Goal: Task Accomplishment & Management: Use online tool/utility

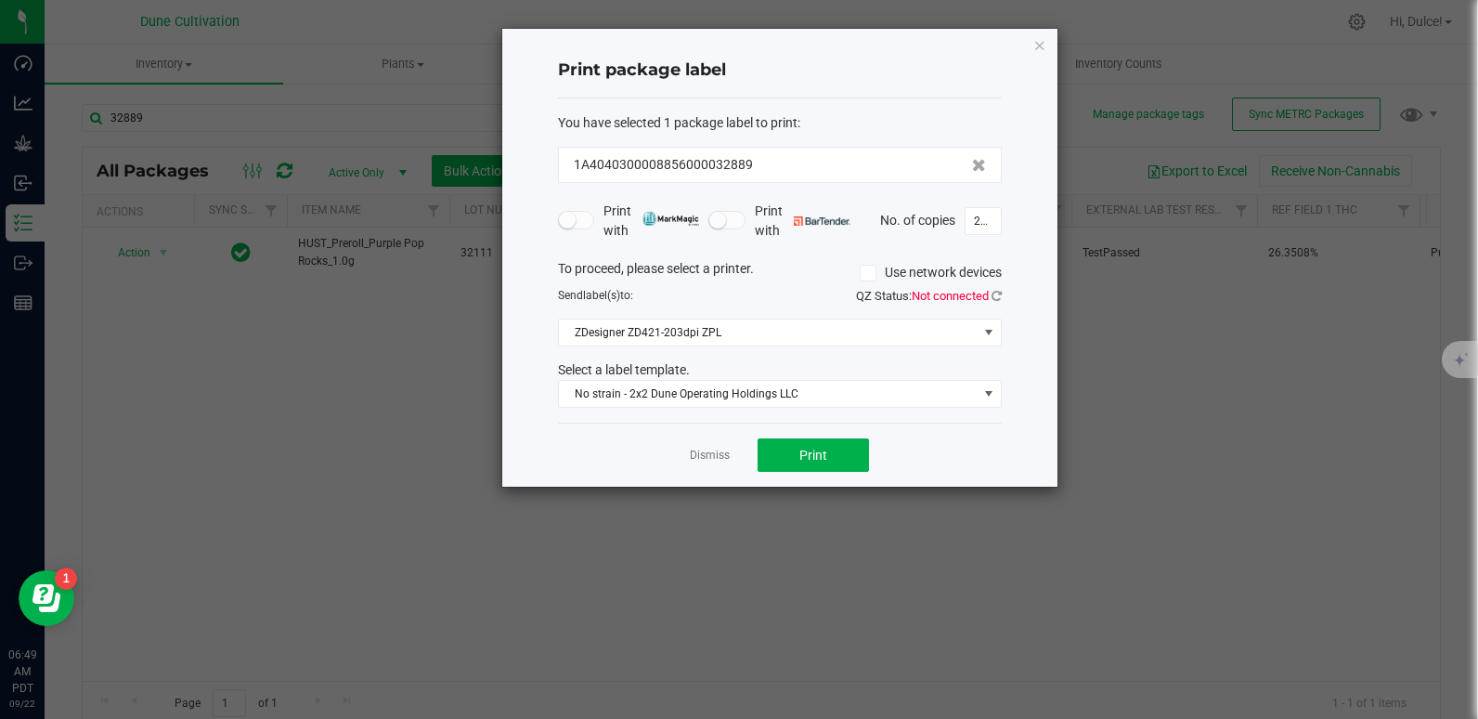
click at [1031, 40] on div "Print package label You have selected 1 package label to print : 1A404030000885…" at bounding box center [779, 258] width 555 height 458
click at [1042, 45] on icon "button" at bounding box center [1039, 44] width 13 height 22
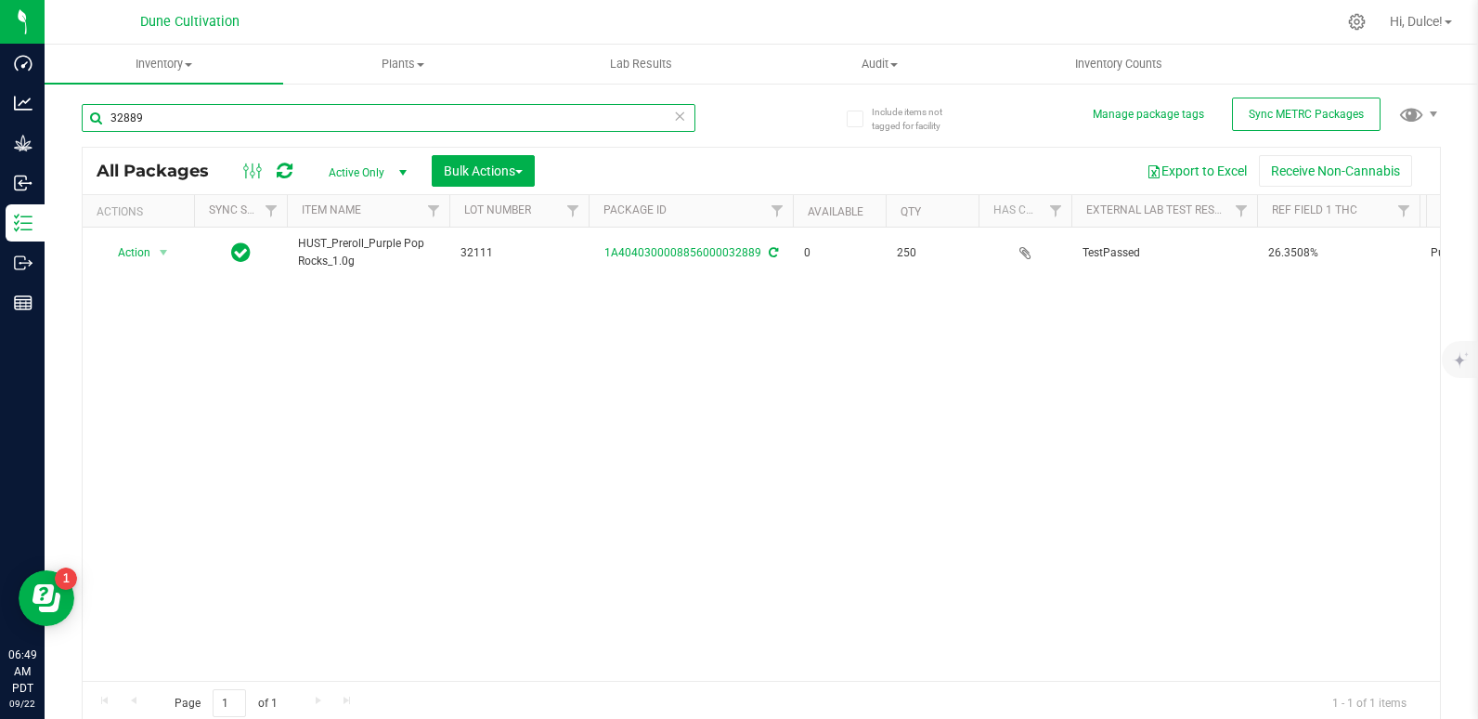
click at [240, 113] on input "32889" at bounding box center [389, 118] width 614 height 28
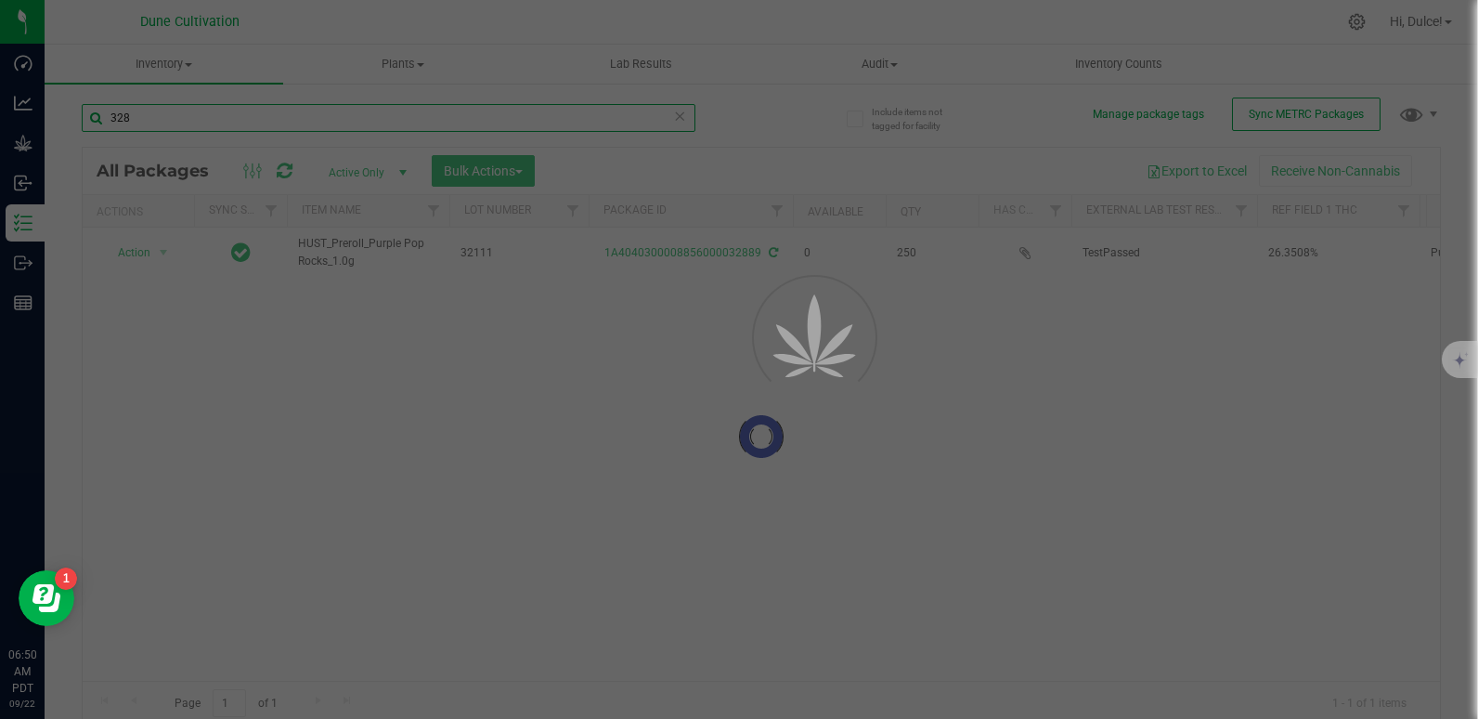
type input "3289"
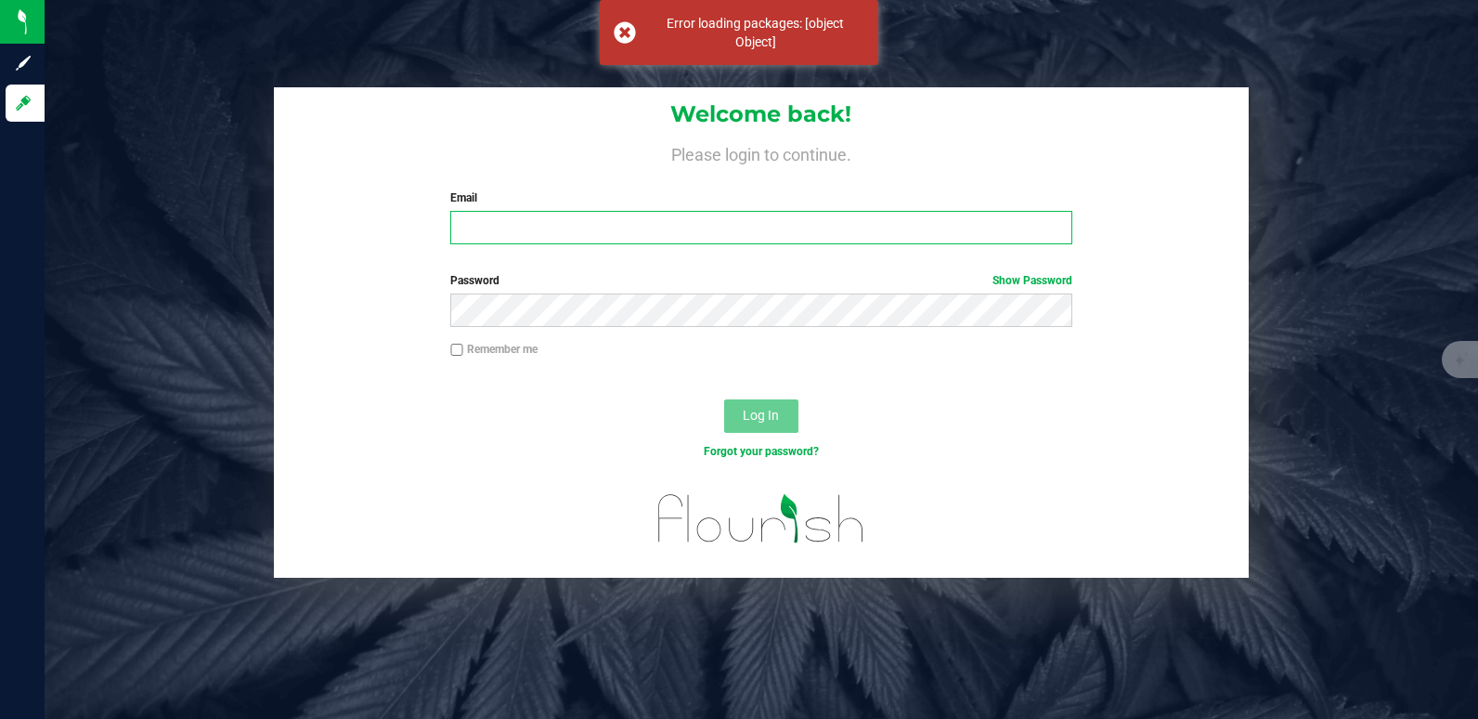
type input "[EMAIL_ADDRESS][DOMAIN_NAME]"
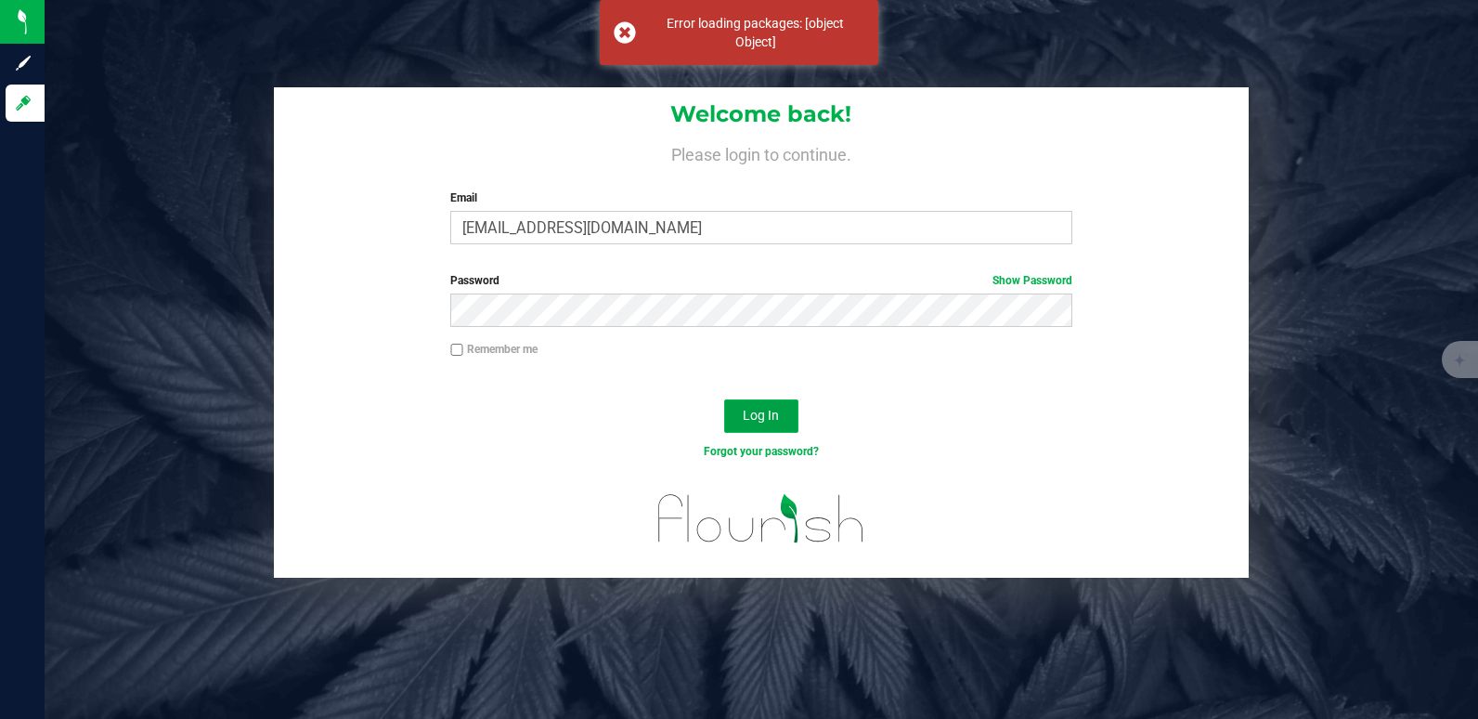
click at [746, 408] on span "Log In" at bounding box center [761, 415] width 36 height 15
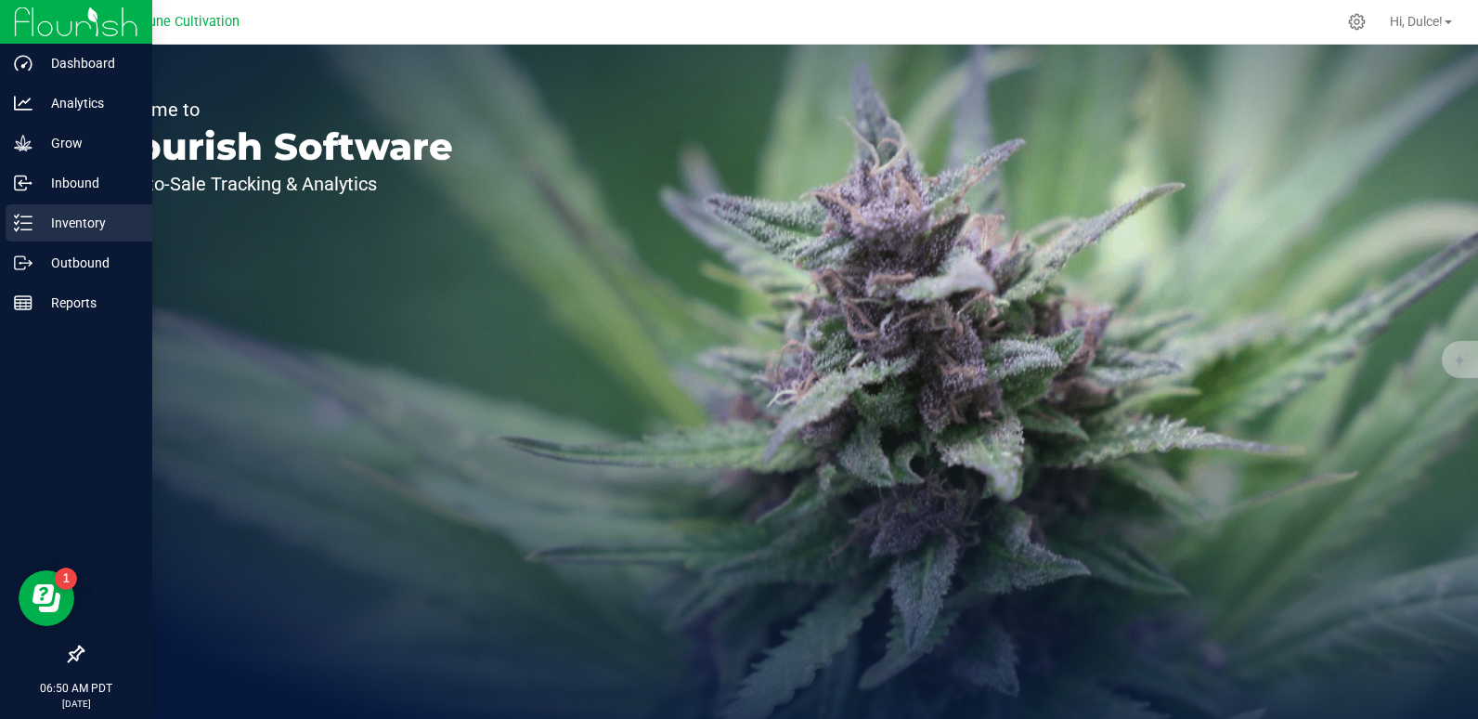
click at [23, 239] on div "Inventory" at bounding box center [79, 222] width 147 height 37
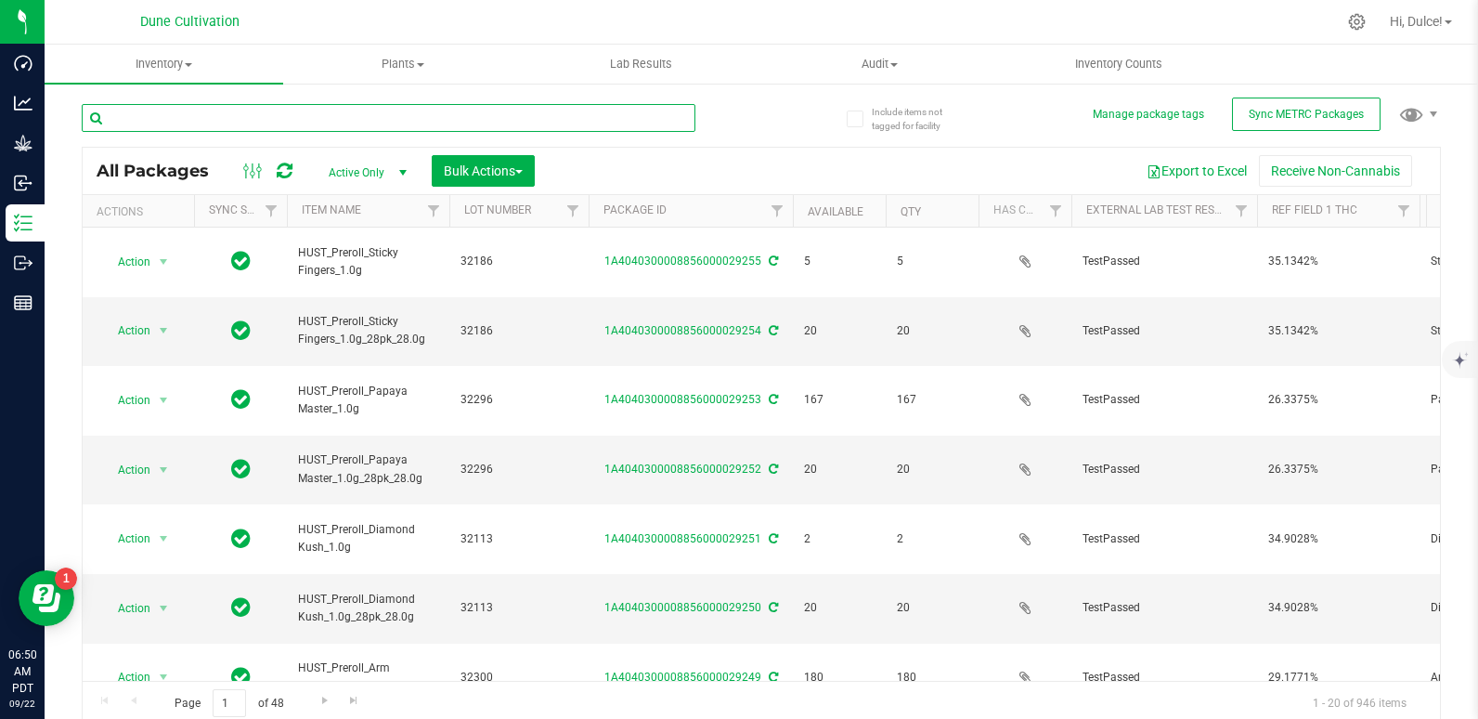
click at [193, 109] on input "text" at bounding box center [389, 118] width 614 height 28
type input "2"
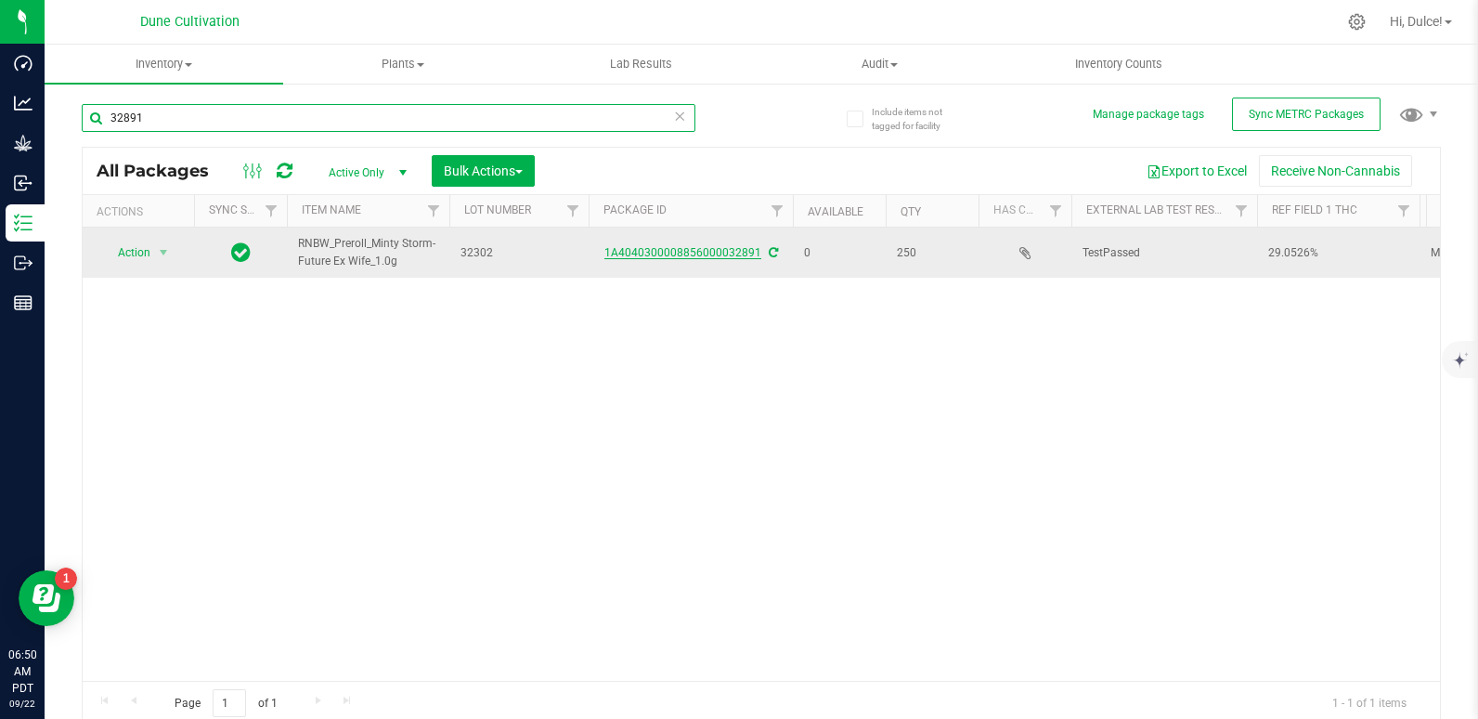
type input "32891"
click at [635, 253] on link "1A4040300008856000032891" at bounding box center [682, 252] width 157 height 13
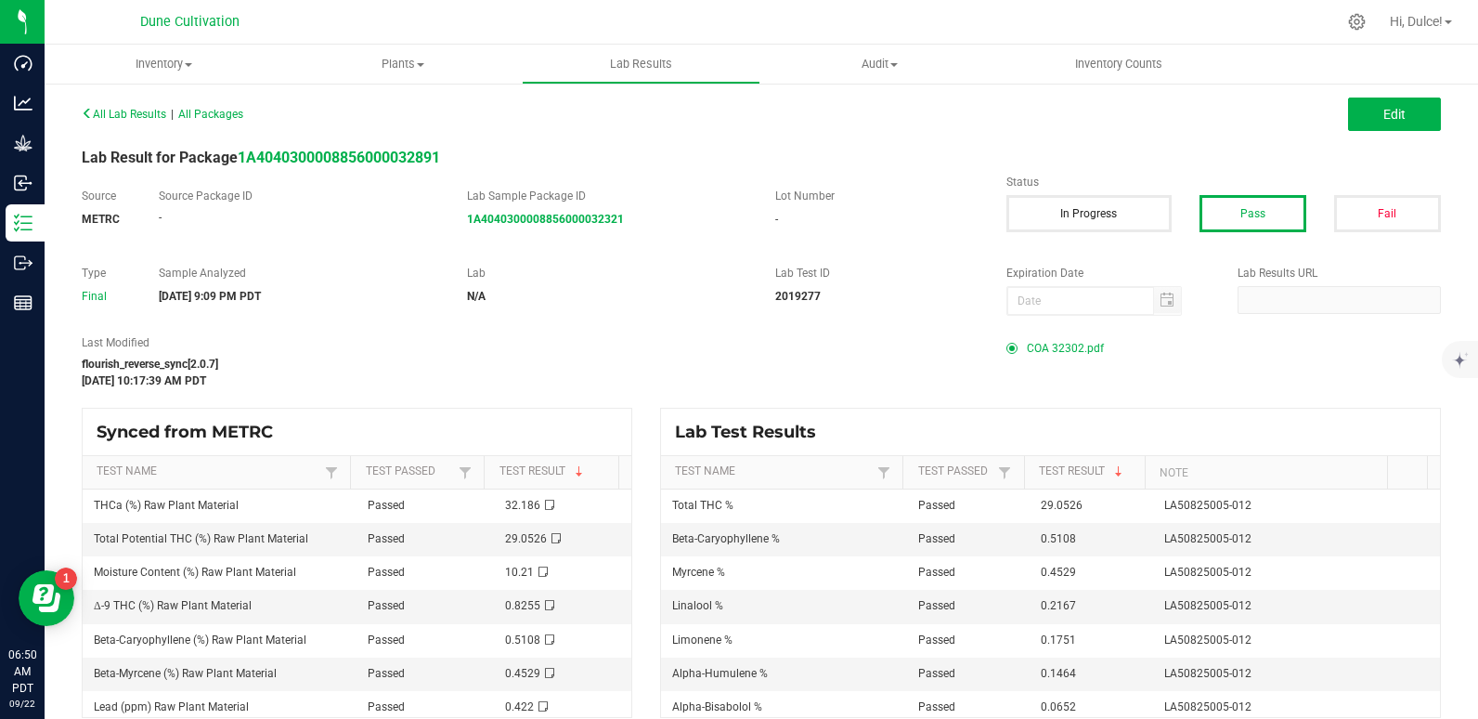
click at [1064, 347] on span "COA 32302.pdf" at bounding box center [1065, 348] width 77 height 28
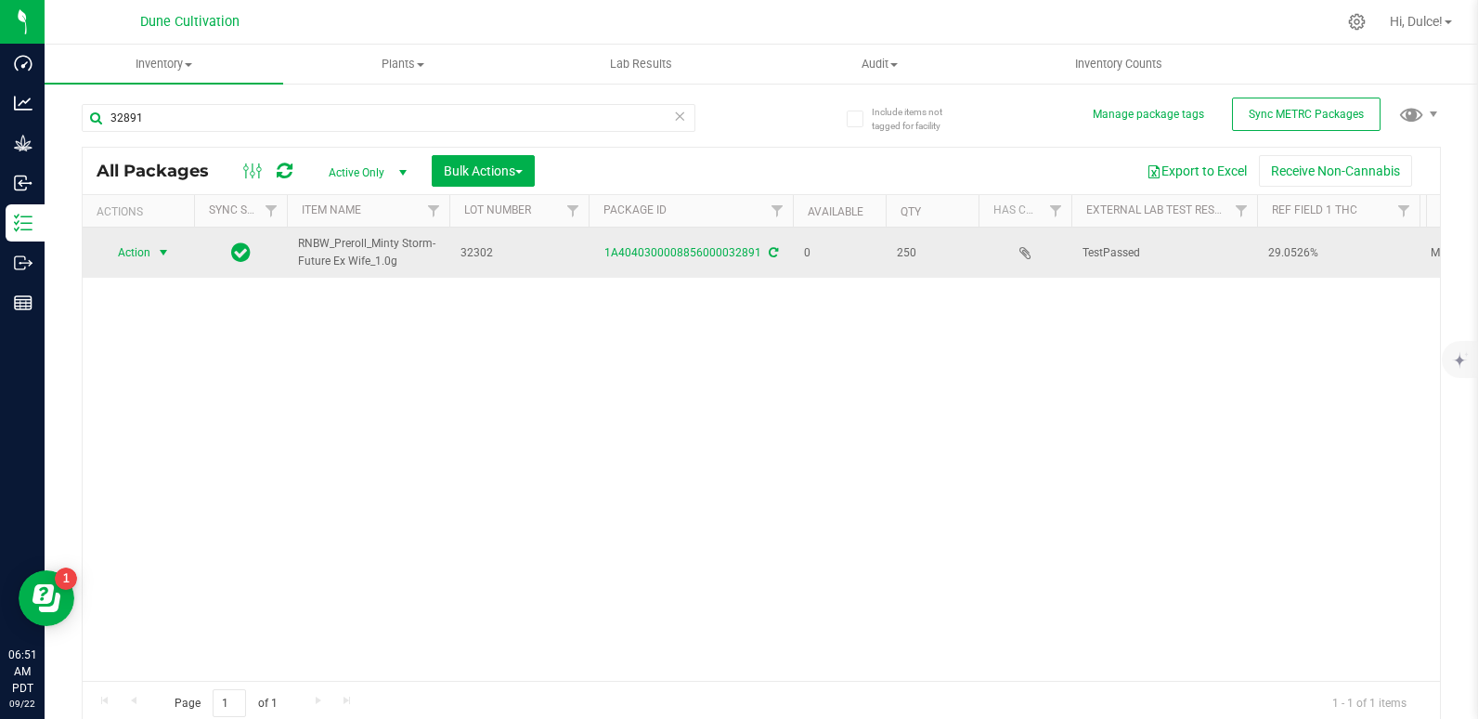
click at [131, 253] on span "Action" at bounding box center [126, 253] width 50 height 26
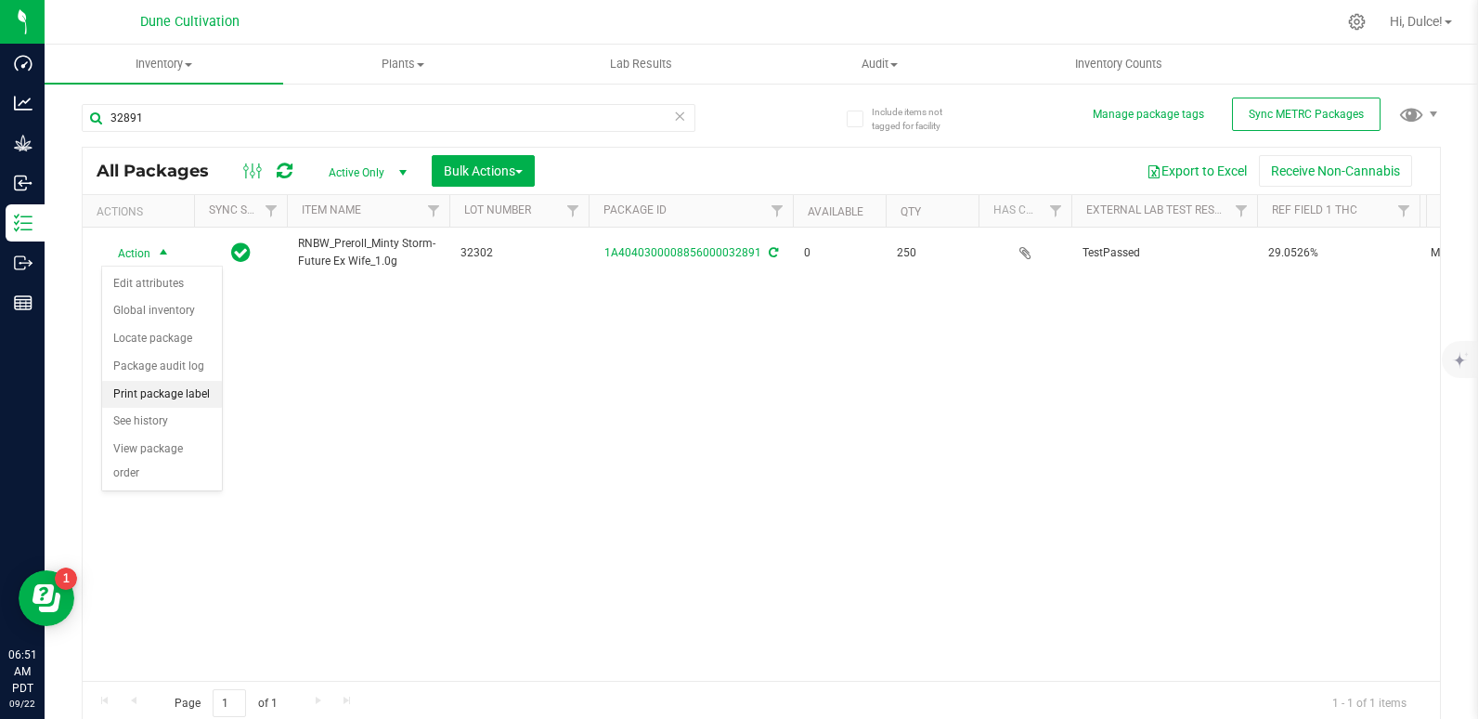
click at [150, 385] on li "Print package label" at bounding box center [162, 395] width 120 height 28
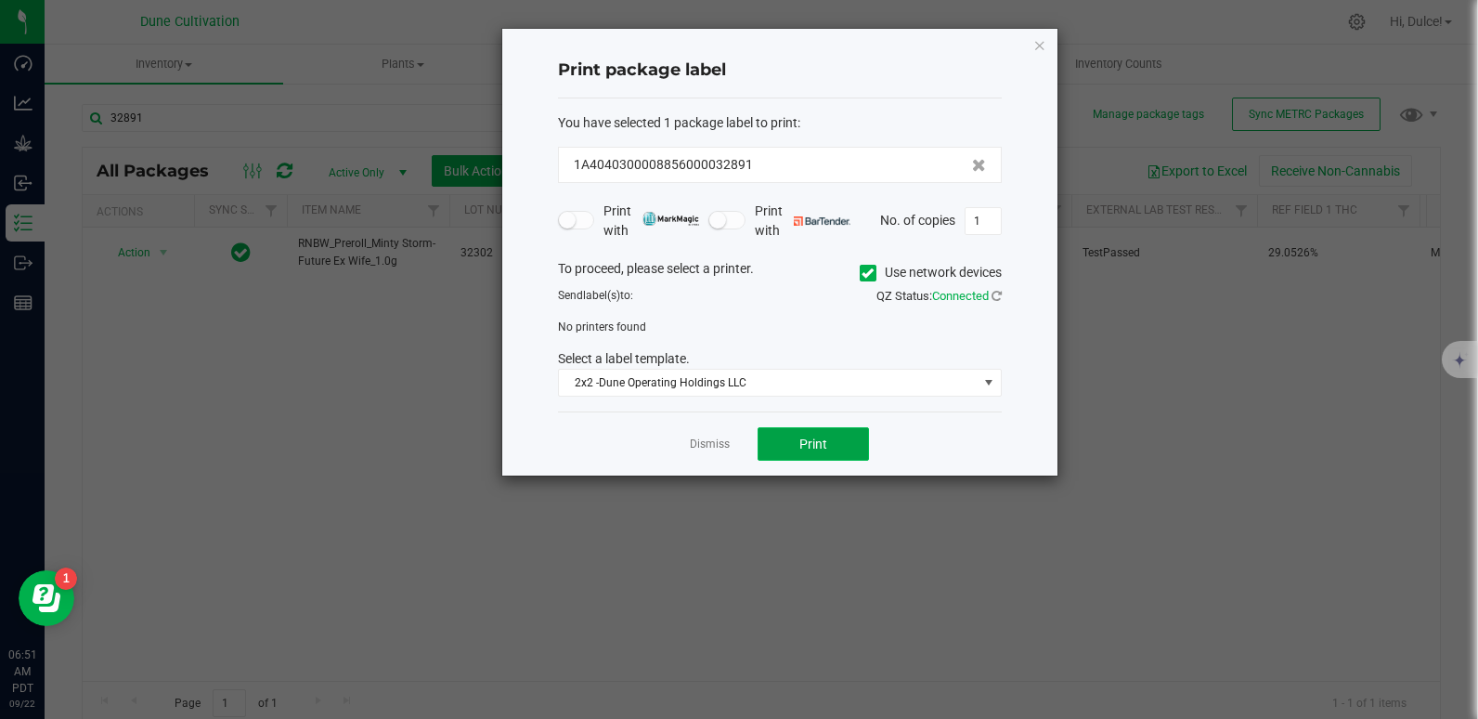
click at [840, 435] on button "Print" at bounding box center [813, 443] width 111 height 33
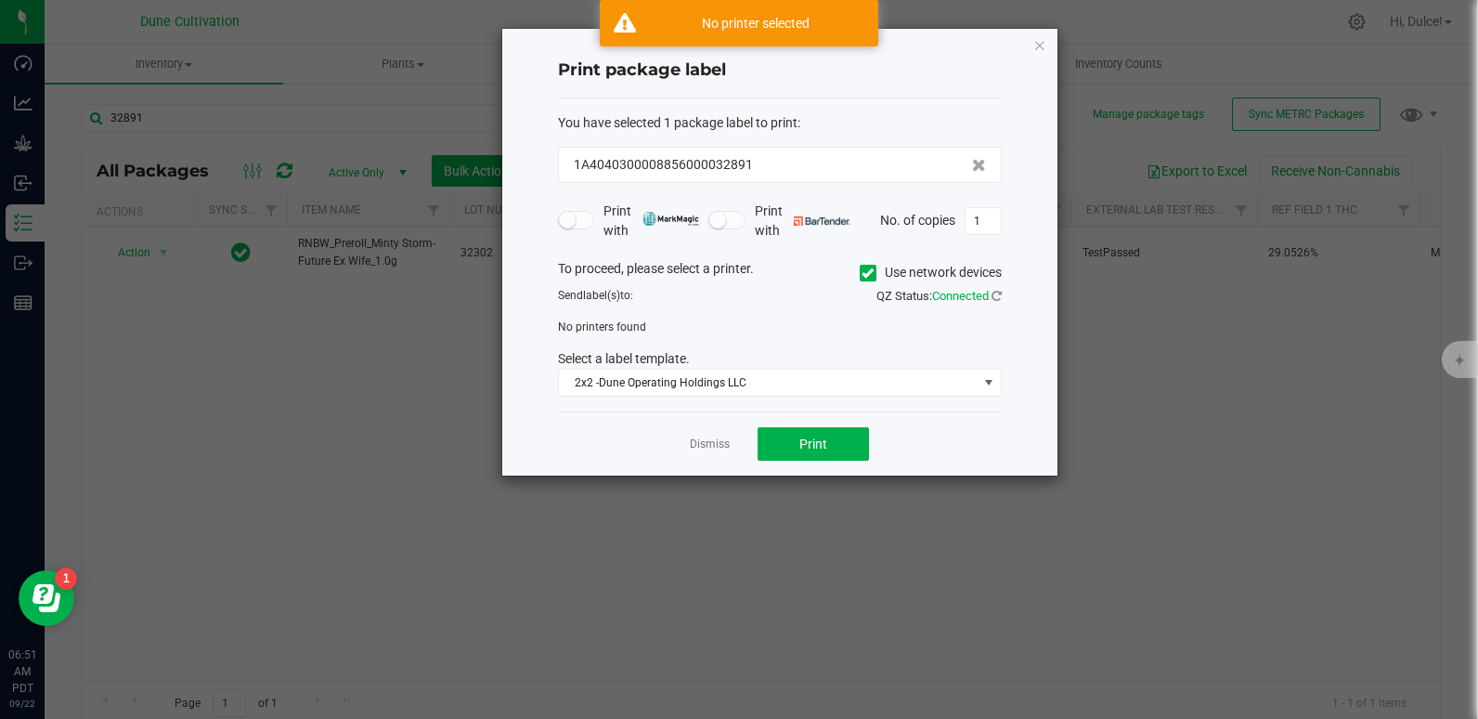
click at [860, 280] on span at bounding box center [868, 273] width 17 height 17
click at [0, 0] on input "Use network devices" at bounding box center [0, 0] width 0 height 0
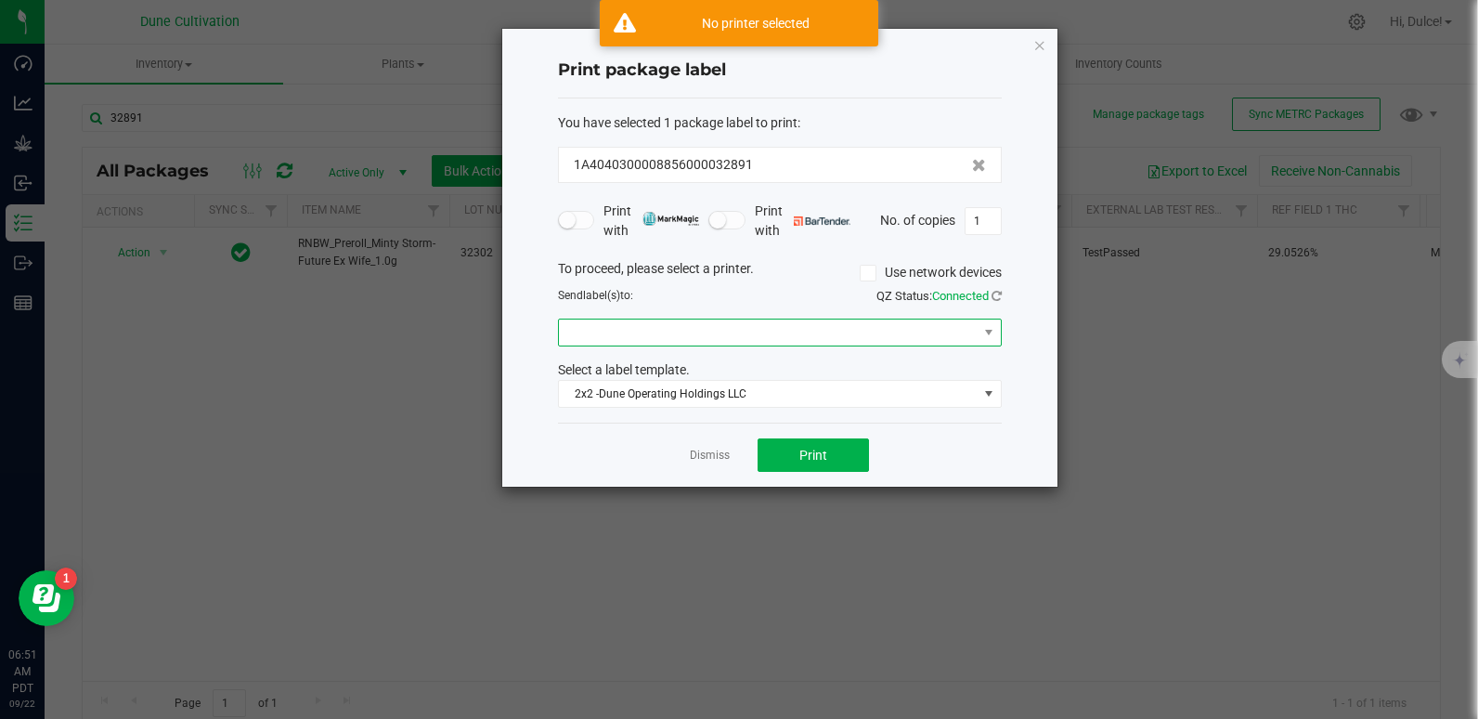
click at [818, 338] on span at bounding box center [768, 332] width 419 height 26
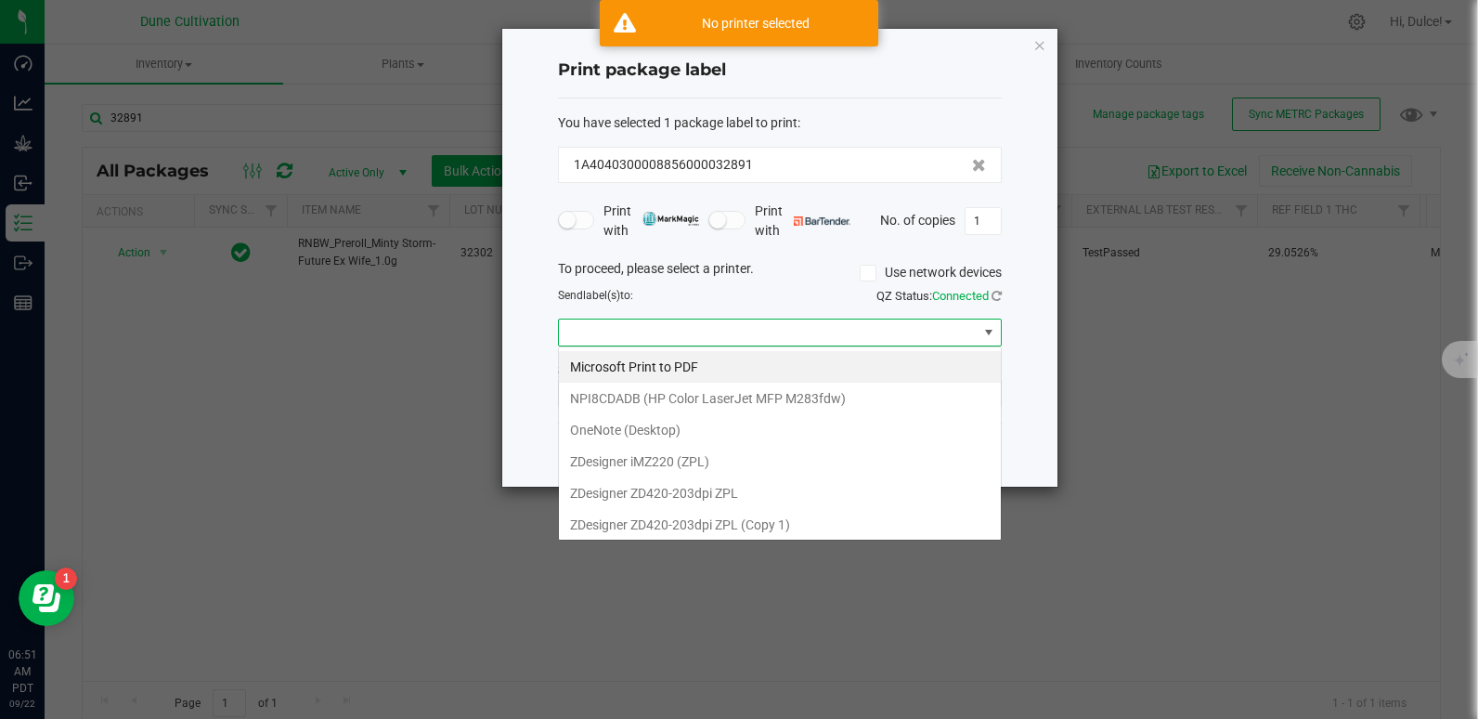
scroll to position [28, 444]
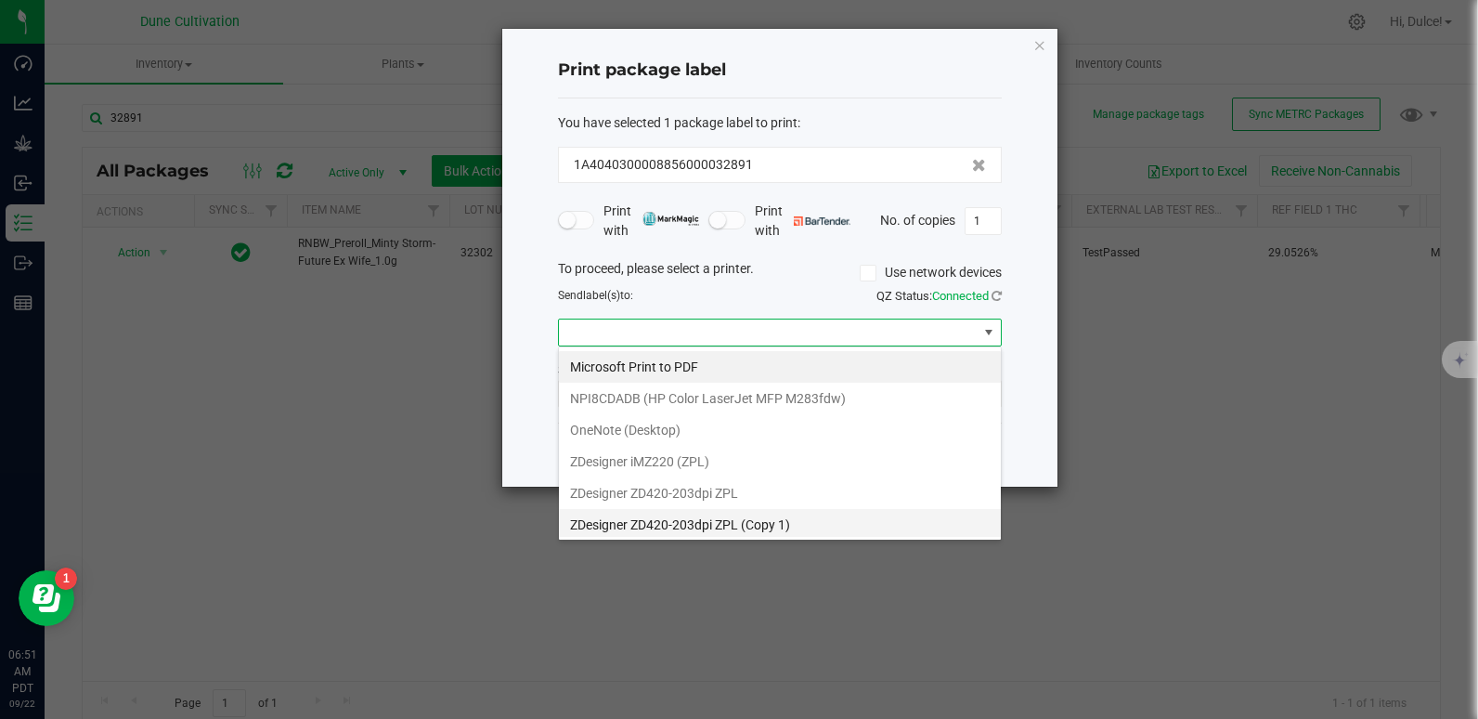
click at [773, 527] on 1\) "ZDesigner ZD420-203dpi ZPL (Copy 1)" at bounding box center [780, 525] width 442 height 32
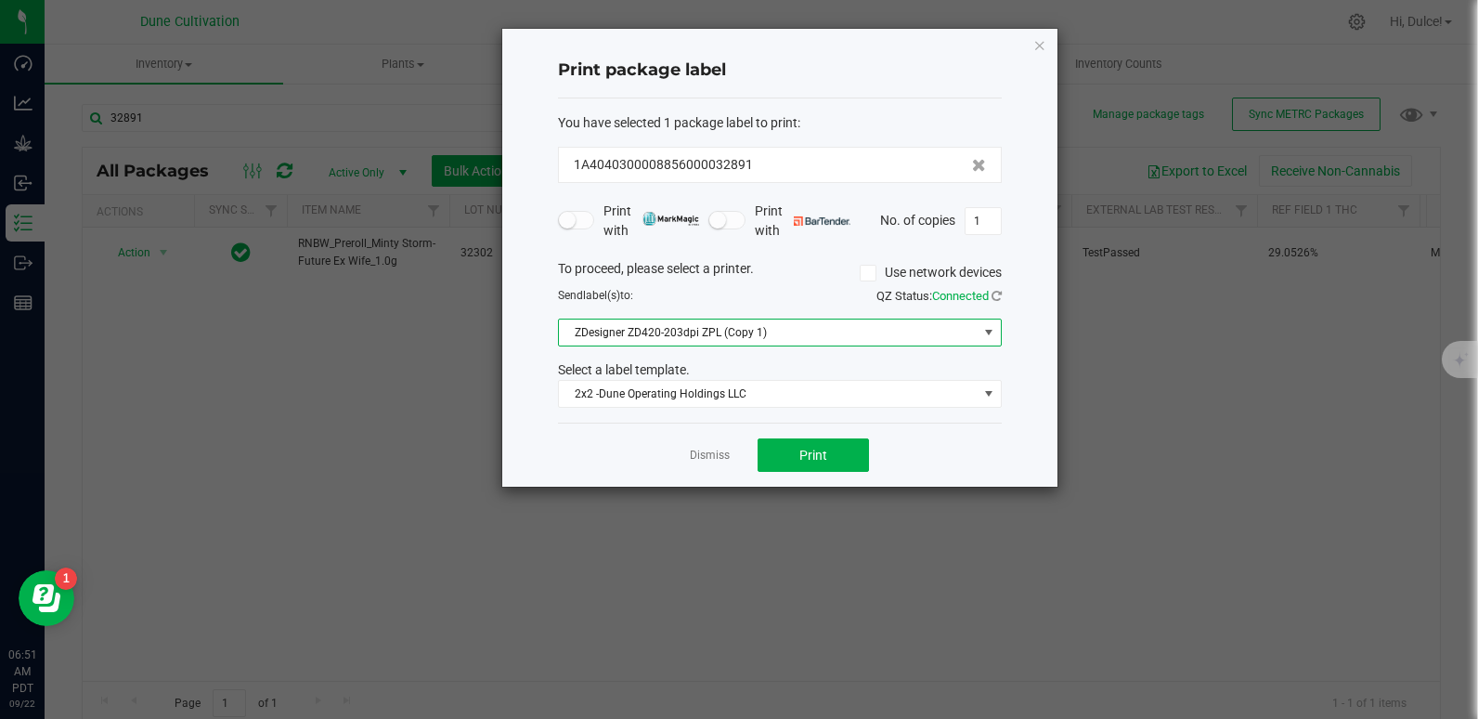
click at [800, 345] on span "ZDesigner ZD420-203dpi ZPL (Copy 1)" at bounding box center [768, 332] width 419 height 26
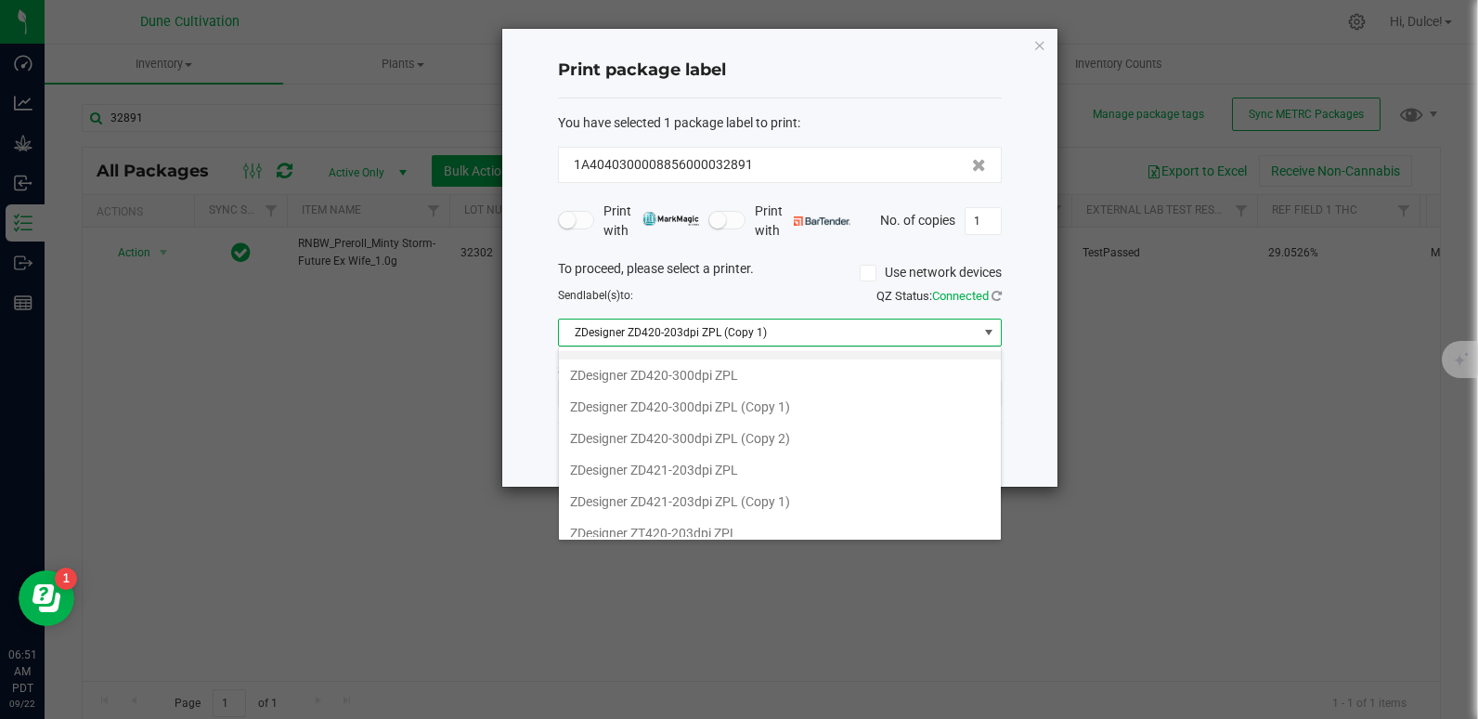
scroll to position [182, 0]
click at [753, 496] on 1\) "ZDesigner ZD421-203dpi ZPL (Copy 1)" at bounding box center [780, 501] width 442 height 32
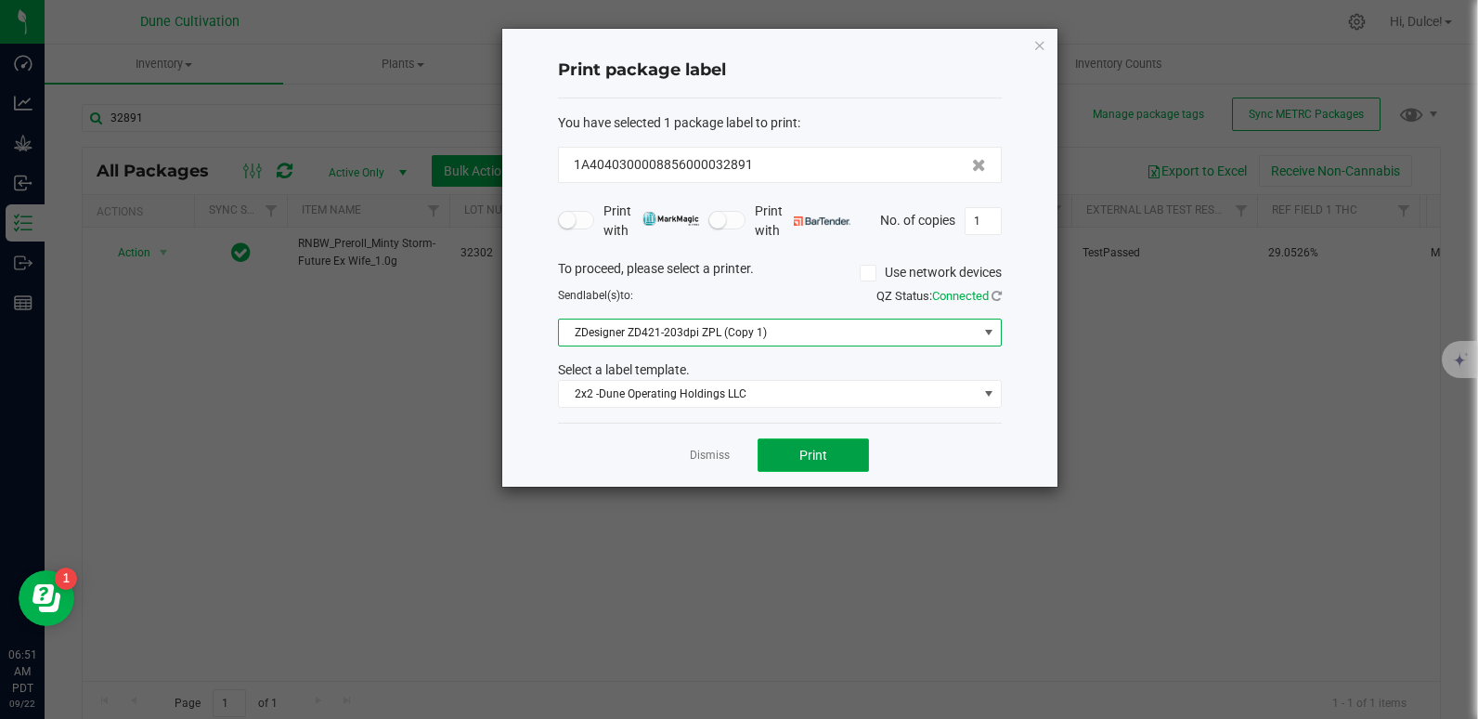
click at [817, 452] on span "Print" at bounding box center [813, 454] width 28 height 15
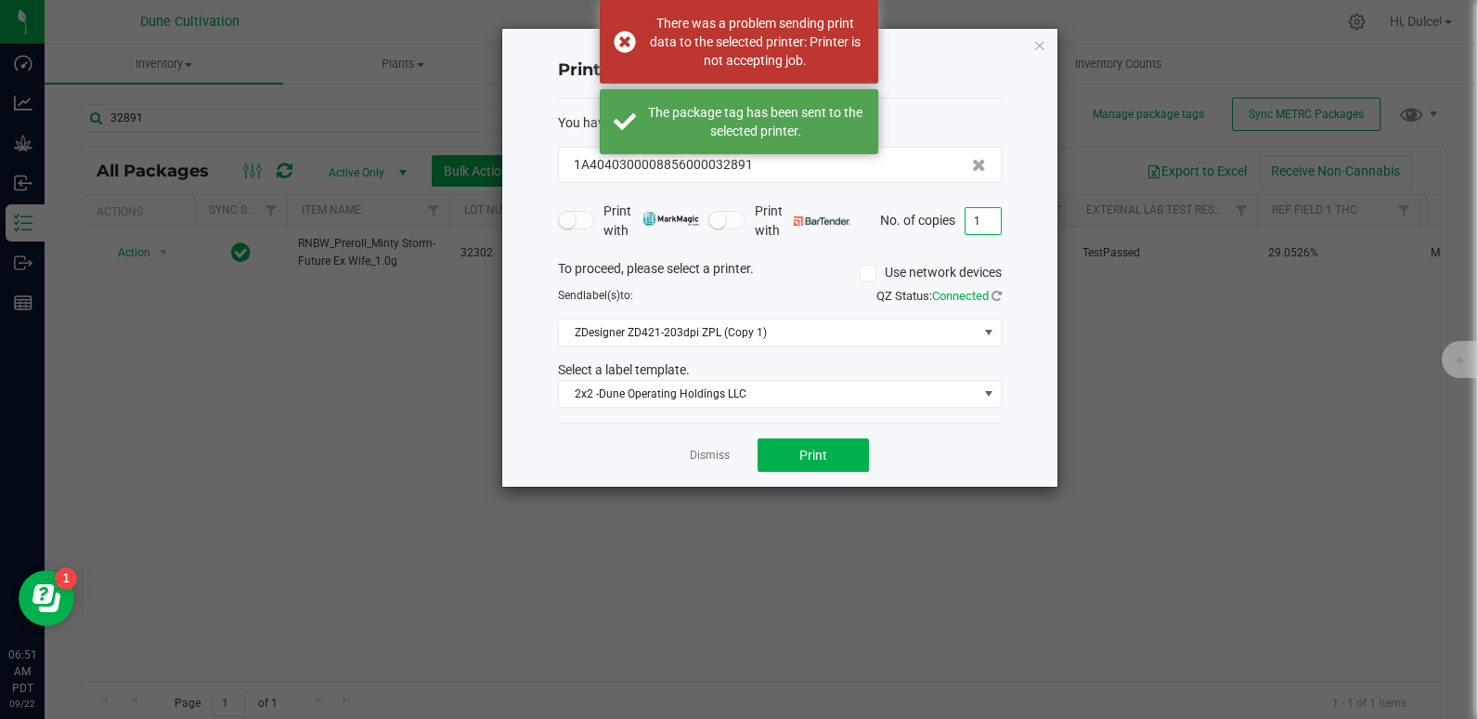
click at [988, 222] on input "1" at bounding box center [983, 221] width 35 height 26
click at [805, 334] on span "ZDesigner ZD421-203dpi ZPL (Copy 1)" at bounding box center [768, 332] width 419 height 26
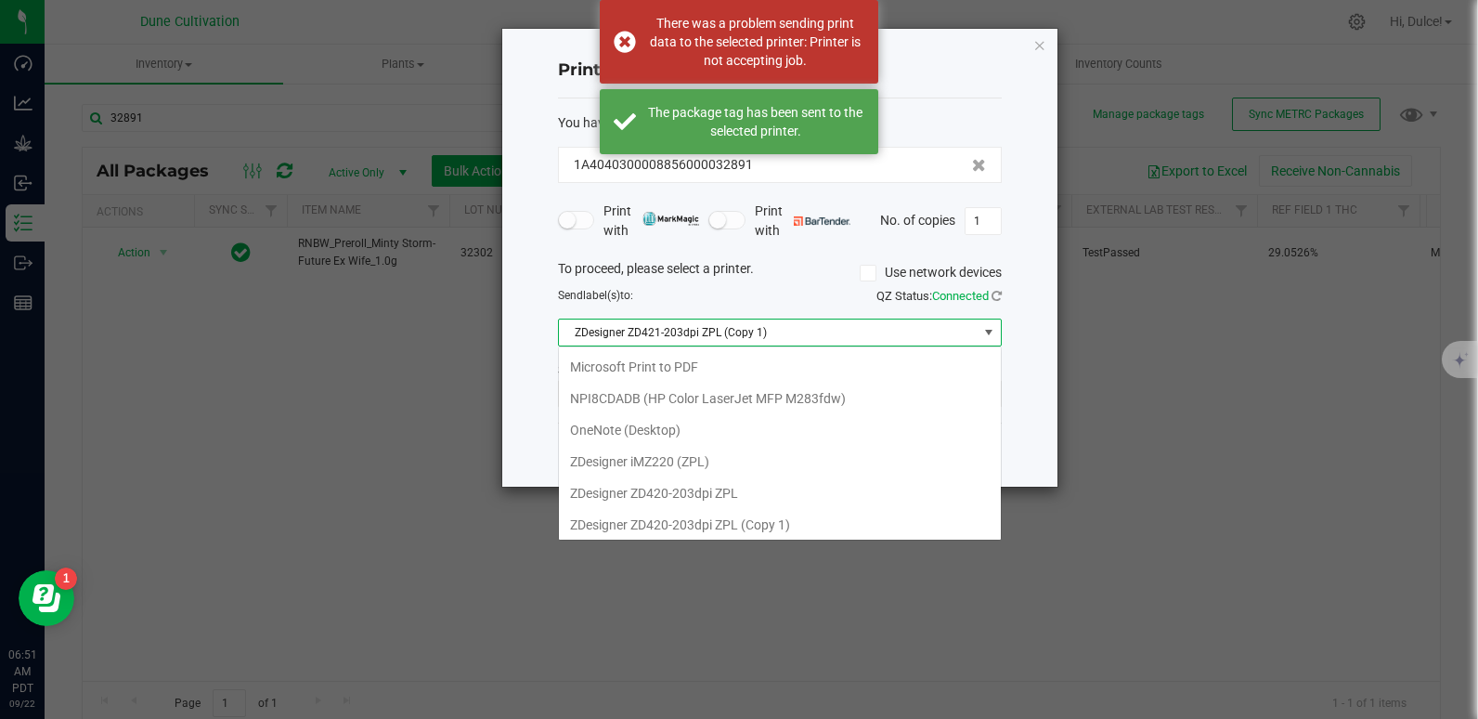
scroll to position [162, 0]
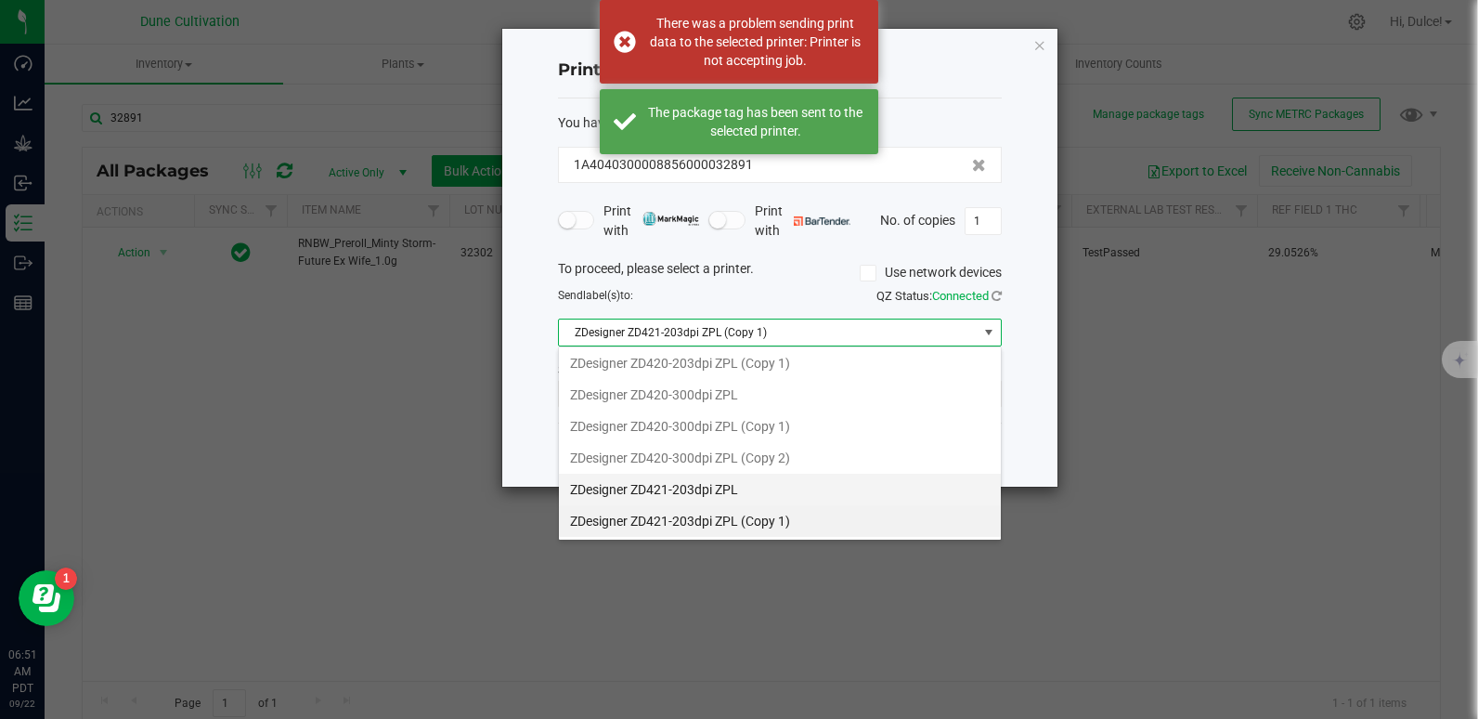
click at [754, 491] on ZPL "ZDesigner ZD421-203dpi ZPL" at bounding box center [780, 489] width 442 height 32
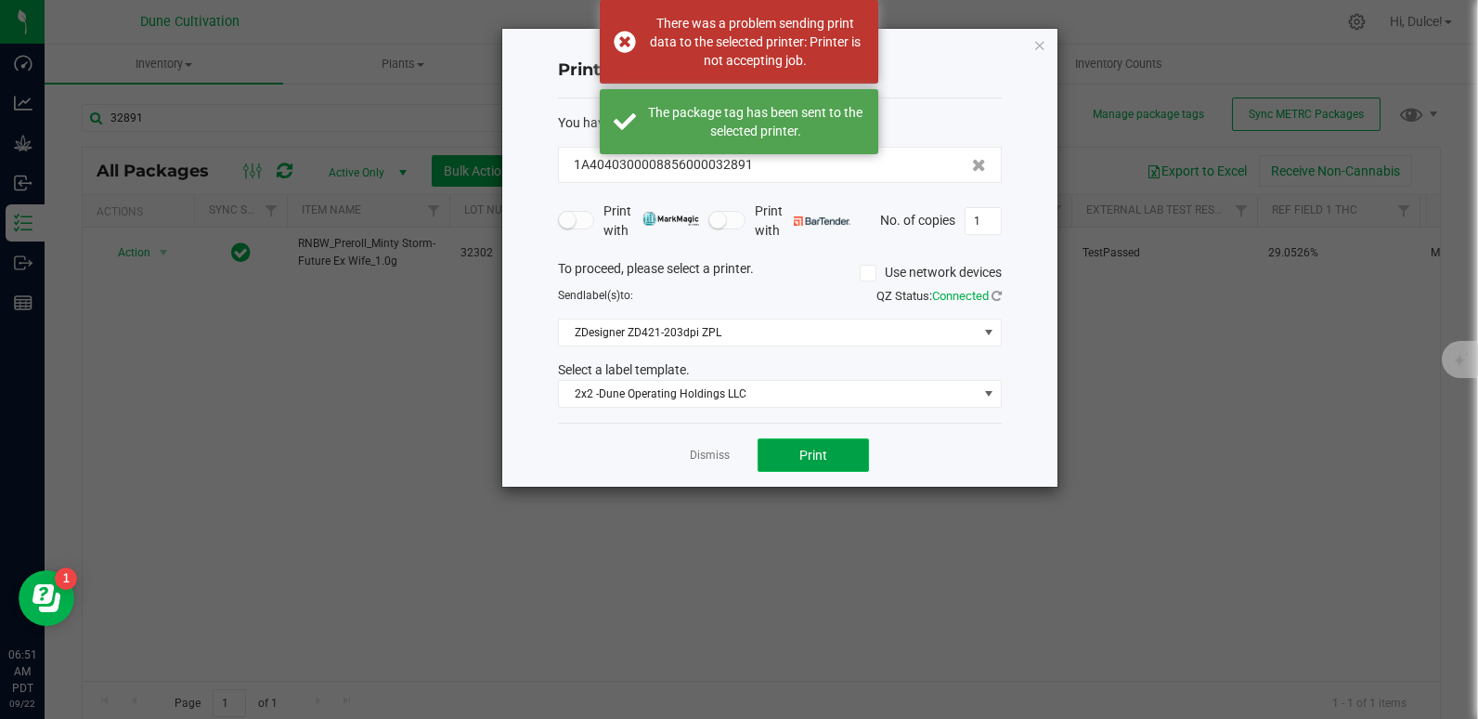
click at [798, 460] on button "Print" at bounding box center [813, 454] width 111 height 33
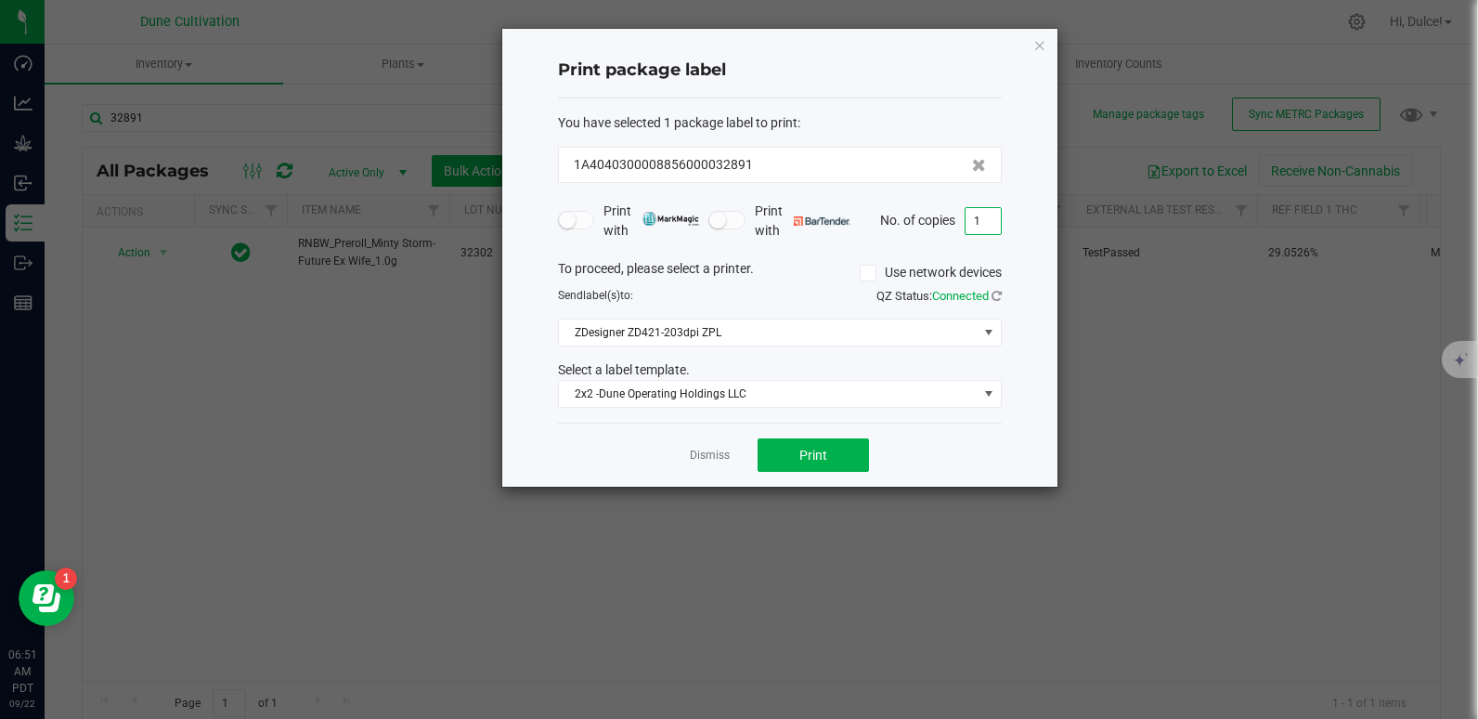
click at [987, 218] on input "1" at bounding box center [983, 221] width 35 height 26
type input "249"
click at [1043, 45] on icon "button" at bounding box center [1039, 44] width 13 height 22
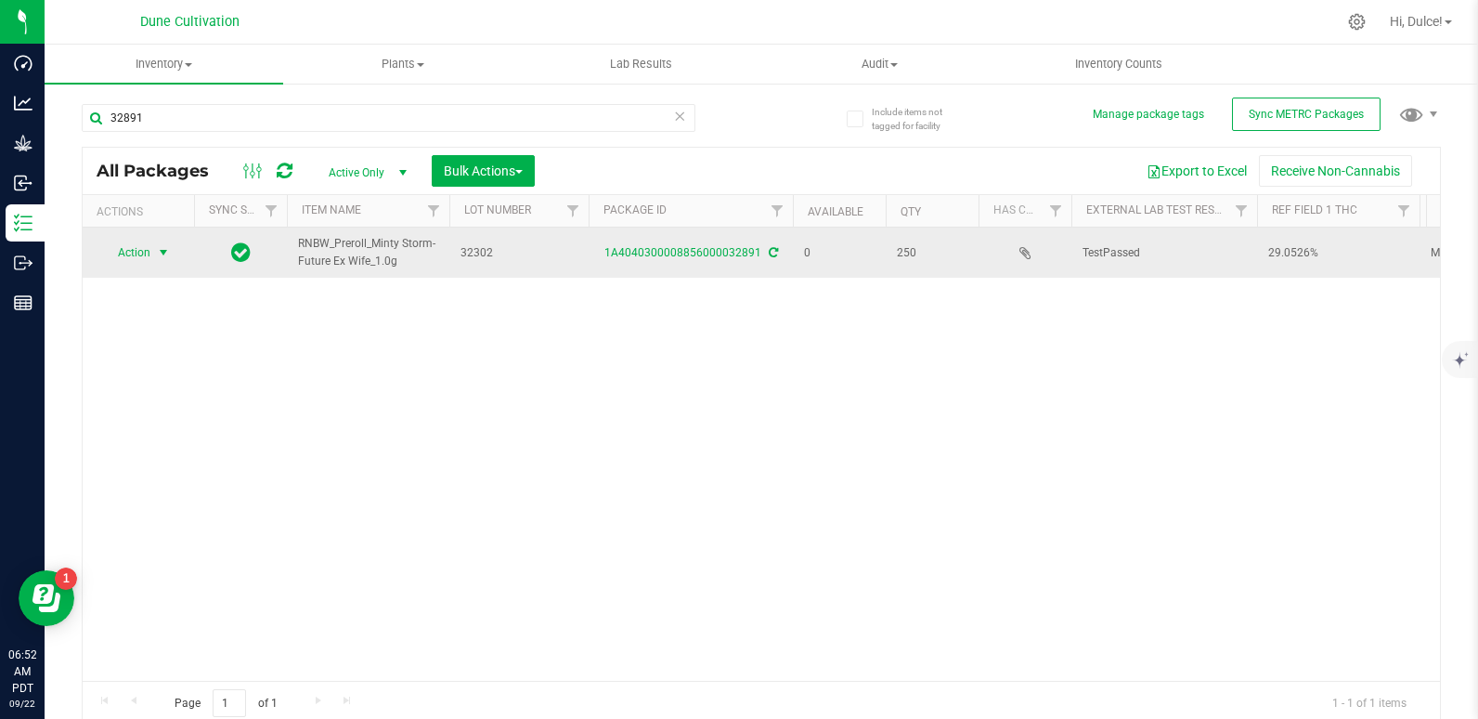
click at [155, 259] on span "select" at bounding box center [163, 253] width 23 height 26
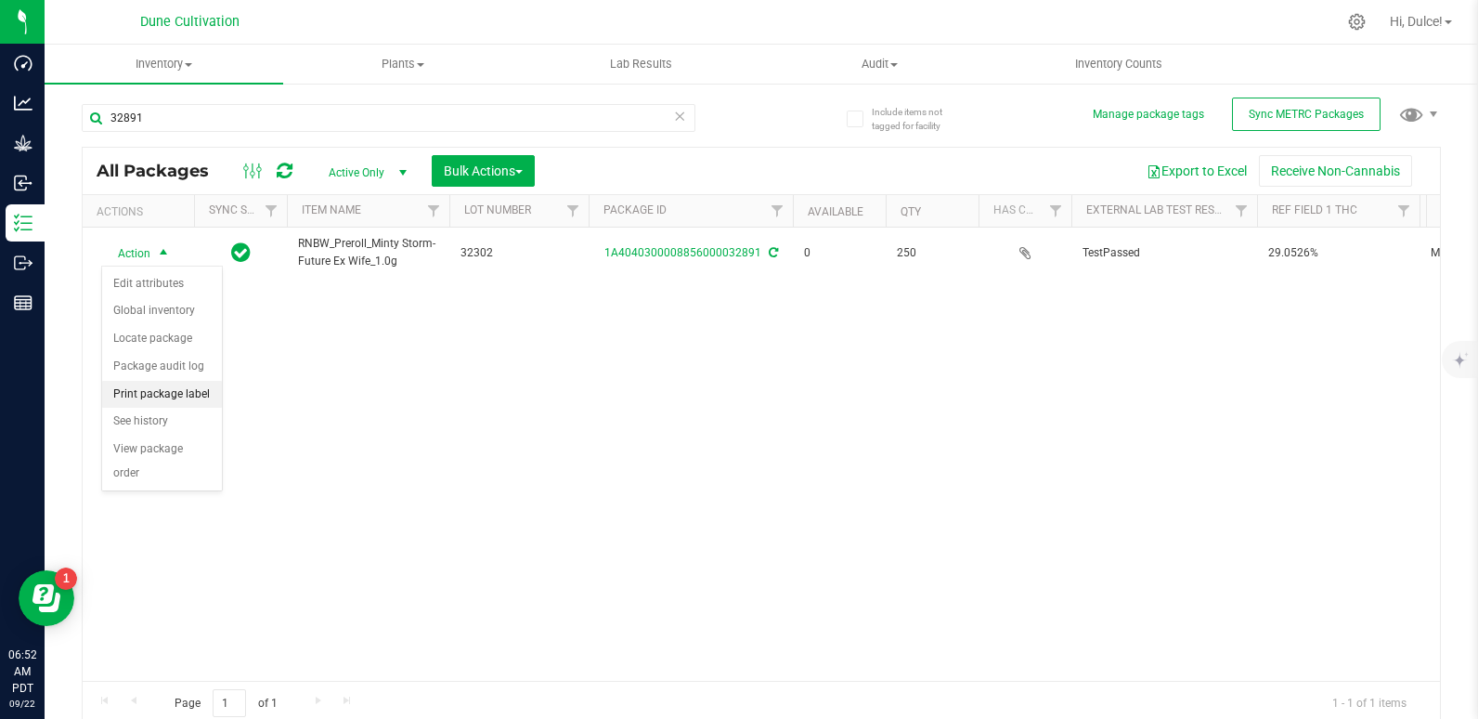
click at [154, 395] on li "Print package label" at bounding box center [162, 395] width 120 height 28
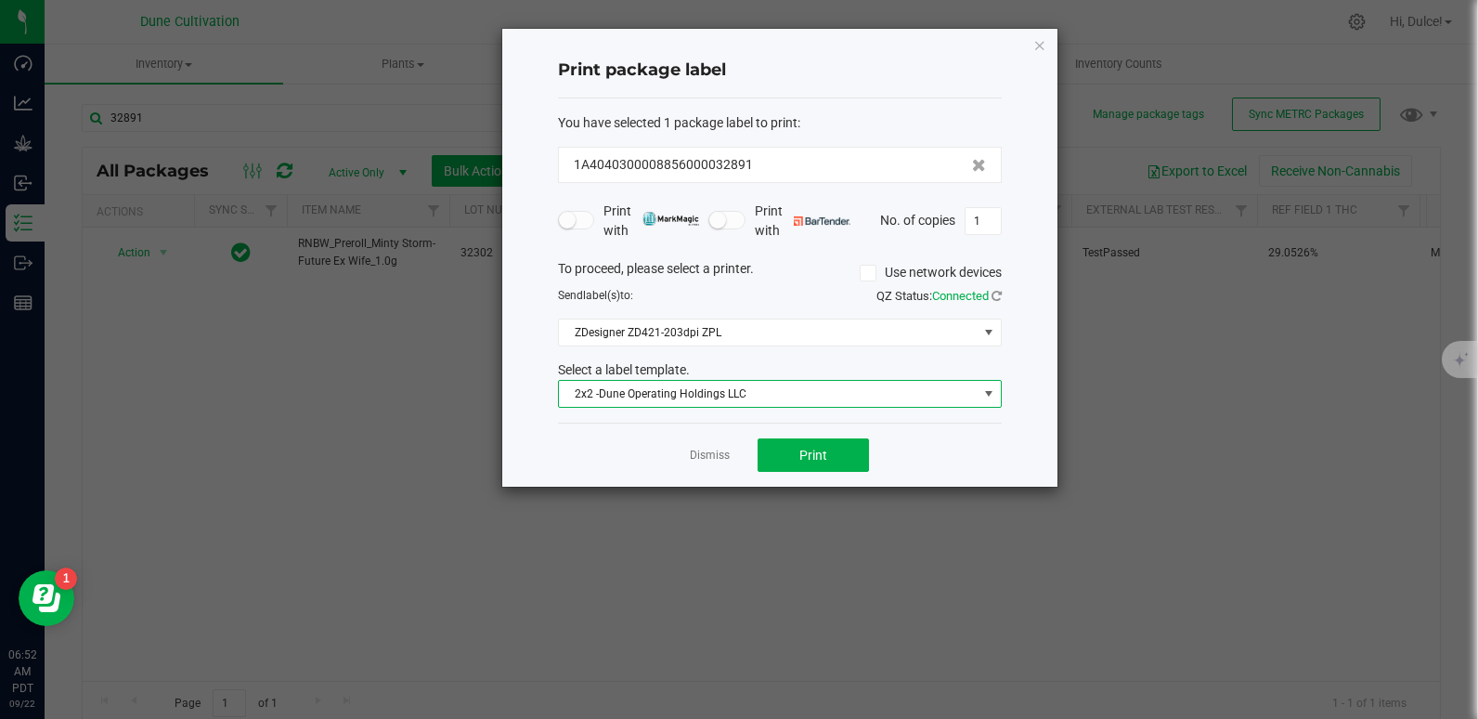
click at [743, 394] on span "2x2 -Dune Operating Holdings LLC" at bounding box center [768, 394] width 419 height 26
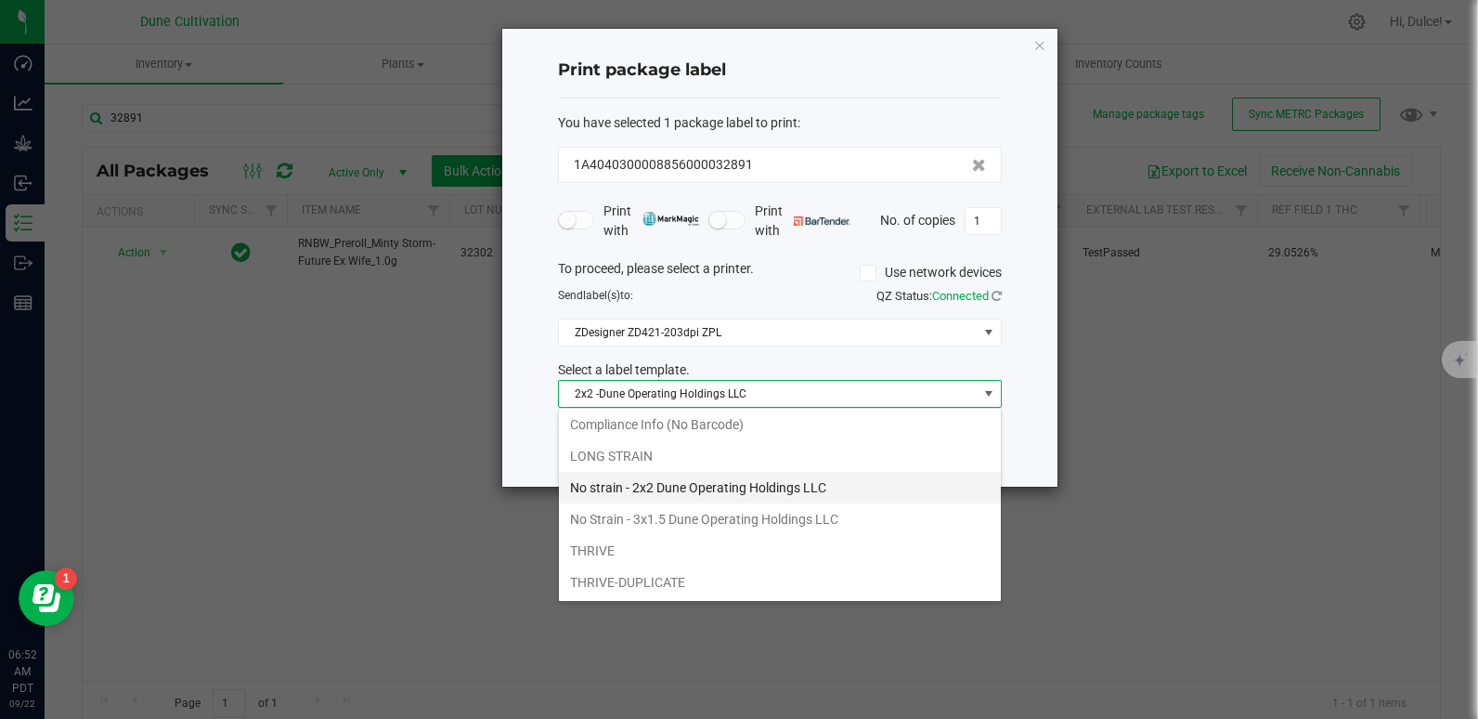
click at [654, 495] on li "No strain - 2x2 Dune Operating Holdings LLC" at bounding box center [780, 488] width 442 height 32
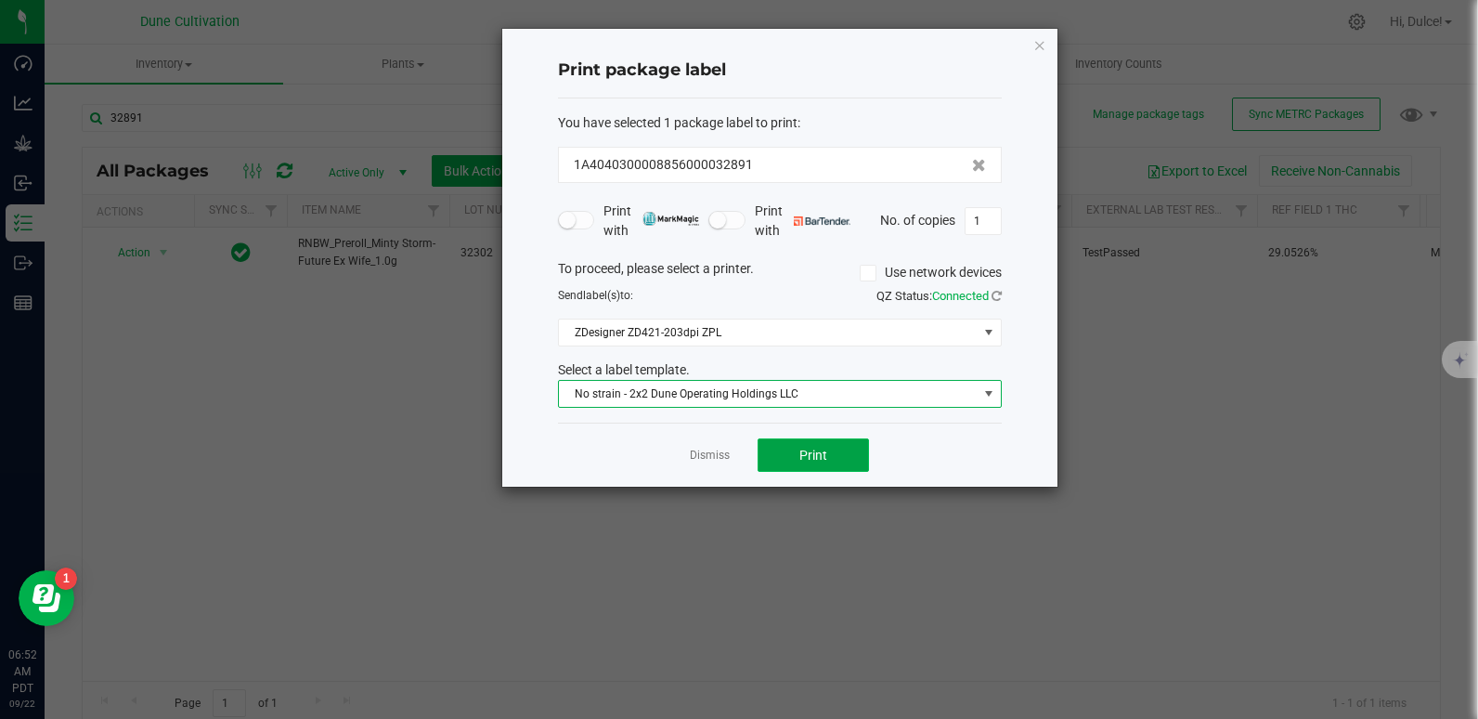
click at [836, 453] on button "Print" at bounding box center [813, 454] width 111 height 33
click at [990, 222] on input "1" at bounding box center [983, 221] width 35 height 26
type input "250"
click at [810, 448] on span "Print" at bounding box center [813, 454] width 28 height 15
click at [1033, 43] on icon "button" at bounding box center [1039, 44] width 13 height 22
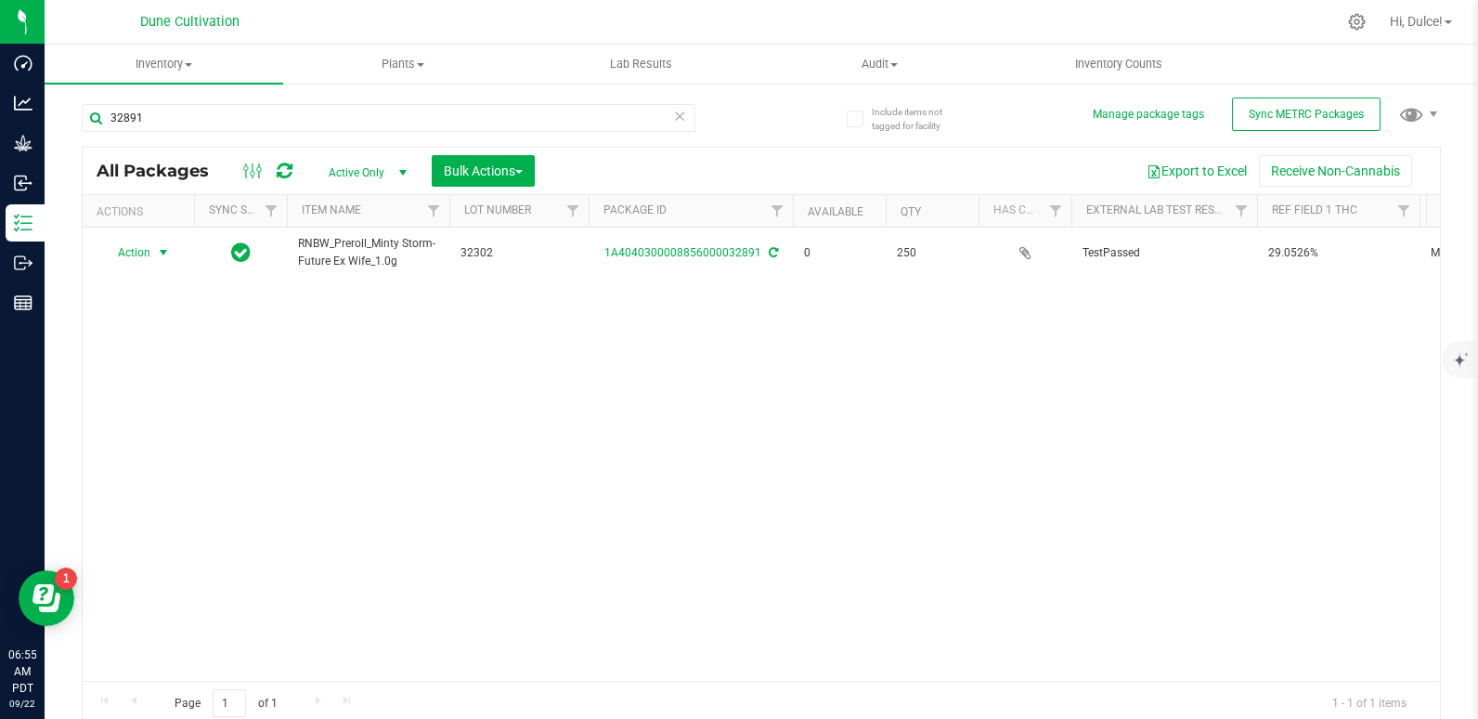
click at [462, 132] on div "32891" at bounding box center [389, 125] width 614 height 43
click at [433, 104] on input "32891" at bounding box center [389, 118] width 614 height 28
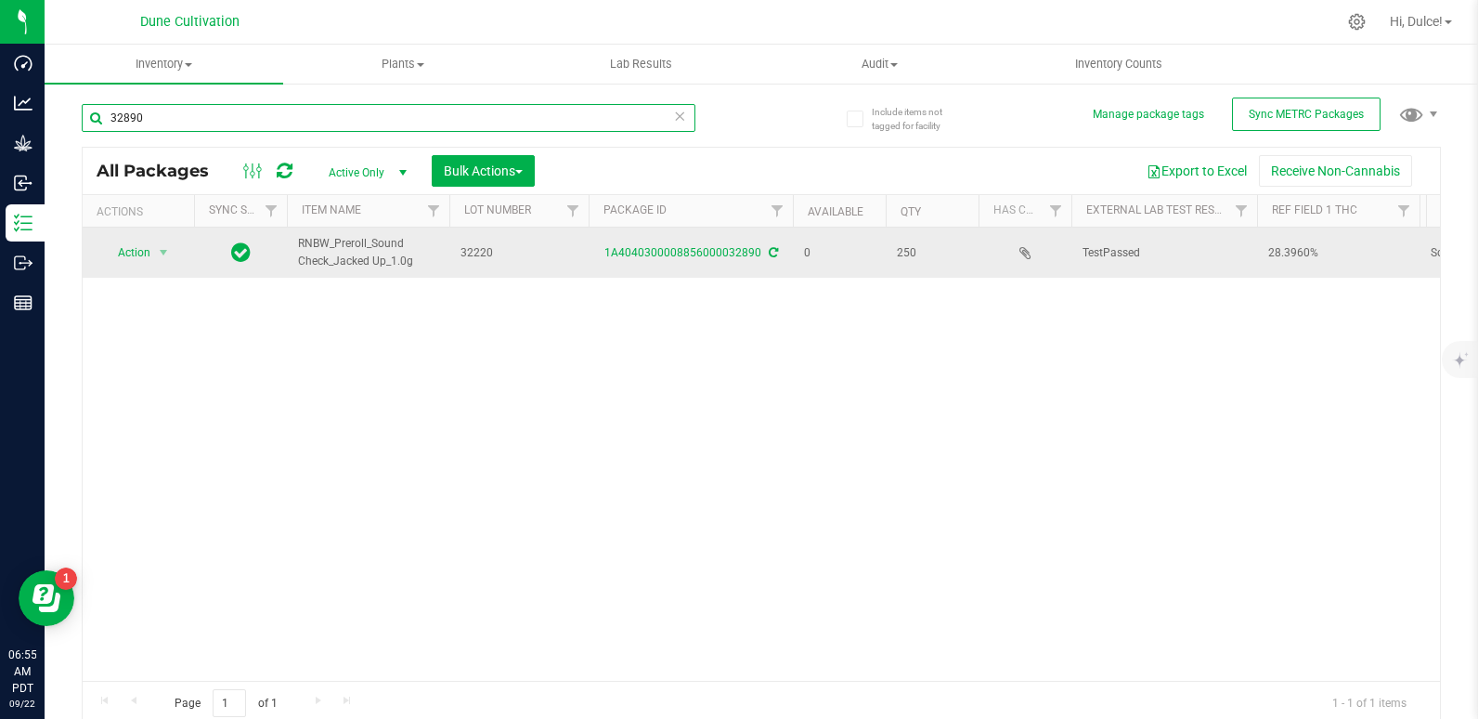
type input "32890"
click at [704, 240] on td "1A4040300008856000032890" at bounding box center [691, 252] width 204 height 50
click at [706, 260] on div "1A4040300008856000032890" at bounding box center [691, 253] width 210 height 18
click at [699, 247] on link "1A4040300008856000032890" at bounding box center [682, 252] width 157 height 13
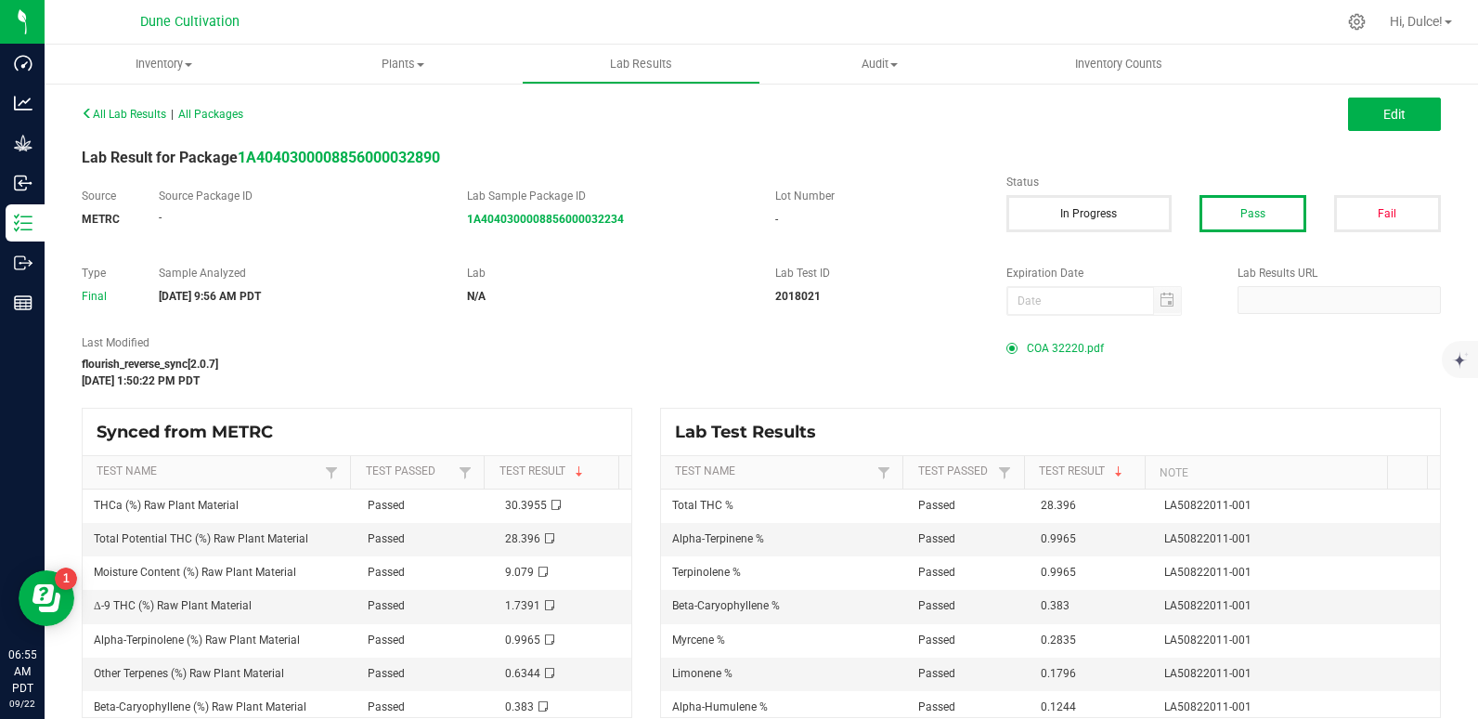
click at [1046, 344] on span "COA 32220.pdf" at bounding box center [1065, 348] width 77 height 28
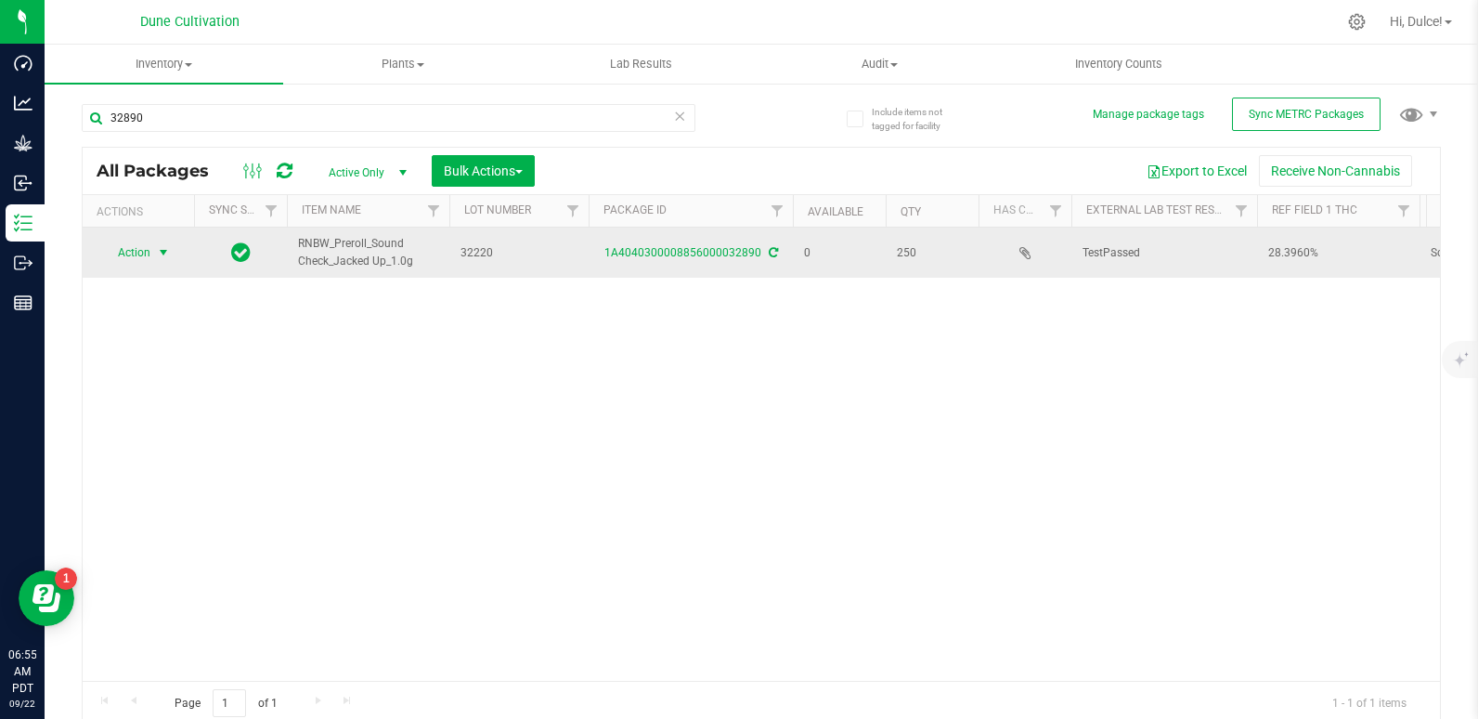
click at [136, 243] on span "Action" at bounding box center [126, 253] width 50 height 26
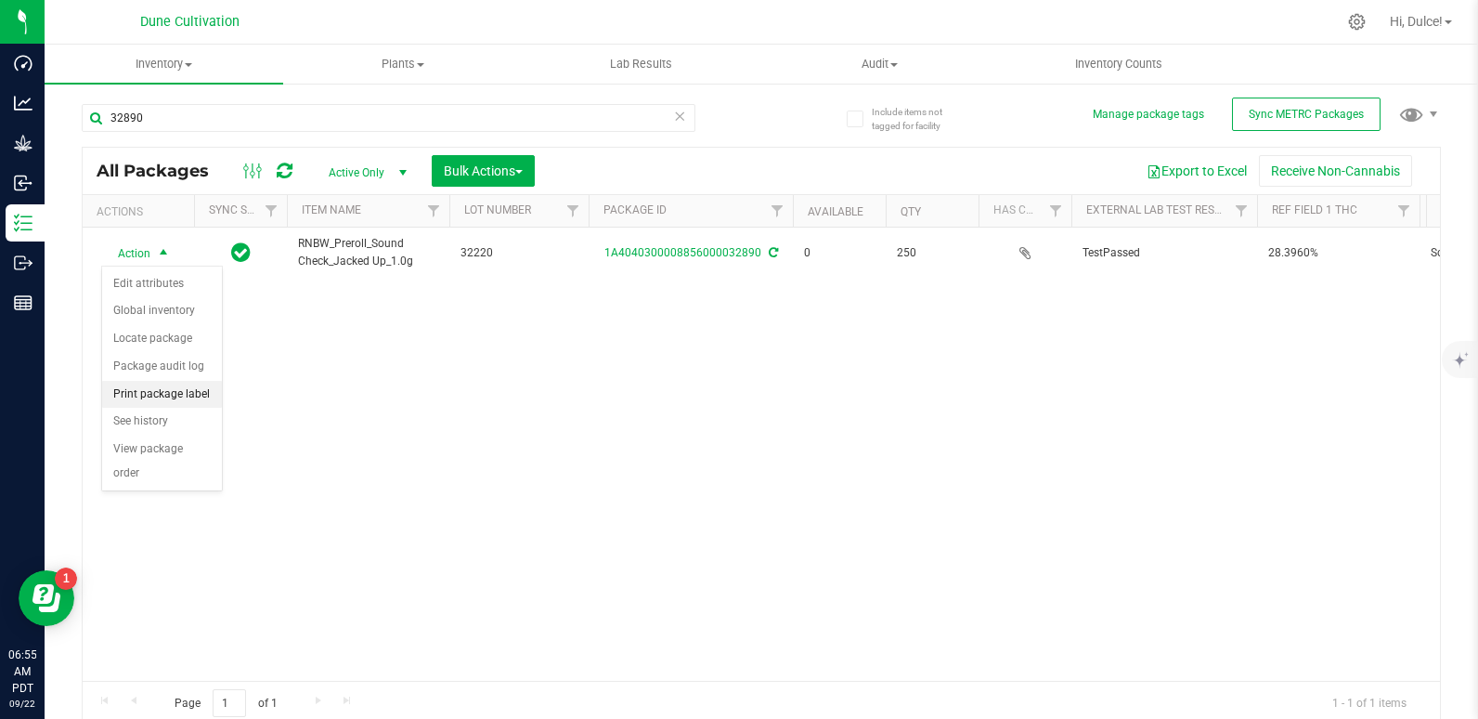
click at [137, 404] on li "Print package label" at bounding box center [162, 395] width 120 height 28
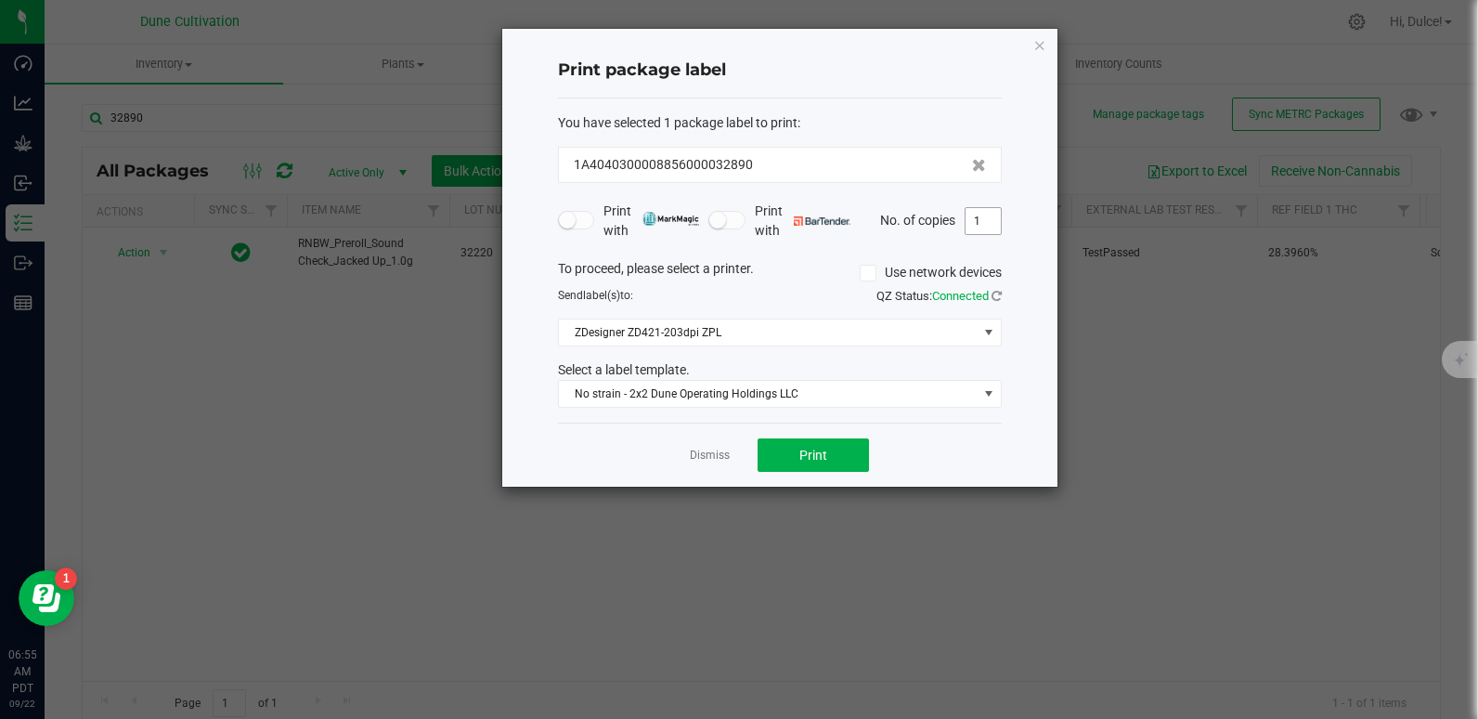
click at [982, 226] on input "1" at bounding box center [983, 221] width 35 height 26
type input "250"
click at [795, 448] on button "Print" at bounding box center [813, 454] width 111 height 33
click at [1040, 52] on icon "button" at bounding box center [1039, 44] width 13 height 22
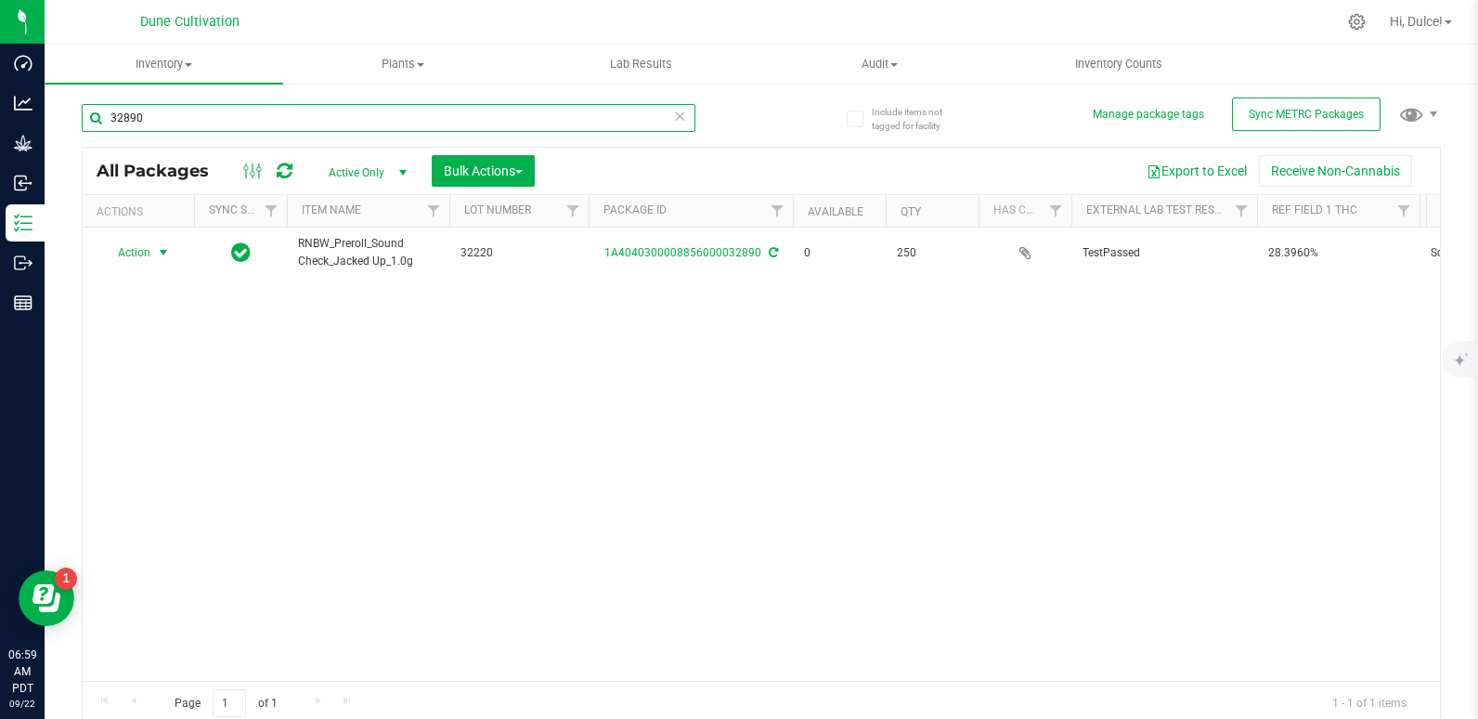
click at [451, 121] on input "32890" at bounding box center [389, 118] width 614 height 28
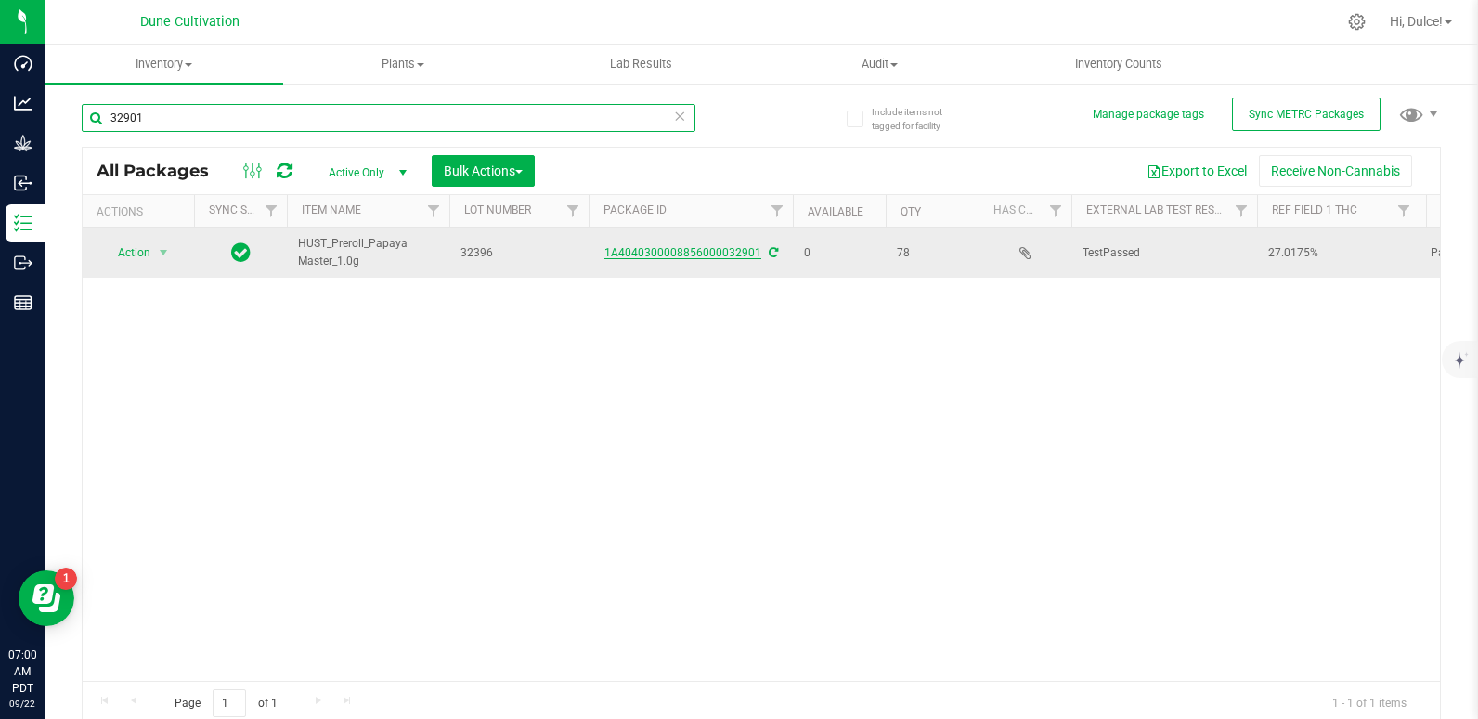
type input "32901"
click at [723, 247] on link "1A4040300008856000032901" at bounding box center [682, 252] width 157 height 13
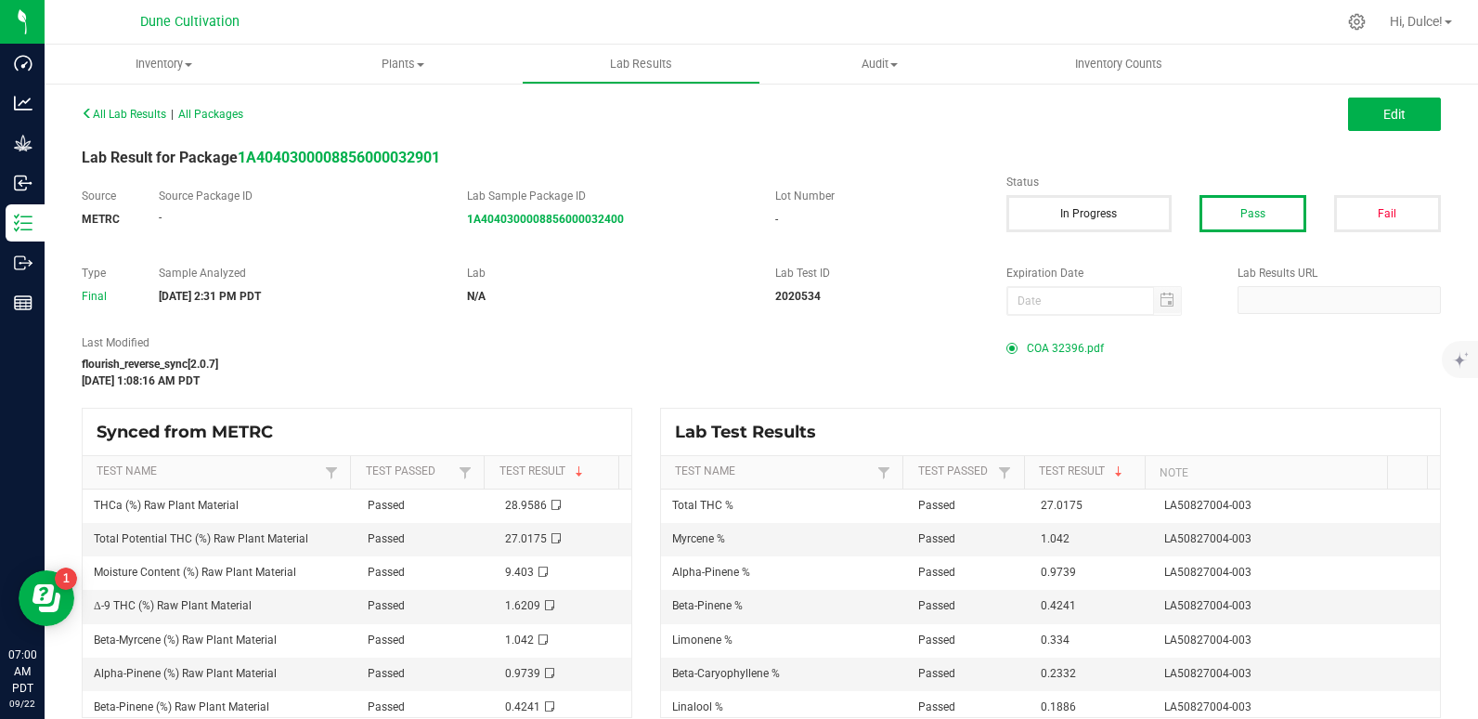
click at [1029, 349] on span "COA 32396.pdf" at bounding box center [1065, 348] width 77 height 28
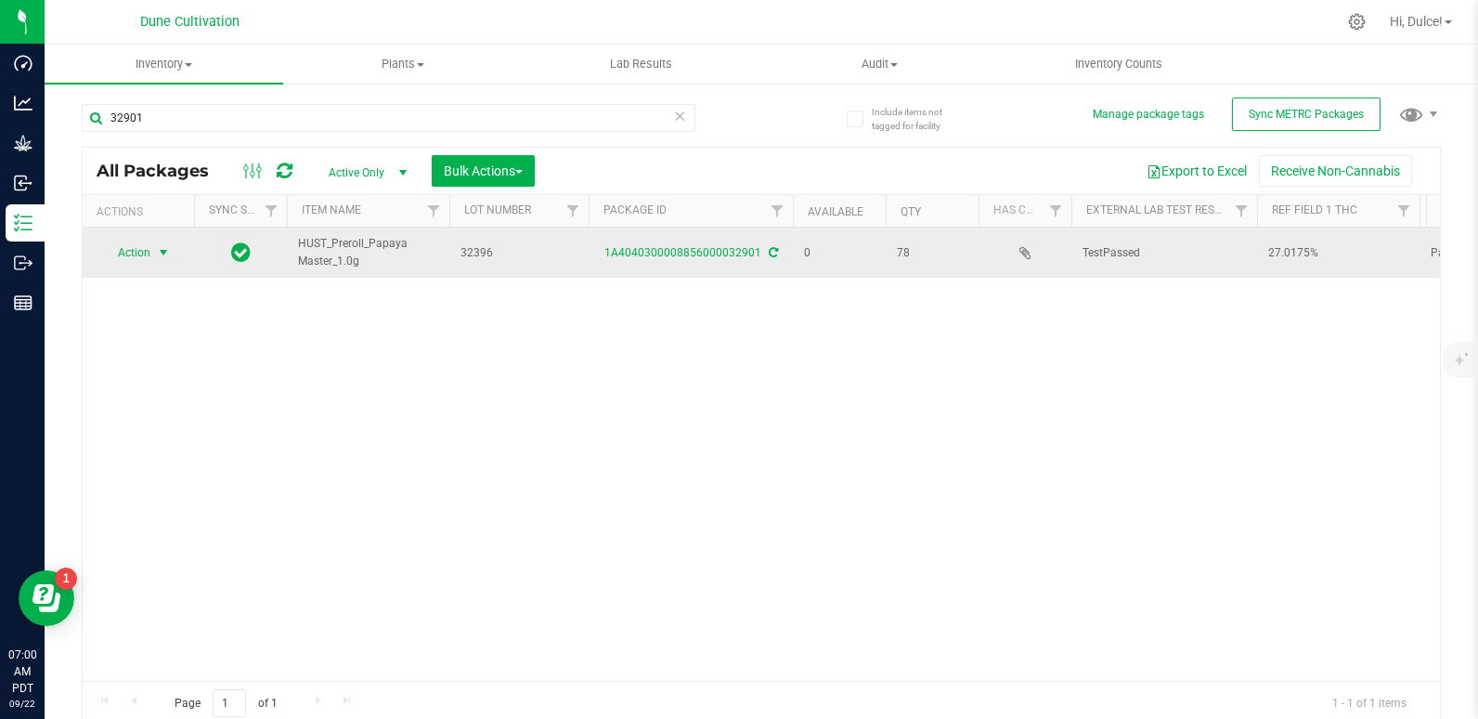
click at [149, 250] on span "Action" at bounding box center [126, 253] width 50 height 26
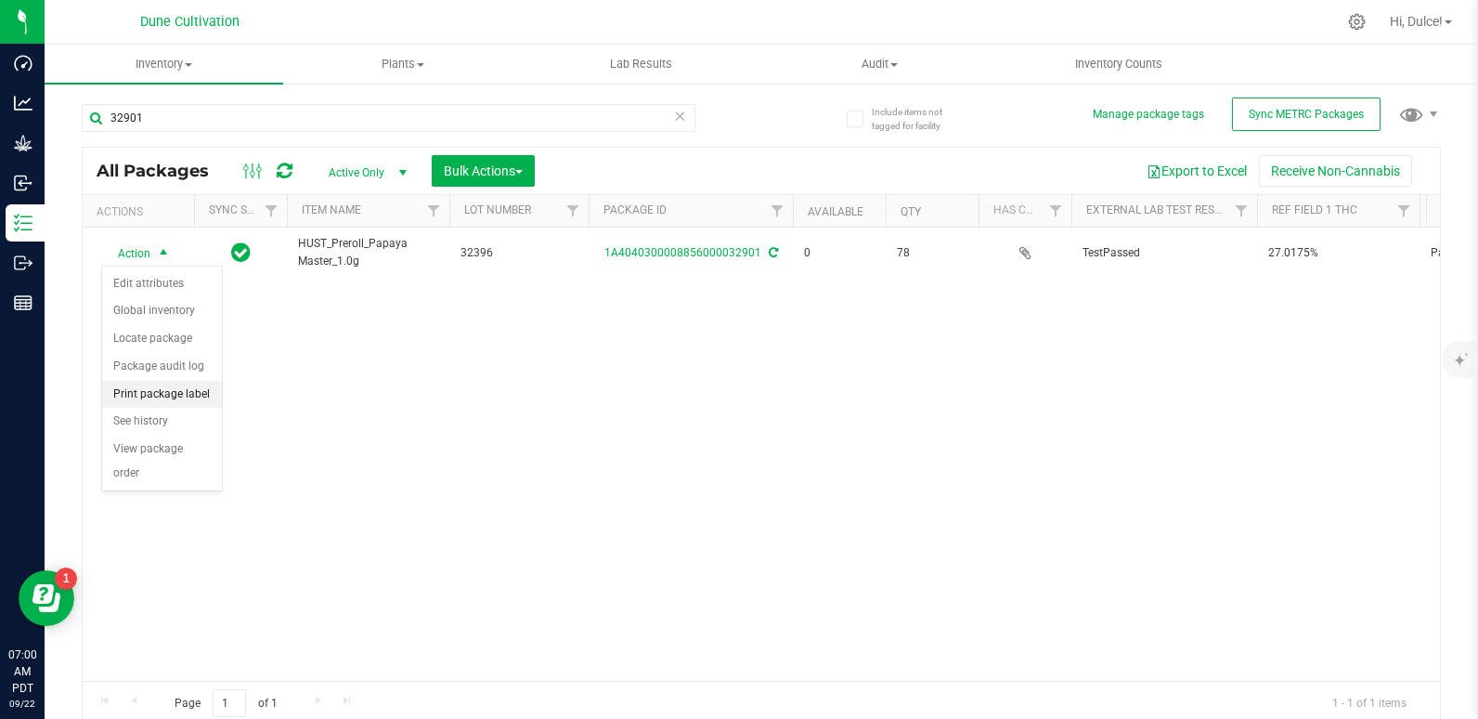
click at [165, 385] on li "Print package label" at bounding box center [162, 395] width 120 height 28
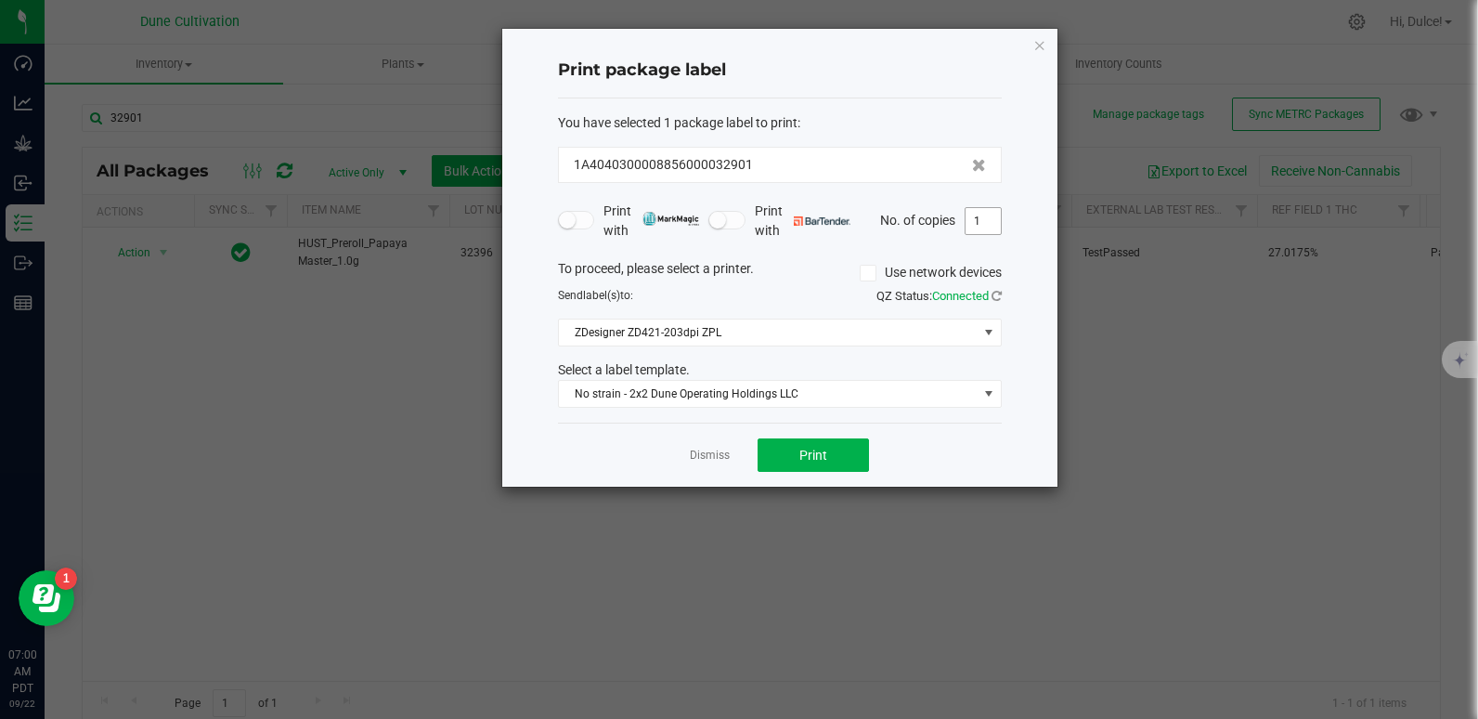
click at [992, 209] on input "1" at bounding box center [983, 221] width 35 height 26
click at [825, 463] on button "Print" at bounding box center [813, 454] width 111 height 33
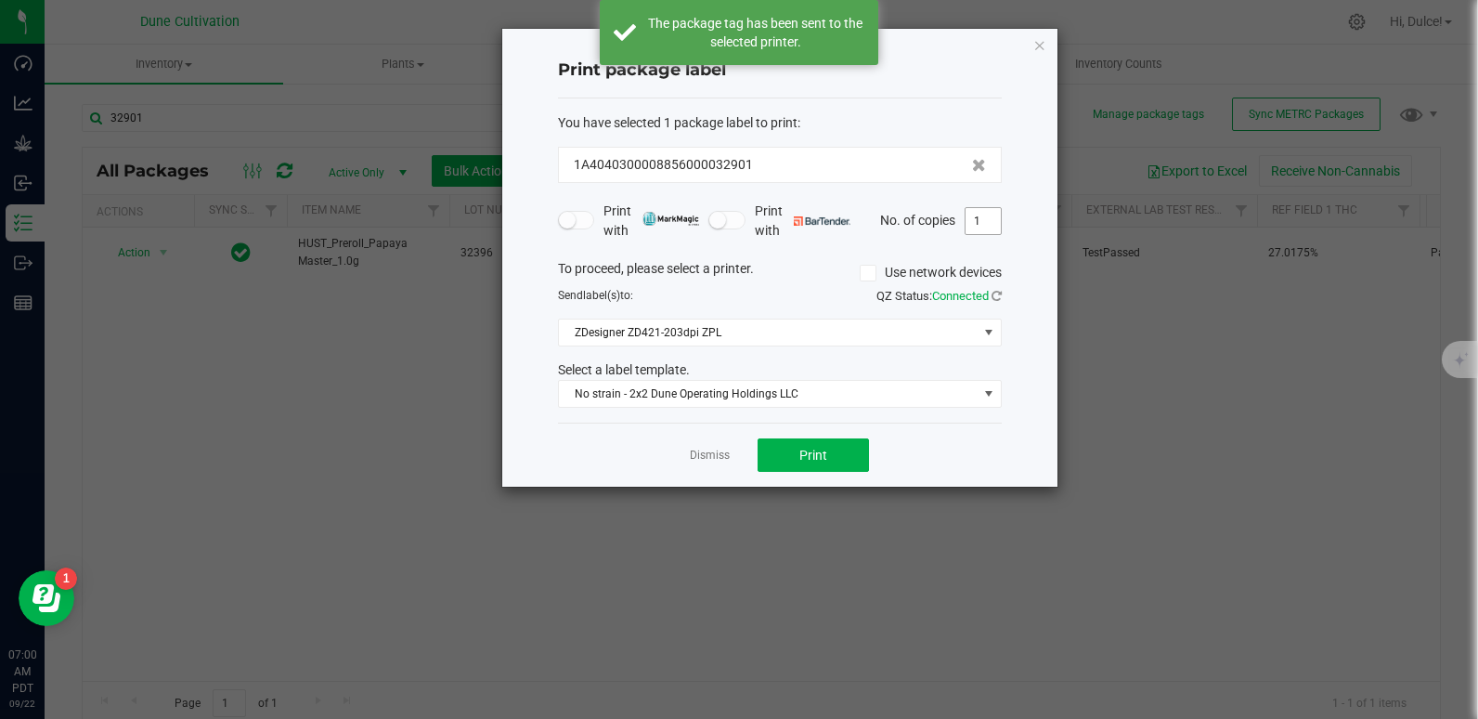
click at [983, 224] on input "1" at bounding box center [983, 221] width 35 height 26
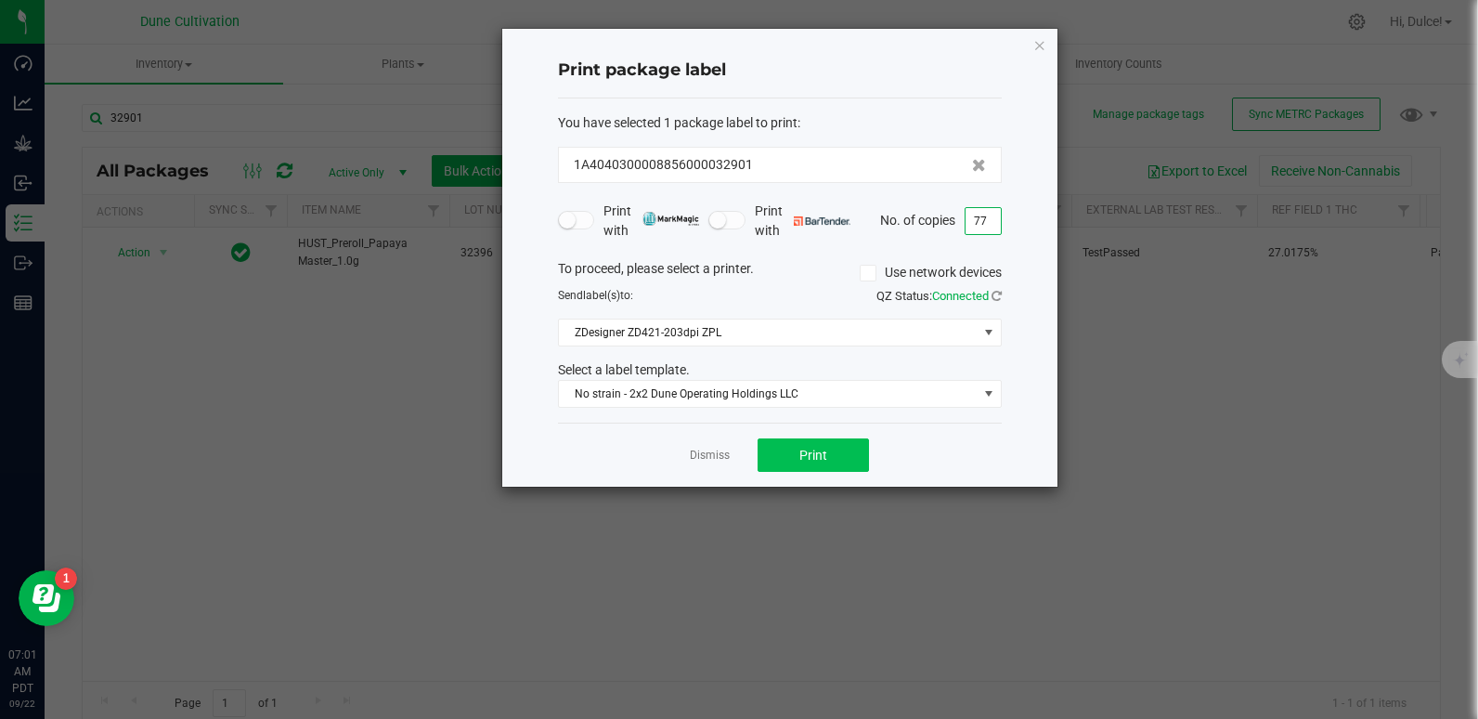
type input "77"
click at [799, 461] on span "Print" at bounding box center [813, 454] width 28 height 15
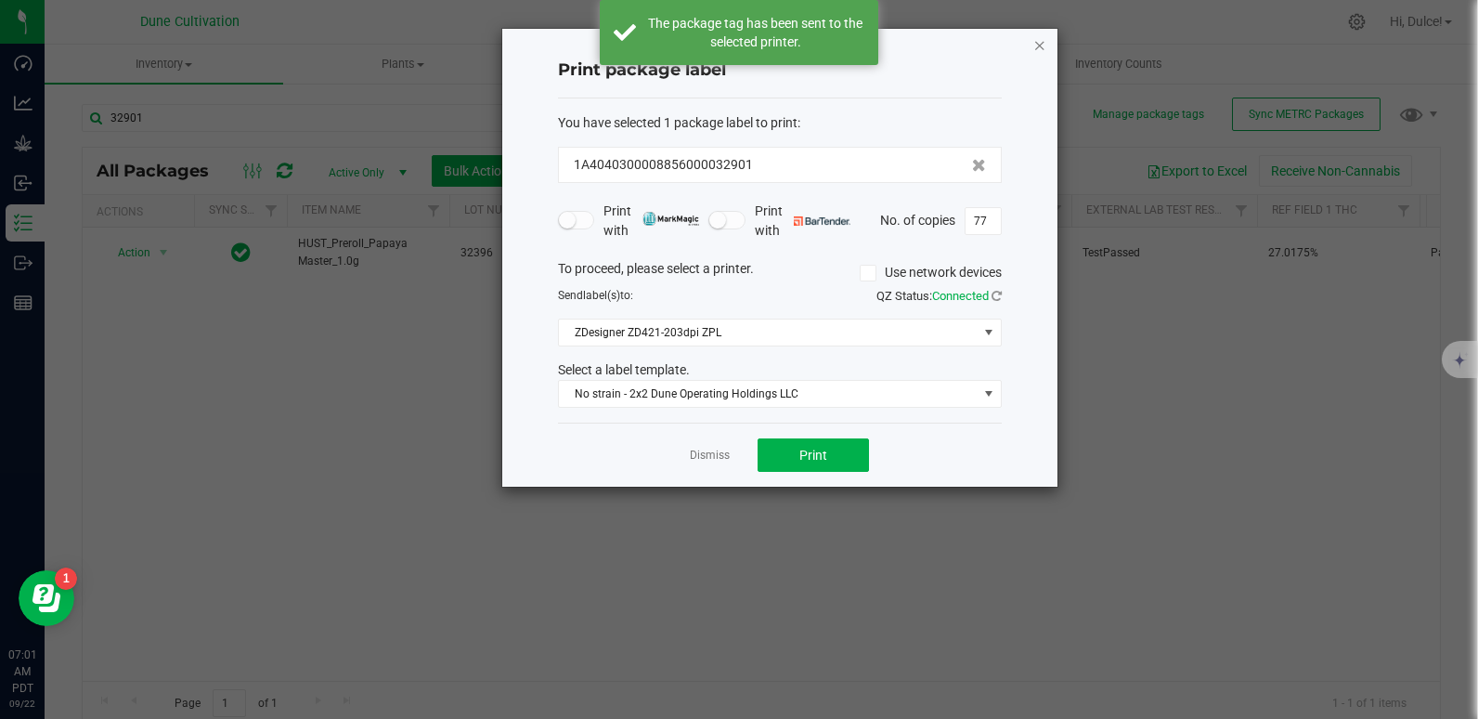
click at [1042, 50] on icon "button" at bounding box center [1039, 44] width 13 height 22
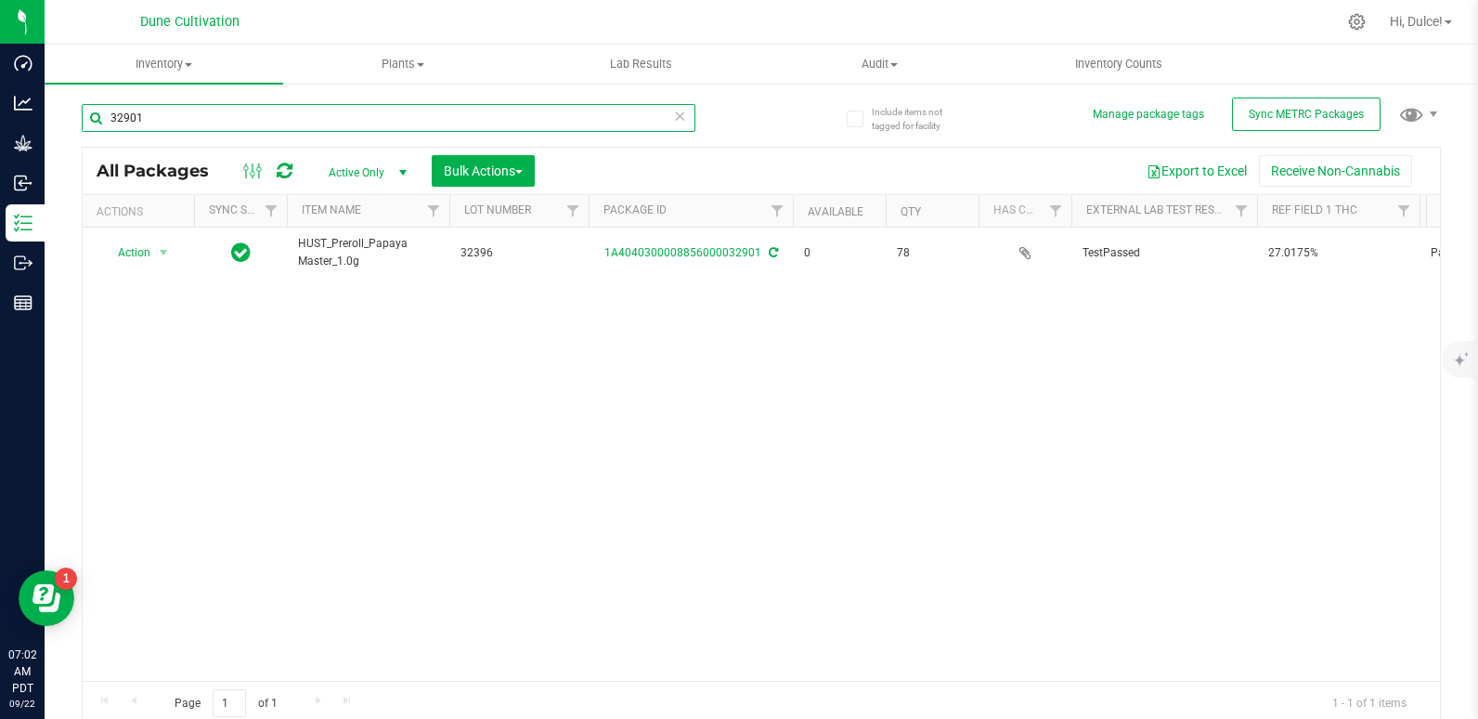
click at [402, 114] on input "32901" at bounding box center [389, 118] width 614 height 28
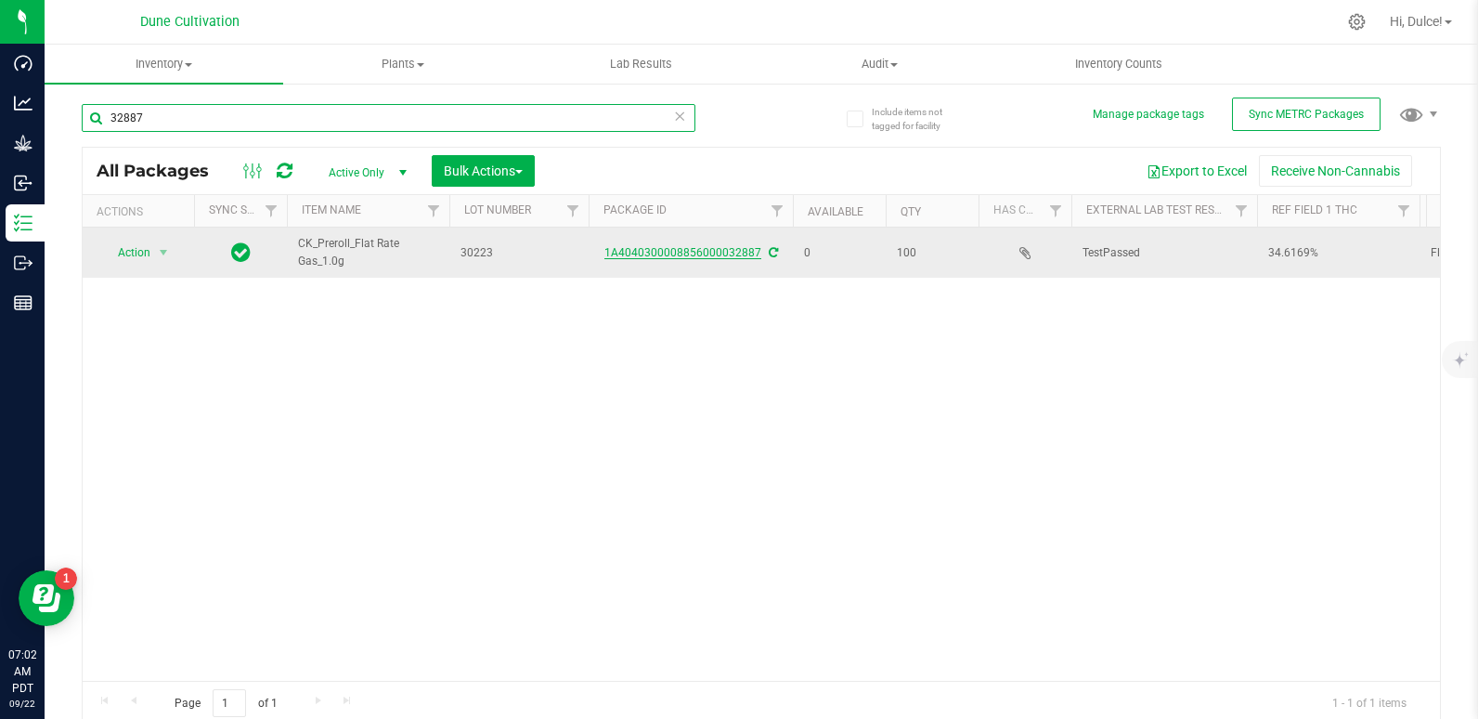
type input "32887"
click at [649, 249] on link "1A4040300008856000032887" at bounding box center [682, 252] width 157 height 13
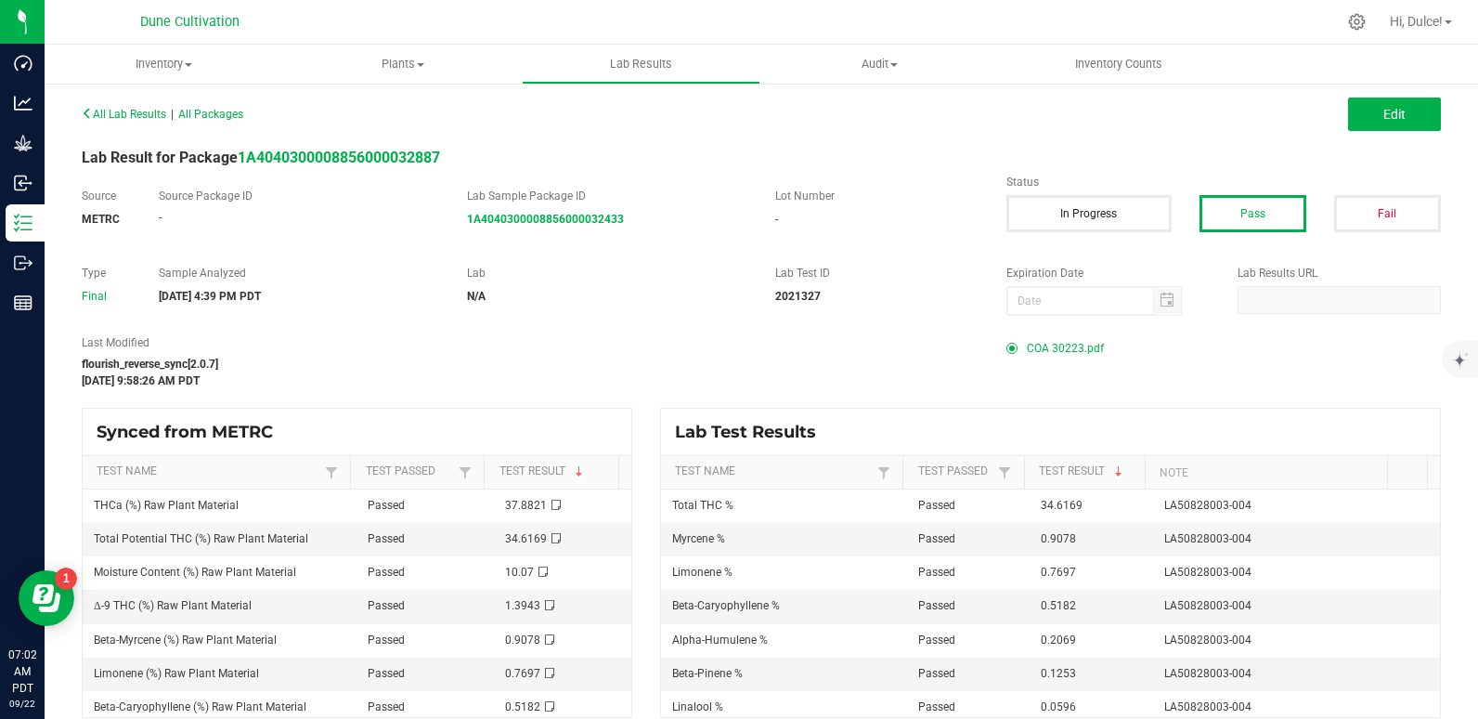
click at [1061, 344] on span "COA 30223.pdf" at bounding box center [1065, 348] width 77 height 28
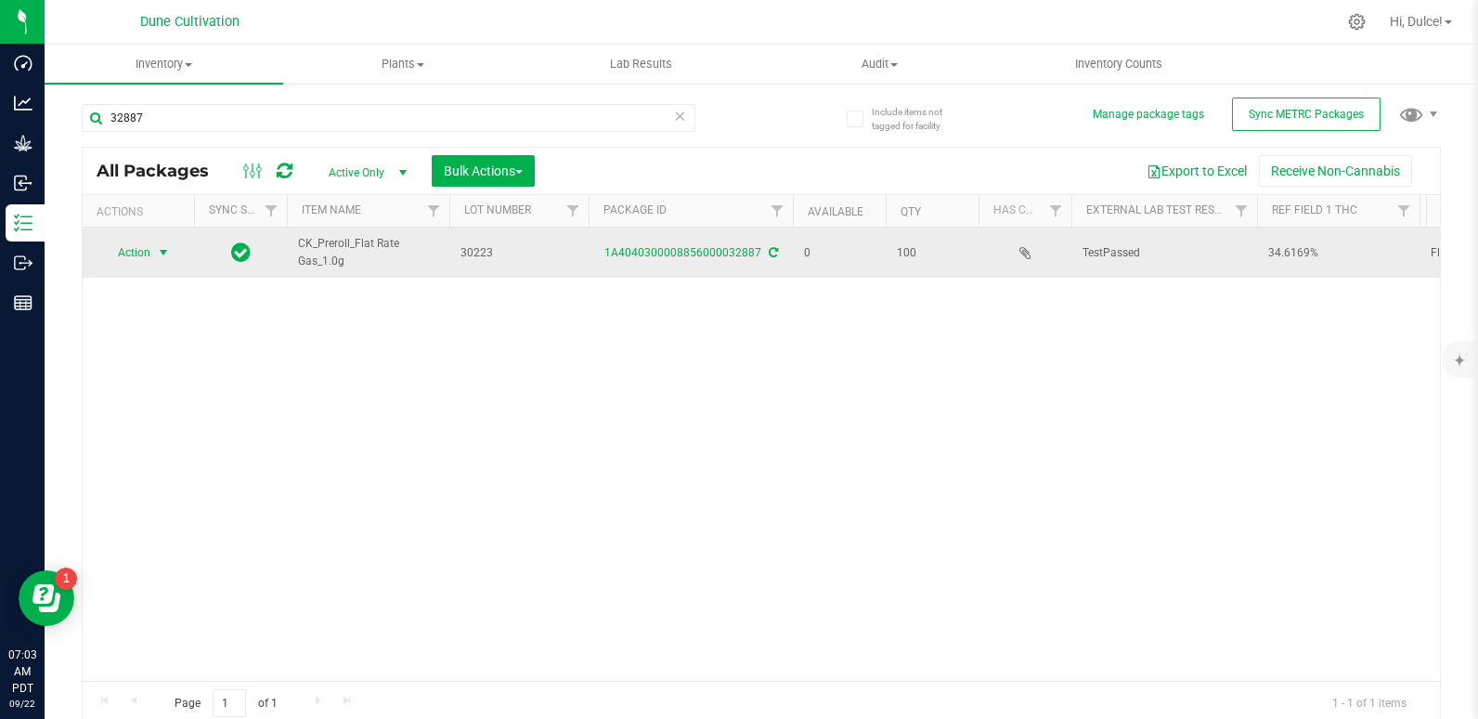
click at [149, 253] on span "Action" at bounding box center [126, 253] width 50 height 26
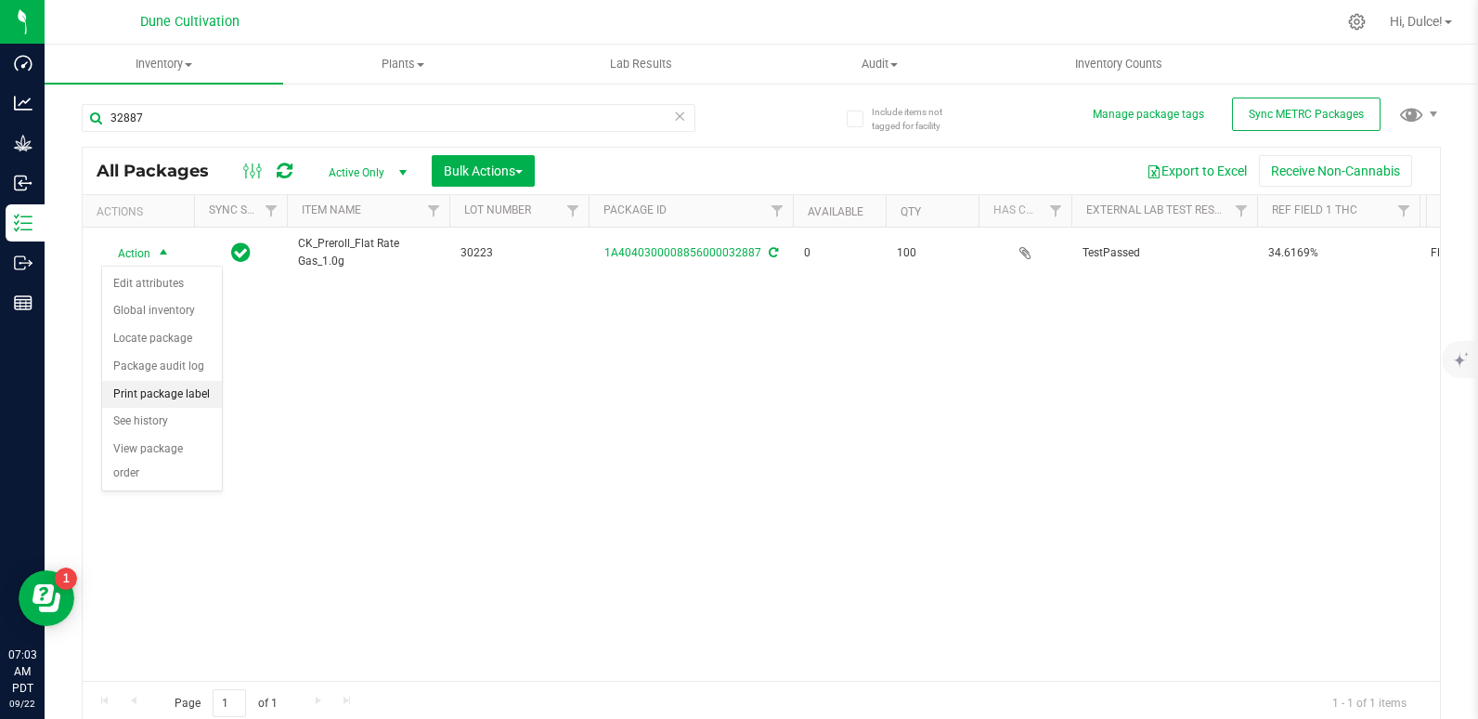
click at [159, 395] on li "Print package label" at bounding box center [162, 395] width 120 height 28
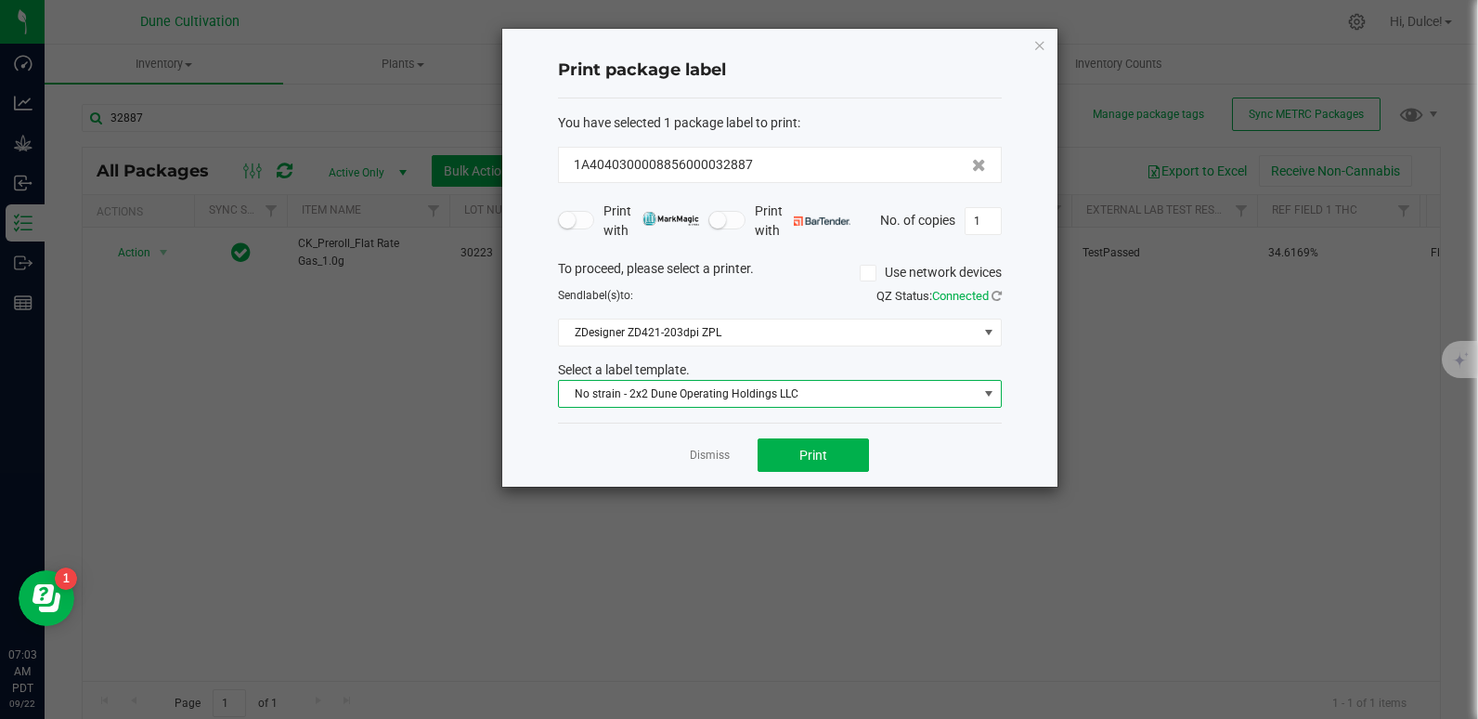
click at [890, 395] on span "No strain - 2x2 Dune Operating Holdings LLC" at bounding box center [768, 394] width 419 height 26
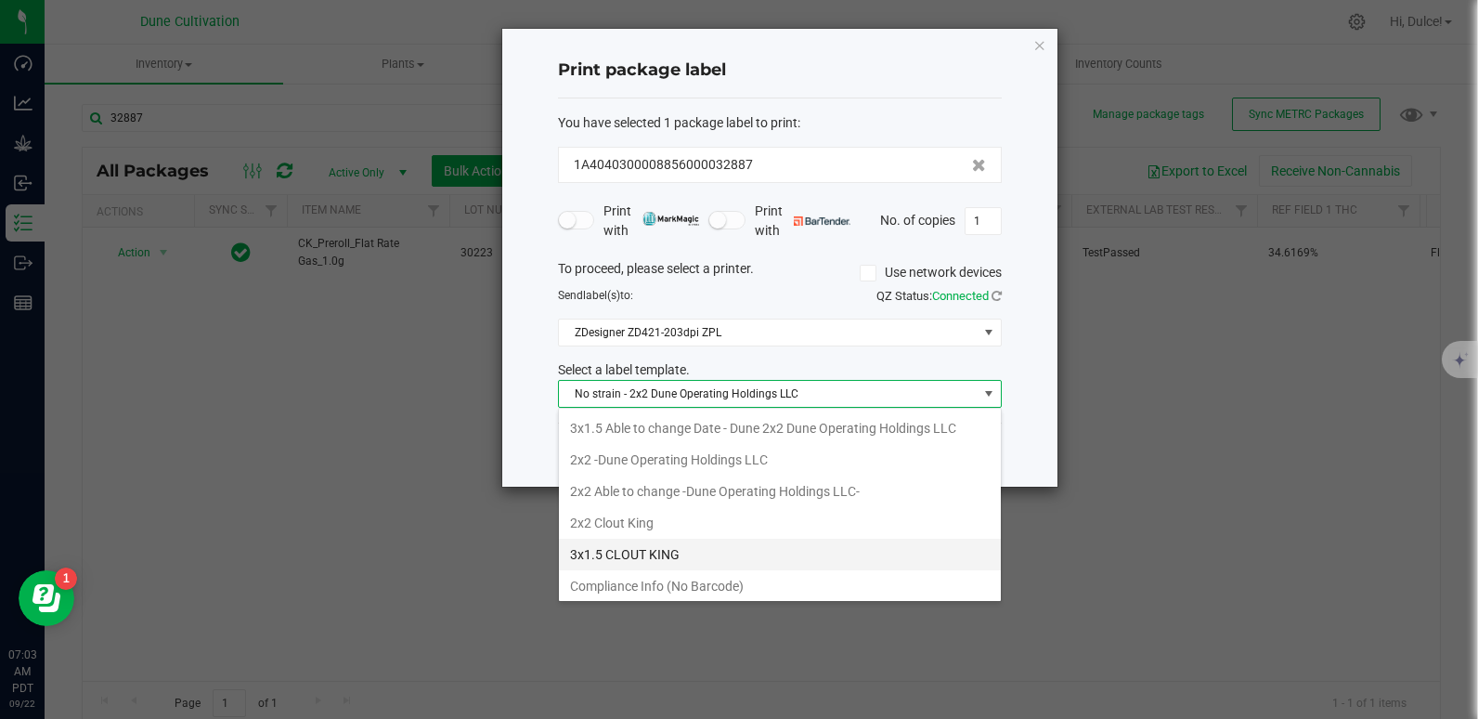
scroll to position [28, 444]
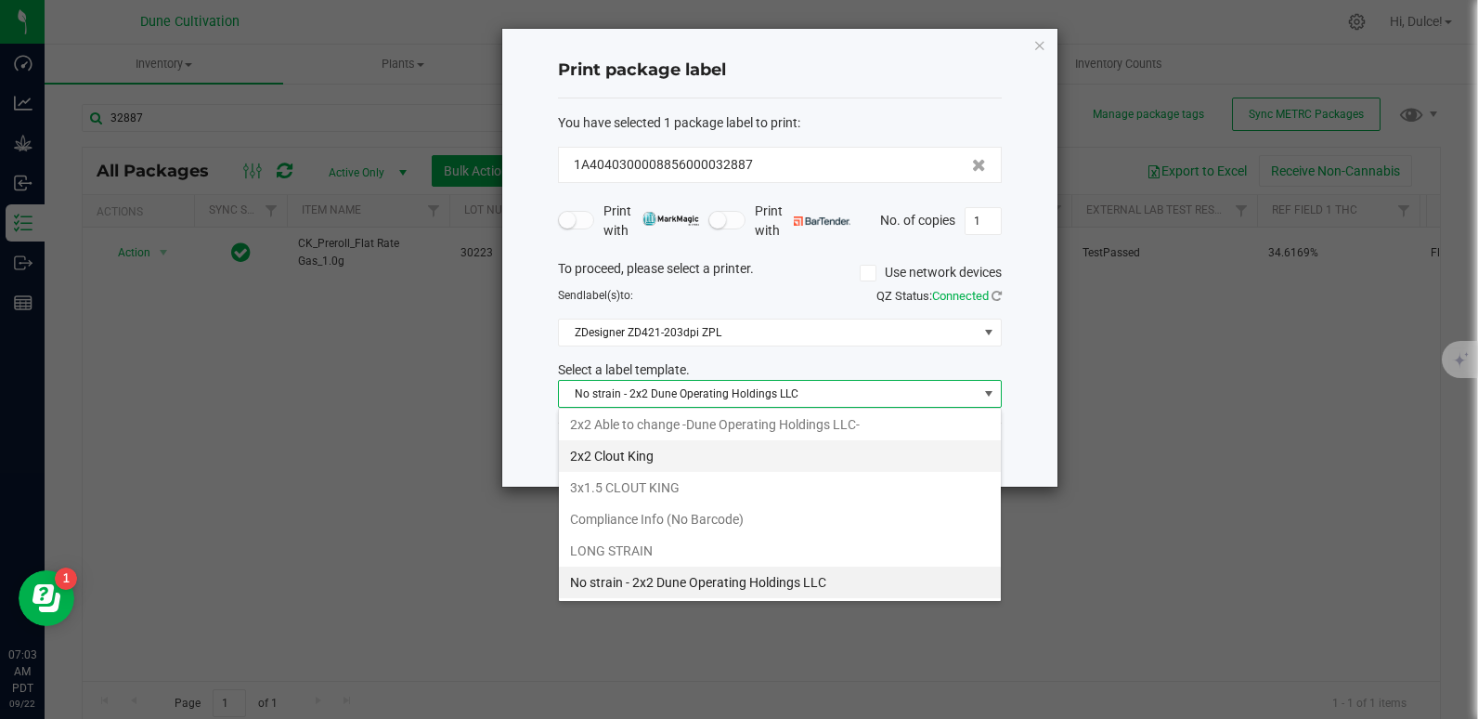
click at [666, 460] on li "2x2 Clout King" at bounding box center [780, 456] width 442 height 32
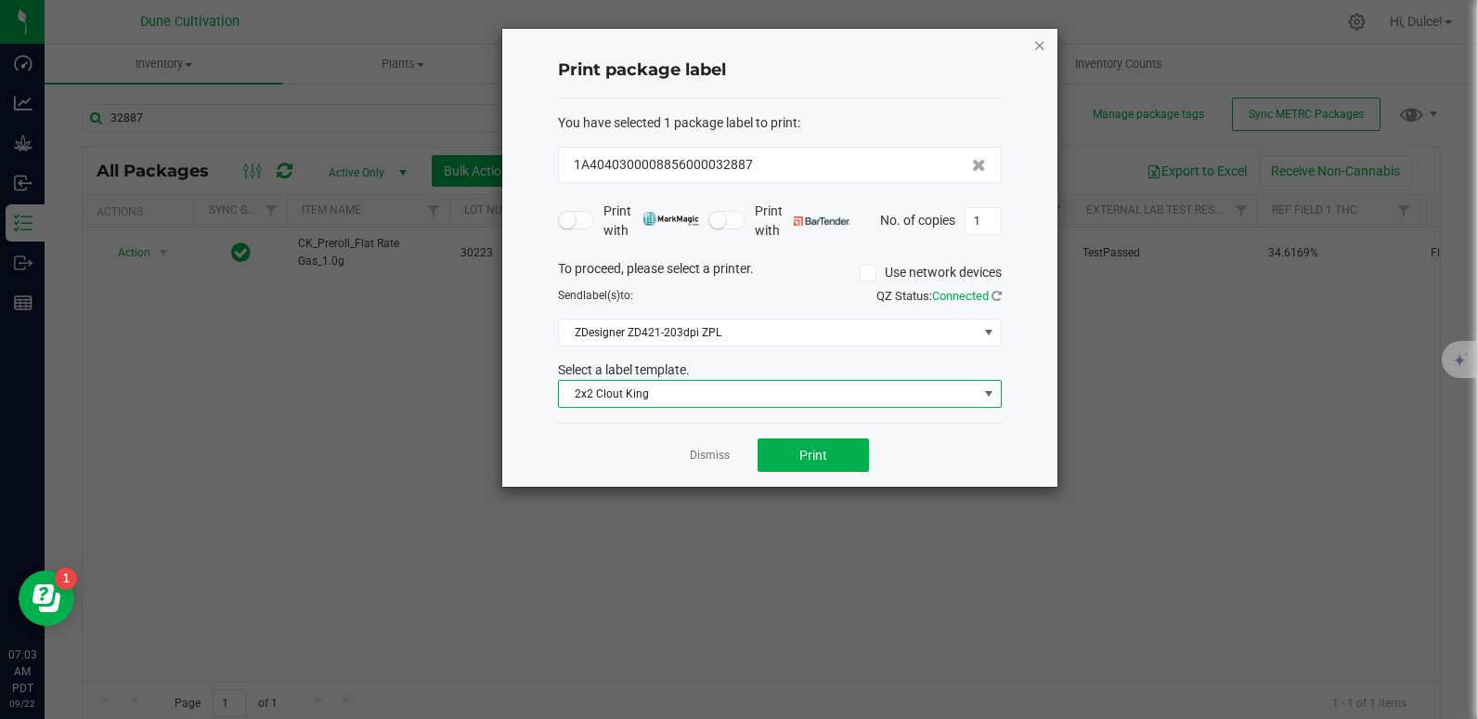
click at [1037, 50] on icon "button" at bounding box center [1039, 44] width 13 height 22
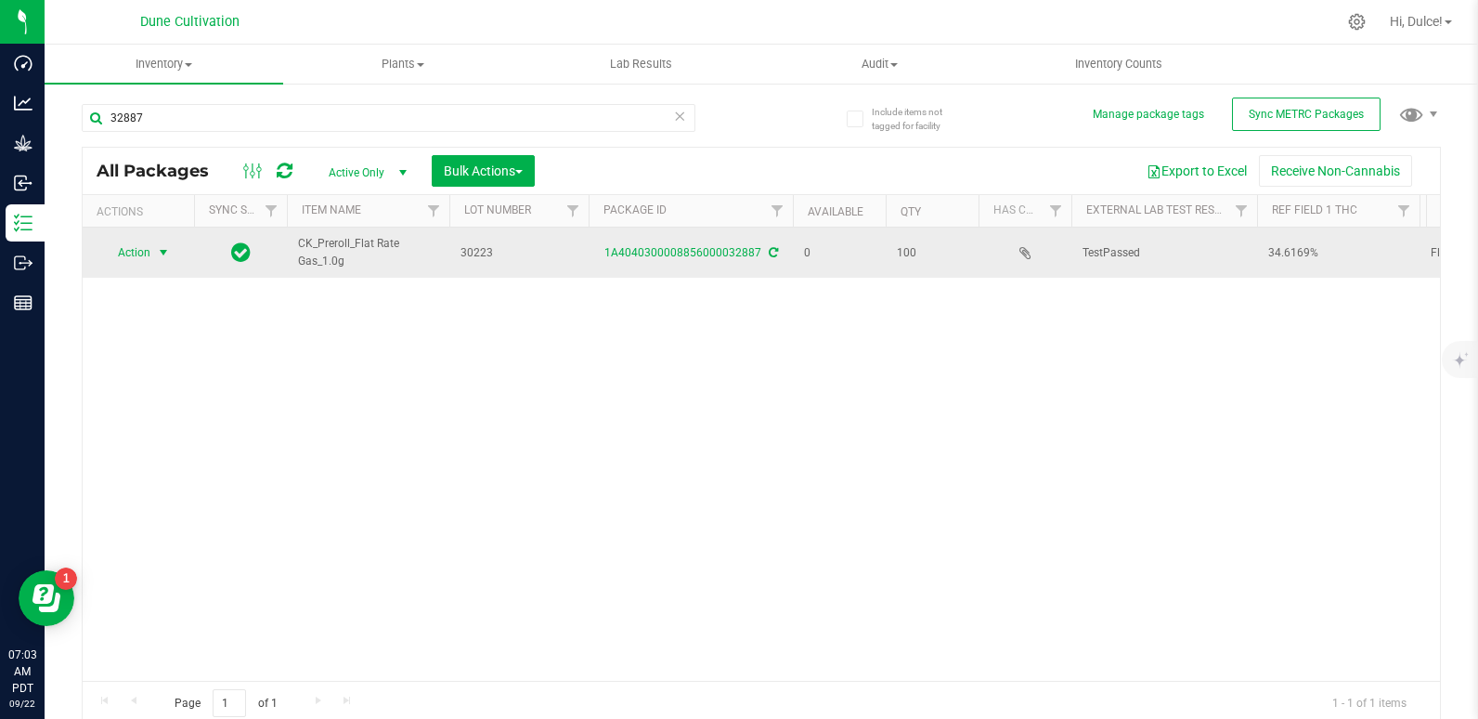
click at [125, 253] on span "Action" at bounding box center [126, 253] width 50 height 26
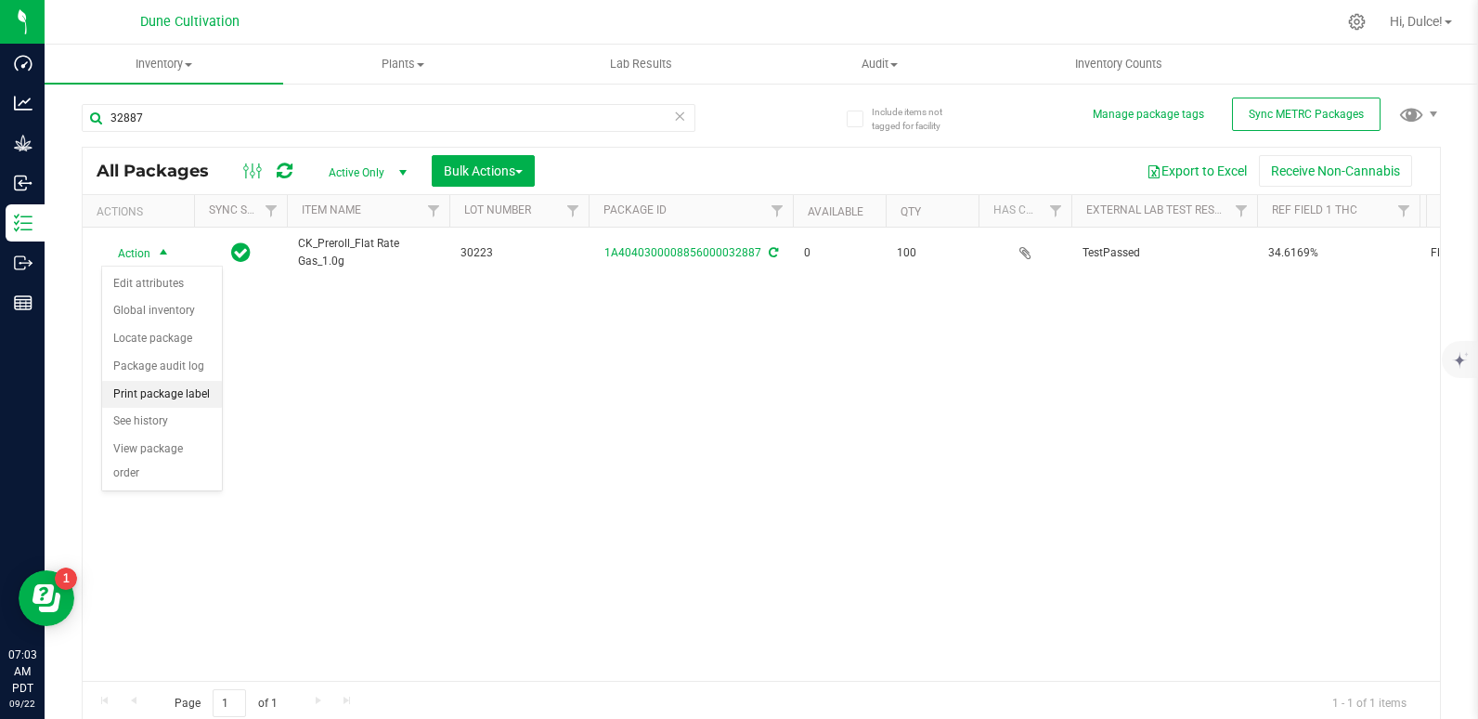
click at [149, 399] on li "Print package label" at bounding box center [162, 395] width 120 height 28
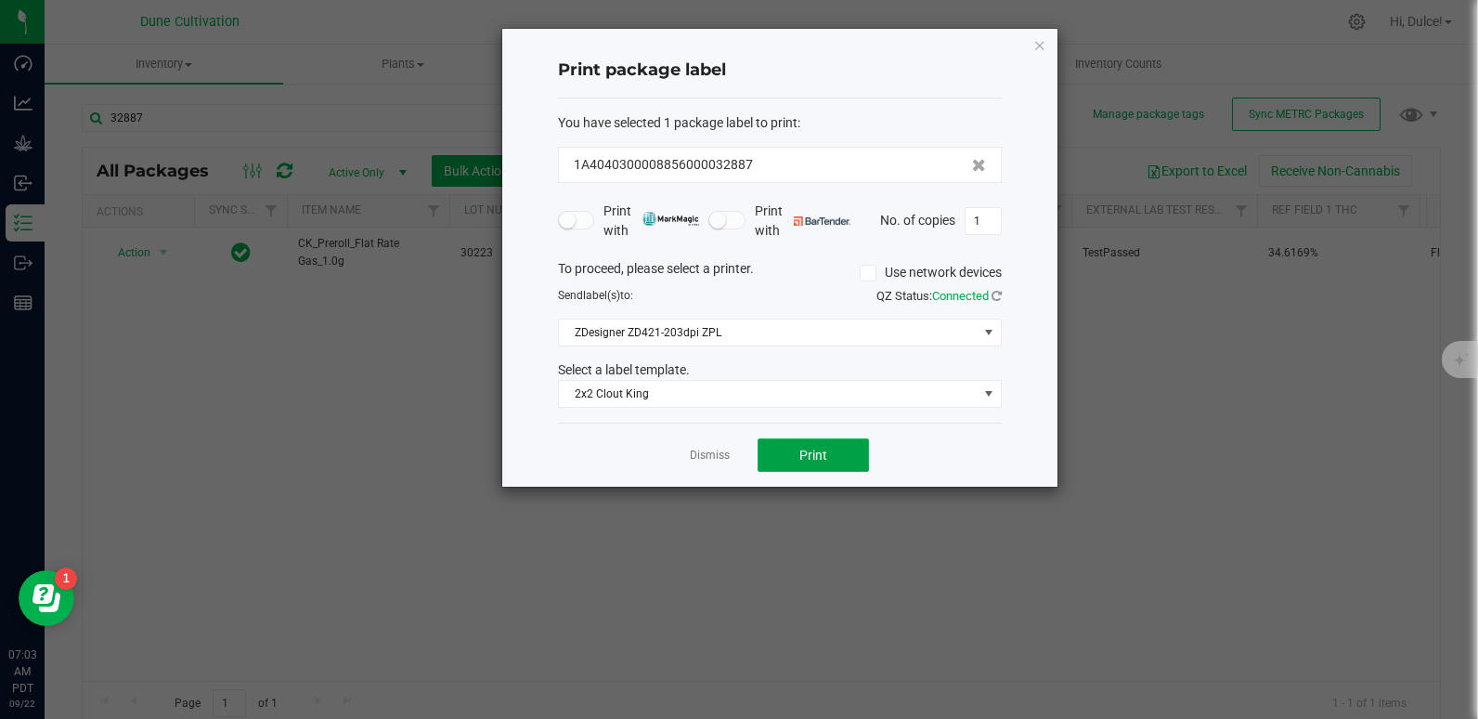
click at [839, 454] on button "Print" at bounding box center [813, 454] width 111 height 33
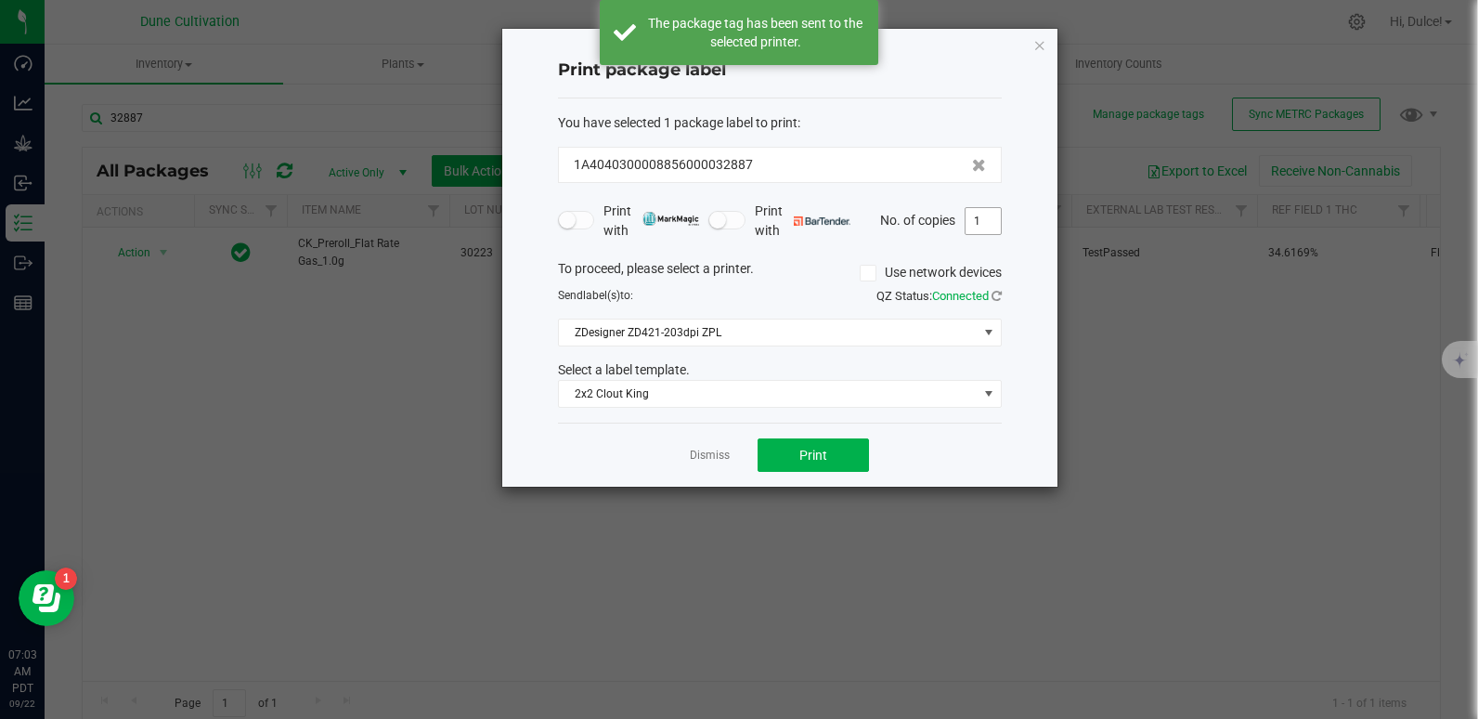
click at [978, 225] on input "1" at bounding box center [983, 221] width 35 height 26
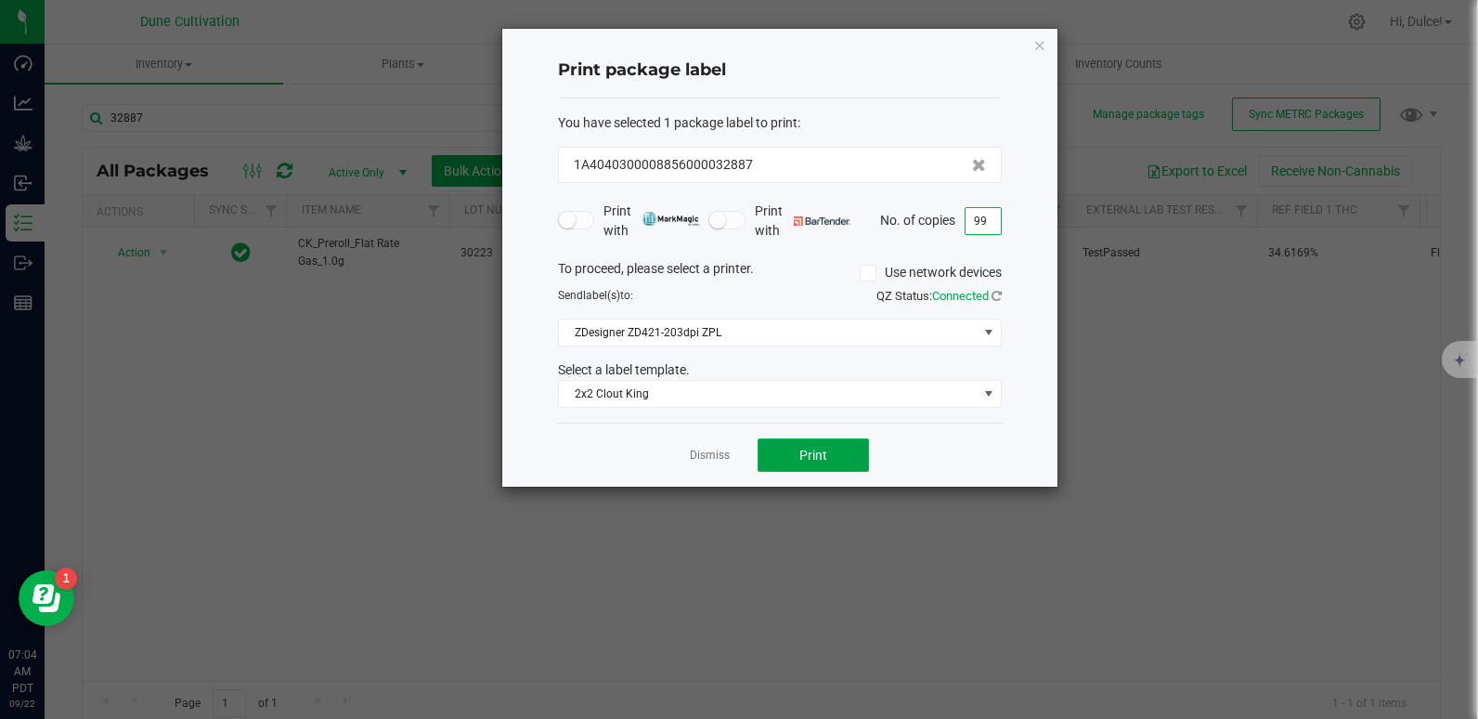
click at [828, 470] on button "Print" at bounding box center [813, 454] width 111 height 33
click at [978, 220] on input "99" at bounding box center [983, 221] width 35 height 26
type input "1"
click at [780, 450] on button "Print" at bounding box center [813, 454] width 111 height 33
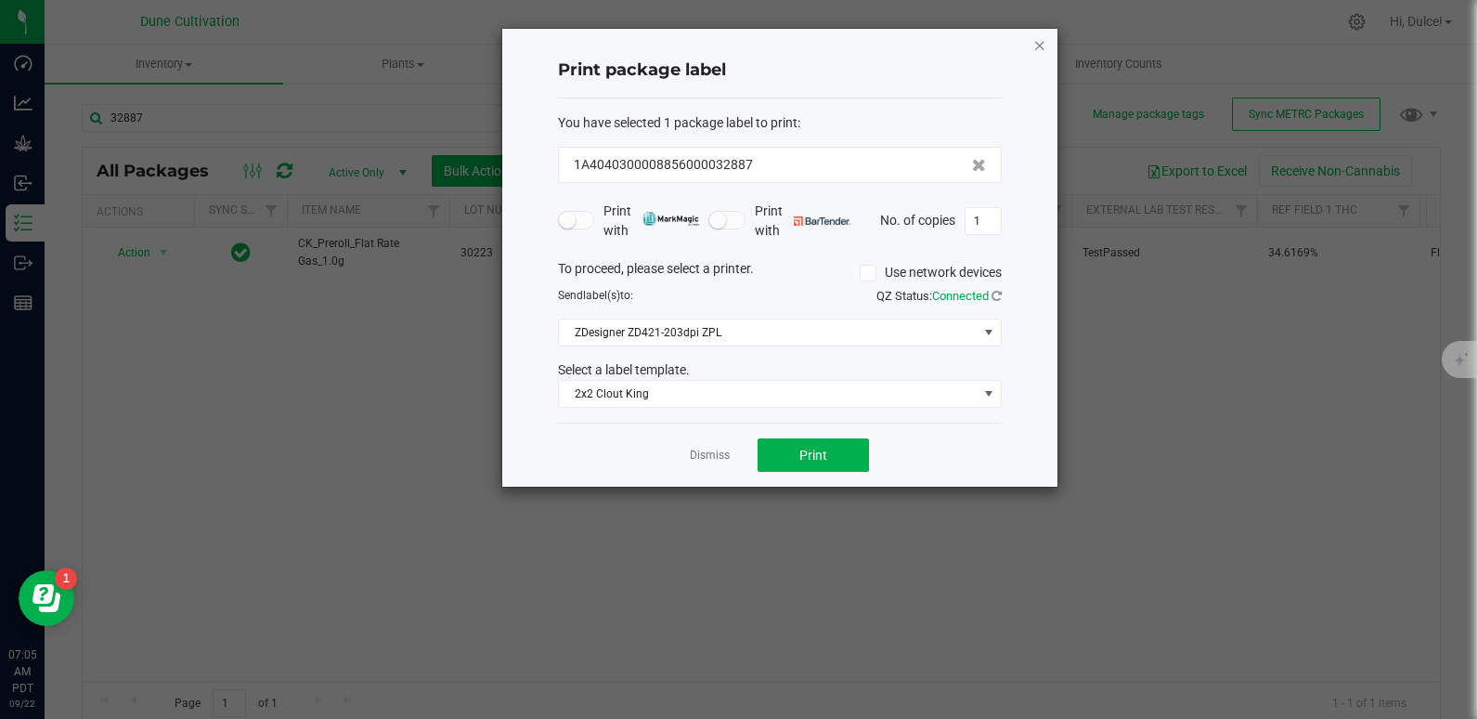
click at [1037, 50] on icon "button" at bounding box center [1039, 44] width 13 height 22
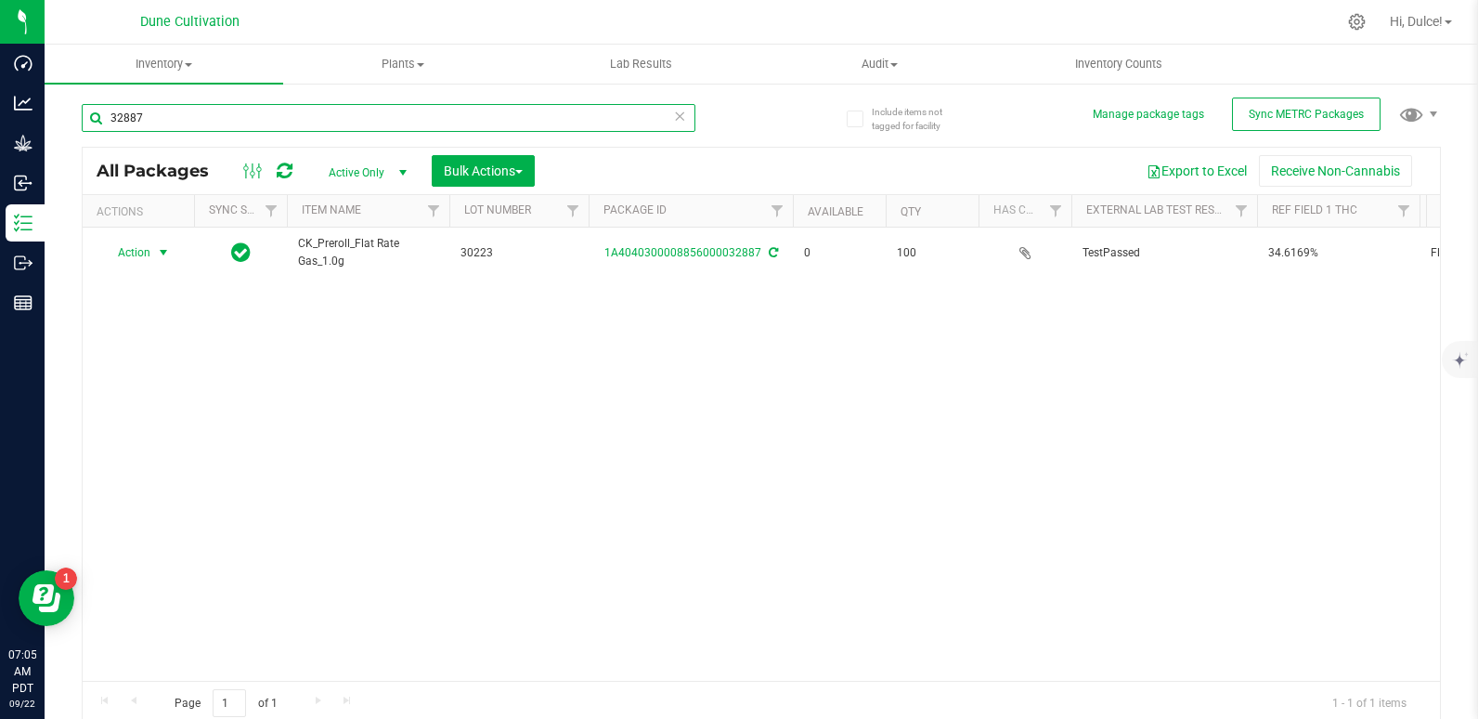
click at [250, 123] on input "32887" at bounding box center [389, 118] width 614 height 28
type input "3"
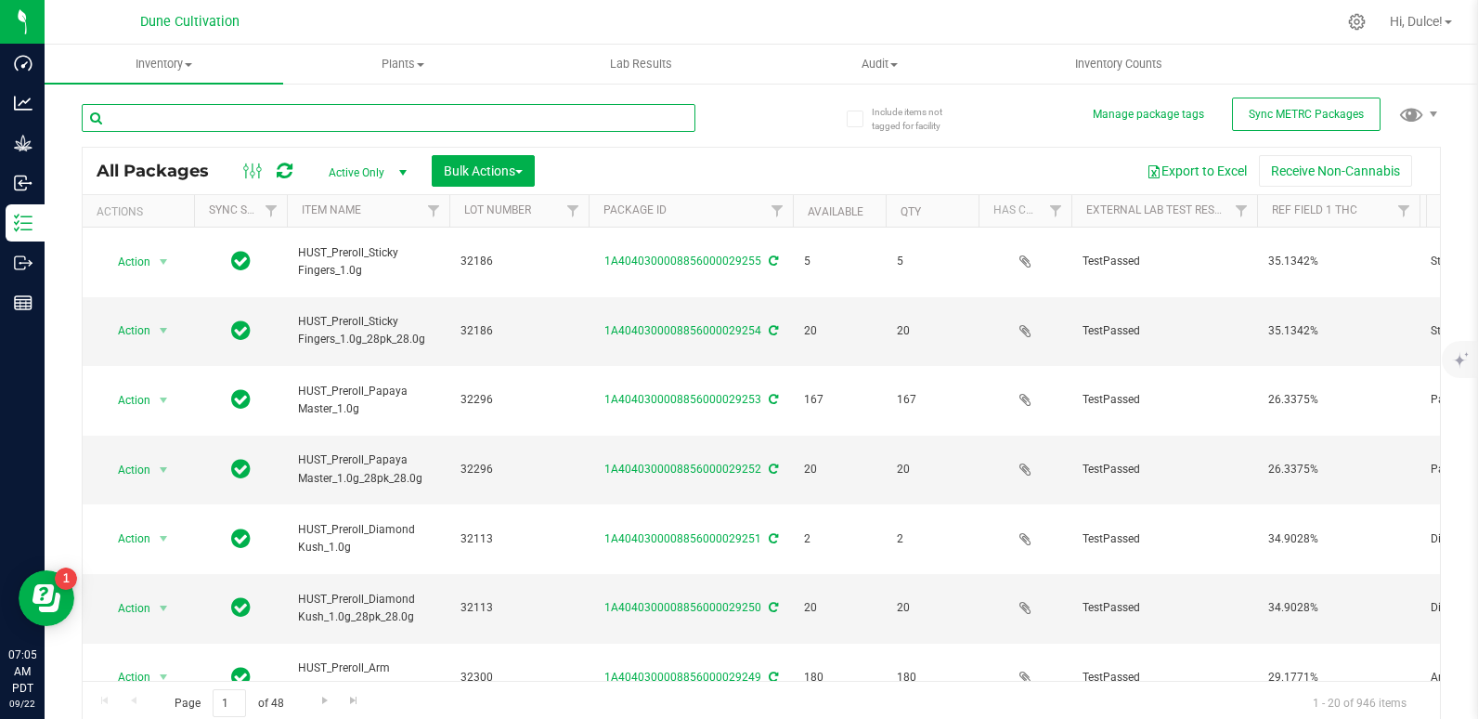
click at [279, 130] on input "text" at bounding box center [389, 118] width 614 height 28
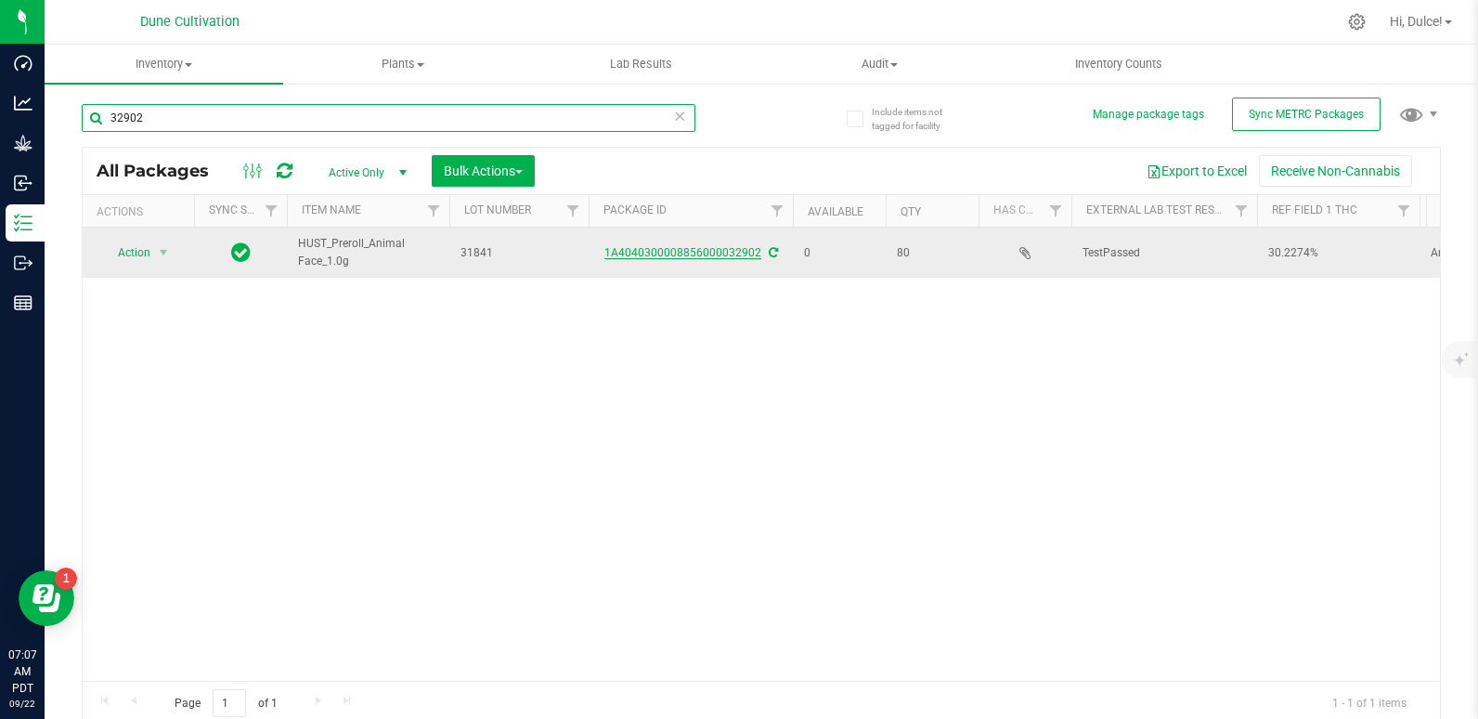
type input "32902"
click at [682, 252] on link "1A4040300008856000032902" at bounding box center [682, 252] width 157 height 13
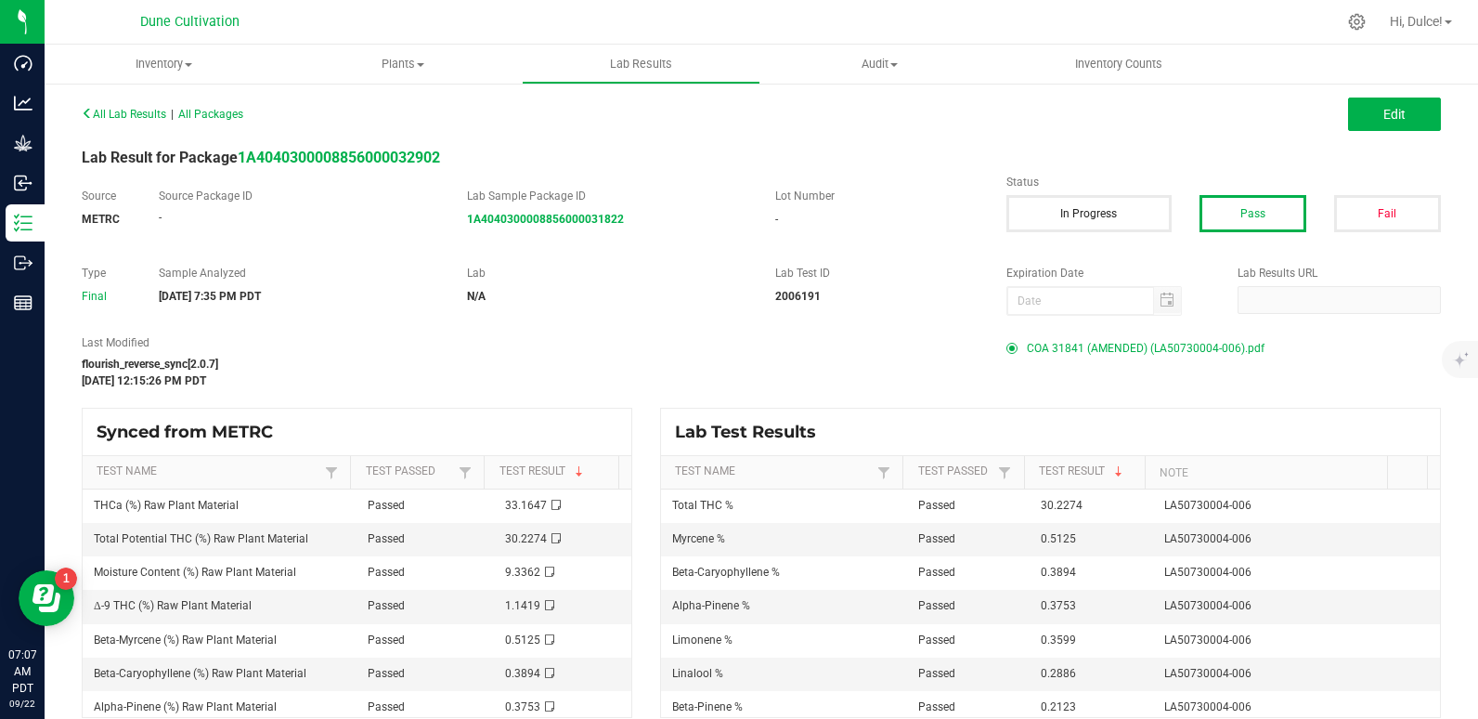
click at [1113, 345] on span "COA 31841 (AMENDED) (LA50730004-006).pdf" at bounding box center [1146, 348] width 238 height 28
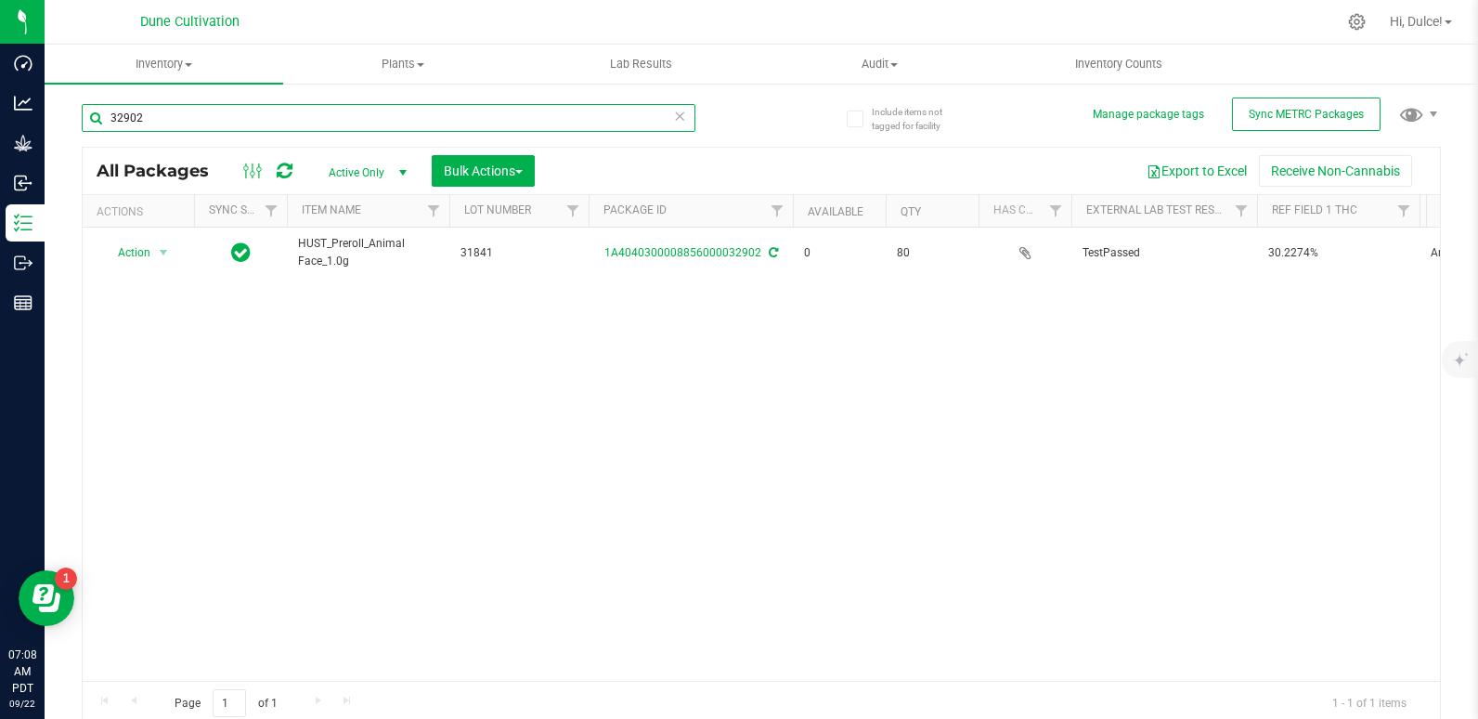
click at [208, 120] on input "32902" at bounding box center [389, 118] width 614 height 28
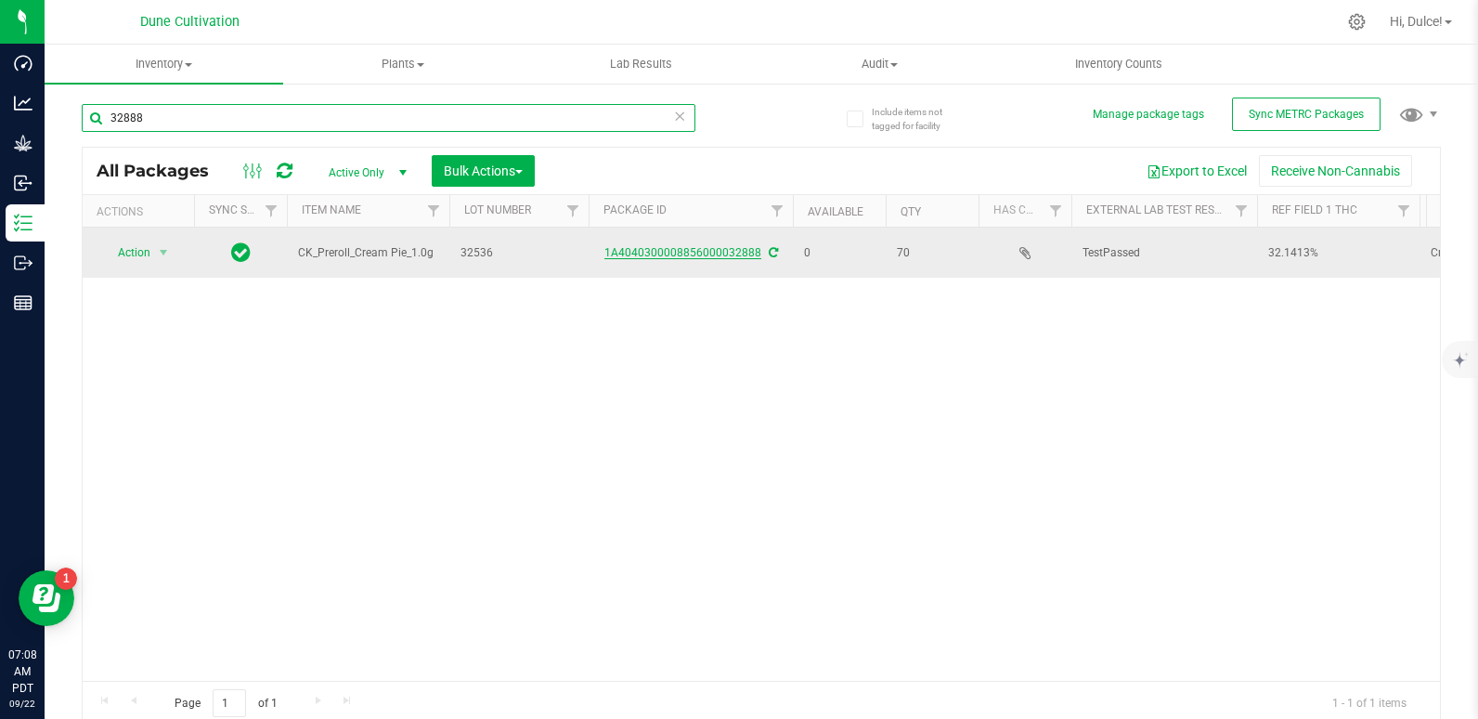
type input "32888"
click at [681, 256] on link "1A4040300008856000032888" at bounding box center [682, 252] width 157 height 13
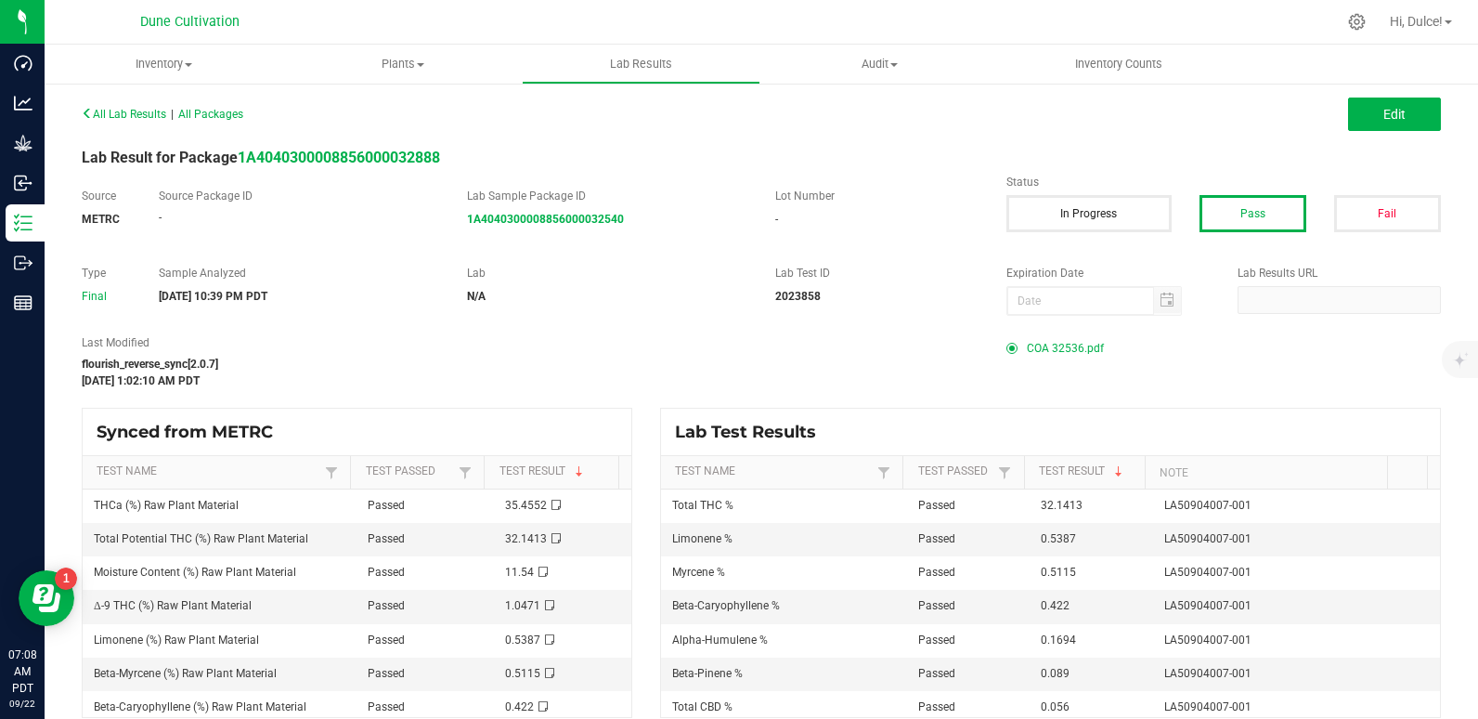
click at [1034, 347] on span "COA 32536.pdf" at bounding box center [1065, 348] width 77 height 28
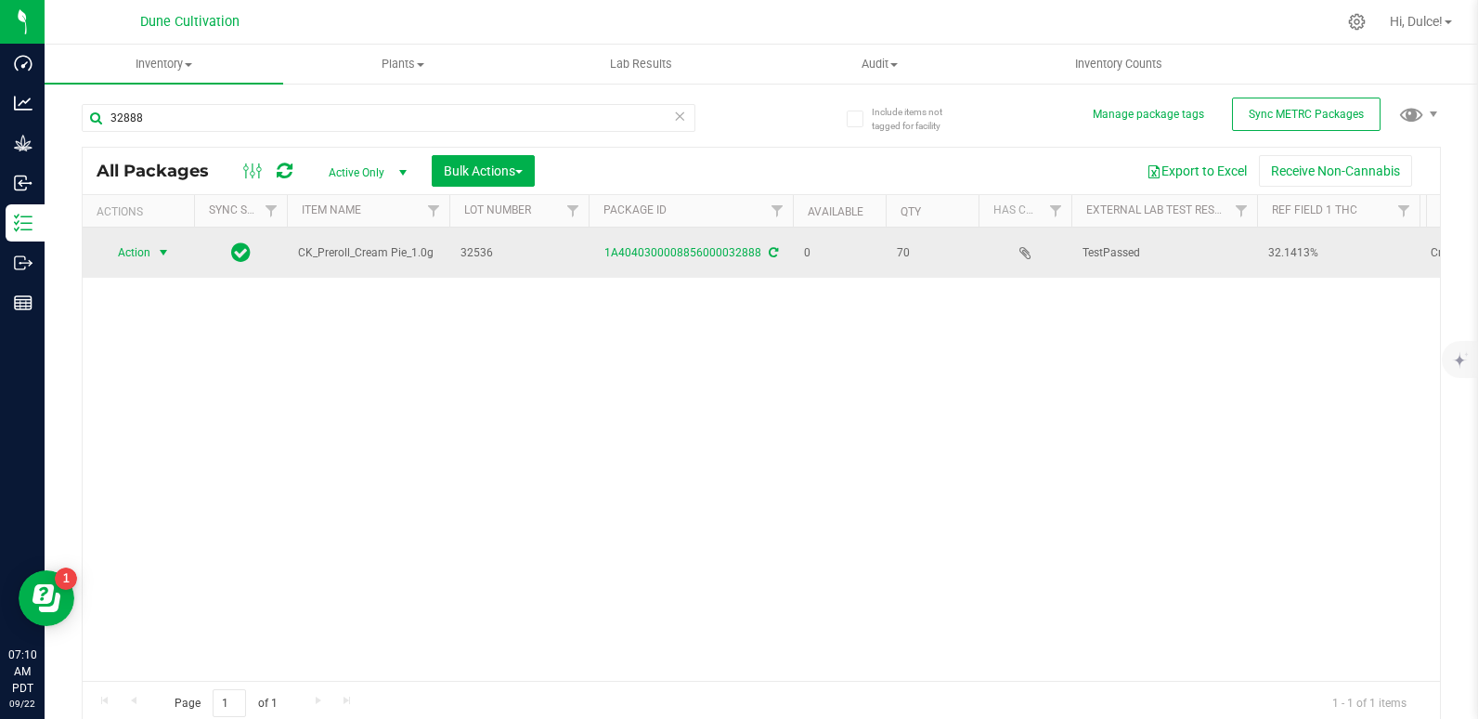
click at [162, 258] on span "select" at bounding box center [163, 252] width 15 height 15
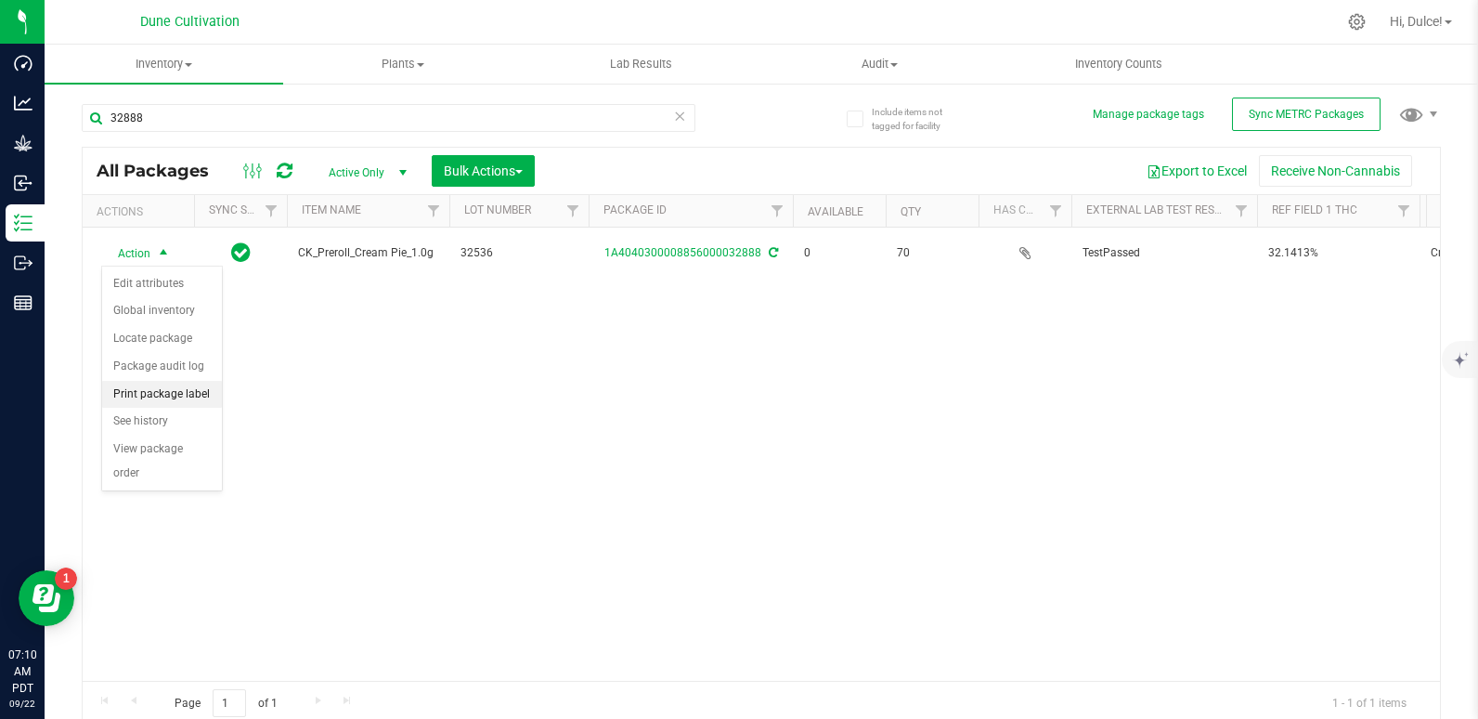
click at [164, 394] on li "Print package label" at bounding box center [162, 395] width 120 height 28
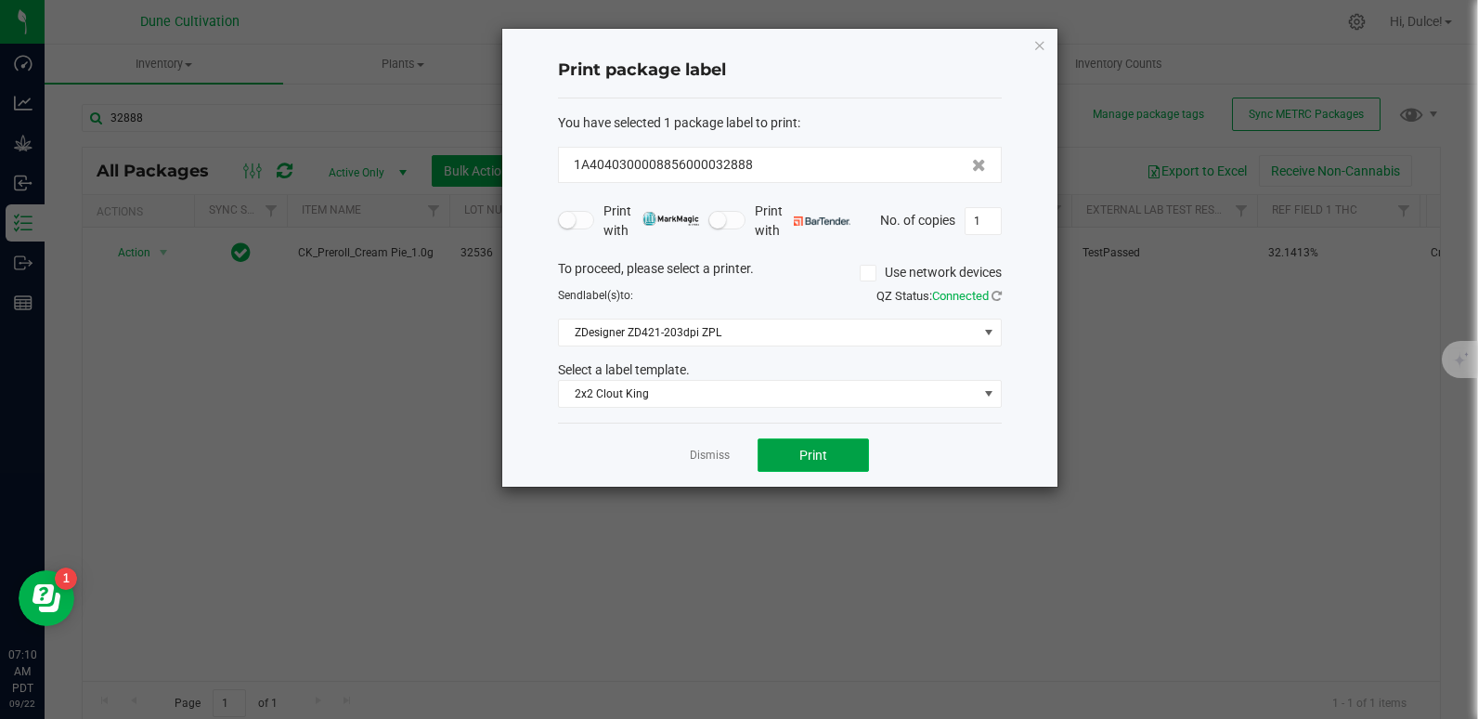
click at [808, 446] on button "Print" at bounding box center [813, 454] width 111 height 33
click at [1044, 45] on icon "button" at bounding box center [1039, 44] width 13 height 22
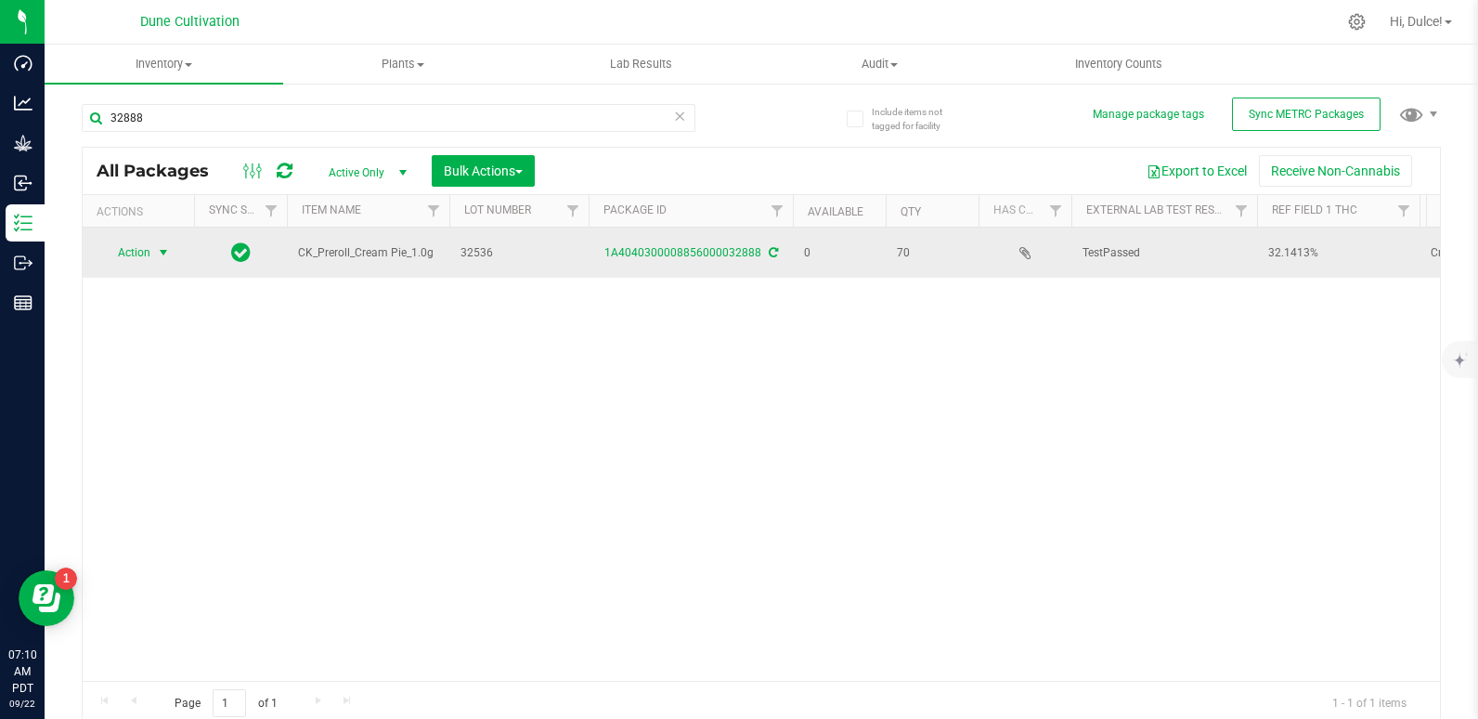
click at [157, 251] on span "select" at bounding box center [163, 252] width 15 height 15
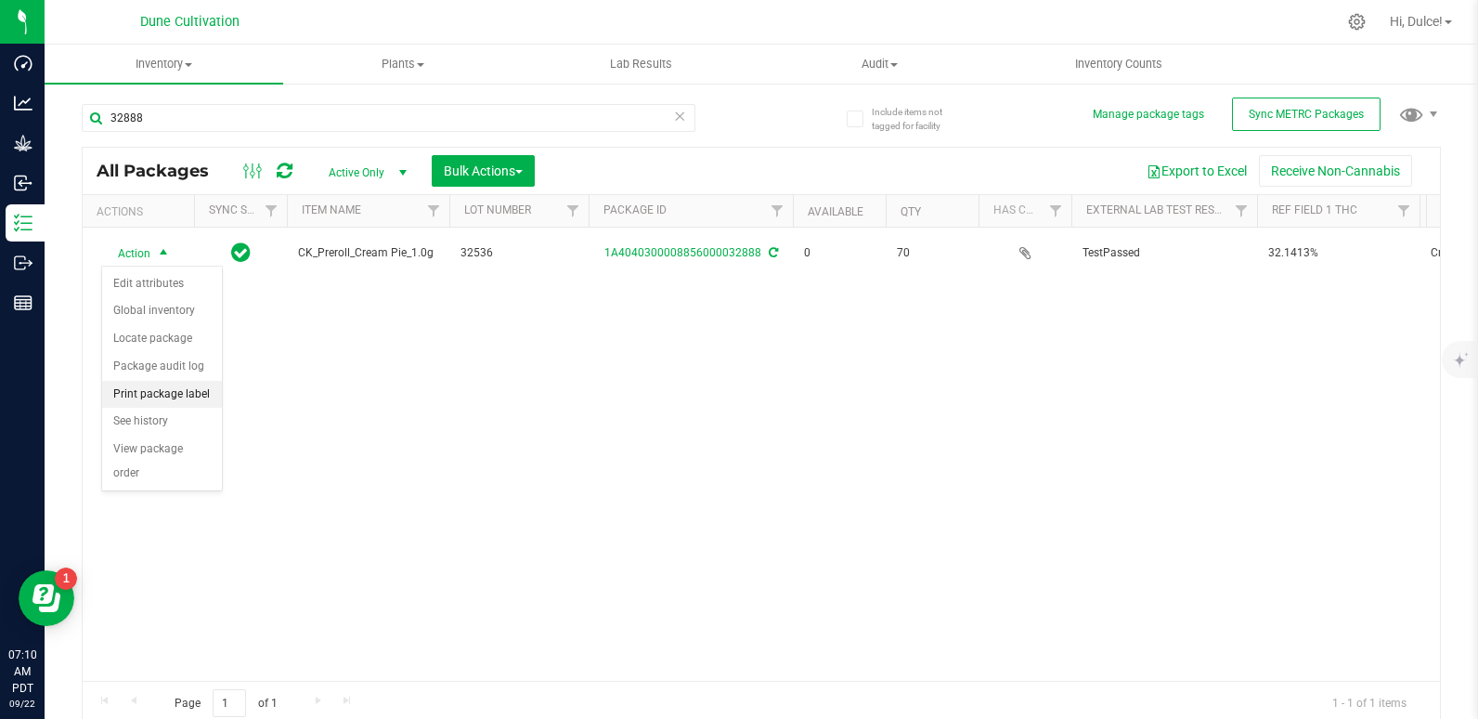
click at [142, 391] on li "Print package label" at bounding box center [162, 395] width 120 height 28
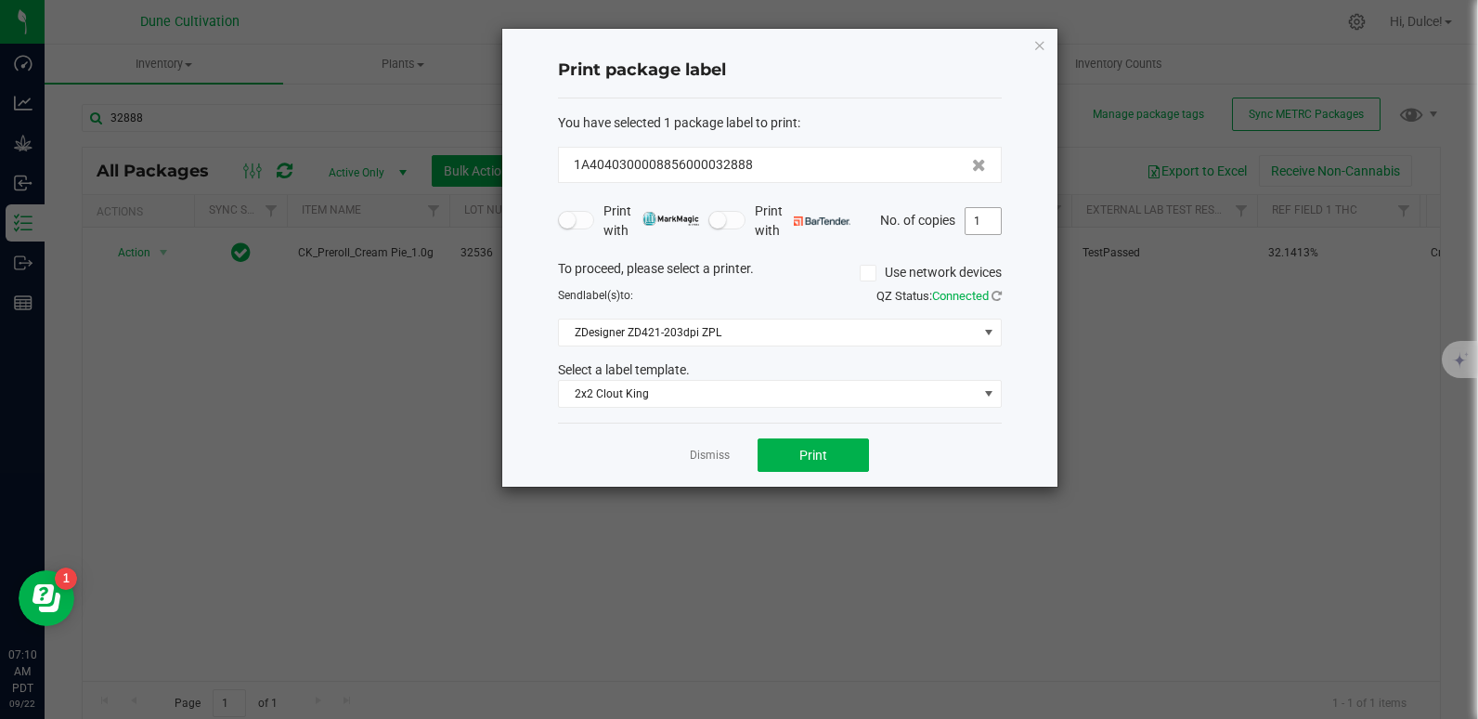
click at [978, 220] on input "1" at bounding box center [983, 221] width 35 height 26
type input "70"
click at [838, 458] on button "Print" at bounding box center [813, 454] width 111 height 33
click at [1042, 47] on icon "button" at bounding box center [1039, 44] width 13 height 22
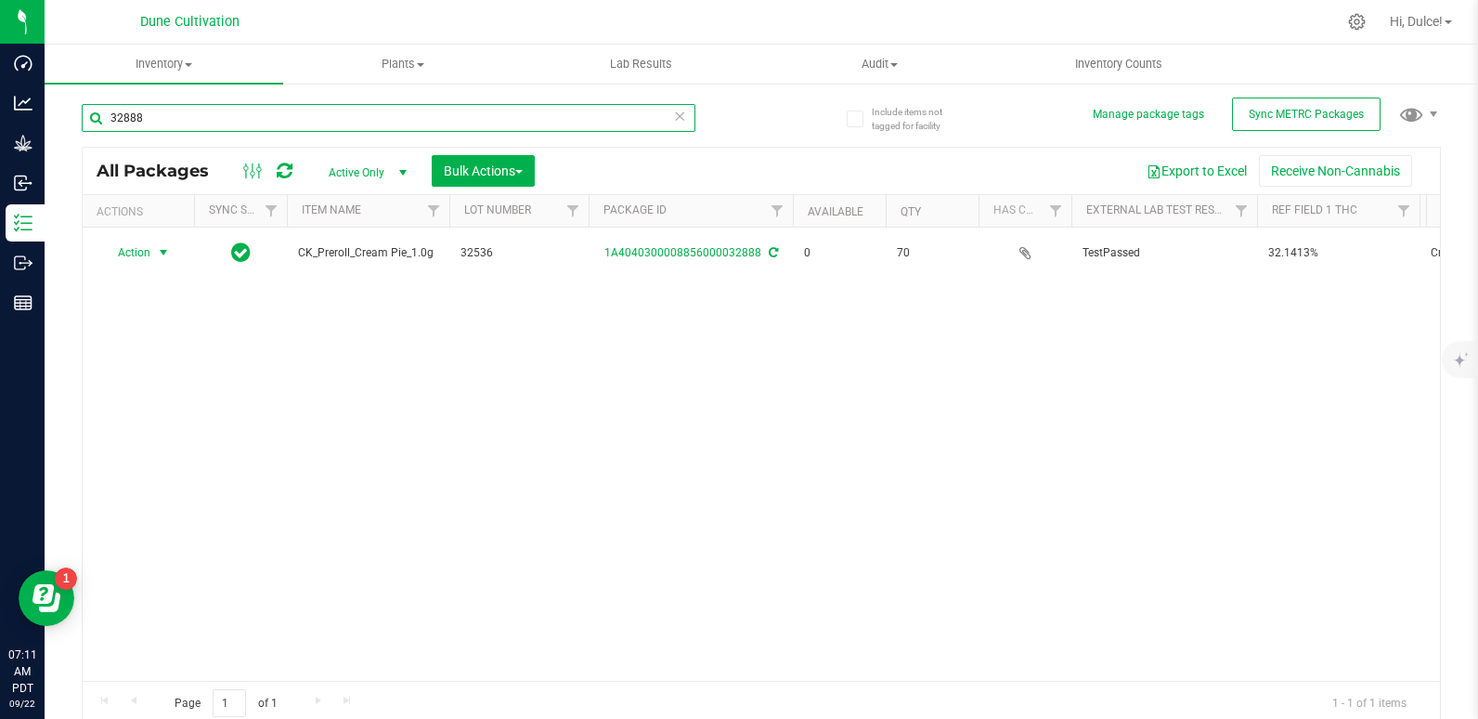
click at [408, 126] on input "32888" at bounding box center [389, 118] width 614 height 28
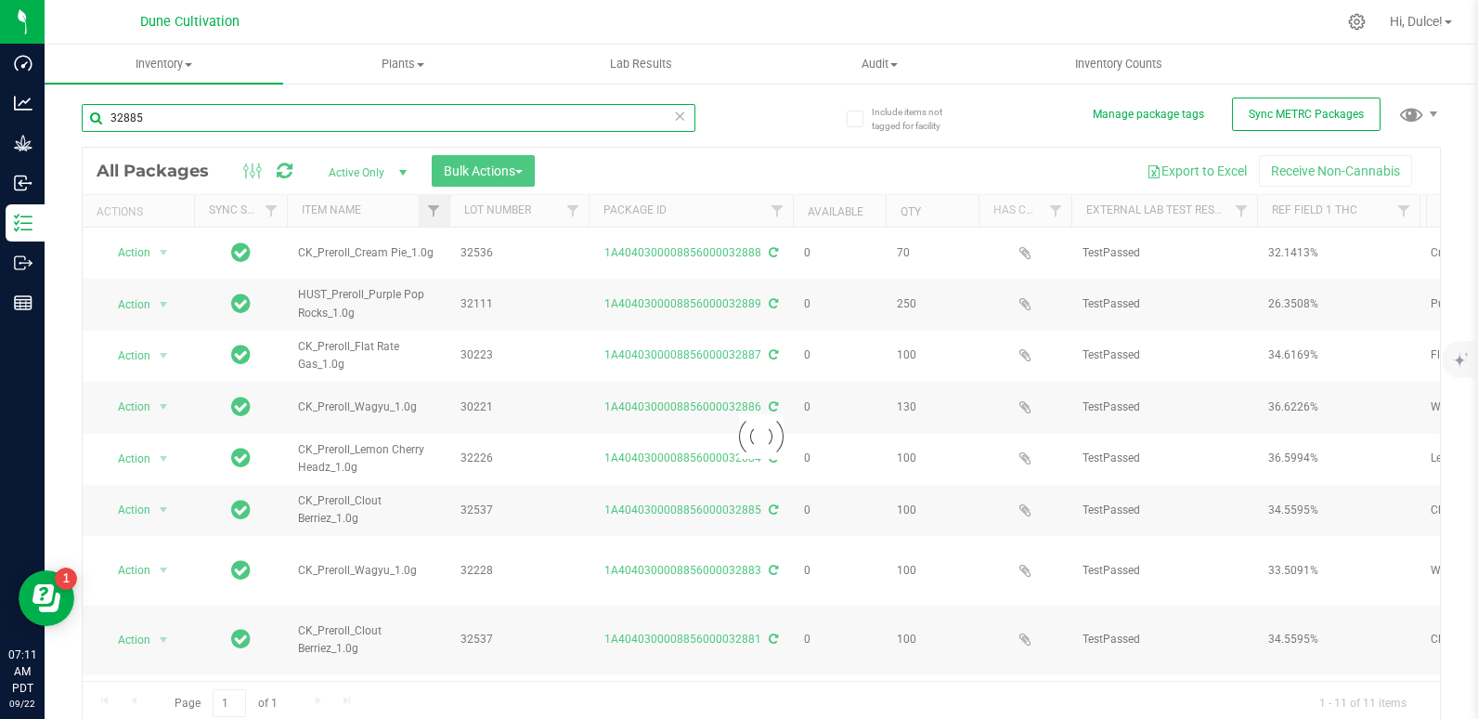
type input "32885"
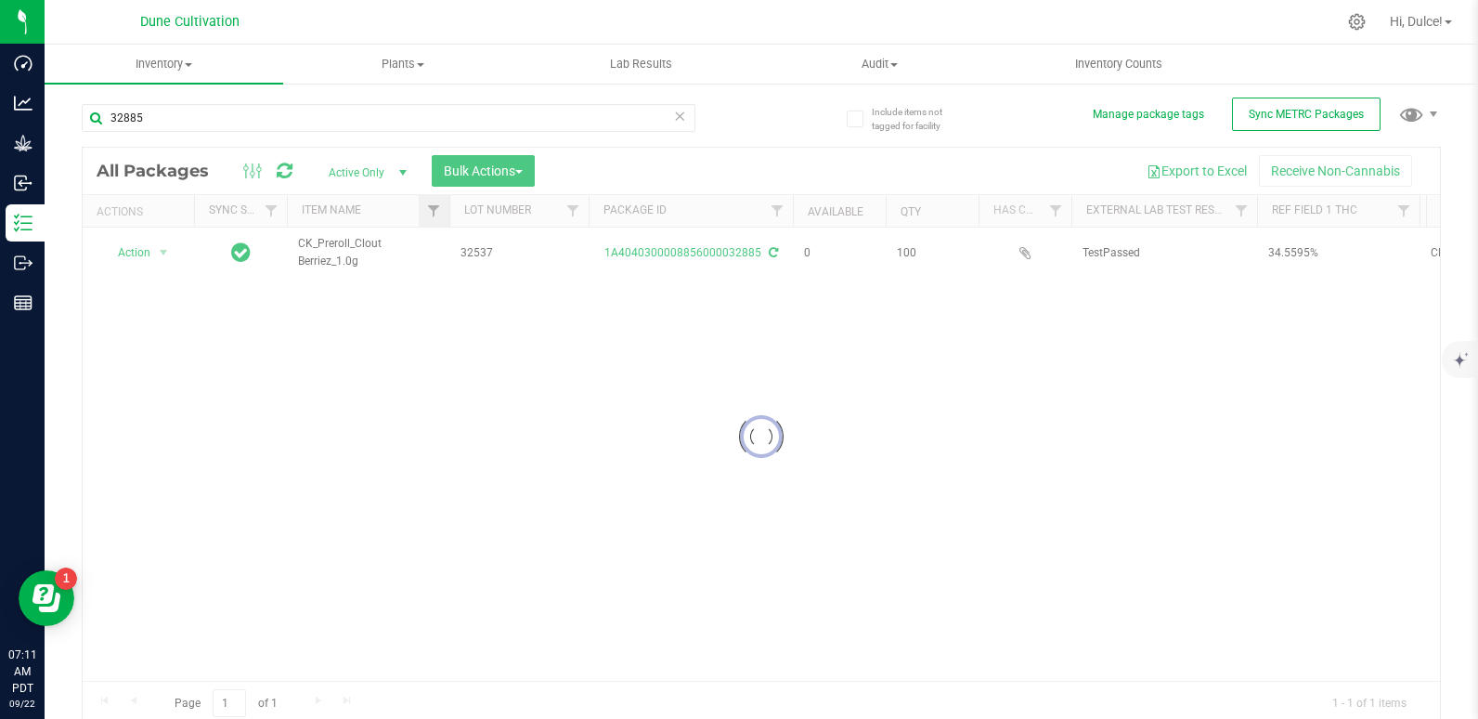
click at [436, 226] on div at bounding box center [761, 436] width 1357 height 577
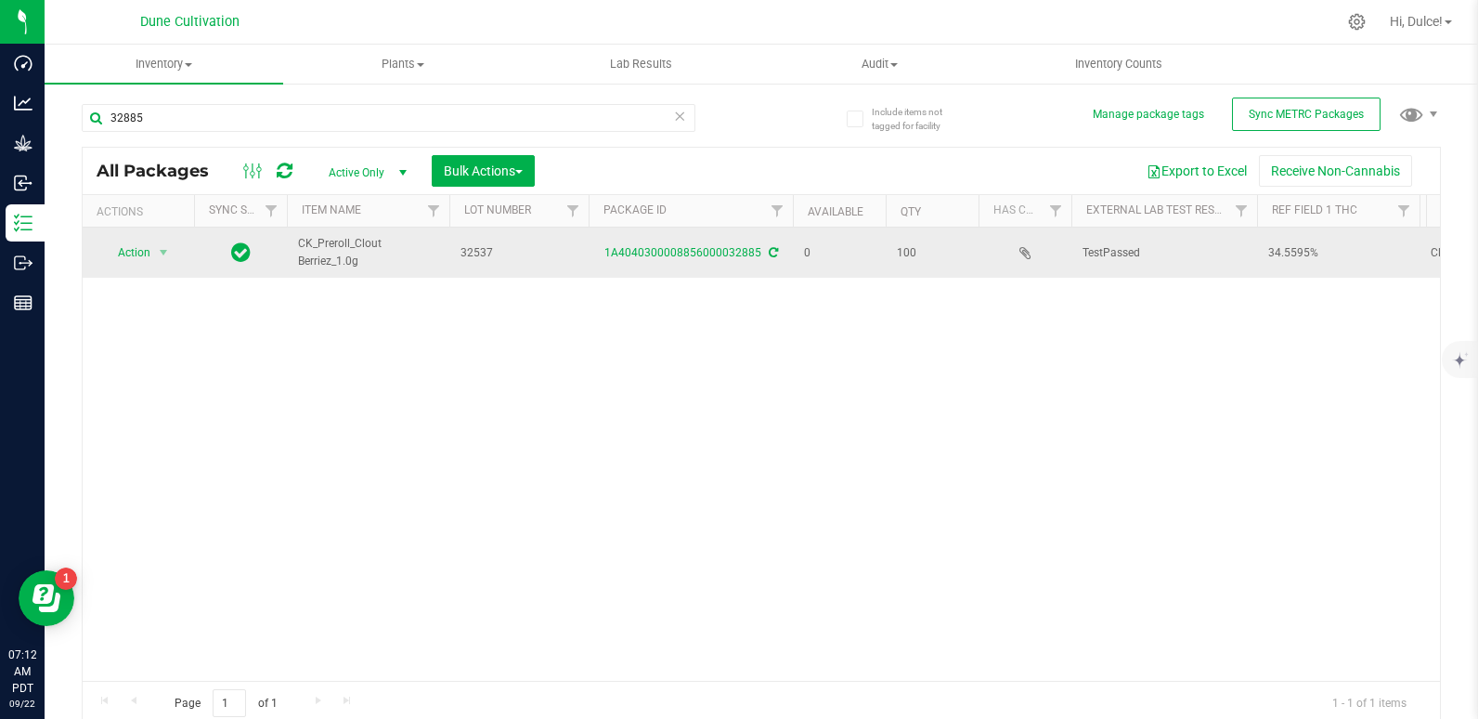
click at [648, 259] on div "1A4040300008856000032885" at bounding box center [691, 253] width 210 height 18
click at [649, 242] on td "1A4040300008856000032885" at bounding box center [691, 252] width 204 height 50
click at [648, 250] on link "1A4040300008856000032885" at bounding box center [682, 252] width 157 height 13
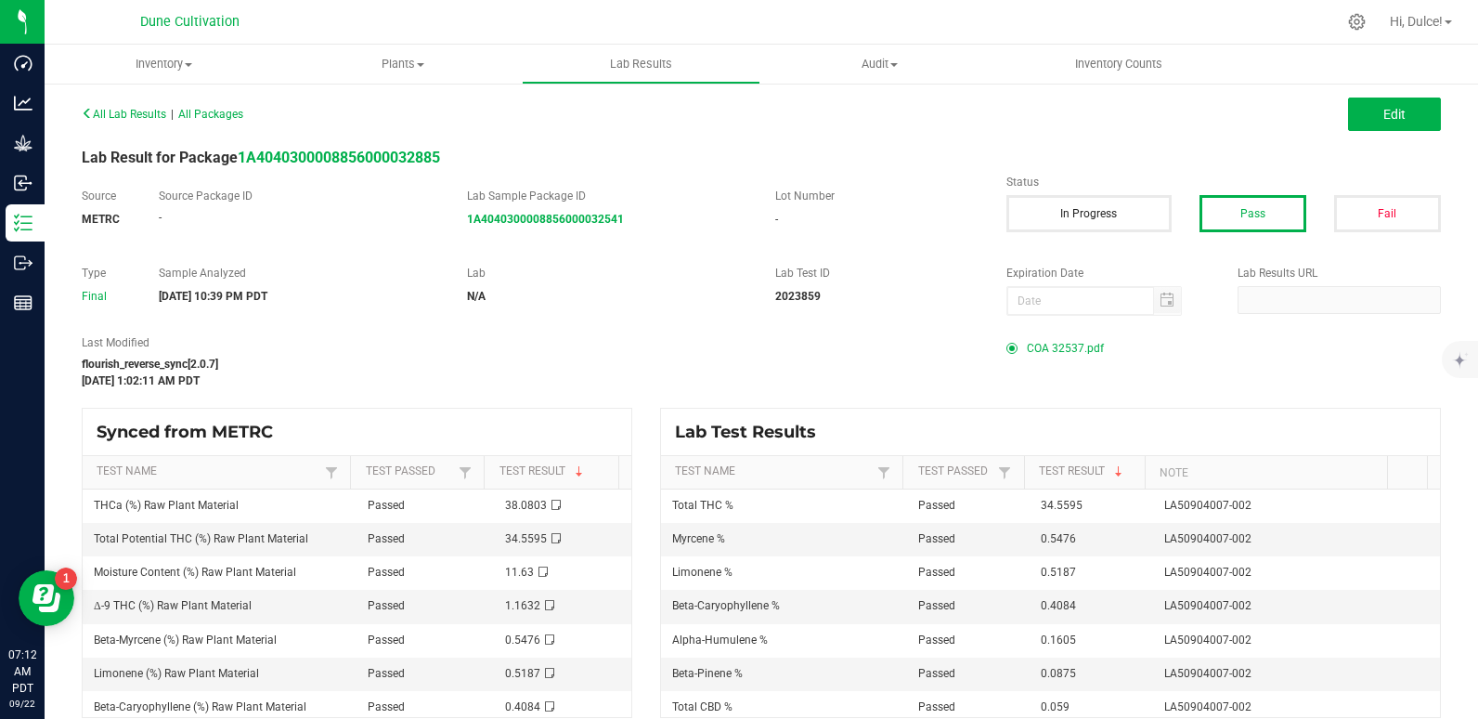
click at [1057, 350] on span "COA 32537.pdf" at bounding box center [1065, 348] width 77 height 28
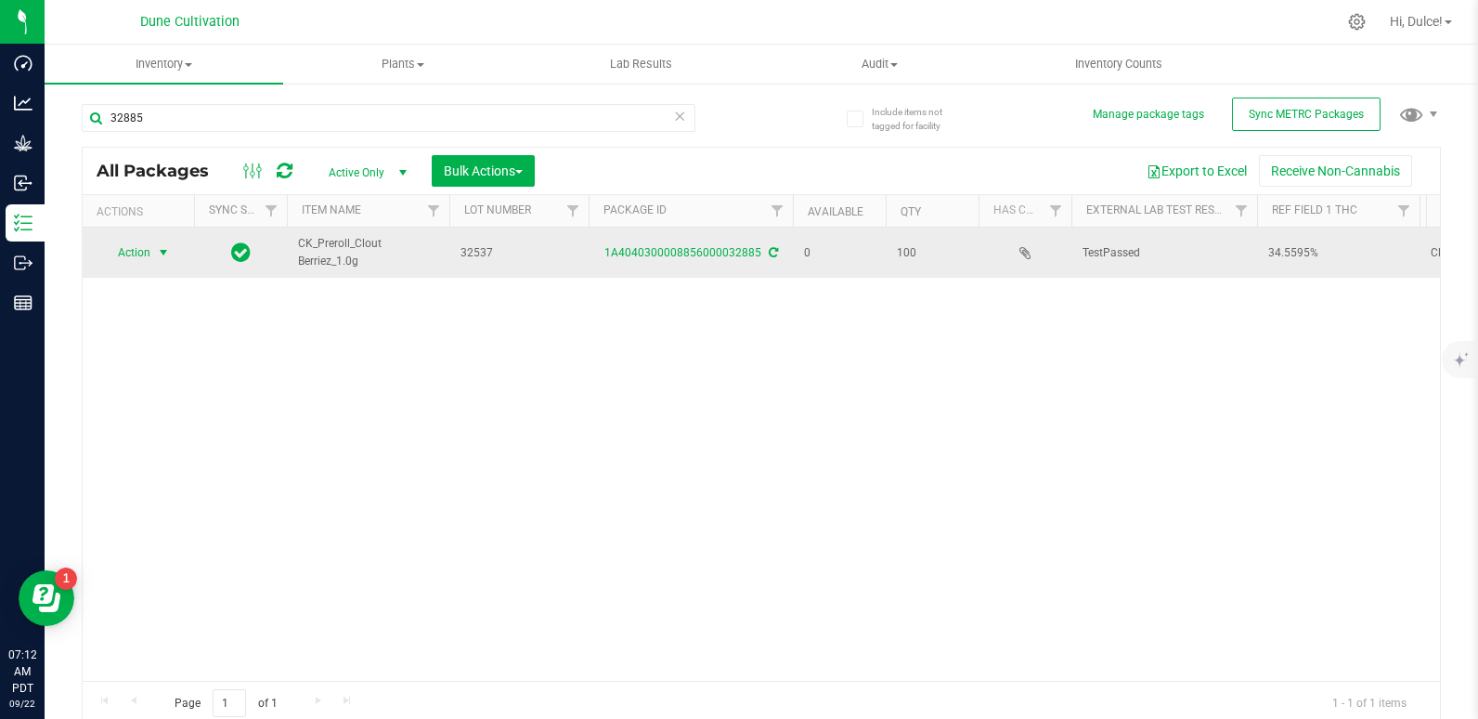
click at [141, 254] on span "Action" at bounding box center [126, 253] width 50 height 26
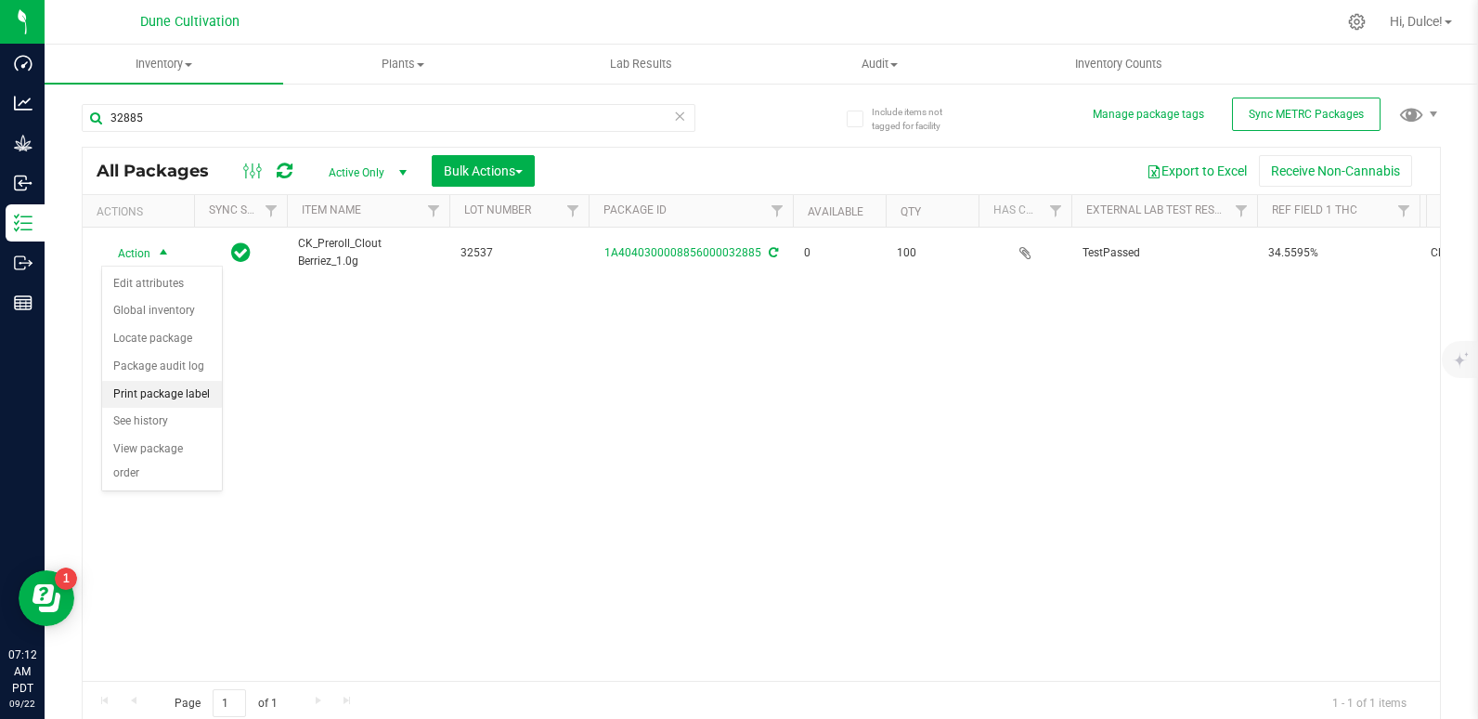
click at [143, 405] on li "Print package label" at bounding box center [162, 395] width 120 height 28
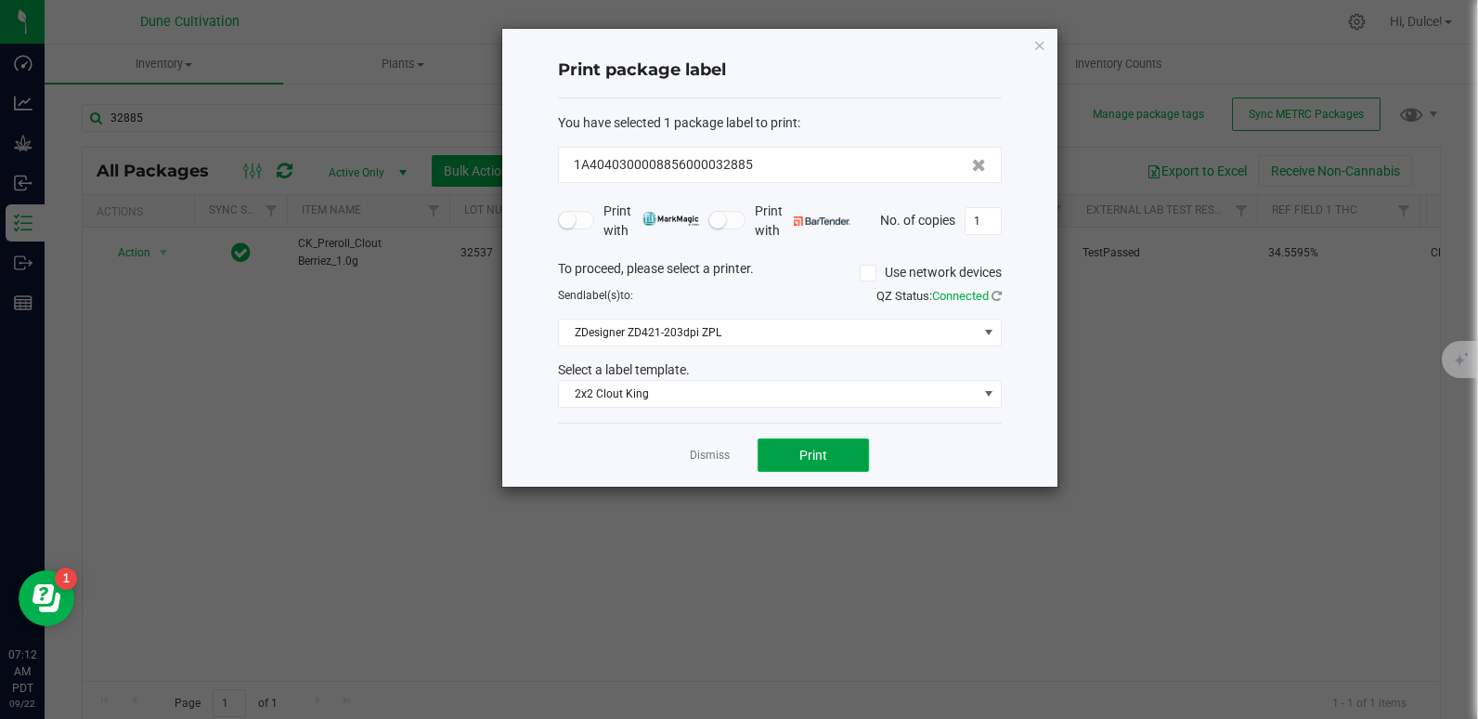
click at [811, 465] on button "Print" at bounding box center [813, 454] width 111 height 33
click at [985, 216] on input "1" at bounding box center [983, 221] width 35 height 26
type input "100"
click at [843, 459] on button "Print" at bounding box center [813, 454] width 111 height 33
click at [1039, 52] on icon "button" at bounding box center [1039, 44] width 13 height 22
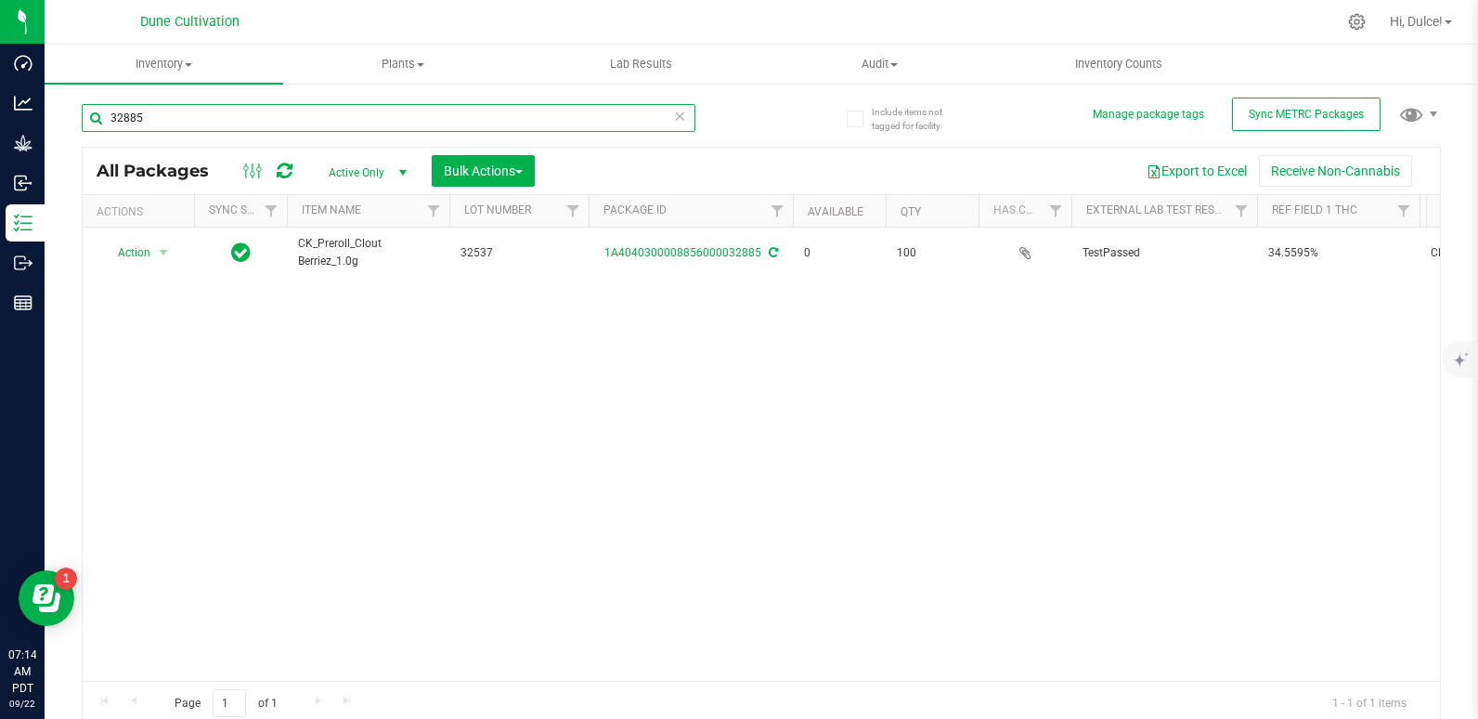
click at [612, 122] on input "32885" at bounding box center [389, 118] width 614 height 28
type input "32900"
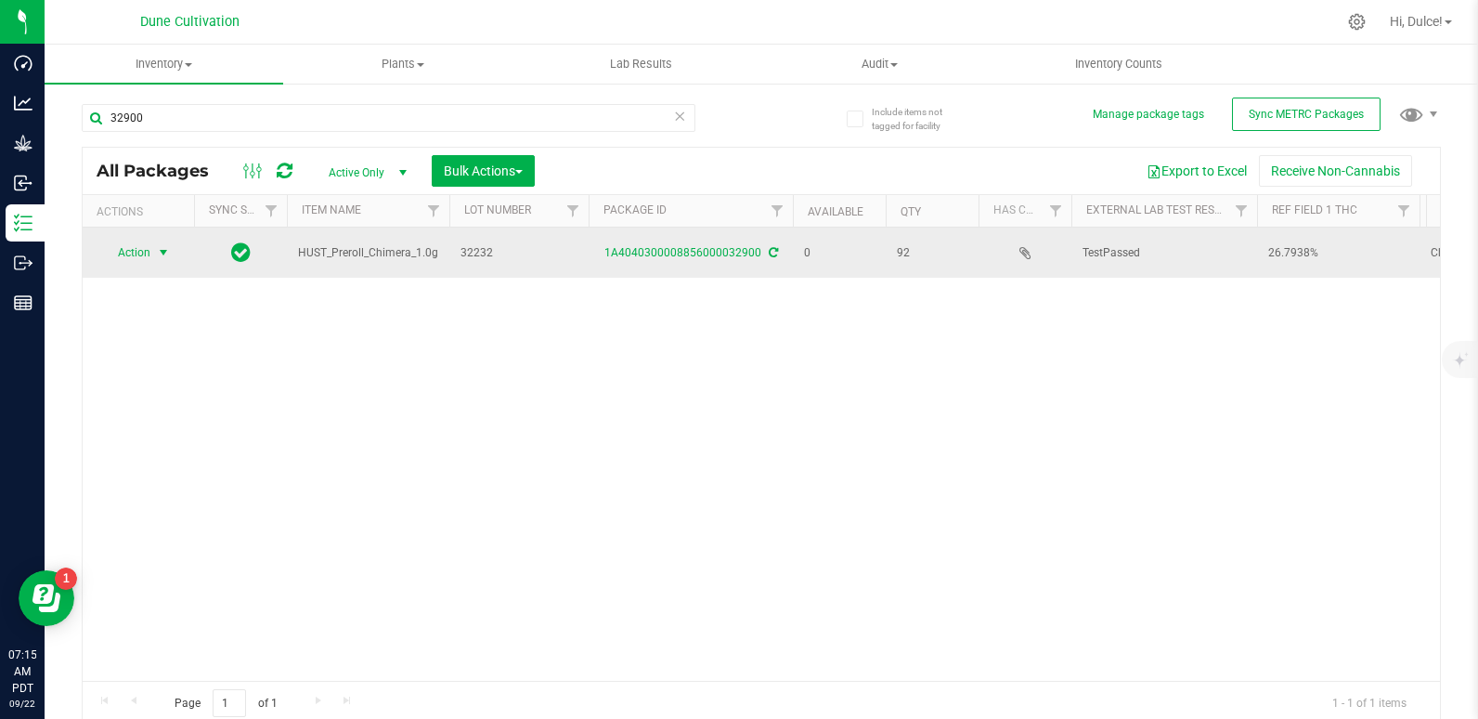
click at [115, 244] on span "Action" at bounding box center [126, 253] width 50 height 26
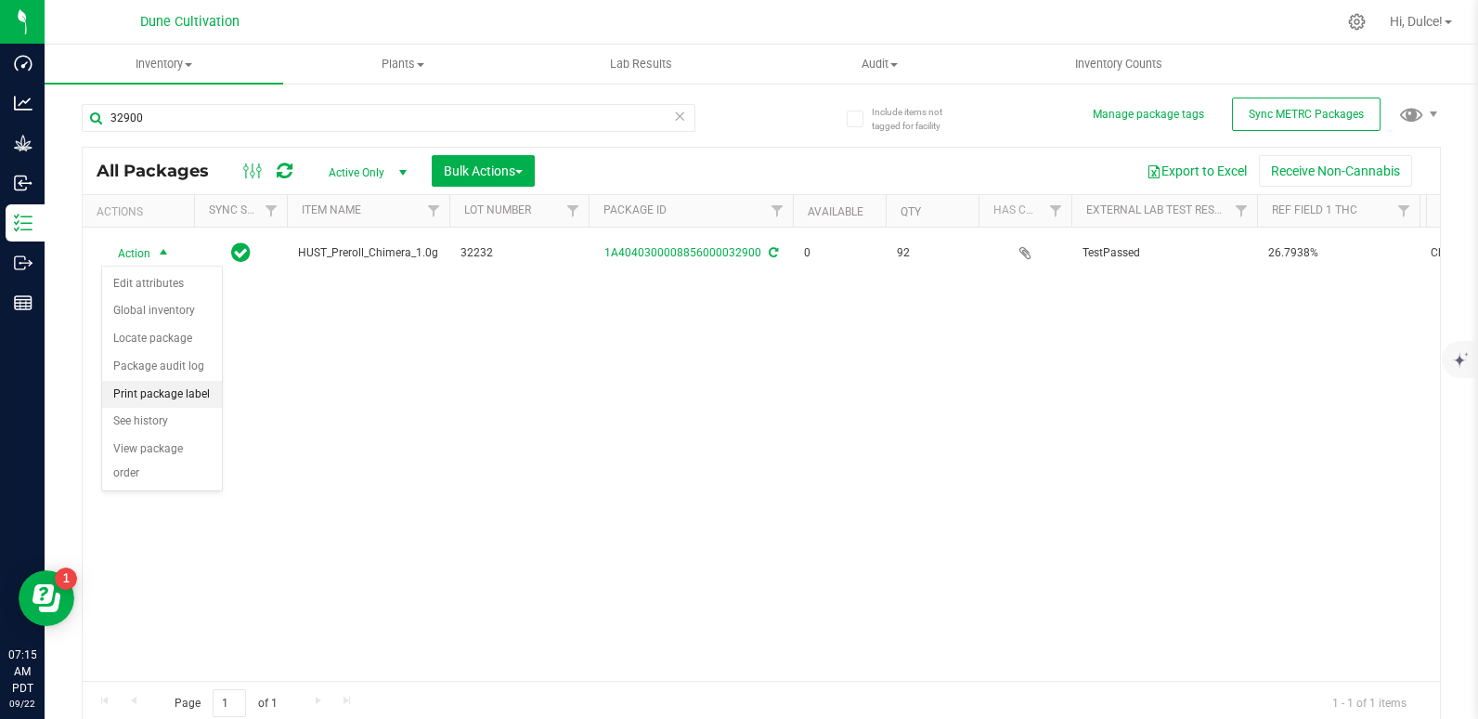
click at [178, 388] on li "Print package label" at bounding box center [162, 395] width 120 height 28
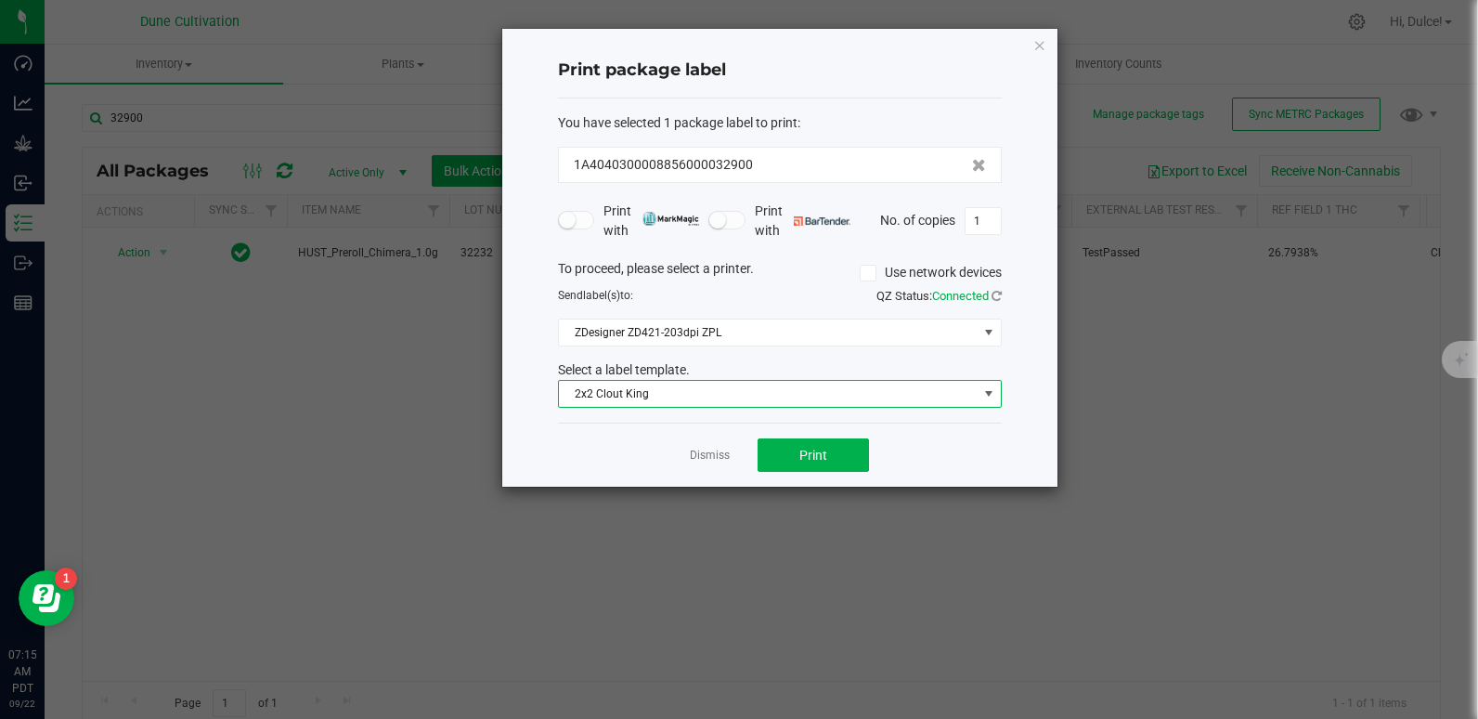
click at [663, 393] on span "2x2 Clout King" at bounding box center [768, 394] width 419 height 26
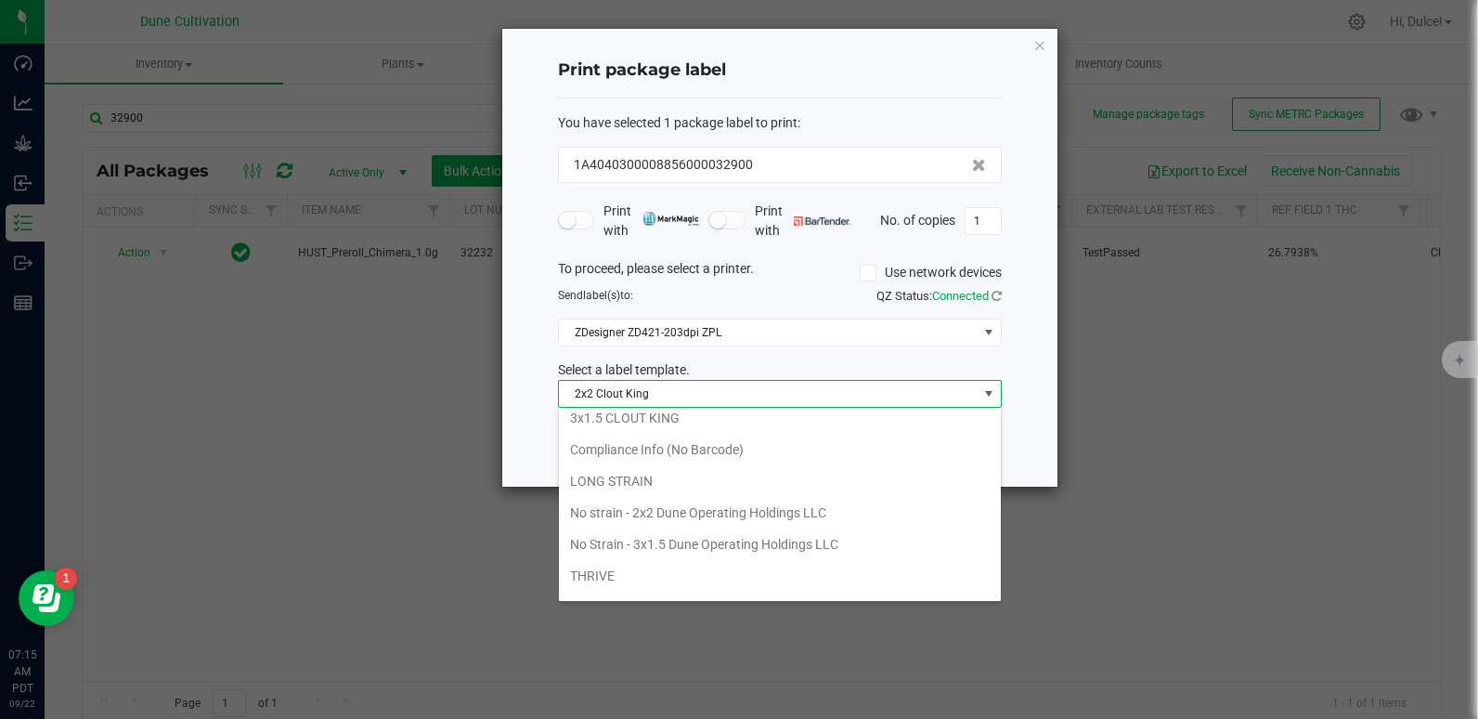
scroll to position [162, 0]
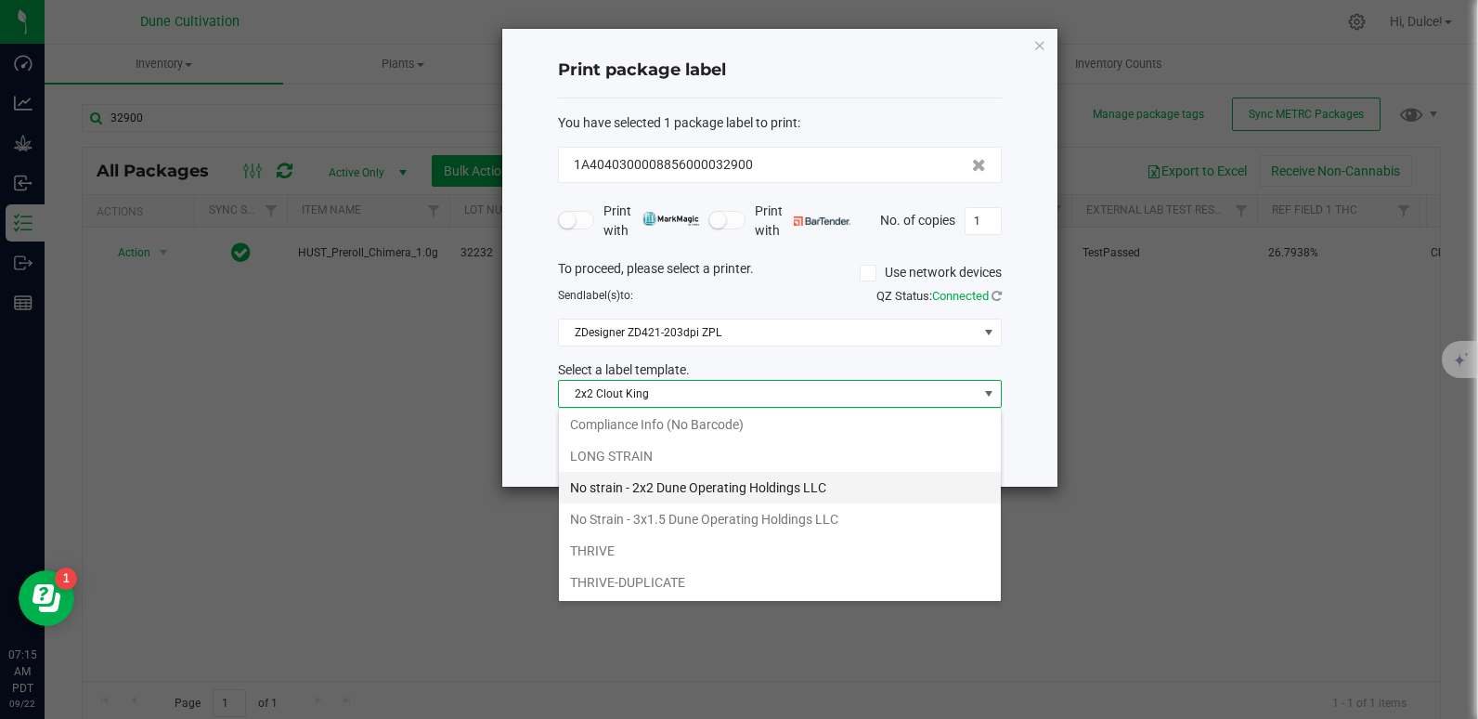
click at [682, 494] on li "No strain - 2x2 Dune Operating Holdings LLC" at bounding box center [780, 488] width 442 height 32
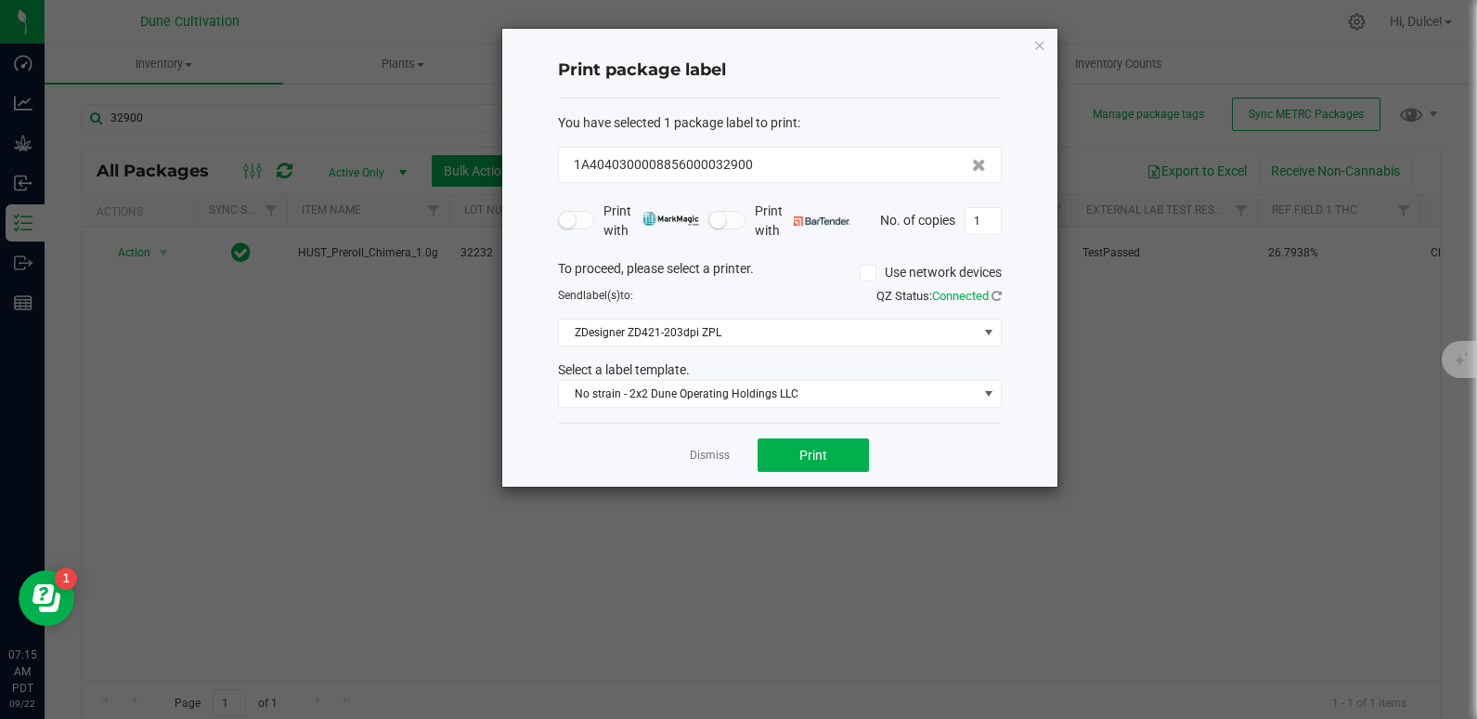
click at [1049, 47] on div "Print package label You have selected 1 package label to print : 1A404030000885…" at bounding box center [779, 258] width 555 height 458
click at [1044, 47] on icon "button" at bounding box center [1039, 44] width 13 height 22
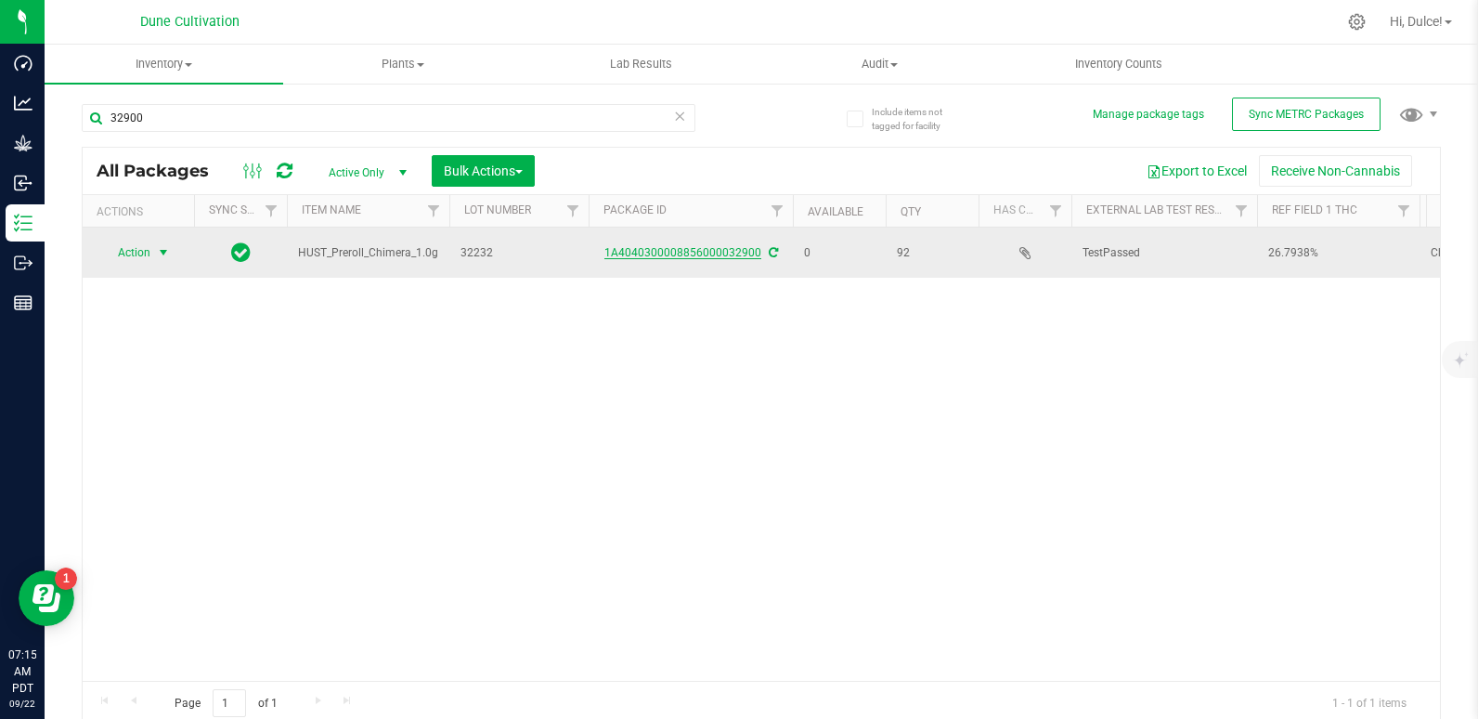
click at [726, 253] on link "1A4040300008856000032900" at bounding box center [682, 252] width 157 height 13
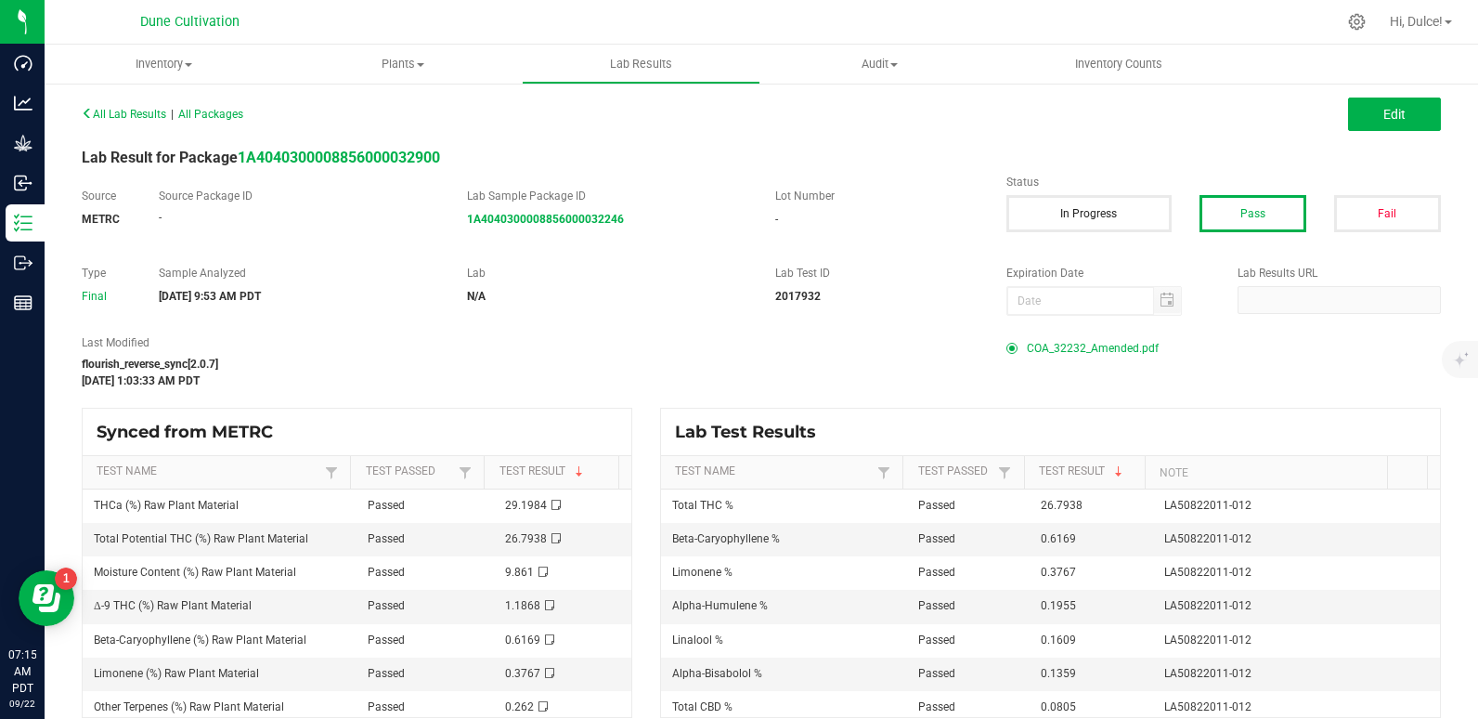
click at [1058, 349] on span "COA_32232_Amended.pdf" at bounding box center [1093, 348] width 132 height 28
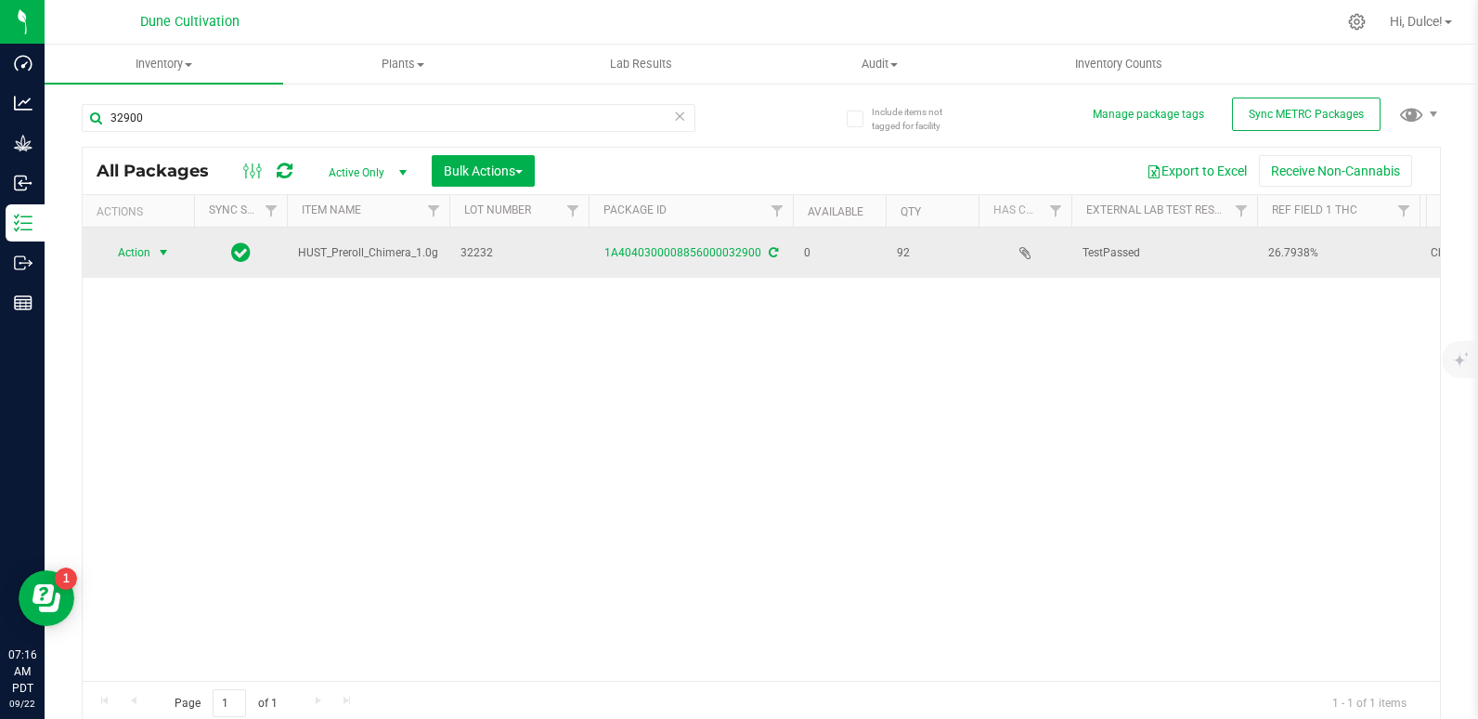
click at [133, 248] on span "Action" at bounding box center [126, 253] width 50 height 26
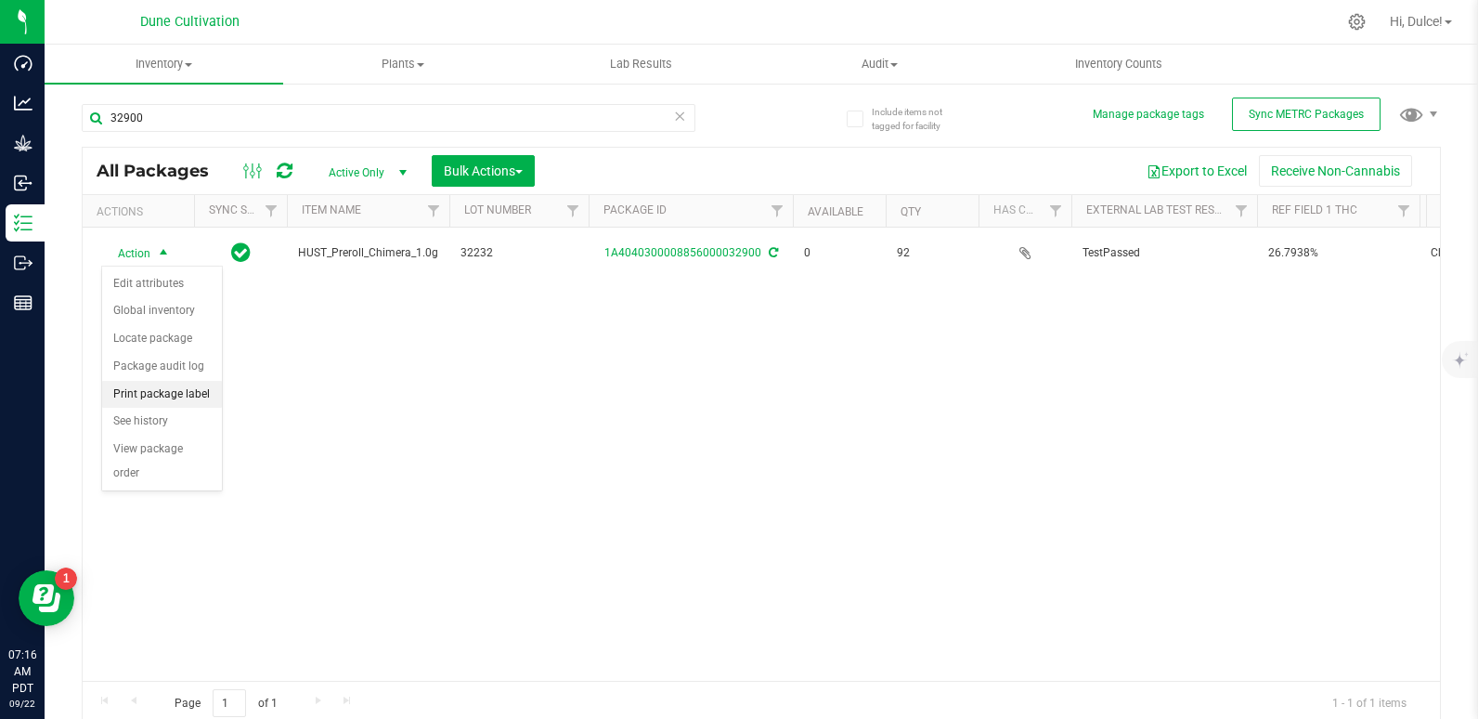
click at [115, 394] on li "Print package label" at bounding box center [162, 395] width 120 height 28
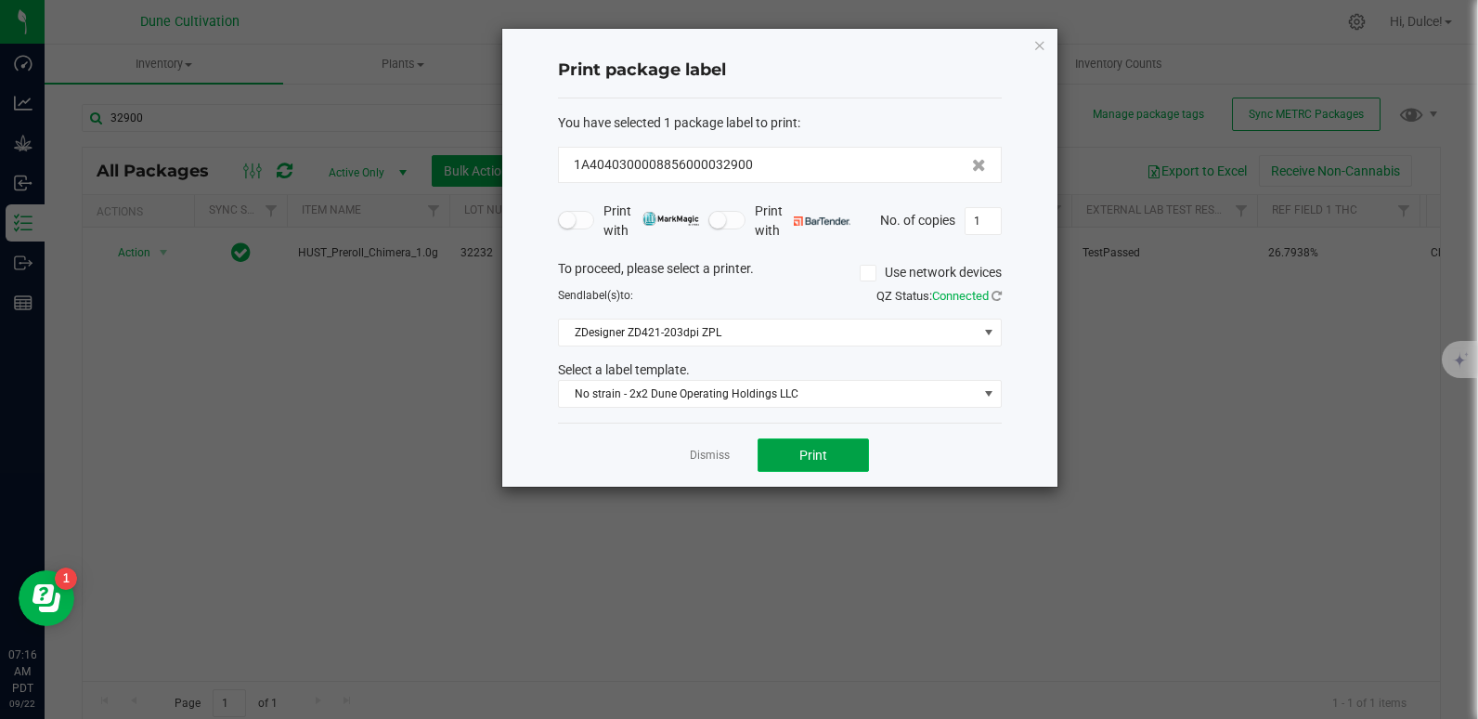
click at [794, 450] on button "Print" at bounding box center [813, 454] width 111 height 33
click at [1047, 46] on div "Print package label You have selected 1 package label to print : 1A404030000885…" at bounding box center [779, 258] width 555 height 458
click at [1039, 46] on icon "button" at bounding box center [1039, 44] width 13 height 22
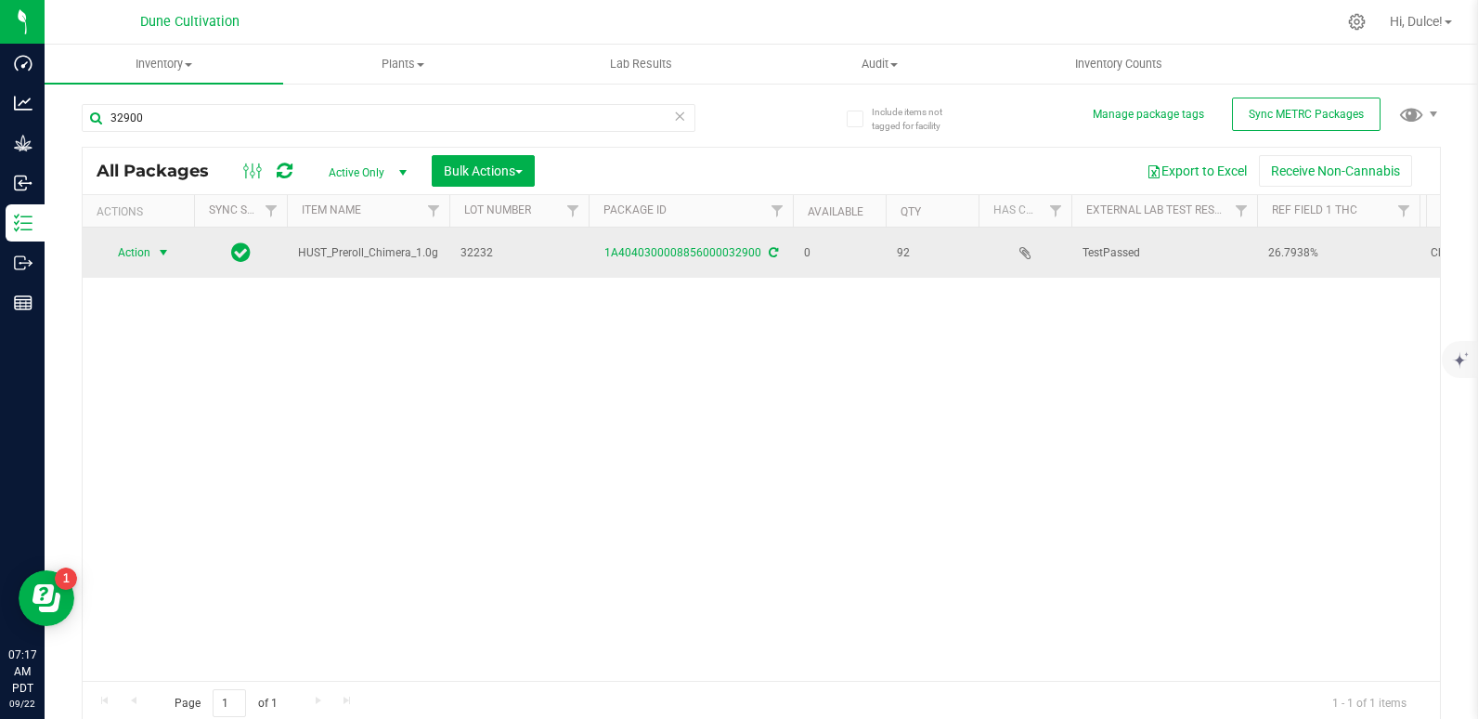
click at [143, 253] on span "Action" at bounding box center [126, 253] width 50 height 26
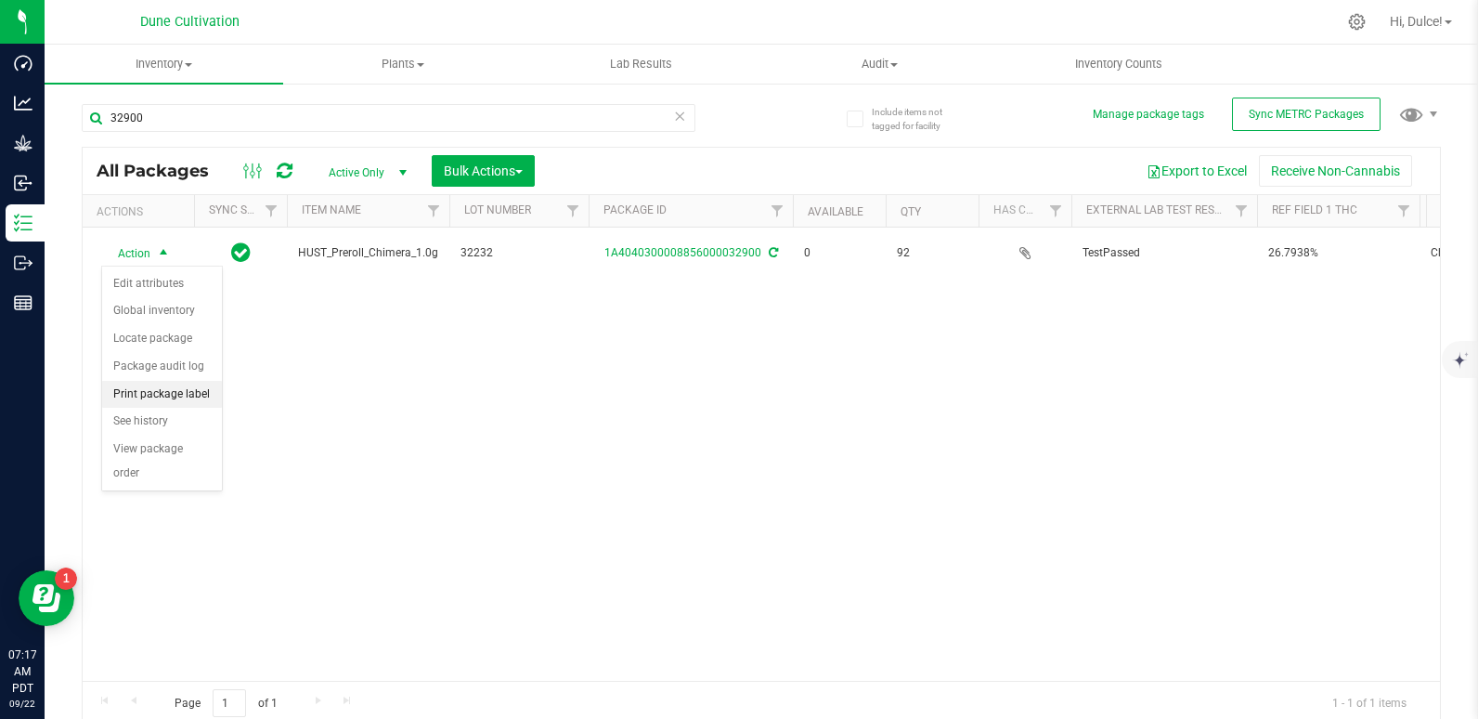
click at [174, 394] on li "Print package label" at bounding box center [162, 395] width 120 height 28
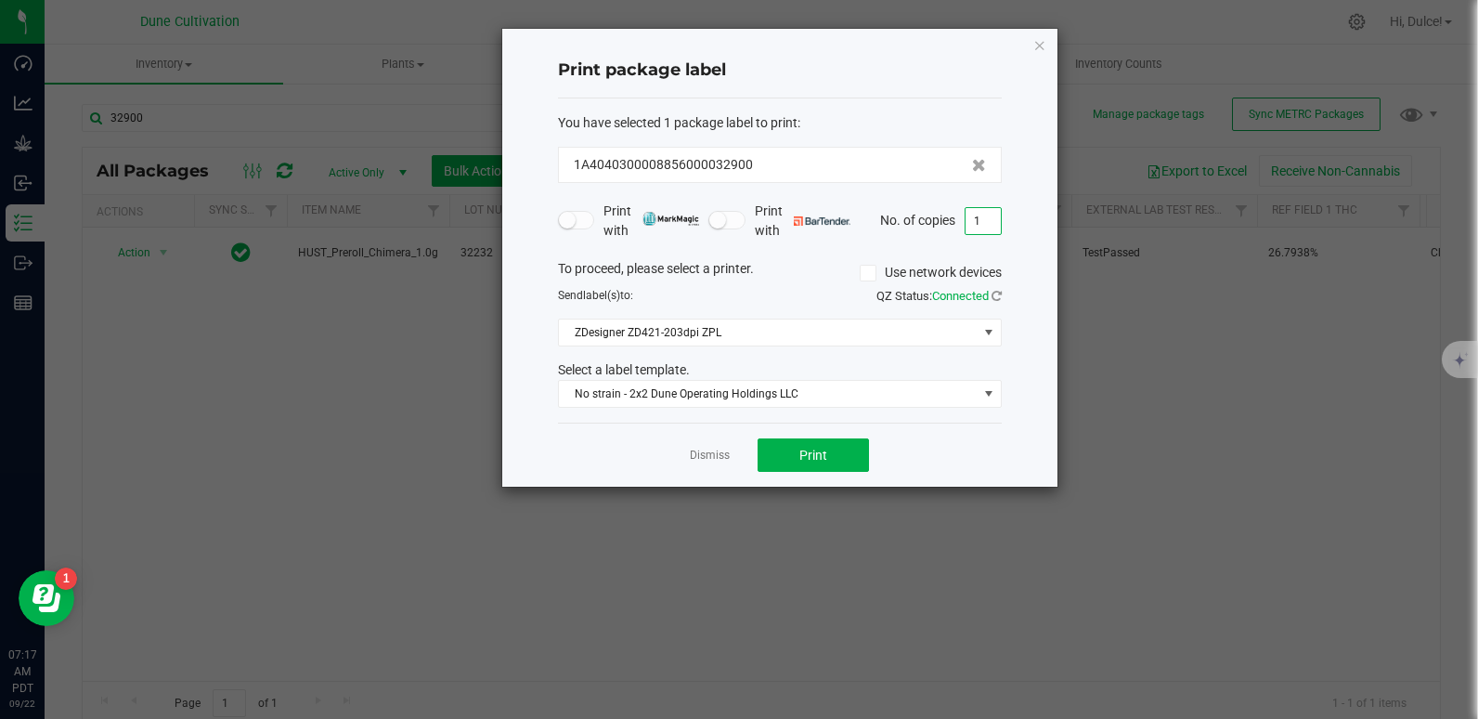
click at [990, 219] on input "1" at bounding box center [983, 221] width 35 height 26
type input "92"
click at [837, 447] on button "Print" at bounding box center [813, 454] width 111 height 33
click at [1039, 45] on icon "button" at bounding box center [1039, 44] width 13 height 22
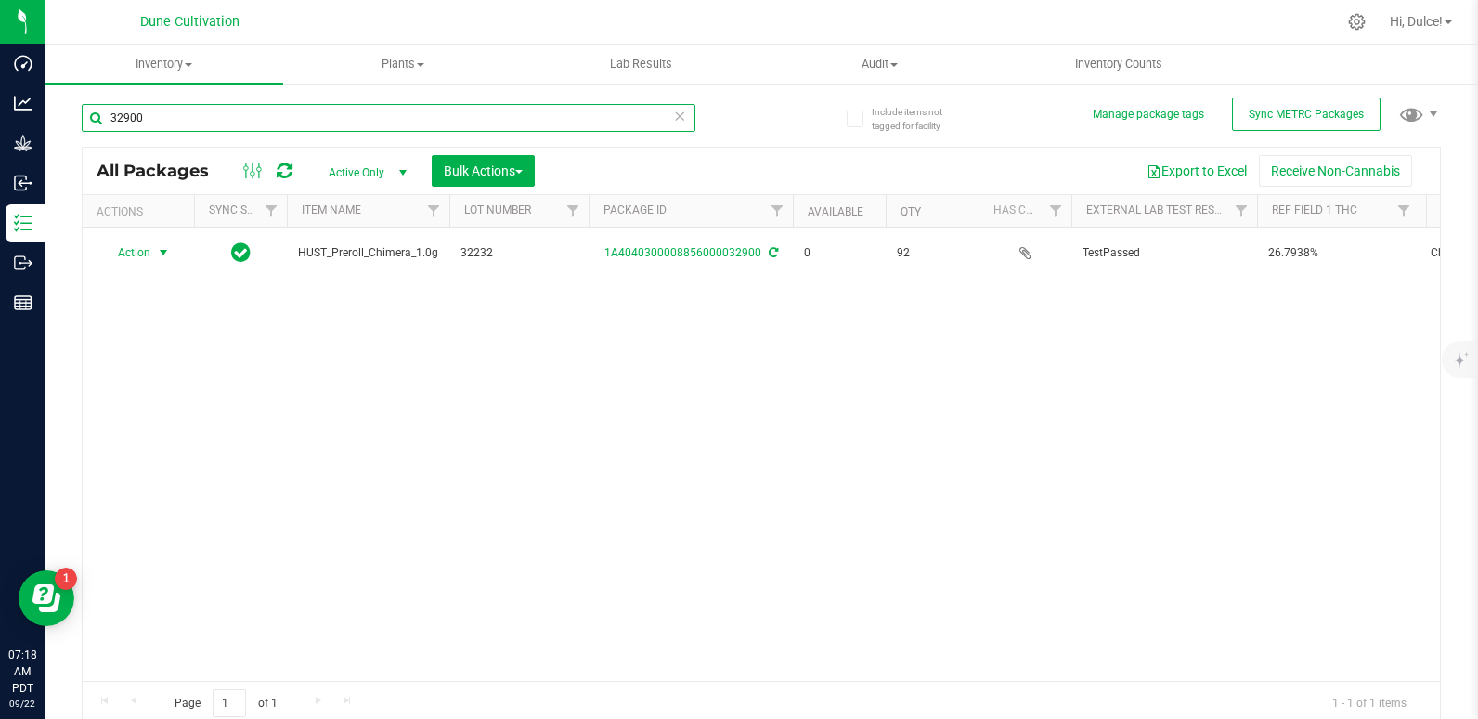
click at [450, 123] on input "32900" at bounding box center [389, 118] width 614 height 28
type input "32902"
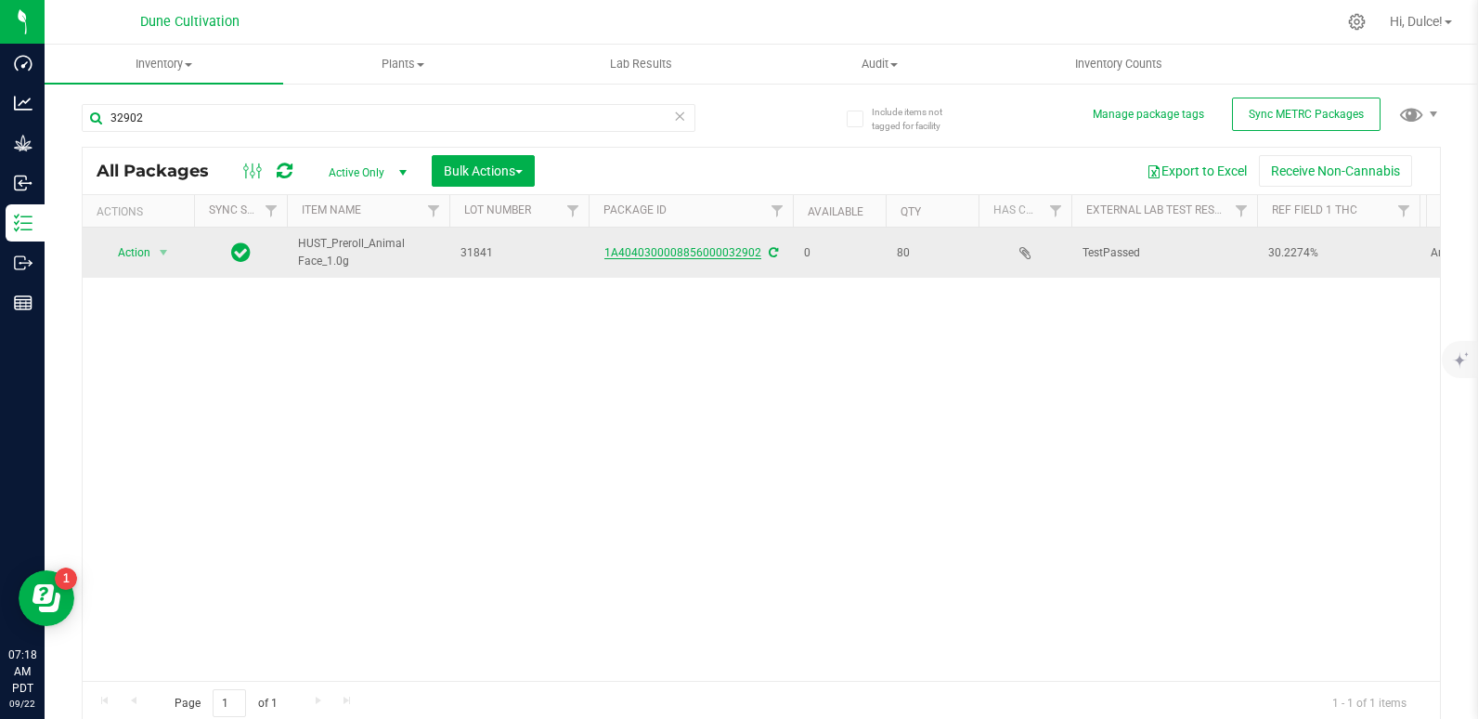
click at [682, 249] on link "1A4040300008856000032902" at bounding box center [682, 252] width 157 height 13
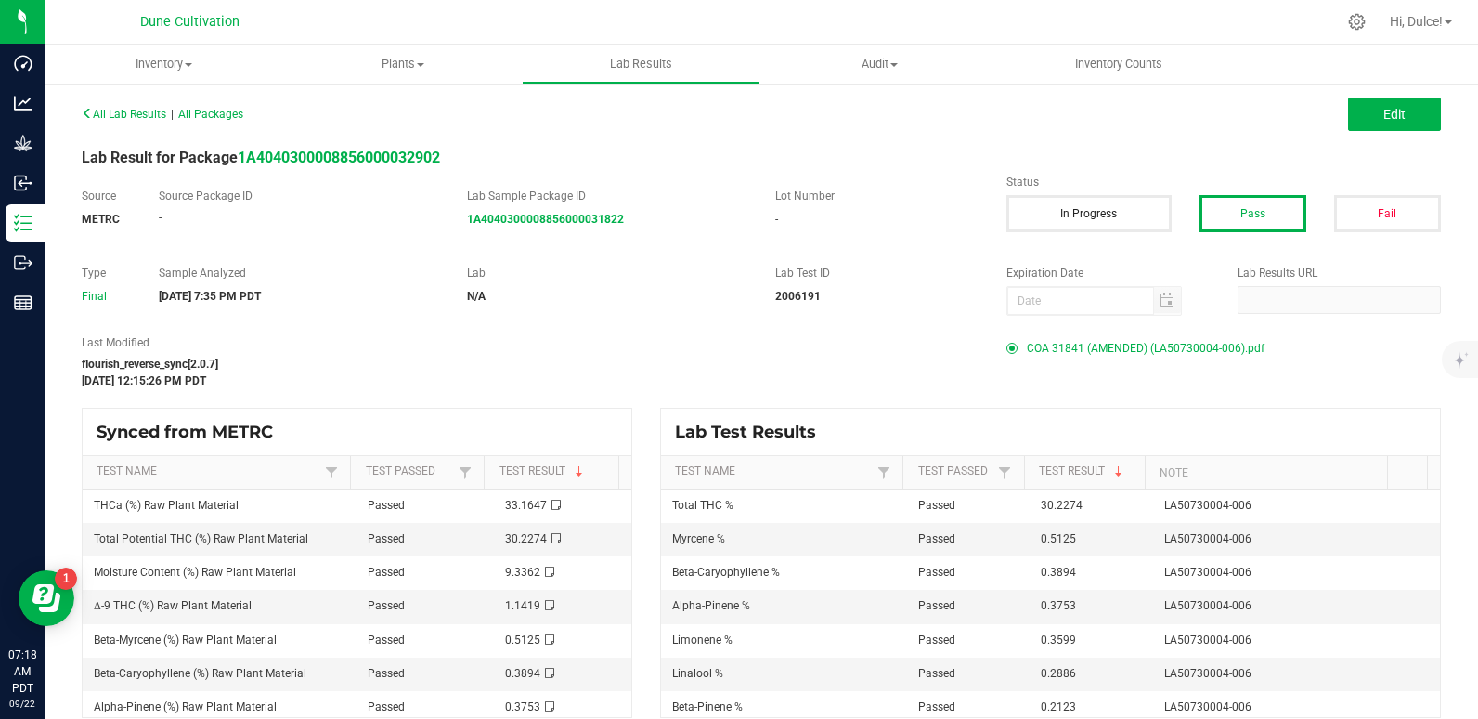
click at [1031, 338] on span "COA 31841 (AMENDED) (LA50730004-006).pdf" at bounding box center [1146, 348] width 238 height 28
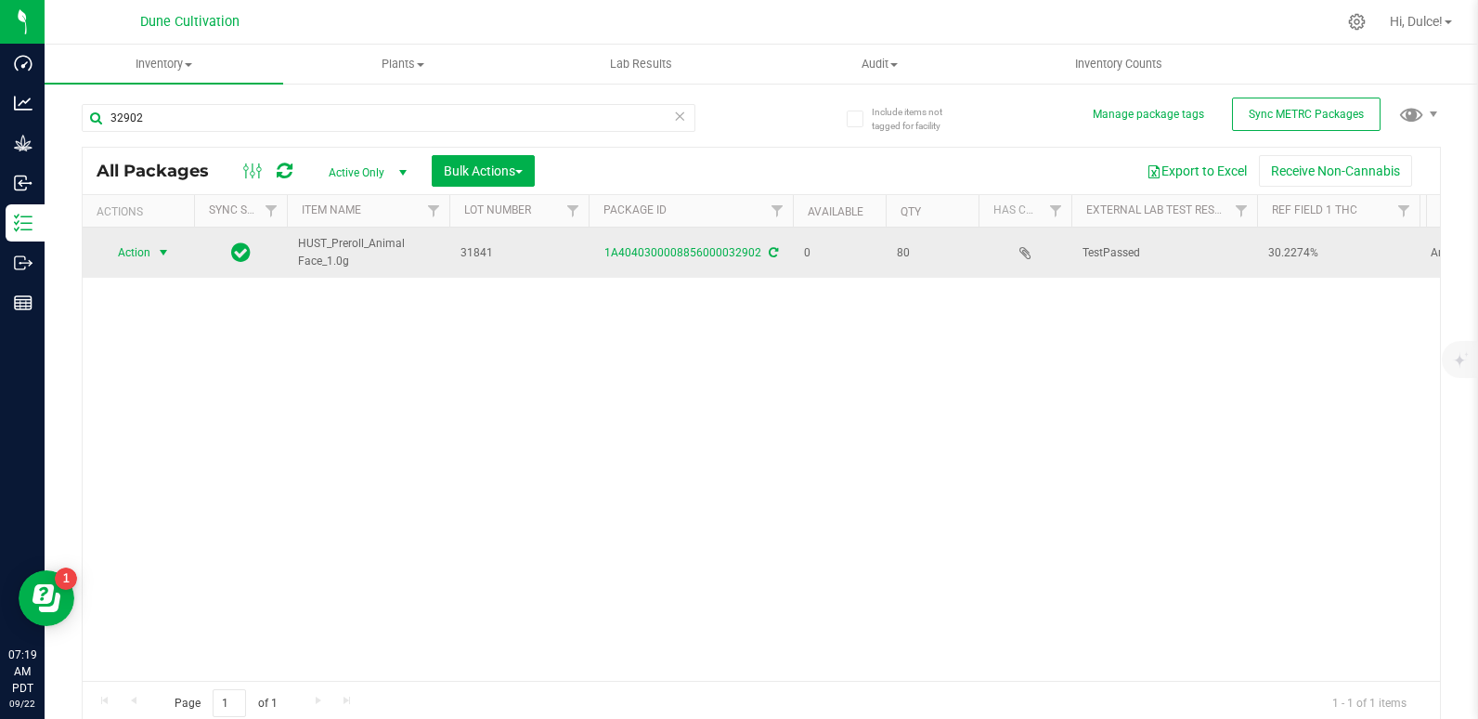
click at [140, 256] on span "Action" at bounding box center [126, 253] width 50 height 26
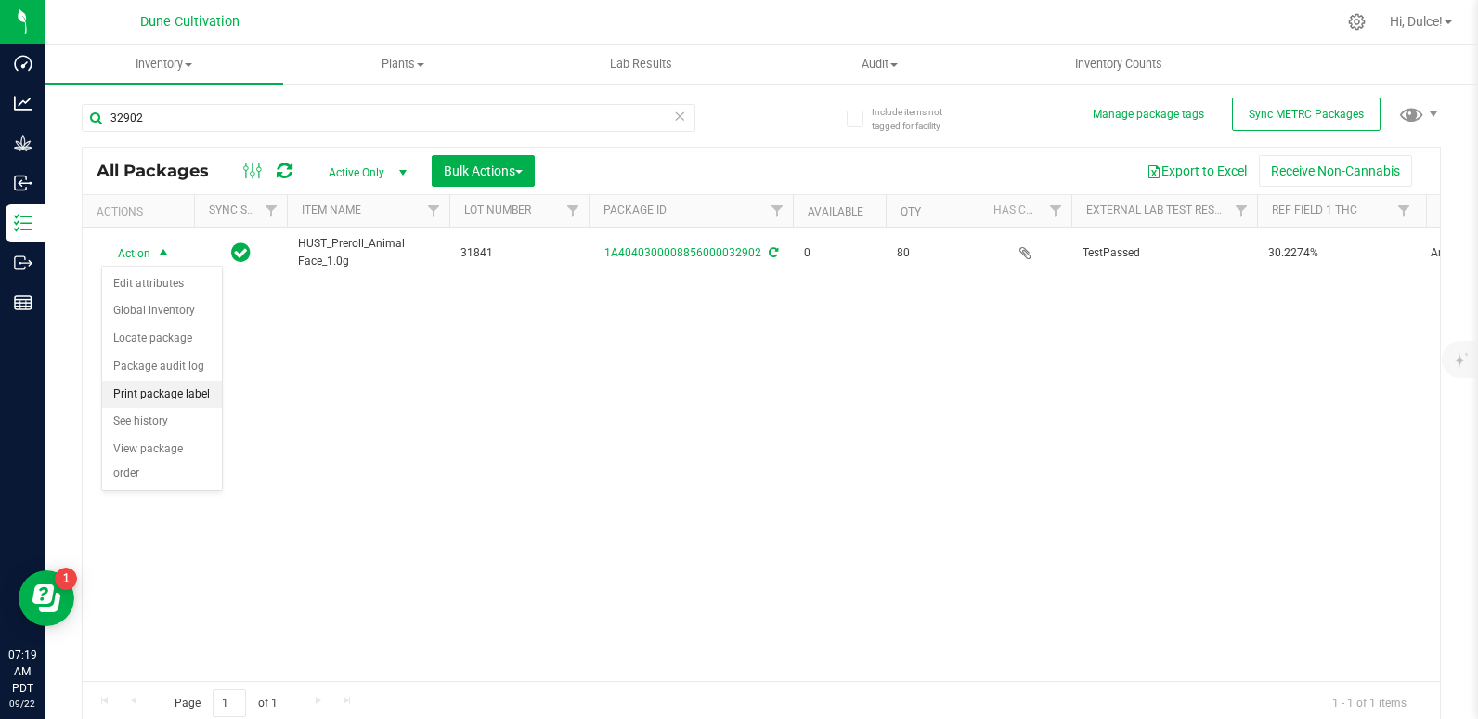
click at [163, 402] on li "Print package label" at bounding box center [162, 395] width 120 height 28
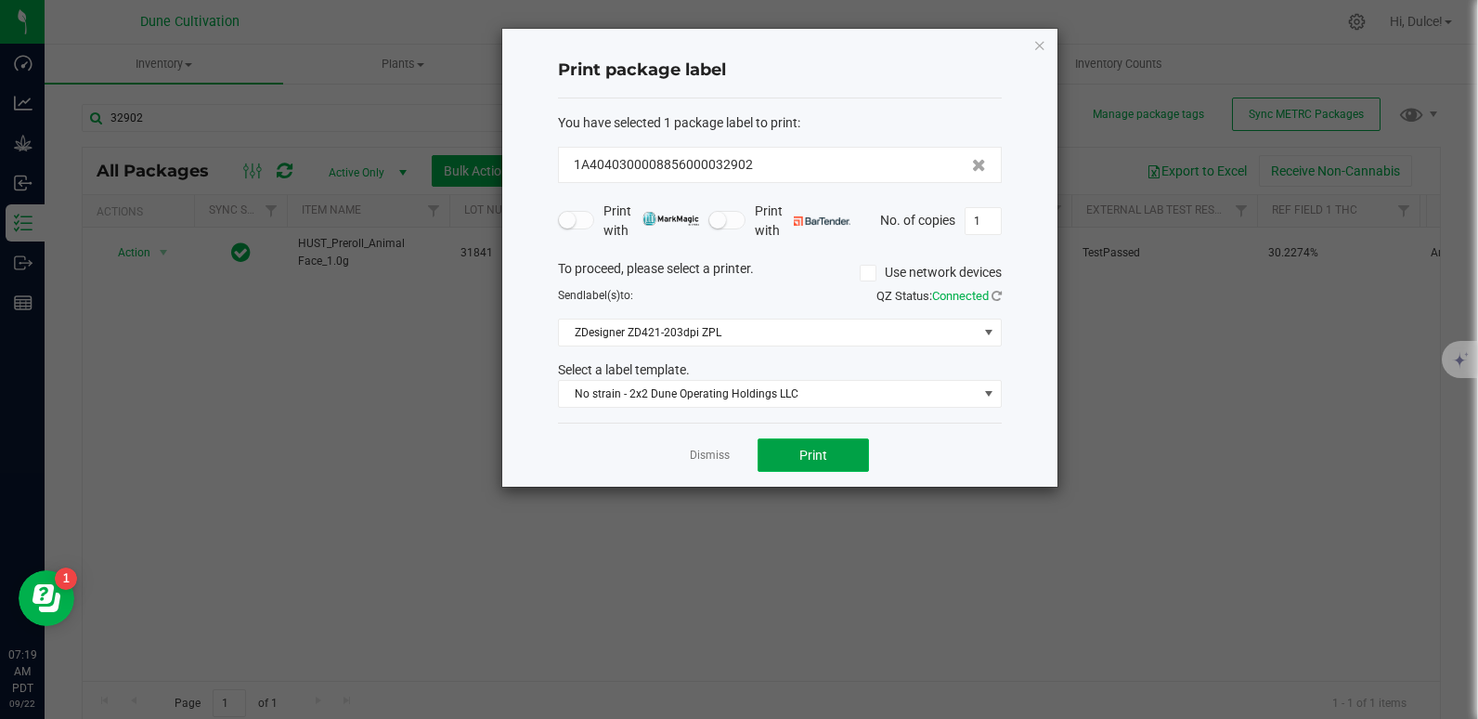
click at [796, 448] on button "Print" at bounding box center [813, 454] width 111 height 33
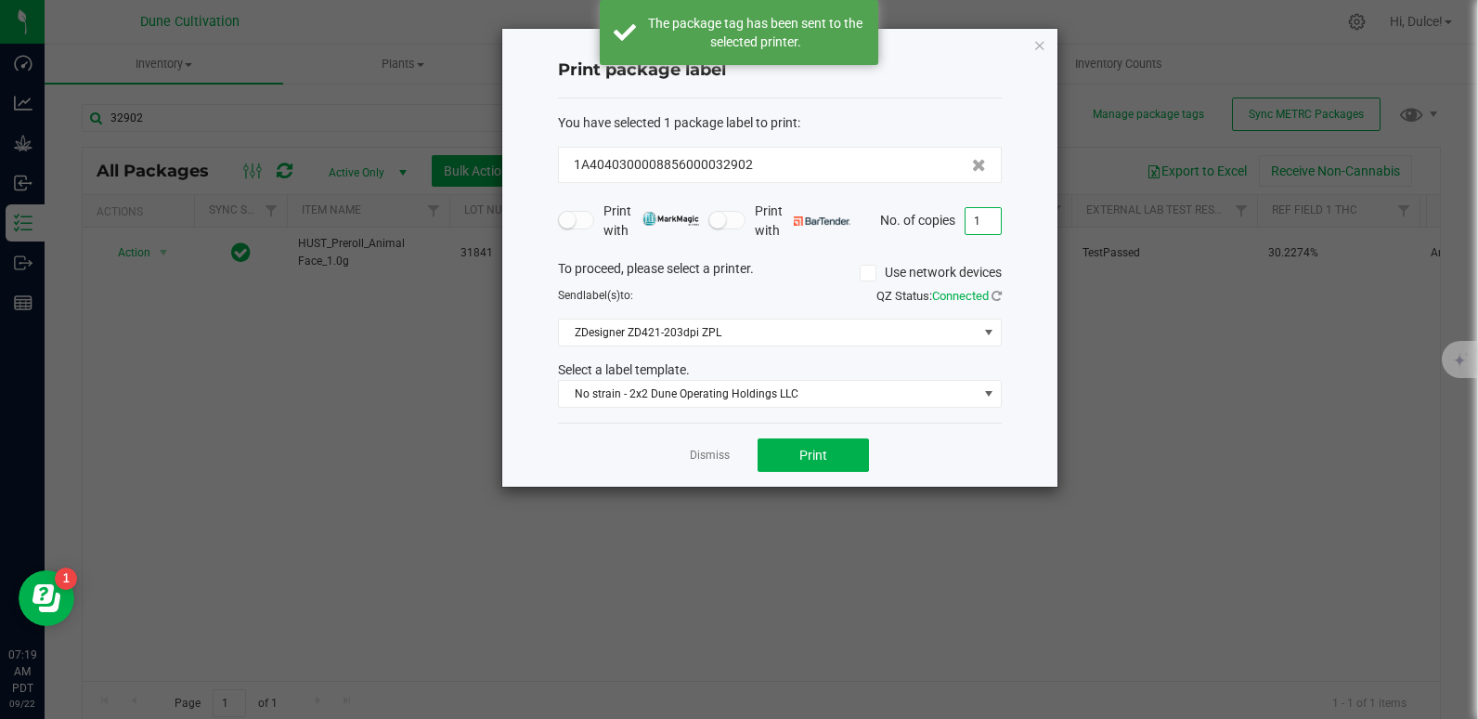
click at [992, 216] on input "1" at bounding box center [983, 221] width 35 height 26
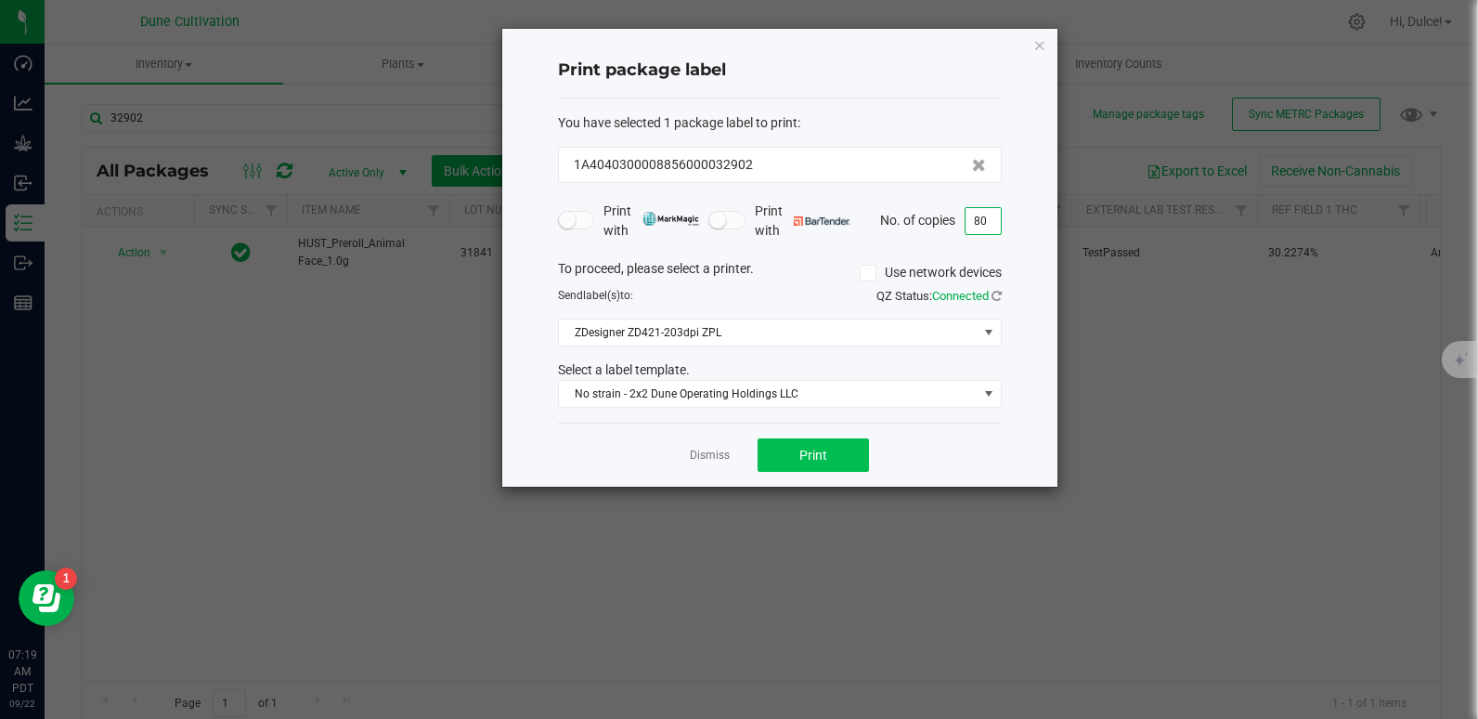
type input "80"
click at [828, 452] on button "Print" at bounding box center [813, 454] width 111 height 33
click at [1045, 36] on icon "button" at bounding box center [1039, 44] width 13 height 22
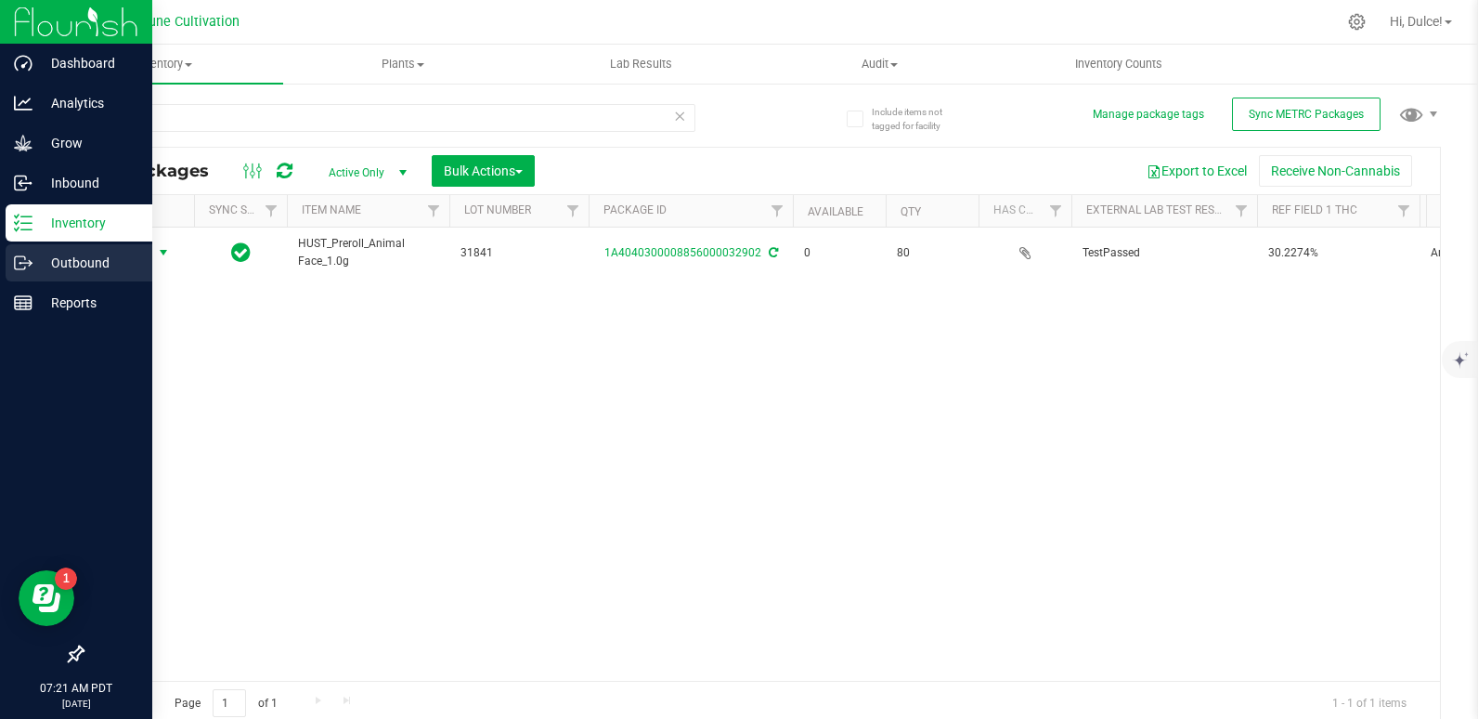
click at [35, 275] on div "Outbound" at bounding box center [79, 262] width 147 height 37
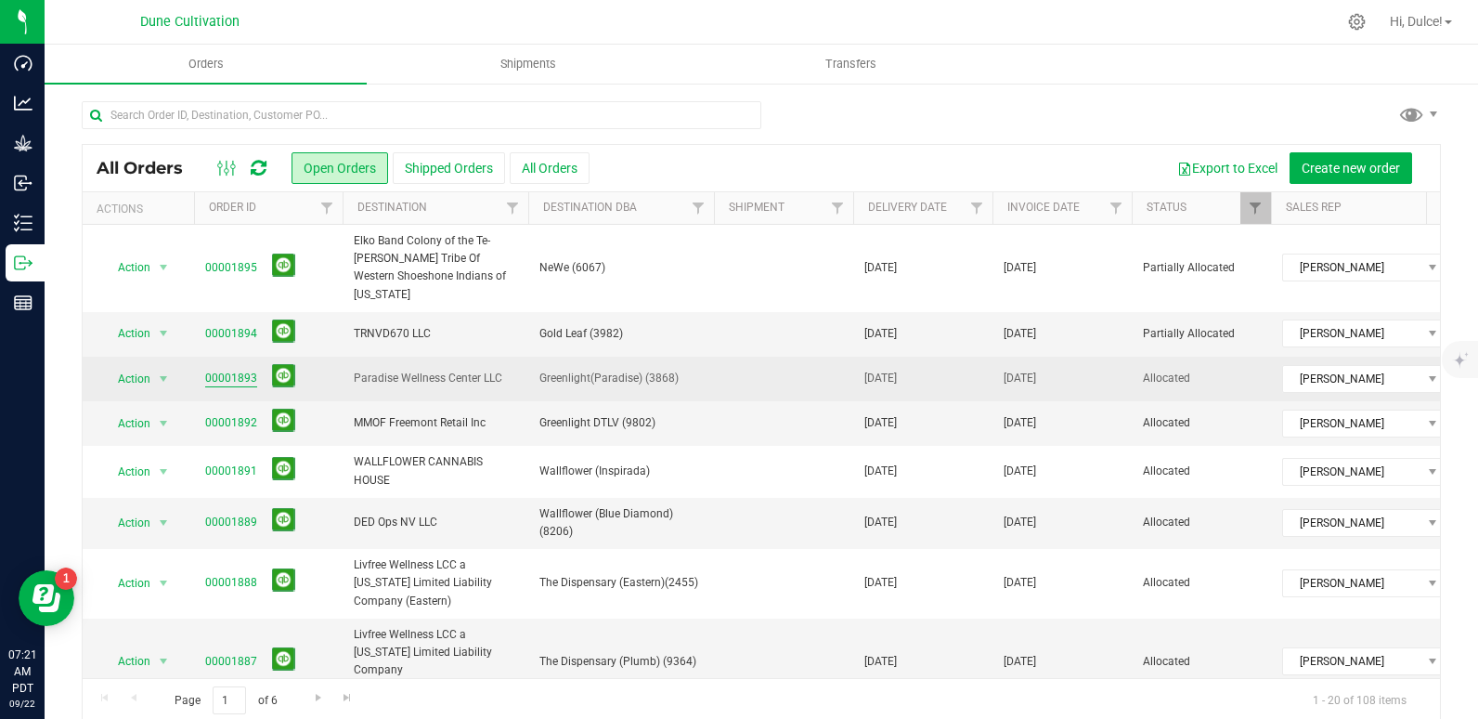
click at [231, 370] on link "00001893" at bounding box center [231, 379] width 52 height 18
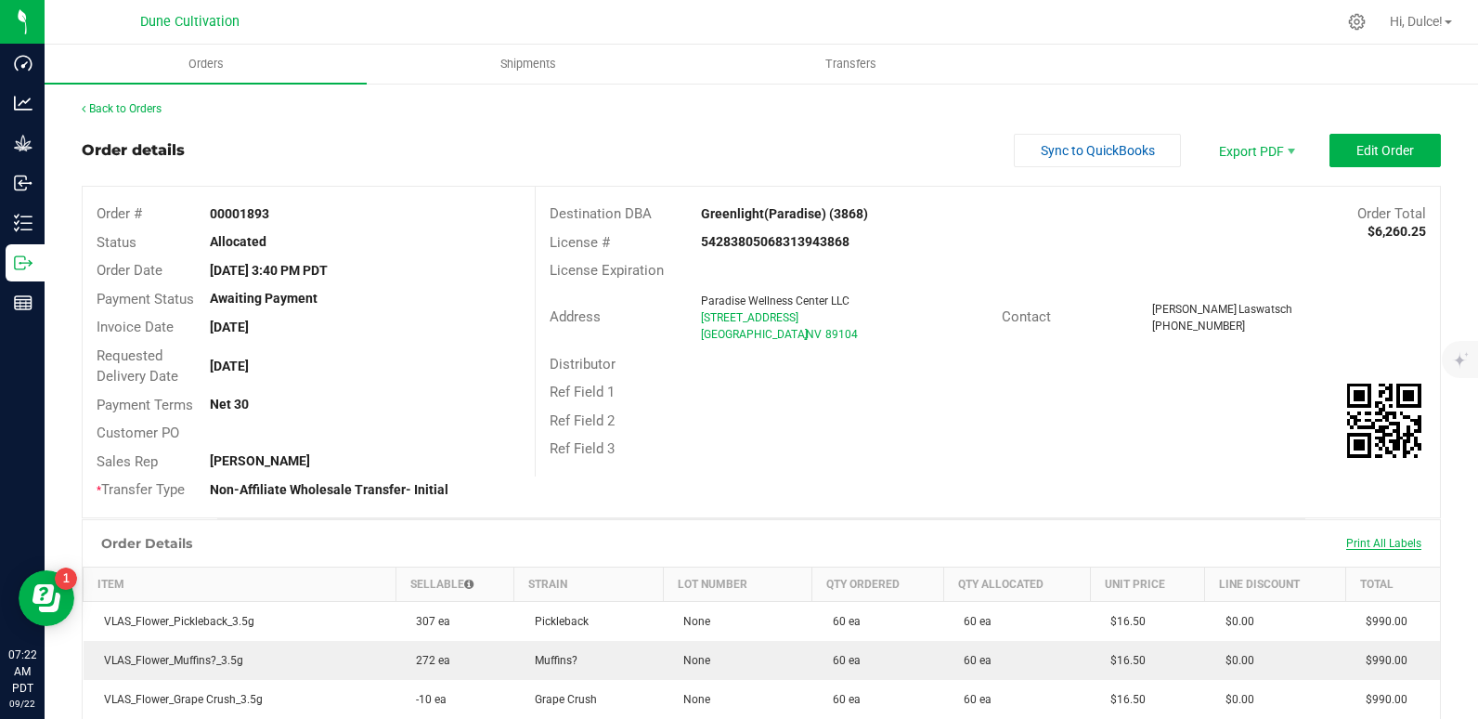
click at [1368, 543] on span "Print All Labels" at bounding box center [1383, 543] width 75 height 13
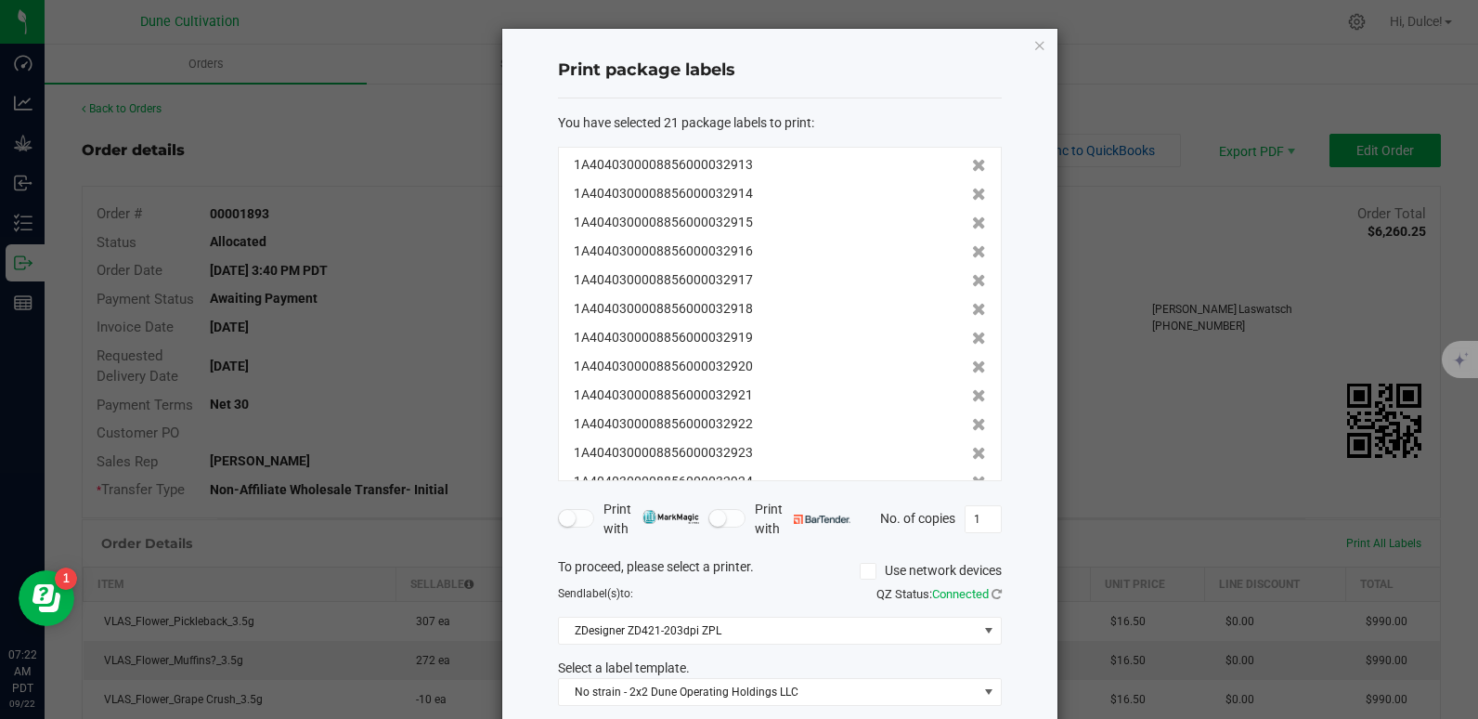
scroll to position [95, 0]
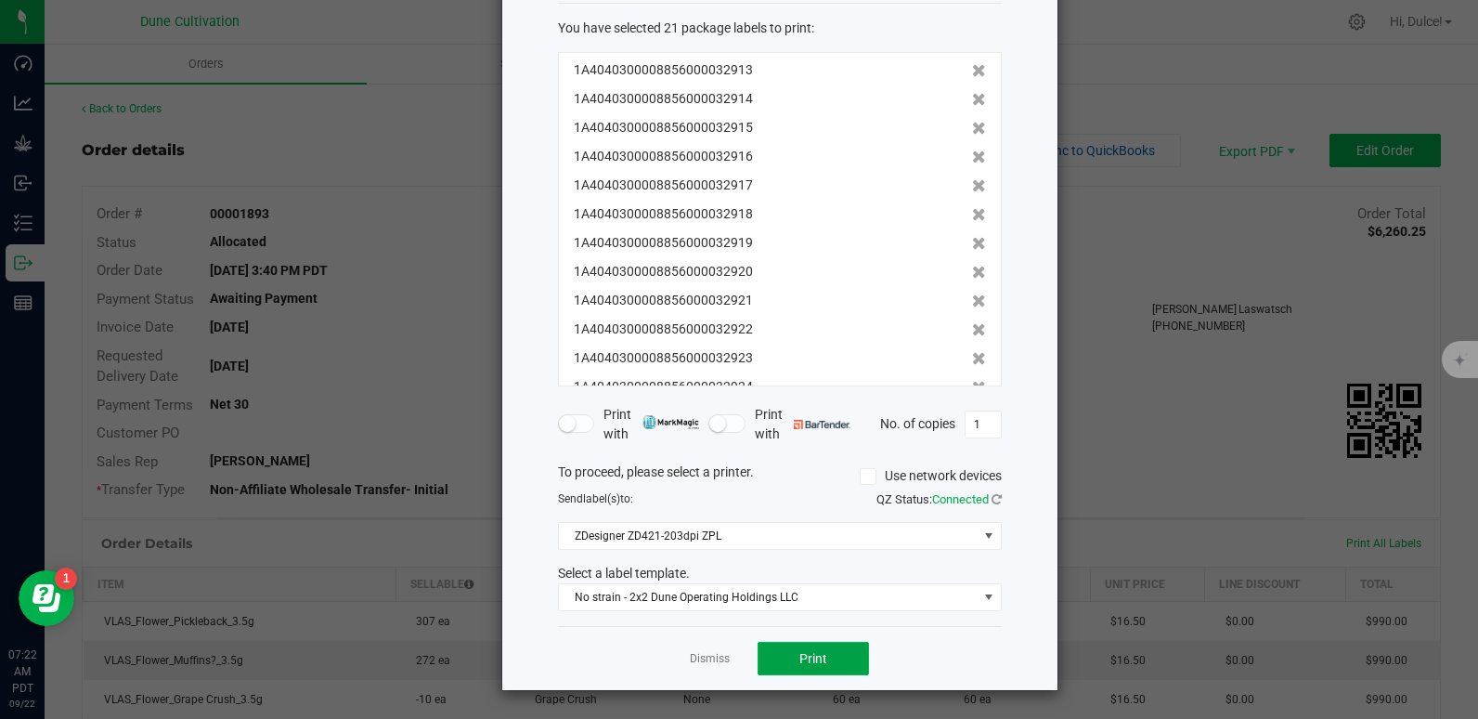
click at [799, 663] on span "Print" at bounding box center [813, 658] width 28 height 15
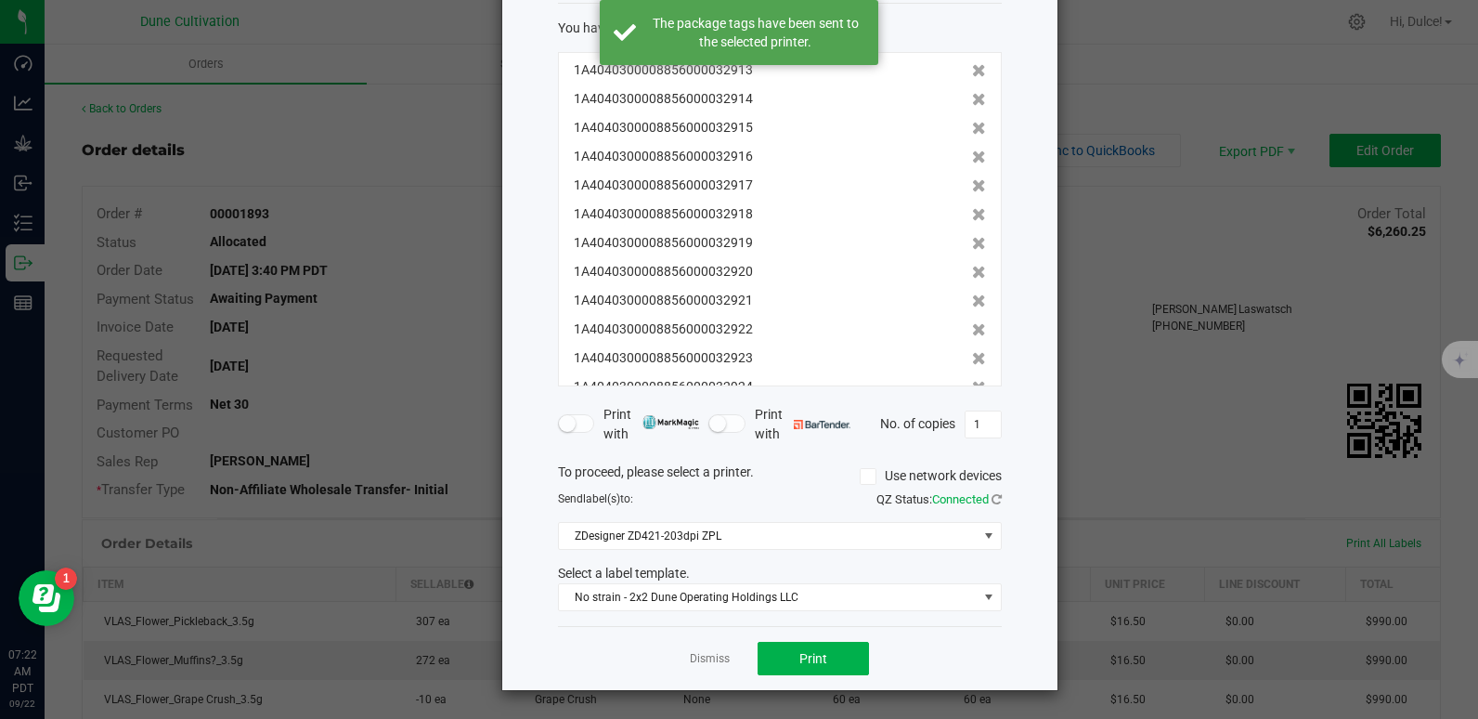
scroll to position [0, 0]
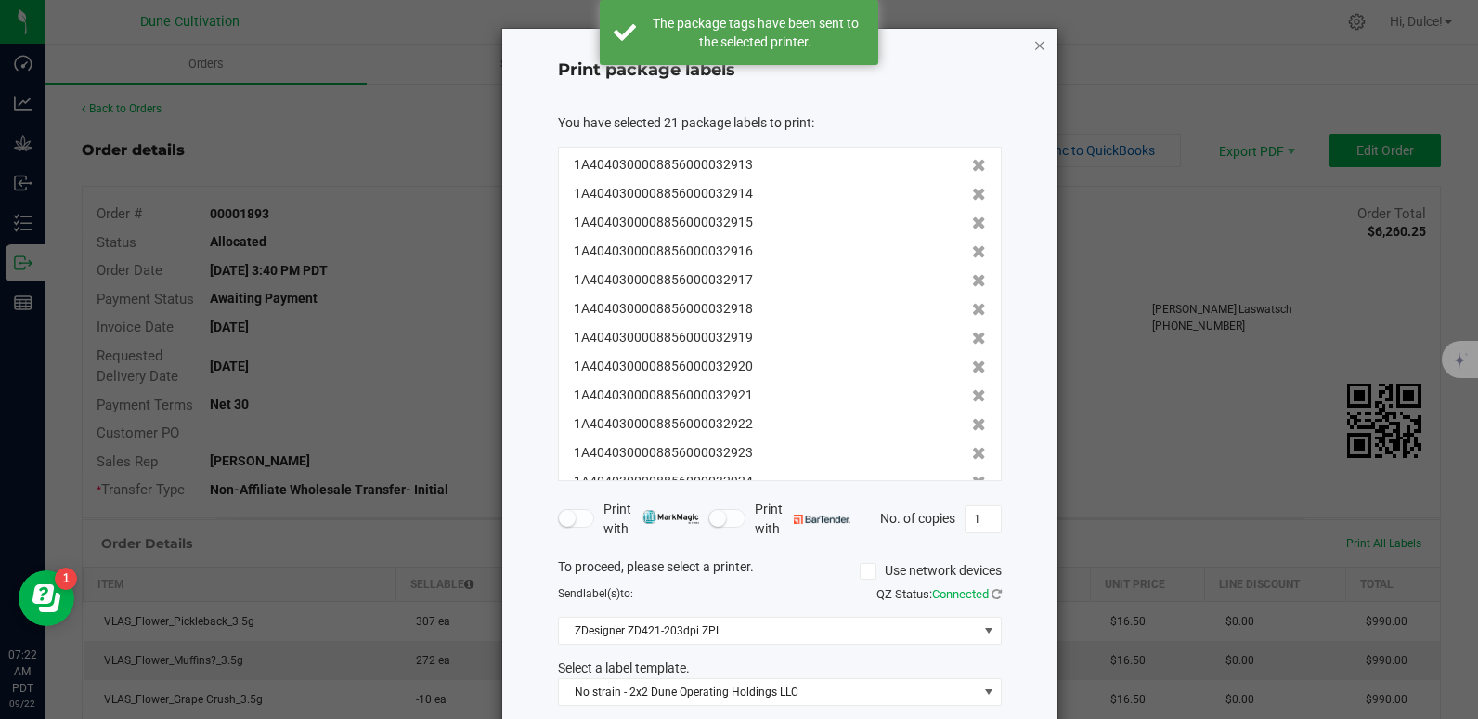
click at [1033, 46] on icon "button" at bounding box center [1039, 44] width 13 height 22
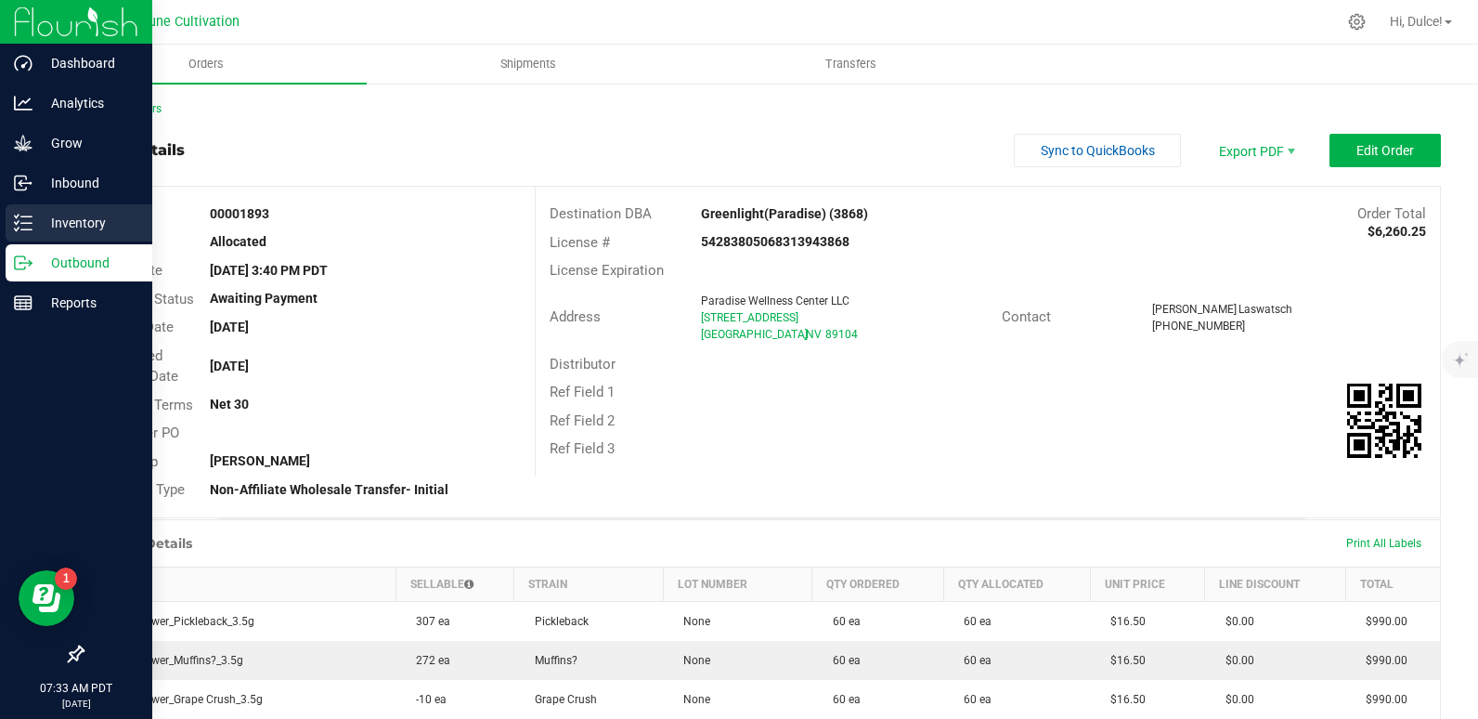
click at [10, 223] on div "Inventory" at bounding box center [79, 222] width 147 height 37
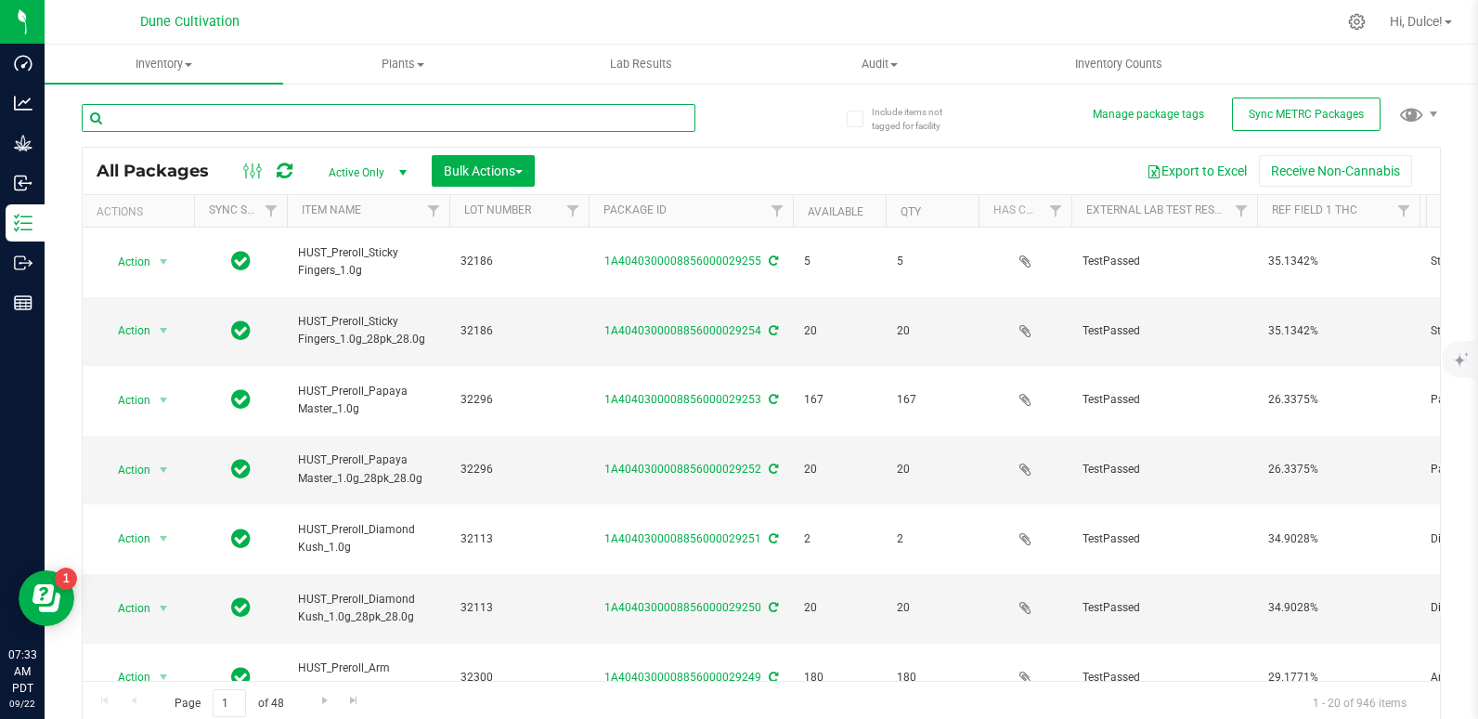
click at [298, 114] on input "text" at bounding box center [389, 118] width 614 height 28
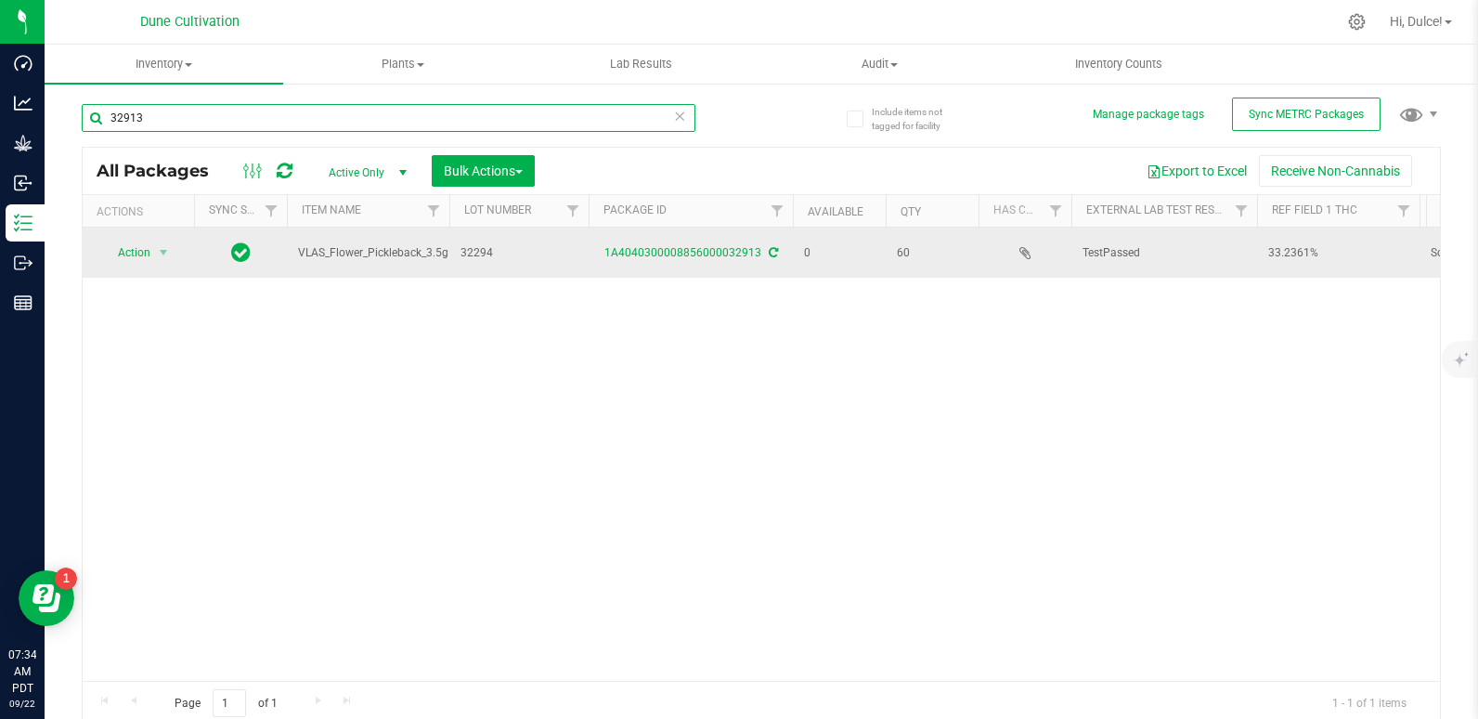
type input "32913"
click at [637, 244] on div "1A4040300008856000032913" at bounding box center [691, 253] width 210 height 18
click at [633, 260] on div "1A4040300008856000032913" at bounding box center [691, 253] width 210 height 18
click at [659, 253] on link "1A4040300008856000032913" at bounding box center [682, 252] width 157 height 13
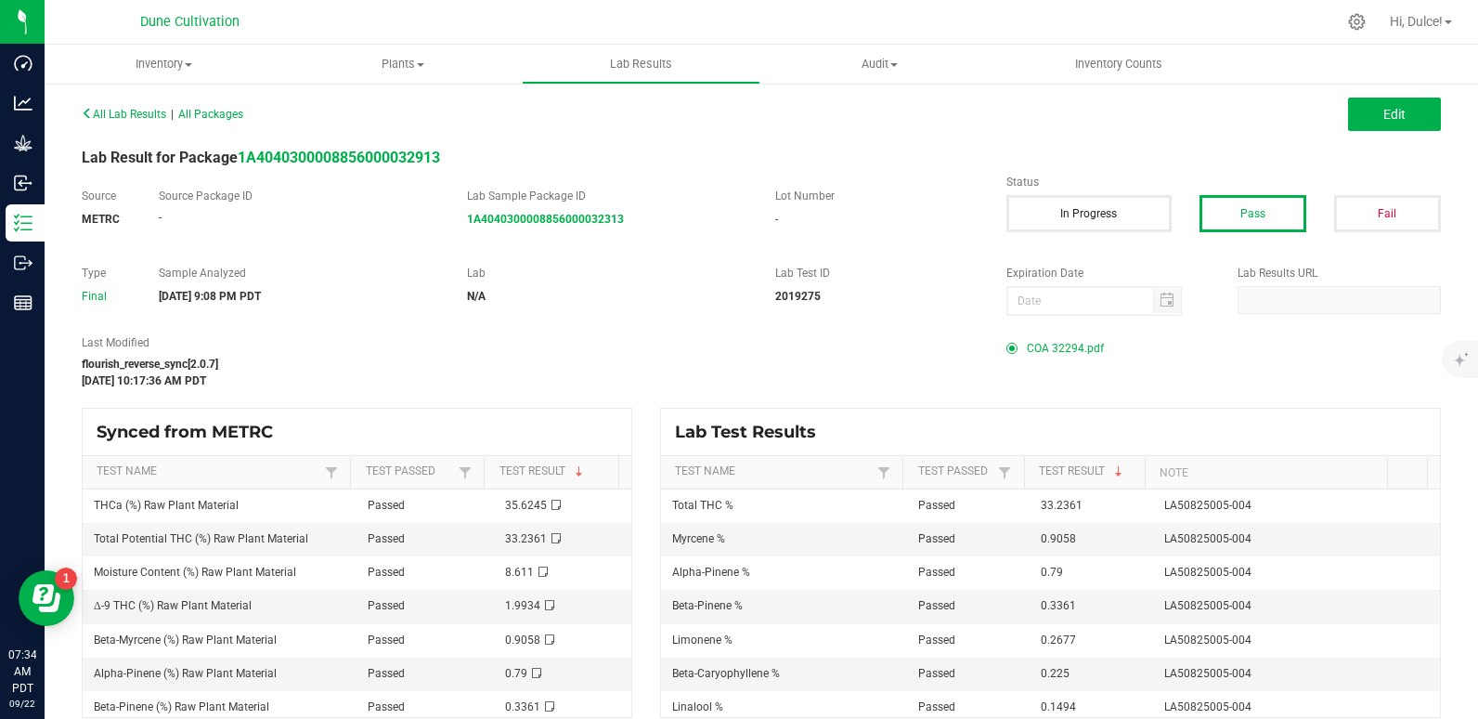
click at [1013, 347] on span at bounding box center [1016, 348] width 20 height 11
click at [1032, 354] on span "COA 32294.pdf" at bounding box center [1065, 348] width 77 height 28
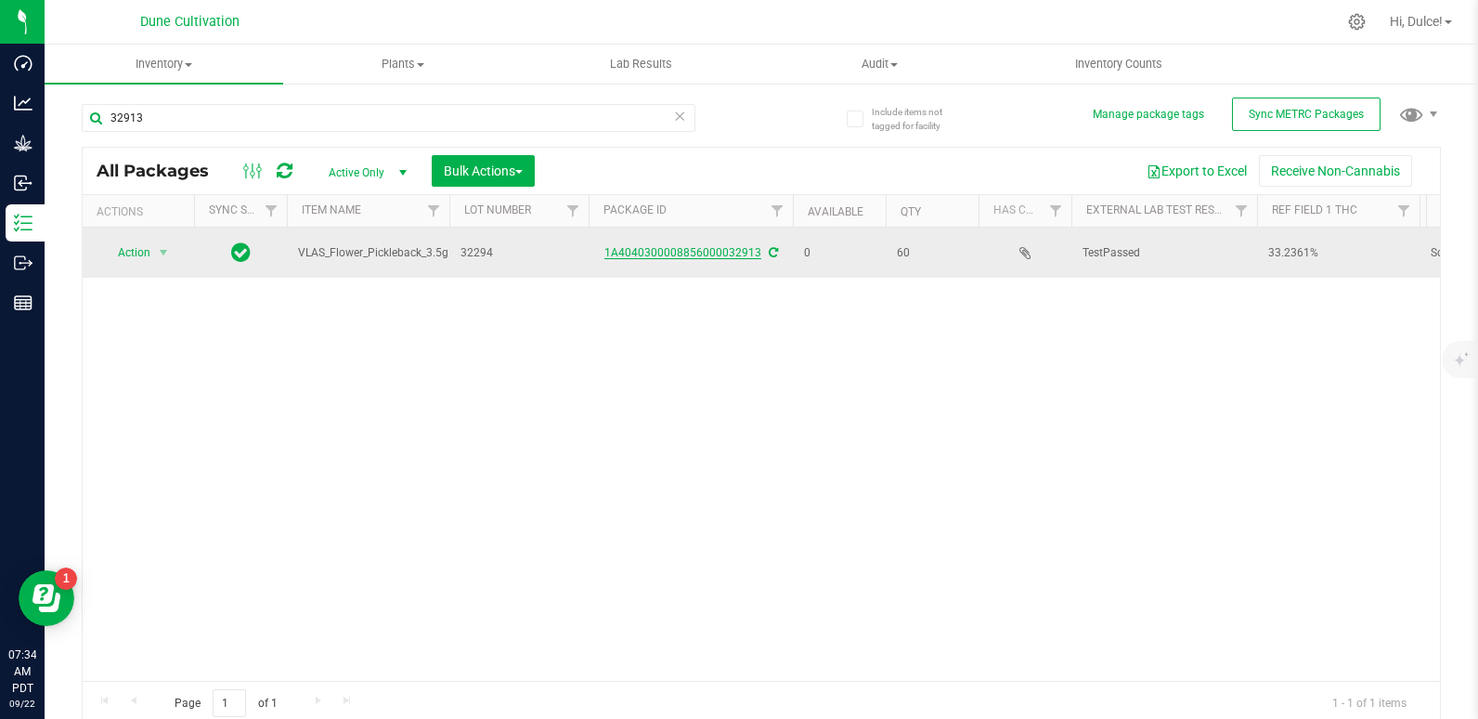
click at [666, 251] on link "1A4040300008856000032913" at bounding box center [682, 252] width 157 height 13
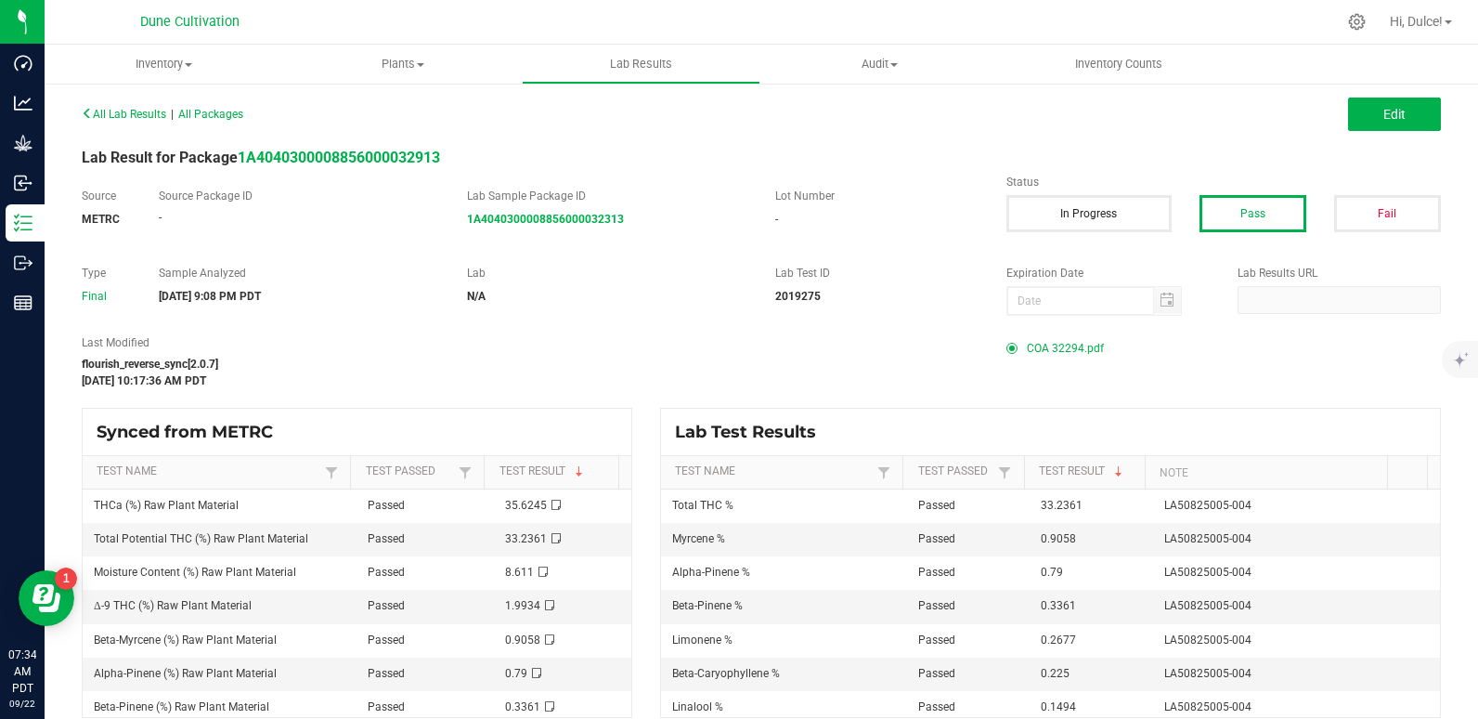
click at [1074, 353] on span "COA 32294.pdf" at bounding box center [1065, 348] width 77 height 28
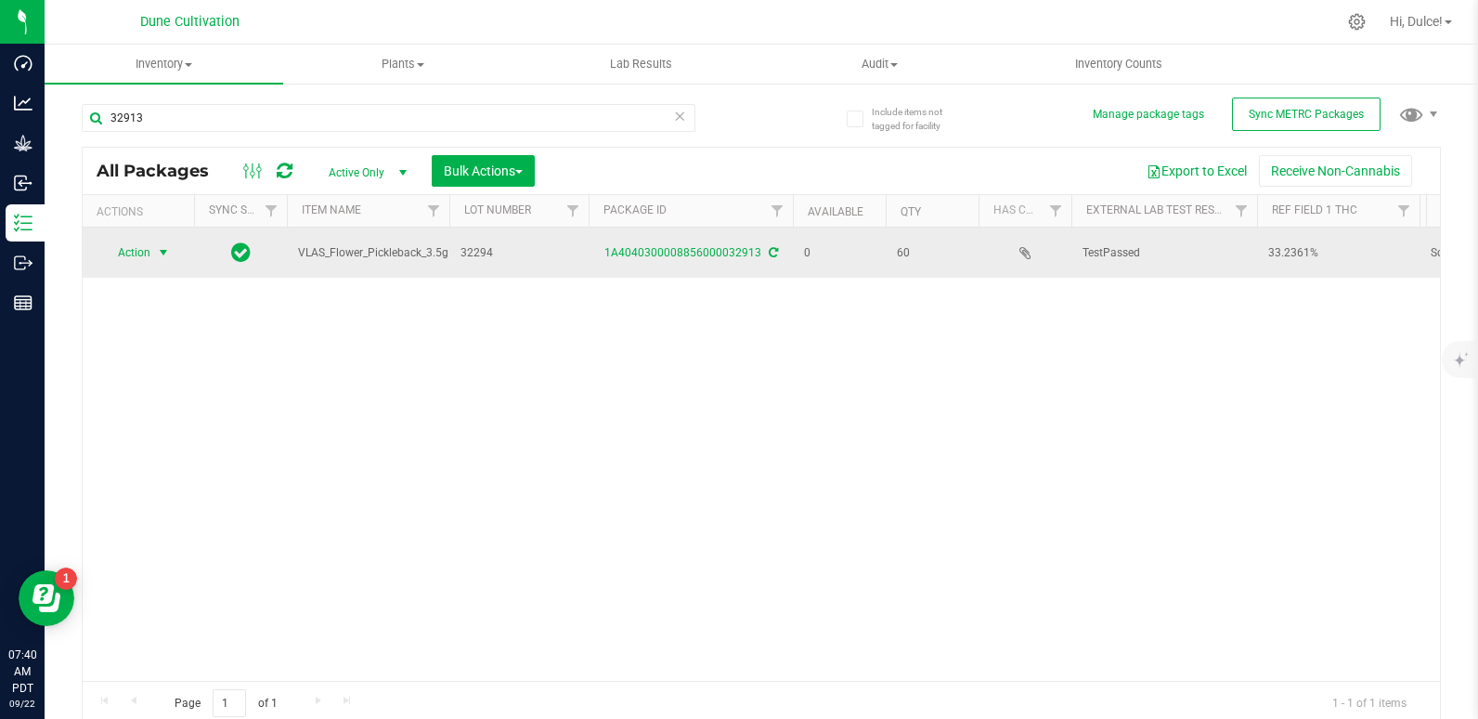
click at [122, 256] on span "Action" at bounding box center [126, 253] width 50 height 26
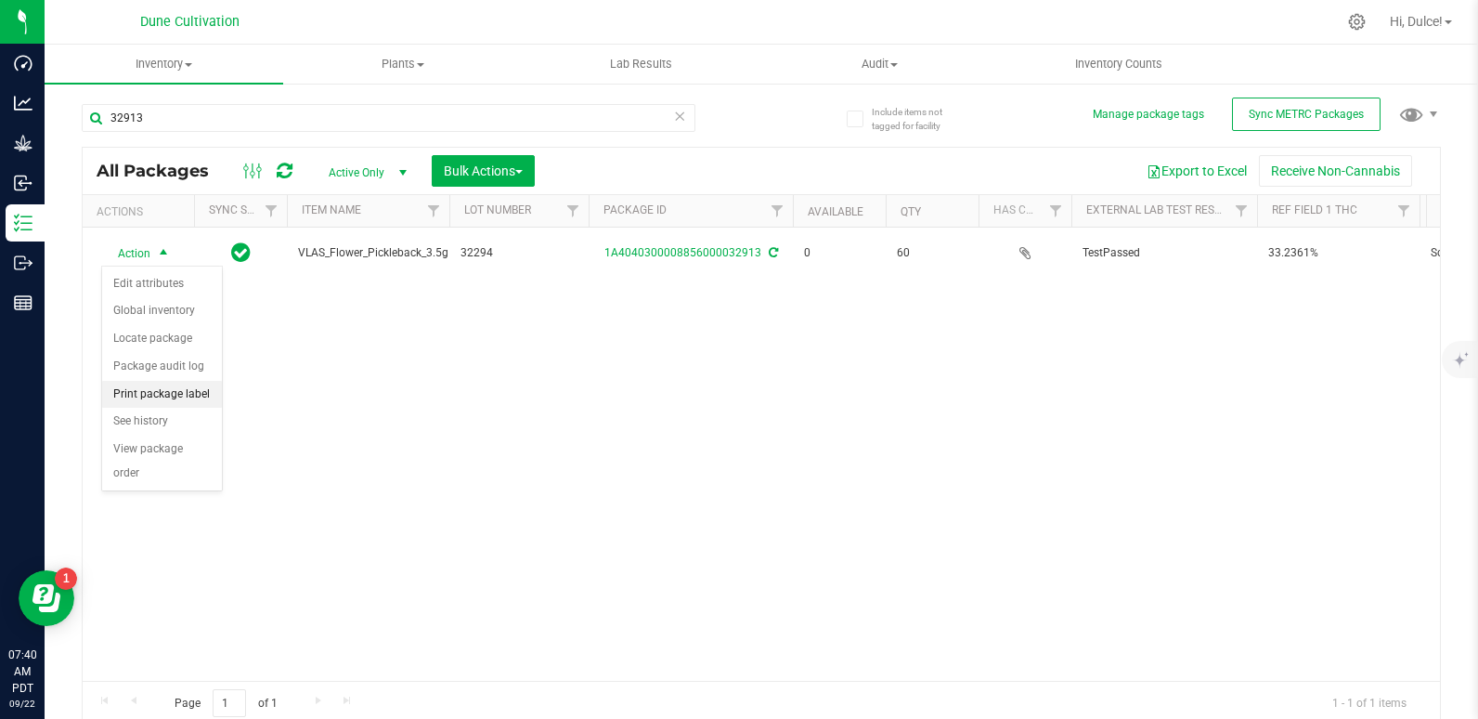
click at [193, 404] on li "Print package label" at bounding box center [162, 395] width 120 height 28
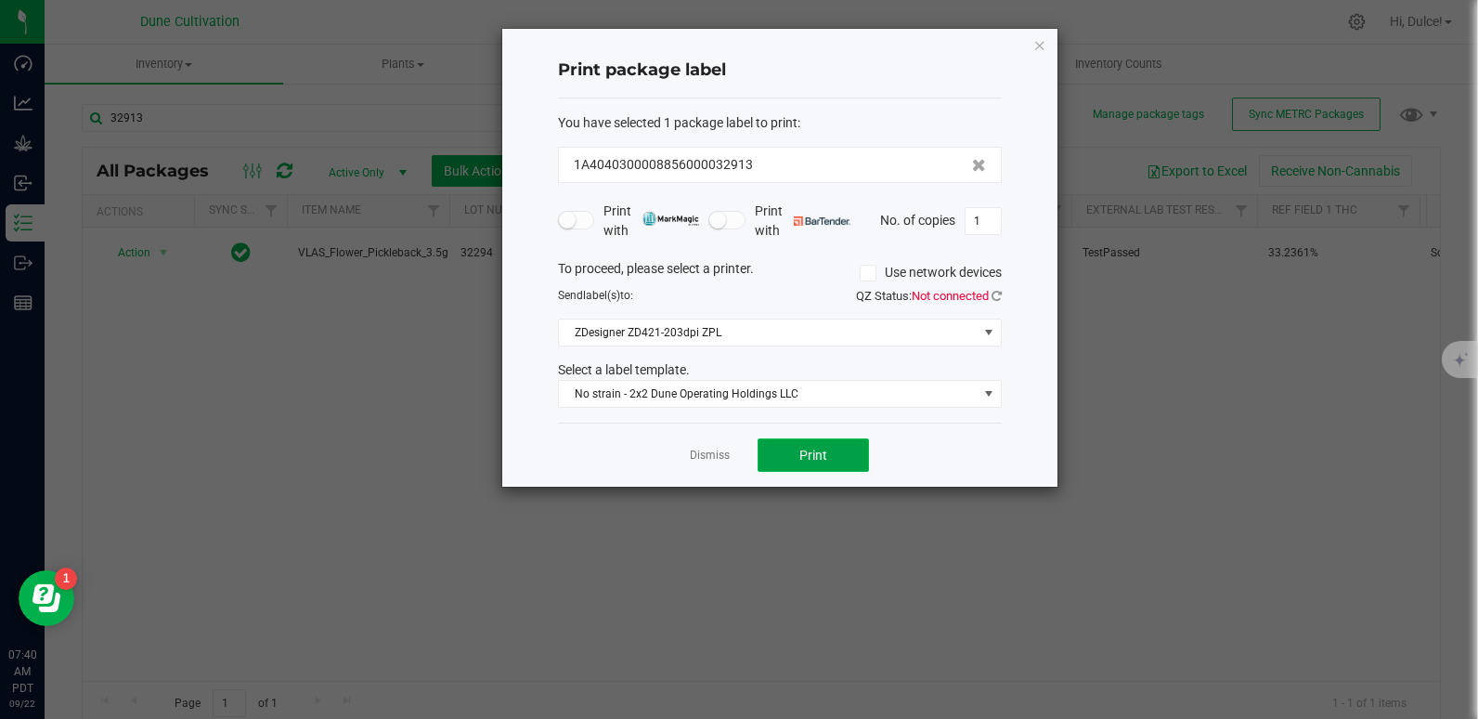
click at [800, 463] on button "Print" at bounding box center [813, 454] width 111 height 33
click at [1035, 45] on icon "button" at bounding box center [1039, 44] width 13 height 22
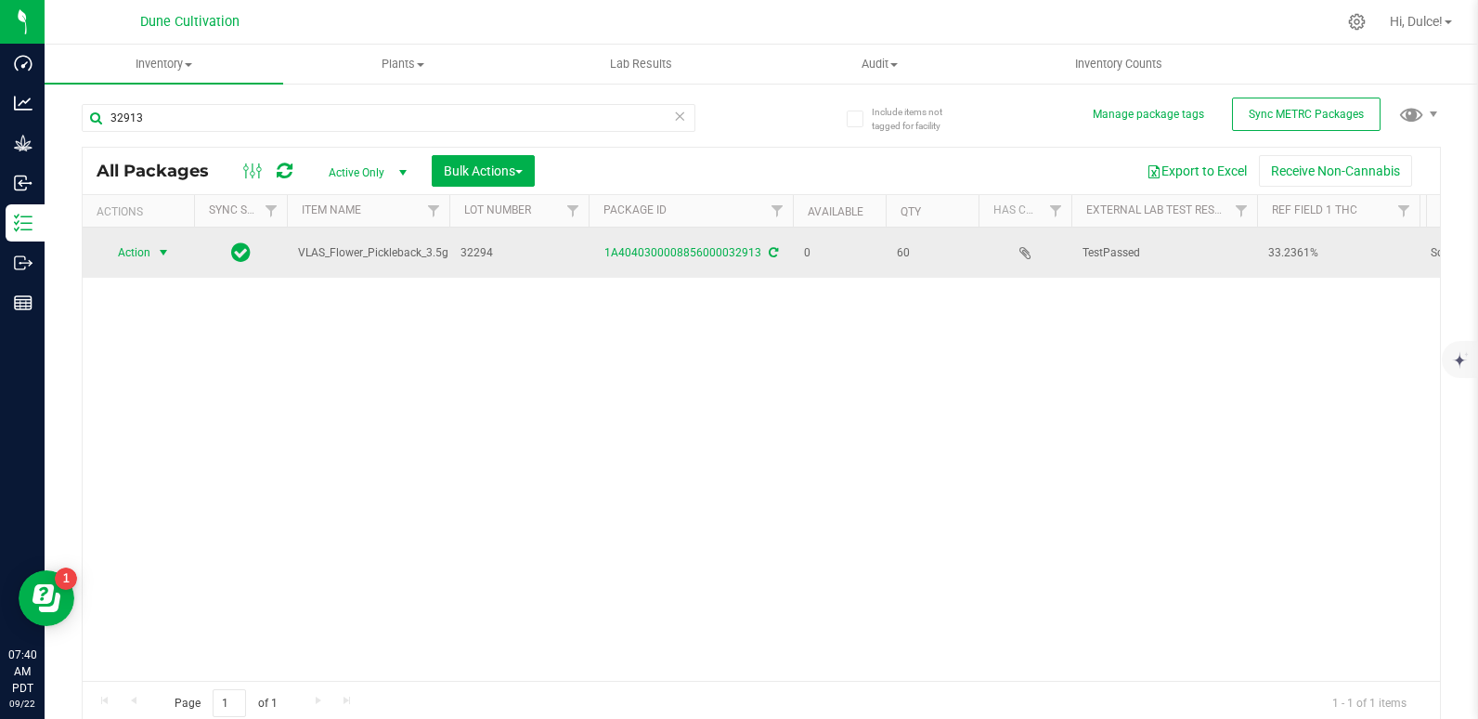
click at [160, 256] on span "select" at bounding box center [163, 252] width 15 height 15
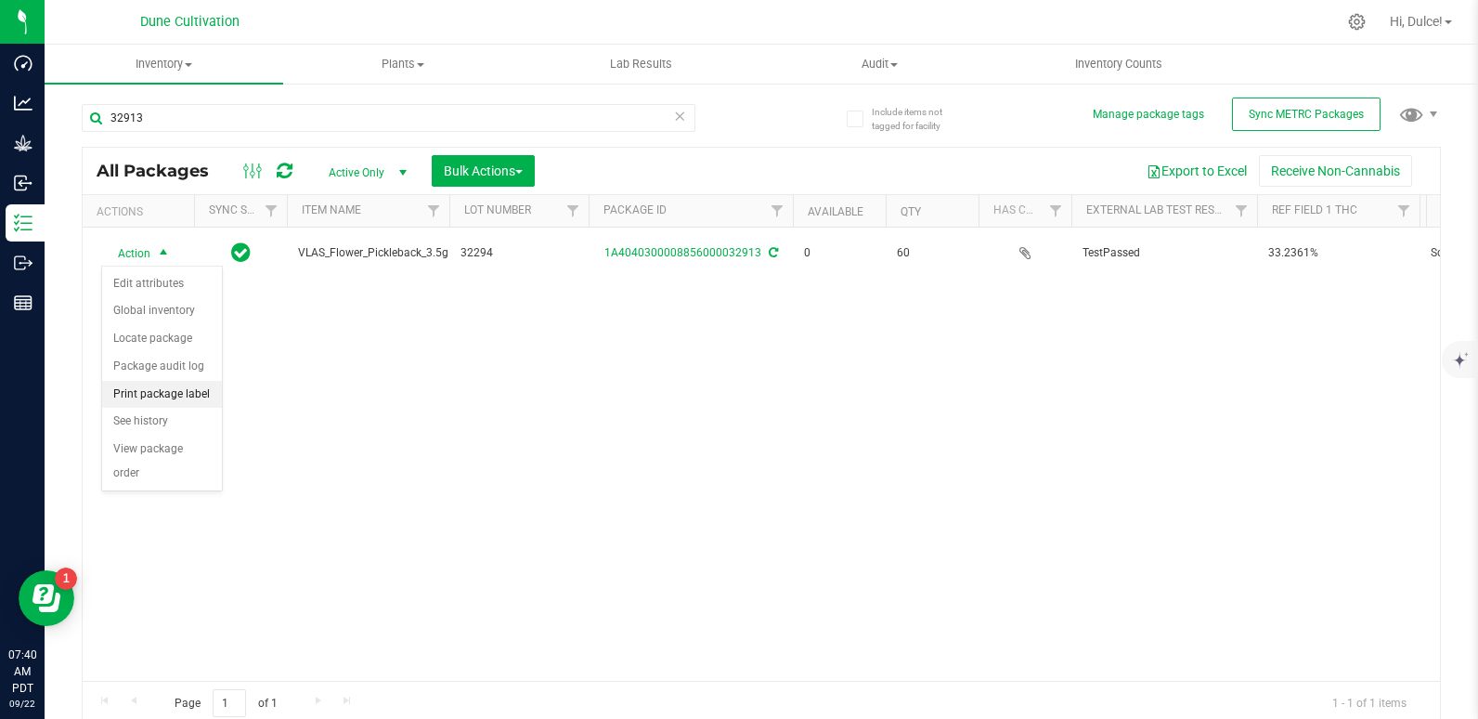
click at [187, 392] on li "Print package label" at bounding box center [162, 395] width 120 height 28
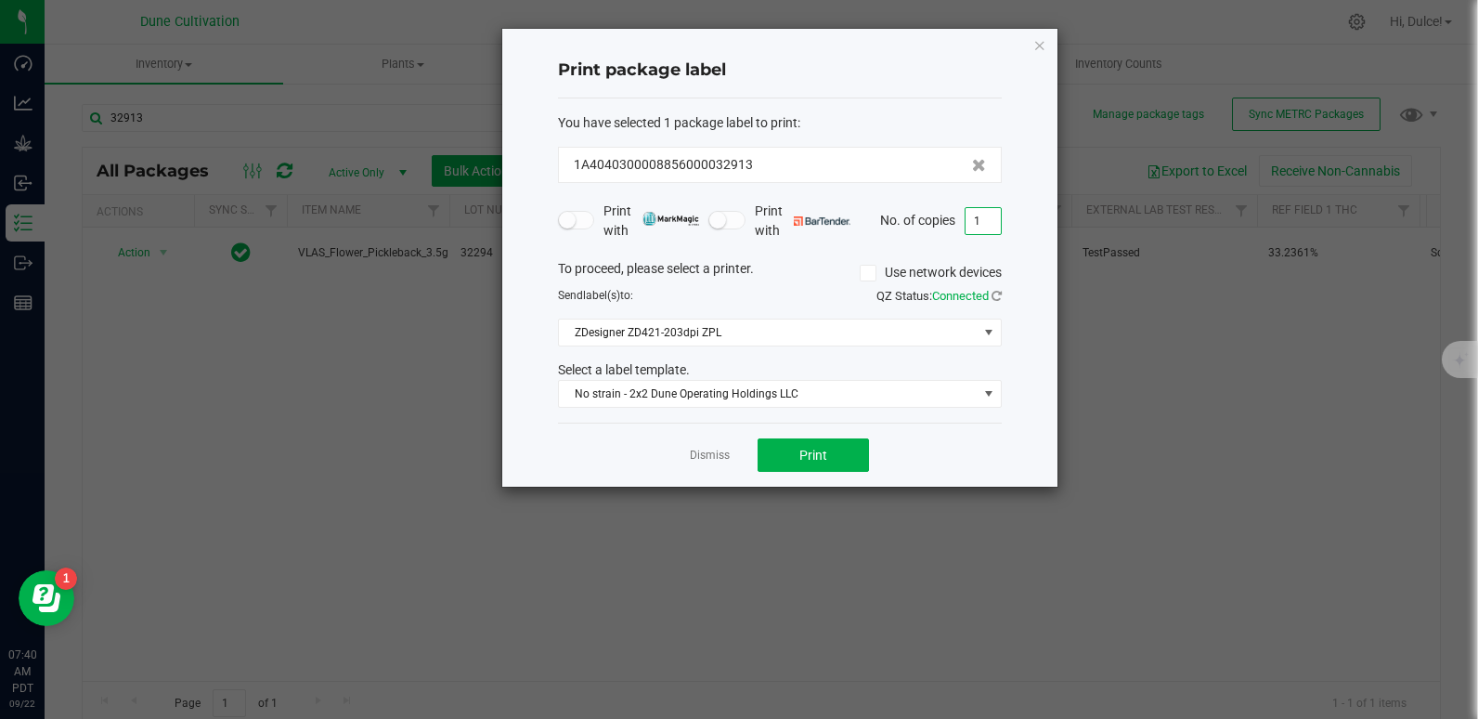
click at [984, 227] on input "1" at bounding box center [983, 221] width 35 height 26
type input "60"
click at [793, 459] on button "Print" at bounding box center [813, 454] width 111 height 33
click at [1040, 45] on icon "button" at bounding box center [1039, 44] width 13 height 22
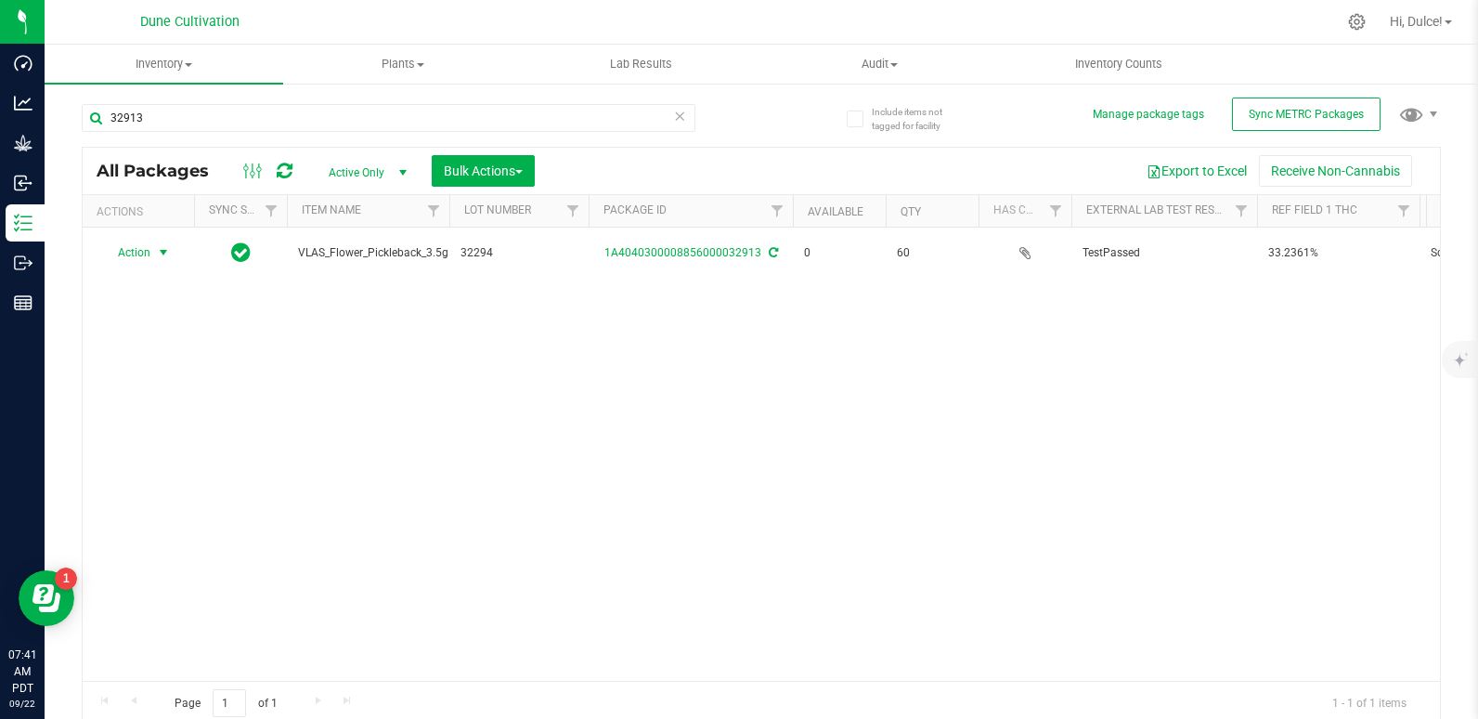
click at [361, 135] on div "32913" at bounding box center [389, 125] width 614 height 43
click at [361, 133] on div "32913" at bounding box center [389, 125] width 614 height 43
click at [361, 131] on input "32913" at bounding box center [389, 118] width 614 height 28
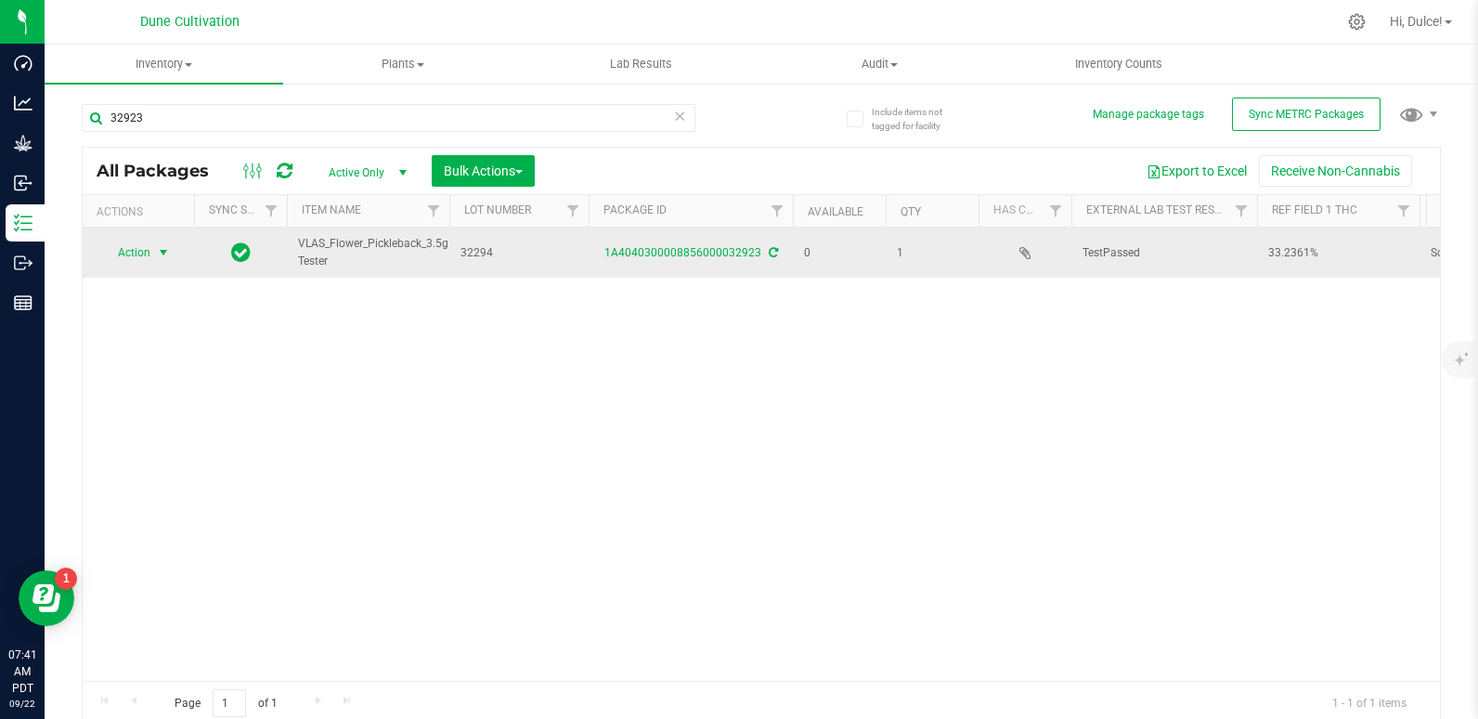
click at [144, 260] on span "Action" at bounding box center [126, 253] width 50 height 26
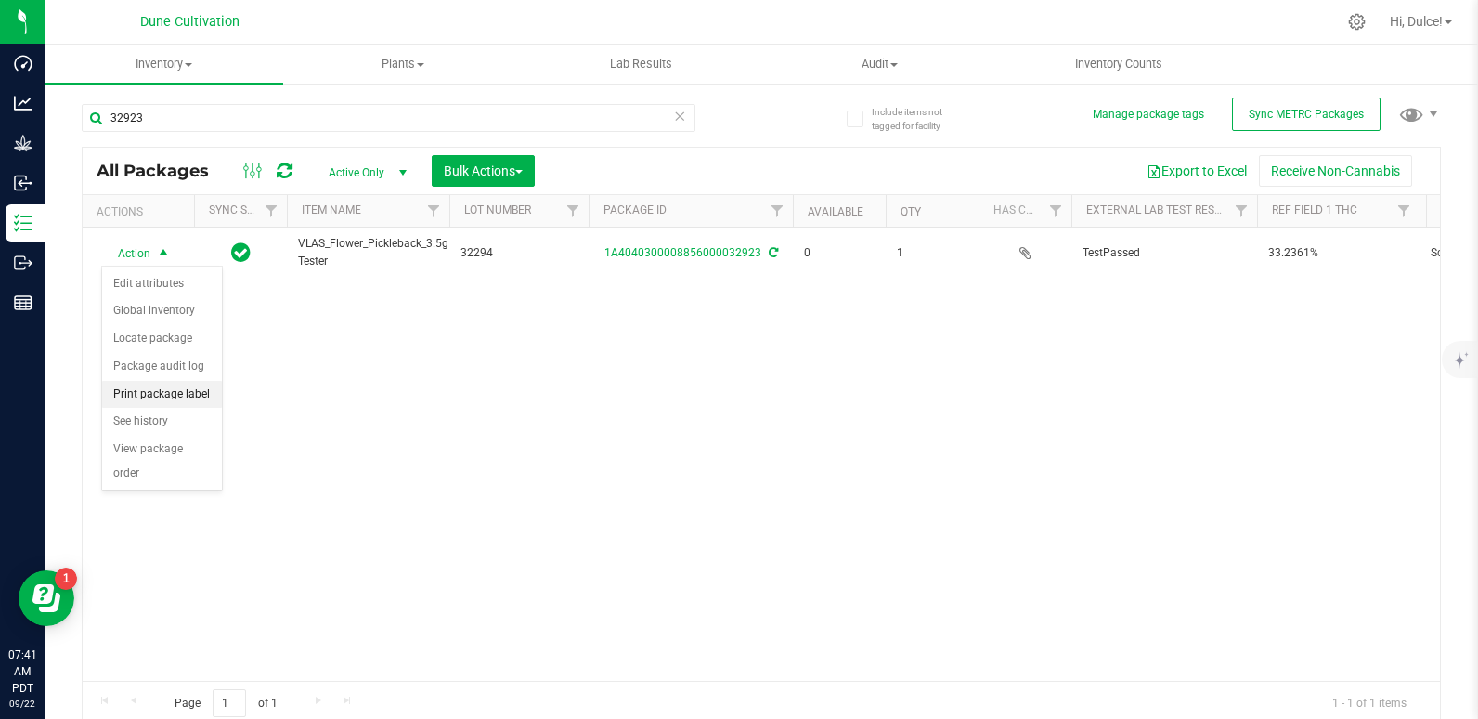
click at [152, 401] on li "Print package label" at bounding box center [162, 395] width 120 height 28
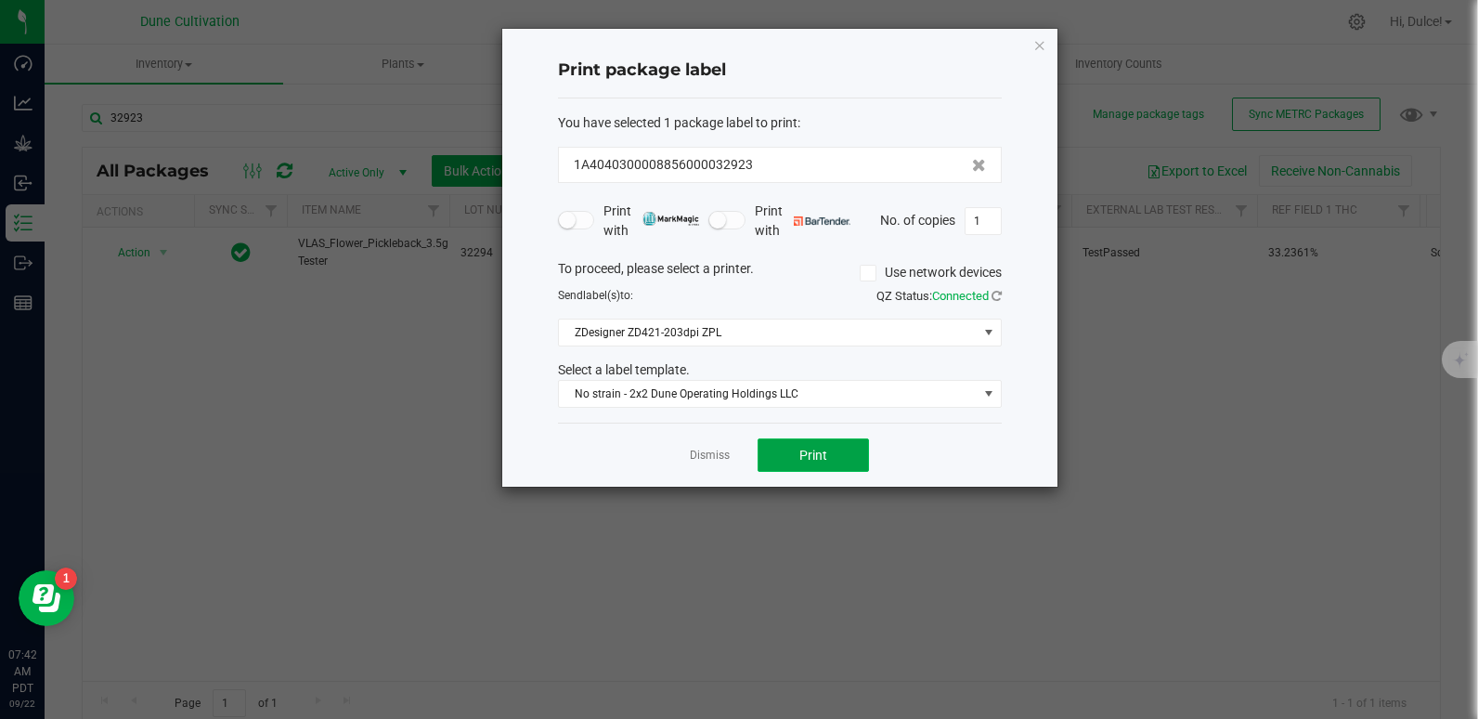
click at [771, 454] on button "Print" at bounding box center [813, 454] width 111 height 33
click at [834, 459] on button "Print" at bounding box center [813, 454] width 111 height 33
click at [1043, 49] on icon "button" at bounding box center [1039, 44] width 13 height 22
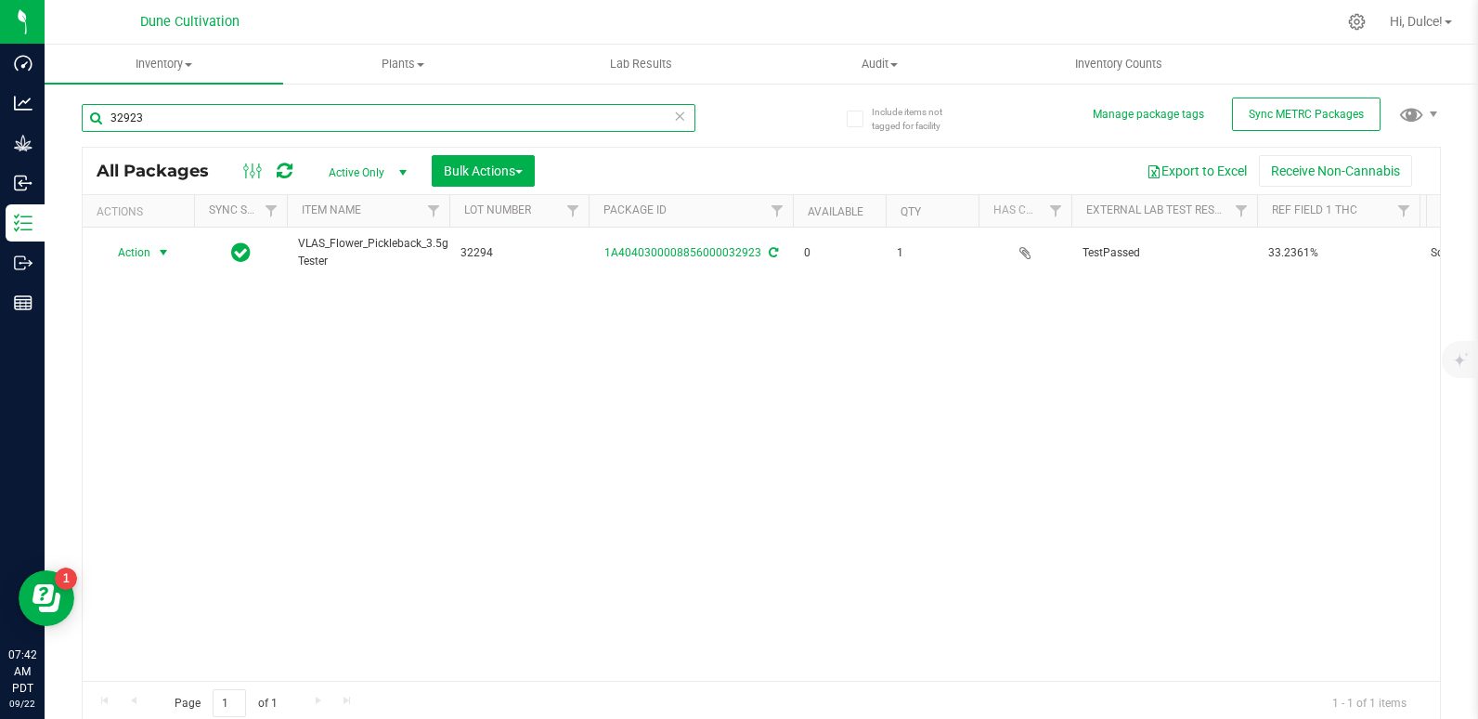
click at [463, 107] on input "32923" at bounding box center [389, 118] width 614 height 28
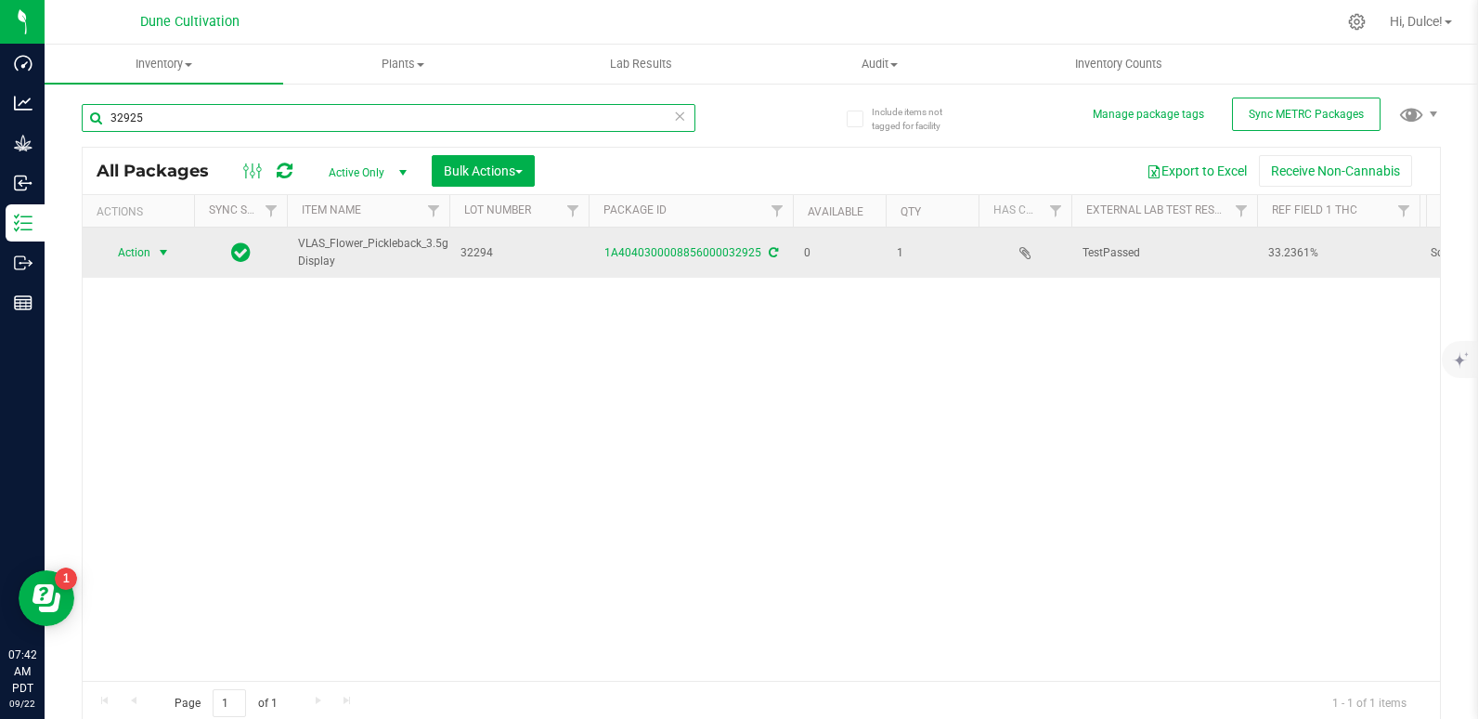
type input "32925"
click at [109, 240] on span "Action" at bounding box center [126, 253] width 50 height 26
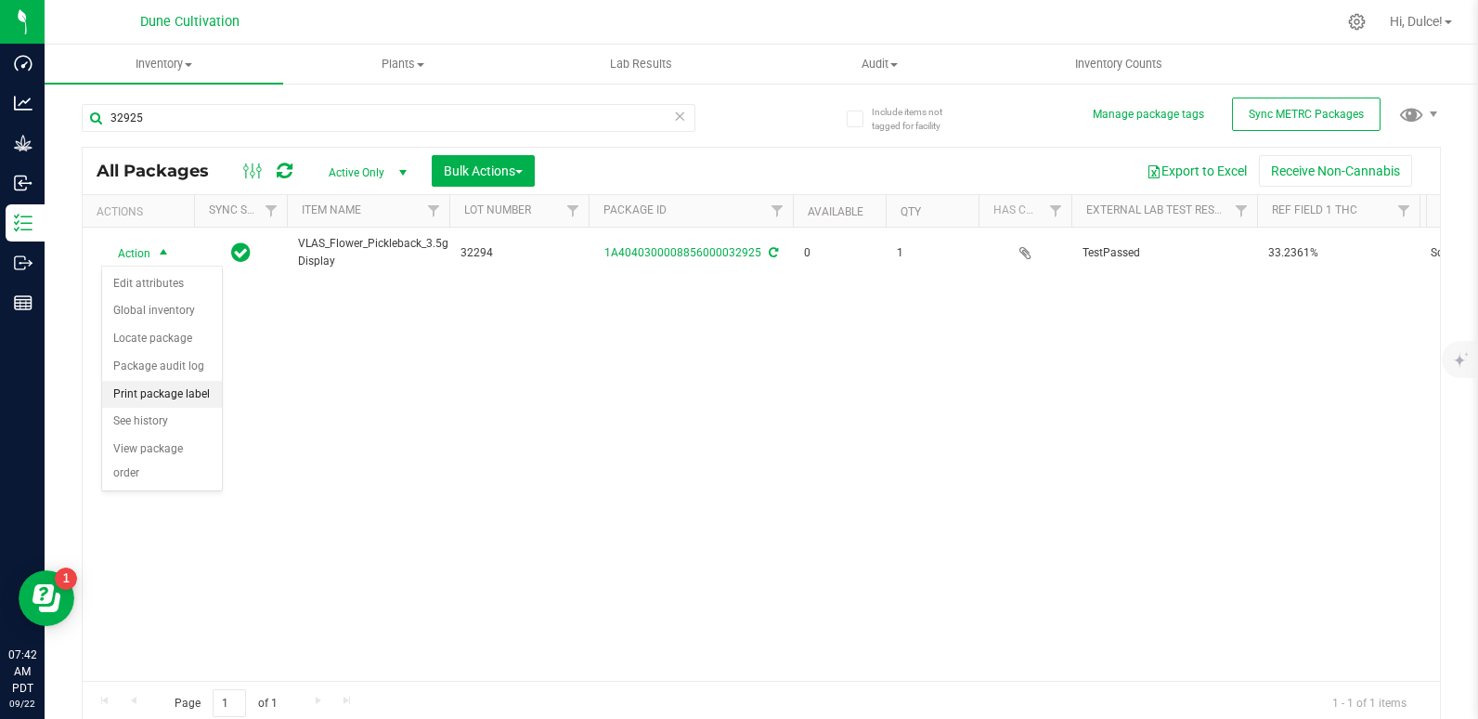
click at [142, 393] on li "Print package label" at bounding box center [162, 395] width 120 height 28
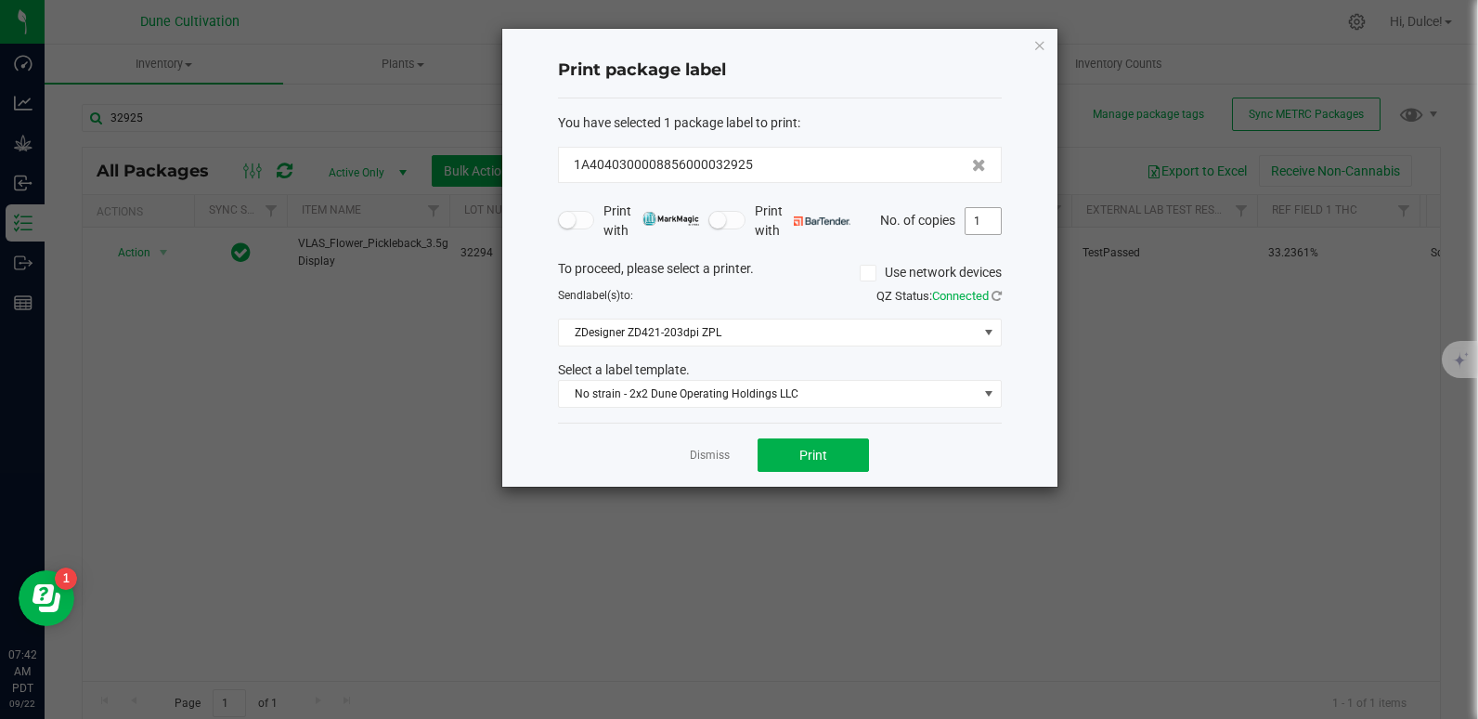
click at [988, 221] on input "1" at bounding box center [983, 221] width 35 height 26
type input "2"
click at [820, 456] on span "Print" at bounding box center [813, 454] width 28 height 15
click at [1044, 47] on icon "button" at bounding box center [1039, 44] width 13 height 22
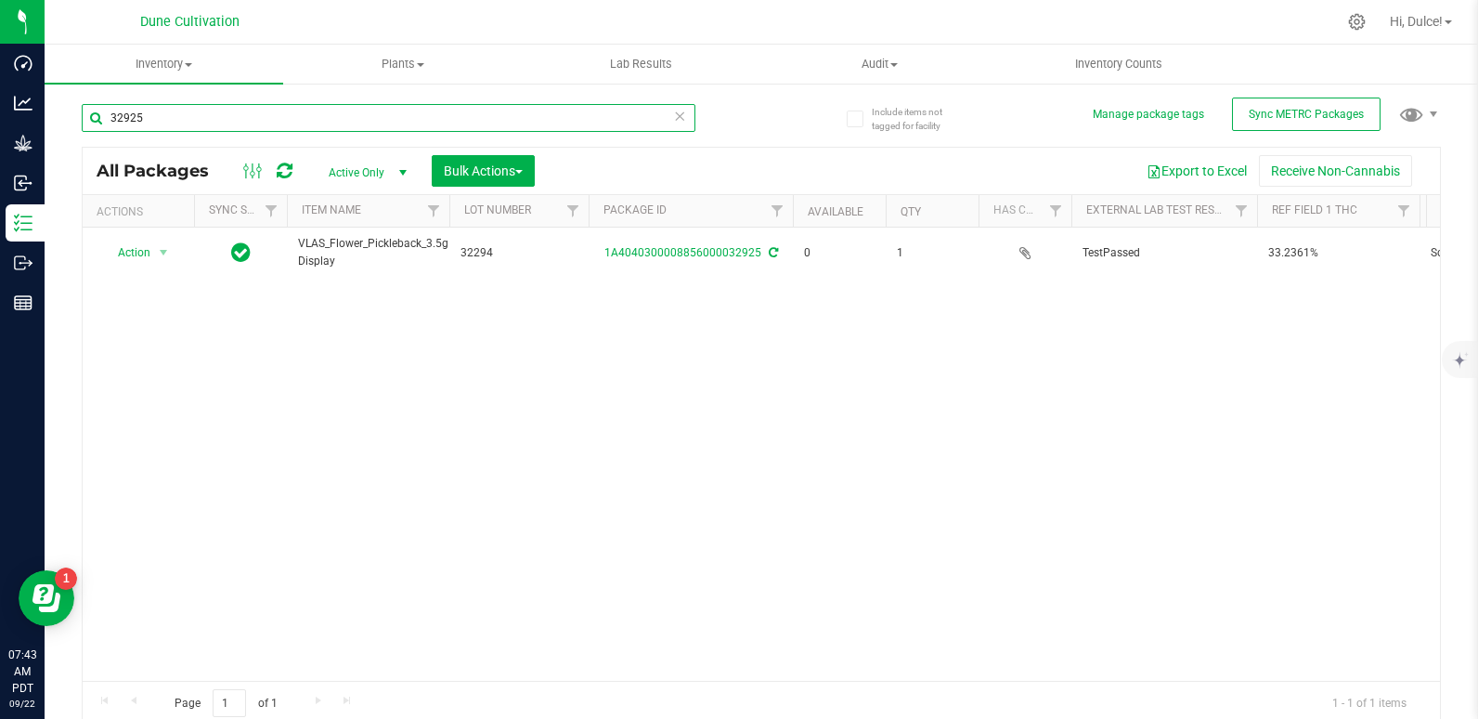
click at [591, 109] on input "32925" at bounding box center [389, 118] width 614 height 28
click at [564, 118] on input "32926" at bounding box center [389, 118] width 614 height 28
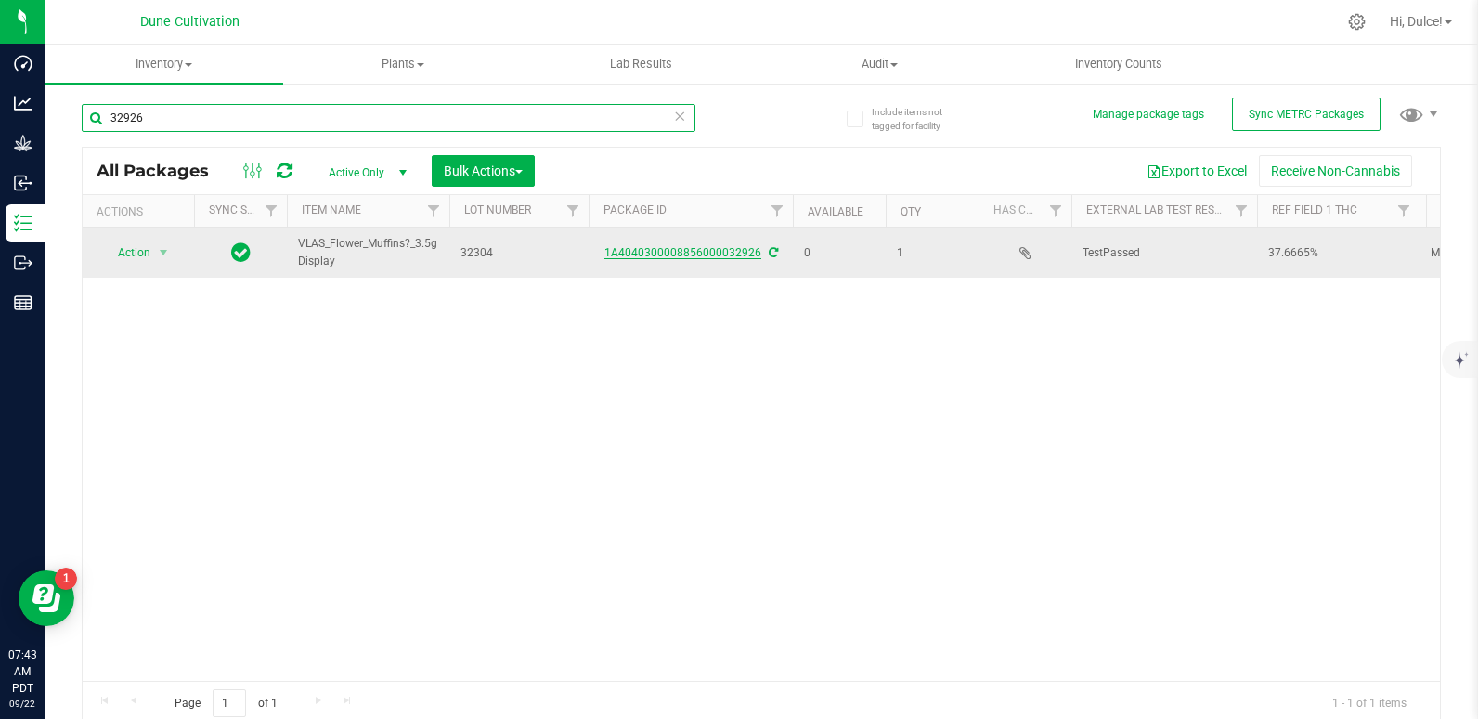
type input "32926"
click at [664, 255] on link "1A4040300008856000032926" at bounding box center [682, 252] width 157 height 13
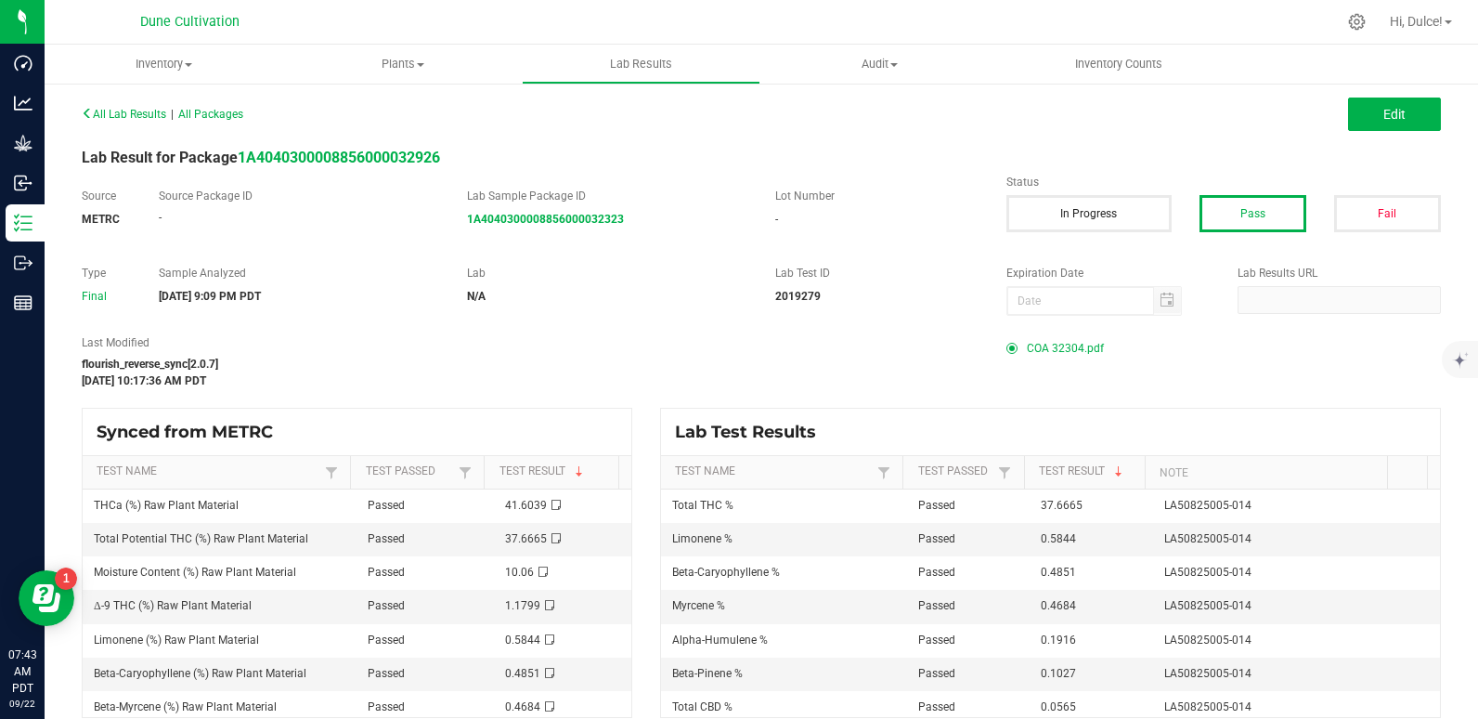
click at [1044, 362] on div "Last Modified flourish_reverse_sync[2.0.7] Aug 29, 2025 10:17:36 AM PDT COA 323…" at bounding box center [761, 361] width 1387 height 55
click at [1044, 351] on span "COA 32304.pdf" at bounding box center [1065, 348] width 77 height 28
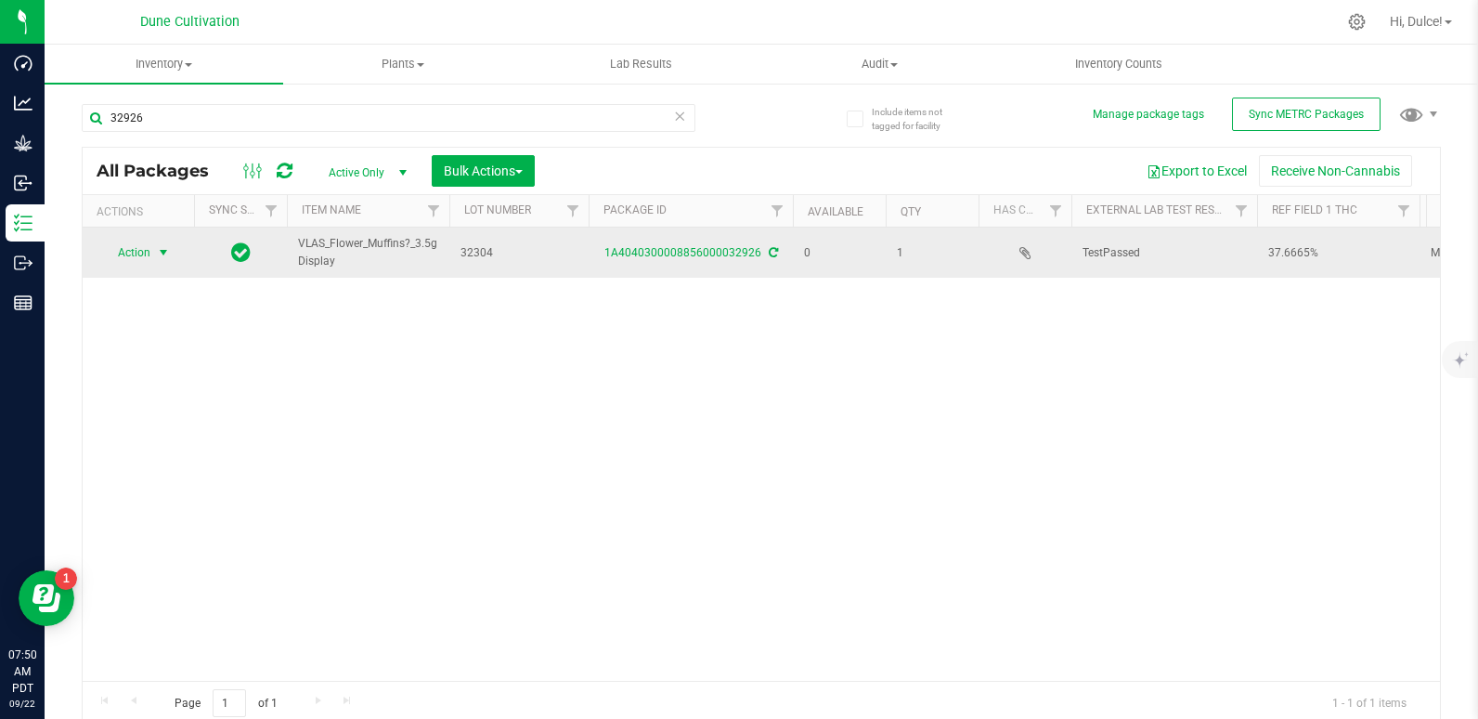
click at [118, 249] on span "Action" at bounding box center [126, 253] width 50 height 26
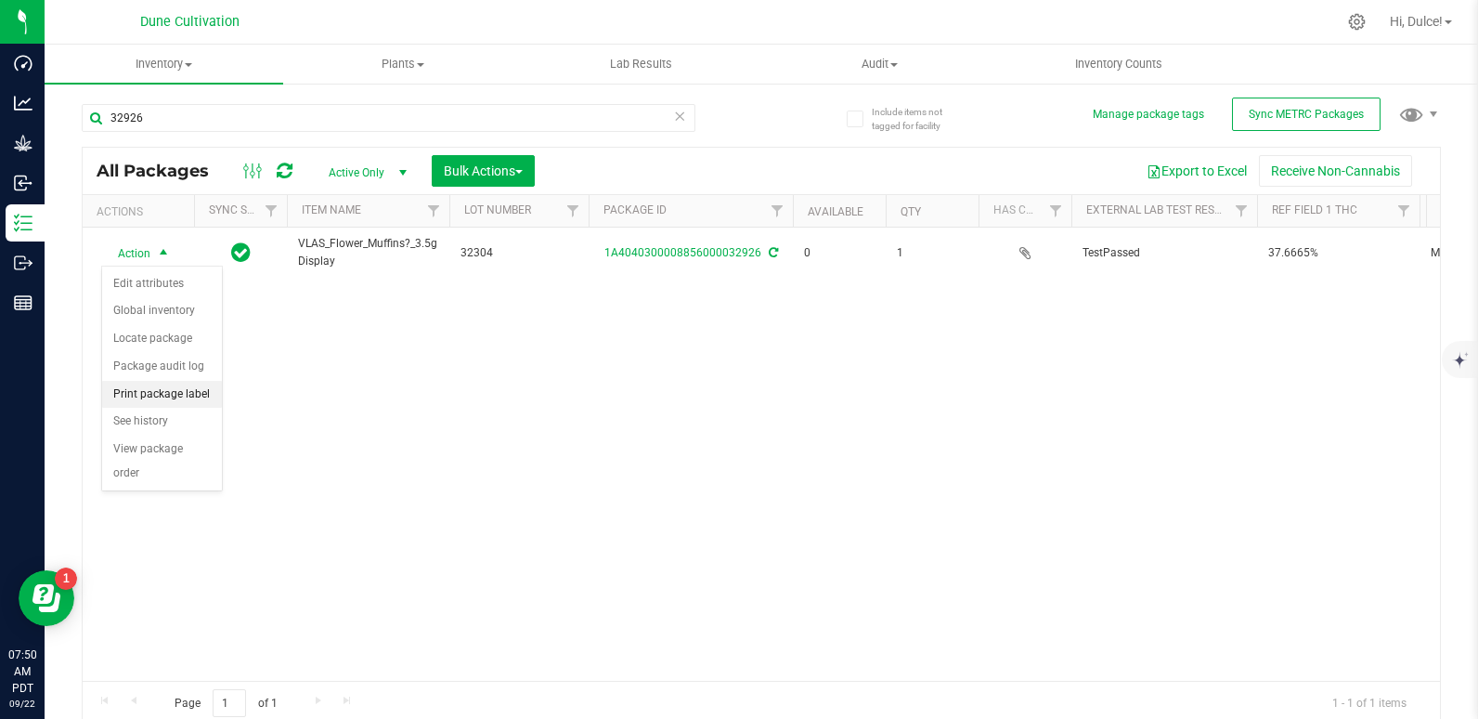
click at [138, 387] on li "Print package label" at bounding box center [162, 395] width 120 height 28
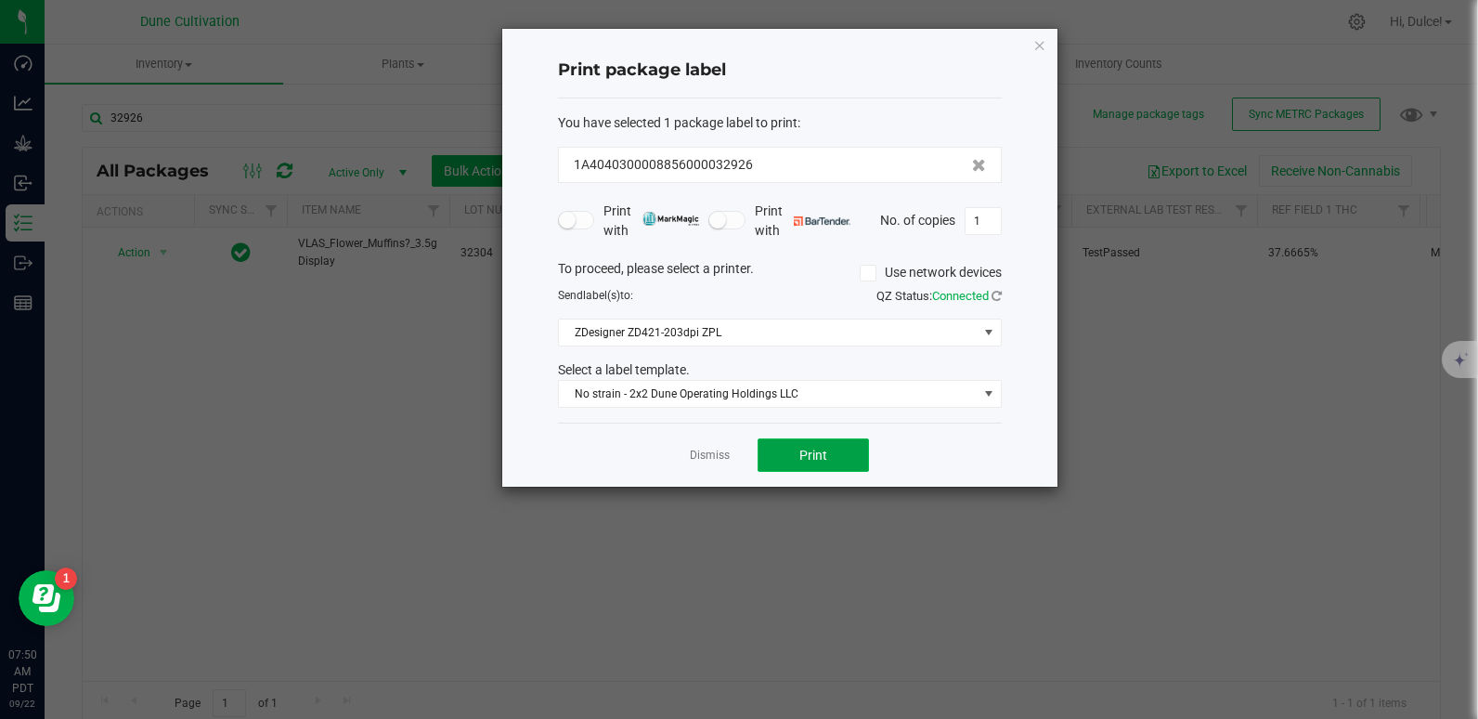
click at [805, 456] on span "Print" at bounding box center [813, 454] width 28 height 15
click at [795, 450] on button "Print" at bounding box center [813, 454] width 111 height 33
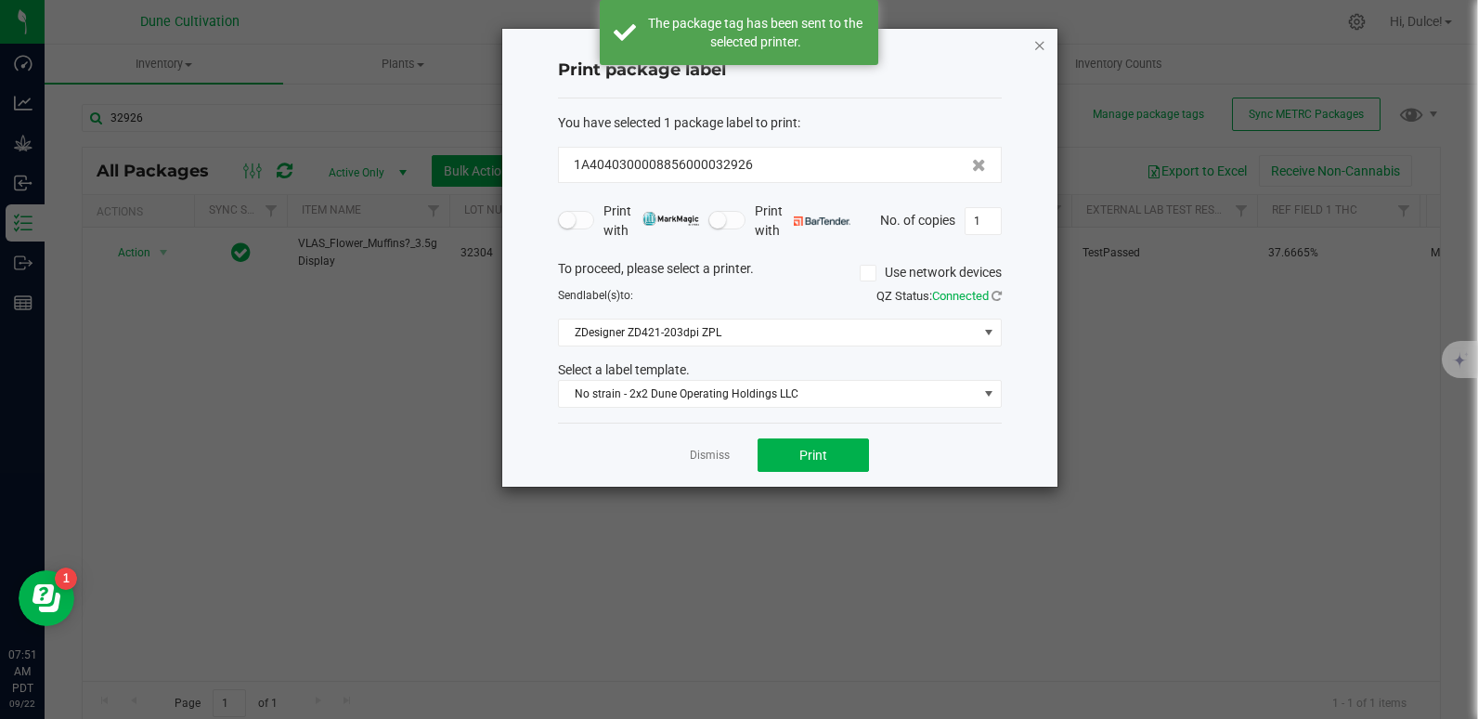
click at [1039, 45] on icon "button" at bounding box center [1039, 44] width 13 height 22
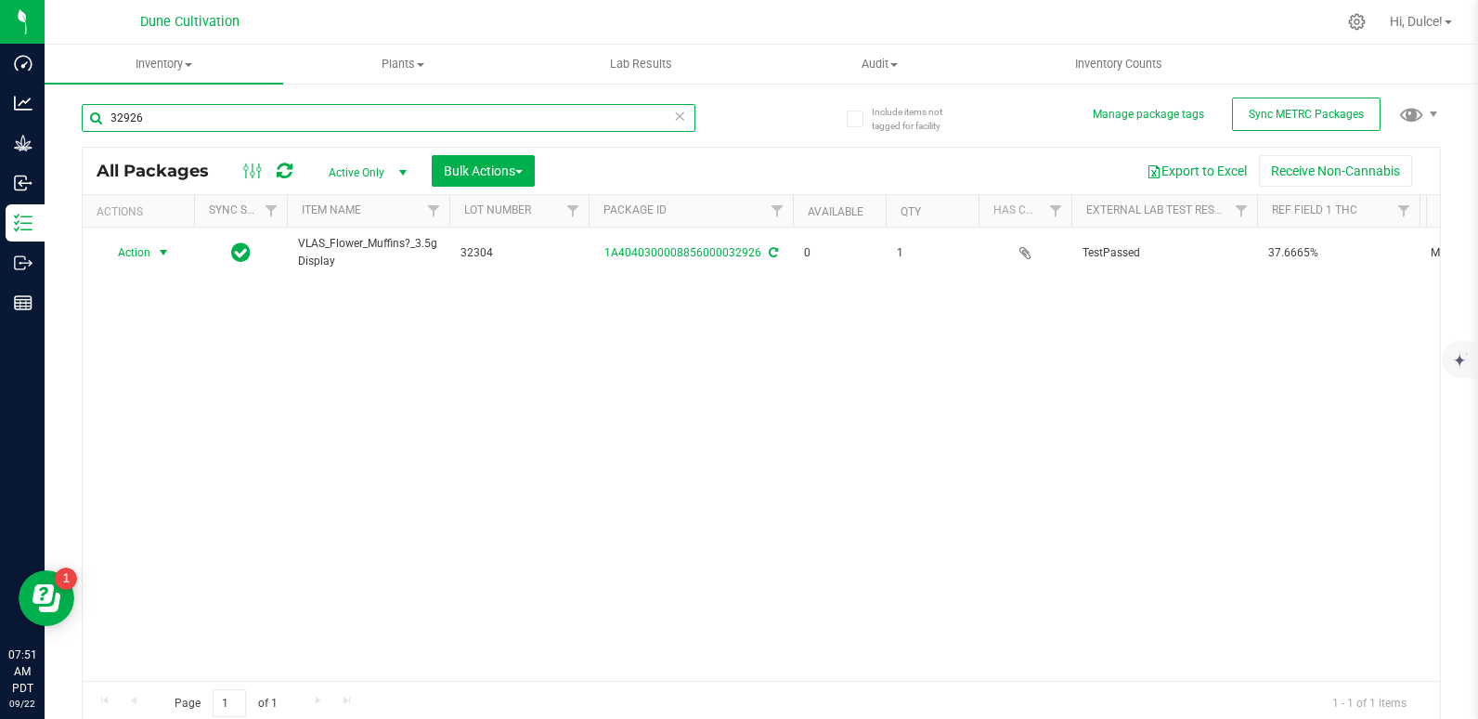
click at [440, 120] on input "32926" at bounding box center [389, 118] width 614 height 28
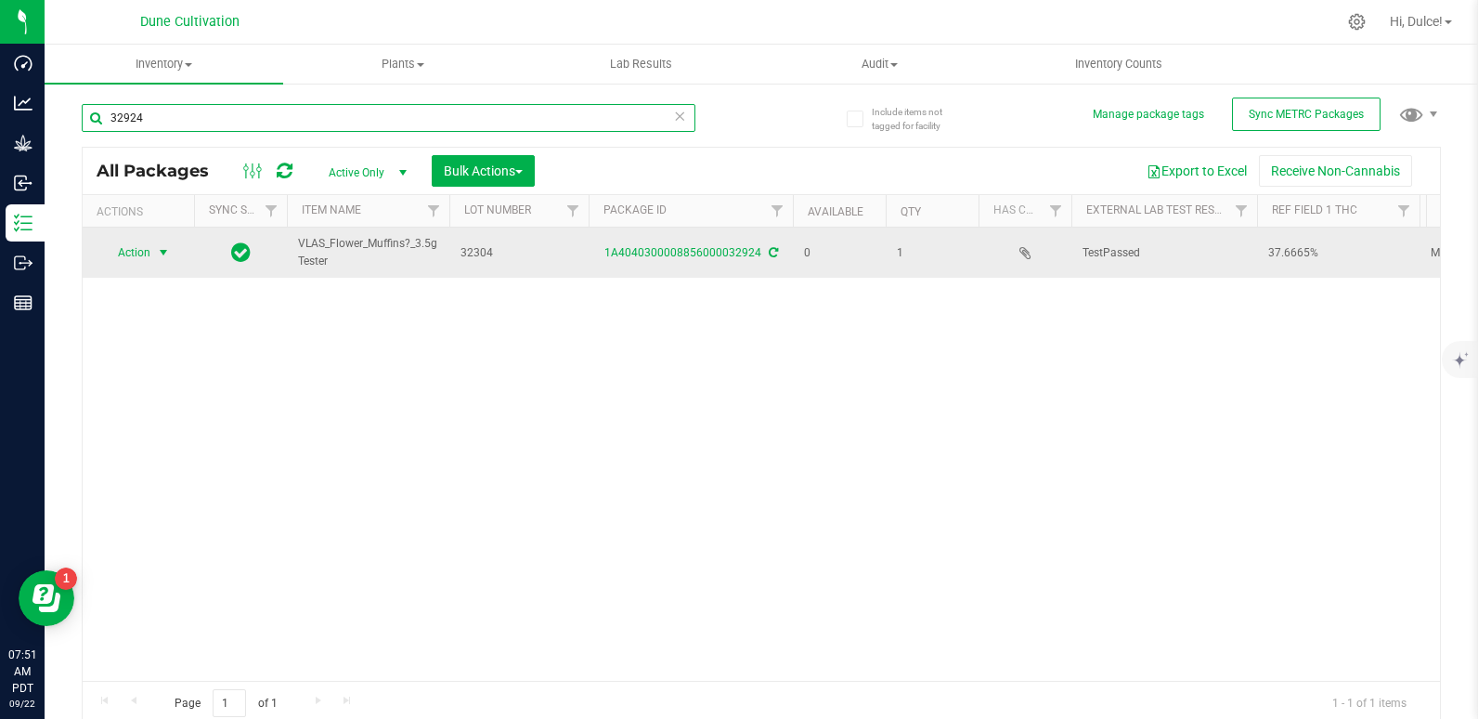
type input "32924"
click at [116, 247] on span "Action" at bounding box center [126, 253] width 50 height 26
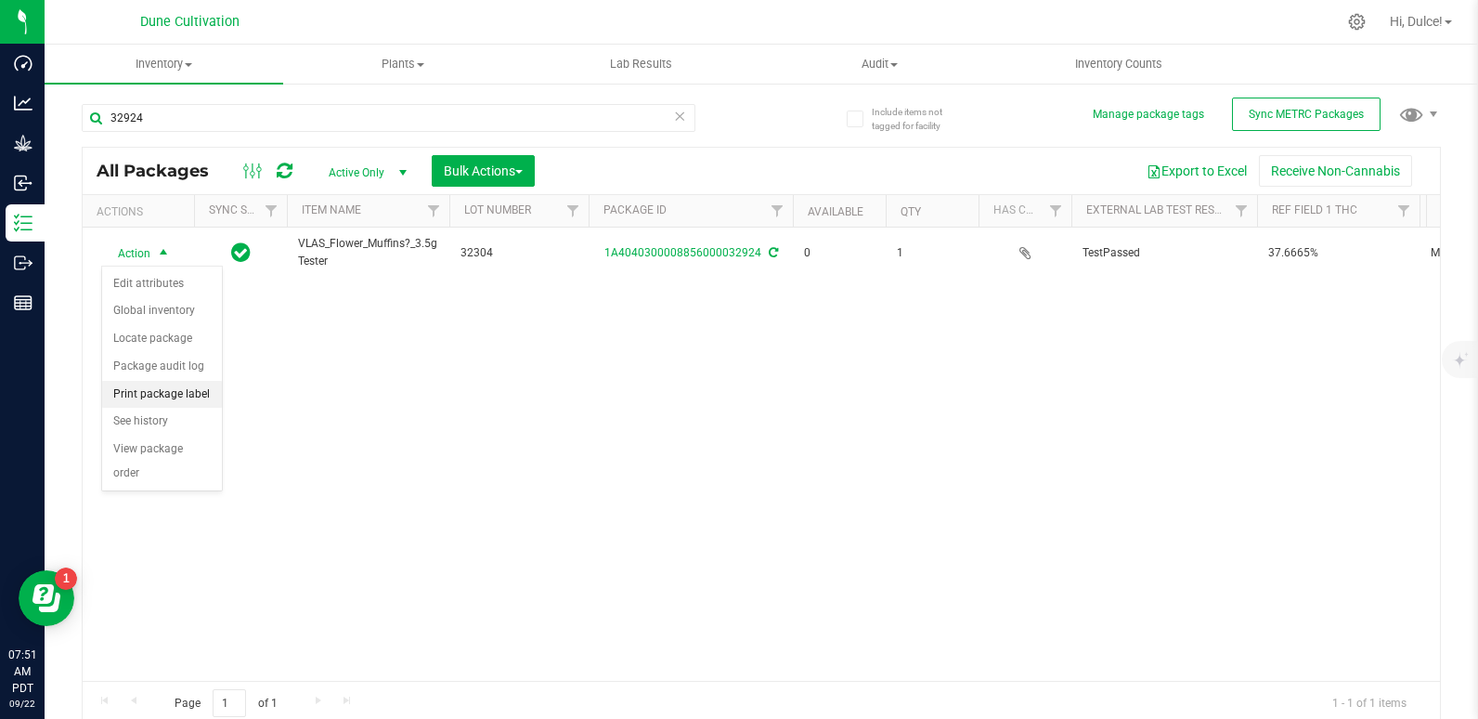
click at [140, 394] on li "Print package label" at bounding box center [162, 395] width 120 height 28
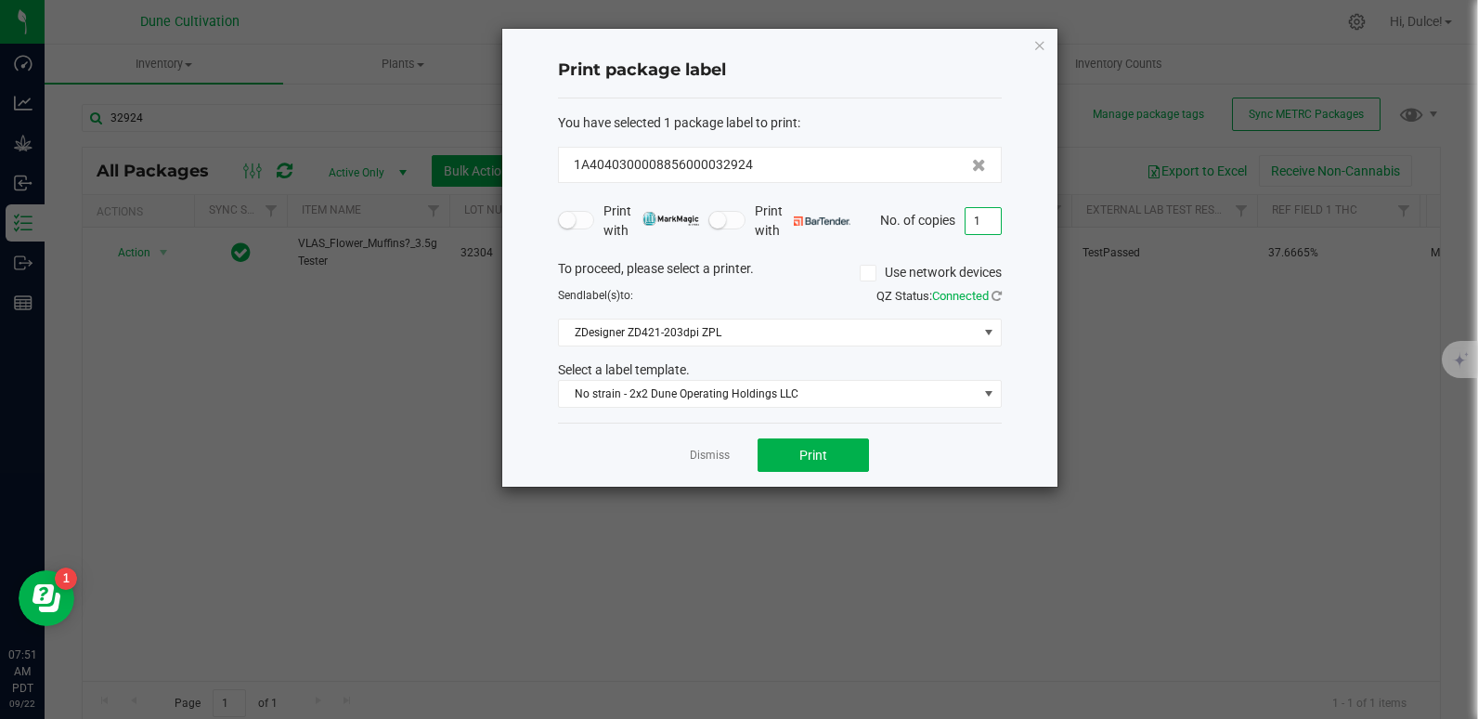
click at [968, 227] on input "1" at bounding box center [983, 221] width 35 height 26
type input "2"
click at [797, 451] on button "Print" at bounding box center [813, 454] width 111 height 33
click at [1043, 50] on icon "button" at bounding box center [1039, 44] width 13 height 22
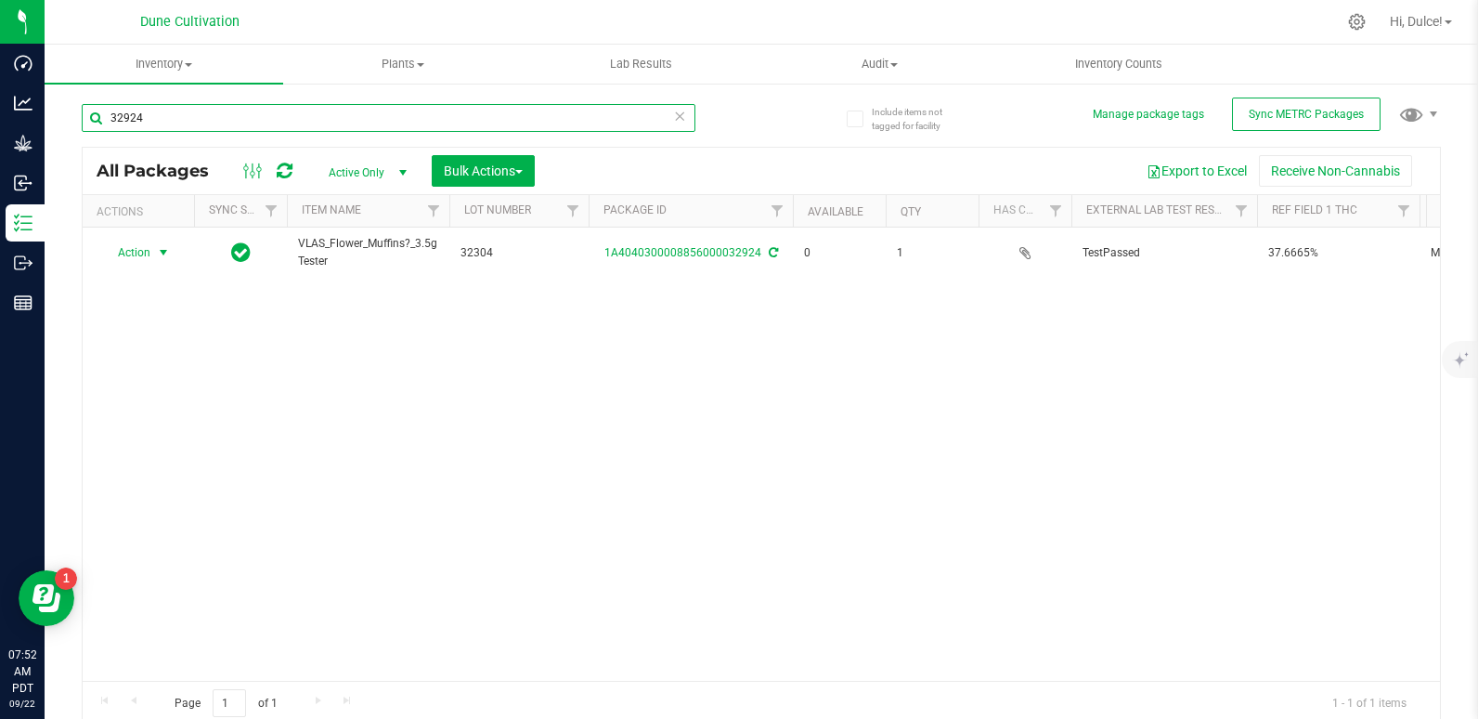
click at [576, 110] on input "32924" at bounding box center [389, 118] width 614 height 28
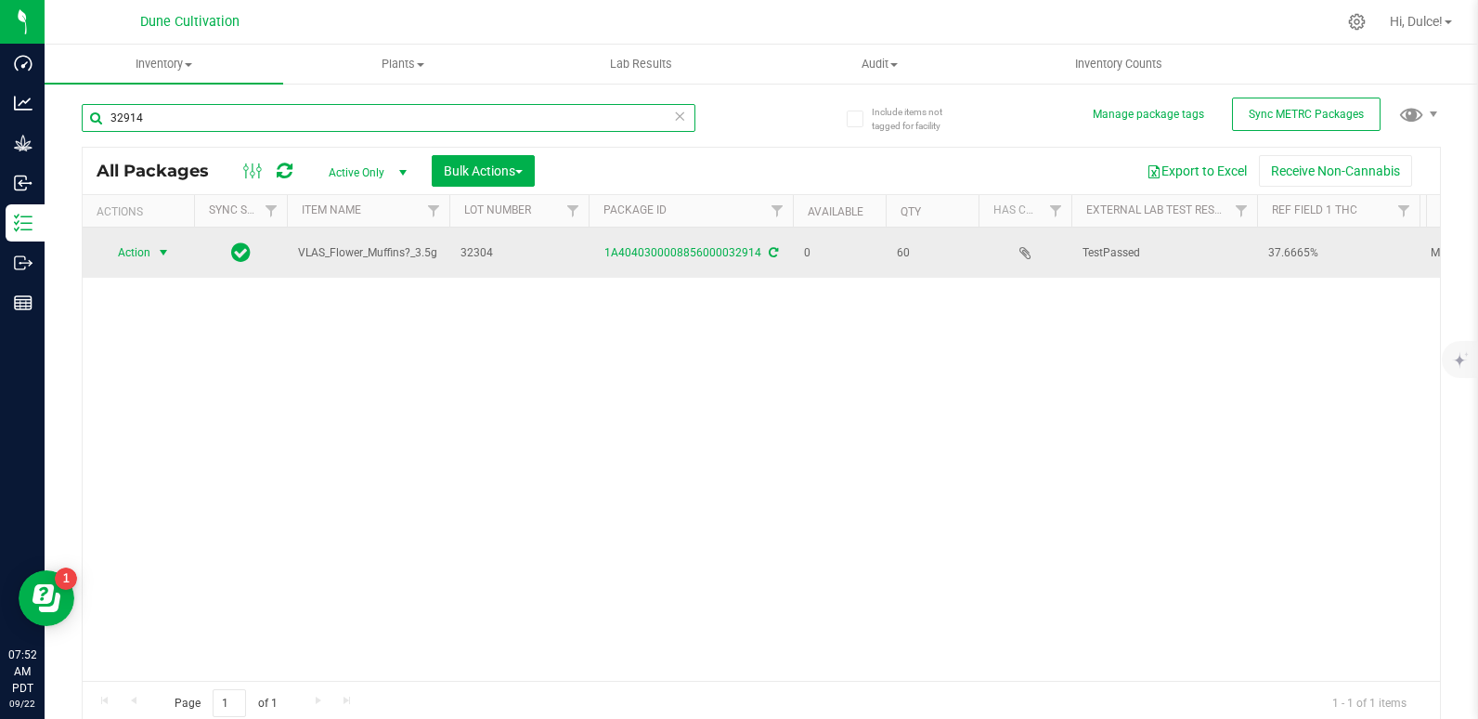
type input "32914"
click at [145, 246] on span "Action" at bounding box center [126, 253] width 50 height 26
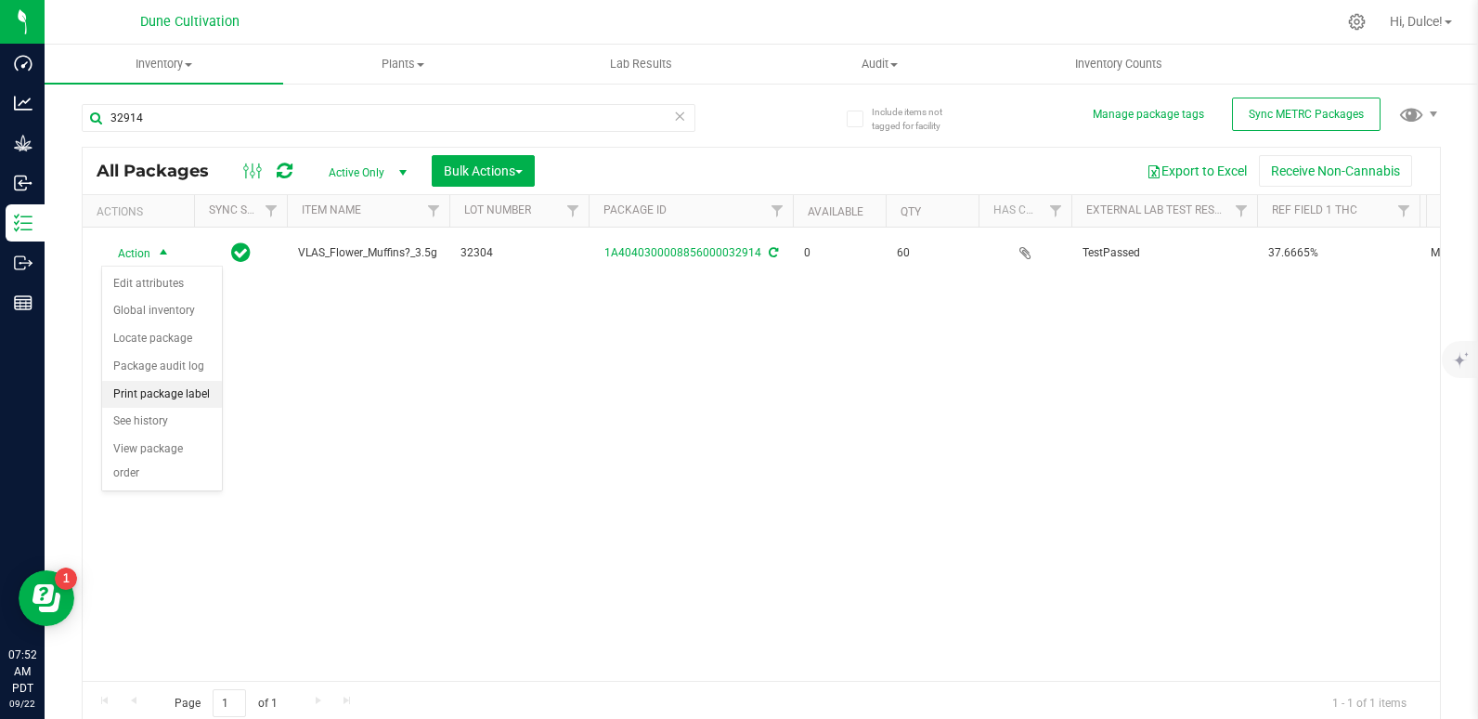
click at [149, 388] on li "Print package label" at bounding box center [162, 395] width 120 height 28
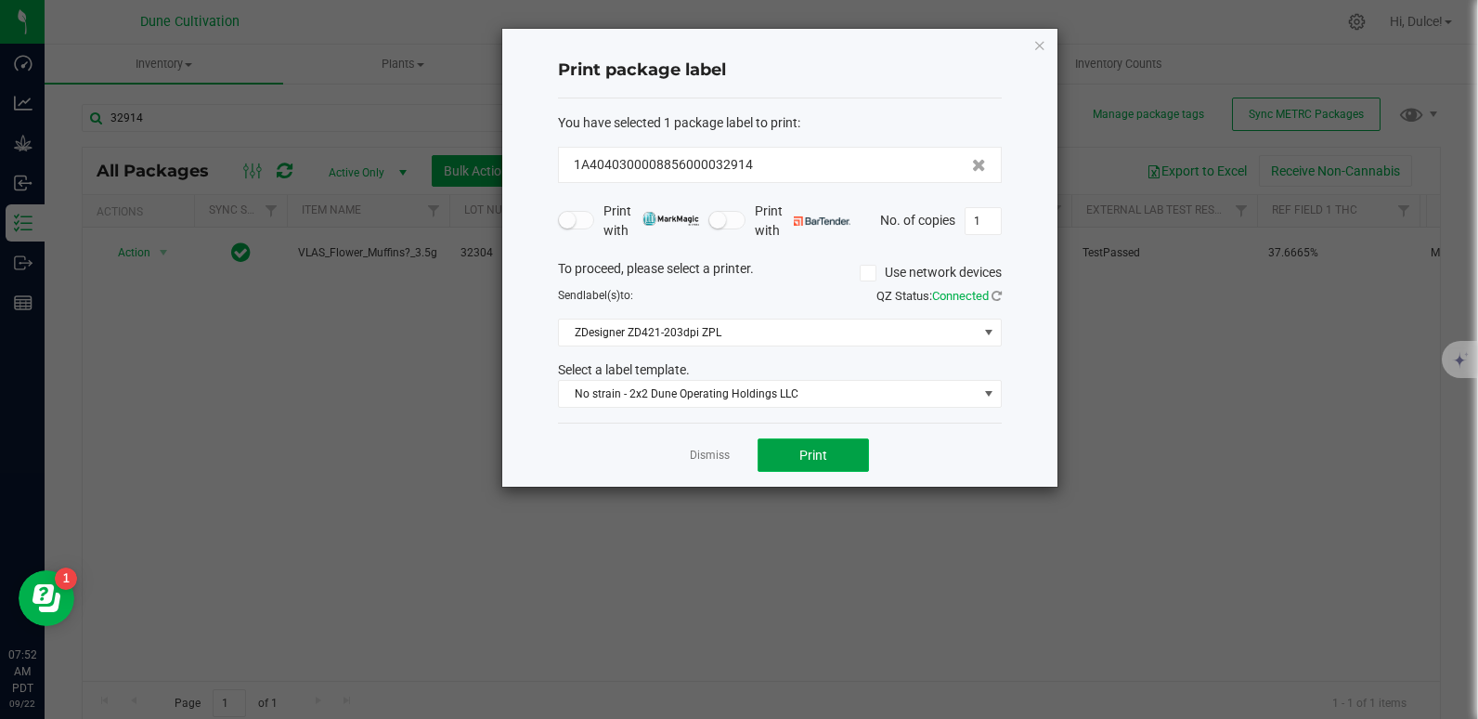
click at [823, 445] on button "Print" at bounding box center [813, 454] width 111 height 33
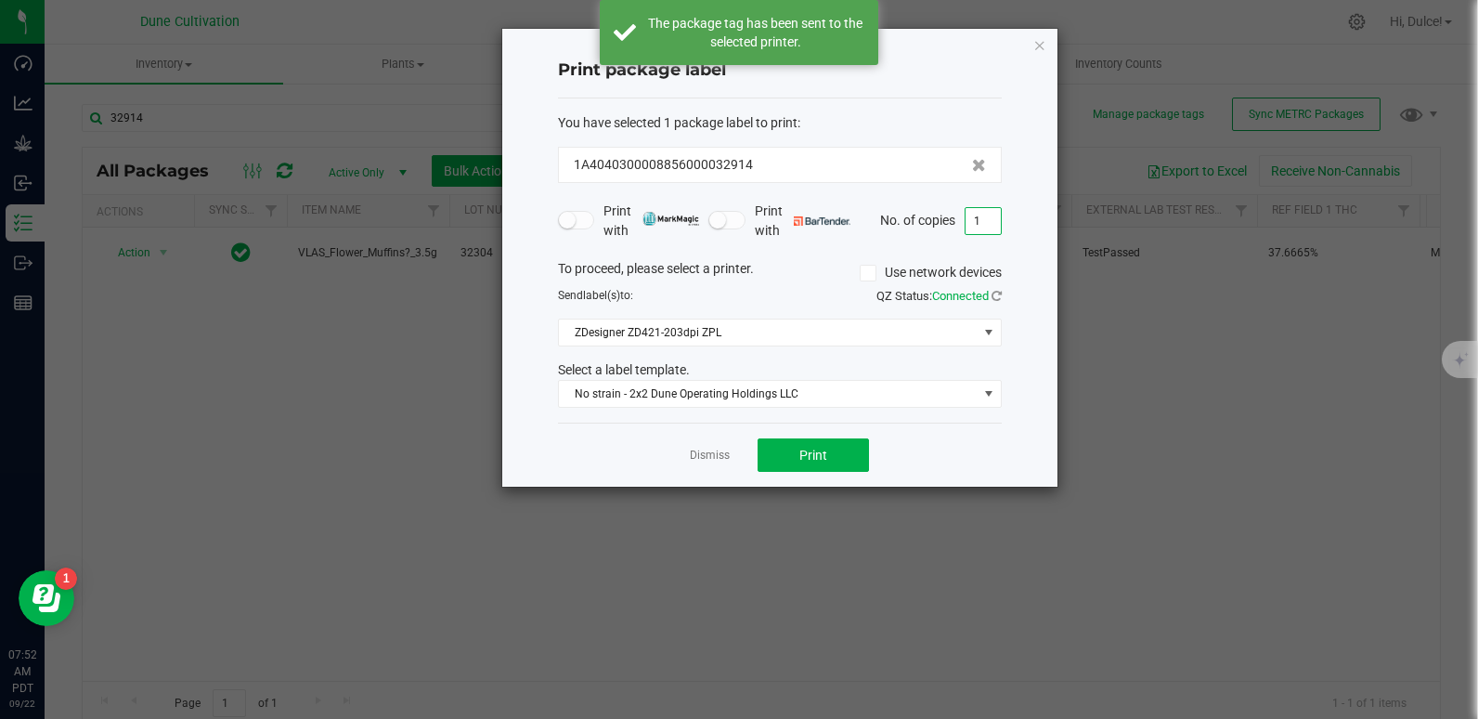
click at [986, 227] on input "1" at bounding box center [983, 221] width 35 height 26
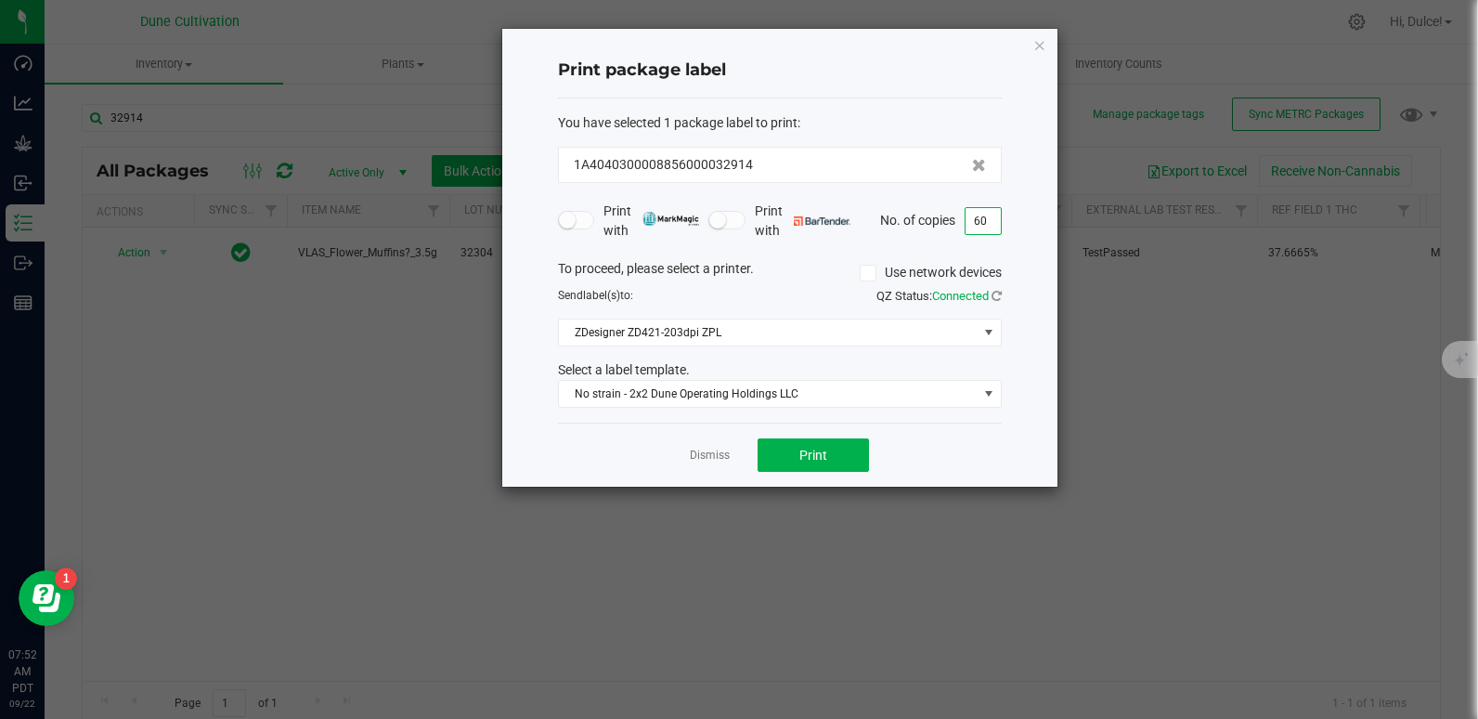
type input "60"
click at [828, 457] on button "Print" at bounding box center [813, 454] width 111 height 33
click at [1047, 46] on div "Print package label You have selected 1 package label to print : 1A404030000885…" at bounding box center [779, 258] width 555 height 458
click at [1038, 45] on icon "button" at bounding box center [1039, 44] width 13 height 22
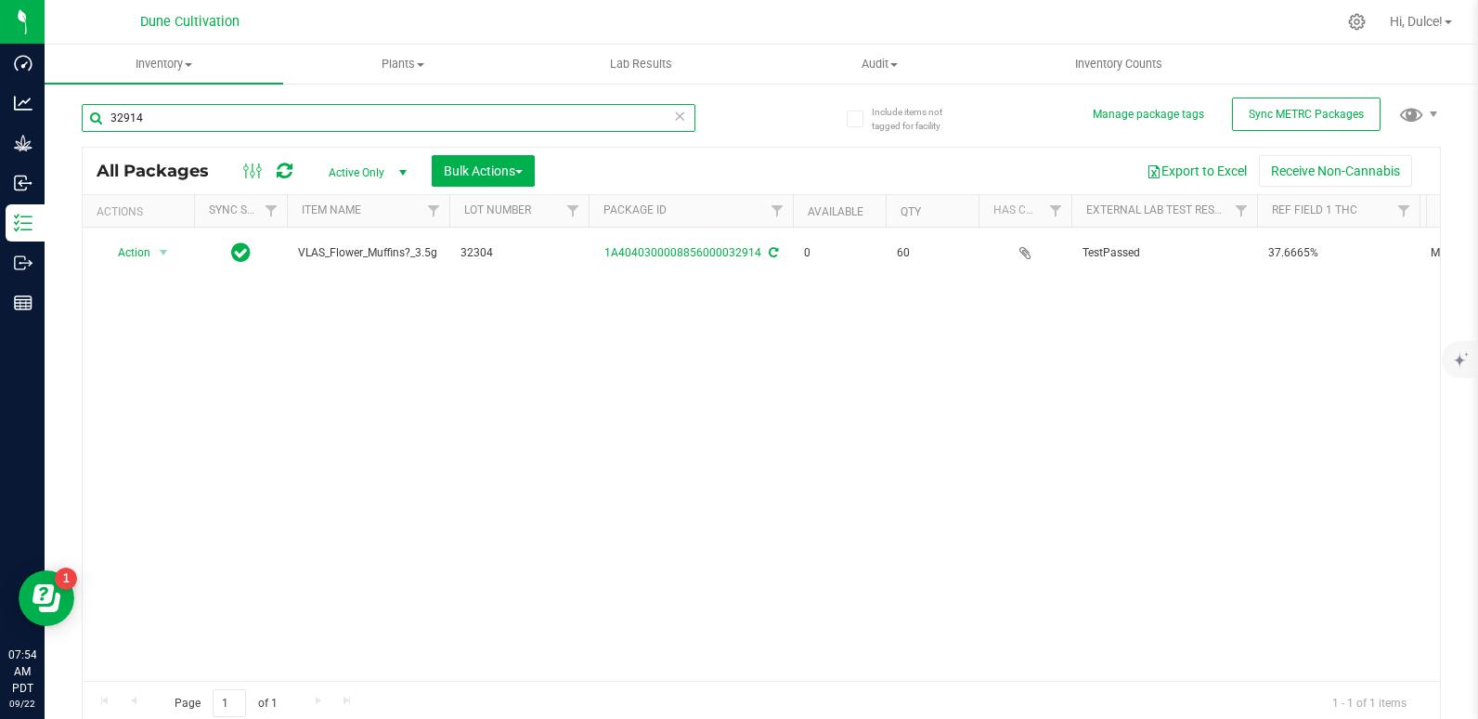
click at [352, 121] on input "32914" at bounding box center [389, 118] width 614 height 28
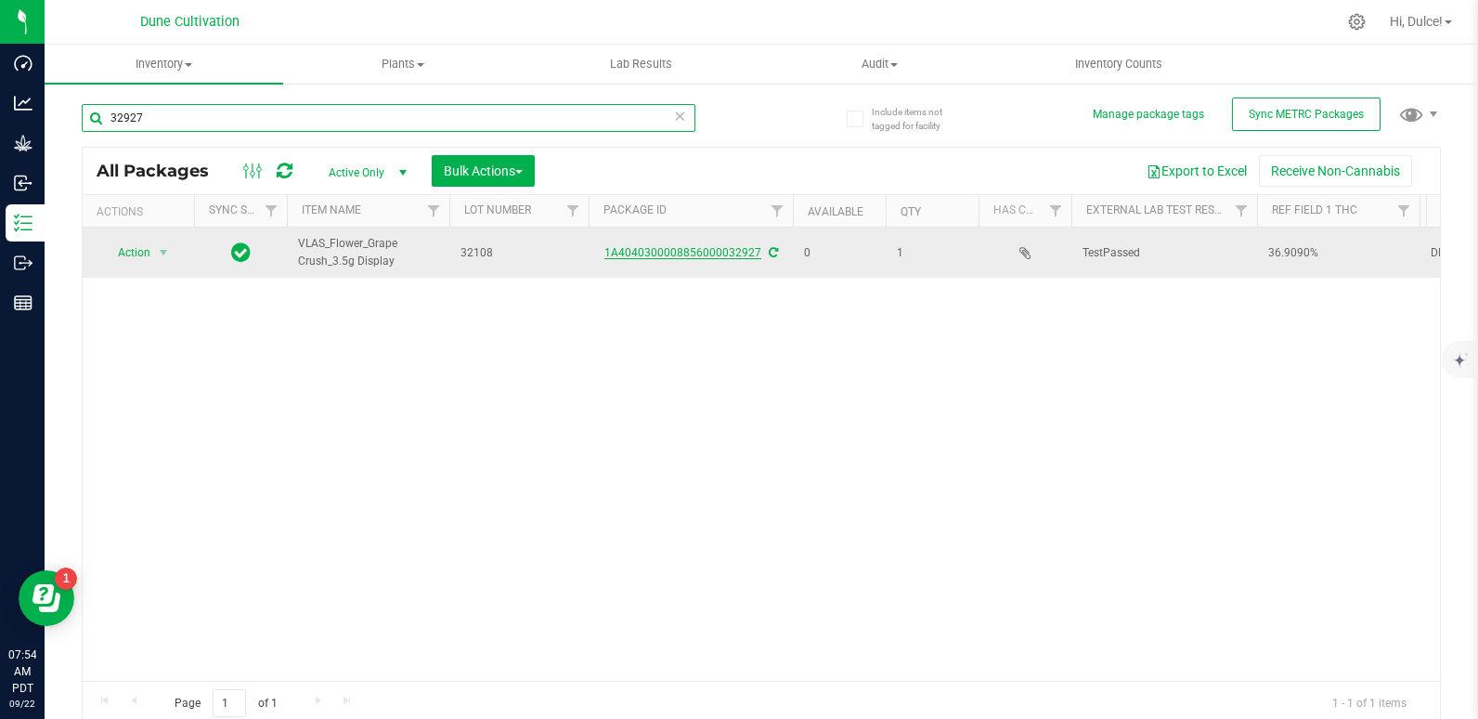
type input "32927"
click at [675, 248] on link "1A4040300008856000032927" at bounding box center [682, 252] width 157 height 13
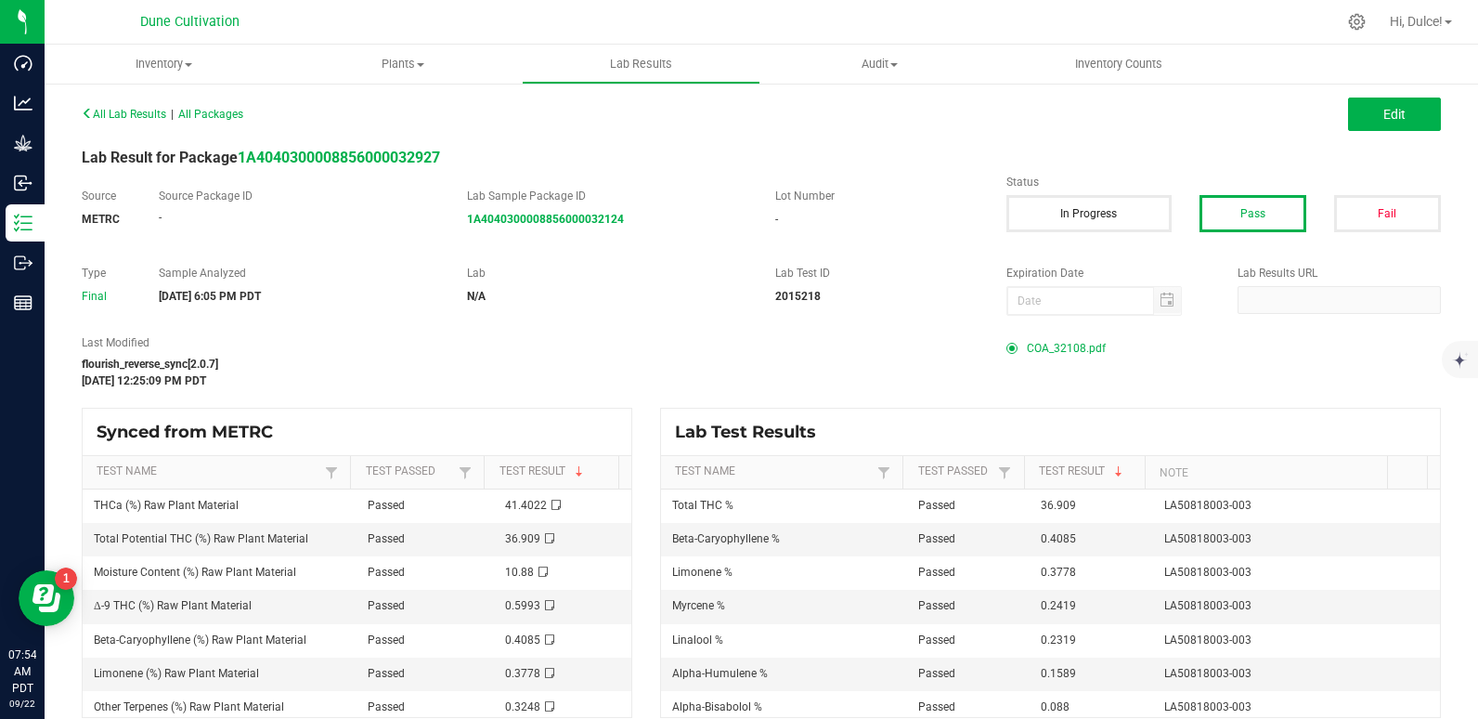
click at [1032, 347] on span "COA_32108.pdf" at bounding box center [1066, 348] width 79 height 28
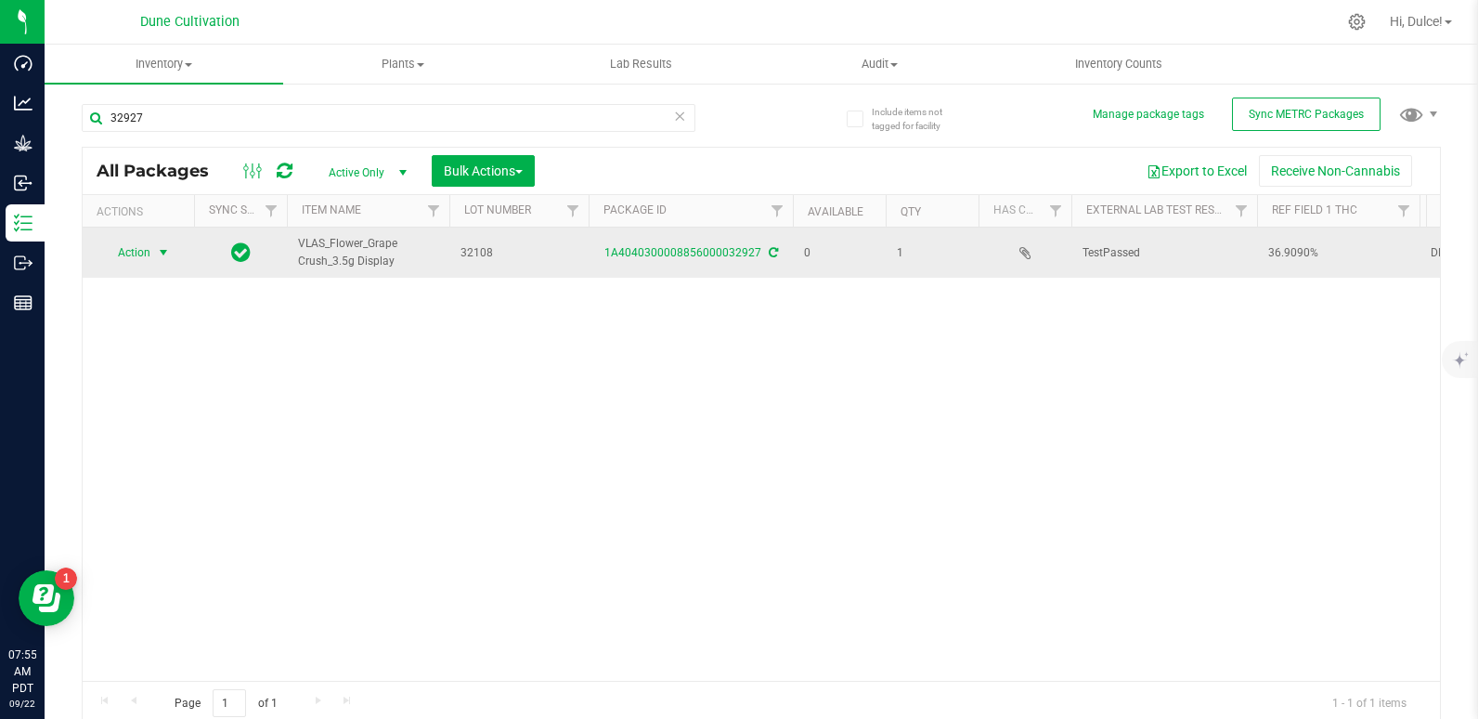
click at [126, 257] on span "Action" at bounding box center [126, 253] width 50 height 26
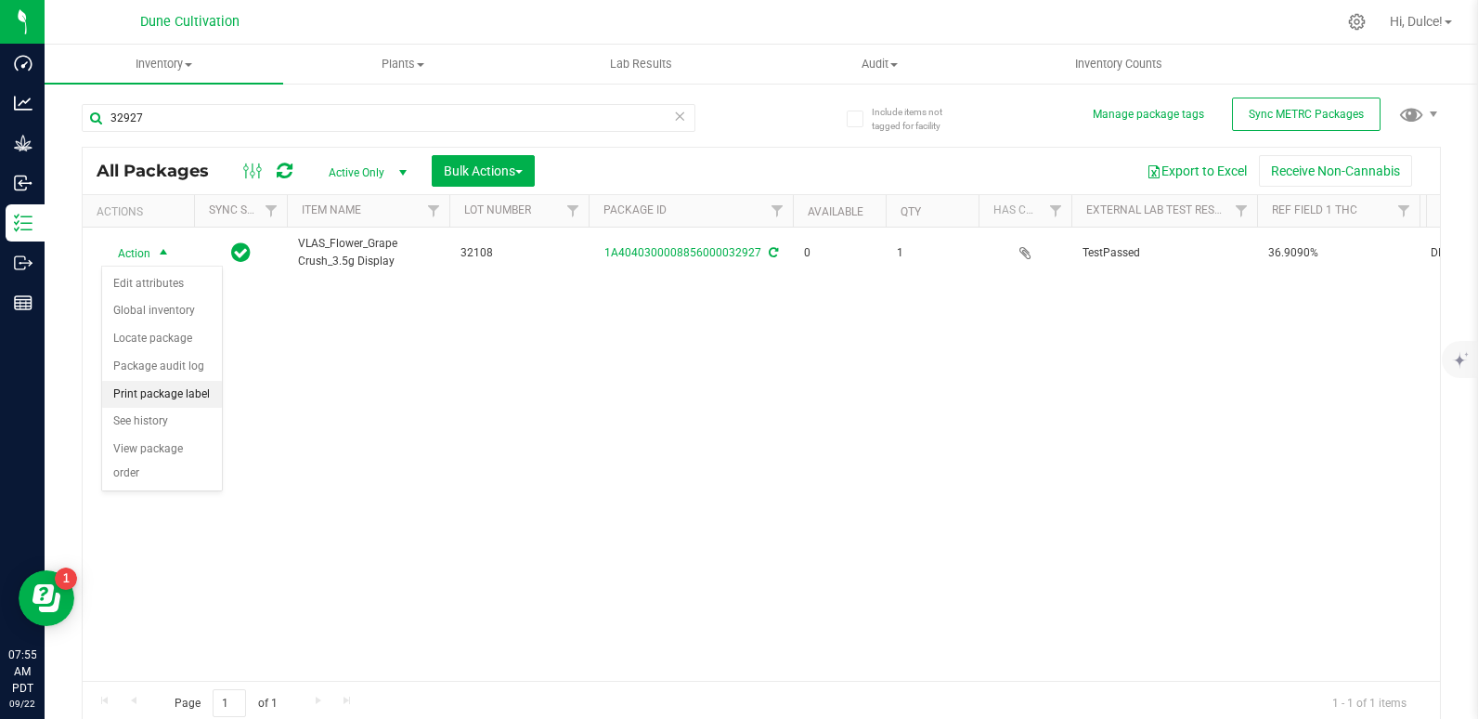
click at [158, 395] on li "Print package label" at bounding box center [162, 395] width 120 height 28
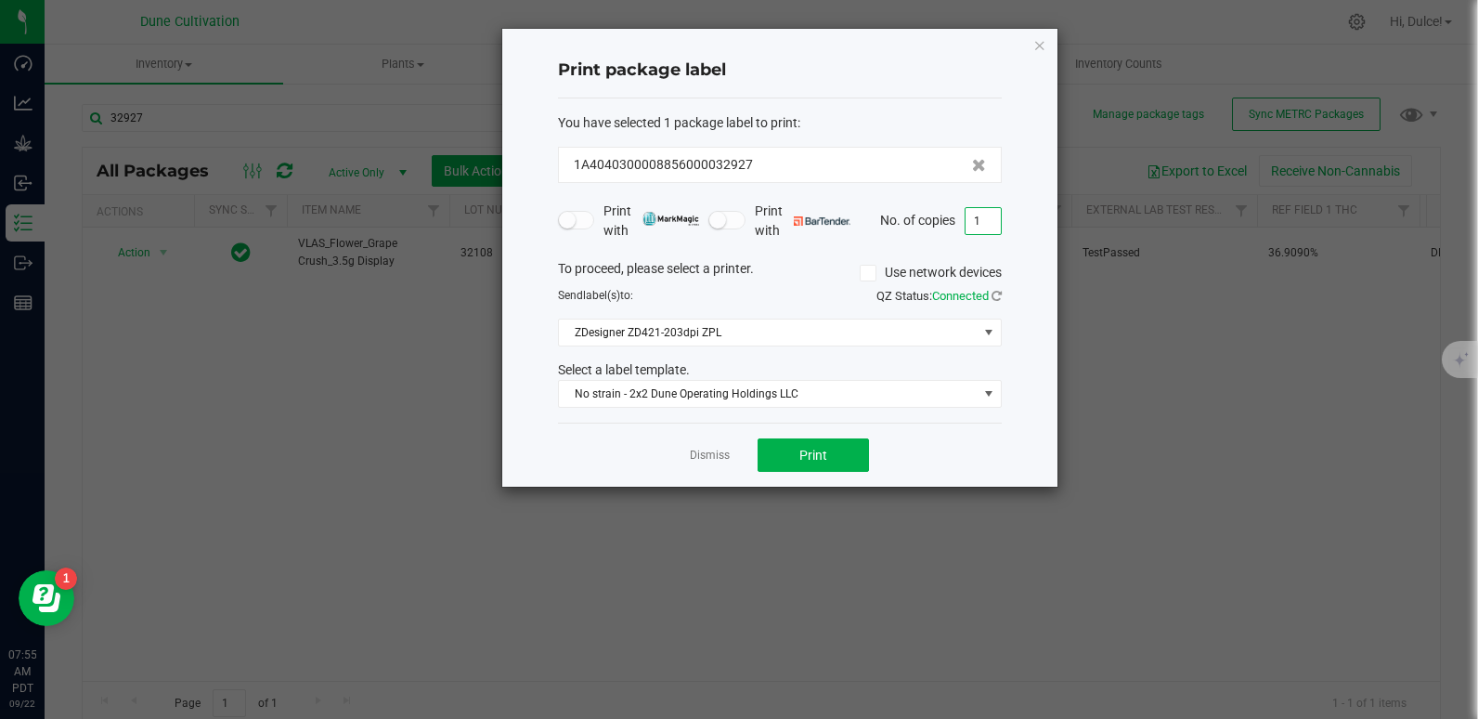
click at [987, 216] on input "1" at bounding box center [983, 221] width 35 height 26
type input "2"
click at [807, 458] on span "Print" at bounding box center [813, 454] width 28 height 15
click at [1040, 39] on icon "button" at bounding box center [1039, 44] width 13 height 22
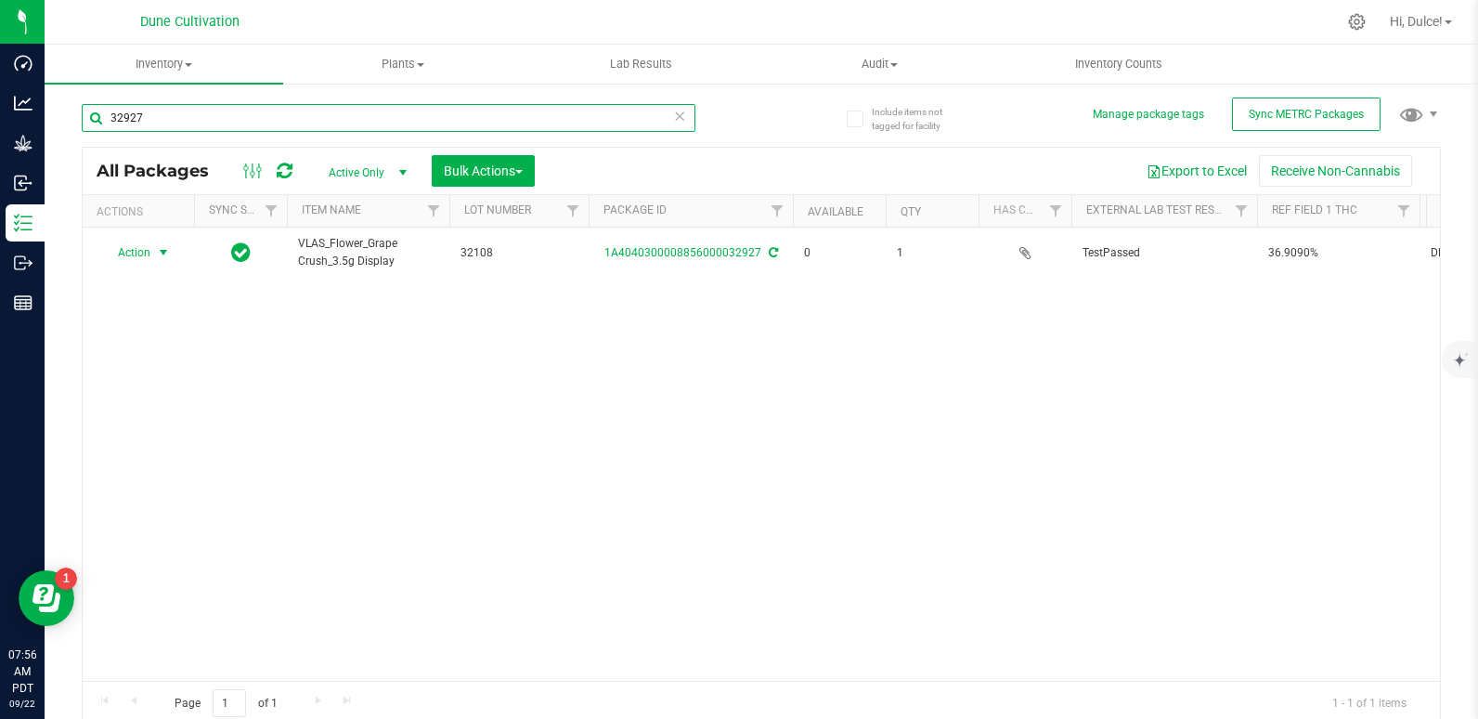
click at [447, 121] on input "32927" at bounding box center [389, 118] width 614 height 28
click at [447, 121] on input "32915" at bounding box center [389, 118] width 614 height 28
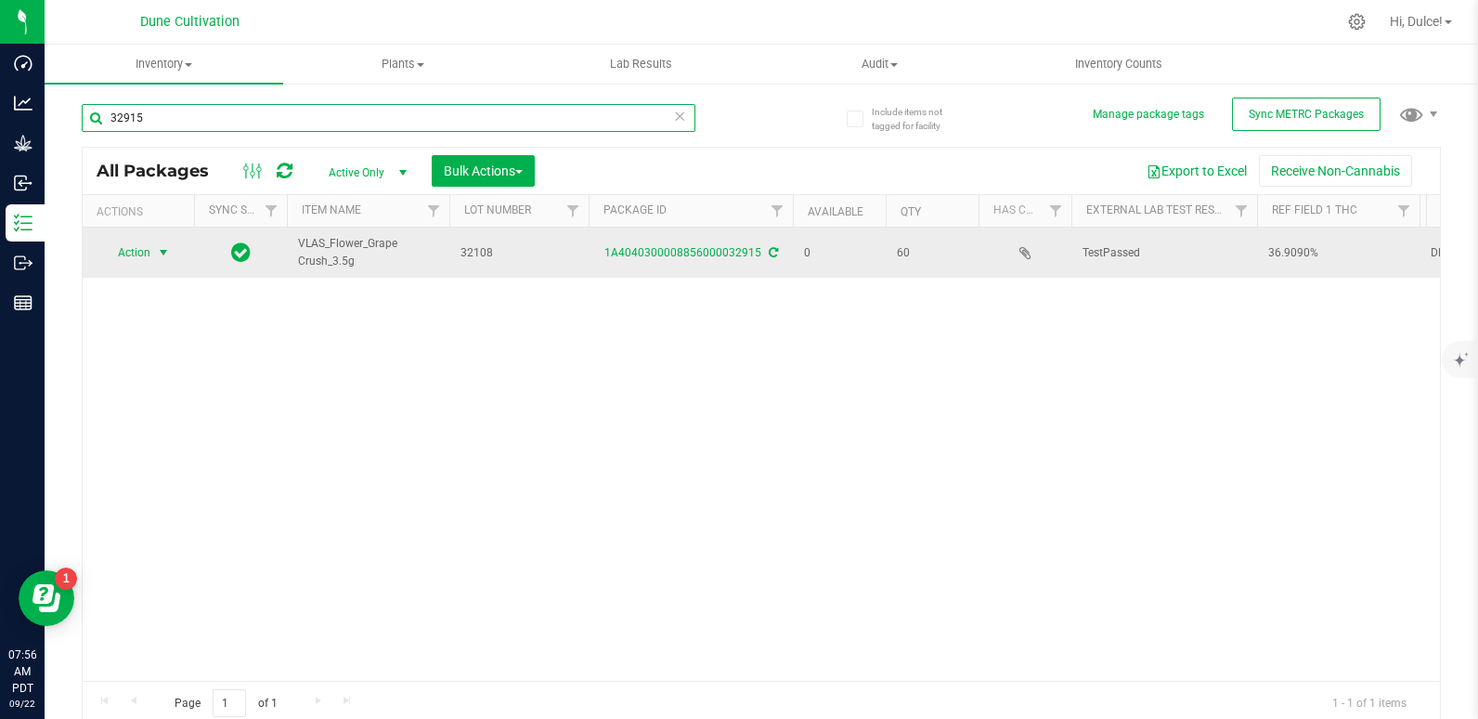
type input "32915"
click at [121, 249] on span "Action" at bounding box center [126, 253] width 50 height 26
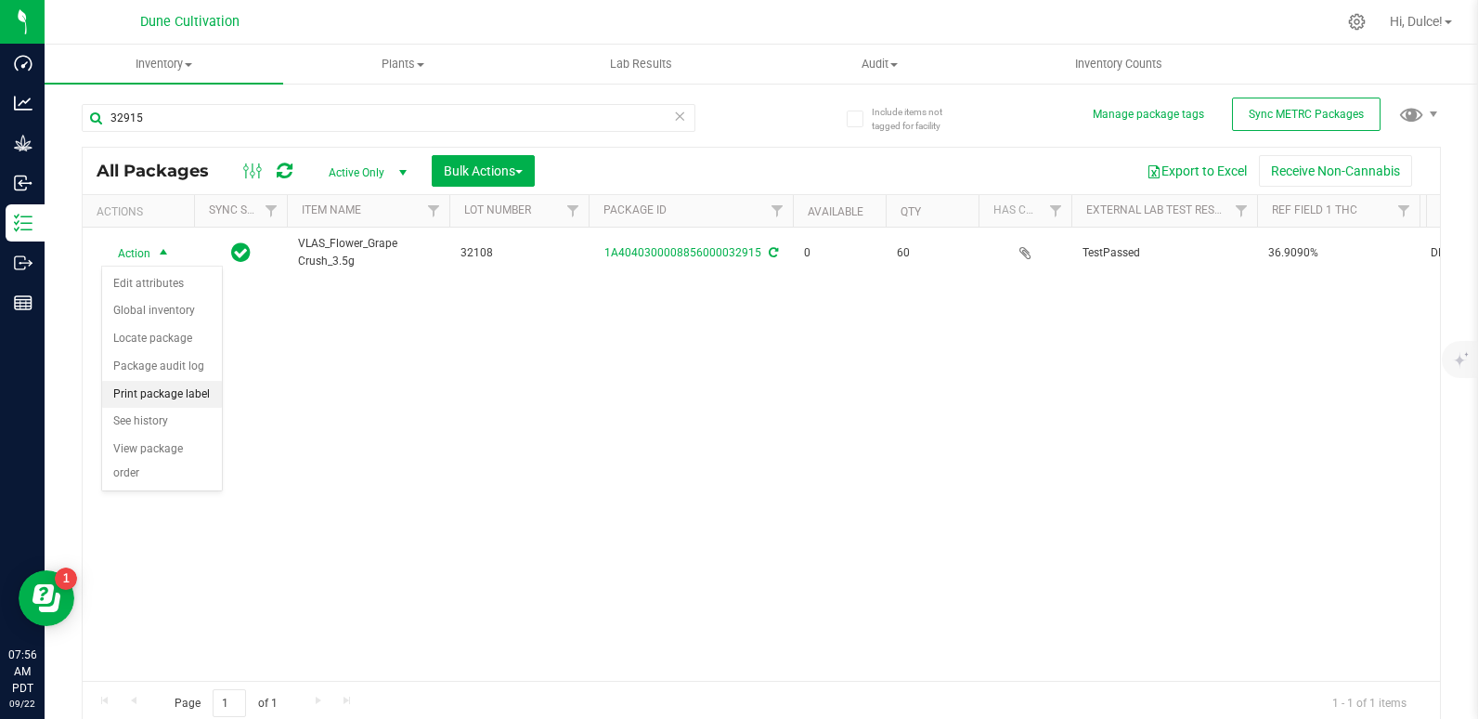
click at [151, 387] on li "Print package label" at bounding box center [162, 395] width 120 height 28
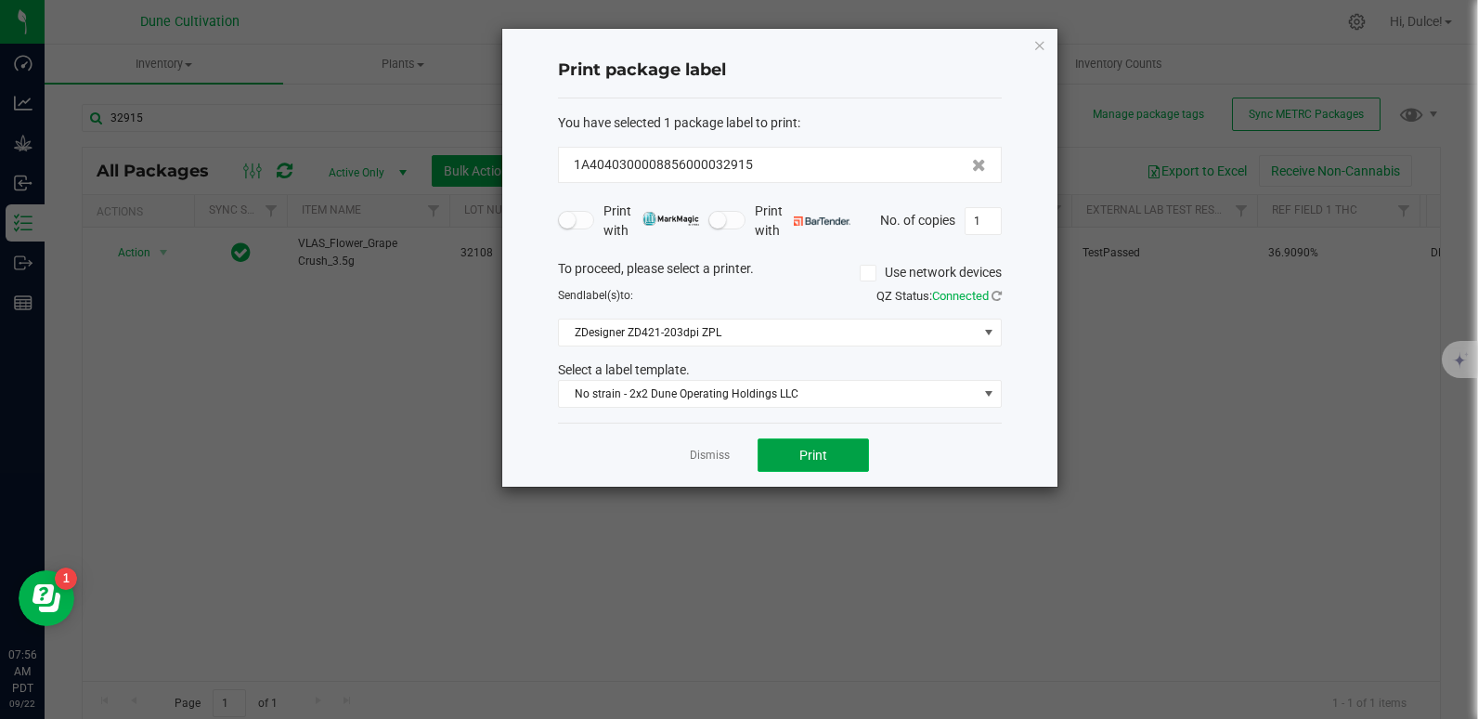
click at [813, 460] on span "Print" at bounding box center [813, 454] width 28 height 15
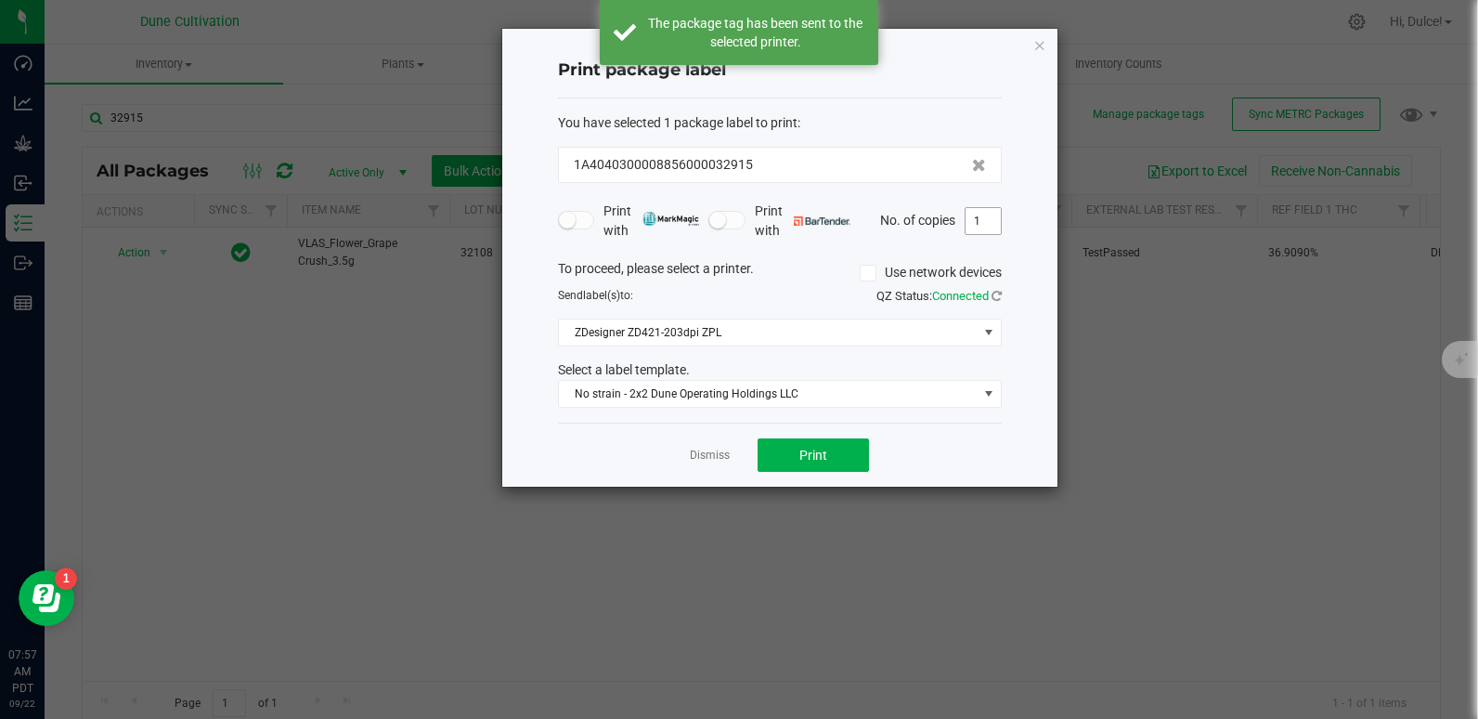
click at [992, 217] on input "1" at bounding box center [983, 221] width 35 height 26
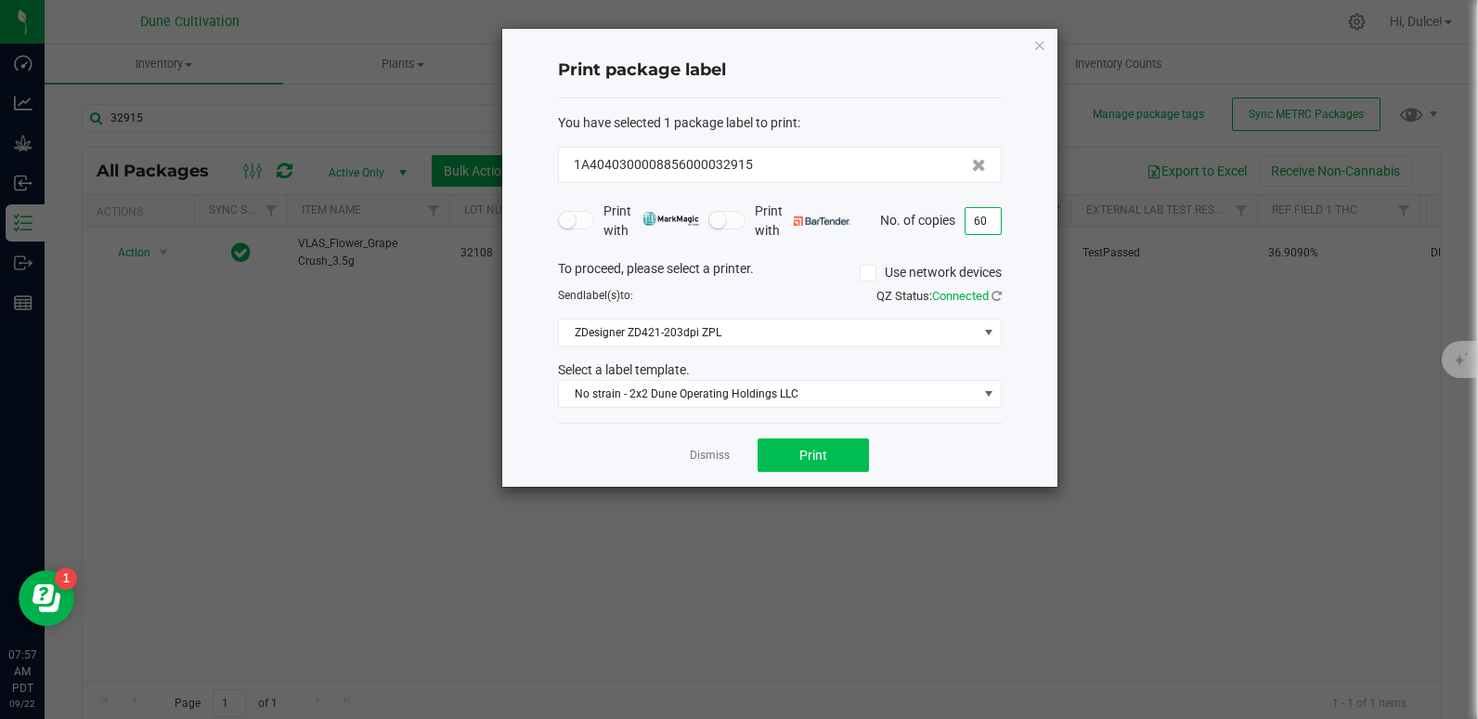
type input "60"
click at [801, 458] on span "Print" at bounding box center [813, 454] width 28 height 15
click at [1031, 48] on div "Print package label You have selected 1 package label to print : 1A404030000885…" at bounding box center [779, 258] width 555 height 458
click at [1036, 48] on icon "button" at bounding box center [1039, 44] width 13 height 22
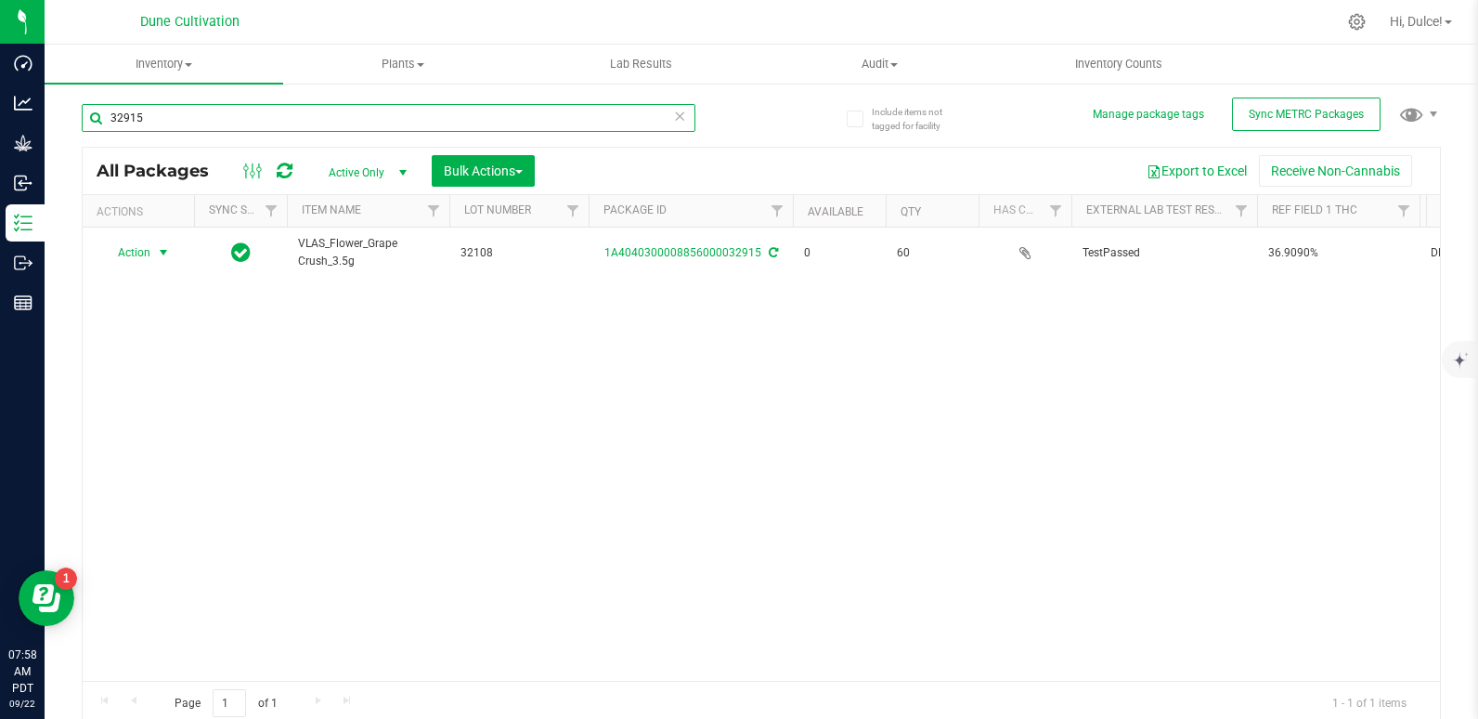
click at [281, 112] on input "32915" at bounding box center [389, 118] width 614 height 28
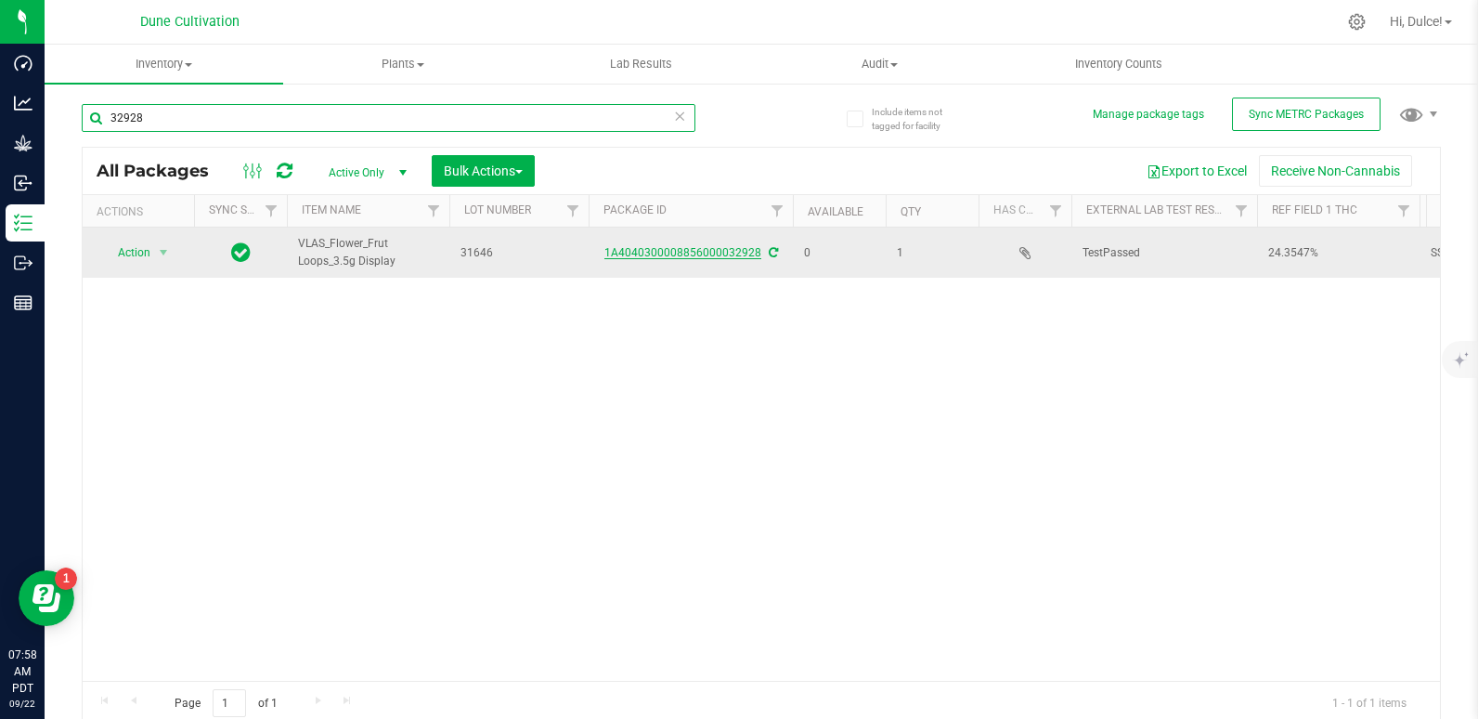
type input "32928"
click at [683, 247] on link "1A4040300008856000032928" at bounding box center [682, 252] width 157 height 13
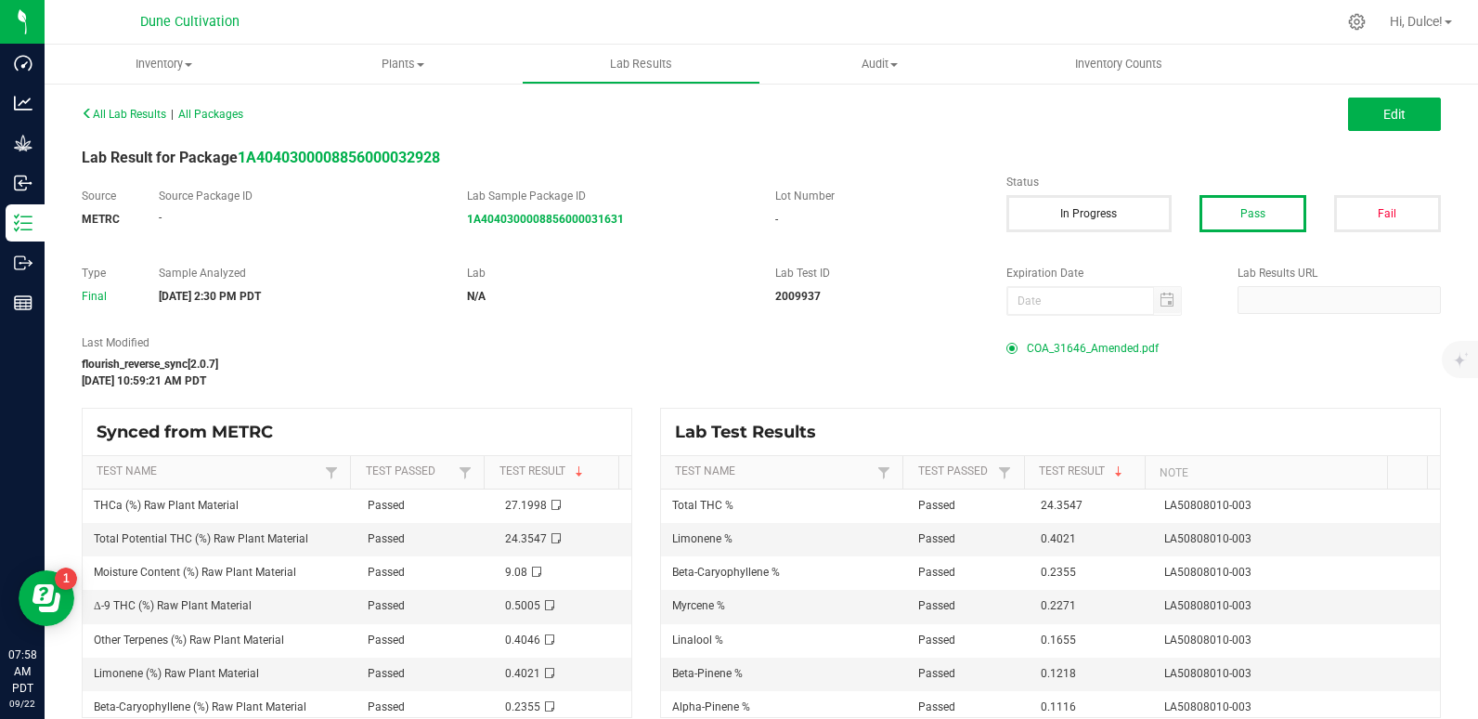
click at [1082, 357] on span "COA_31646_Amended.pdf" at bounding box center [1093, 348] width 132 height 28
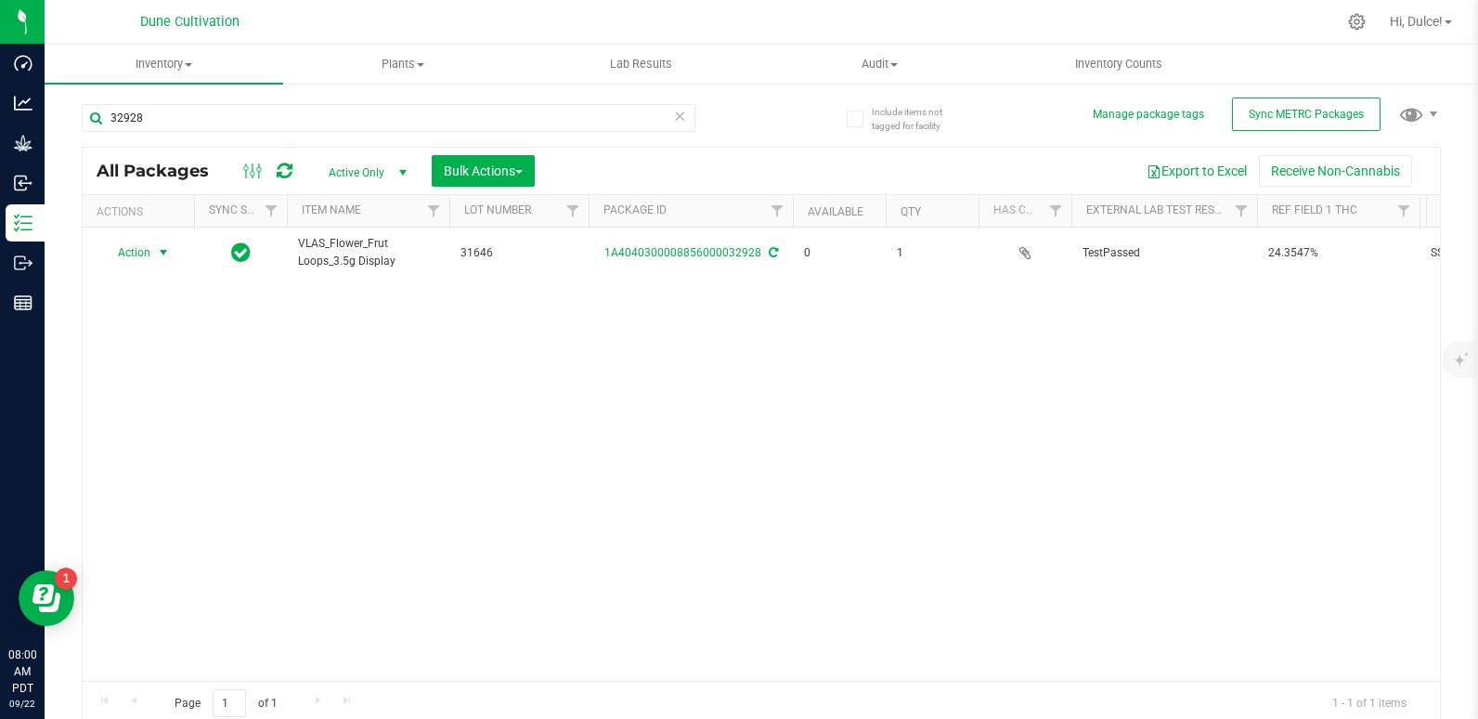
click at [137, 248] on span "Action" at bounding box center [126, 253] width 50 height 26
click at [175, 406] on li "Print package label" at bounding box center [162, 395] width 120 height 28
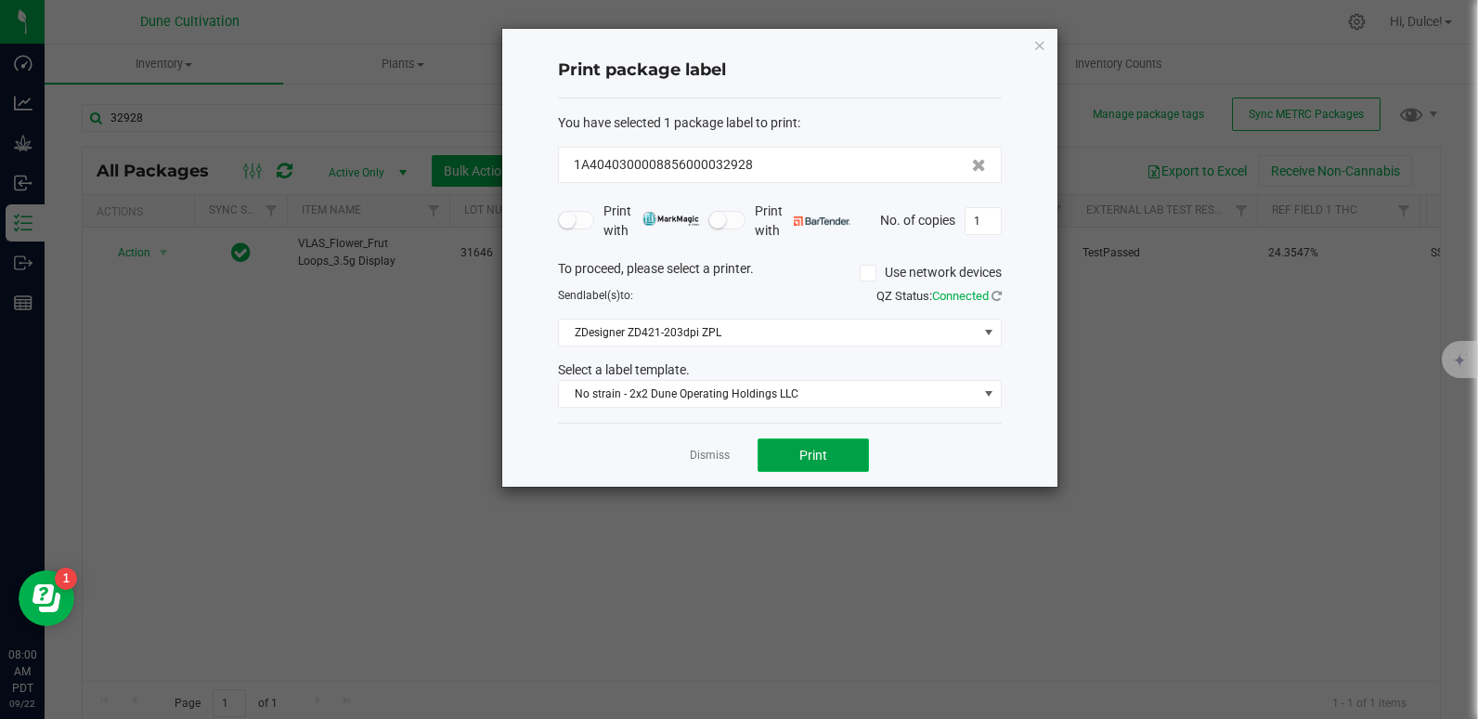
click at [792, 446] on button "Print" at bounding box center [813, 454] width 111 height 33
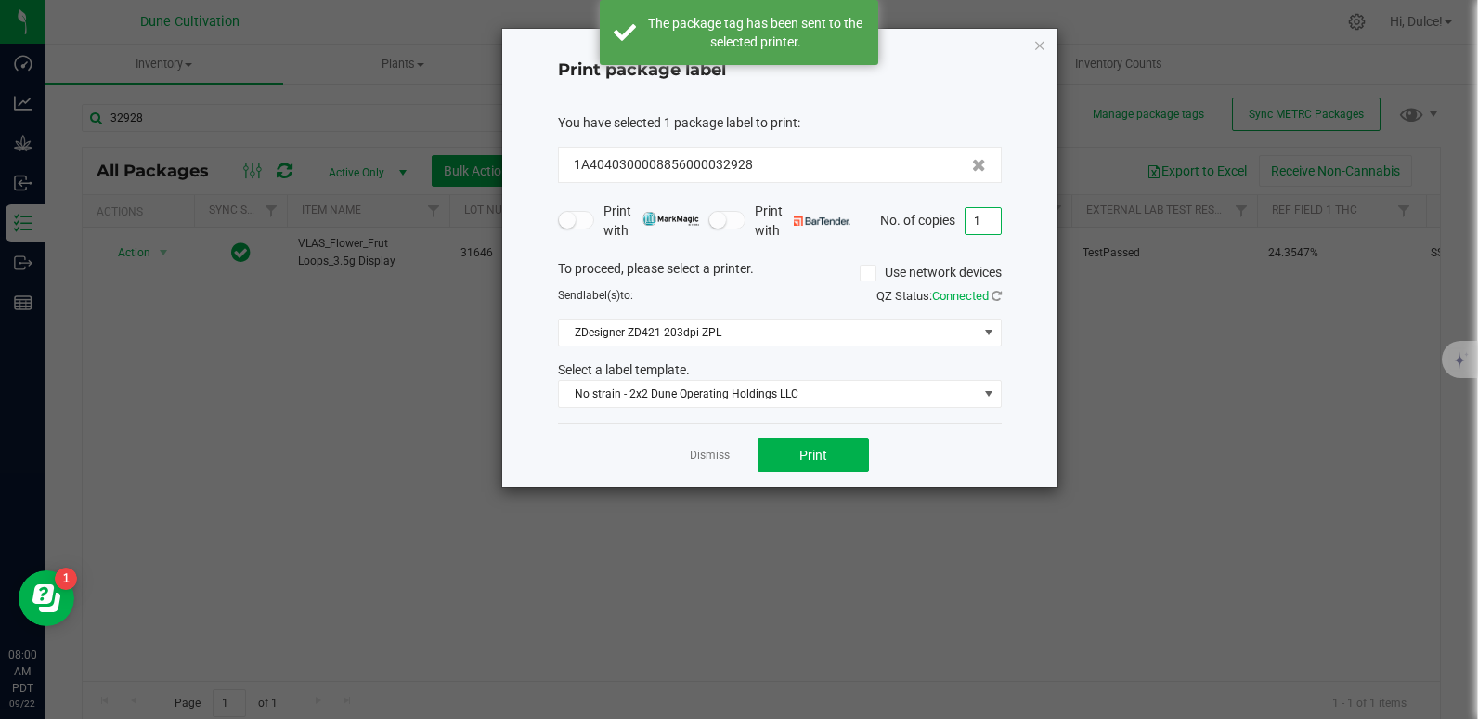
click at [975, 226] on input "1" at bounding box center [983, 221] width 35 height 26
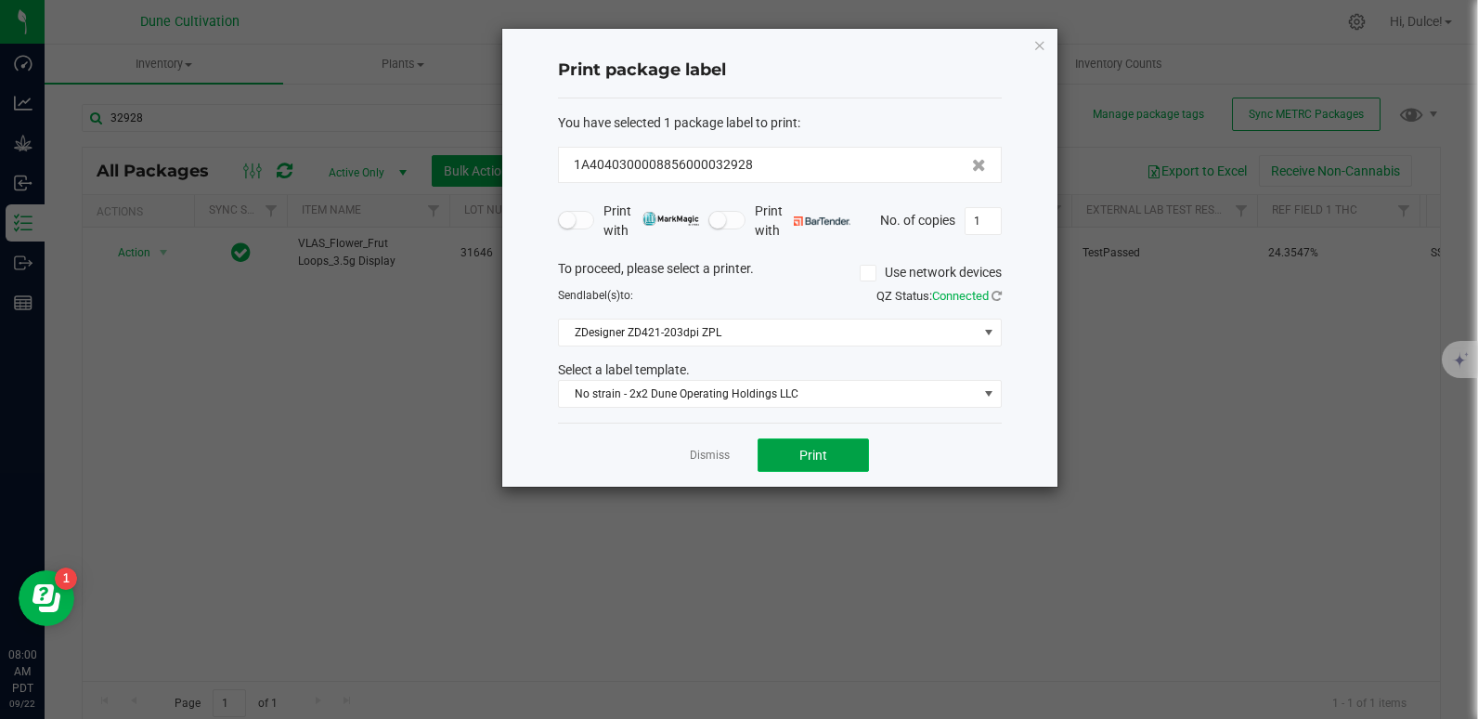
click at [820, 447] on span "Print" at bounding box center [813, 454] width 28 height 15
click at [1035, 45] on icon "button" at bounding box center [1039, 44] width 13 height 22
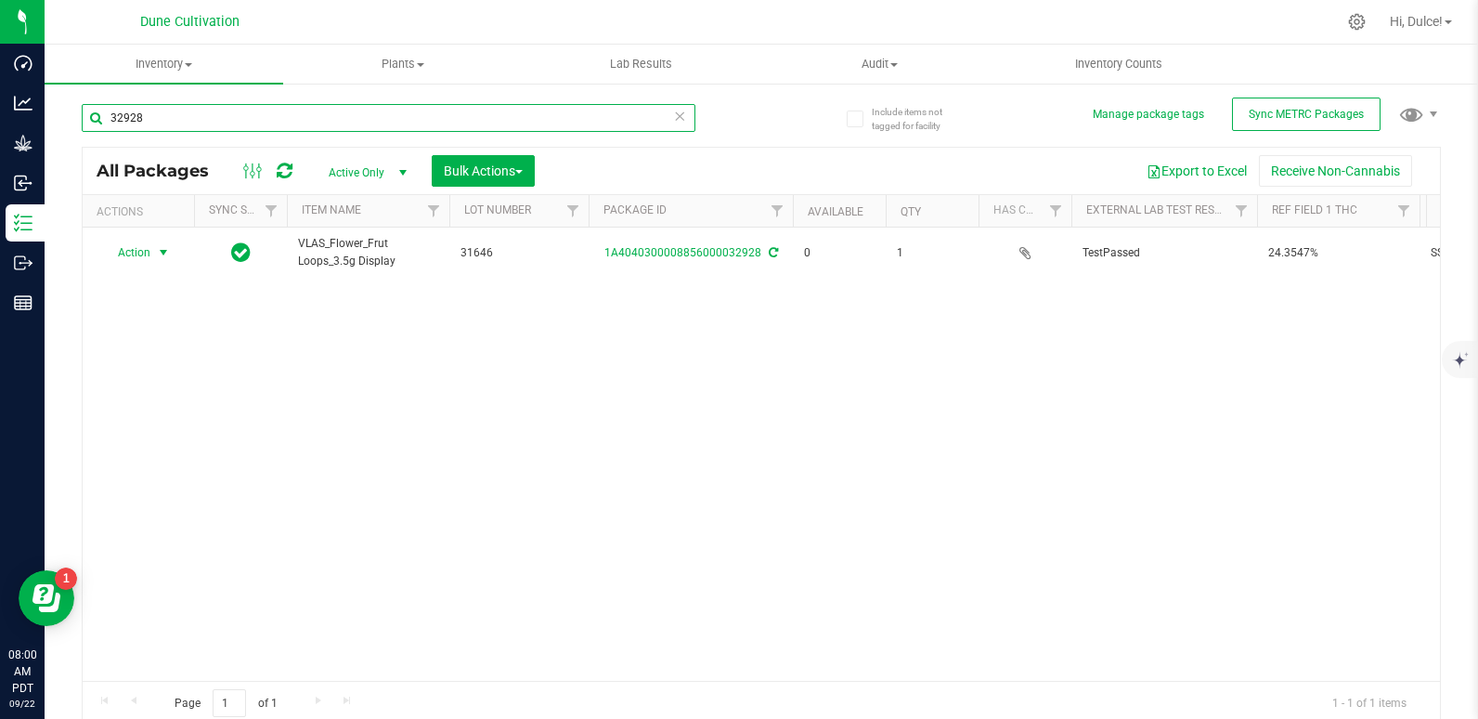
click at [475, 114] on input "32928" at bounding box center [389, 118] width 614 height 28
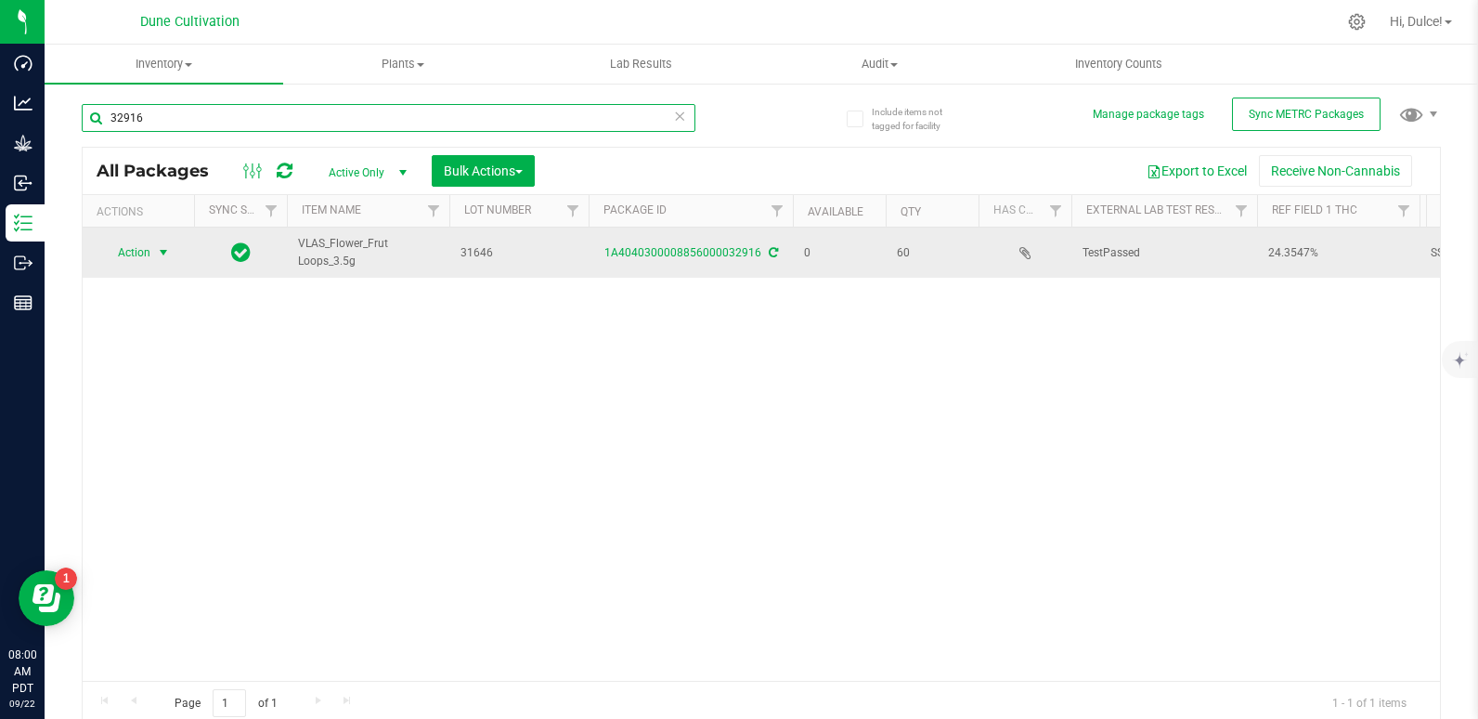
type input "32916"
click at [112, 248] on span "Action" at bounding box center [126, 253] width 50 height 26
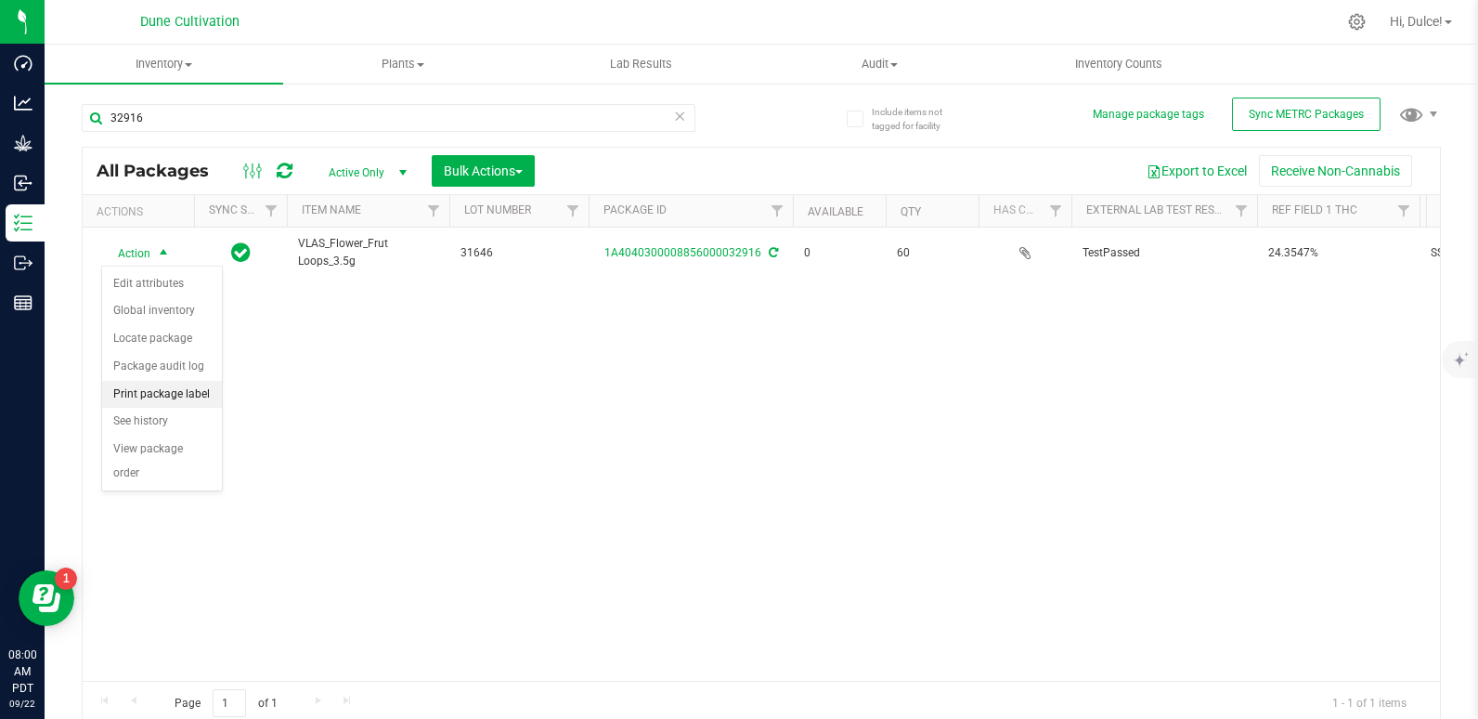
click at [189, 393] on li "Print package label" at bounding box center [162, 395] width 120 height 28
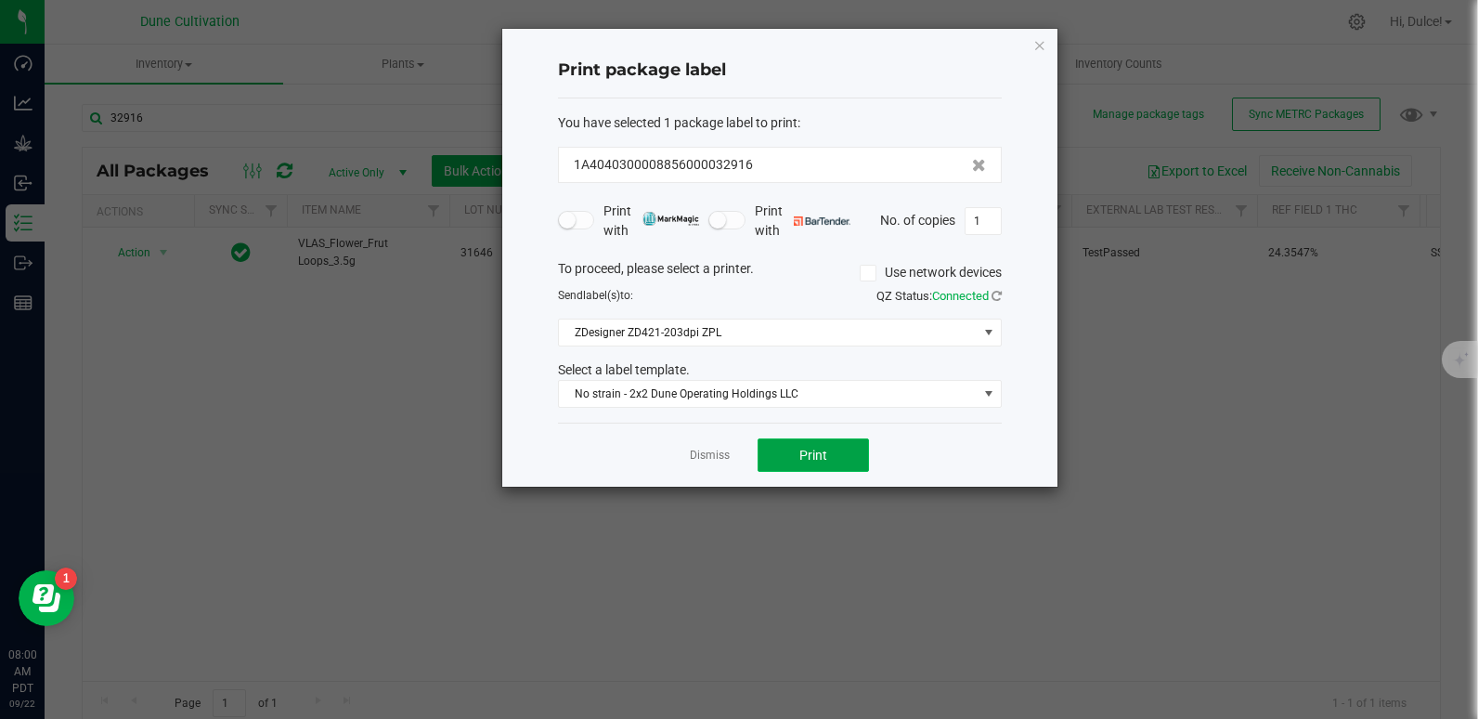
click at [770, 442] on button "Print" at bounding box center [813, 454] width 111 height 33
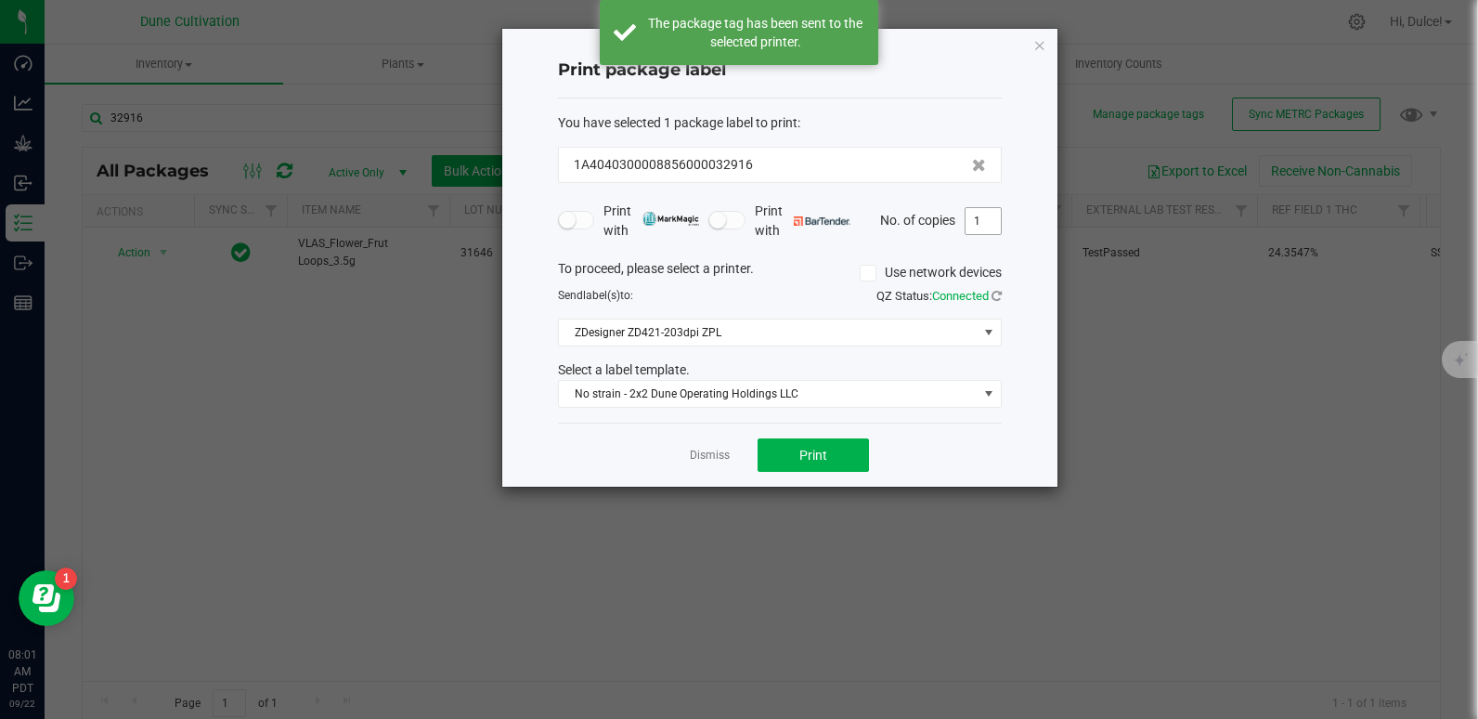
click at [986, 220] on input "1" at bounding box center [983, 221] width 35 height 26
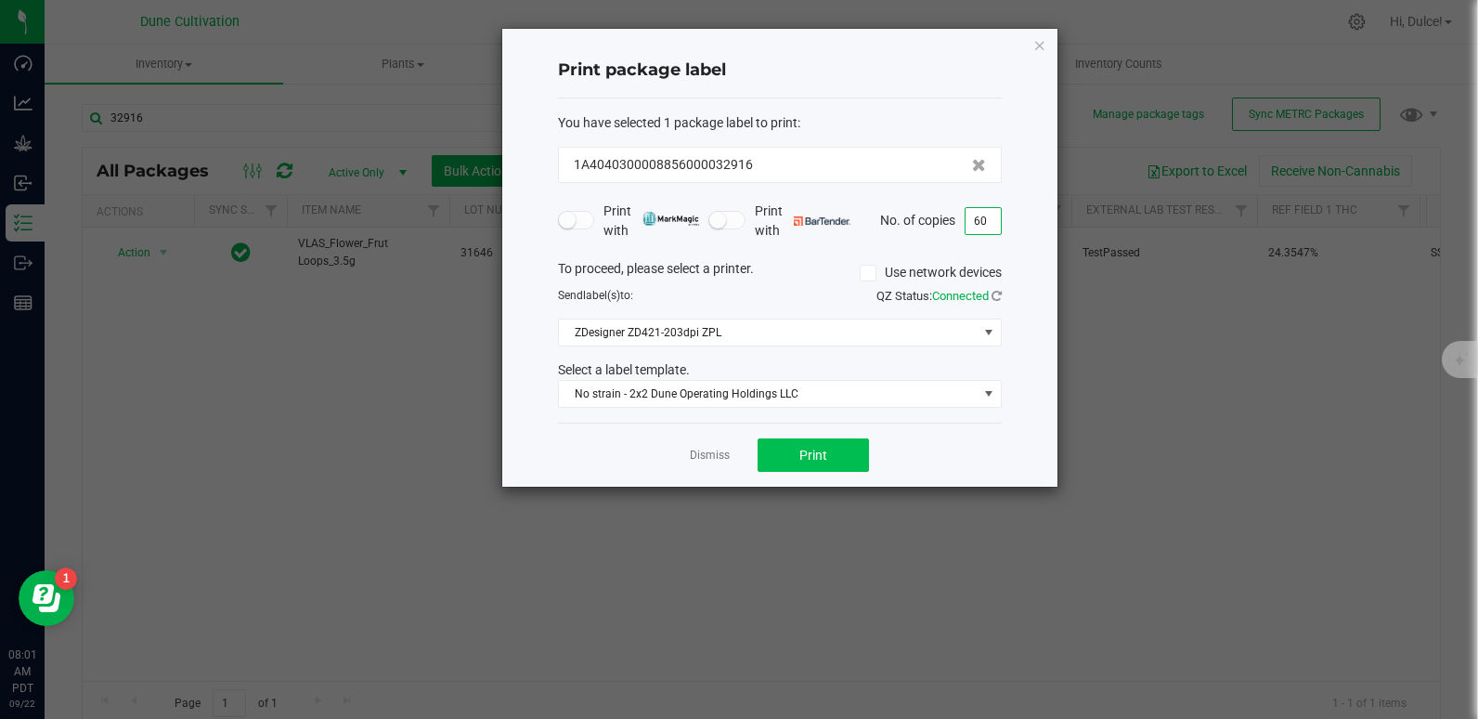
type input "60"
click at [804, 457] on span "Print" at bounding box center [813, 454] width 28 height 15
click at [1046, 50] on div "Print package label You have selected 1 package label to print : 1A404030000885…" at bounding box center [779, 258] width 555 height 458
click at [1039, 45] on icon "button" at bounding box center [1039, 44] width 13 height 22
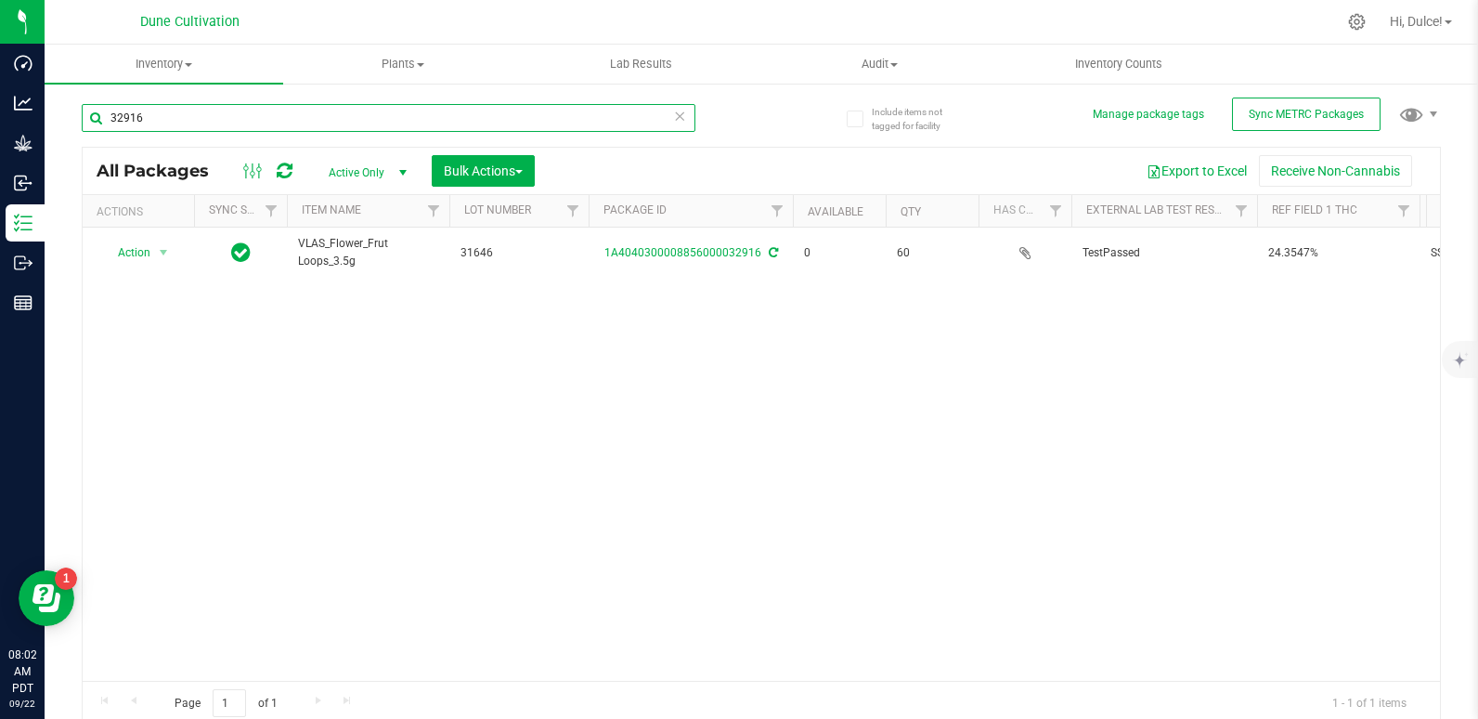
click at [315, 126] on input "32916" at bounding box center [389, 118] width 614 height 28
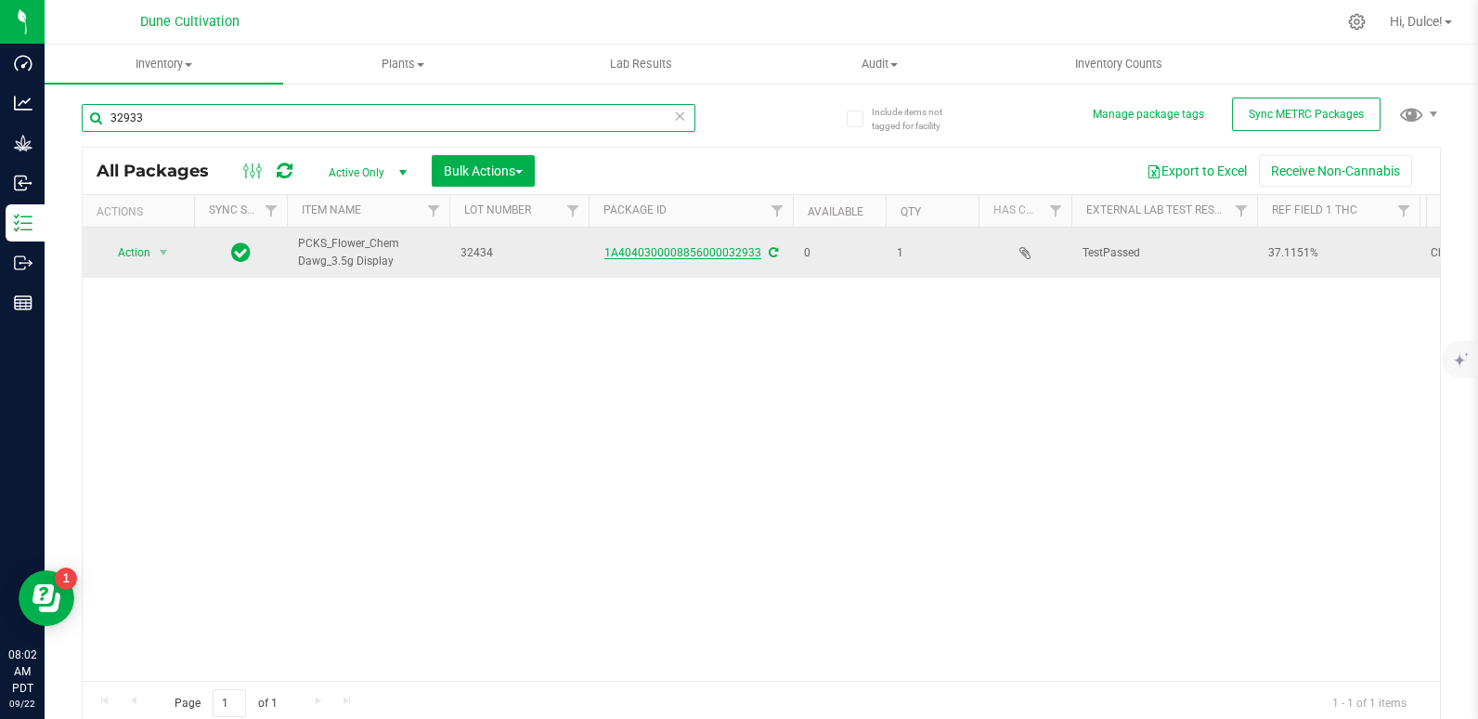
type input "32933"
click at [670, 255] on link "1A4040300008856000032933" at bounding box center [682, 252] width 157 height 13
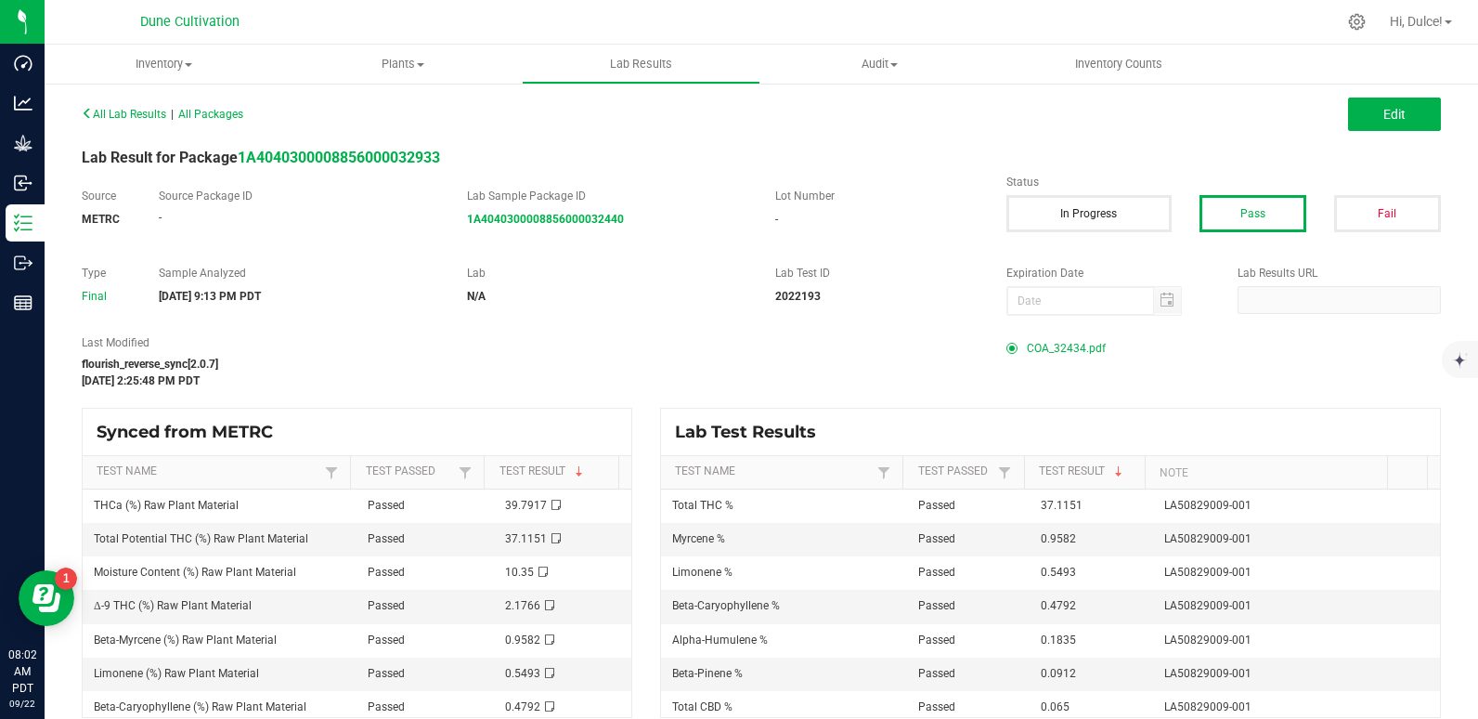
click at [1031, 343] on span "COA_32434.pdf" at bounding box center [1066, 348] width 79 height 28
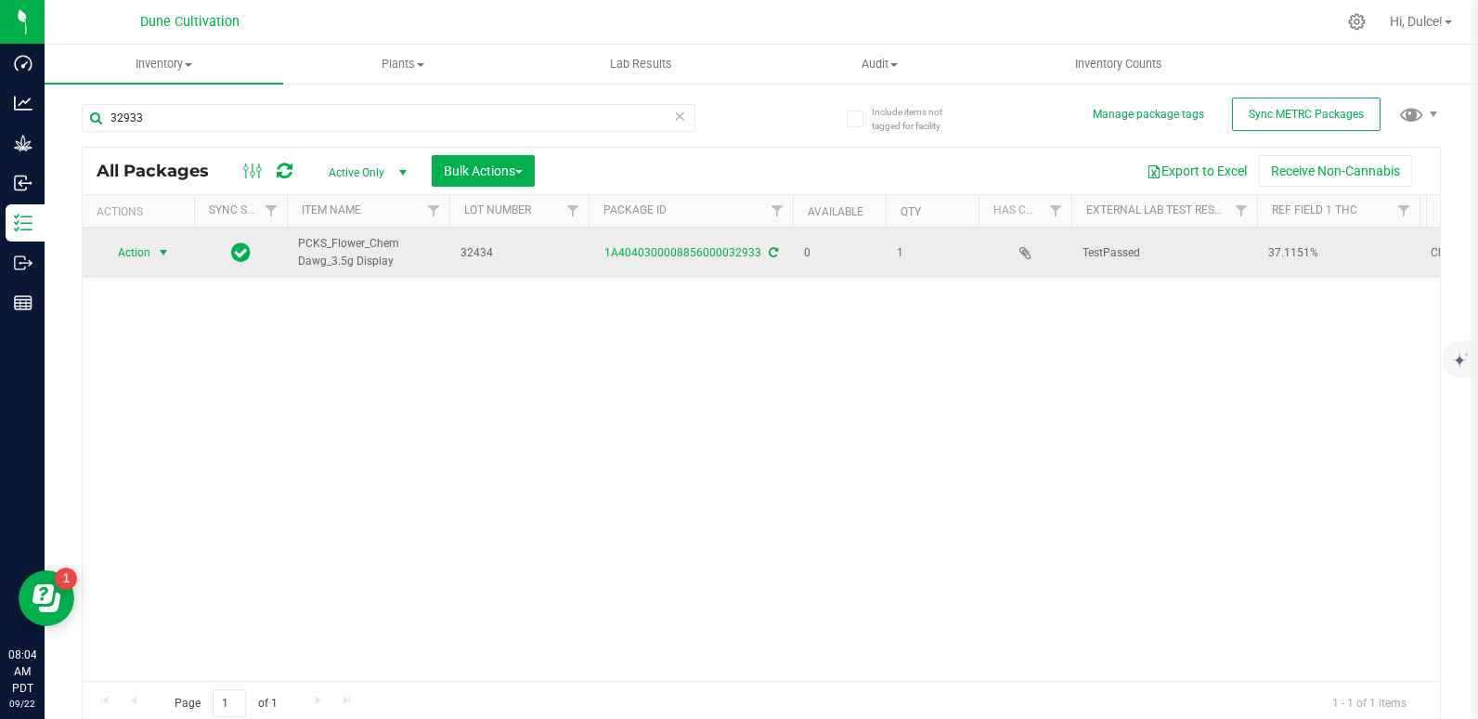
click at [136, 257] on span "Action" at bounding box center [126, 253] width 50 height 26
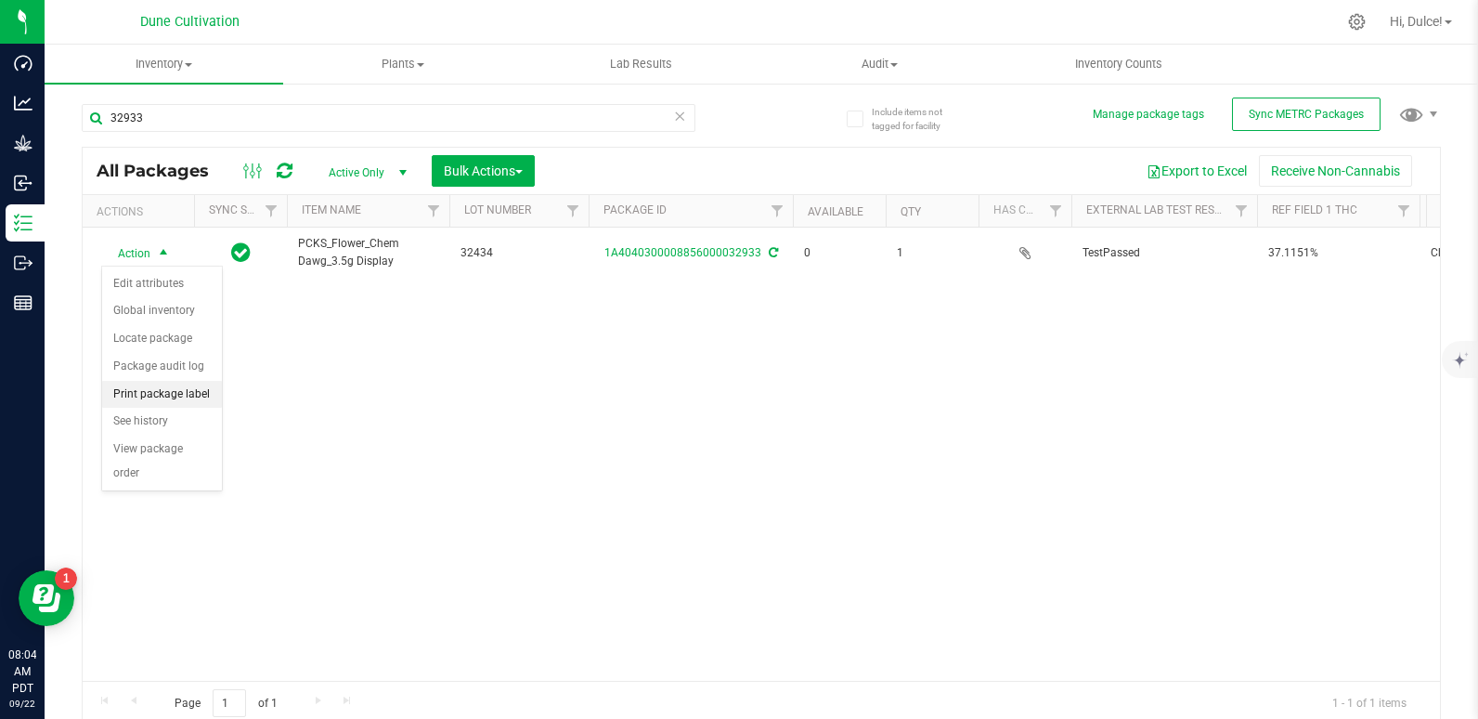
click at [136, 383] on li "Print package label" at bounding box center [162, 395] width 120 height 28
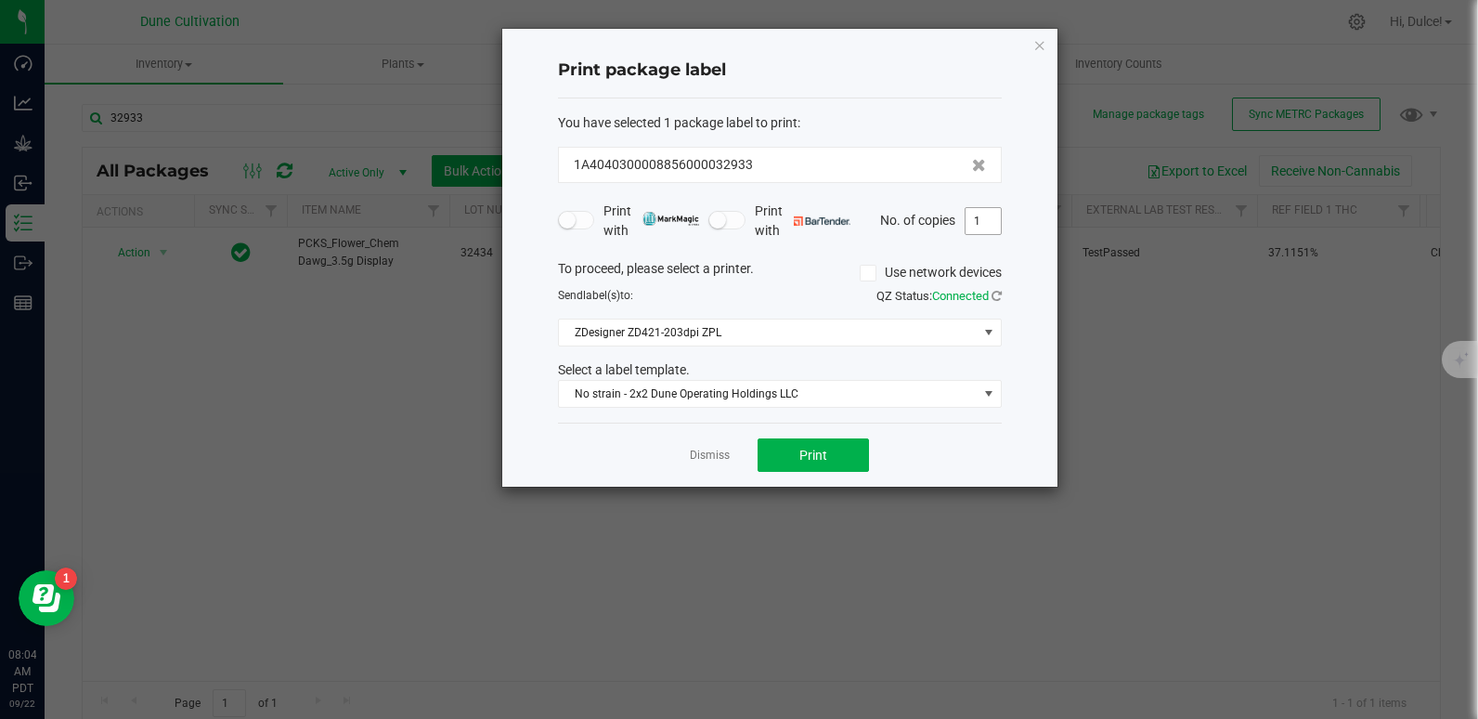
click at [971, 222] on input "1" at bounding box center [983, 221] width 35 height 26
type input "2"
click at [850, 449] on button "Print" at bounding box center [813, 454] width 111 height 33
click at [1038, 49] on icon "button" at bounding box center [1039, 44] width 13 height 22
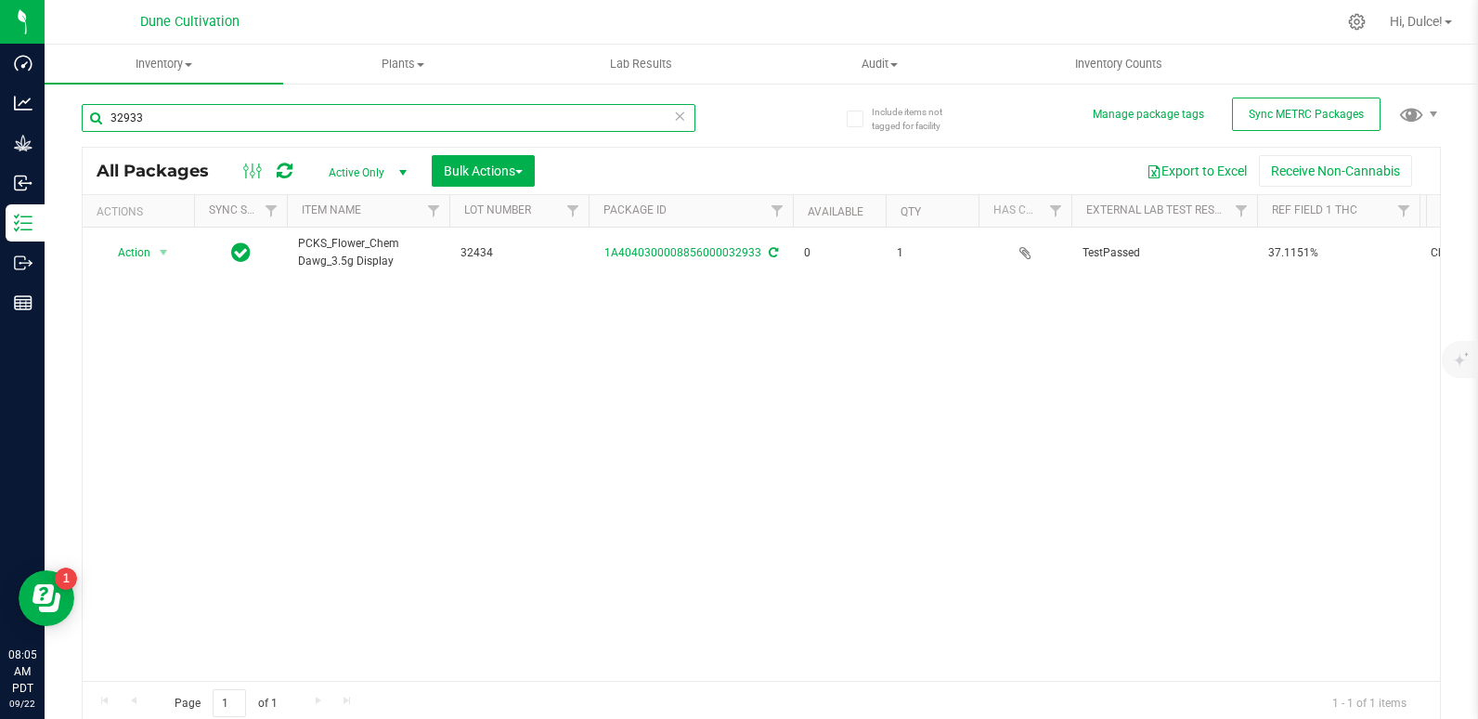
click at [659, 123] on input "32933" at bounding box center [389, 118] width 614 height 28
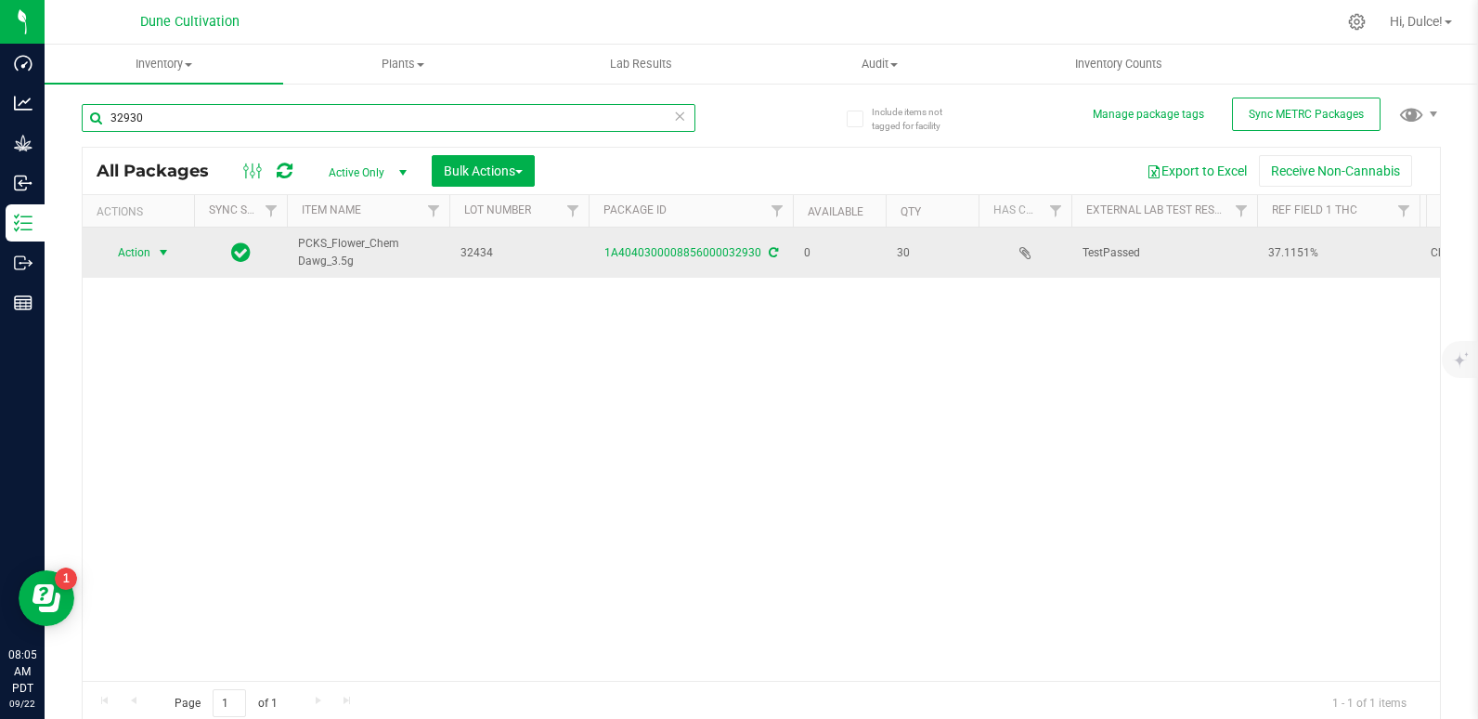
type input "32930"
click at [123, 244] on span "Action" at bounding box center [126, 253] width 50 height 26
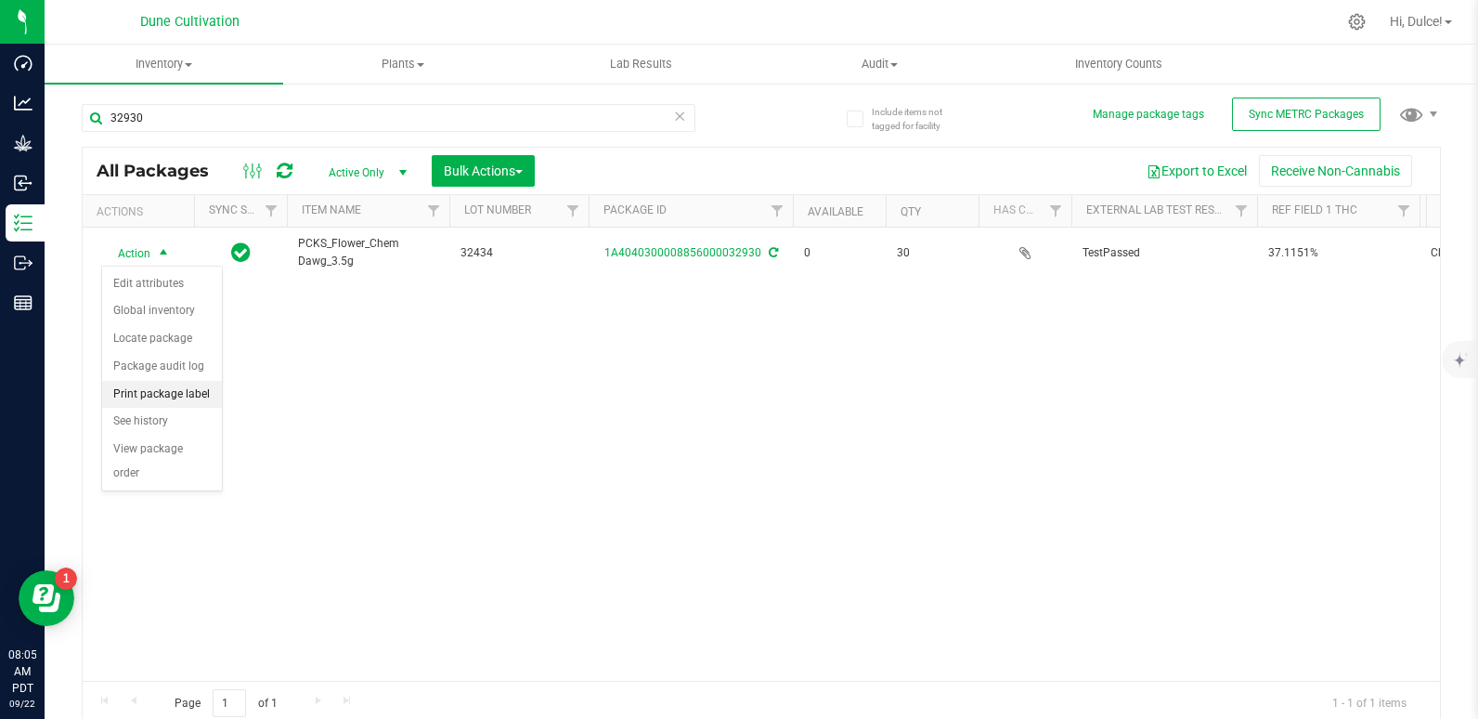
click at [154, 393] on li "Print package label" at bounding box center [162, 395] width 120 height 28
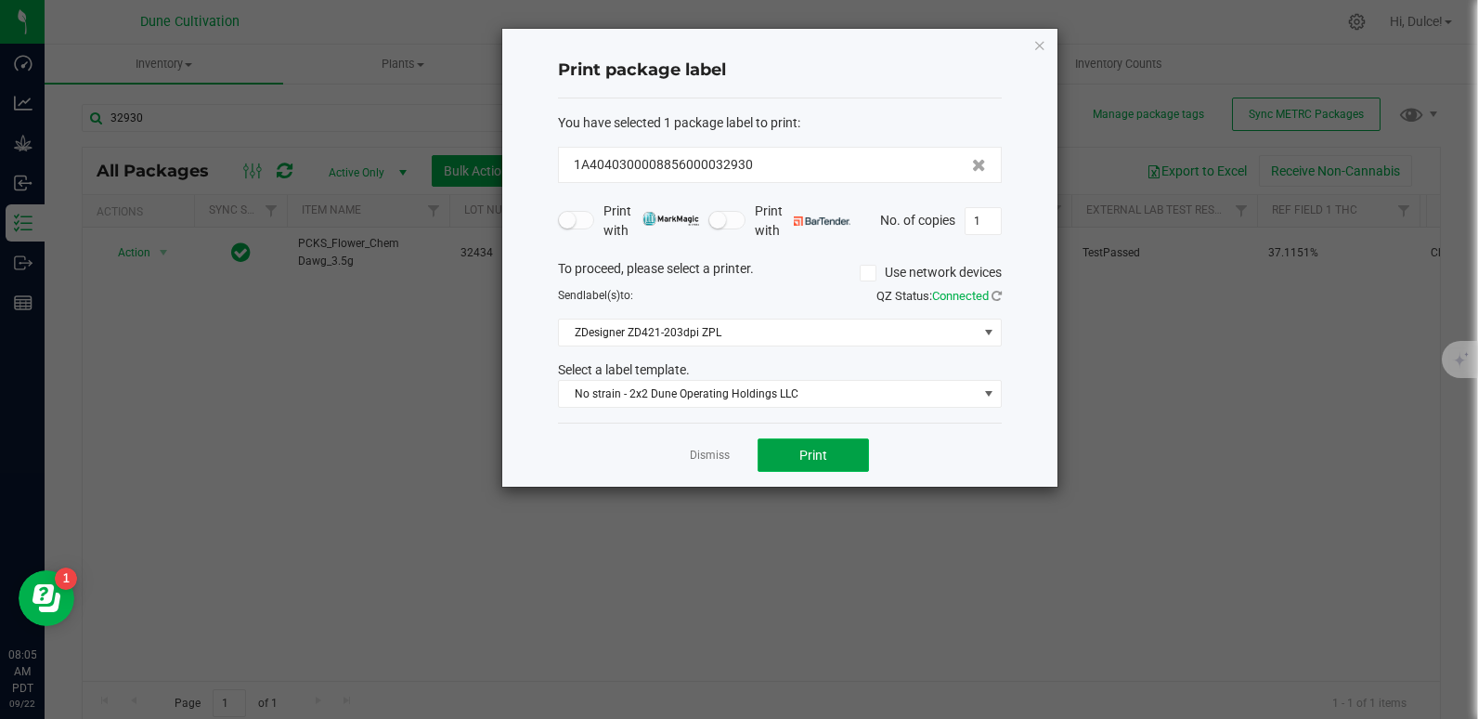
click at [820, 458] on span "Print" at bounding box center [813, 454] width 28 height 15
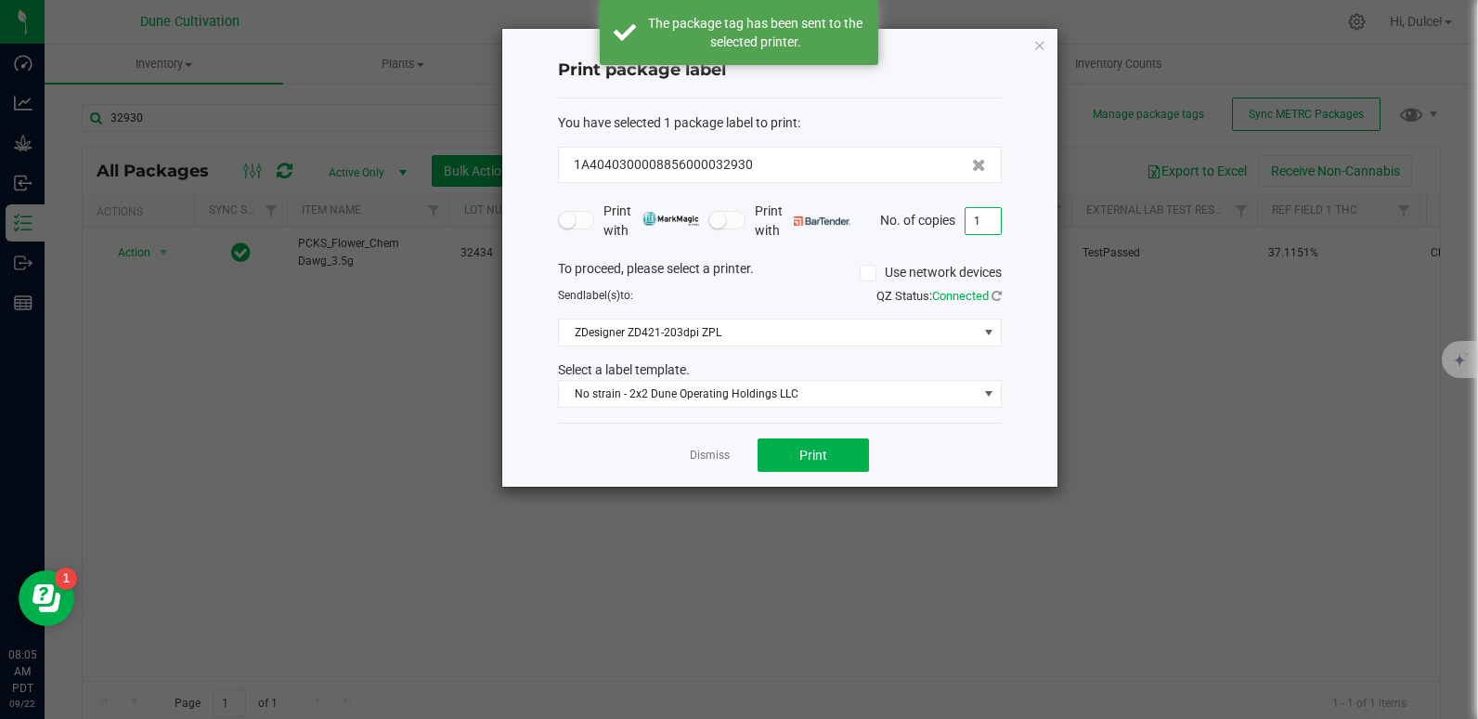
click at [994, 225] on input "1" at bounding box center [983, 221] width 35 height 26
type input "30"
click at [1045, 51] on icon "button" at bounding box center [1039, 44] width 13 height 22
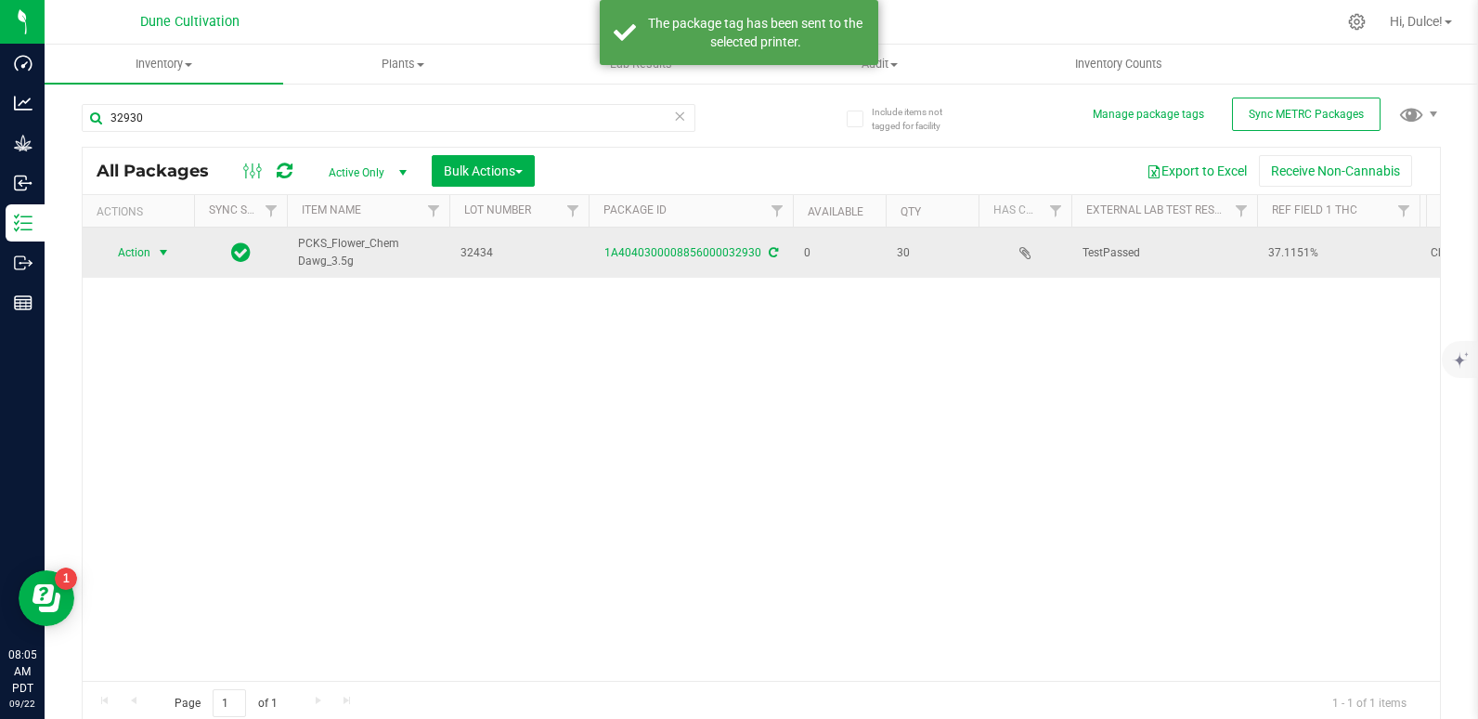
click at [116, 262] on span "Action" at bounding box center [126, 253] width 50 height 26
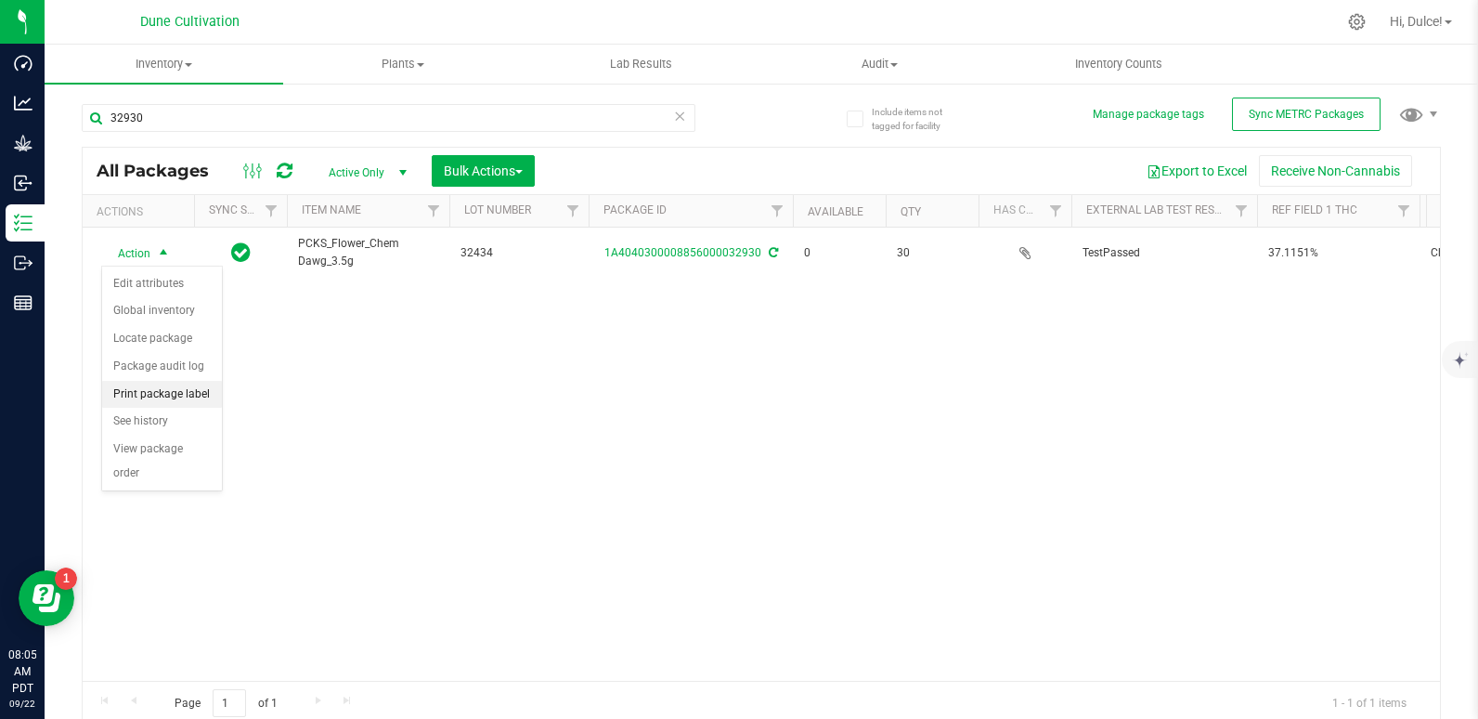
click at [147, 387] on li "Print package label" at bounding box center [162, 395] width 120 height 28
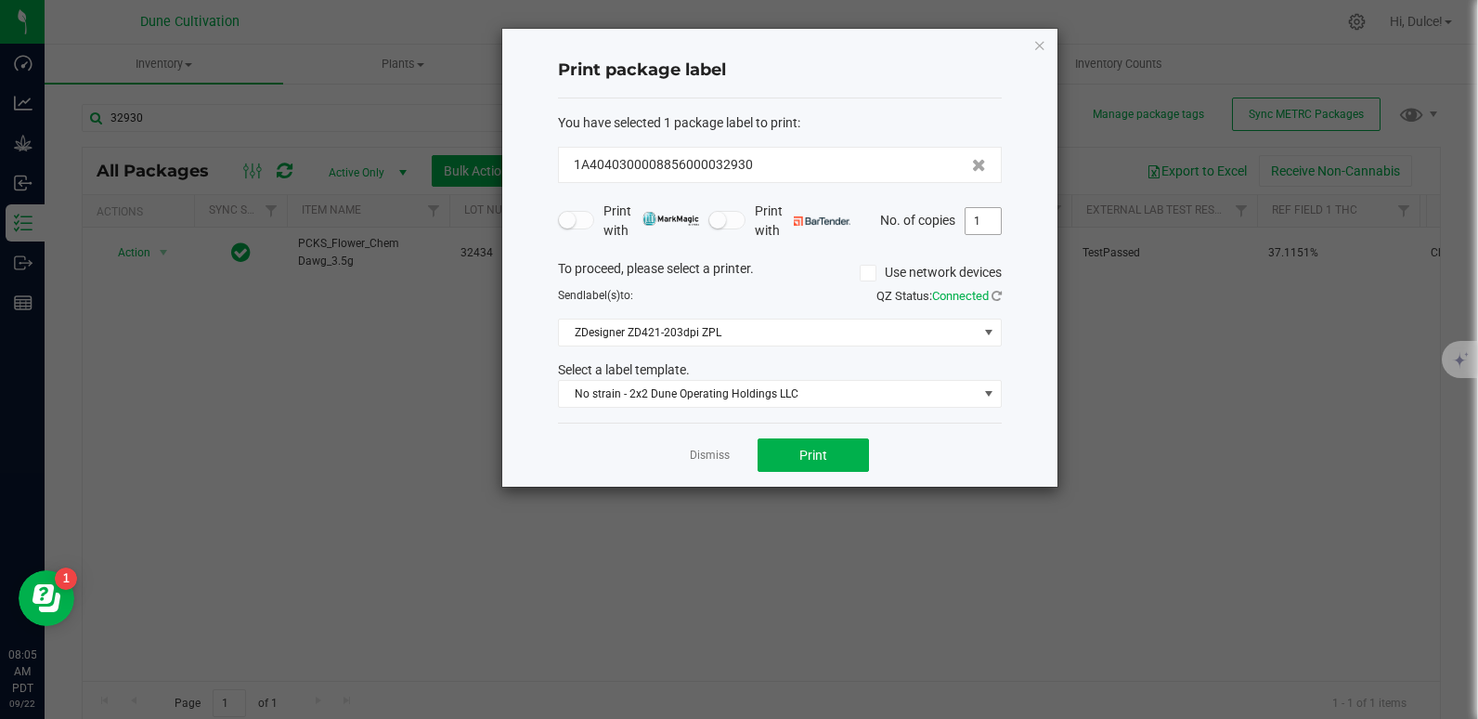
click at [978, 224] on input "1" at bounding box center [983, 221] width 35 height 26
type input "30"
click at [826, 446] on button "Print" at bounding box center [813, 454] width 111 height 33
click at [1033, 56] on div "Print package label You have selected 1 package label to print : 1A404030000885…" at bounding box center [779, 258] width 555 height 458
click at [1035, 50] on icon "button" at bounding box center [1039, 44] width 13 height 22
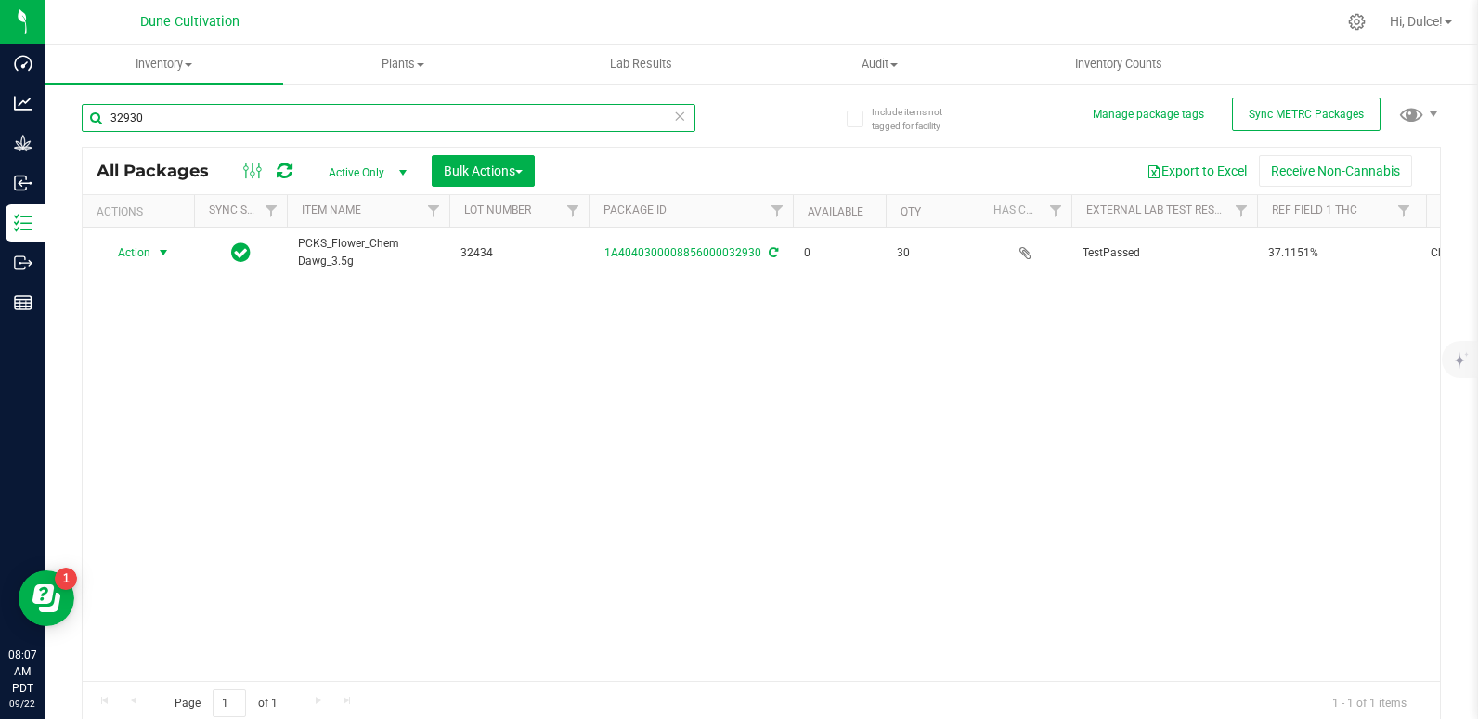
click at [512, 110] on input "32930" at bounding box center [389, 118] width 614 height 28
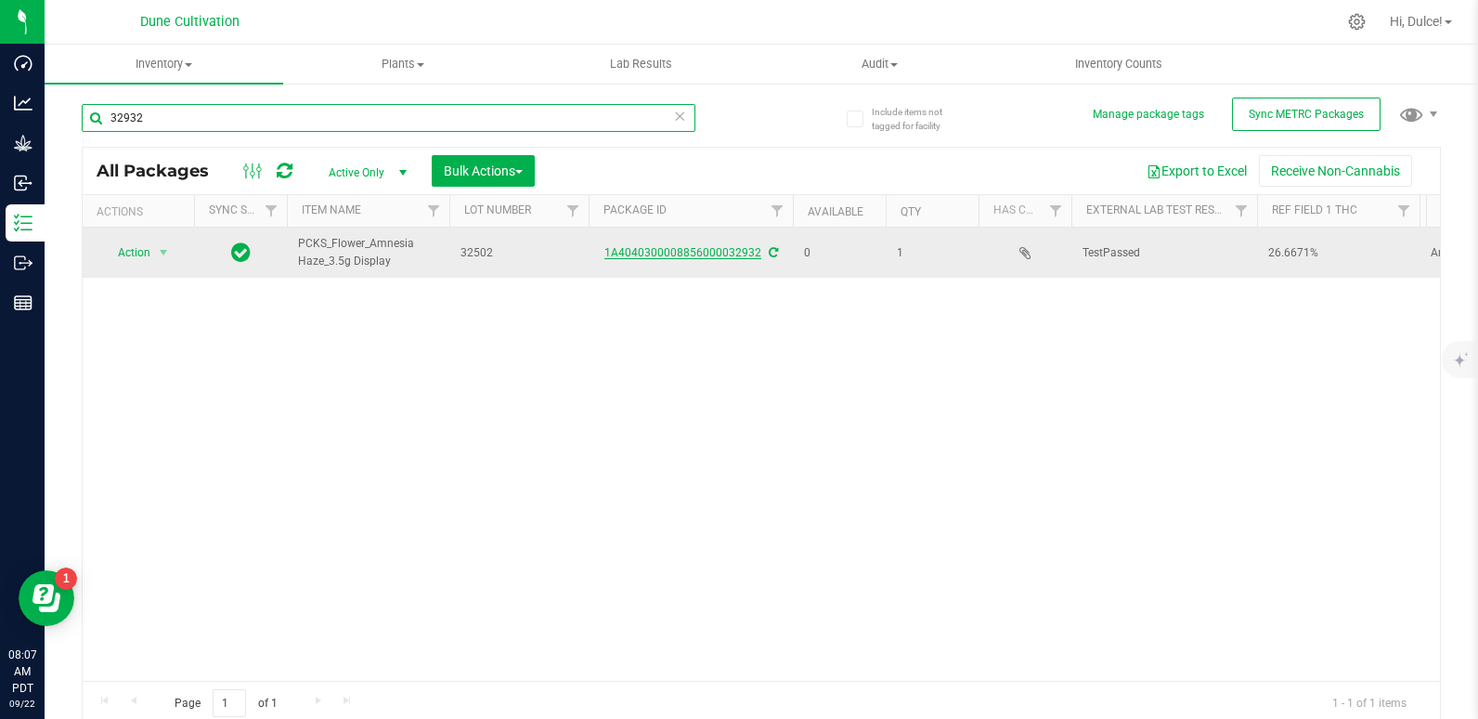
type input "32932"
click at [642, 248] on link "1A4040300008856000032932" at bounding box center [682, 252] width 157 height 13
click at [704, 249] on link "1A4040300008856000032932" at bounding box center [682, 252] width 157 height 13
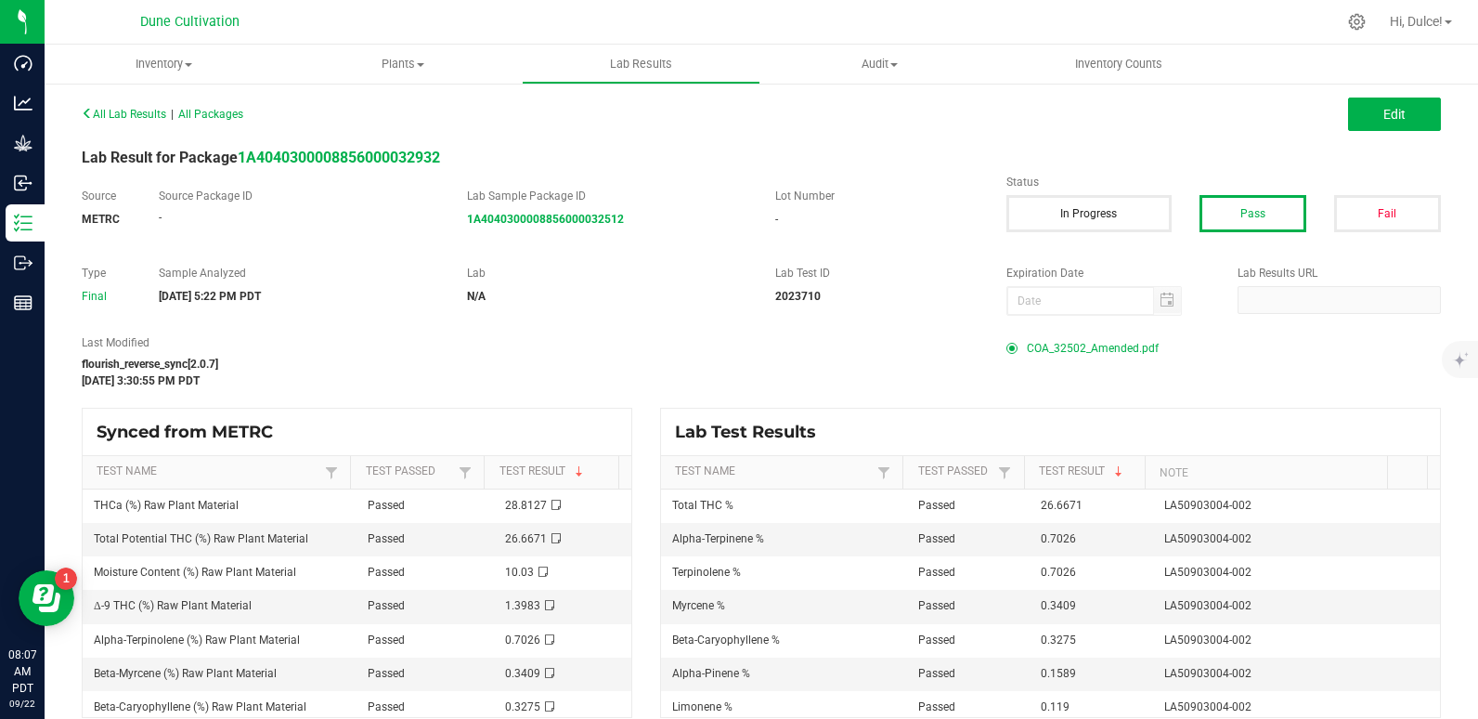
click at [1045, 350] on span "COA_32502_Amended.pdf" at bounding box center [1093, 348] width 132 height 28
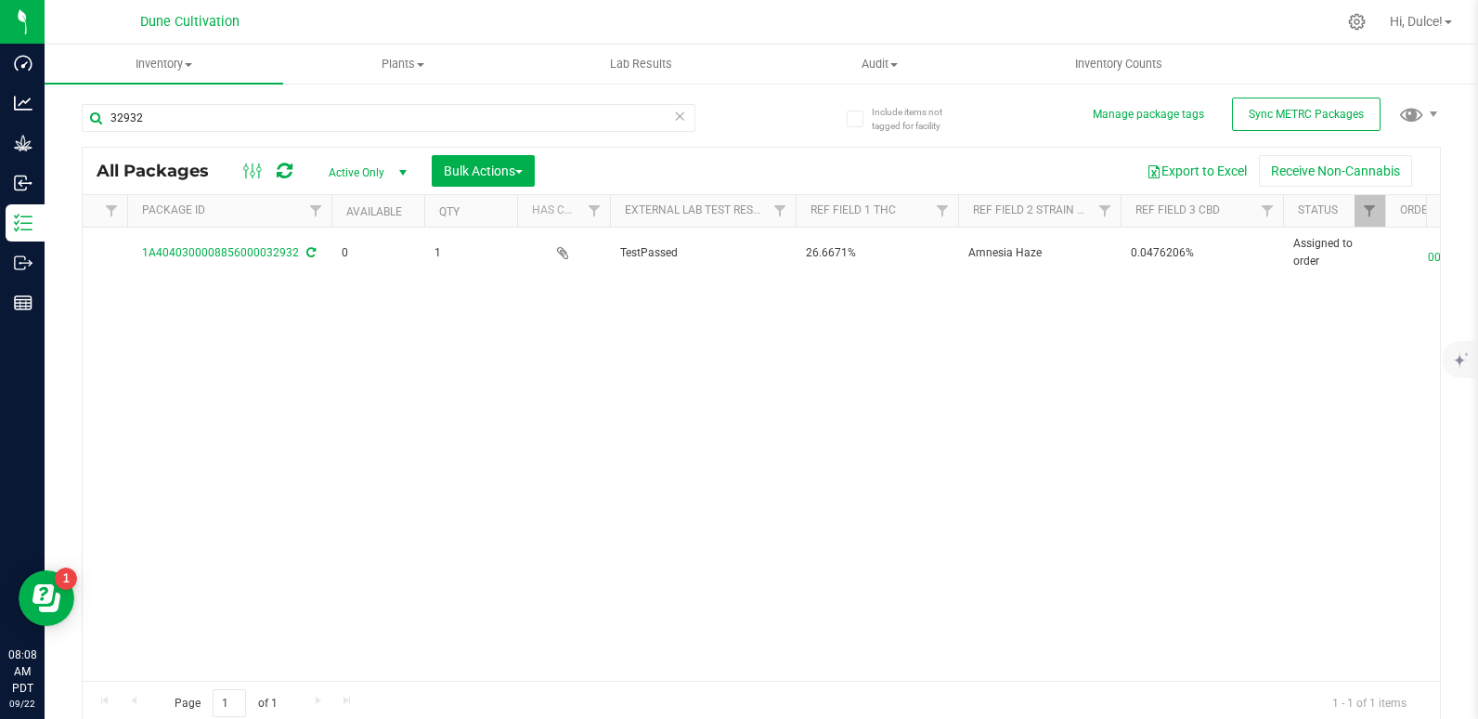
scroll to position [0, 462]
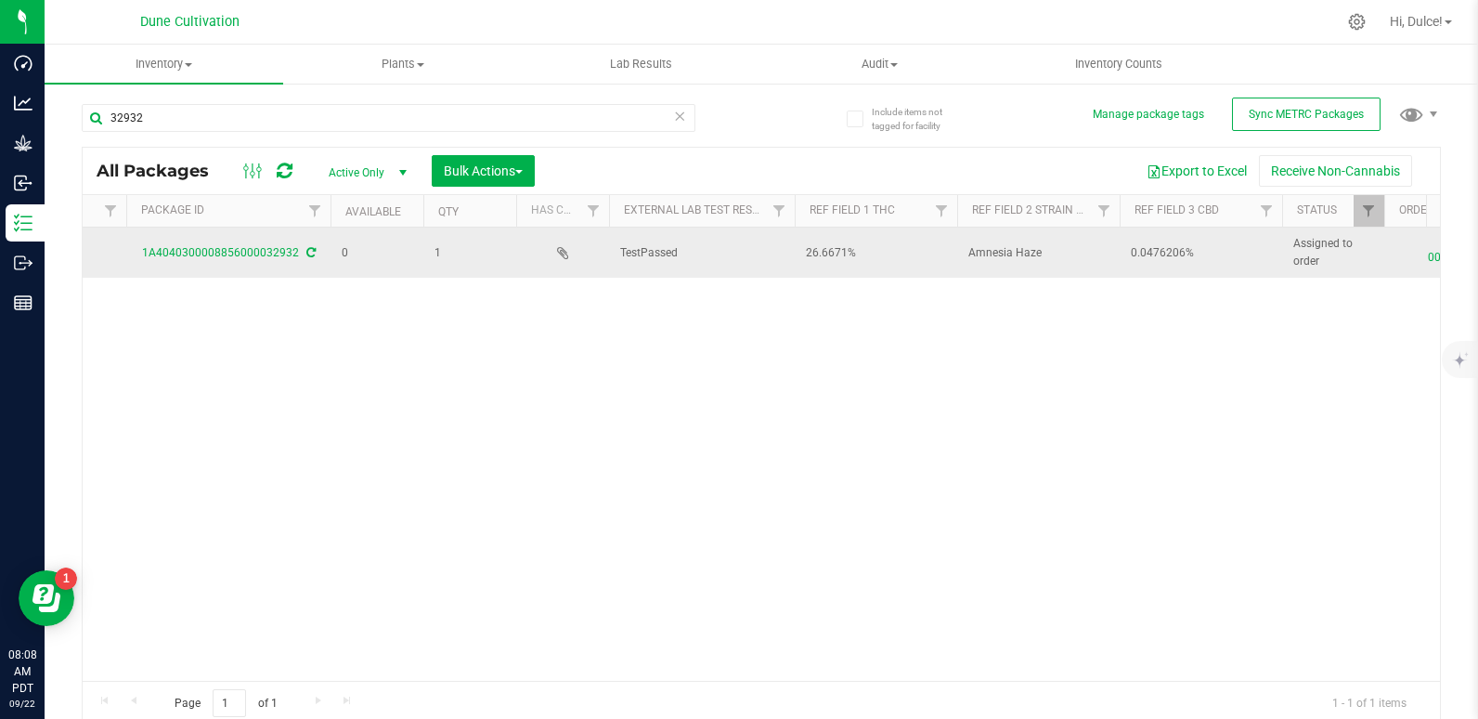
click at [1156, 255] on span "0.0476206%" at bounding box center [1201, 253] width 140 height 18
click at [1156, 255] on input "0.0476206%" at bounding box center [1197, 253] width 156 height 29
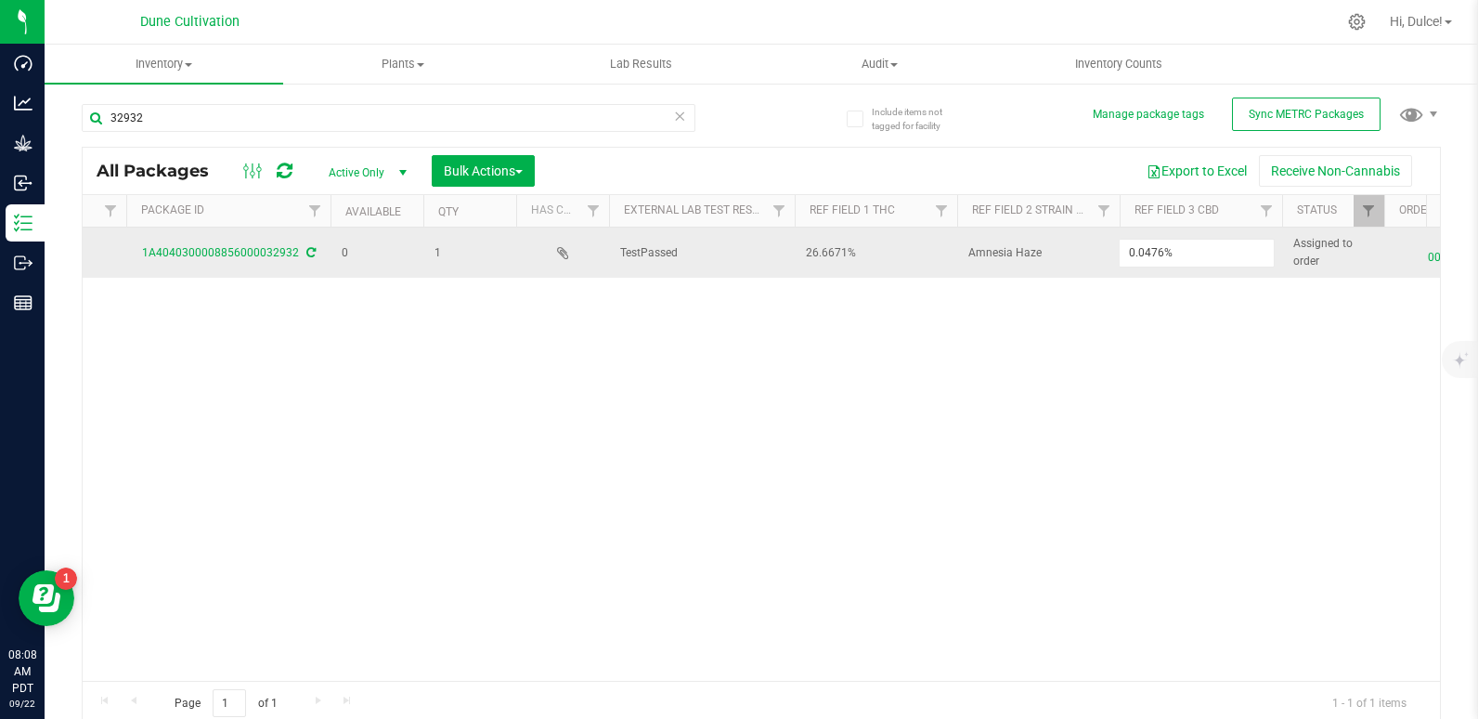
type input "0.0476%"
click at [1154, 343] on div "All Packages Active Only Active Only Lab Samples Locked All External Internal B…" at bounding box center [761, 436] width 1359 height 579
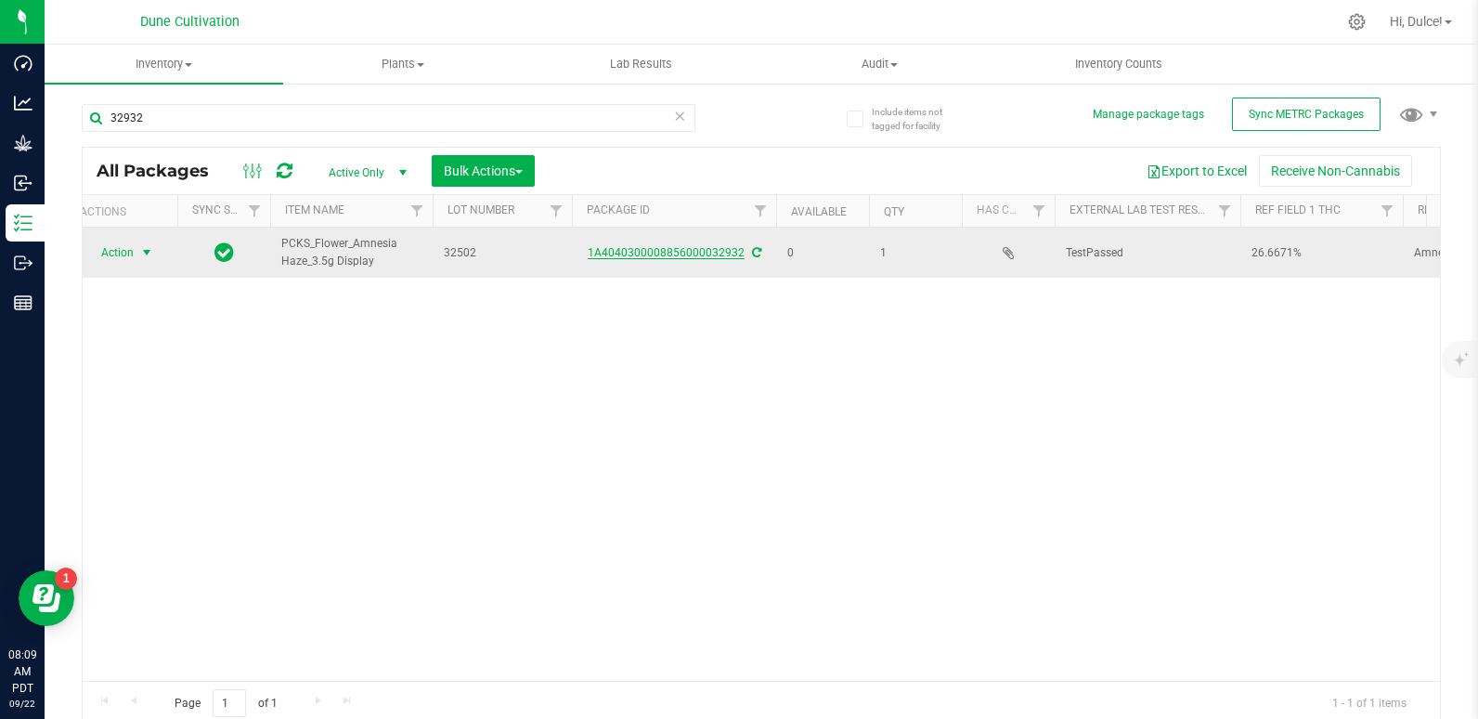
scroll to position [0, 0]
click at [118, 251] on span "Action" at bounding box center [126, 253] width 50 height 26
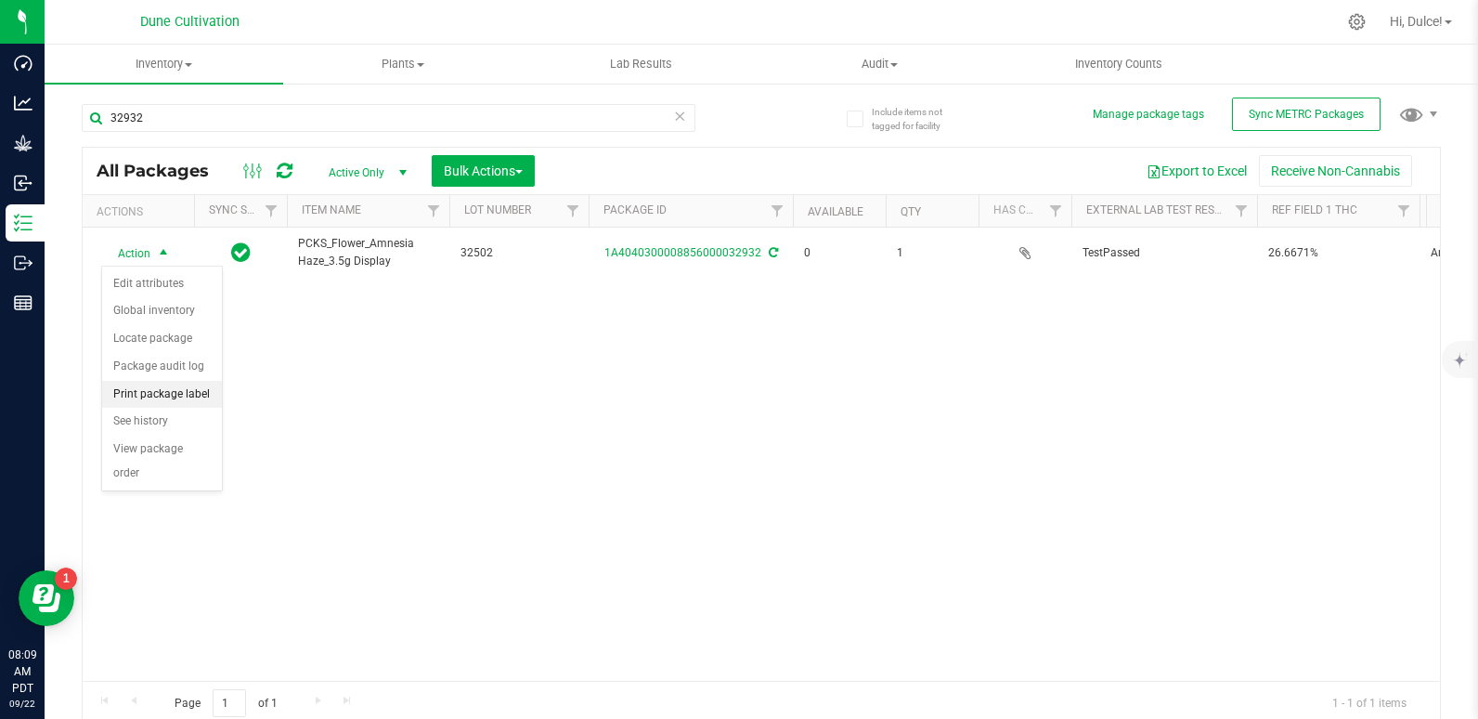
click at [168, 389] on li "Print package label" at bounding box center [162, 395] width 120 height 28
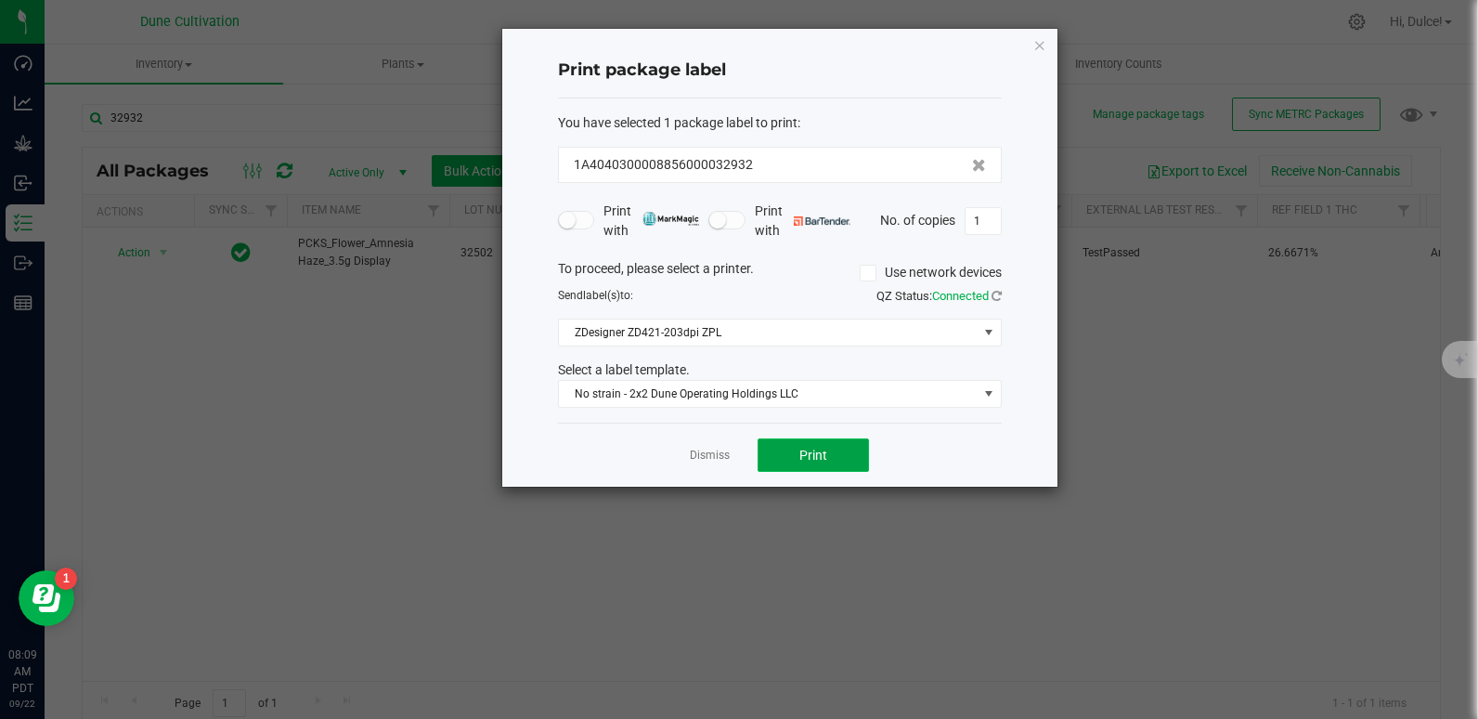
click at [844, 456] on button "Print" at bounding box center [813, 454] width 111 height 33
drag, startPoint x: 812, startPoint y: 444, endPoint x: 784, endPoint y: 457, distance: 31.6
click at [784, 457] on button "Print" at bounding box center [813, 454] width 111 height 33
click at [1038, 41] on icon "button" at bounding box center [1039, 44] width 13 height 22
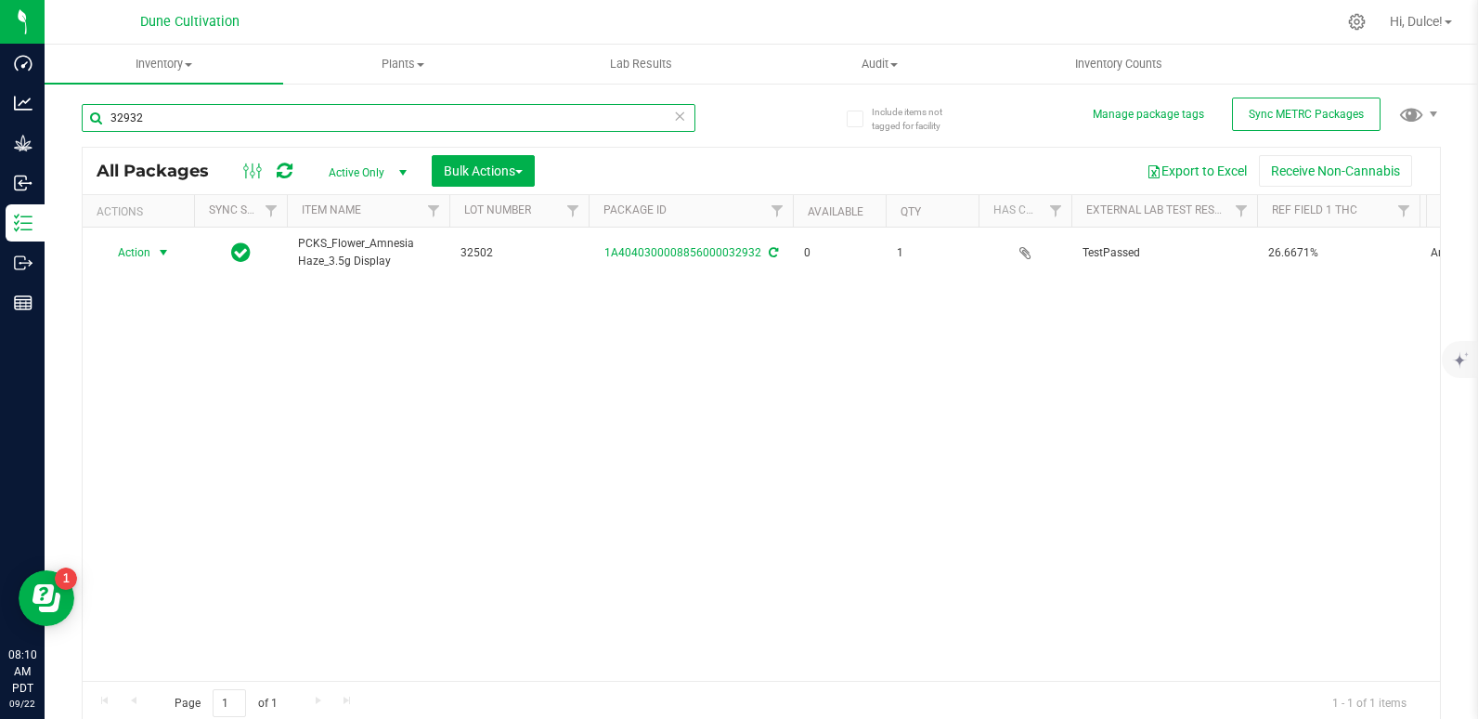
click at [604, 114] on input "32932" at bounding box center [389, 118] width 614 height 28
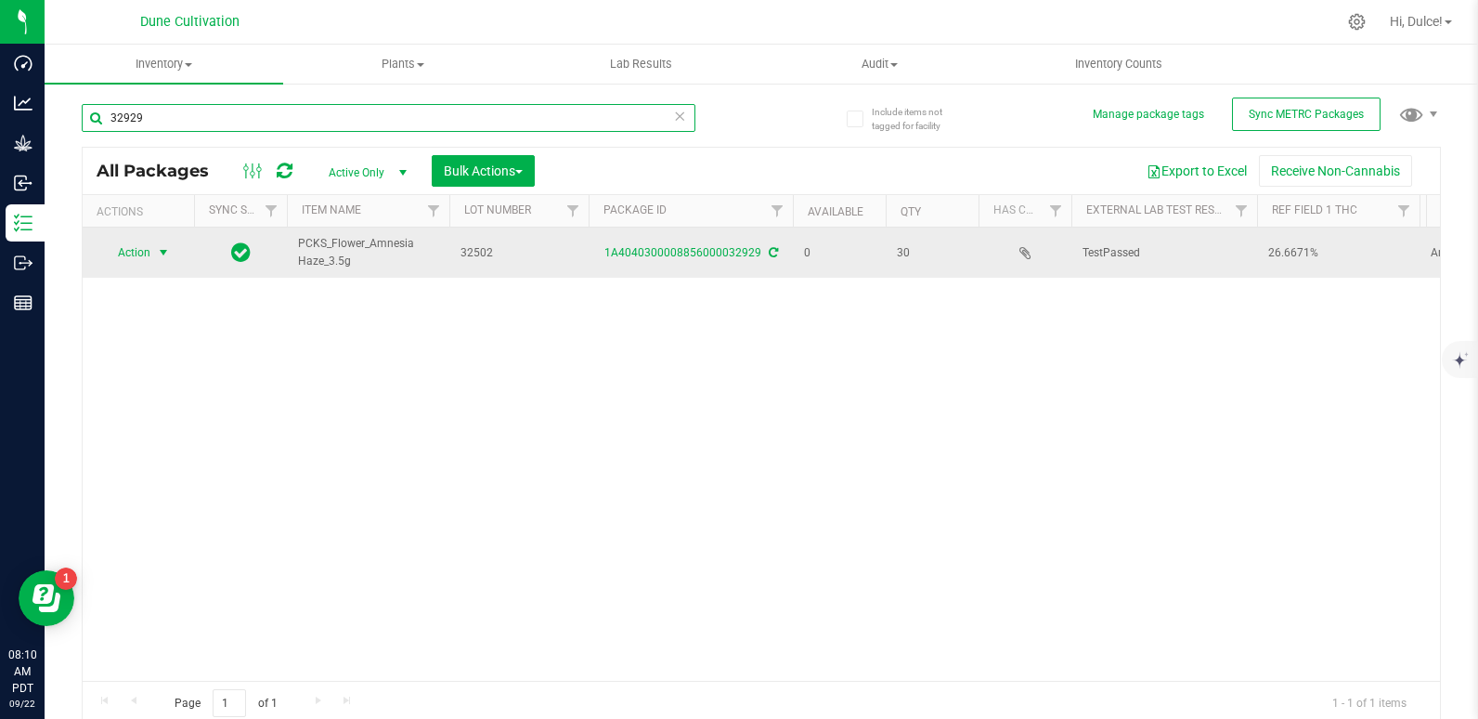
type input "32929"
click at [142, 258] on span "Action" at bounding box center [126, 253] width 50 height 26
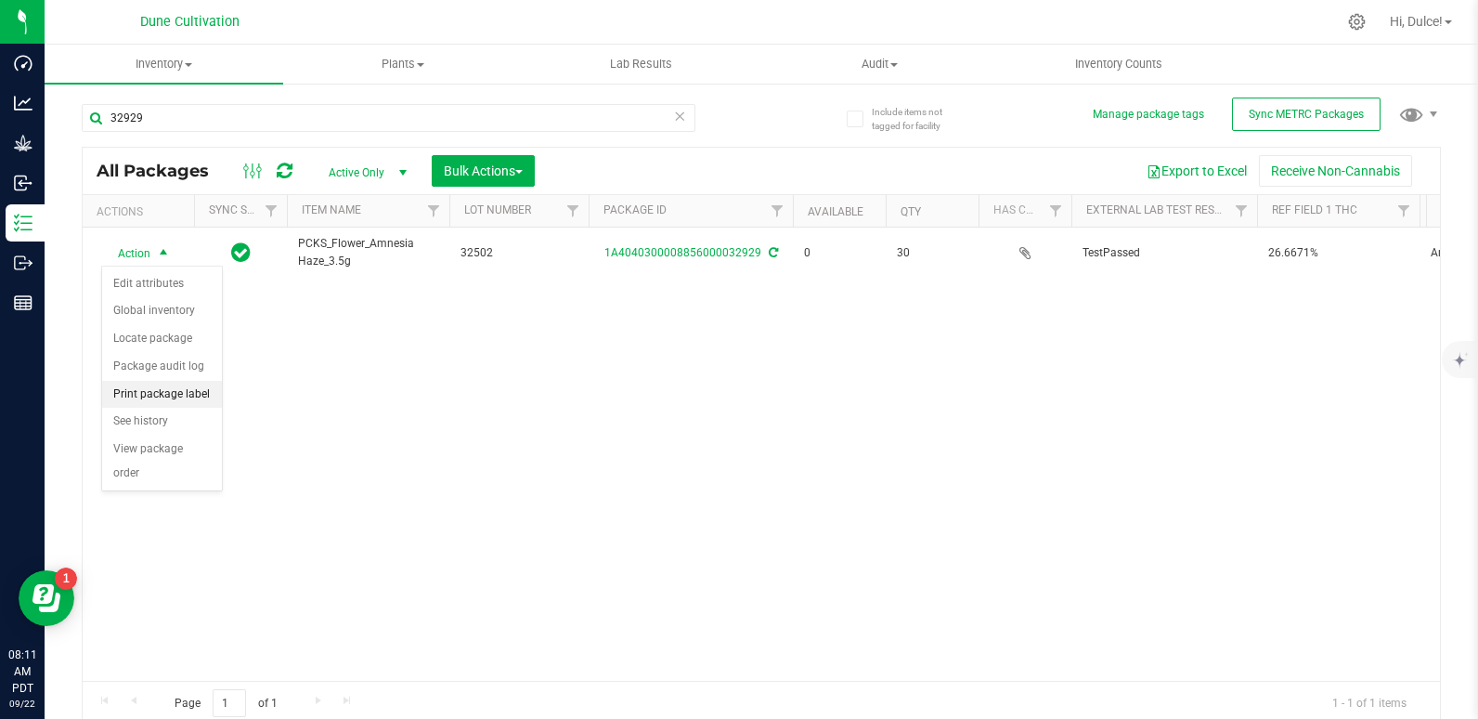
click at [160, 398] on li "Print package label" at bounding box center [162, 395] width 120 height 28
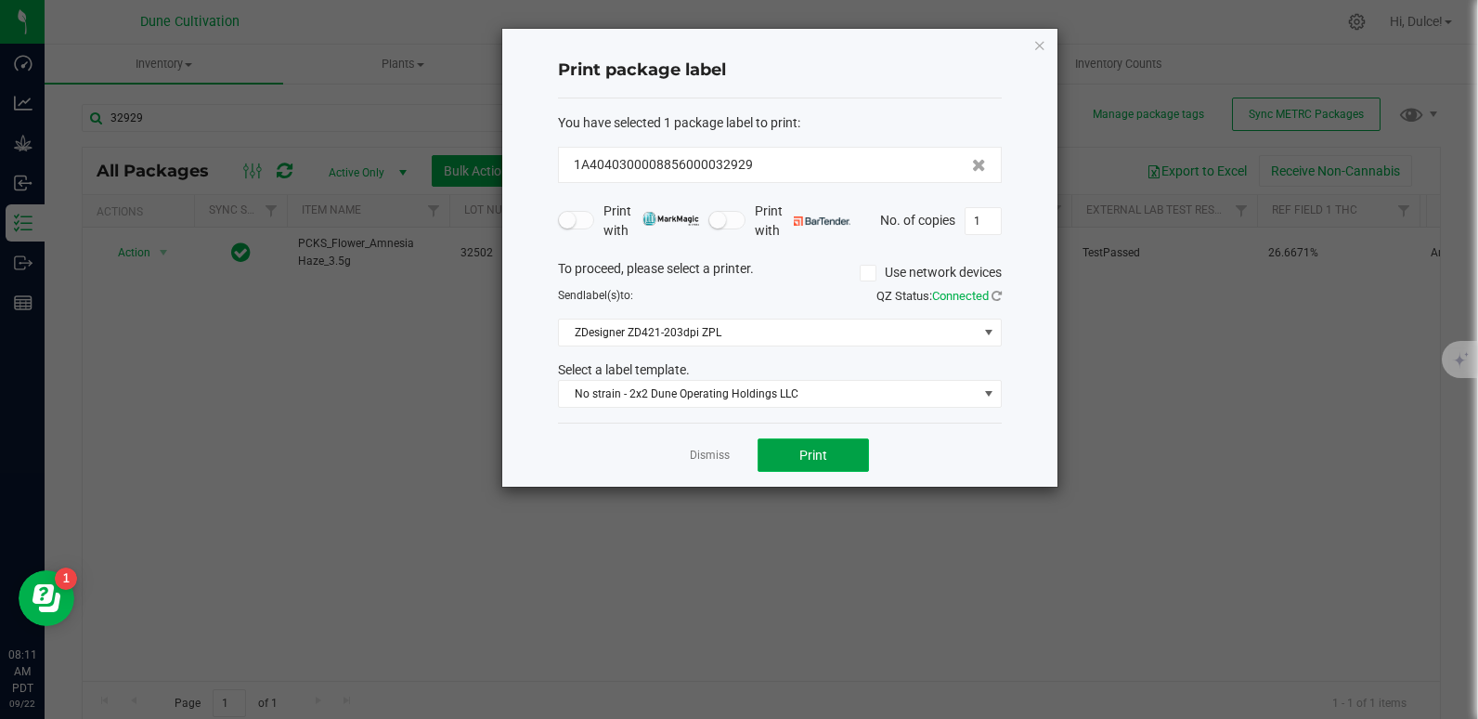
click at [813, 449] on span "Print" at bounding box center [813, 454] width 28 height 15
click at [1044, 38] on icon "button" at bounding box center [1039, 44] width 13 height 22
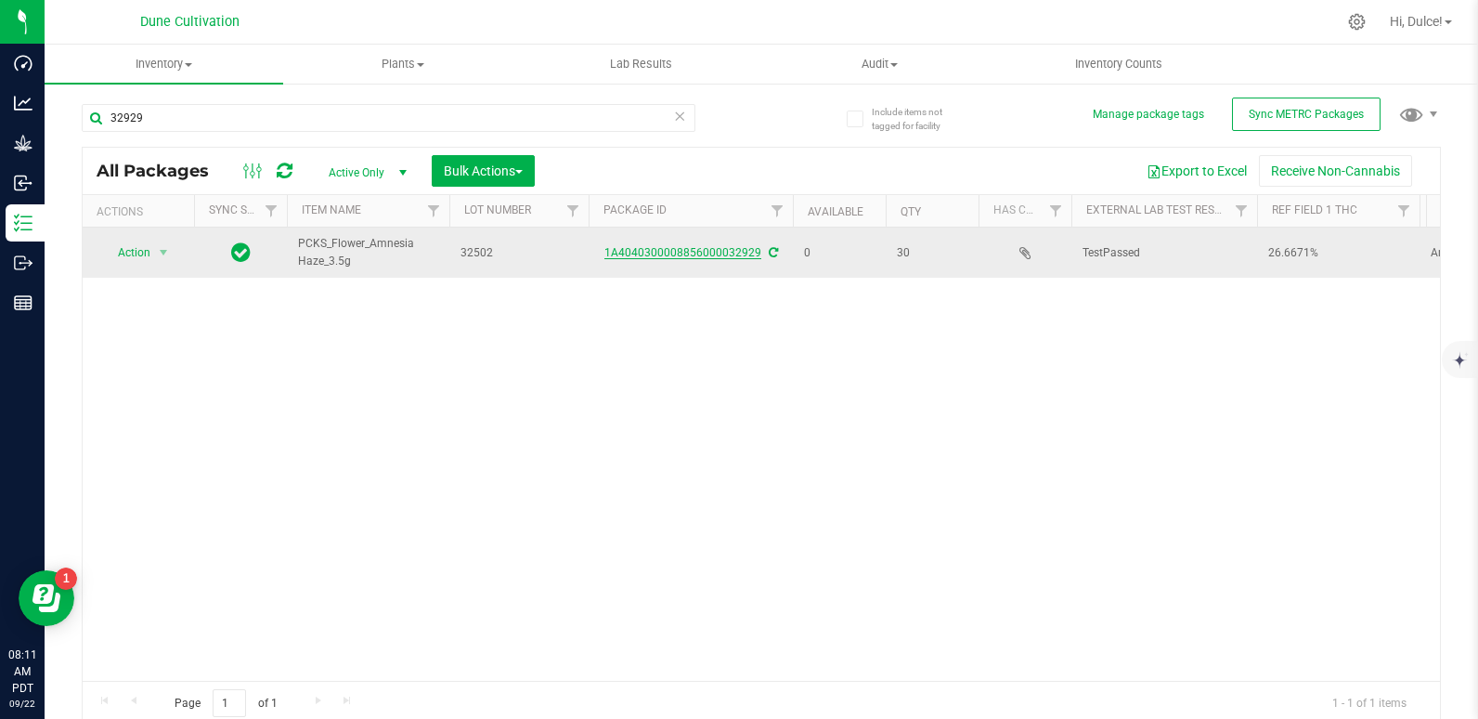
click at [715, 258] on link "1A4040300008856000032929" at bounding box center [682, 252] width 157 height 13
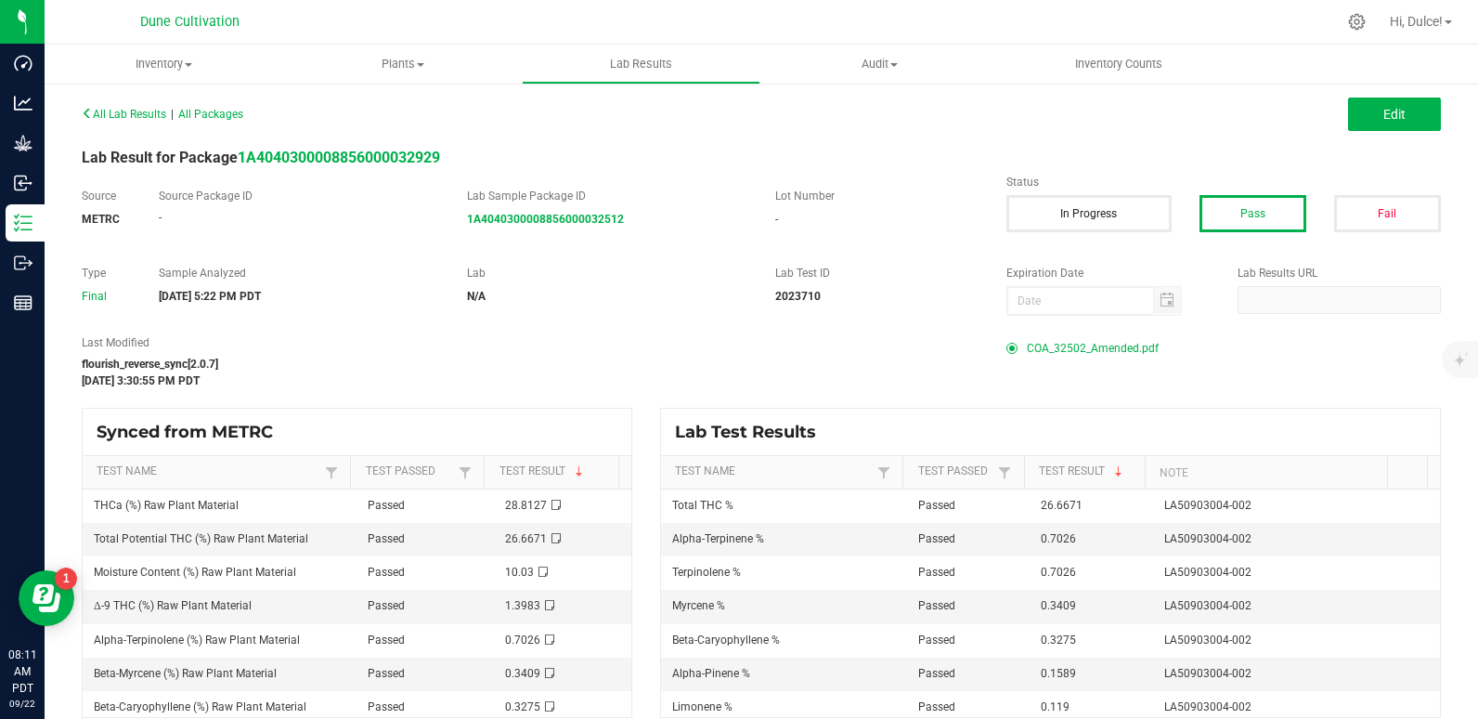
click at [1103, 347] on span "COA_32502_Amended.pdf" at bounding box center [1093, 348] width 132 height 28
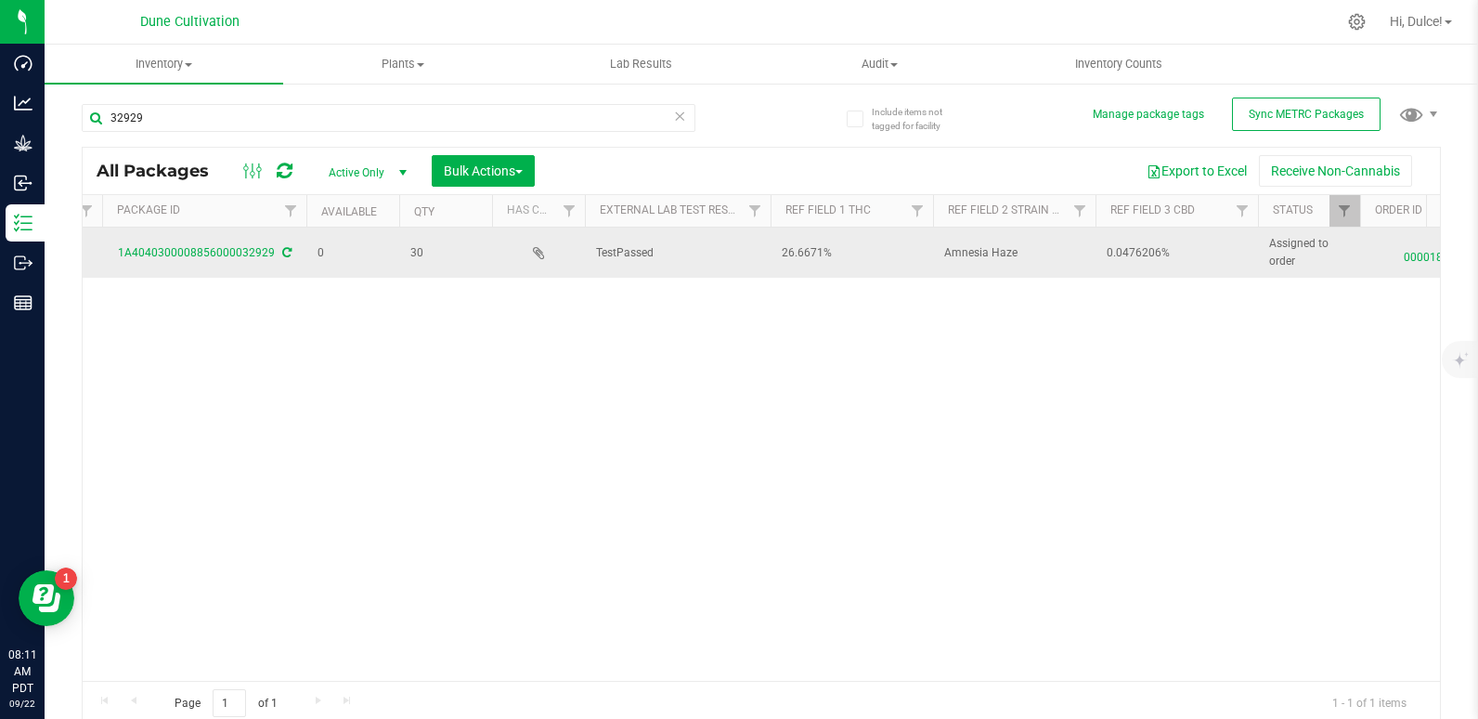
scroll to position [0, 487]
click at [1115, 244] on span "0.0476206%" at bounding box center [1176, 253] width 140 height 18
click at [1124, 253] on input "0.0476206%" at bounding box center [1172, 253] width 156 height 29
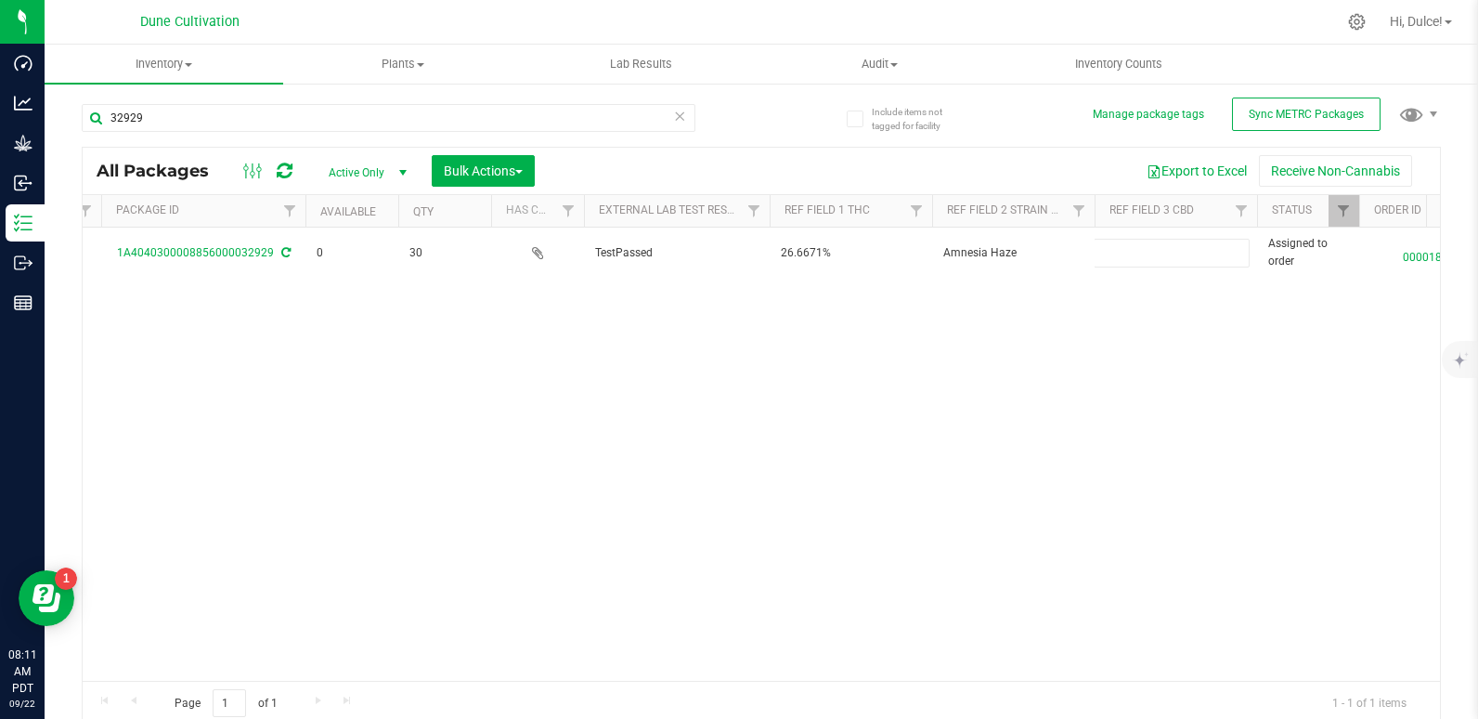
drag, startPoint x: 1124, startPoint y: 253, endPoint x: 1135, endPoint y: 219, distance: 35.2
click at [1135, 219] on div "All Packages Active Only Active Only Lab Samples Locked All External Internal B…" at bounding box center [761, 436] width 1359 height 579
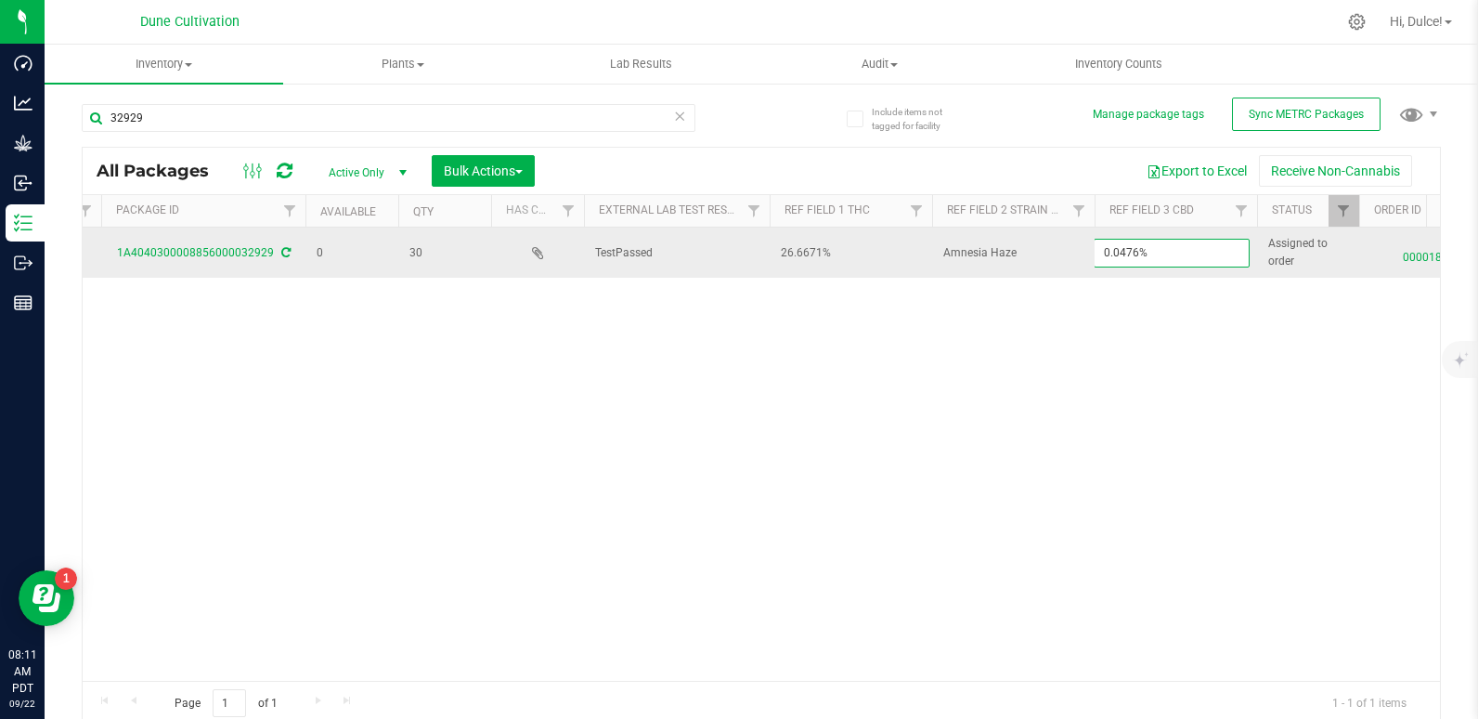
scroll to position [0, 0]
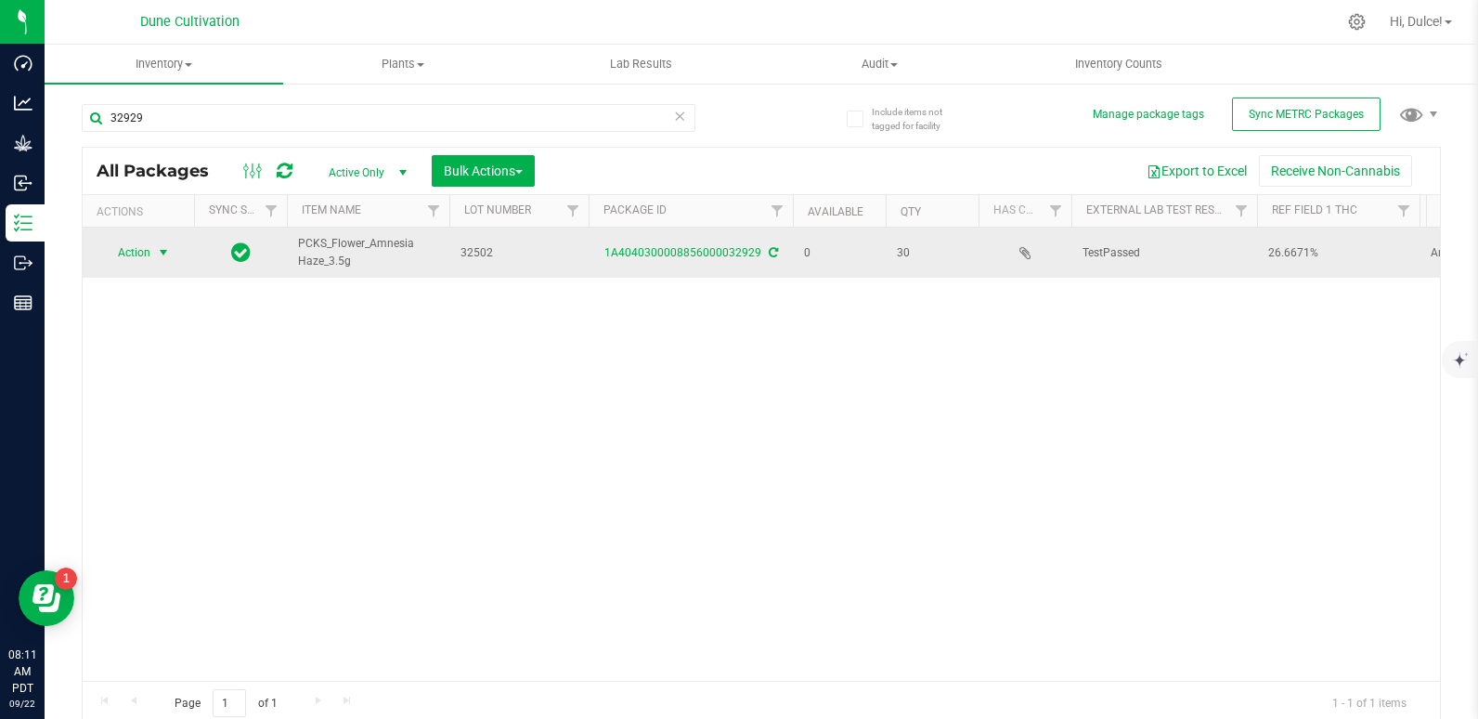
click at [132, 245] on span "Action" at bounding box center [126, 253] width 50 height 26
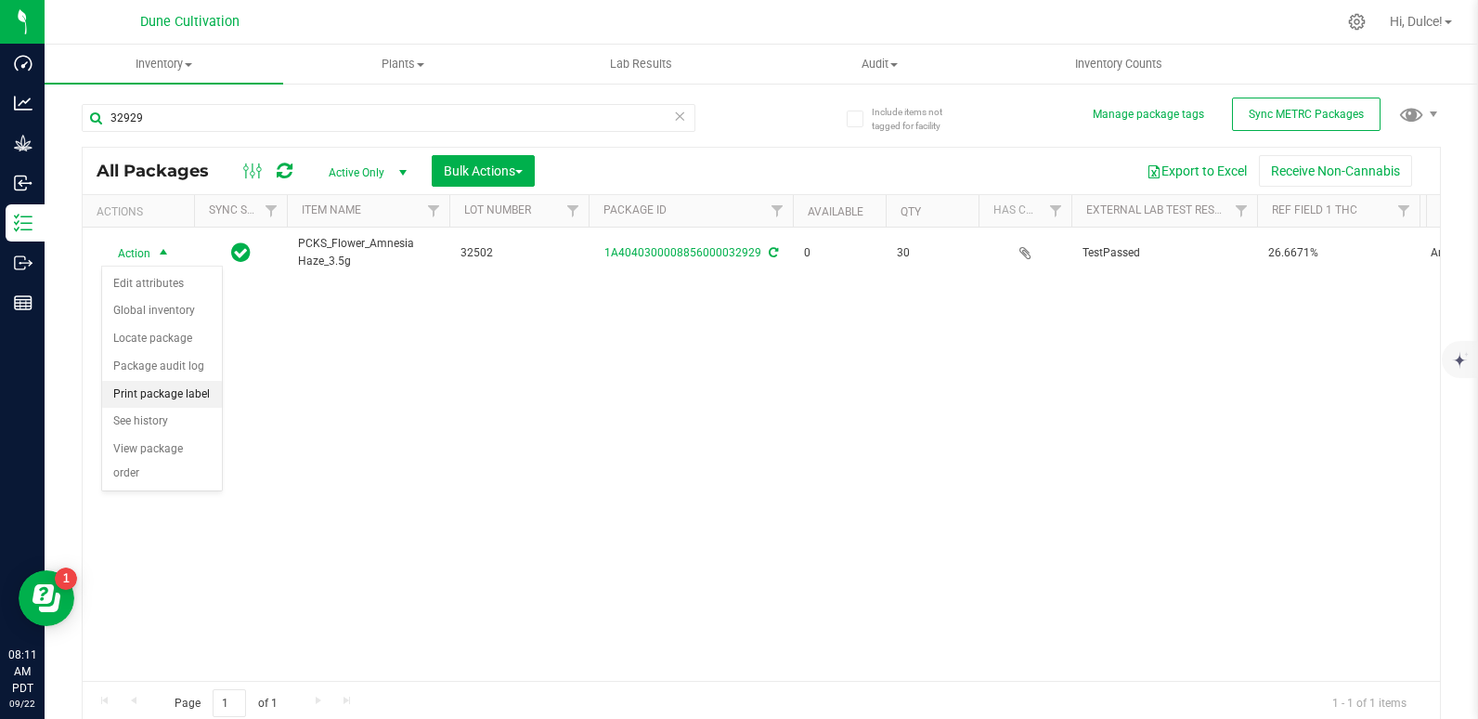
click at [168, 398] on li "Print package label" at bounding box center [162, 395] width 120 height 28
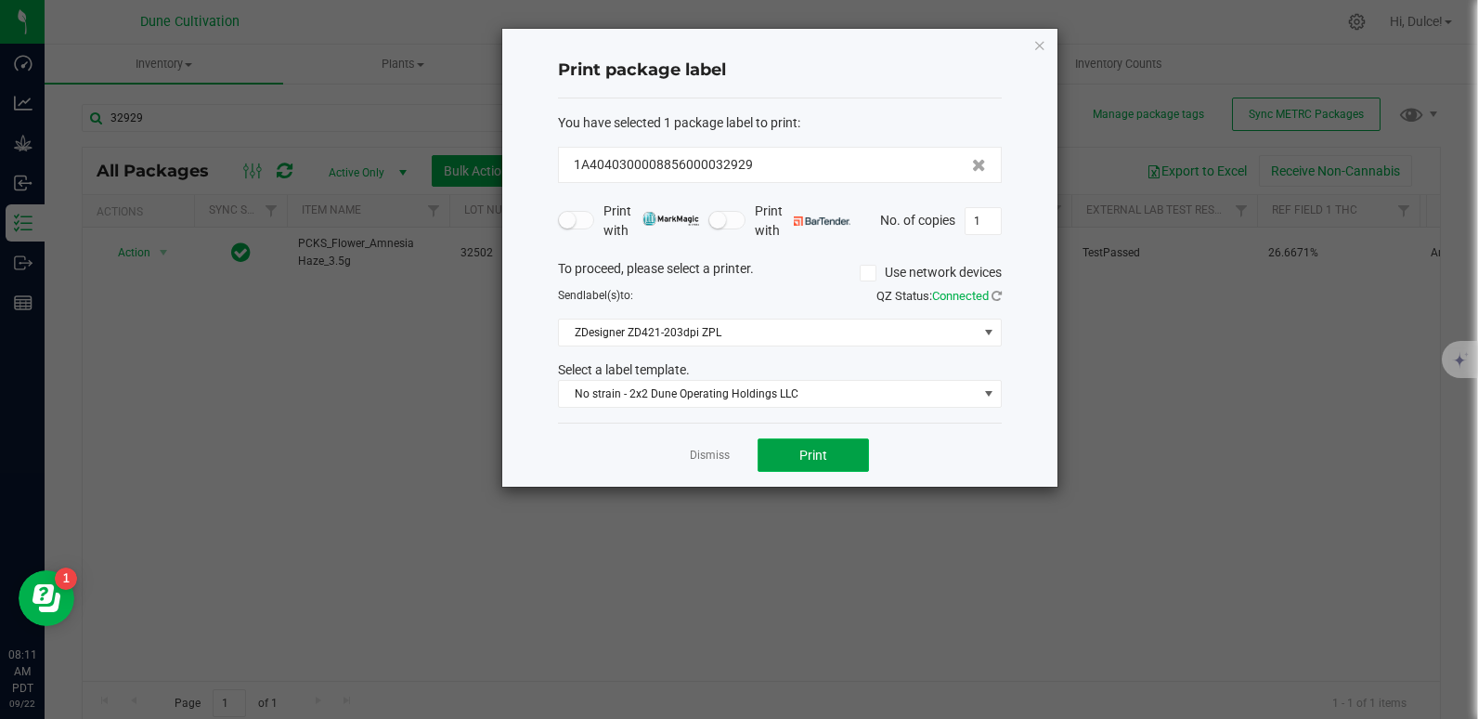
click at [835, 458] on button "Print" at bounding box center [813, 454] width 111 height 33
click at [1040, 33] on icon "button" at bounding box center [1039, 44] width 13 height 22
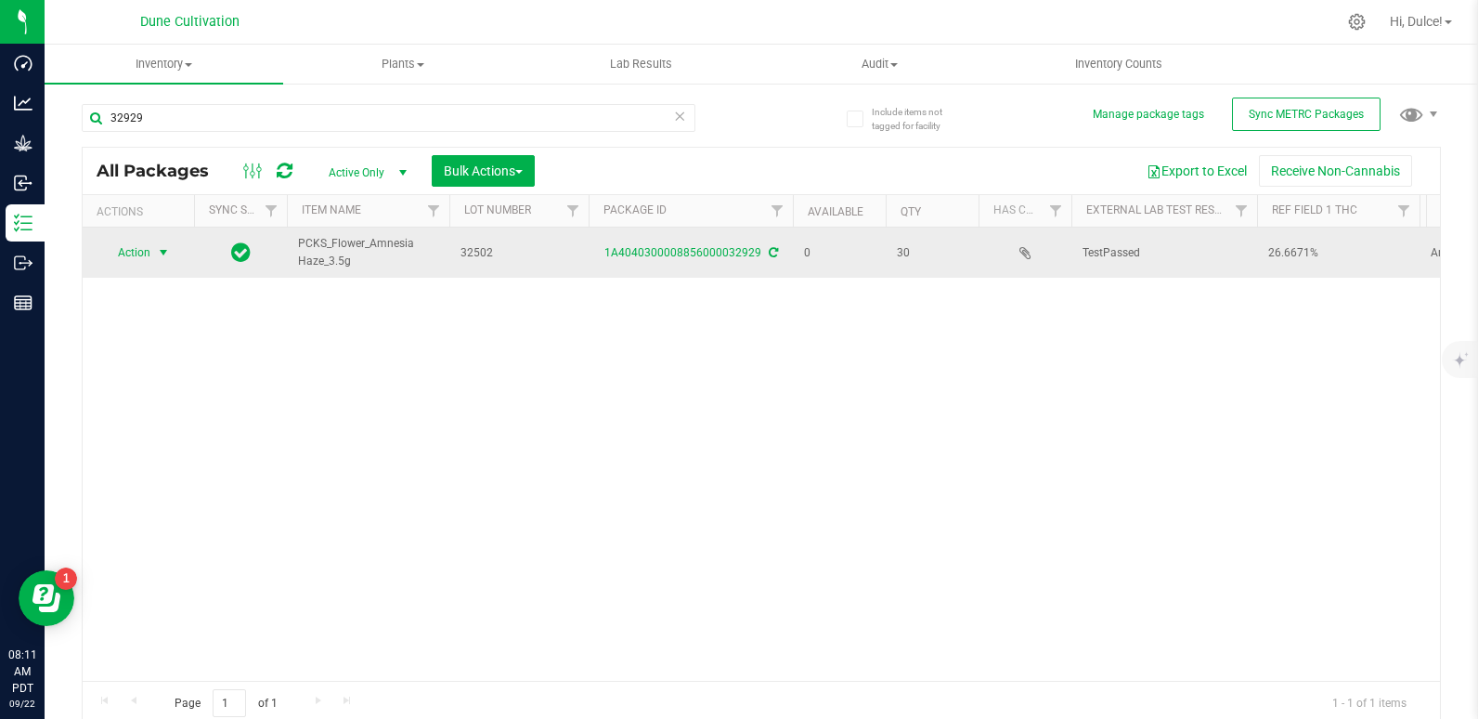
click at [732, 241] on td "1A4040300008856000032929" at bounding box center [691, 252] width 204 height 50
click at [727, 247] on link "1A4040300008856000032929" at bounding box center [682, 252] width 157 height 13
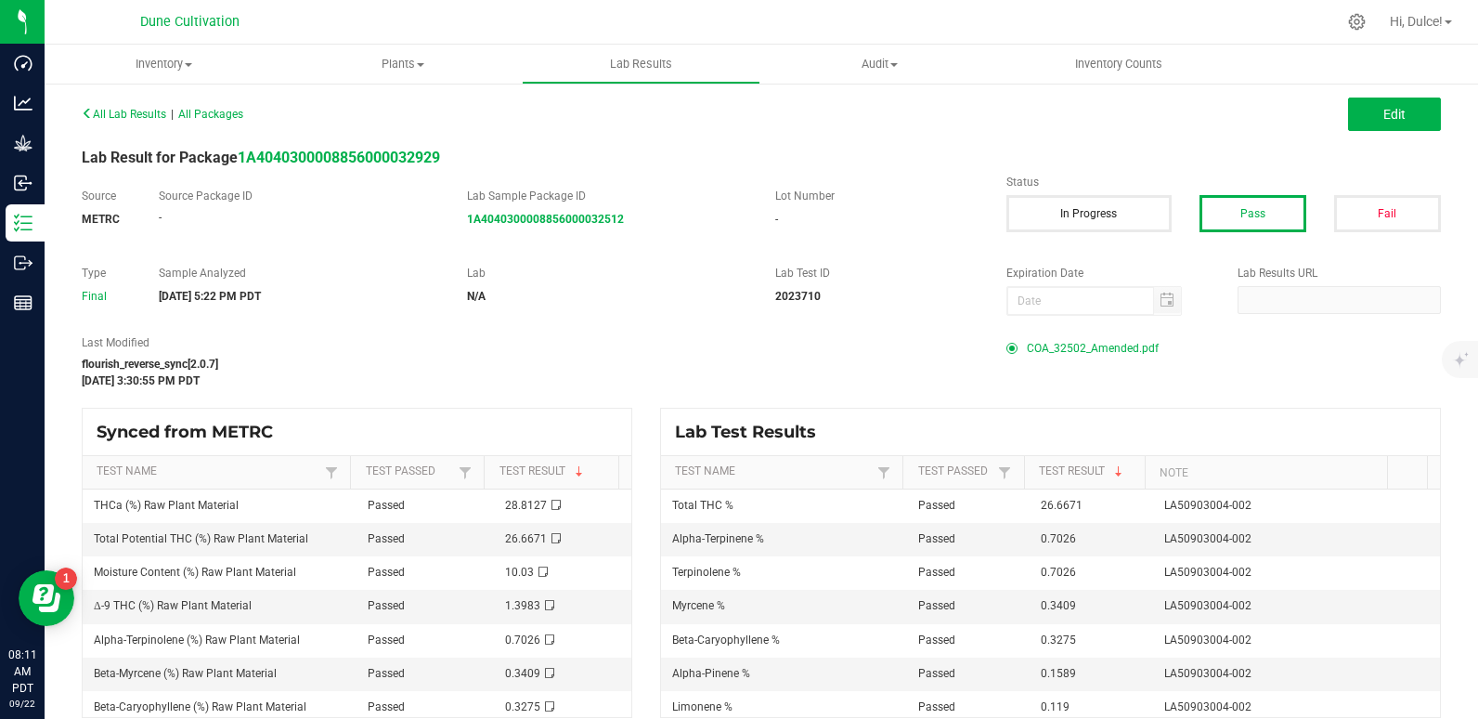
click at [1031, 345] on span "COA_32502_Amended.pdf" at bounding box center [1093, 348] width 132 height 28
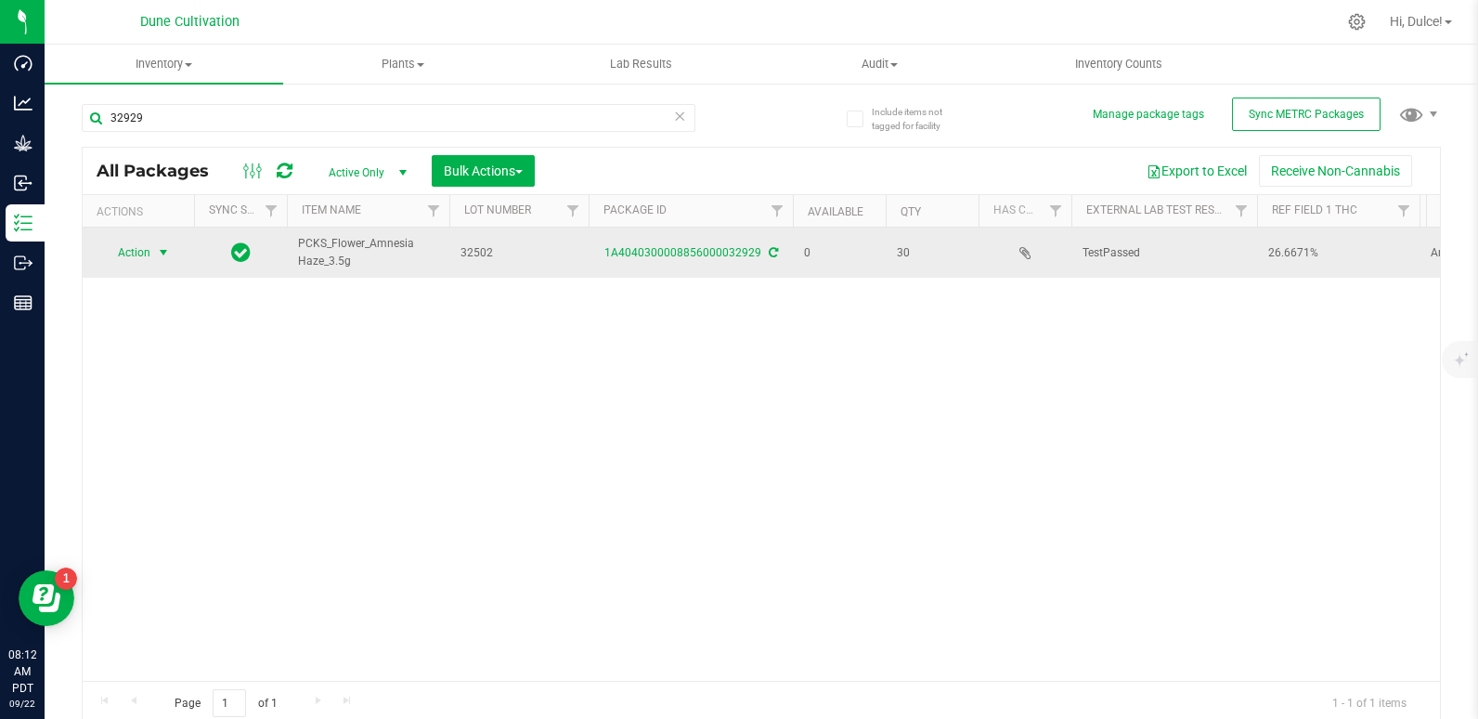
click at [125, 254] on span "Action" at bounding box center [126, 253] width 50 height 26
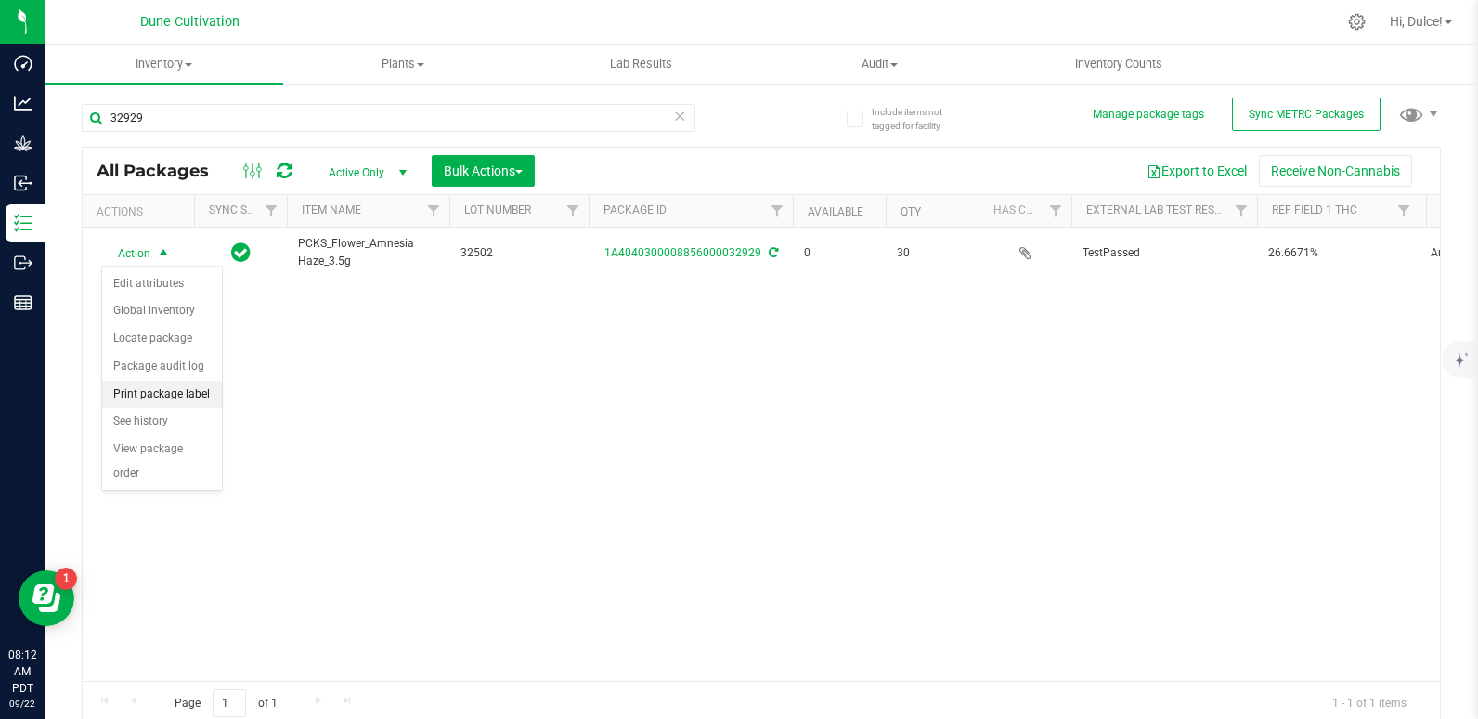
click at [196, 388] on li "Print package label" at bounding box center [162, 395] width 120 height 28
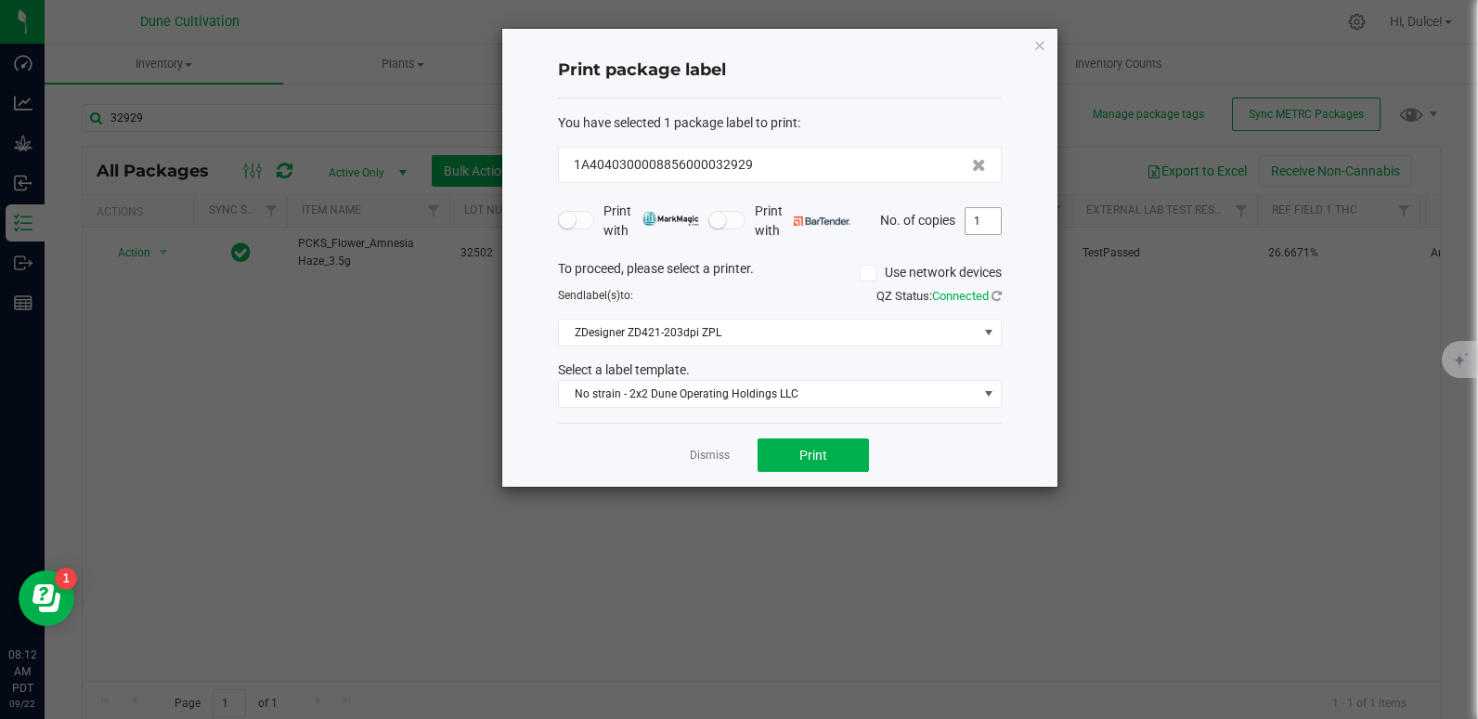
click at [989, 214] on input "1" at bounding box center [983, 221] width 35 height 26
type input "30"
click at [823, 455] on span "Print" at bounding box center [813, 454] width 28 height 15
click at [1038, 42] on icon "button" at bounding box center [1039, 44] width 13 height 22
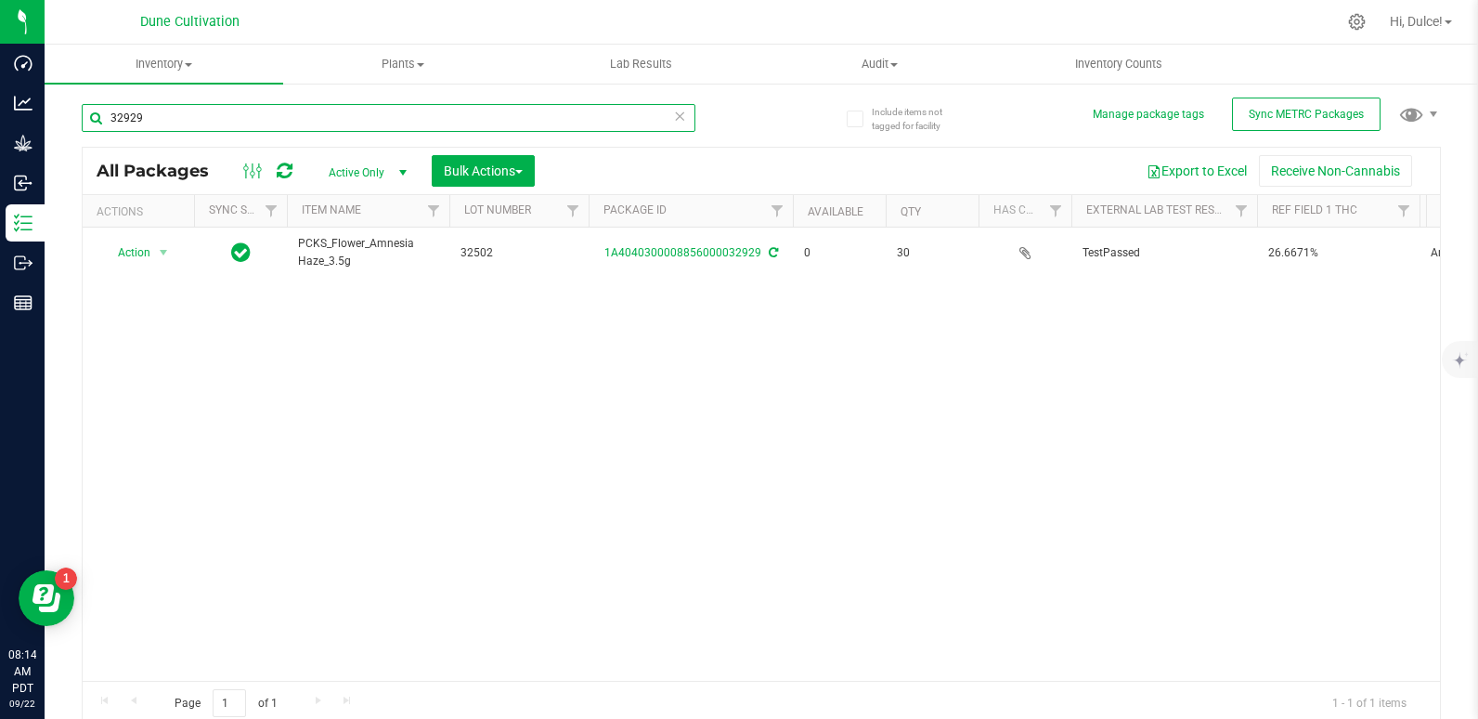
click at [183, 120] on input "32929" at bounding box center [389, 118] width 614 height 28
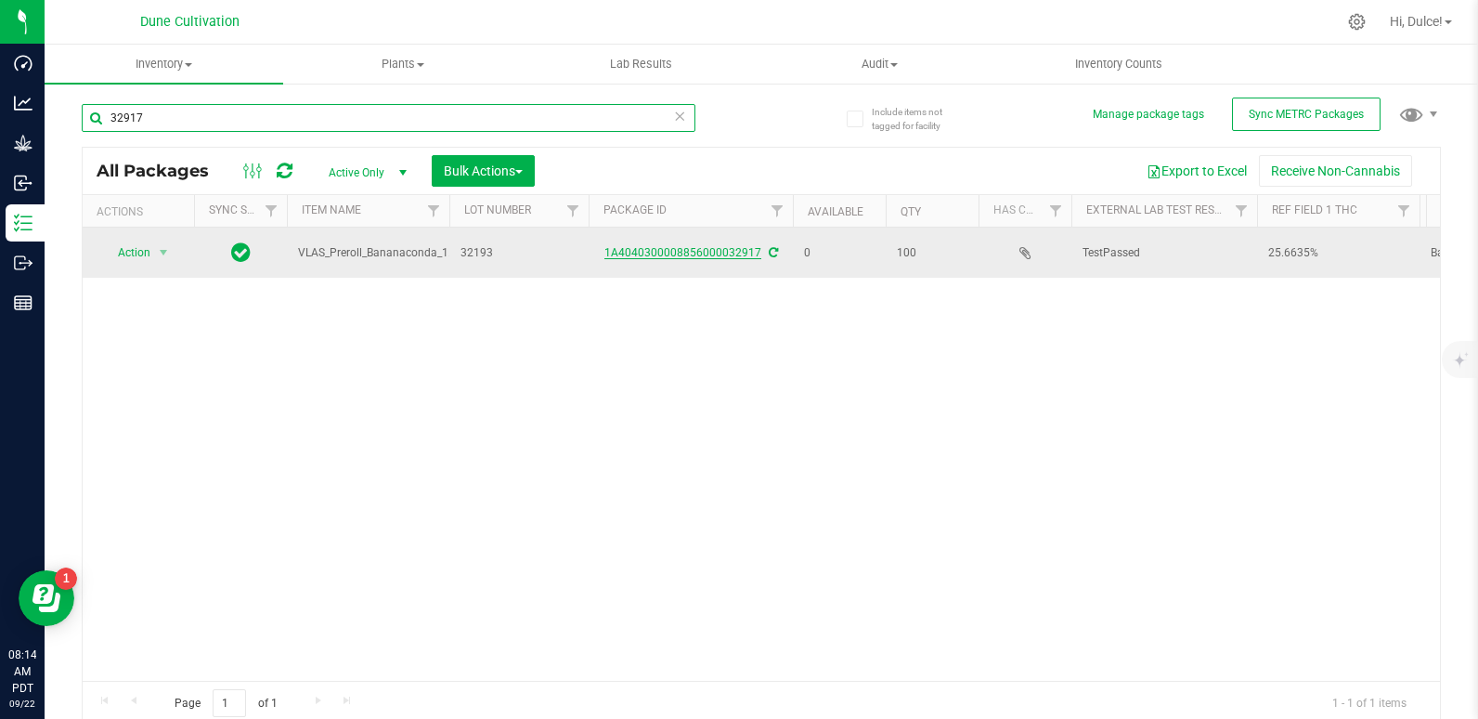
type input "32917"
click at [664, 253] on link "1A4040300008856000032917" at bounding box center [682, 252] width 157 height 13
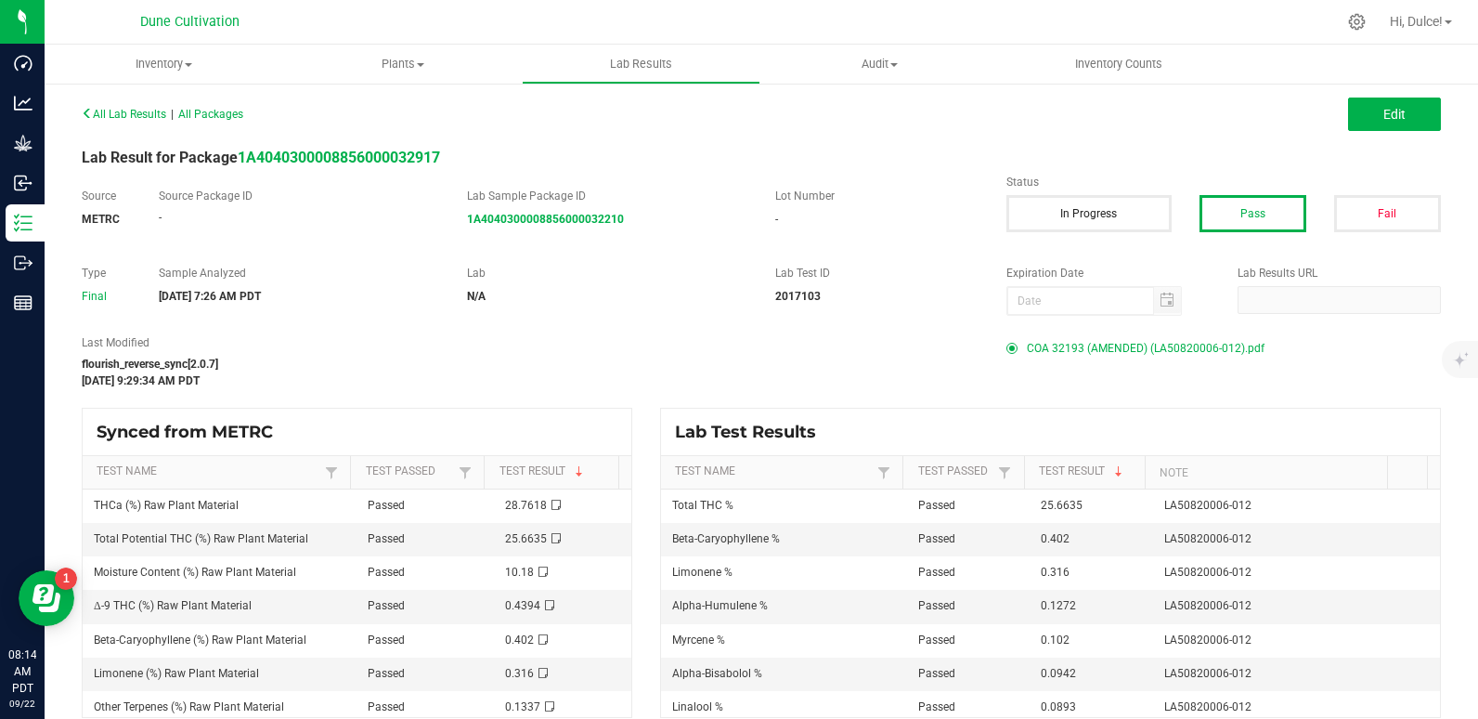
click at [1058, 342] on span "COA 32193 (AMENDED) (LA50820006-012).pdf" at bounding box center [1146, 348] width 238 height 28
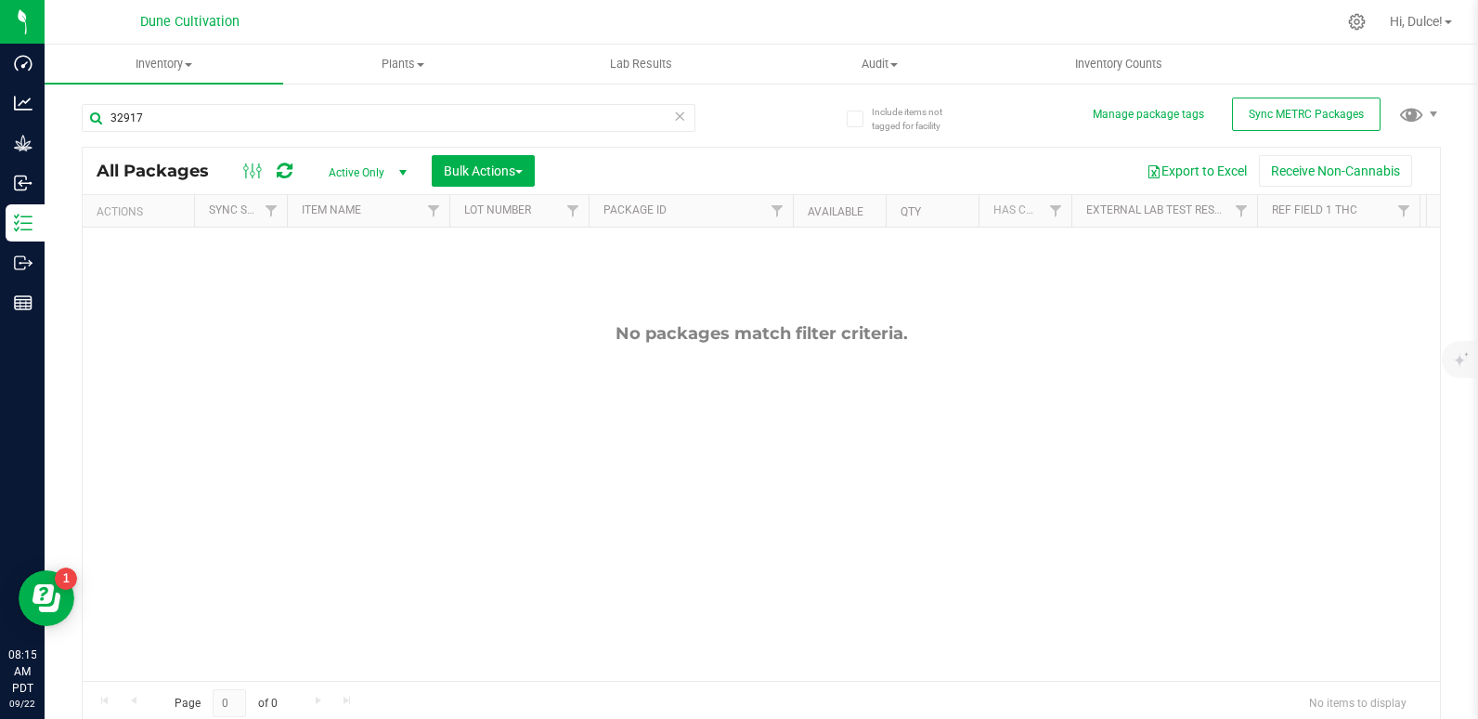
scroll to position [26, 0]
click at [286, 162] on icon at bounding box center [285, 171] width 16 height 19
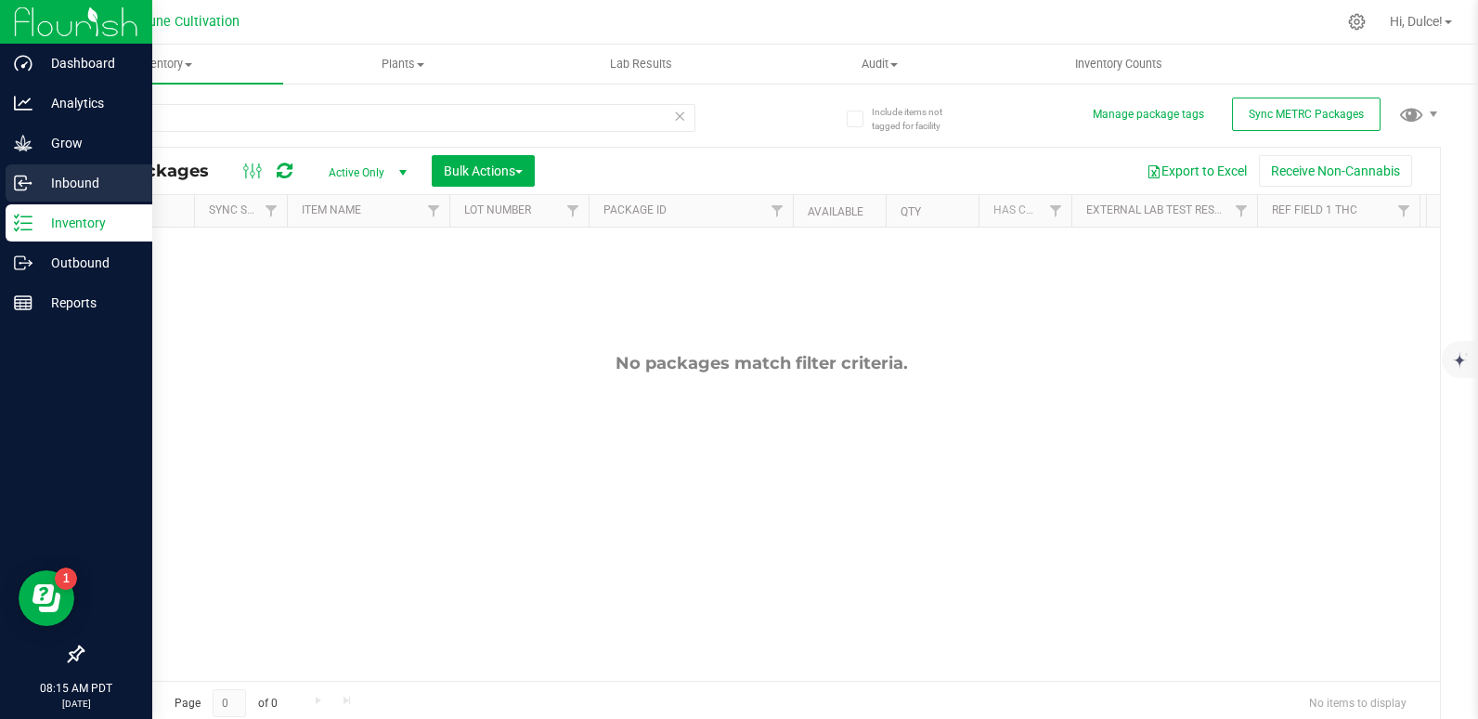
click at [40, 188] on p "Inbound" at bounding box center [87, 183] width 111 height 22
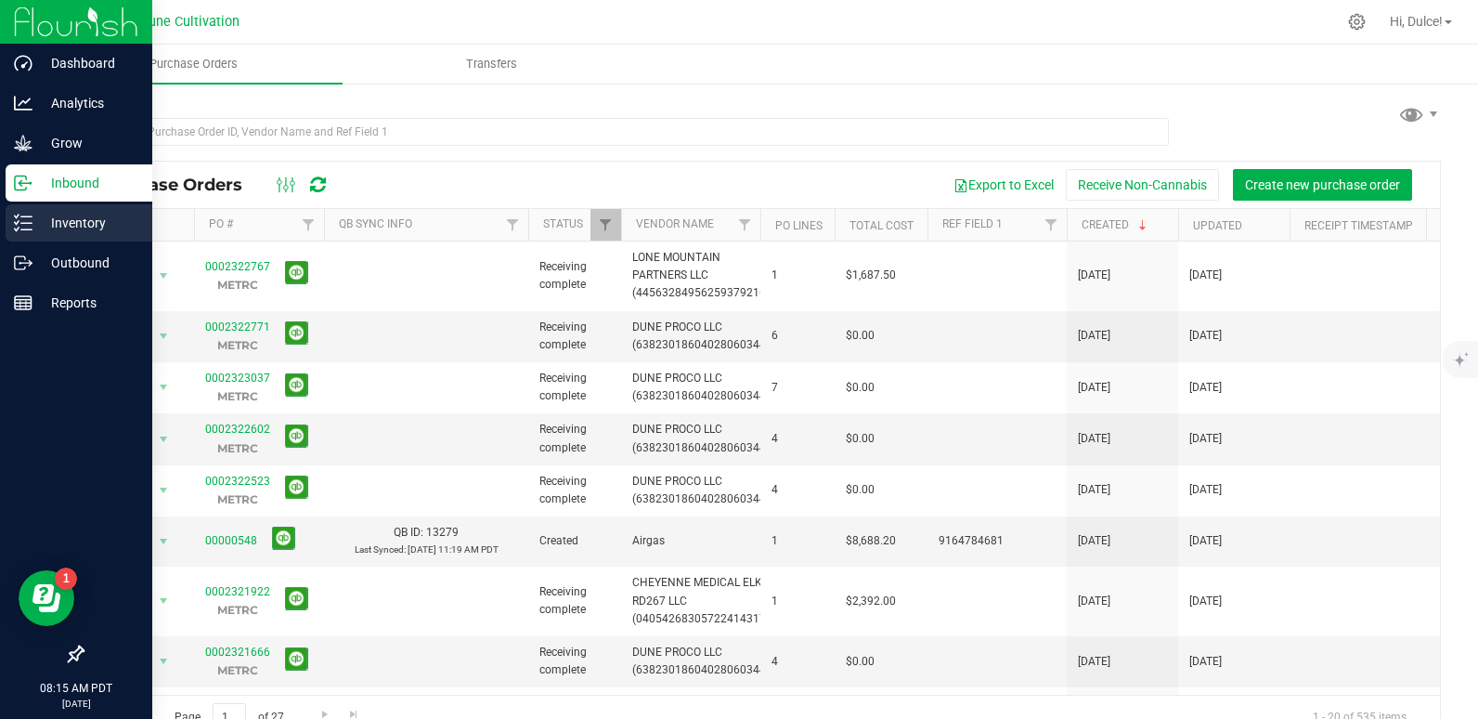
click at [41, 220] on p "Inventory" at bounding box center [87, 223] width 111 height 22
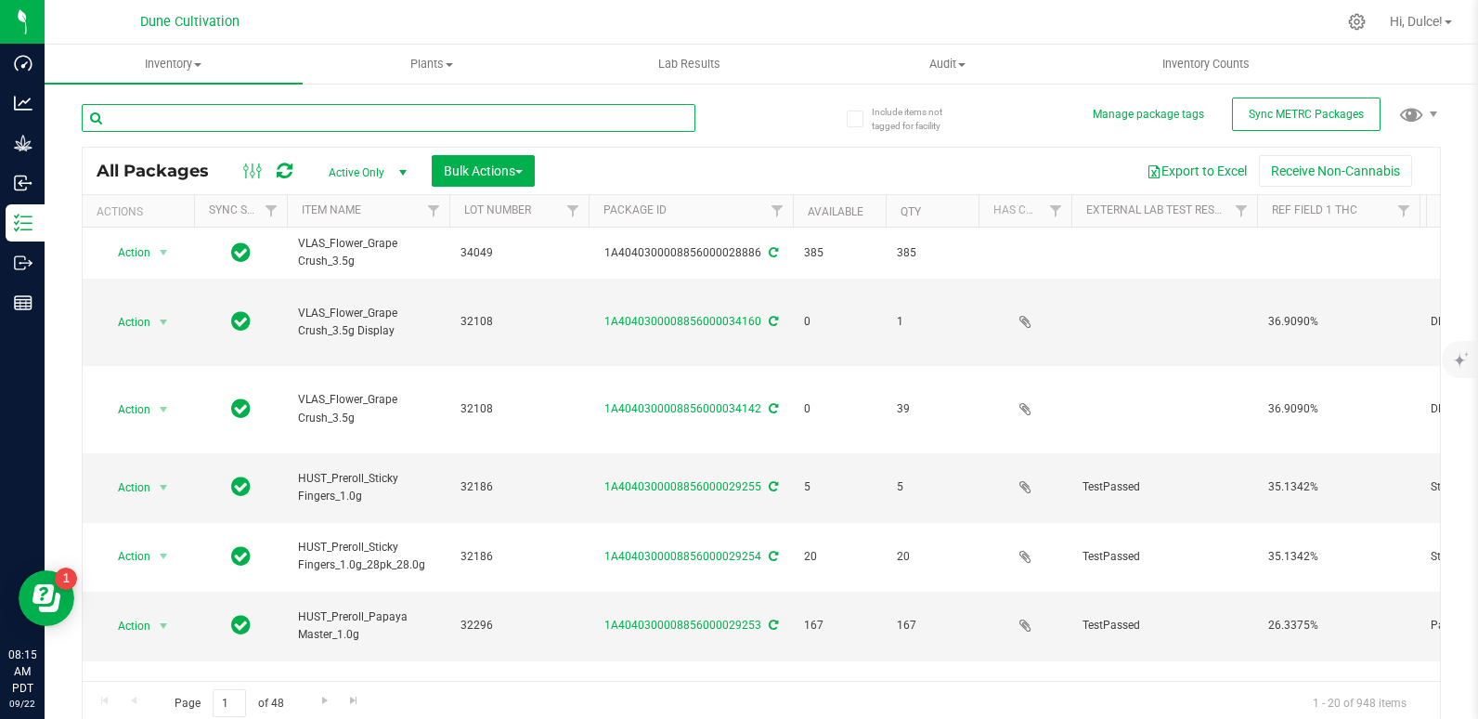
drag, startPoint x: 201, startPoint y: 126, endPoint x: 173, endPoint y: 126, distance: 27.9
click at [173, 126] on input "text" at bounding box center [389, 118] width 614 height 28
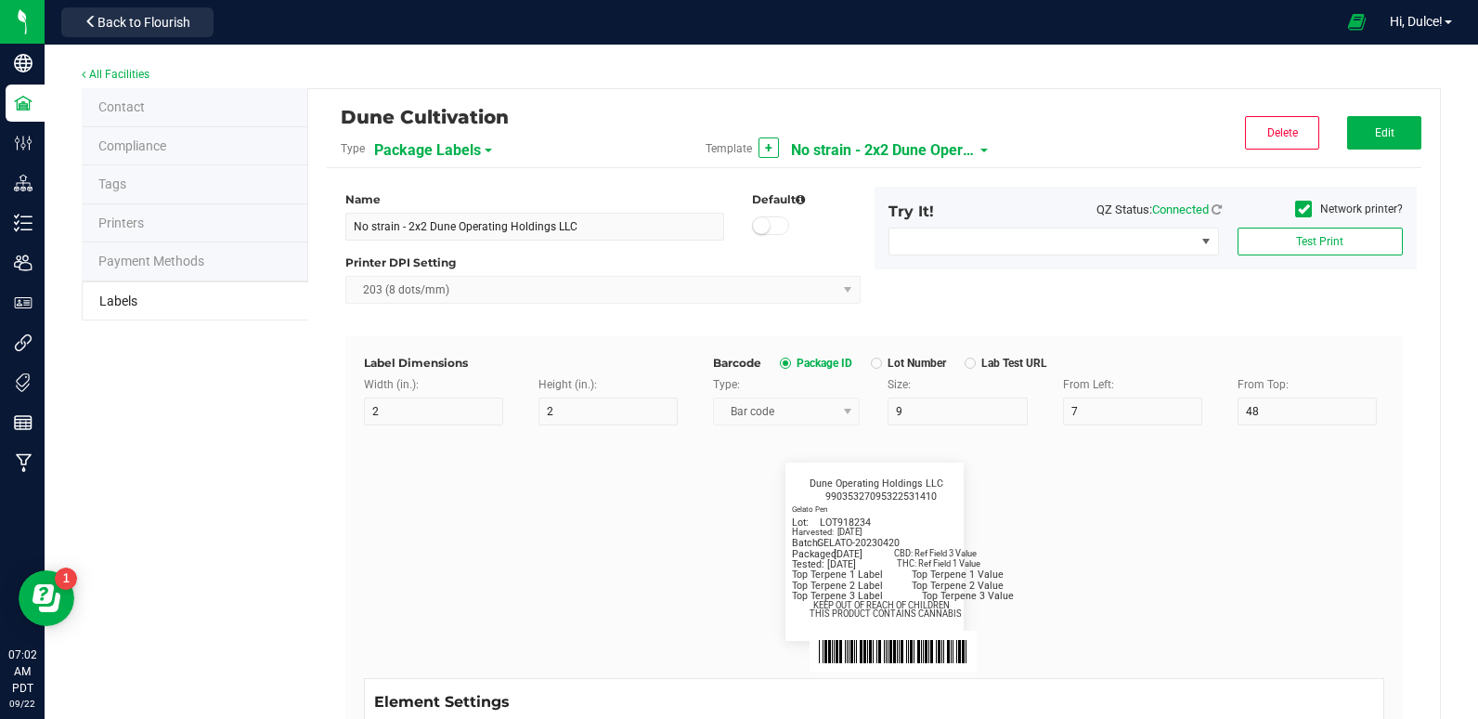
click at [834, 148] on span "No strain - 2x2 Dune Operating Holdings LLC" at bounding box center [884, 151] width 186 height 32
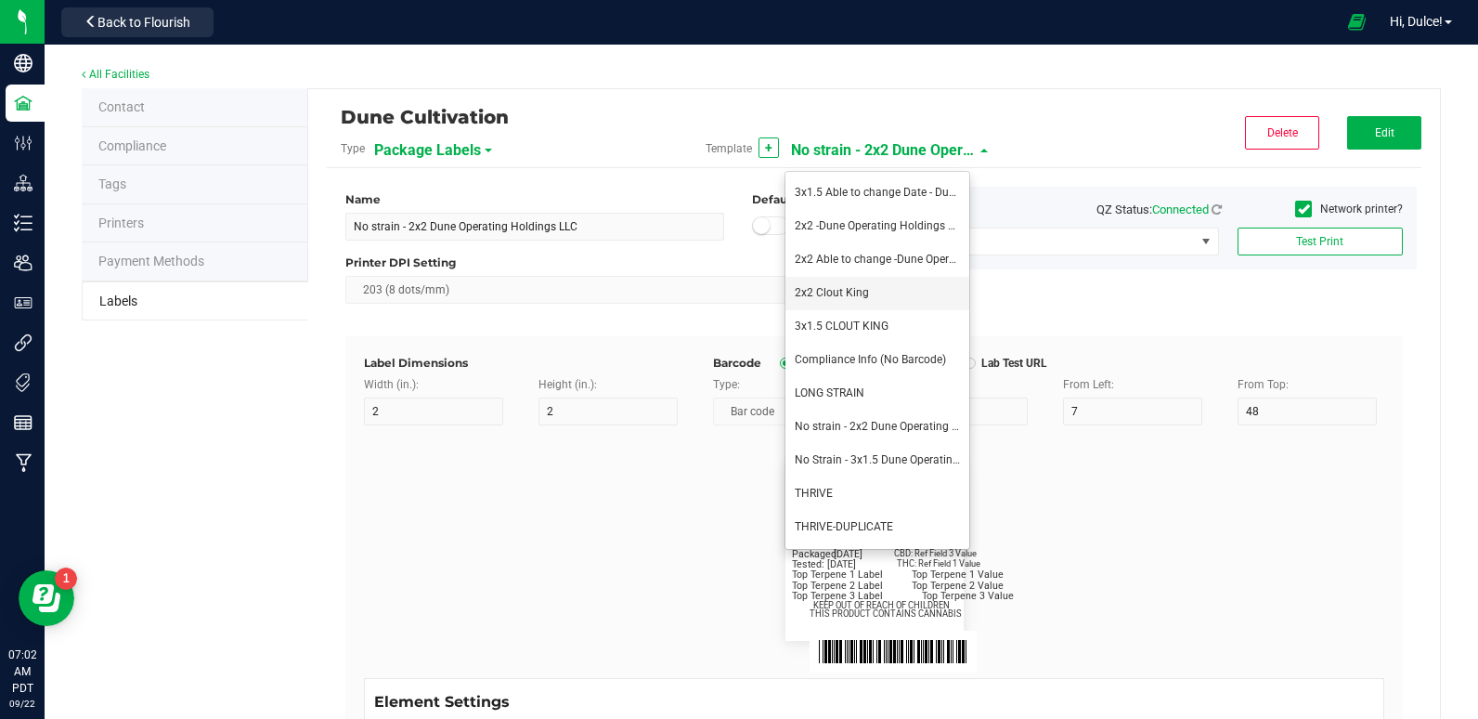
click at [846, 290] on span "2x2 Clout King" at bounding box center [832, 292] width 74 height 13
type input "2x2 Clout King"
type input "SKU Name"
type input "16"
type input "6.5"
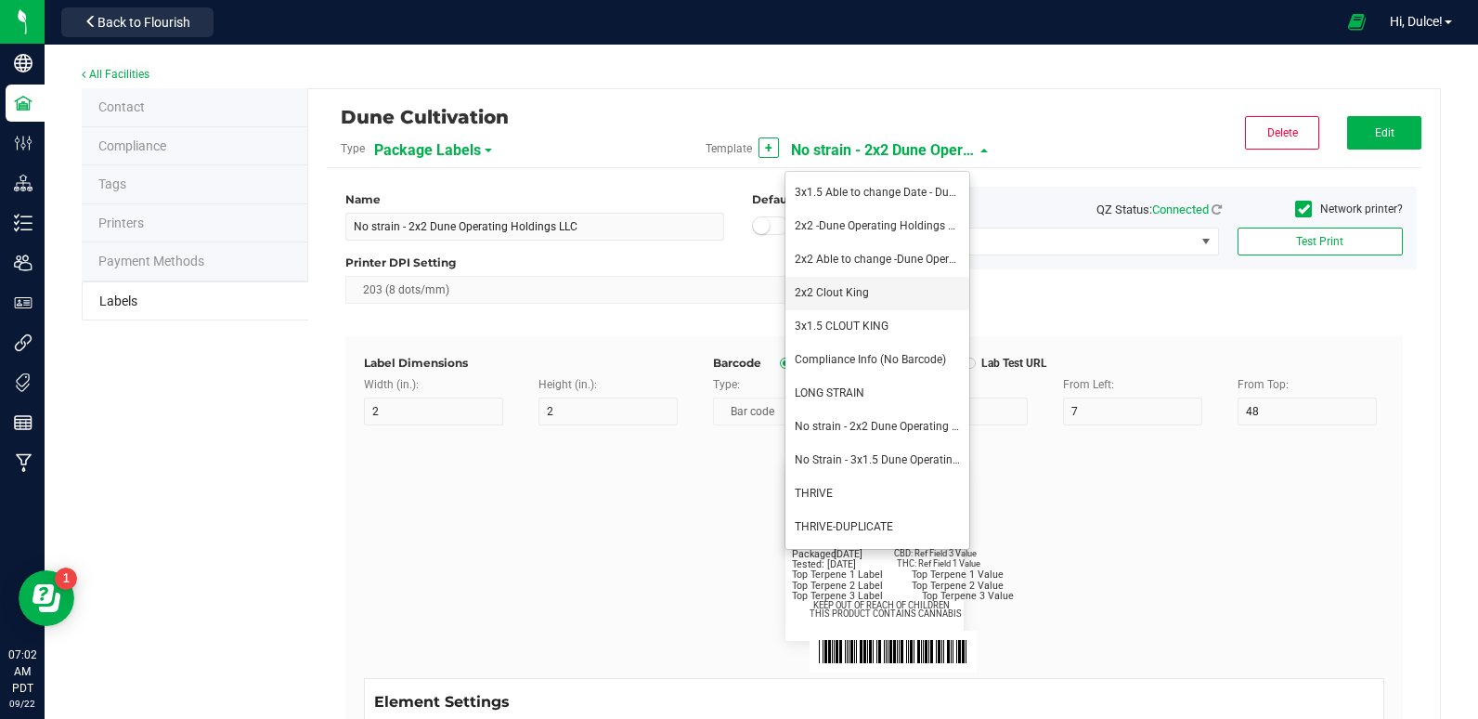
type input "1"
type input "12"
type input "Gelato Pen"
type input "Packaged:"
type input "12"
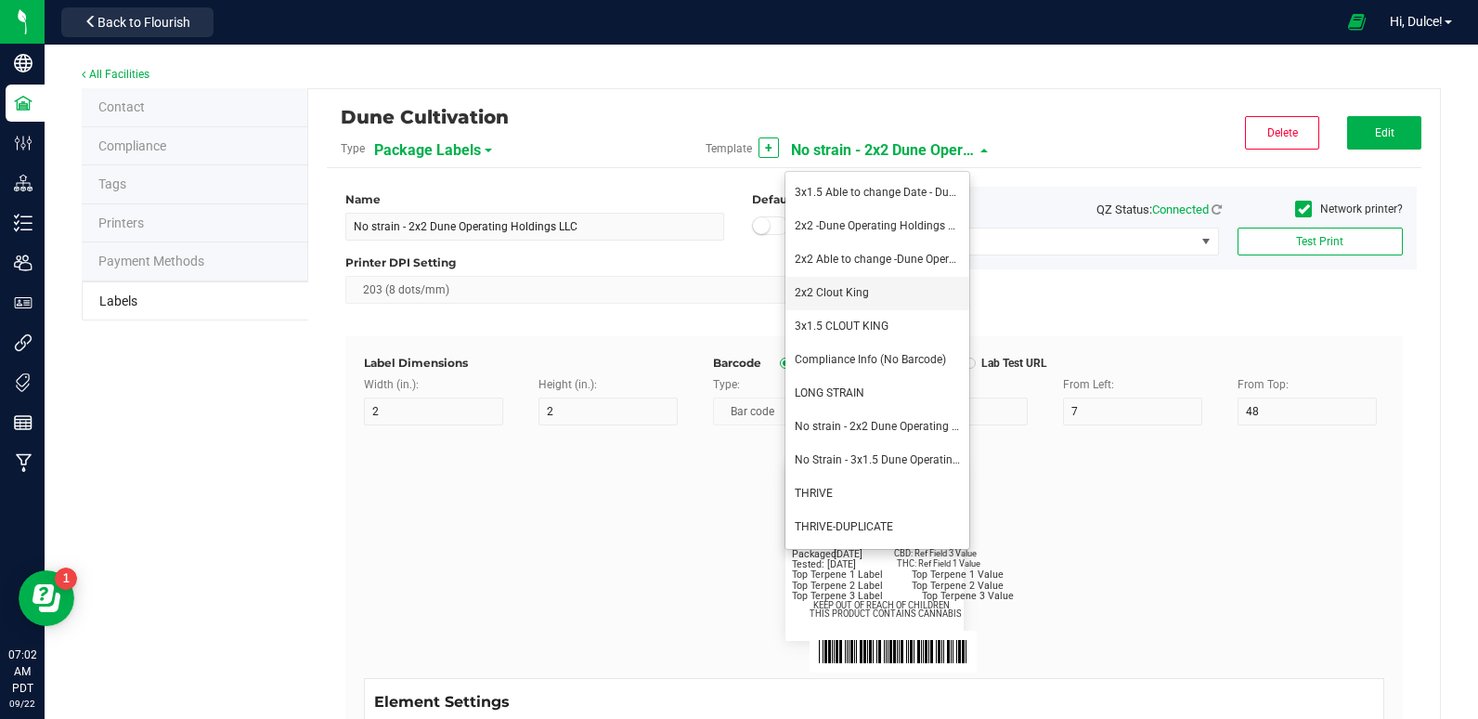
type input "24"
type input "4/20/2023"
type input "Lot:"
type input "8"
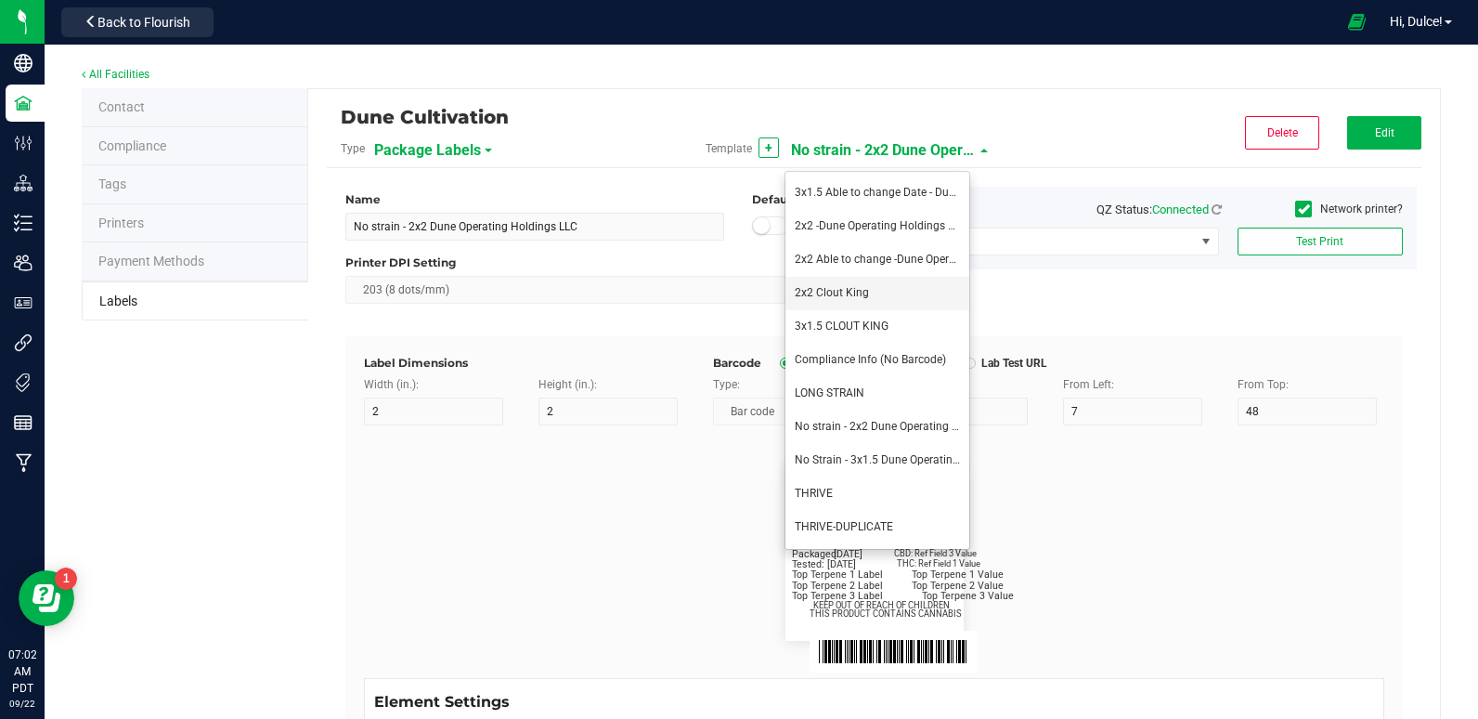
type input "2"
type input "15"
type input "LOT918234"
type input "THC:"
type input "8"
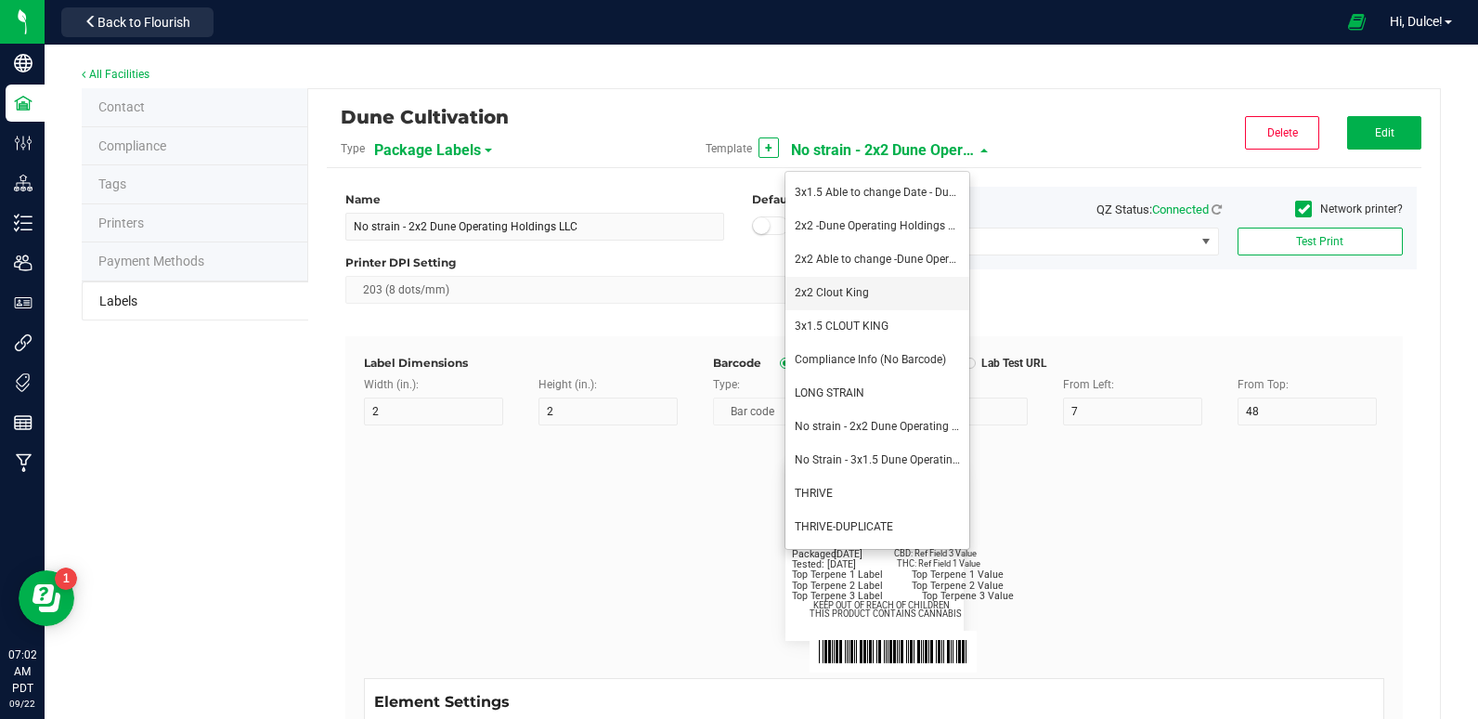
type input "32"
type input "27"
type input "Ref Field 1 Value"
type input "CBD:"
type input "6"
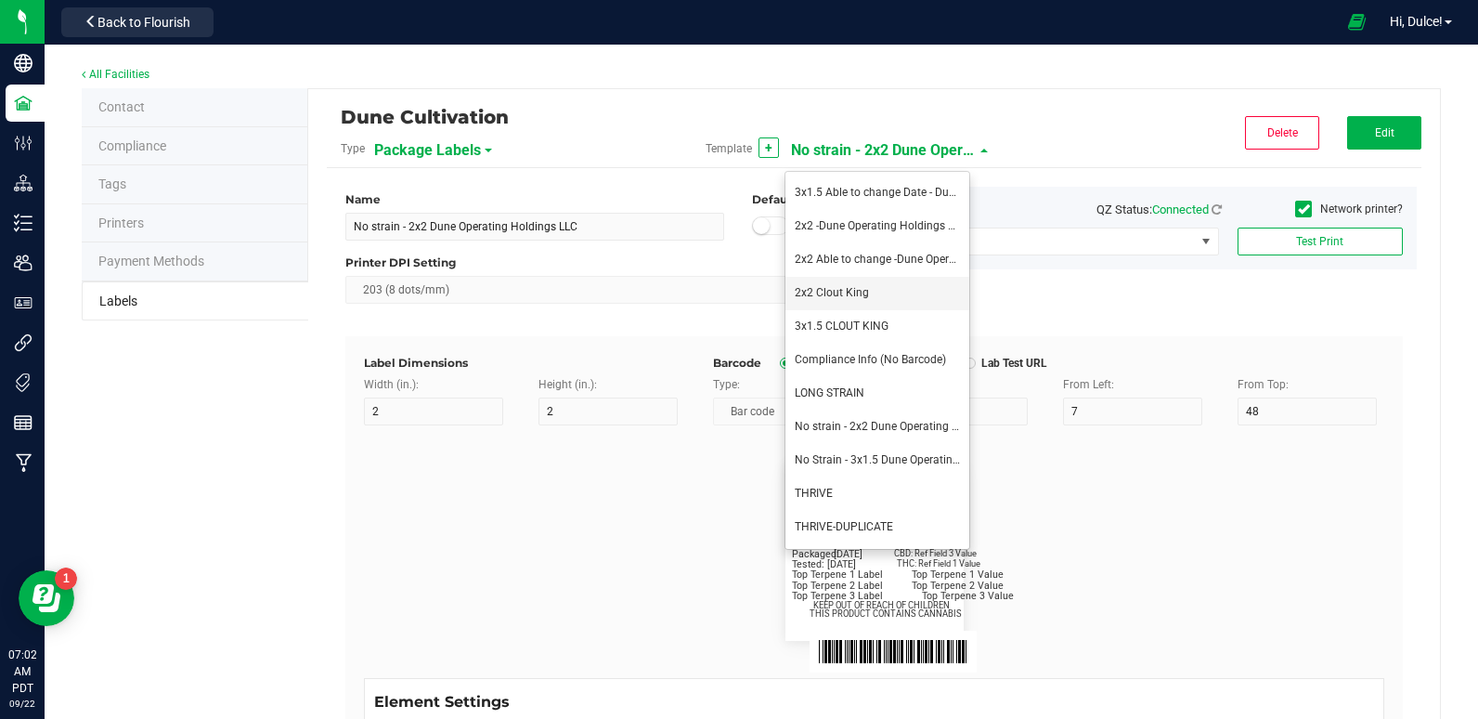
type input "6.5"
type input "32"
type input "24"
type input "Ref Field 3 Value"
type input "Top Terpene 1 Label"
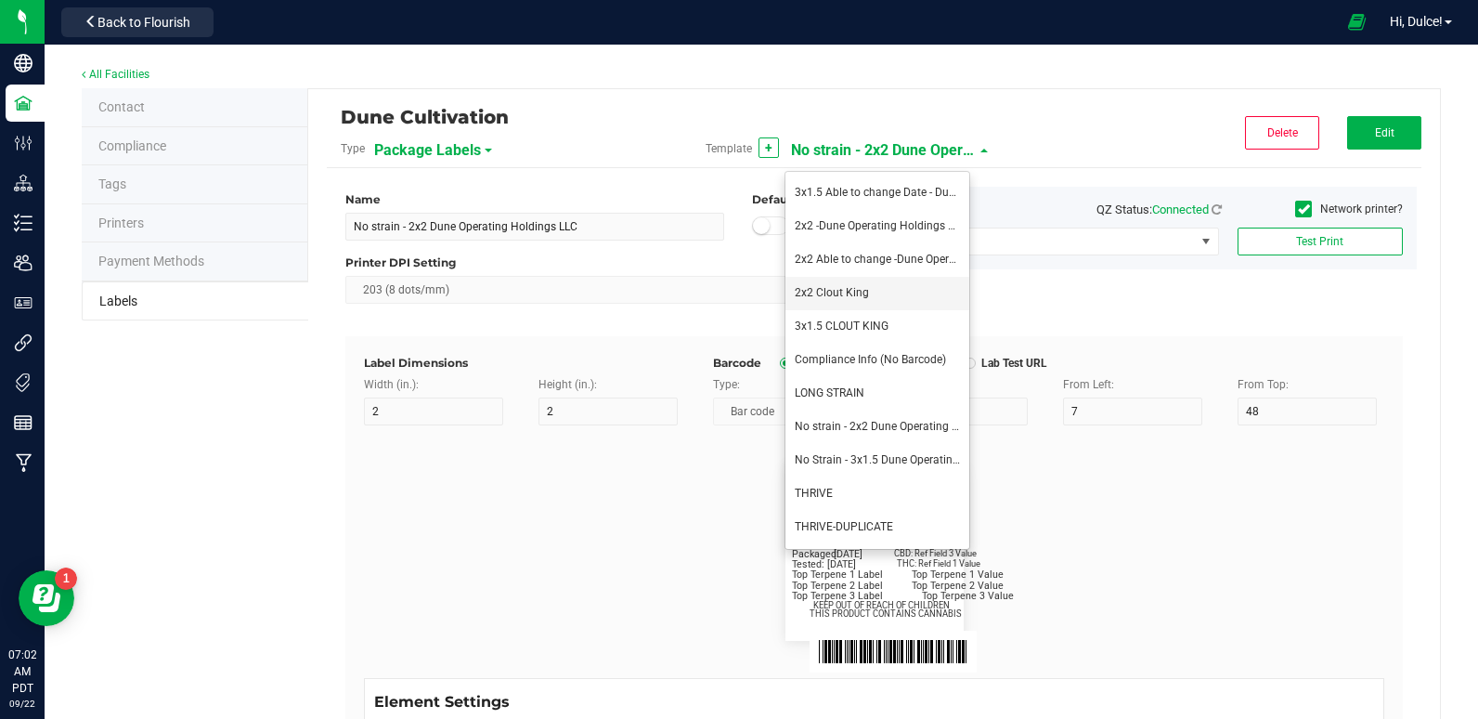
type input "2"
type input "Top Terpene 1 Label"
type input "Top Terpene 1 Value"
type input "36"
type input "30"
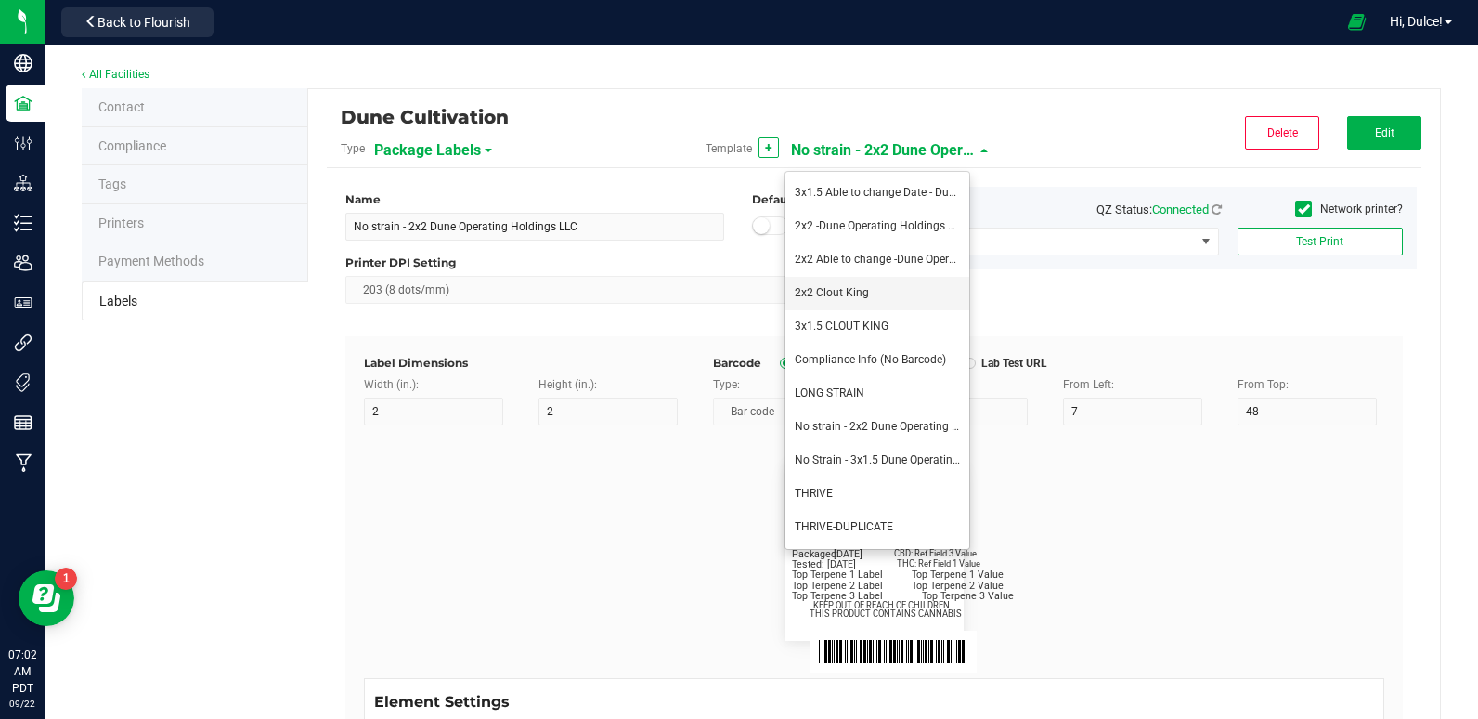
type input "Top Terpene 1 Value"
type input "Top Terpene 2 Label"
type input "2"
type input "Top Terpene 2 Label"
type input "Top Terpene 2 Value"
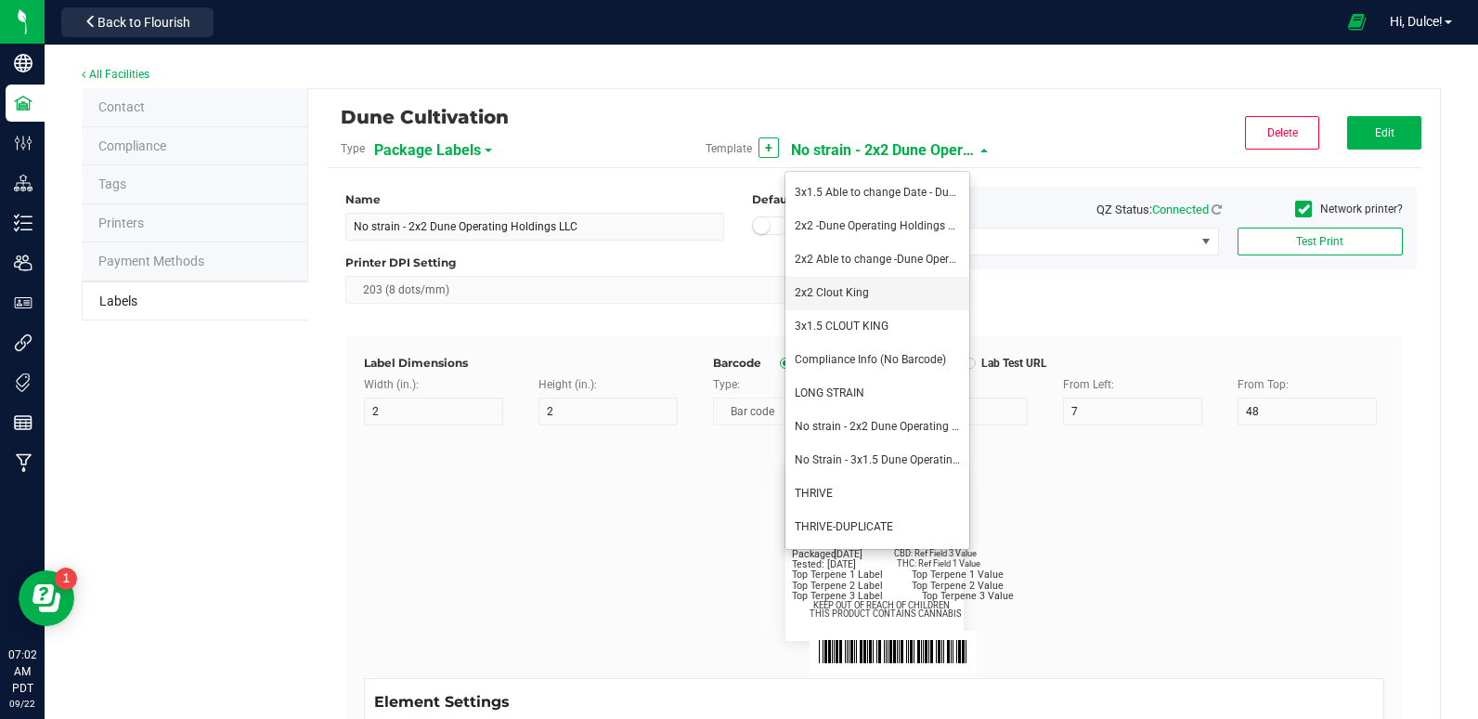
type input "36"
type input "33"
type input "Top Terpene 2 Value"
type input "Top Terpene 3 Label"
type input "2"
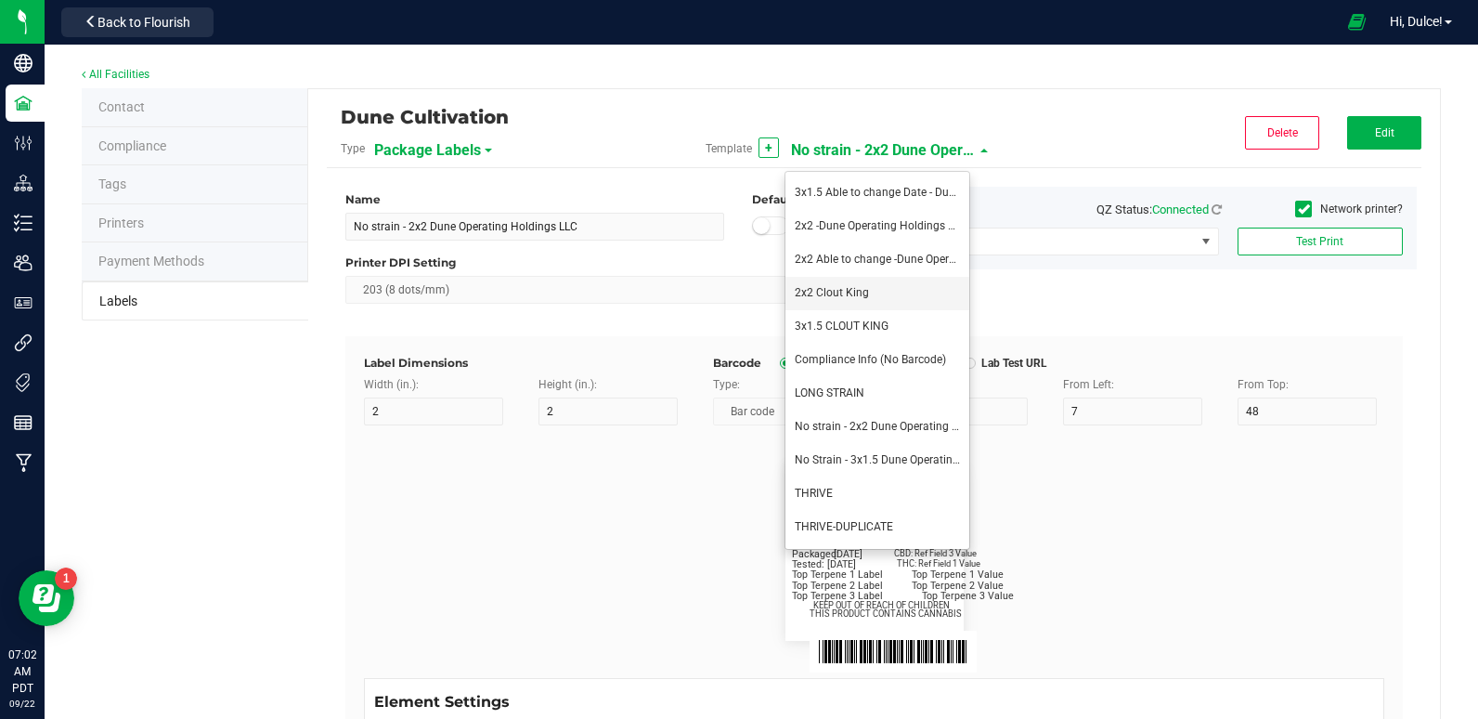
type input "Top Terpene 3 Label"
type input "Top Terpene 3 Value"
type input "35"
type input "8"
type input "39"
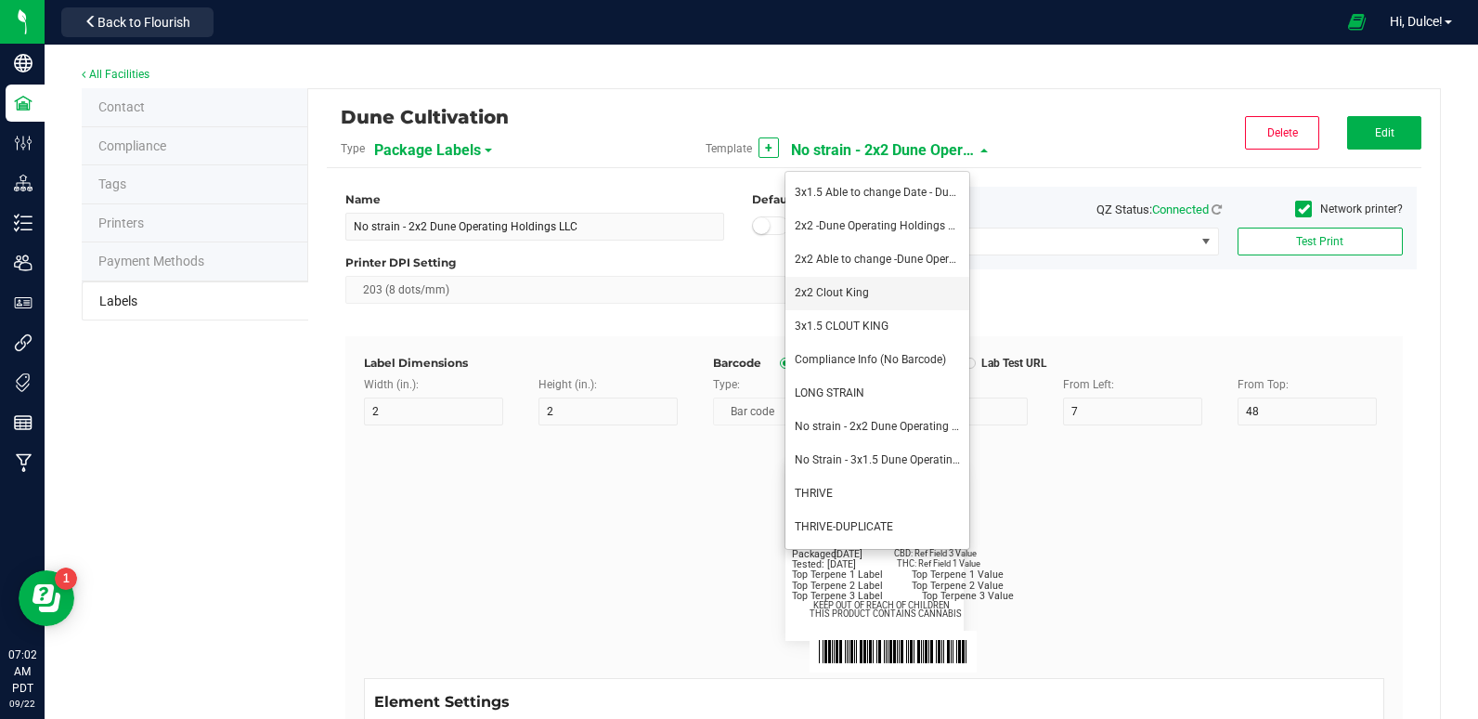
type input "36"
type input "Top Terpene 3 Value"
type input "8"
type input "39"
type input "KEEP OUT OF REACH OF CHILDREN"
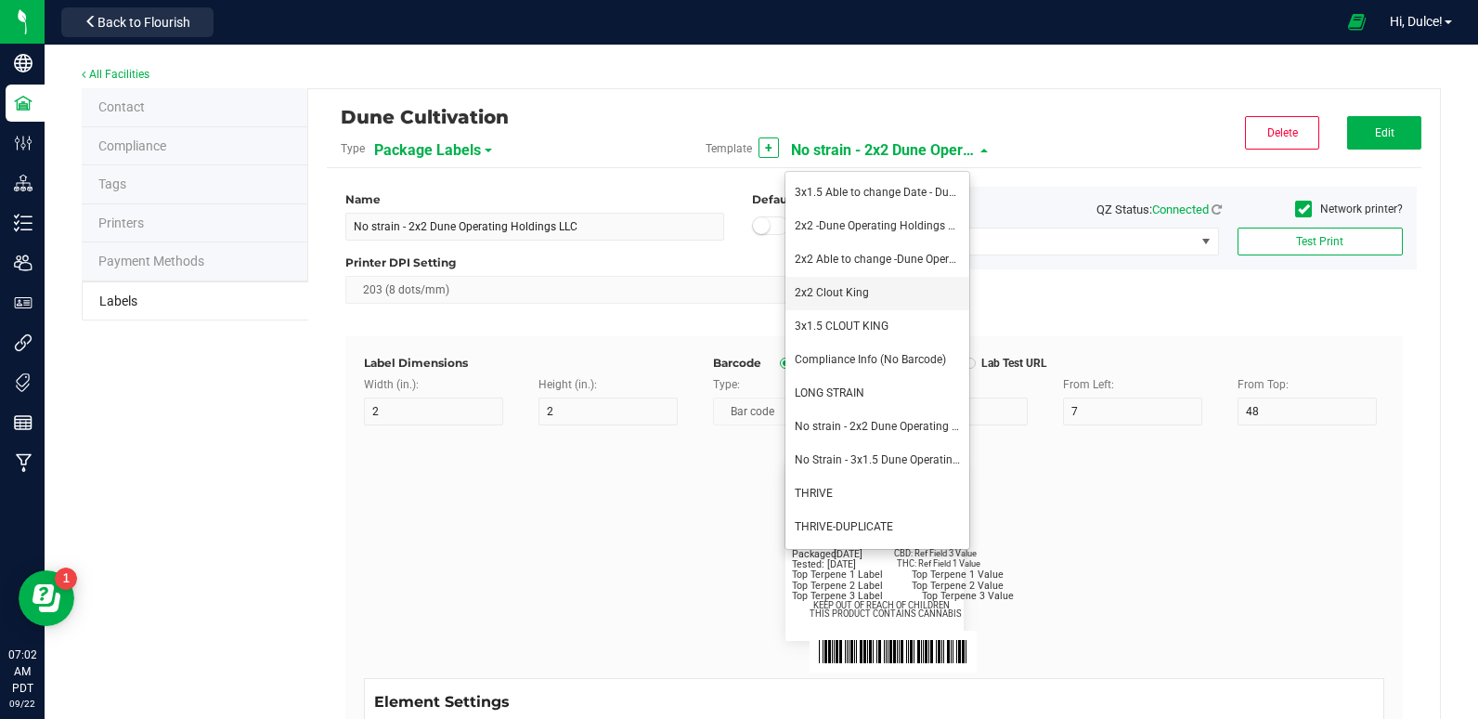
type input "7"
type input "41.2"
type input "THIS PRODUCT CONTAINS CANNABIS"
type input "16"
type input "4"
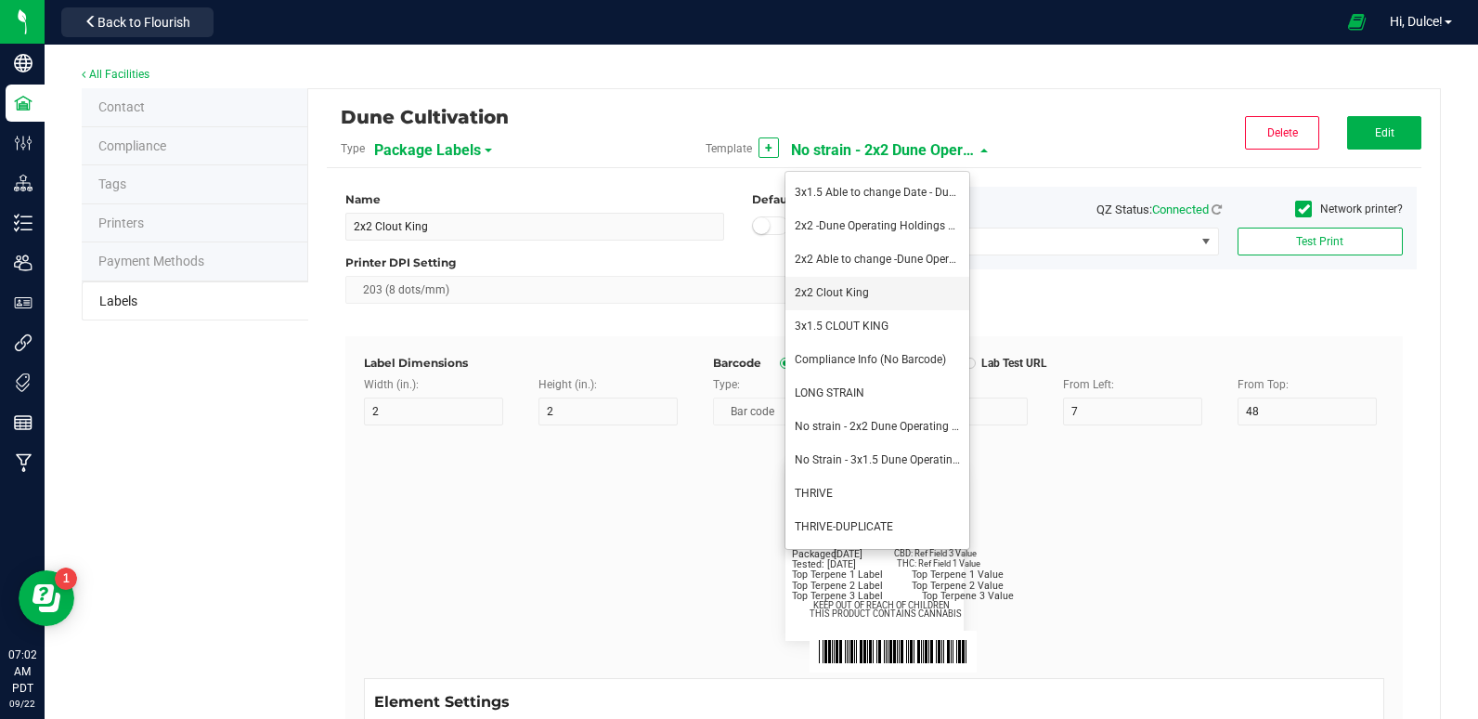
type input "CK Production"
type input "Example"
type input "10"
type input "11.5"
type input "7.75"
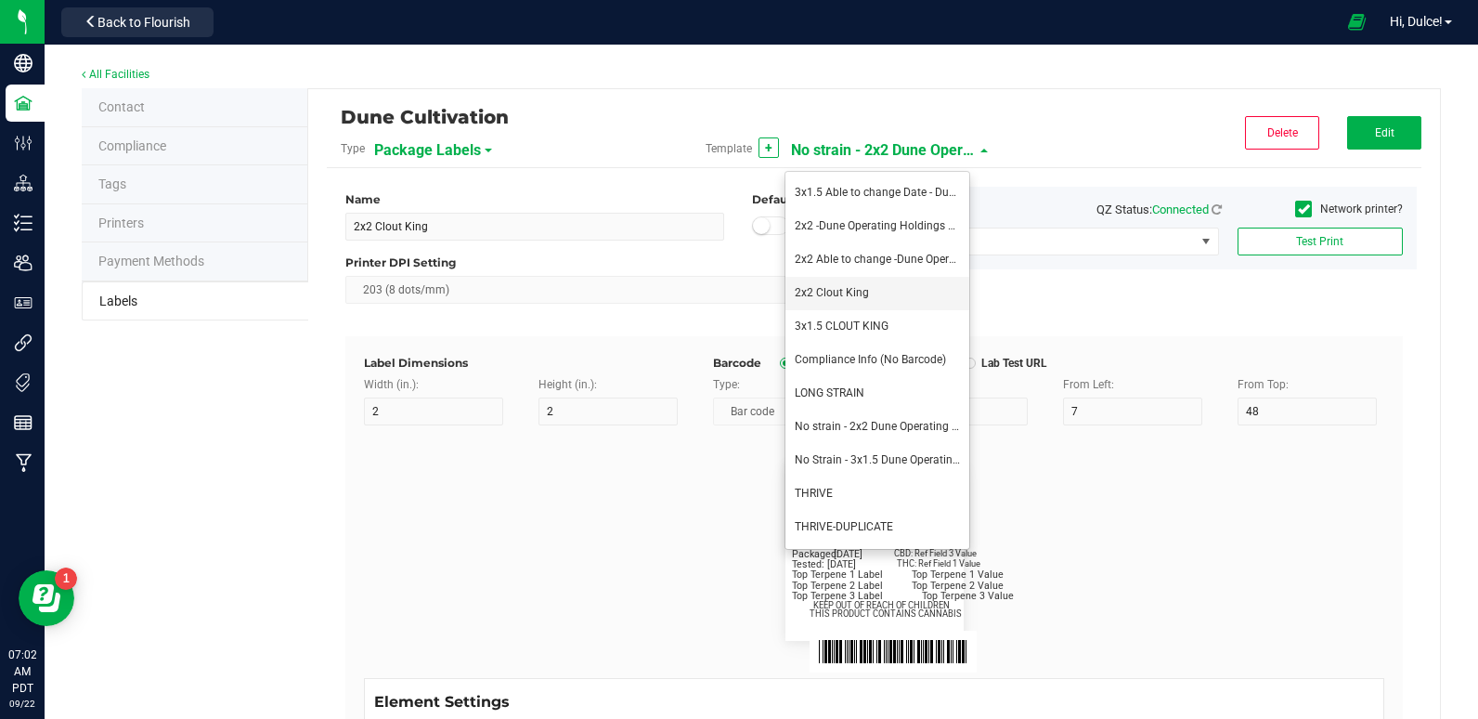
type input "99035327095322531410"
type input "Batch:"
type input "7"
type input "21"
type input "GELATO-20230420"
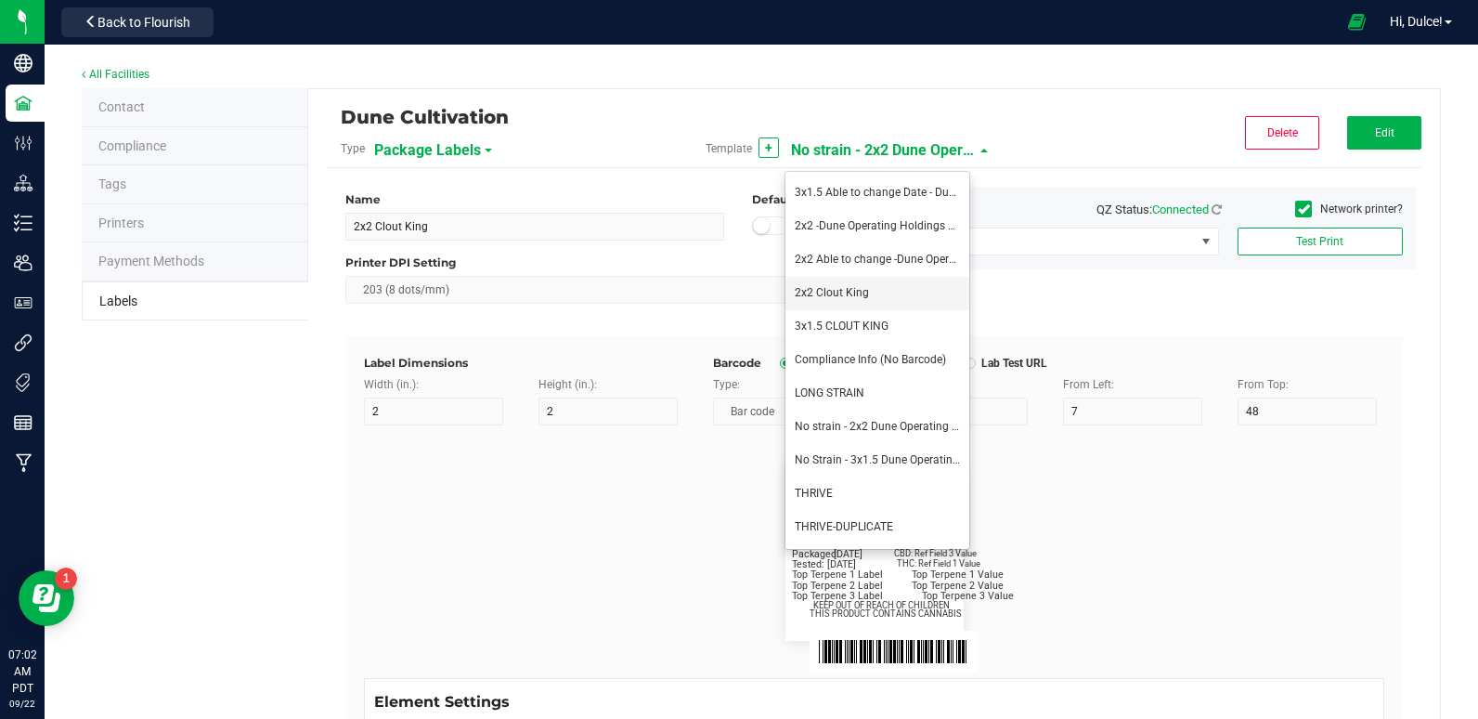
type input "Tested:"
type input "10"
type input "8"
type input "27"
type input "[DATE]"
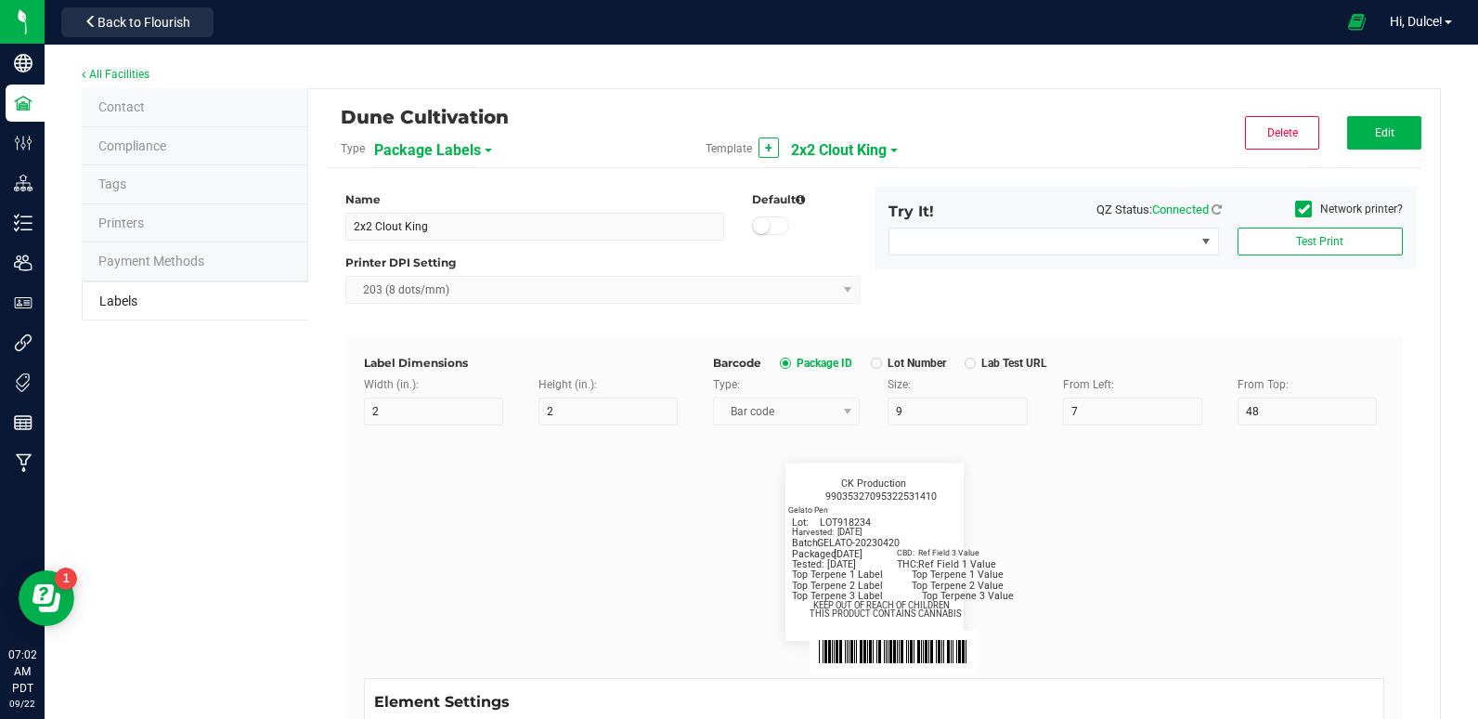
click at [1386, 115] on div "Dune Cultivation Type Package Labels Template + 2x2 Clout King Delete Edit" at bounding box center [874, 138] width 1095 height 60
click at [1375, 133] on span "Edit" at bounding box center [1384, 132] width 19 height 13
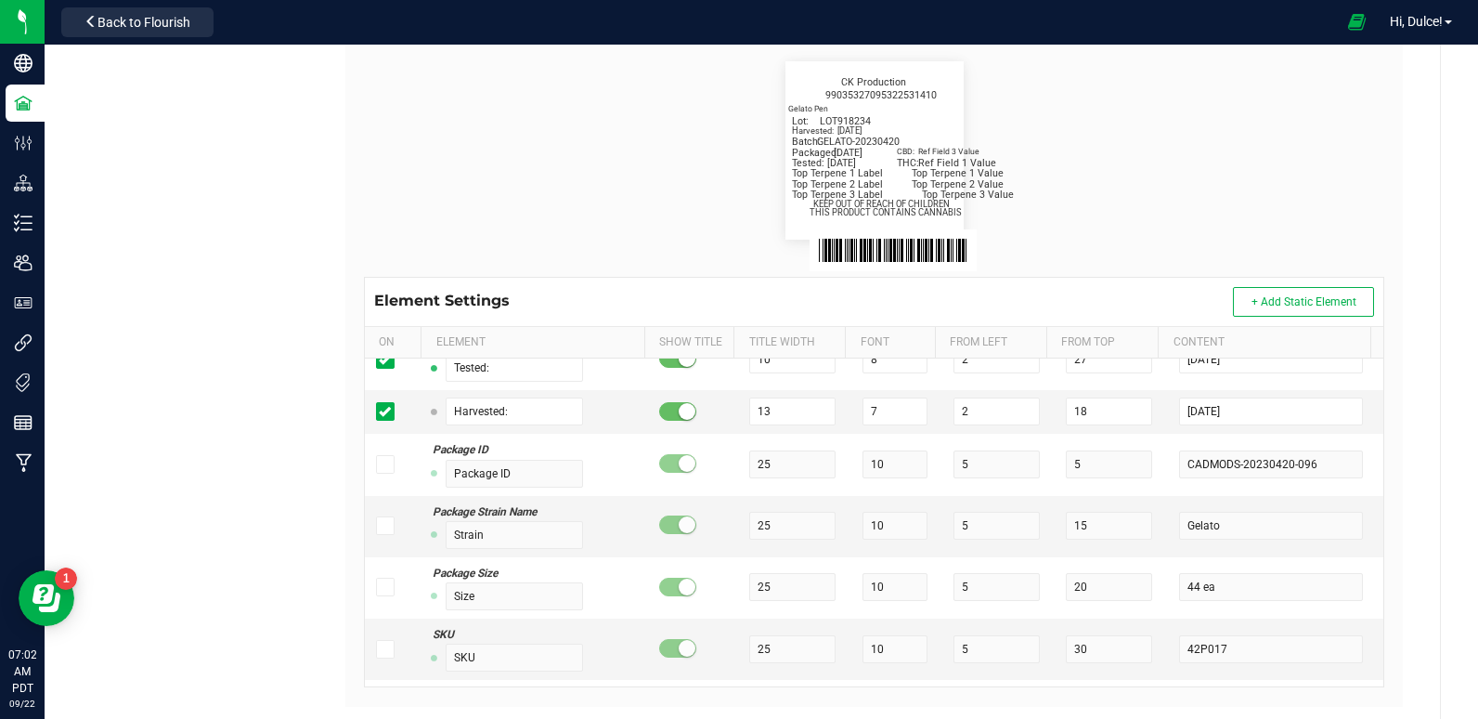
scroll to position [446, 0]
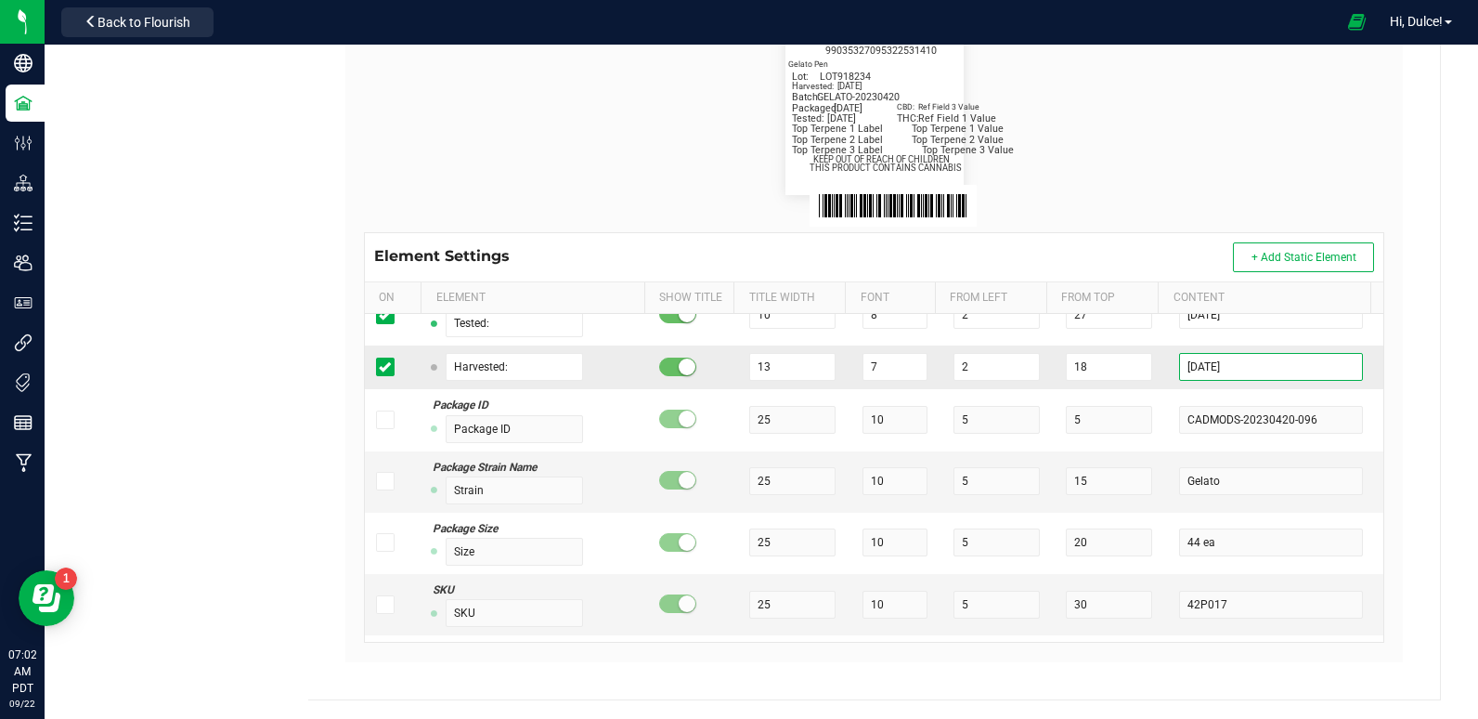
click at [1251, 372] on input "[DATE]" at bounding box center [1270, 367] width 183 height 28
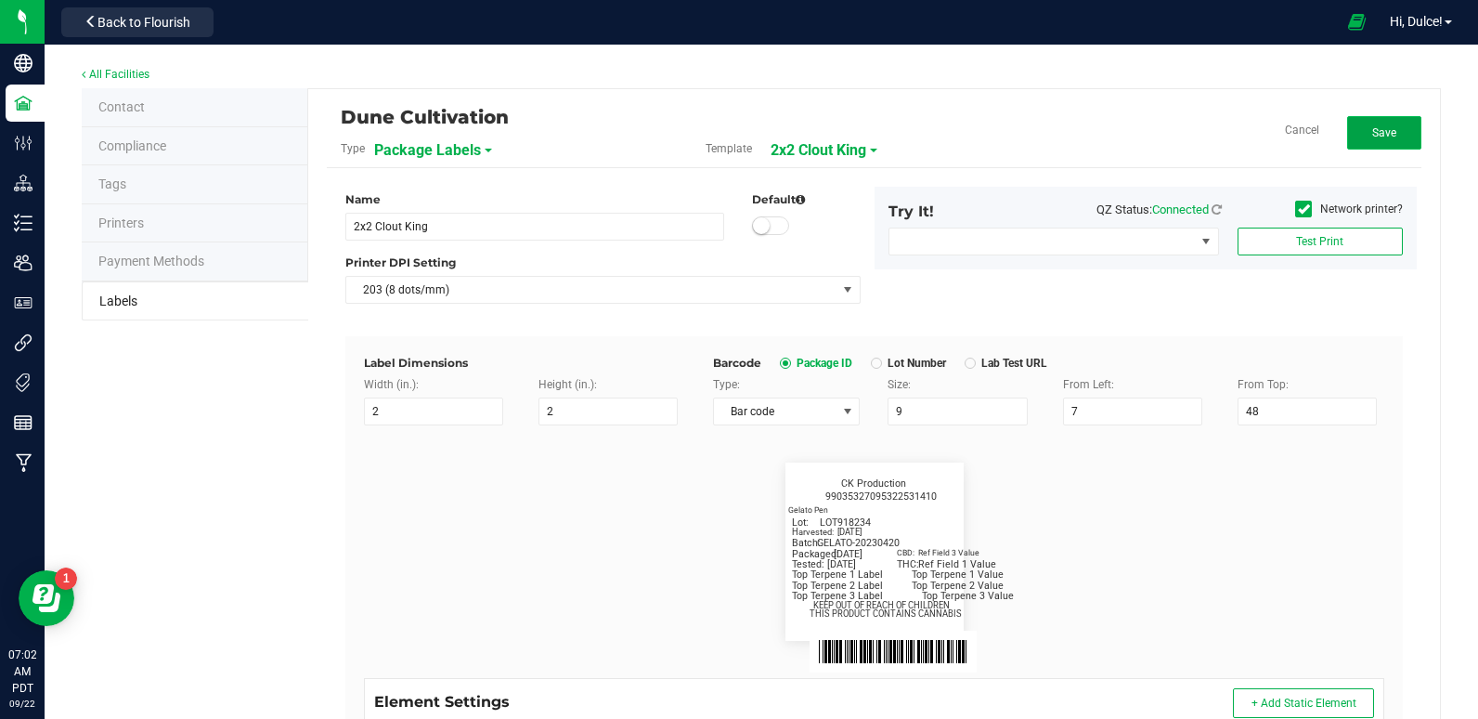
click at [1372, 136] on span "Save" at bounding box center [1384, 132] width 24 height 13
click at [1380, 135] on span "Edit" at bounding box center [1384, 132] width 19 height 13
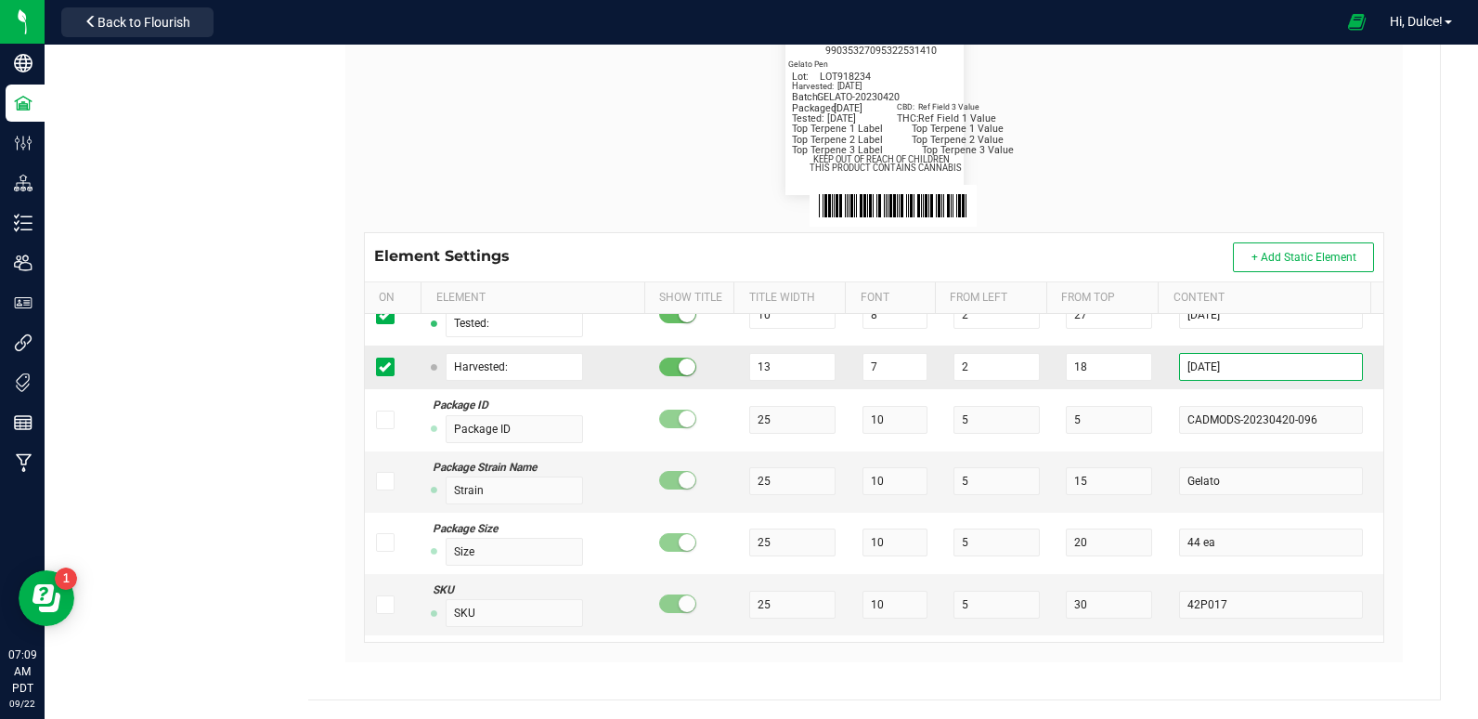
click at [1227, 373] on input "2025-06-30" at bounding box center [1270, 367] width 183 height 28
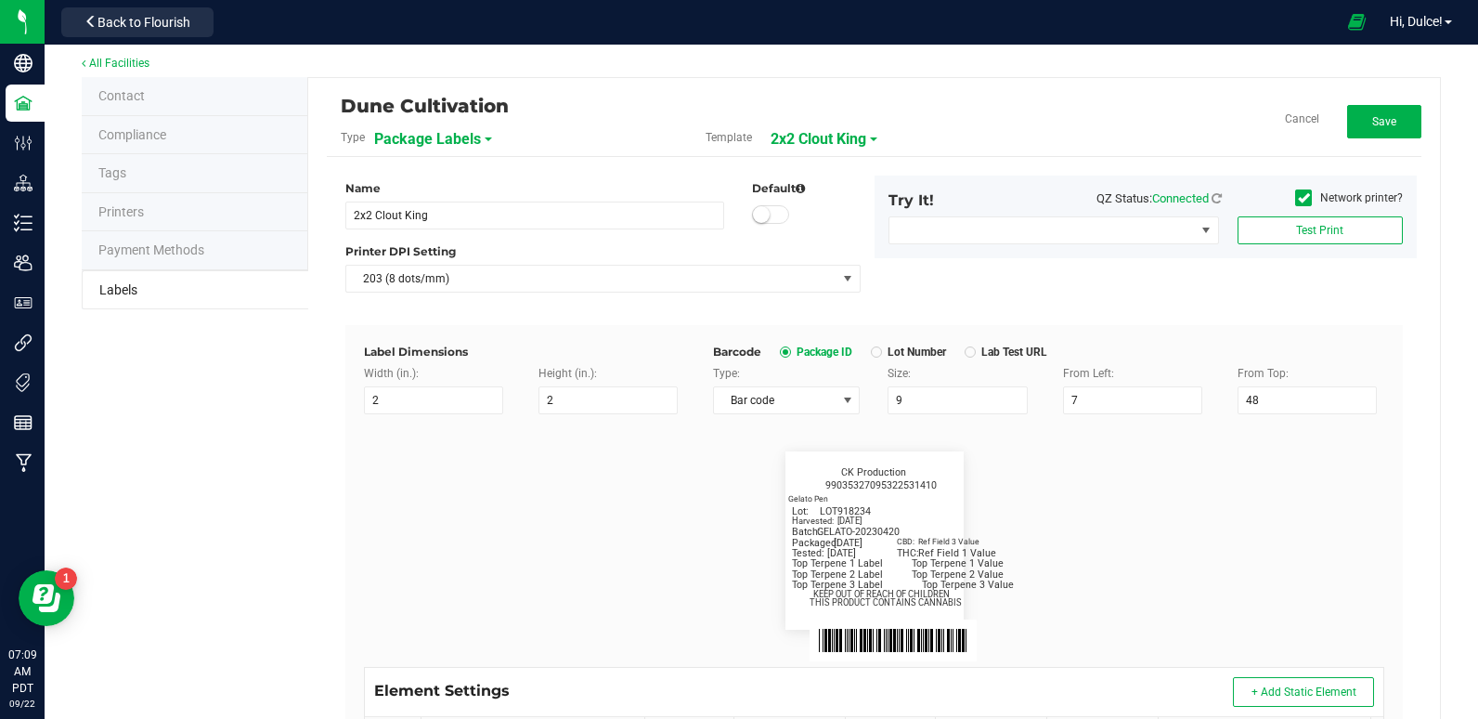
scroll to position [0, 0]
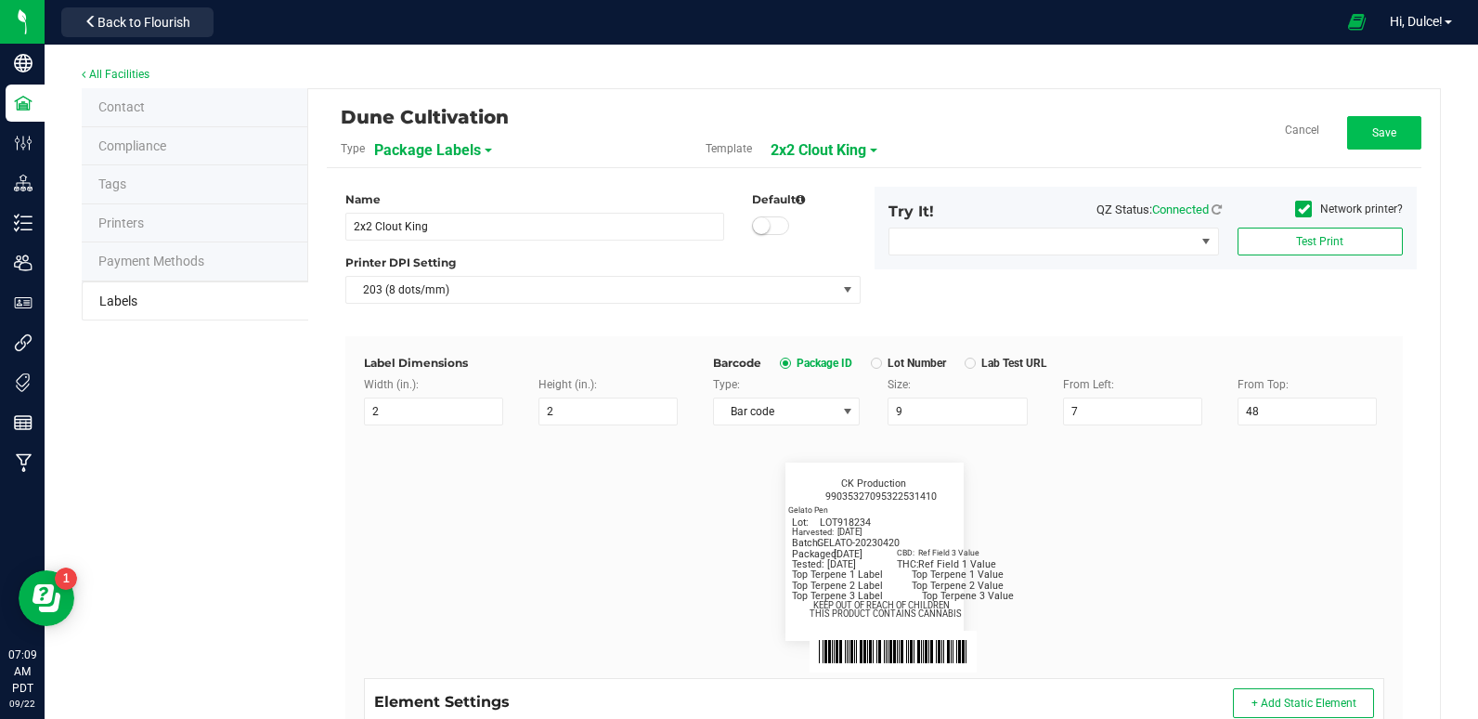
type input "[DATE]"
click at [1353, 131] on button "Save" at bounding box center [1384, 132] width 74 height 33
click at [871, 155] on span "2x2 Clout King" at bounding box center [839, 151] width 96 height 32
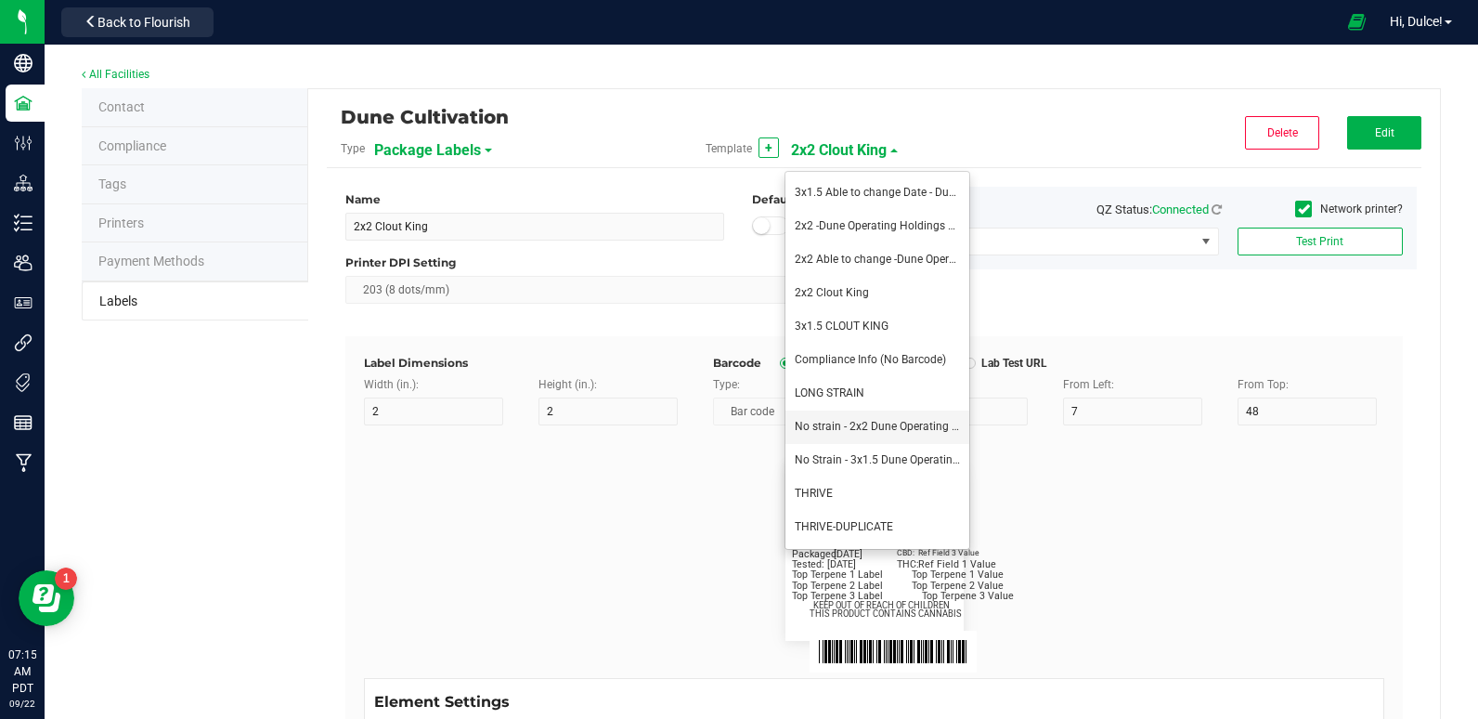
click at [831, 438] on li "No strain - 2x2 Dune Operating Holdings LLC" at bounding box center [877, 426] width 184 height 33
type input "No strain - 2x2 Dune Operating Holdings LLC"
type input "Packaged:"
type input "12"
type input "8"
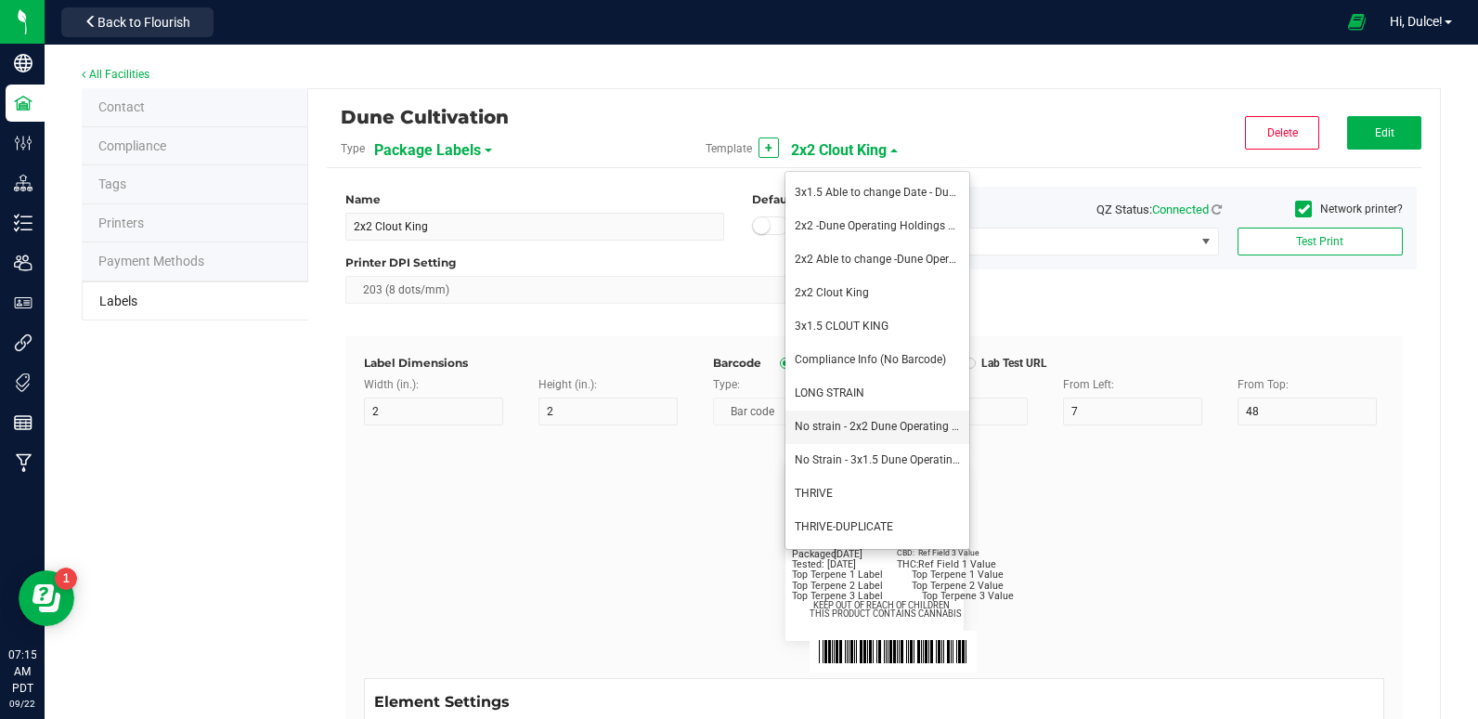
type input "2"
type input "24"
type input "[DATE]"
type input "Lot:"
type input "8"
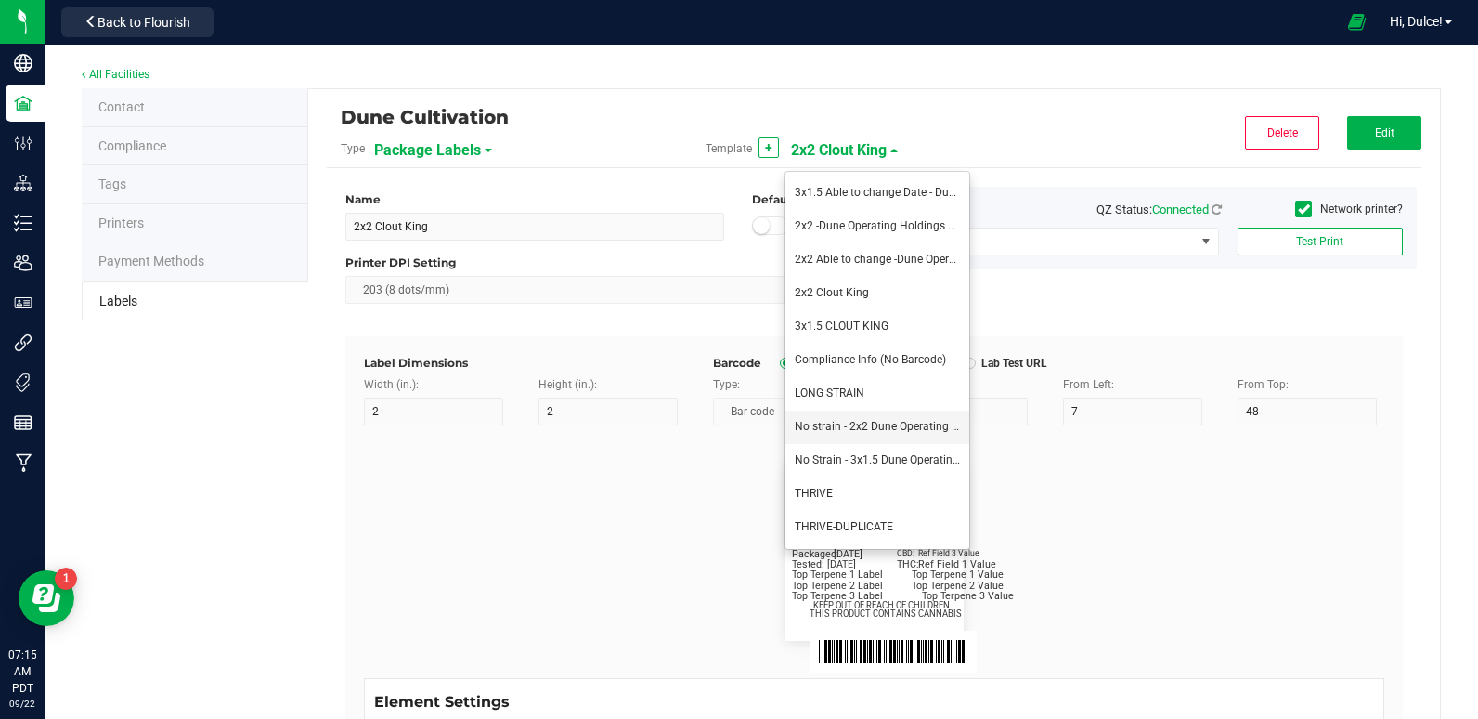
type input "15"
type input "LOT918234"
type input "THC:"
type input "6"
type input "7"
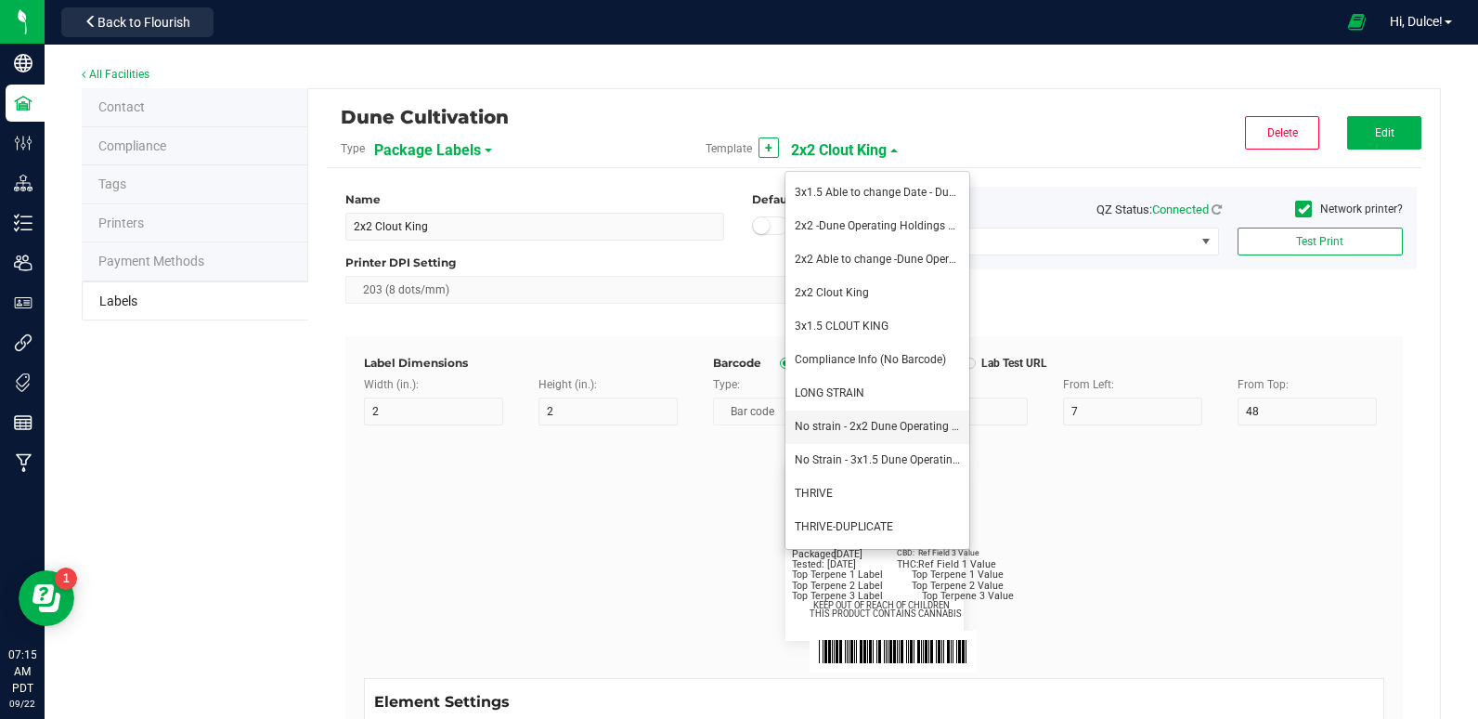
type input "32"
type input "27"
type input "Ref Field 1 Value"
type input "CBD:"
type input "7"
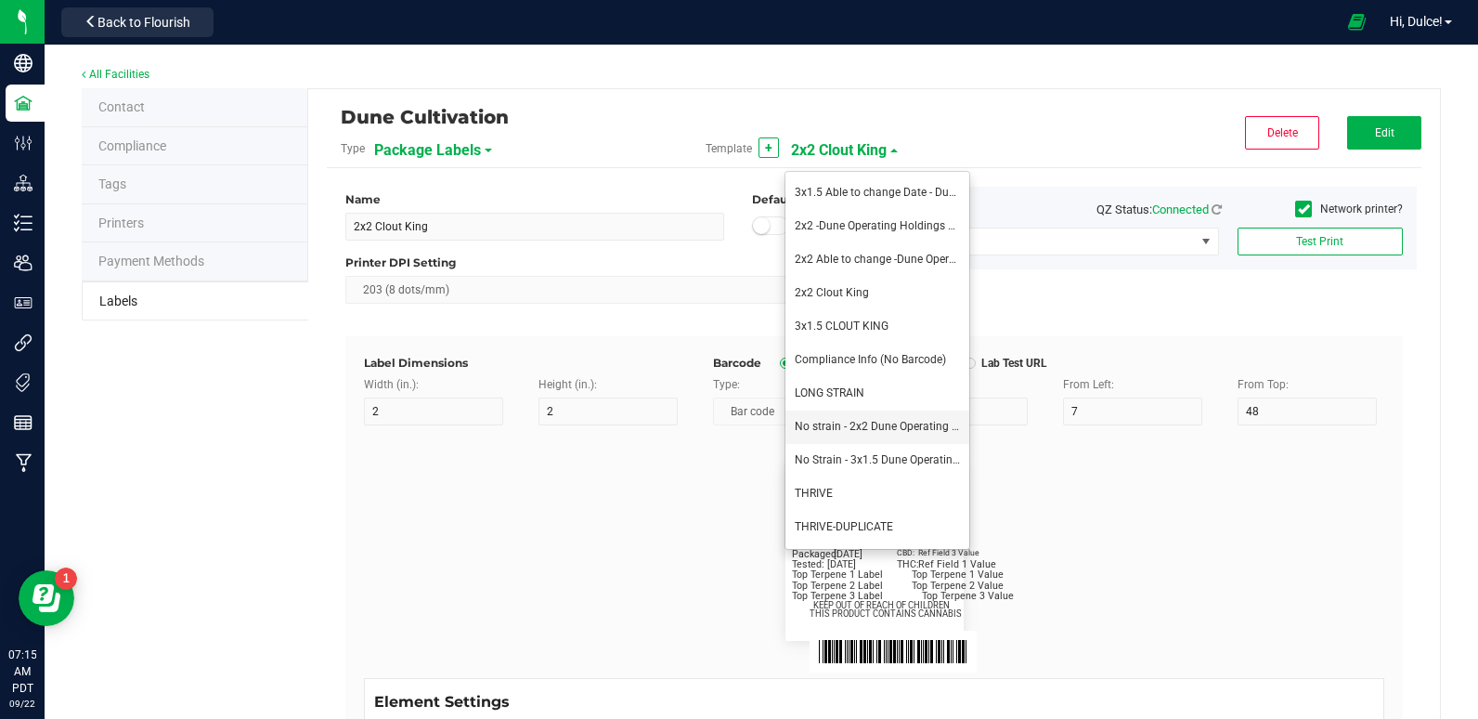
type input "31"
type input "24"
type input "Ref Field 3 Value"
type input "Top Terpene 1 Label"
type input "35"
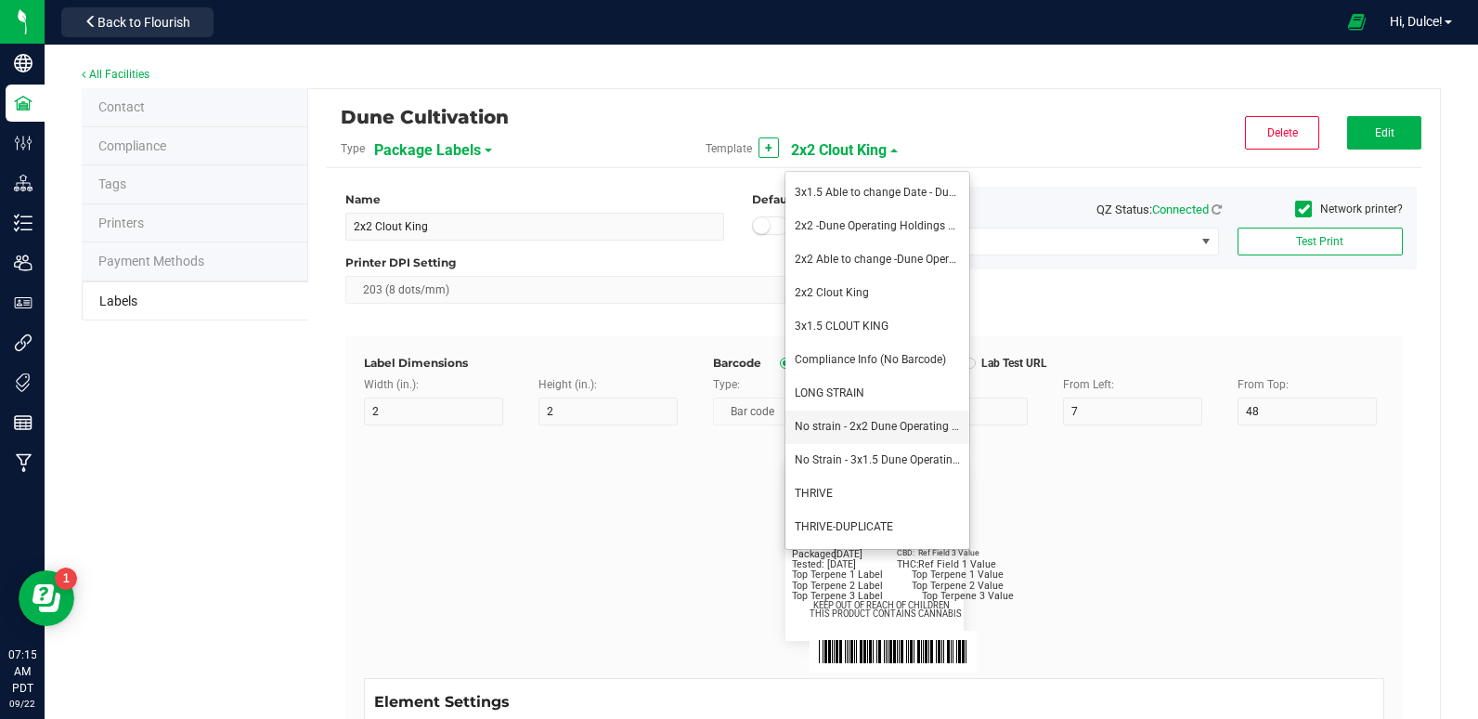
type input "8"
type input "2"
type input "30"
type input "Top Terpene 1 Label"
type input "Top Terpene 1 Value"
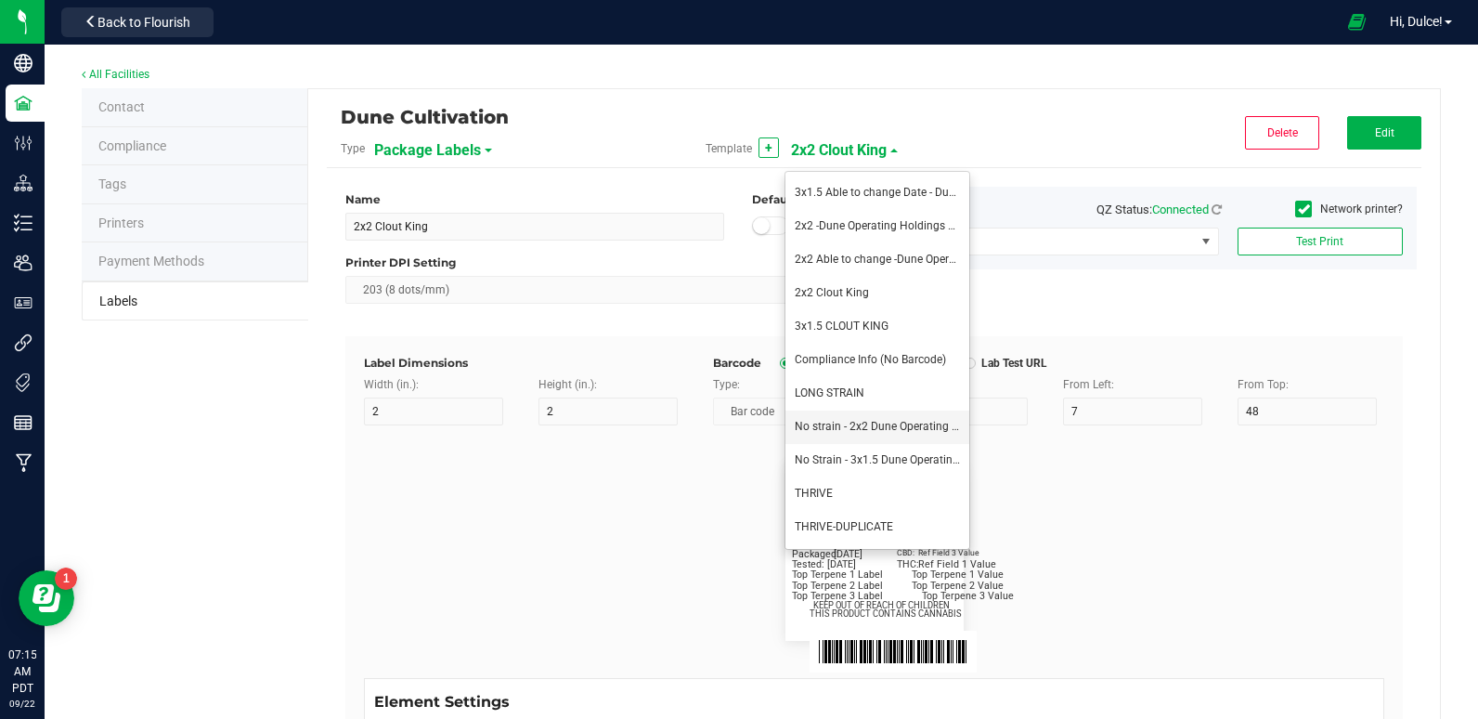
type input "36"
type input "Top Terpene 1 Value"
type input "Top Terpene 2 Label"
type input "2"
type input "33"
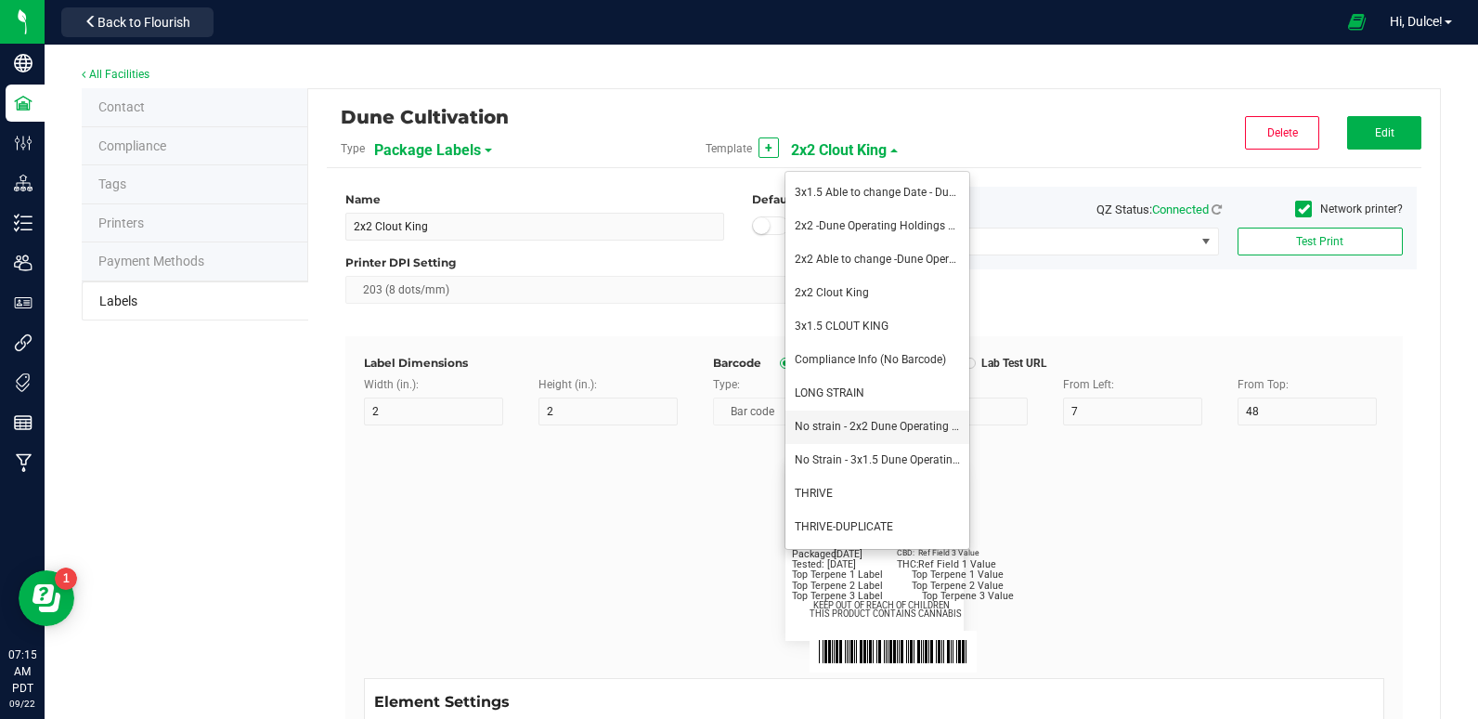
type input "Top Terpene 2 Label"
type input "Top Terpene 2 Value"
type input "36"
type input "Top Terpene 2 Value"
type input "Top Terpene 3 Label"
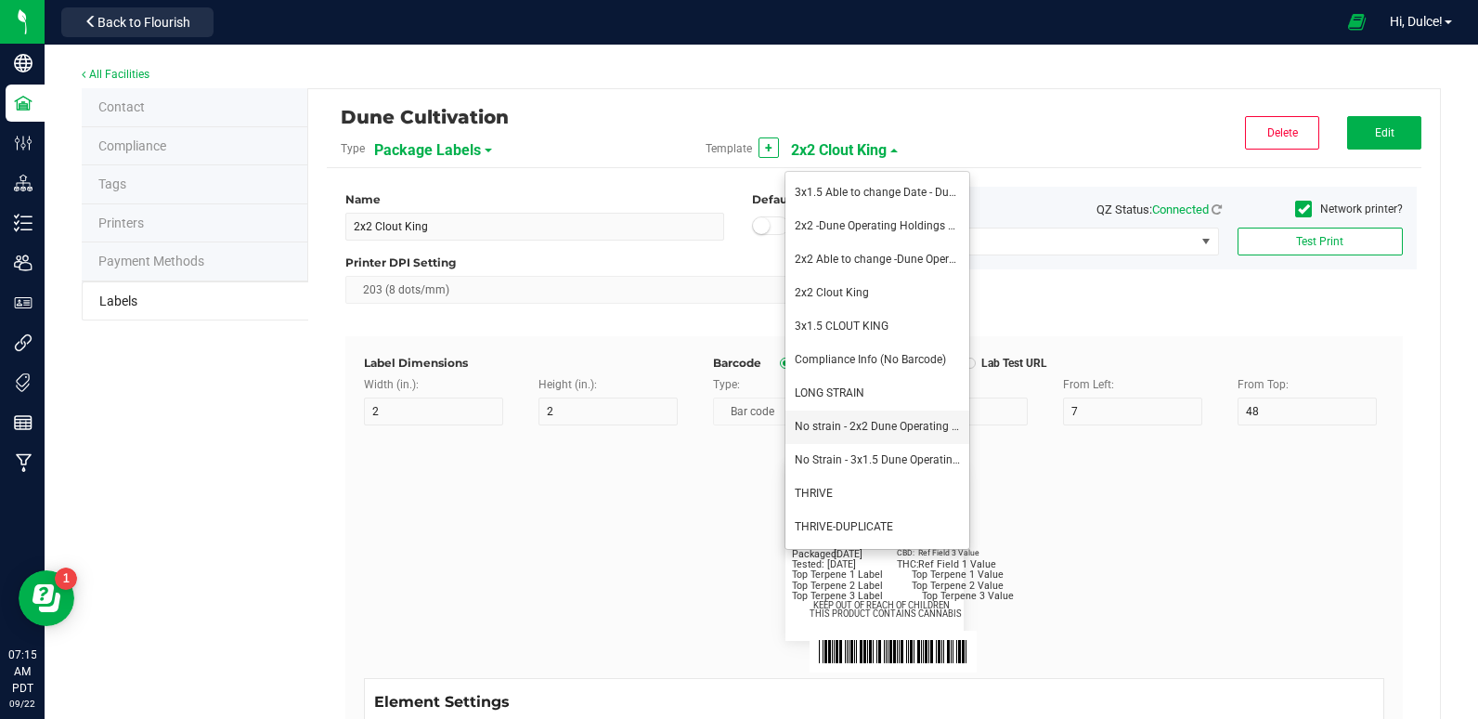
type input "2"
type input "36"
type input "Top Terpene 3 Label"
type input "Top Terpene 3 Value"
type input "39"
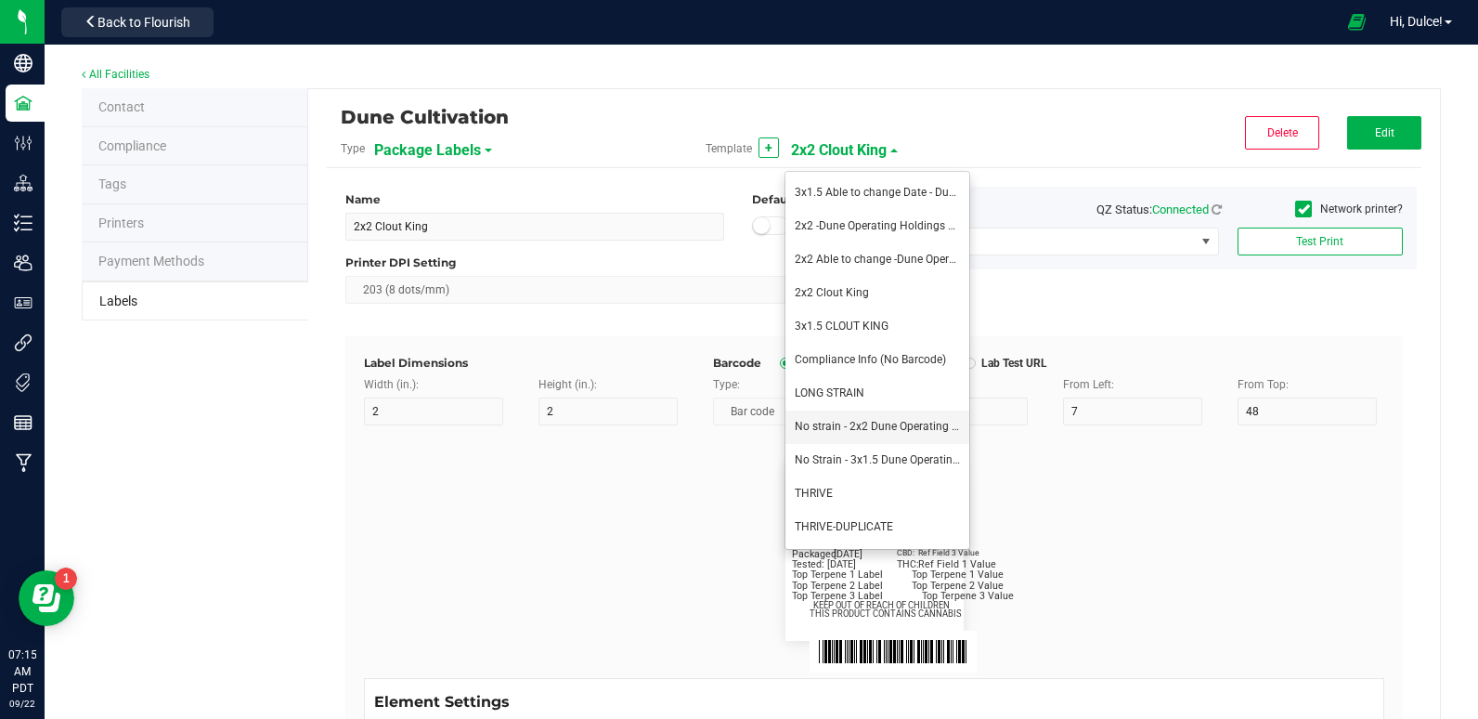
type input "Top Terpene 3 Value"
type input "Example"
type input "10"
type input "7"
type input "8"
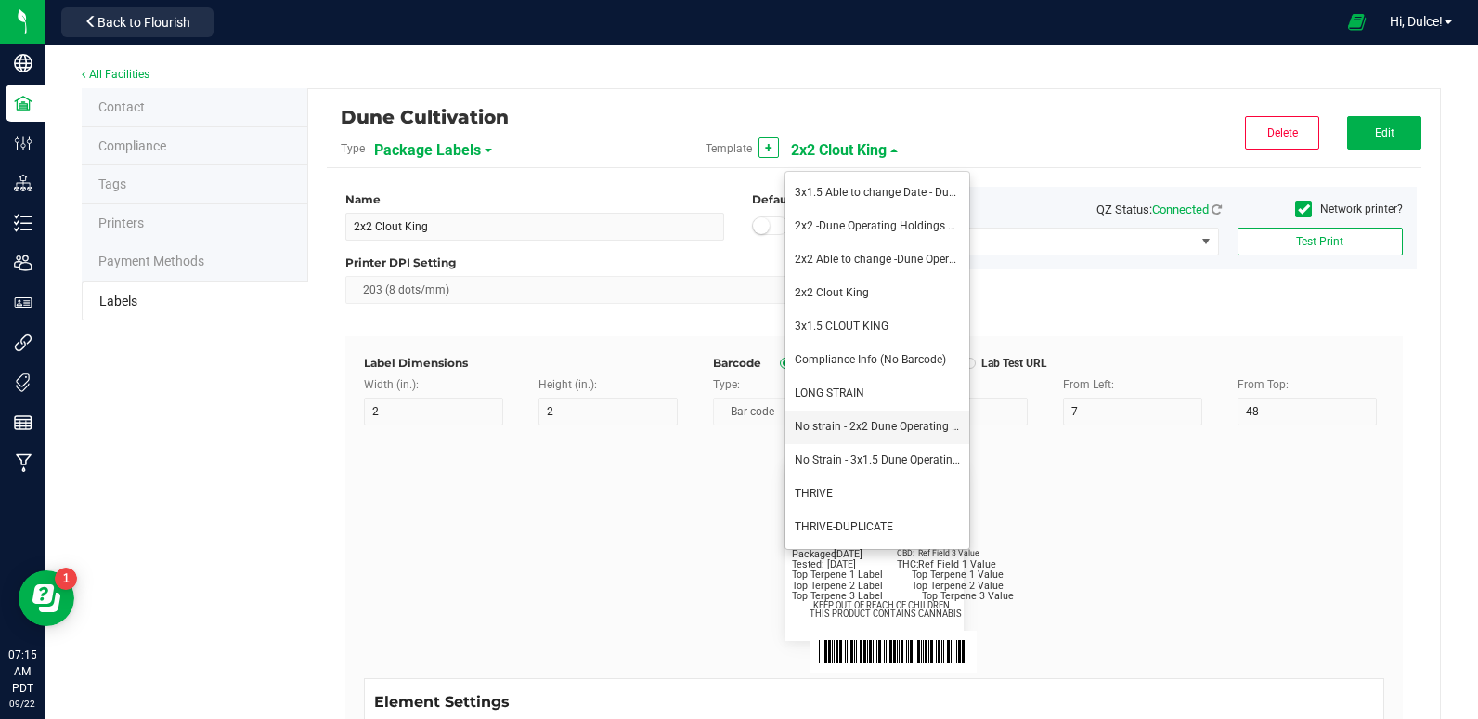
type input "39"
type input "KEEP OUT OF REACH OF CHILDREN"
type input "7"
type input "41.2"
type input "THIS PRODUCT CONTAINS CANNABIS"
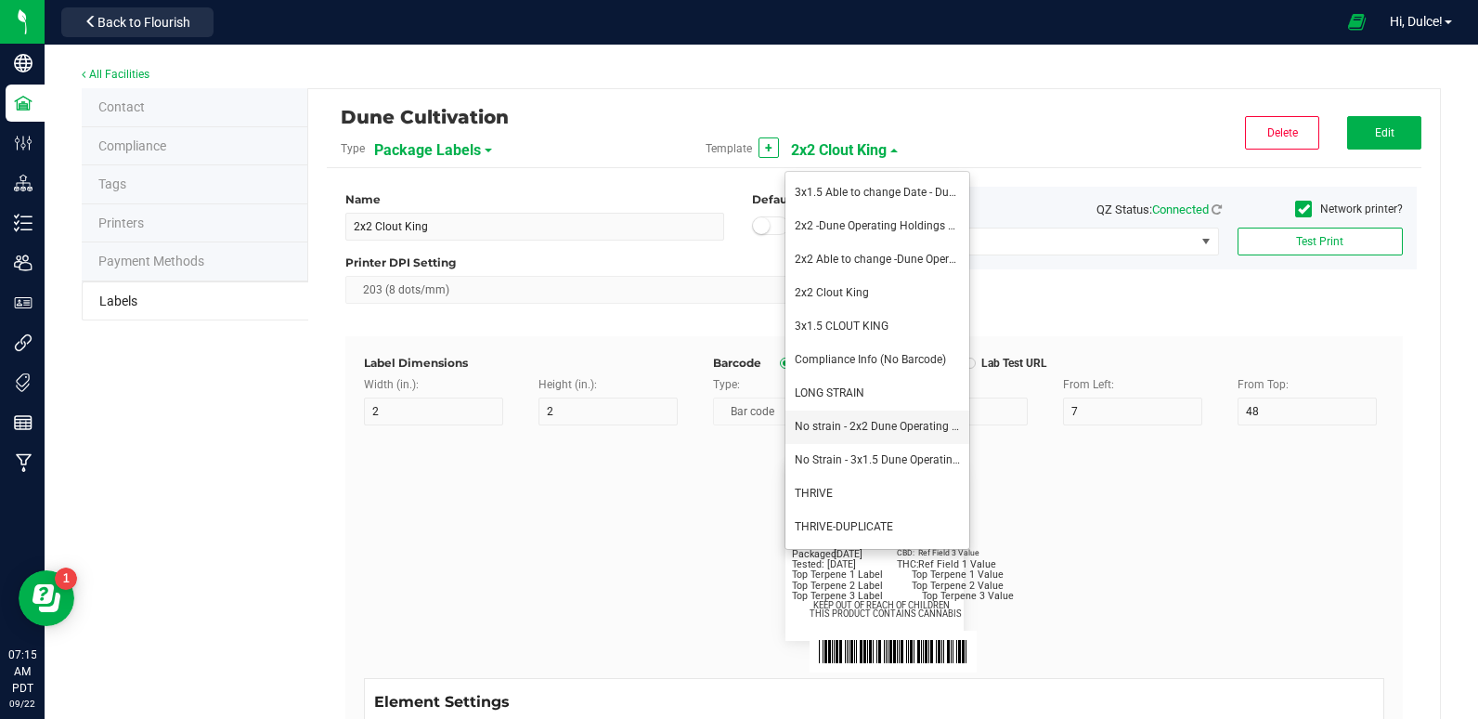
type input "8"
type input "4"
type input "Dune Operating Holdings LLC"
type input "11.5"
type input "7.75"
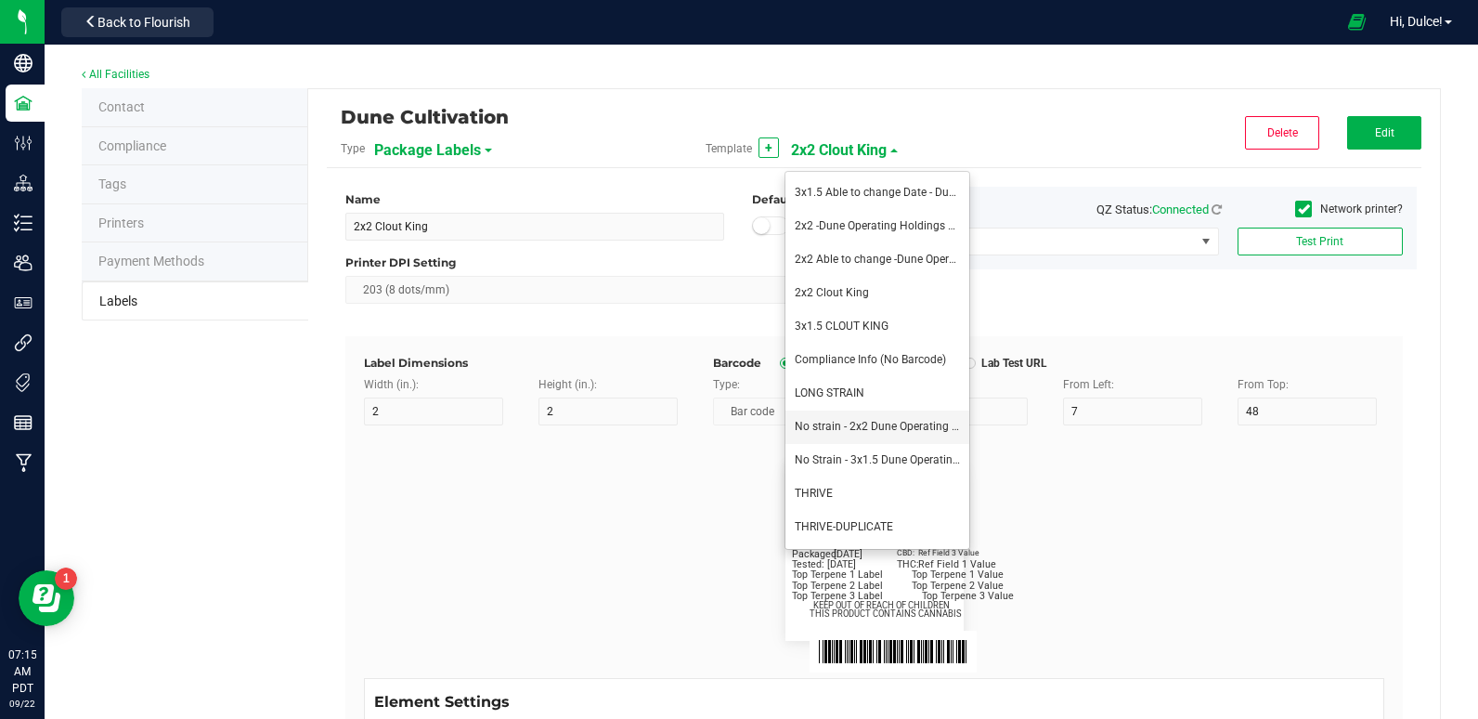
type input "99035327095322531410"
type input "Batch:"
type input "7"
type input "2"
type input "21"
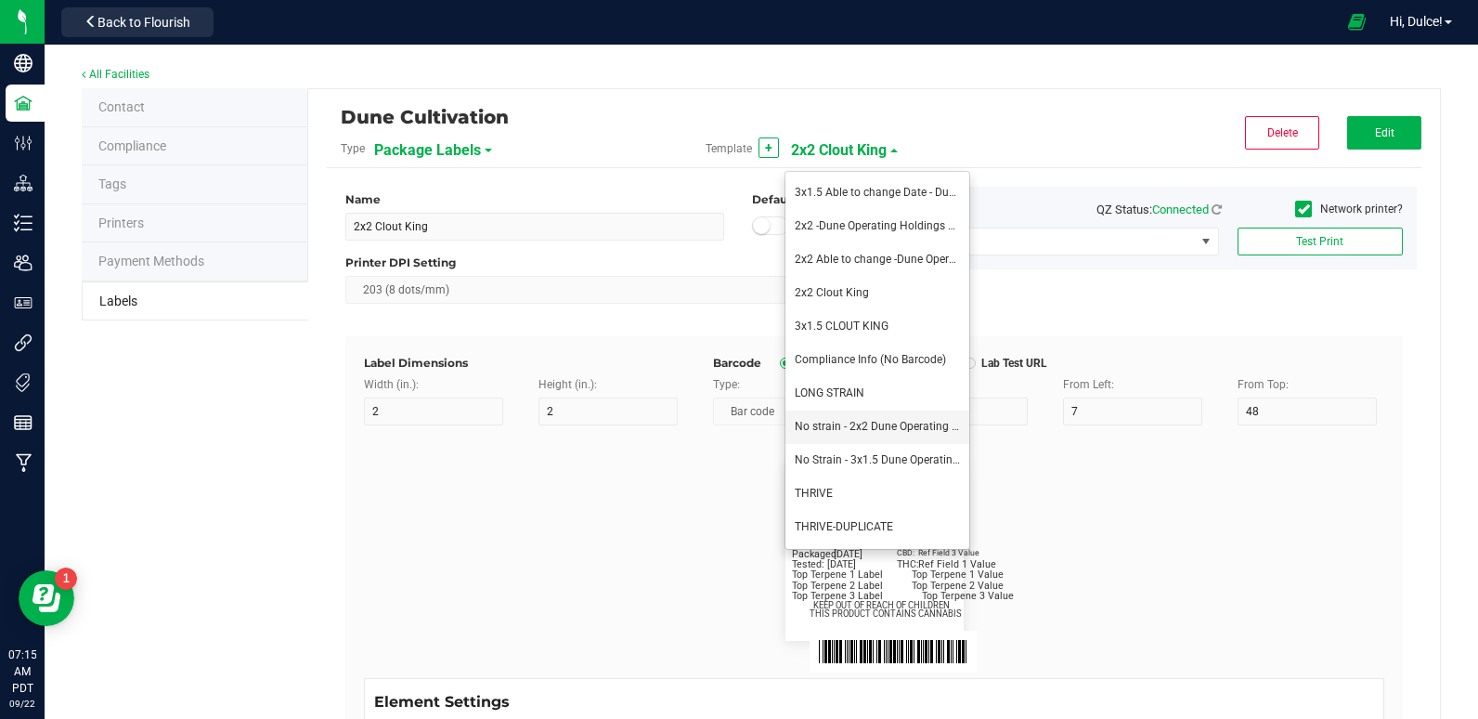
type input "GELATO-20230420"
type input "Tested:"
type input "10"
type input "27"
type input "[DATE]"
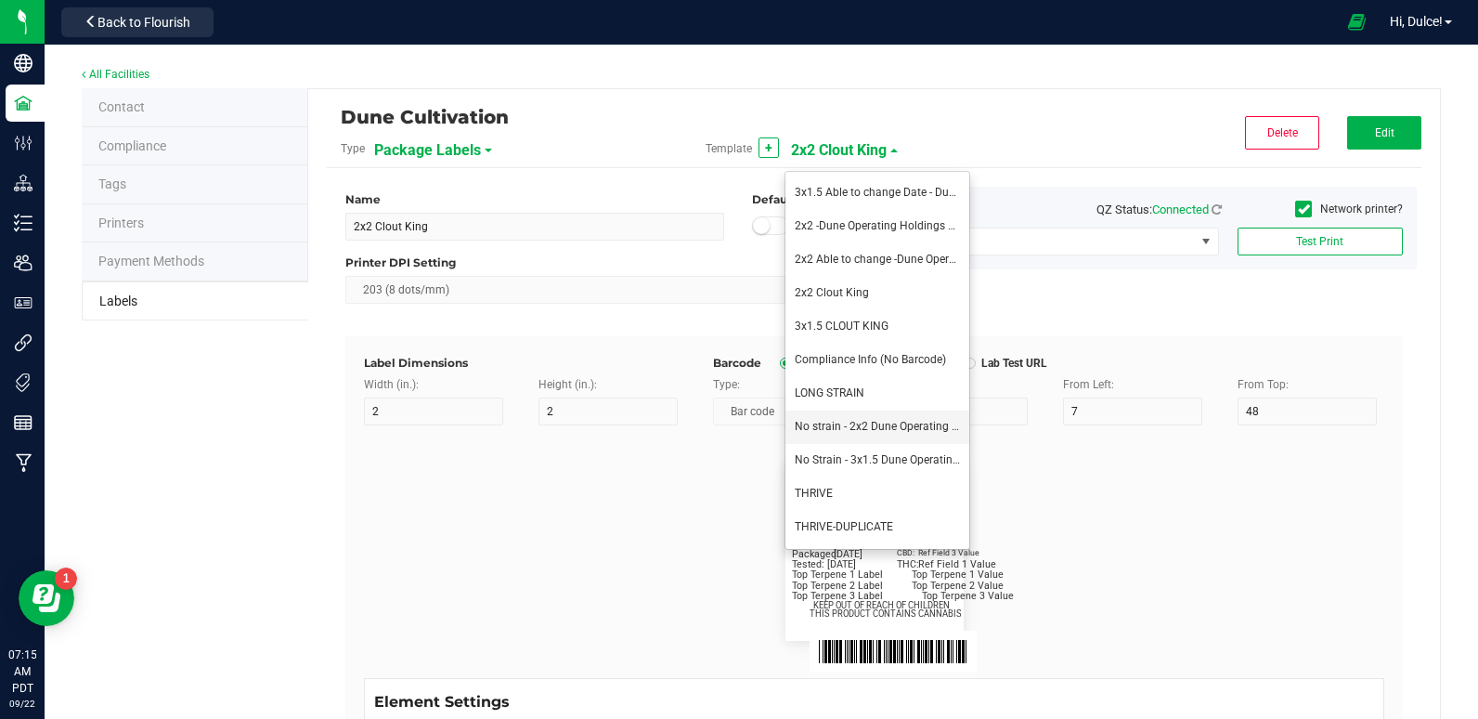
type input "SKU Name"
type input "16"
type input "6"
type input "12"
type input "Gelato Pen"
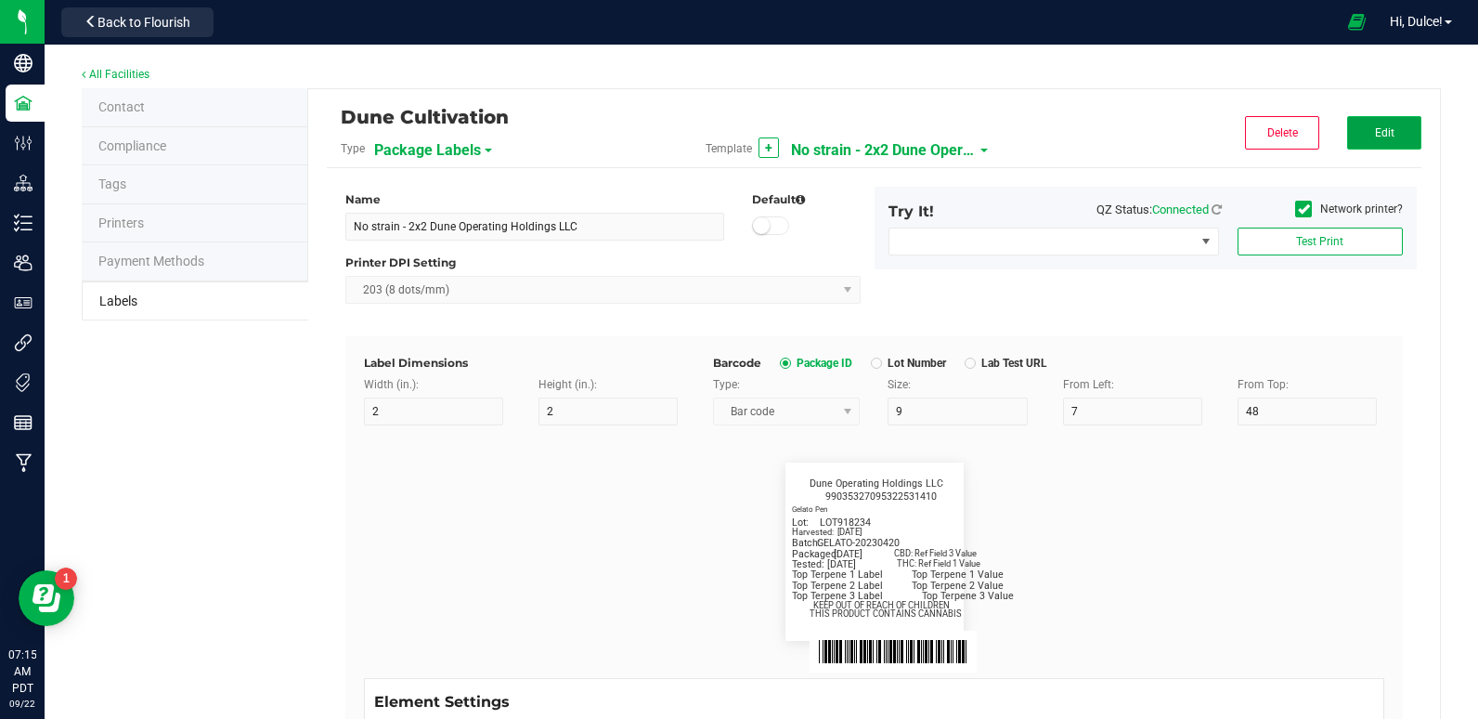
click at [1370, 141] on button "Edit" at bounding box center [1384, 132] width 74 height 33
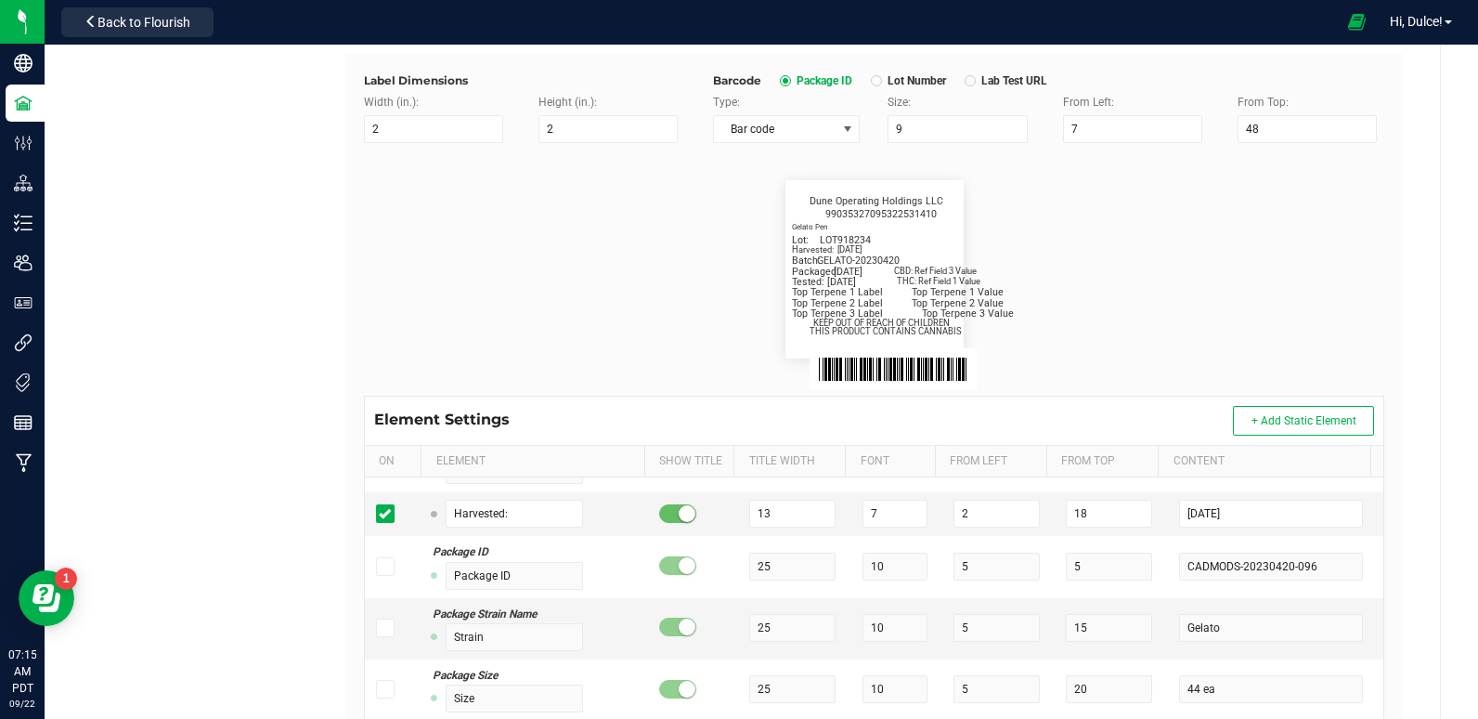
scroll to position [957, 0]
click at [1247, 525] on input "[DATE]" at bounding box center [1270, 514] width 183 height 28
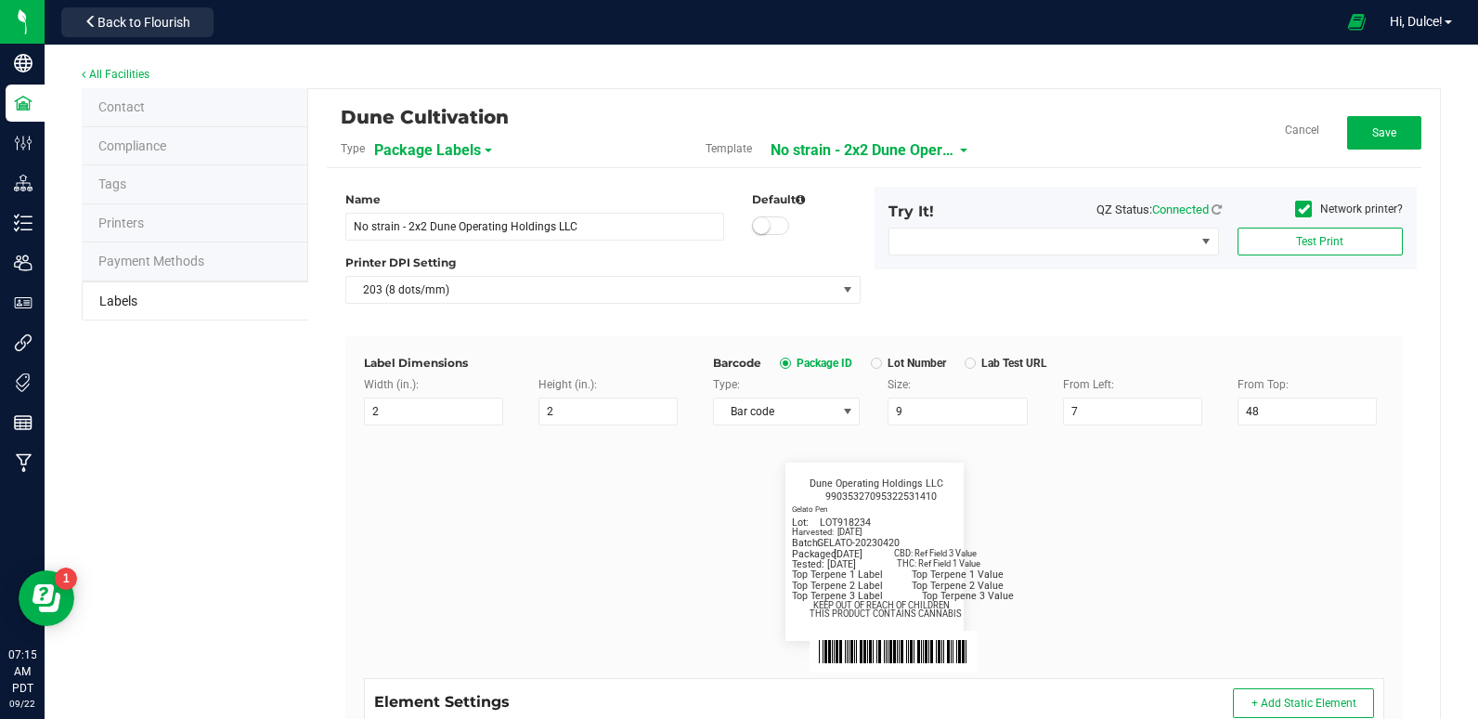
click at [1385, 115] on div "Dune Cultivation Type Package Labels Template No strain - 2x2 Dune Operating Ho…" at bounding box center [874, 138] width 1095 height 60
click at [1368, 141] on button "Save" at bounding box center [1384, 132] width 74 height 33
click at [1394, 132] on button "Edit" at bounding box center [1384, 132] width 74 height 33
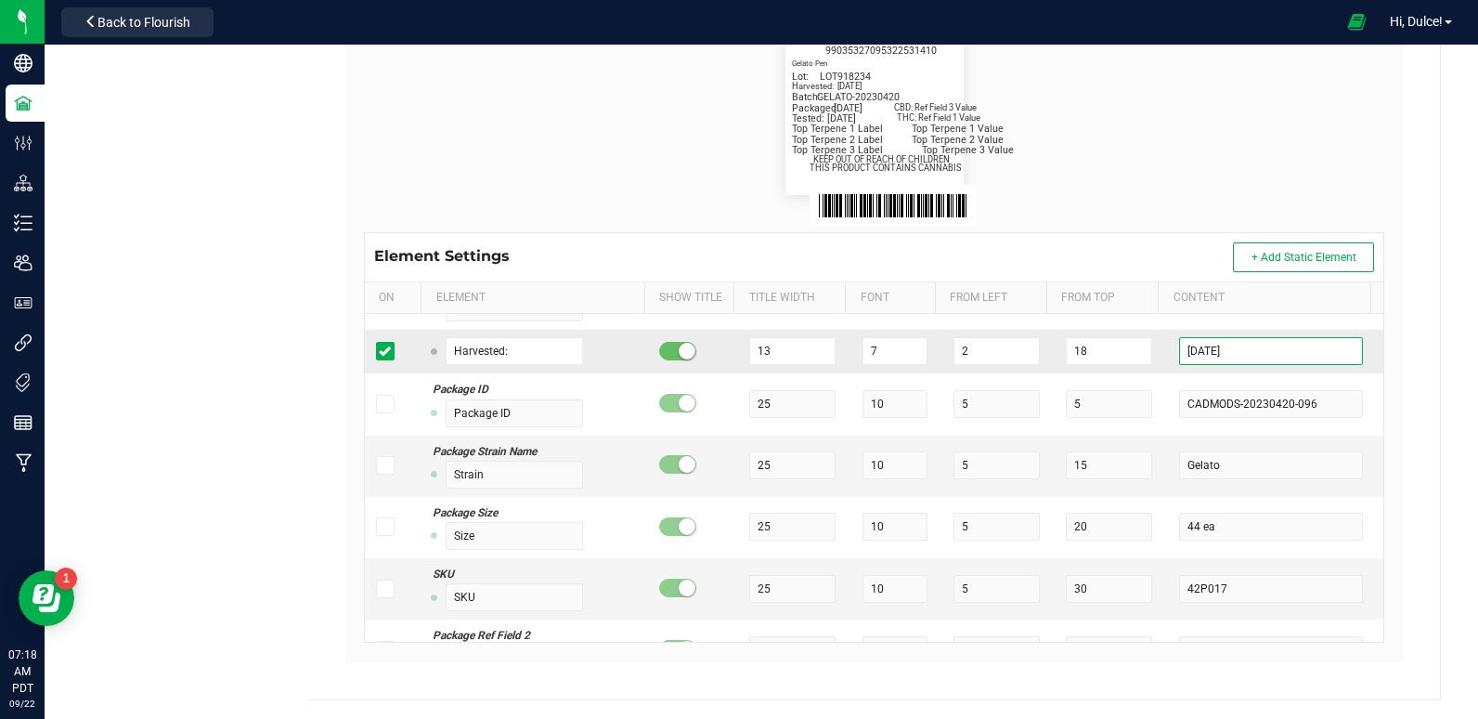
click at [1235, 347] on input "[DATE]" at bounding box center [1270, 351] width 183 height 28
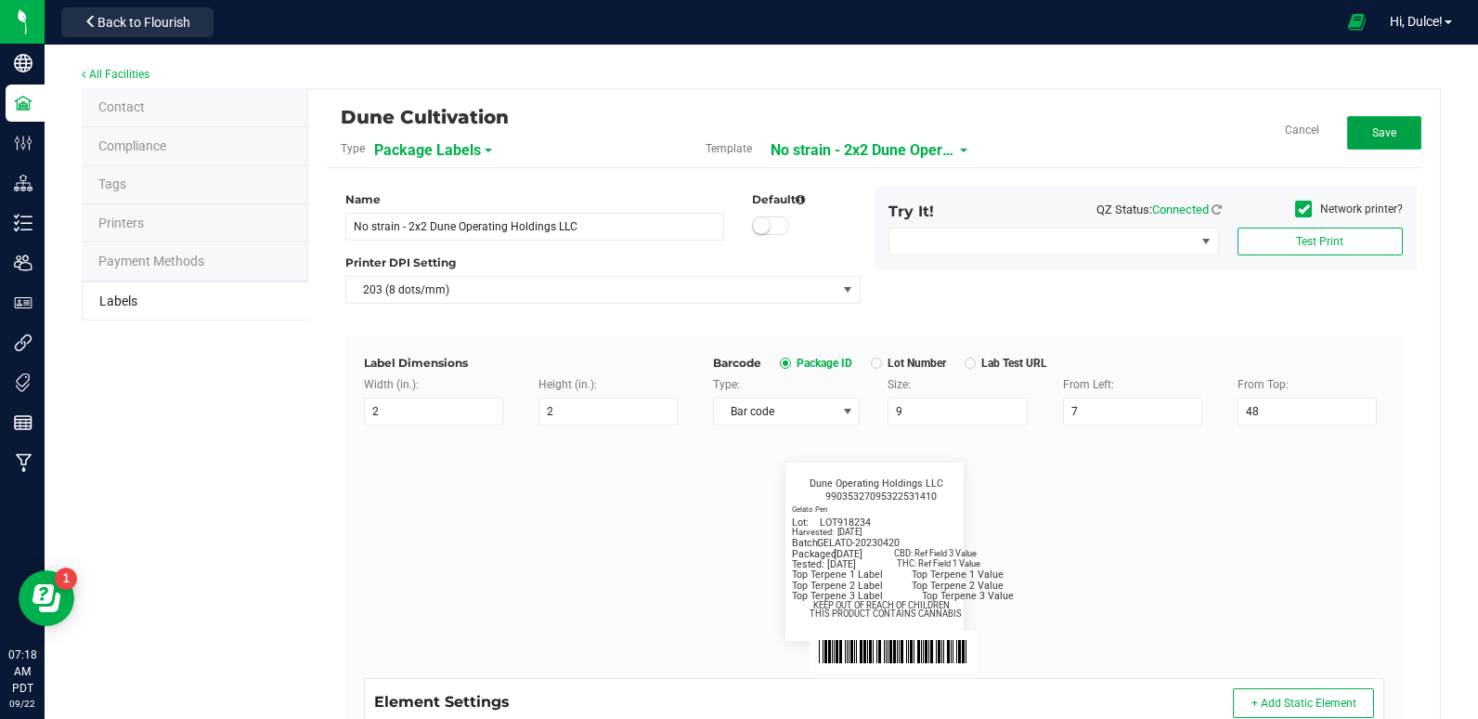
click at [1372, 129] on span "Save" at bounding box center [1384, 132] width 24 height 13
click at [1375, 135] on span "Edit" at bounding box center [1384, 132] width 19 height 13
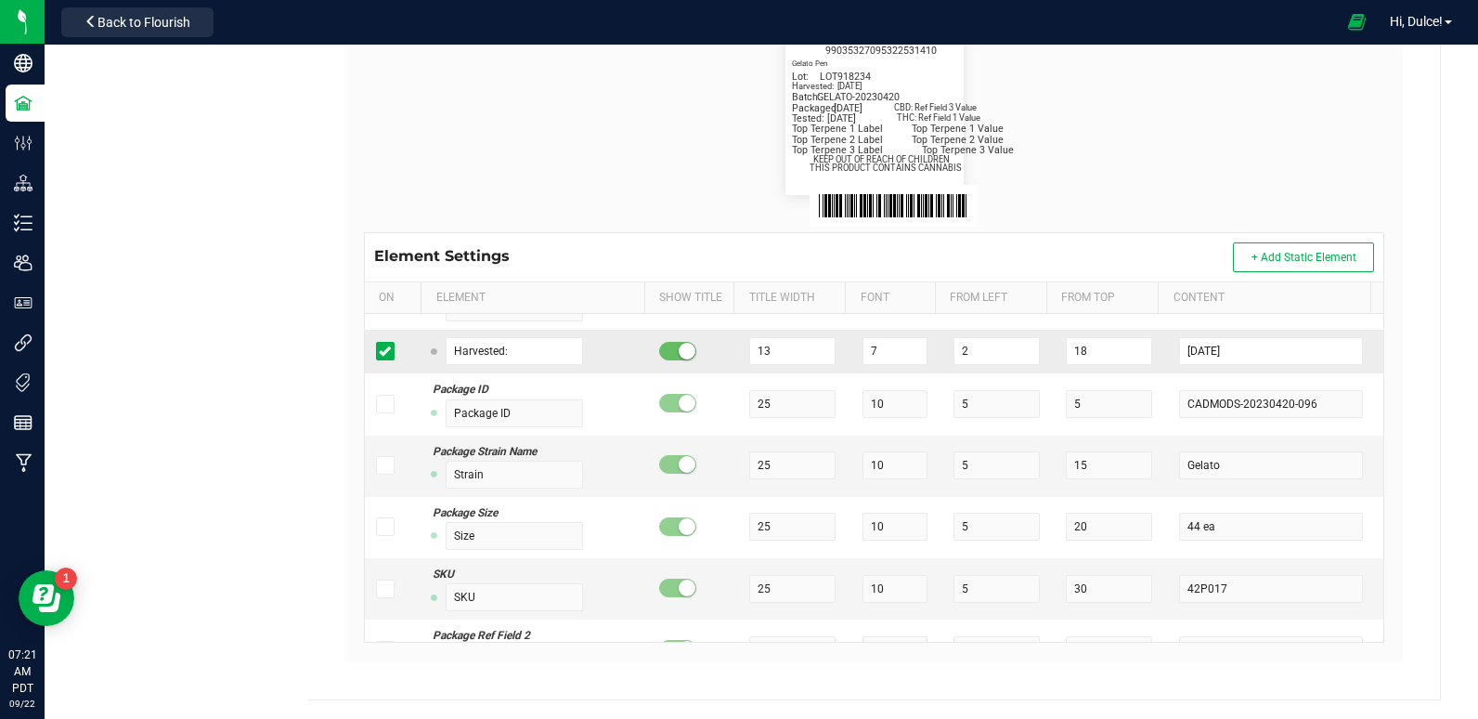
click at [390, 346] on span at bounding box center [385, 351] width 19 height 19
click at [0, 0] on input "checkbox" at bounding box center [0, 0] width 0 height 0
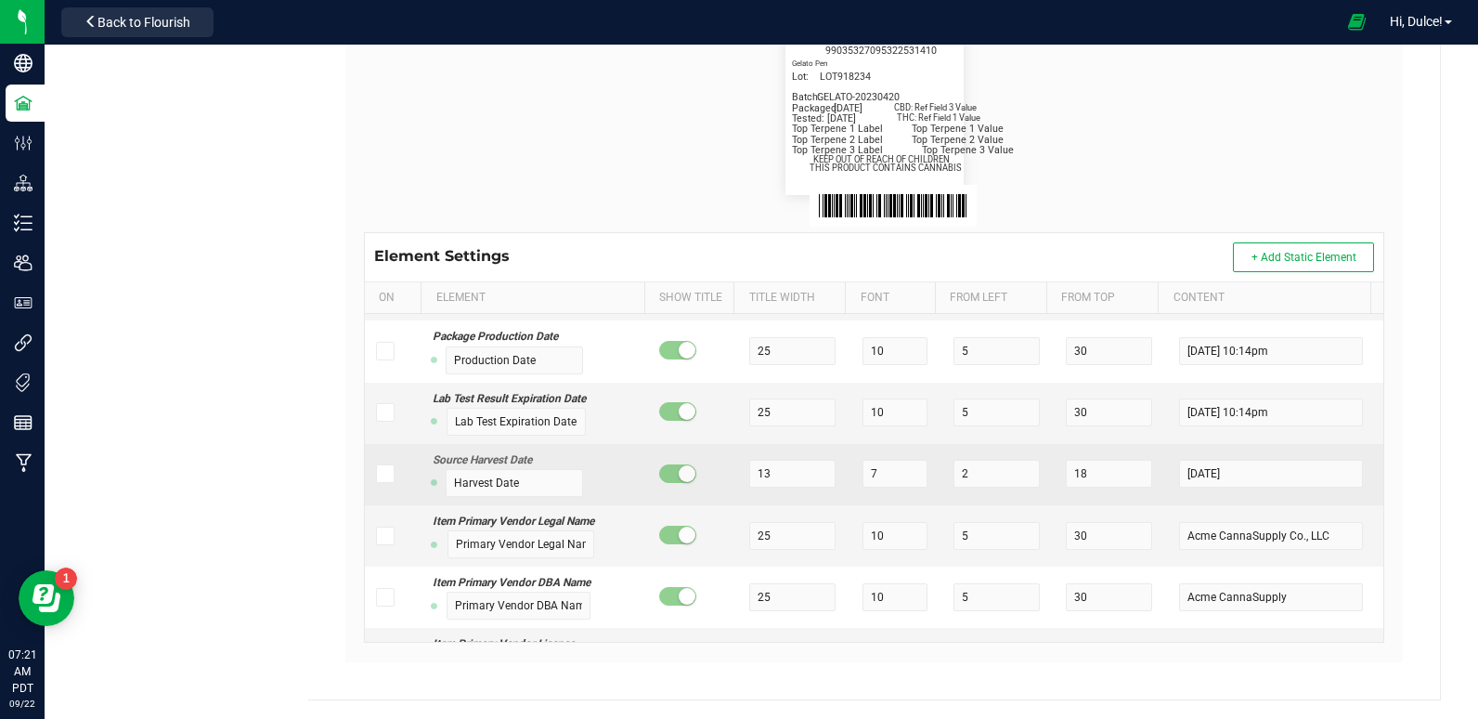
click at [387, 473] on icon at bounding box center [385, 473] width 12 height 0
click at [0, 0] on input "checkbox" at bounding box center [0, 0] width 0 height 0
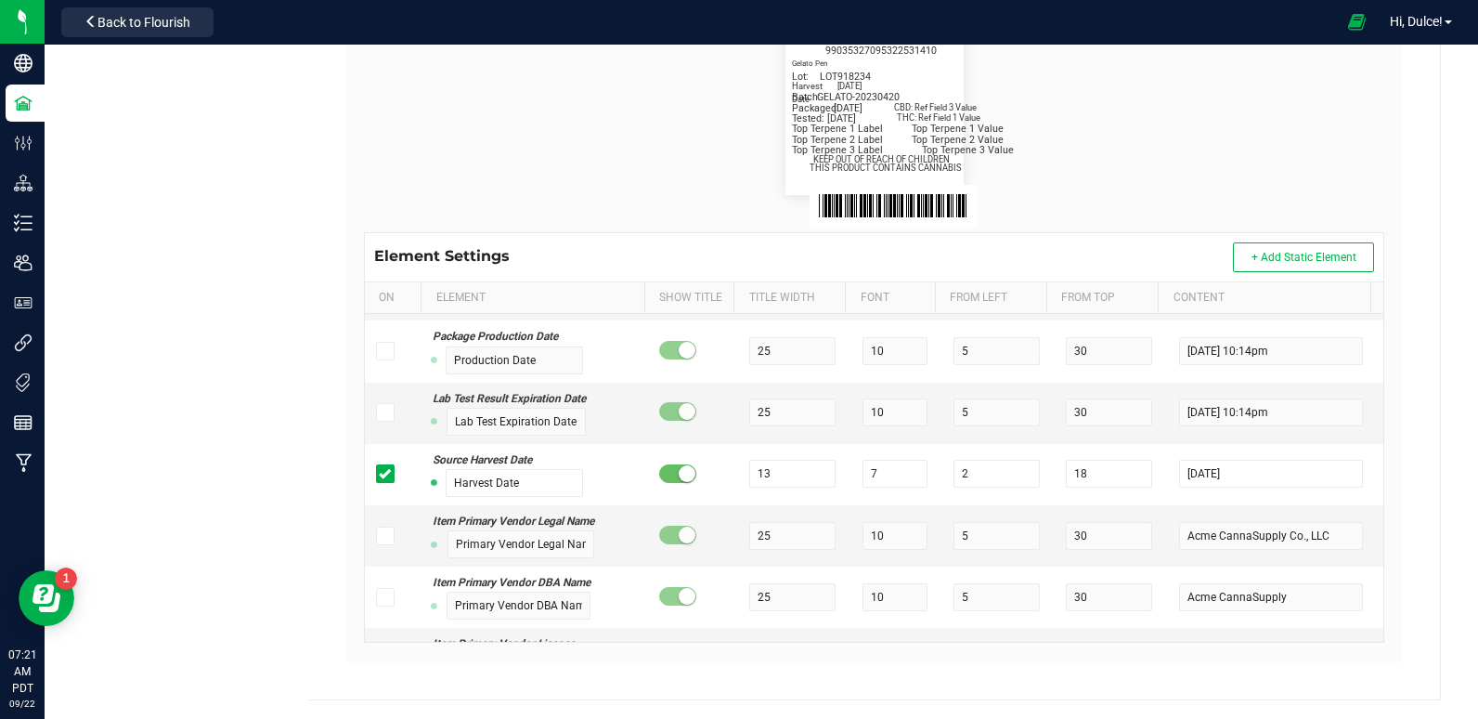
scroll to position [0, 0]
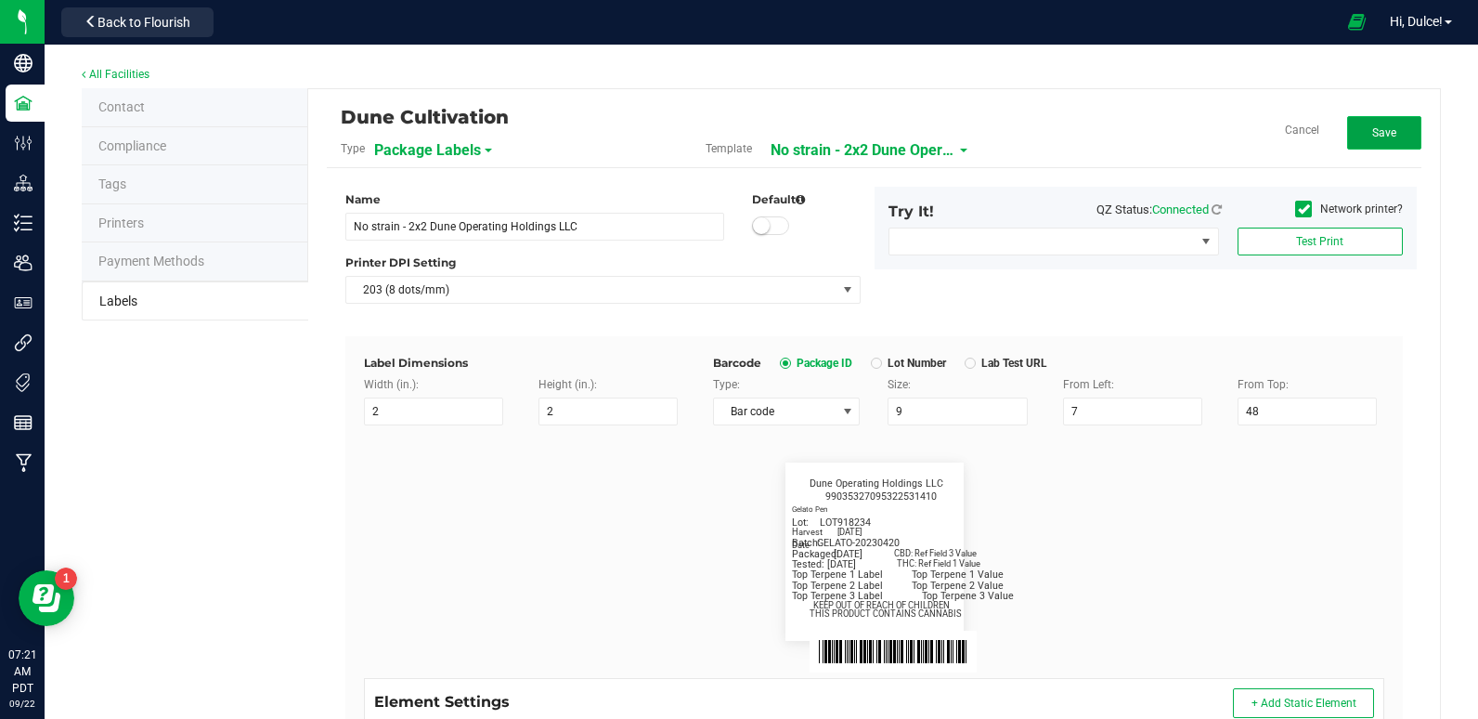
click at [1356, 136] on button "Save" at bounding box center [1384, 132] width 74 height 33
click at [1379, 118] on button "Edit" at bounding box center [1384, 132] width 74 height 33
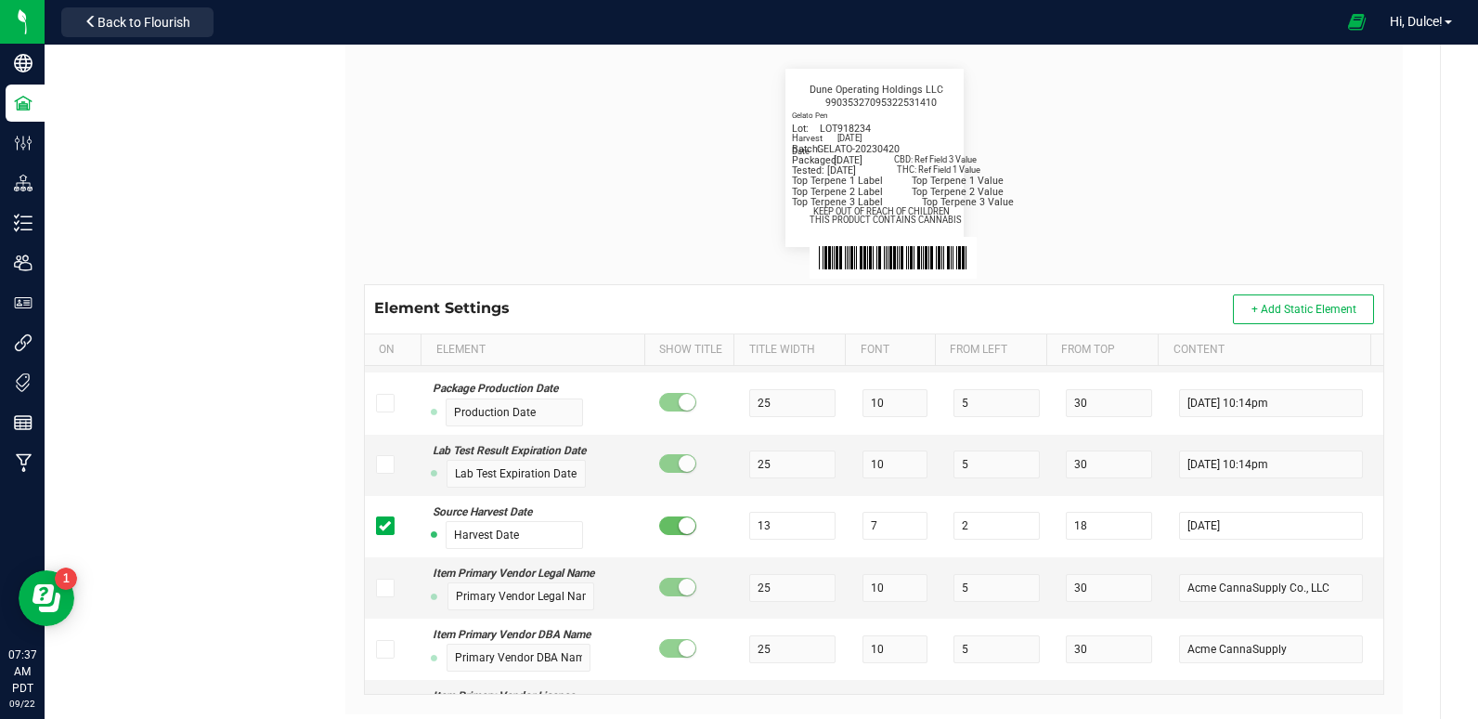
scroll to position [446, 0]
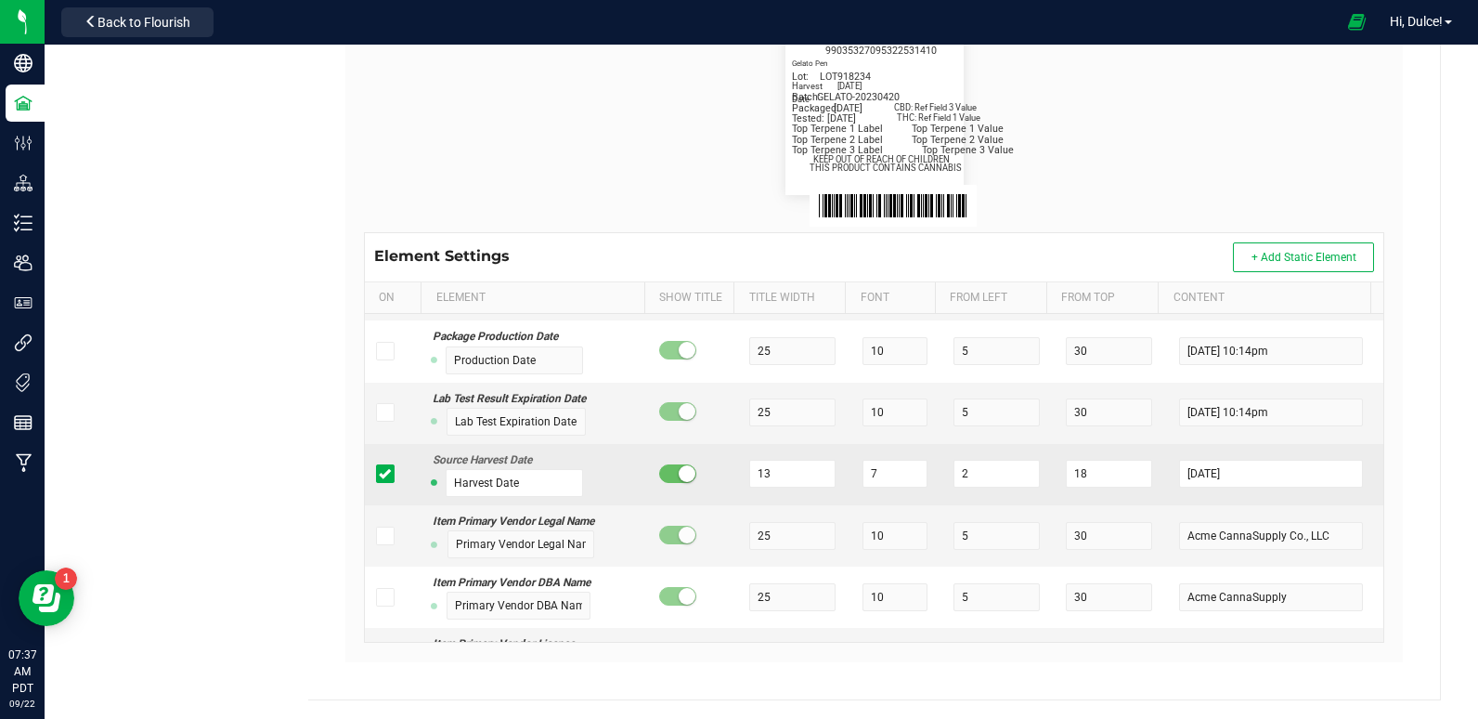
click at [379, 473] on icon at bounding box center [385, 473] width 12 height 0
click at [0, 0] on input "checkbox" at bounding box center [0, 0] width 0 height 0
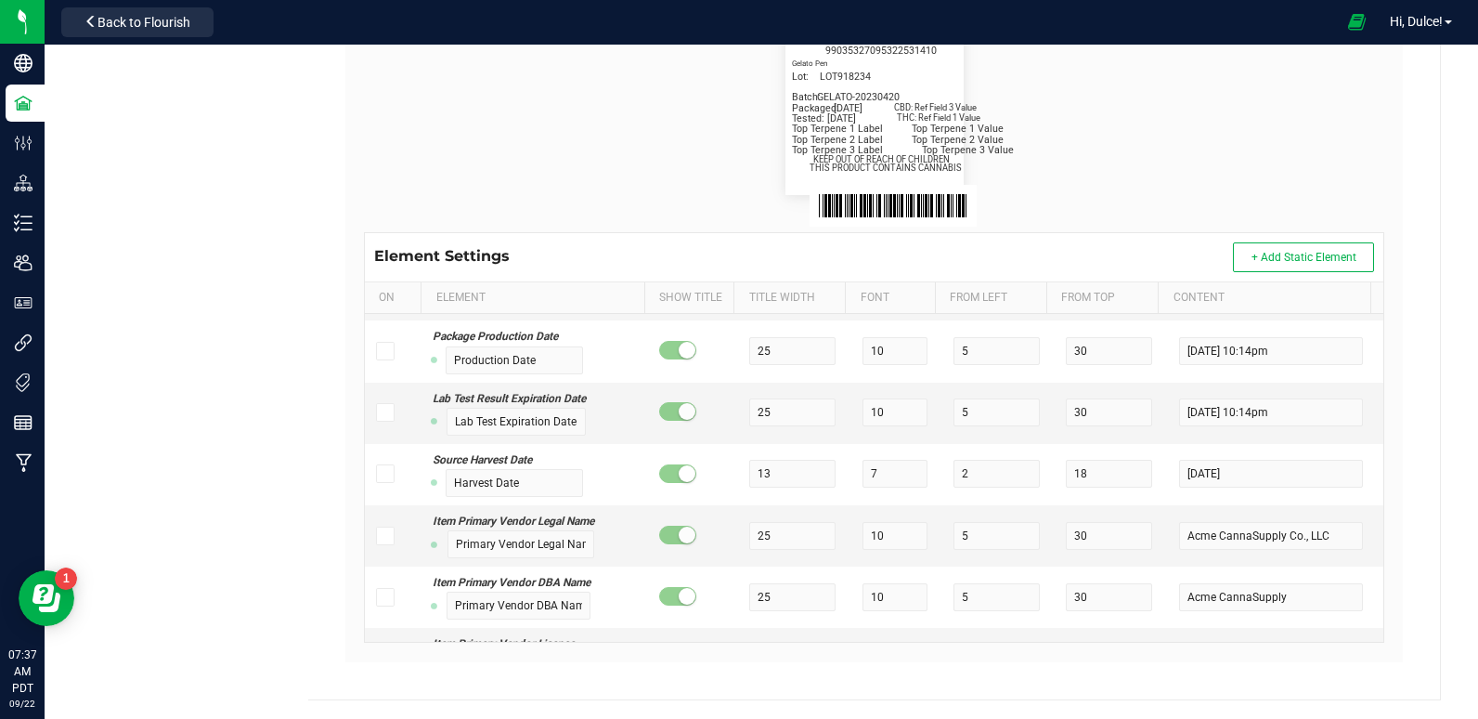
scroll to position [831, 0]
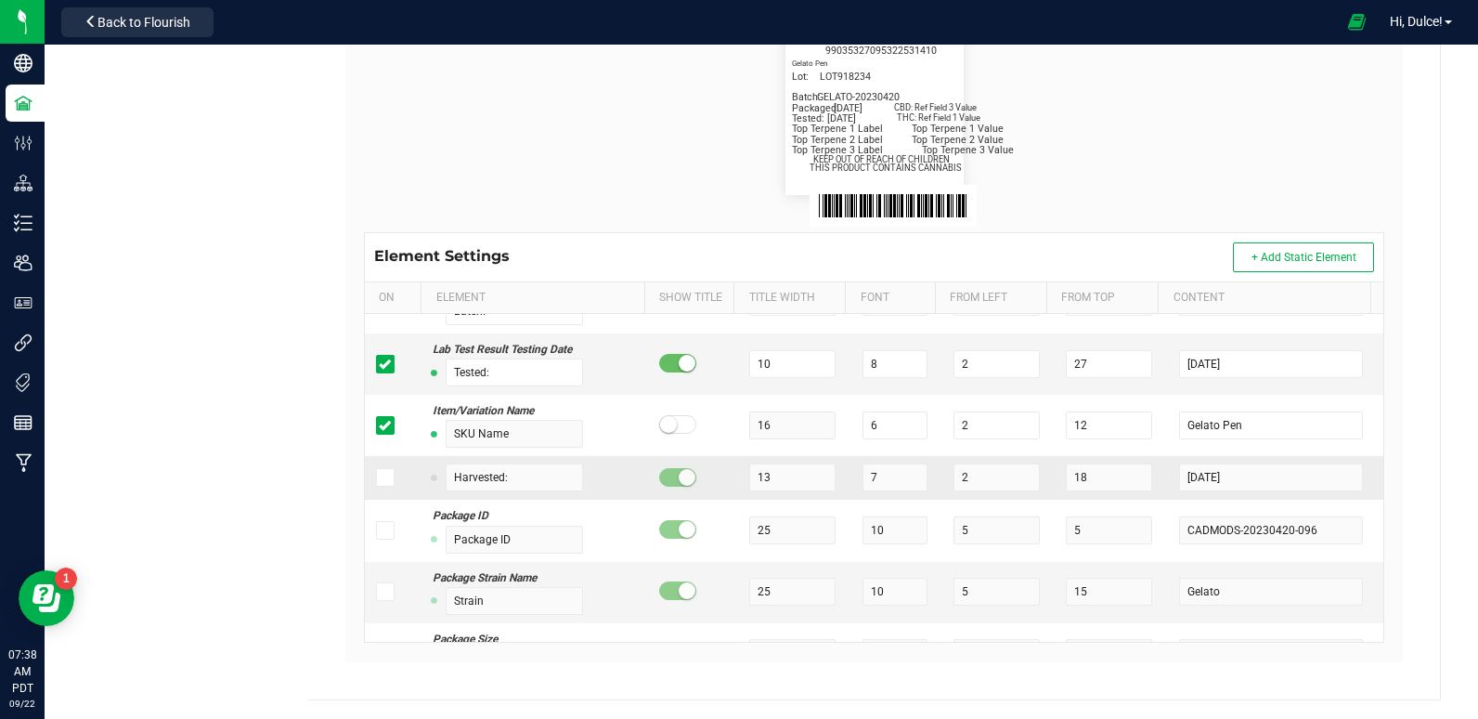
click at [381, 477] on icon at bounding box center [385, 477] width 12 height 0
click at [0, 0] on input "checkbox" at bounding box center [0, 0] width 0 height 0
click at [1230, 476] on input "2025-06-30" at bounding box center [1270, 477] width 183 height 28
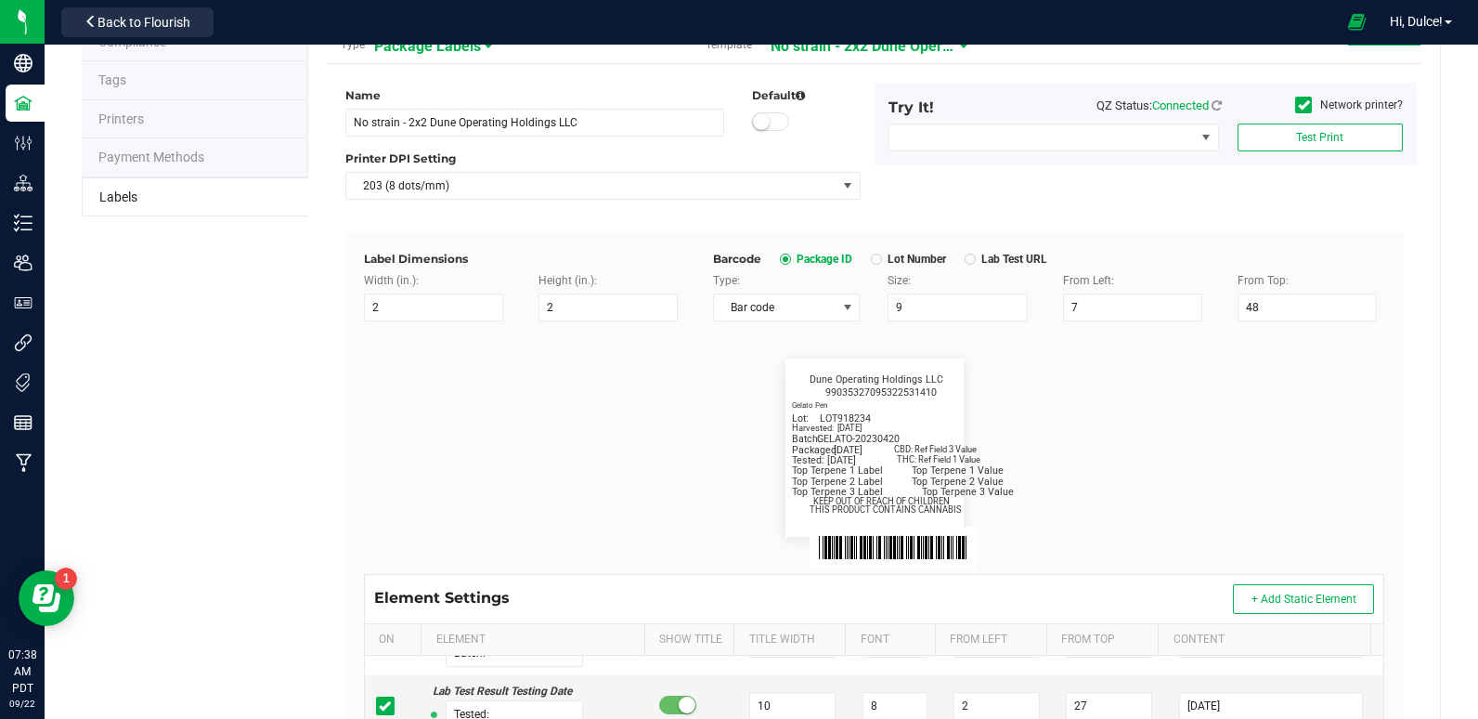
scroll to position [59, 0]
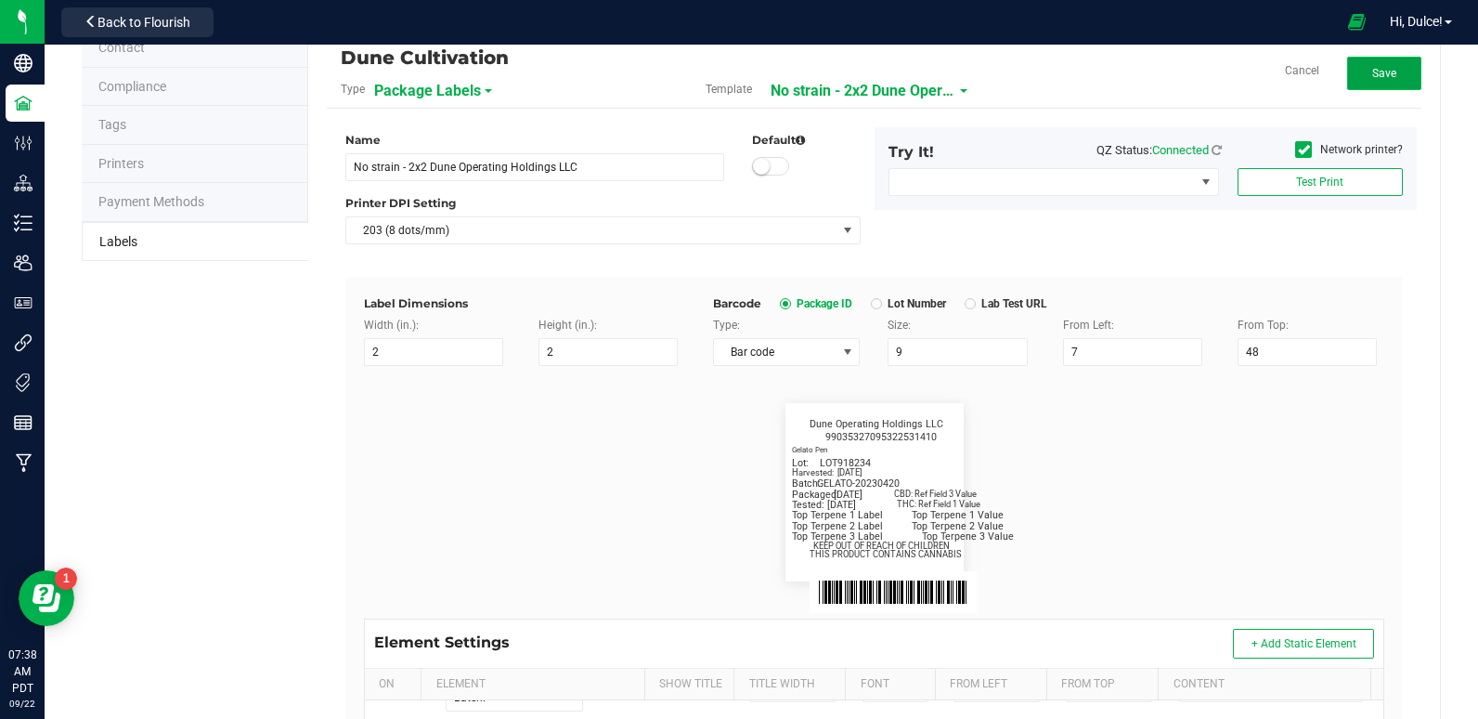
click at [1355, 67] on button "Save" at bounding box center [1384, 73] width 74 height 33
click at [1387, 71] on button "Edit" at bounding box center [1384, 73] width 74 height 33
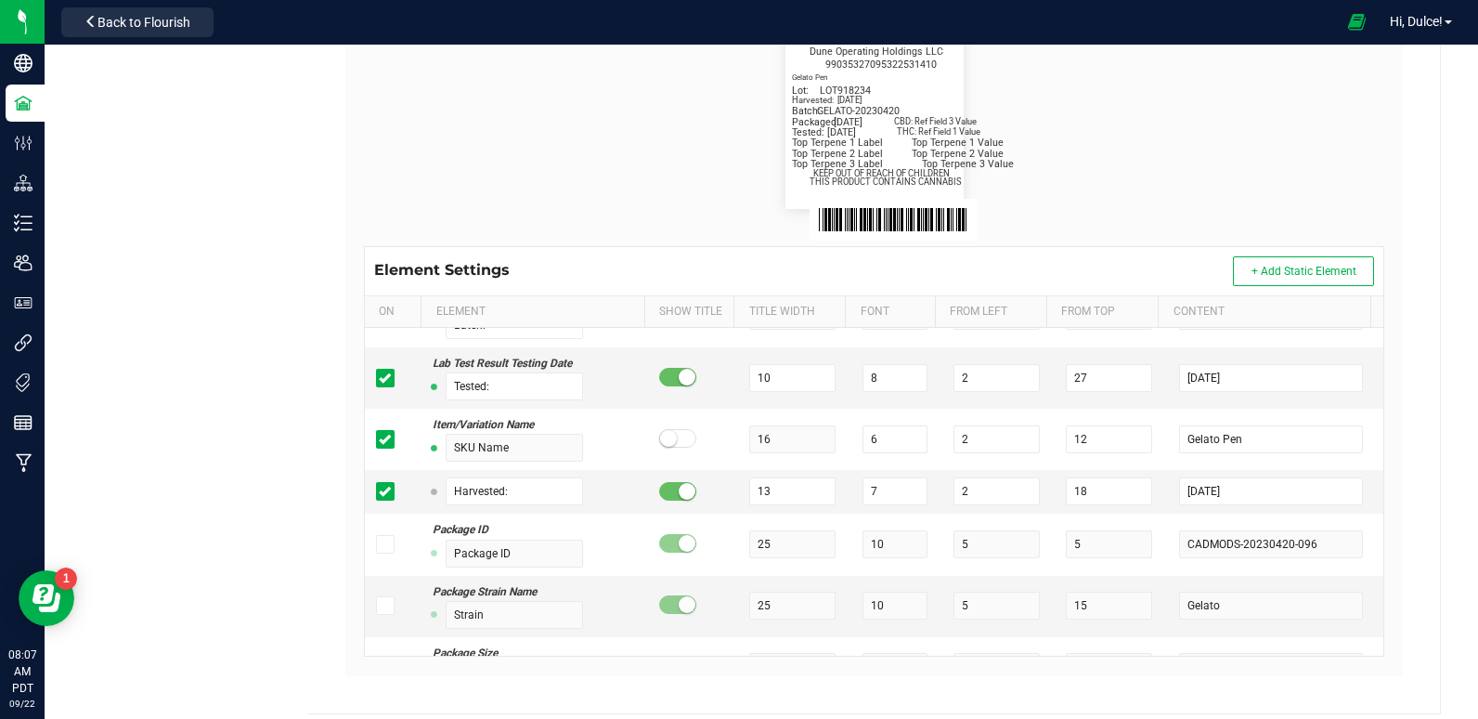
scroll to position [435, 0]
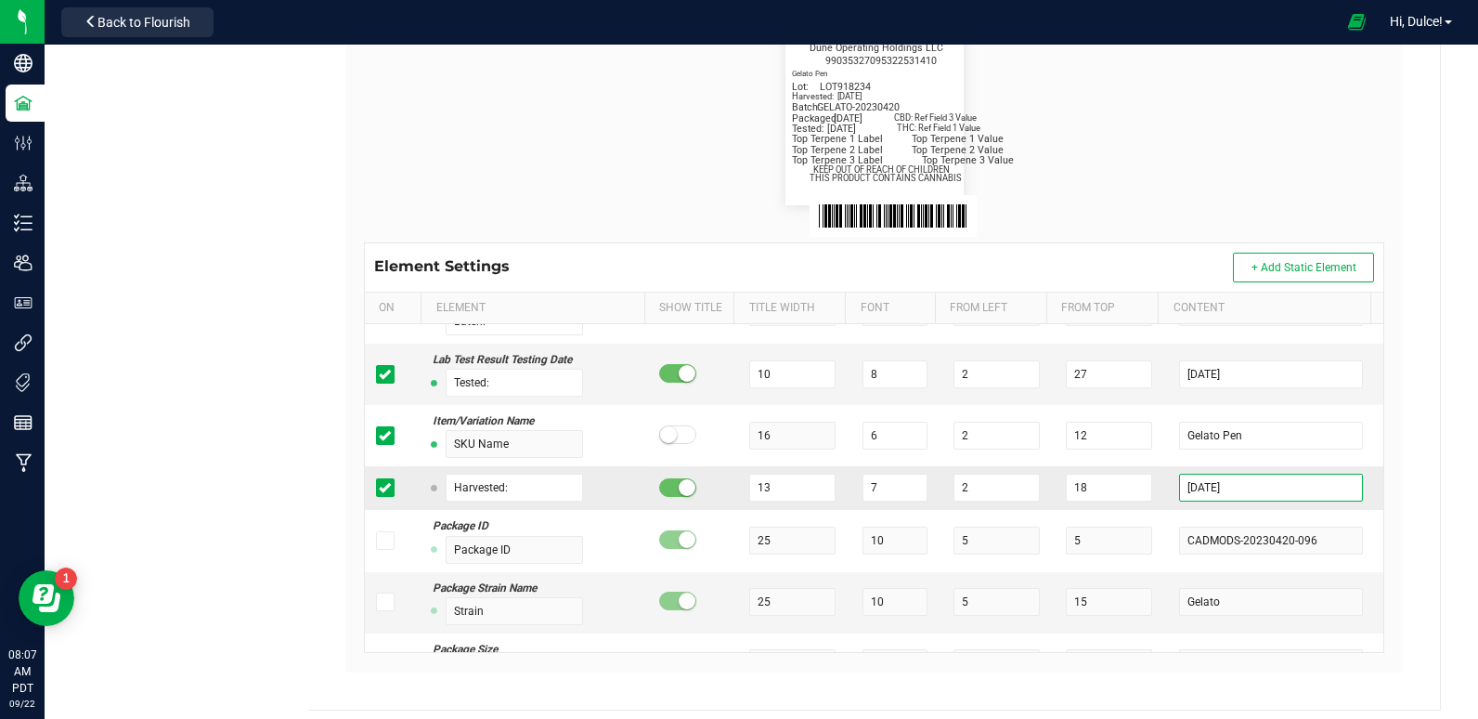
click at [1261, 485] on input "[DATE]" at bounding box center [1270, 487] width 183 height 28
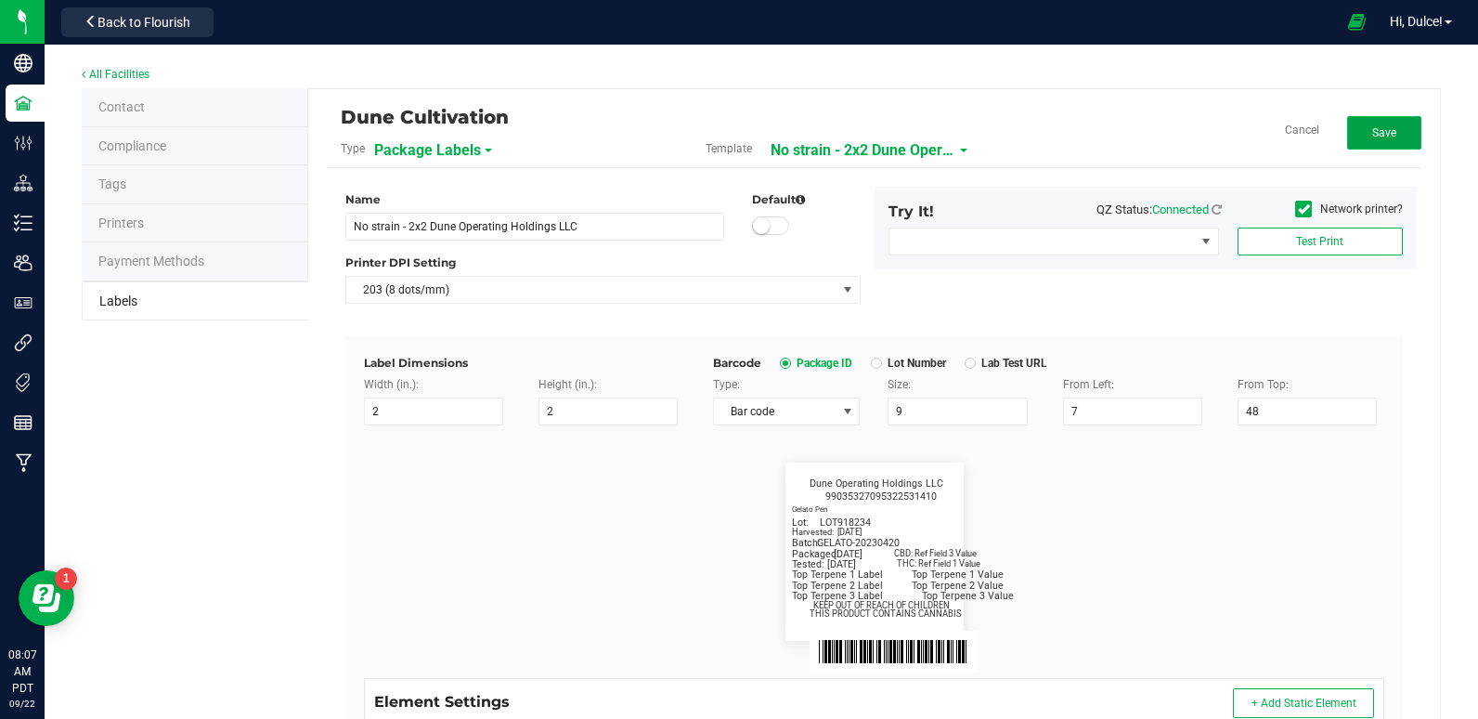
click at [1372, 136] on span "Save" at bounding box center [1384, 132] width 24 height 13
click at [1375, 128] on span "Edit" at bounding box center [1384, 132] width 19 height 13
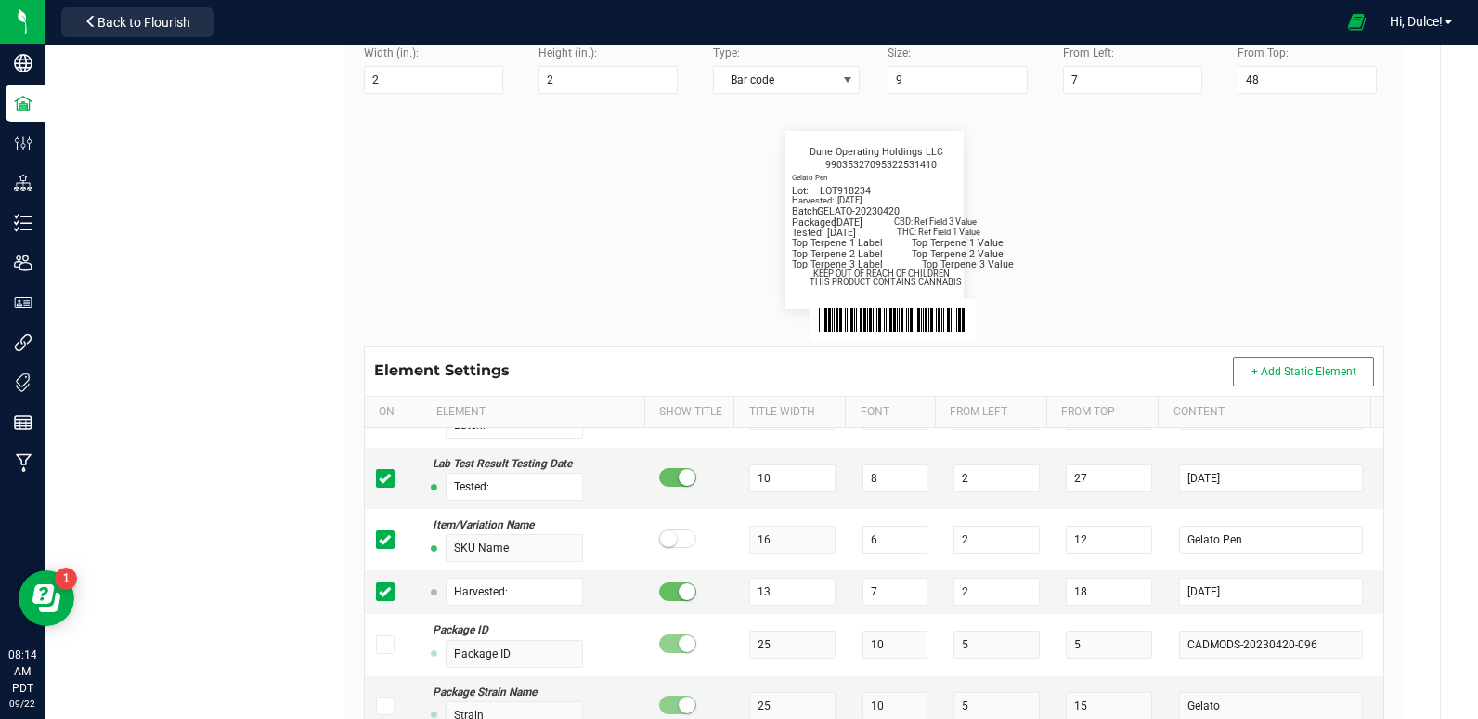
scroll to position [328, 0]
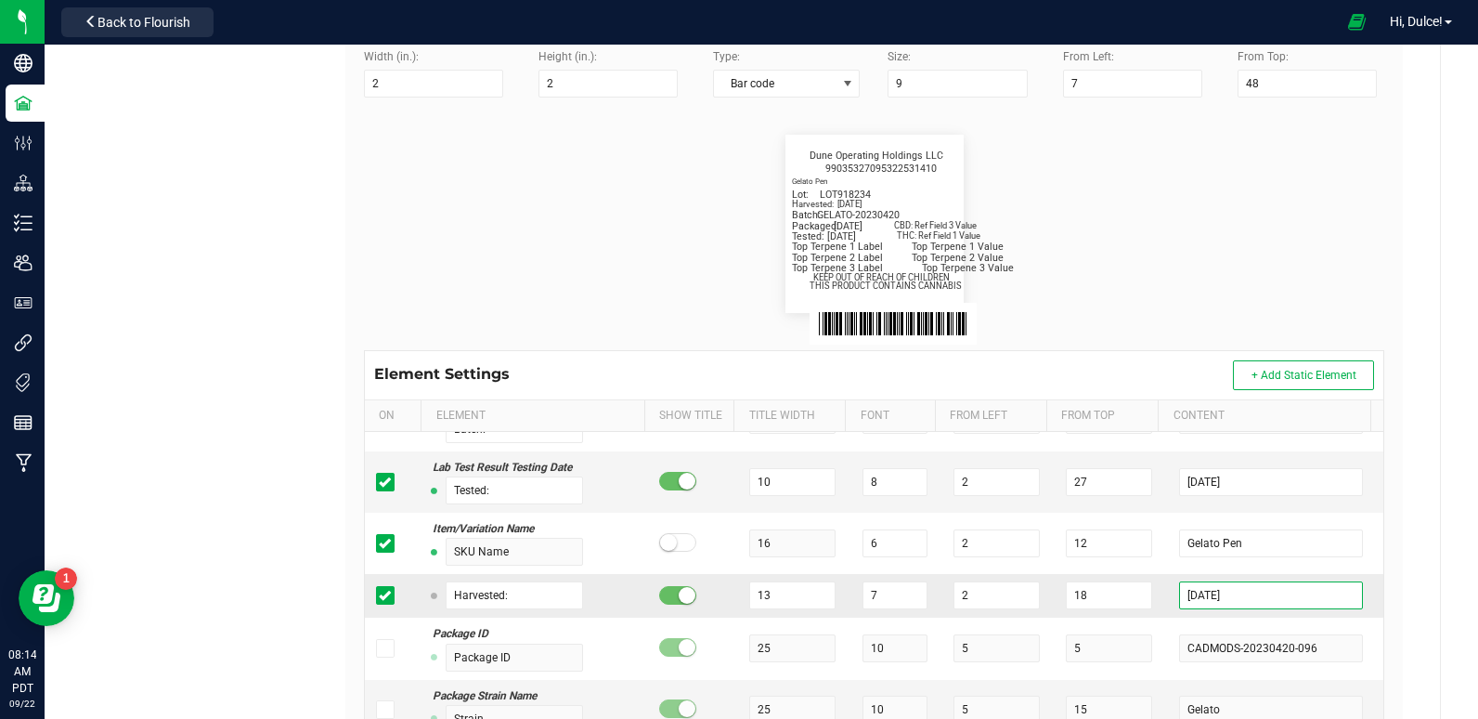
click at [1243, 594] on input "[DATE]" at bounding box center [1270, 595] width 183 height 28
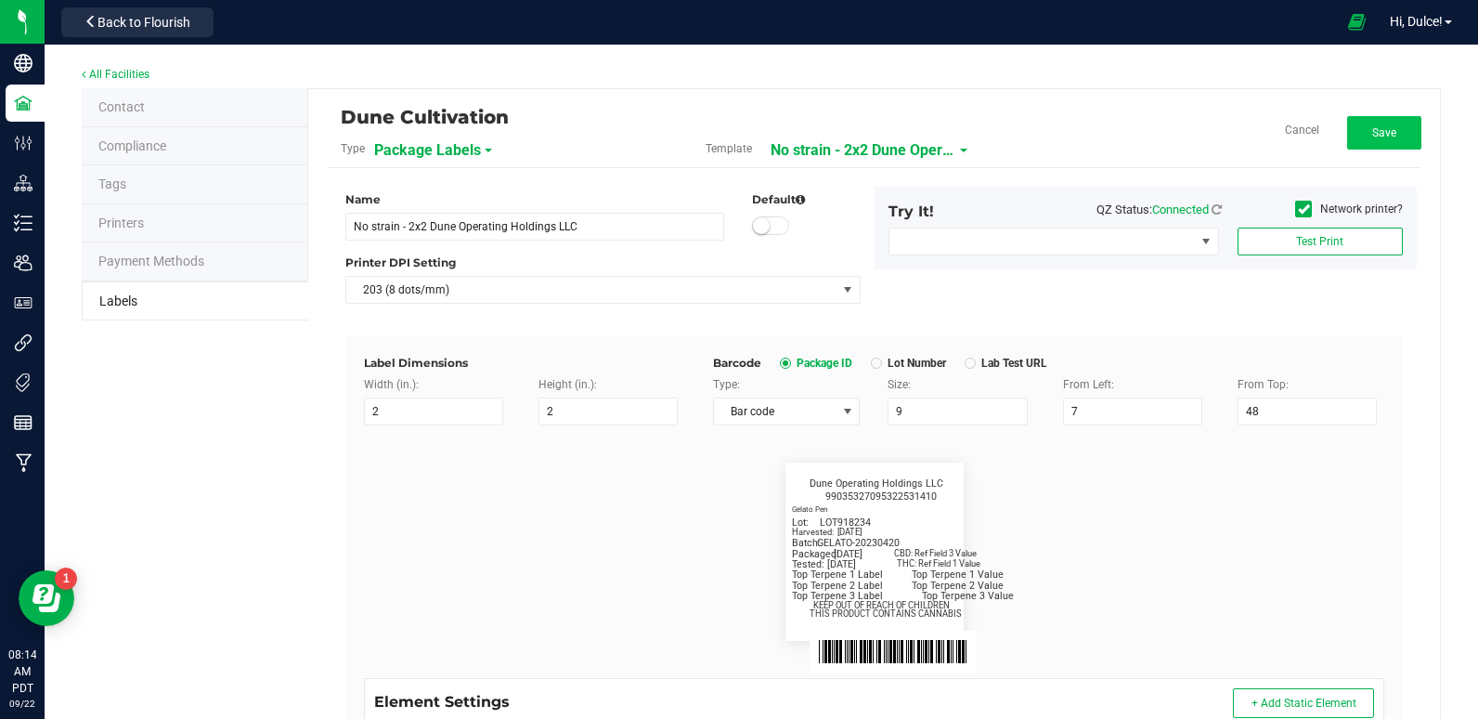
type input "[DATE]"
click at [1377, 136] on span "Save" at bounding box center [1384, 132] width 24 height 13
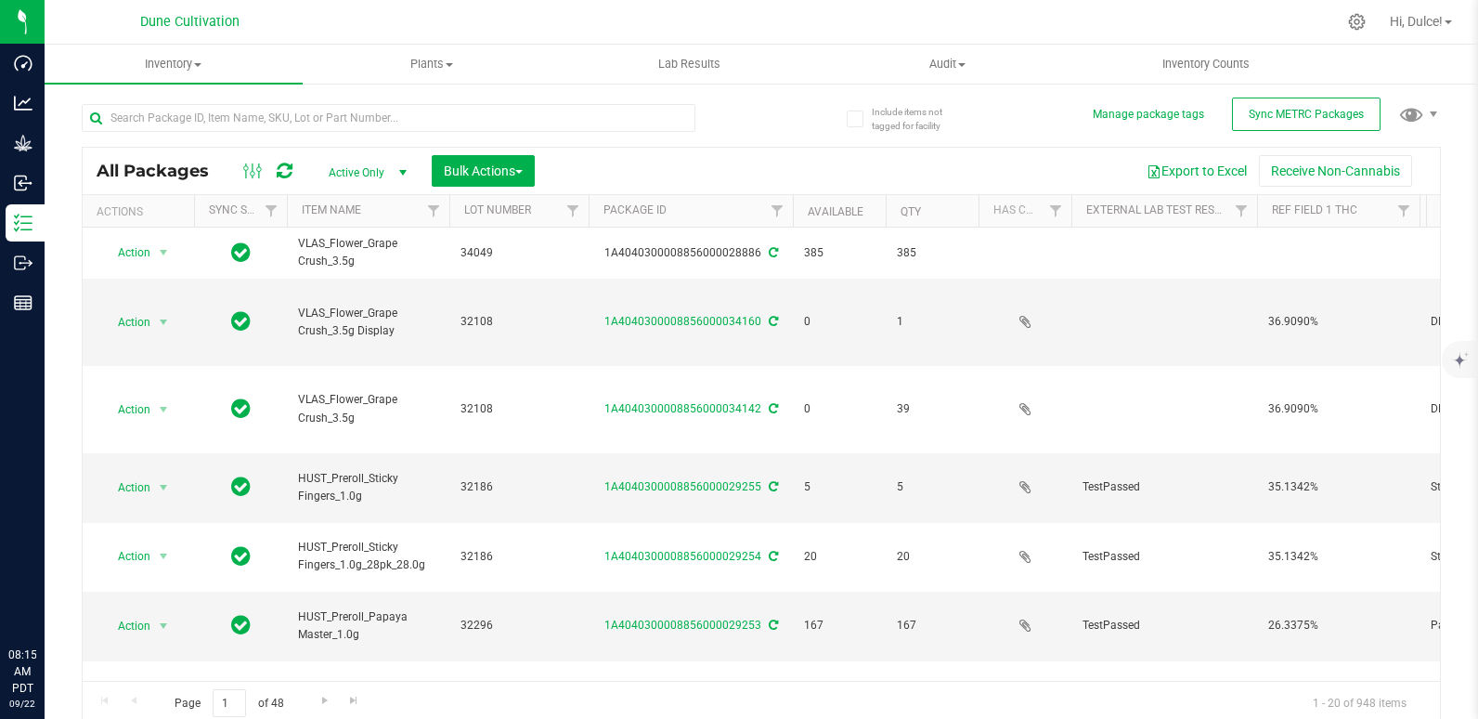
type input "2"
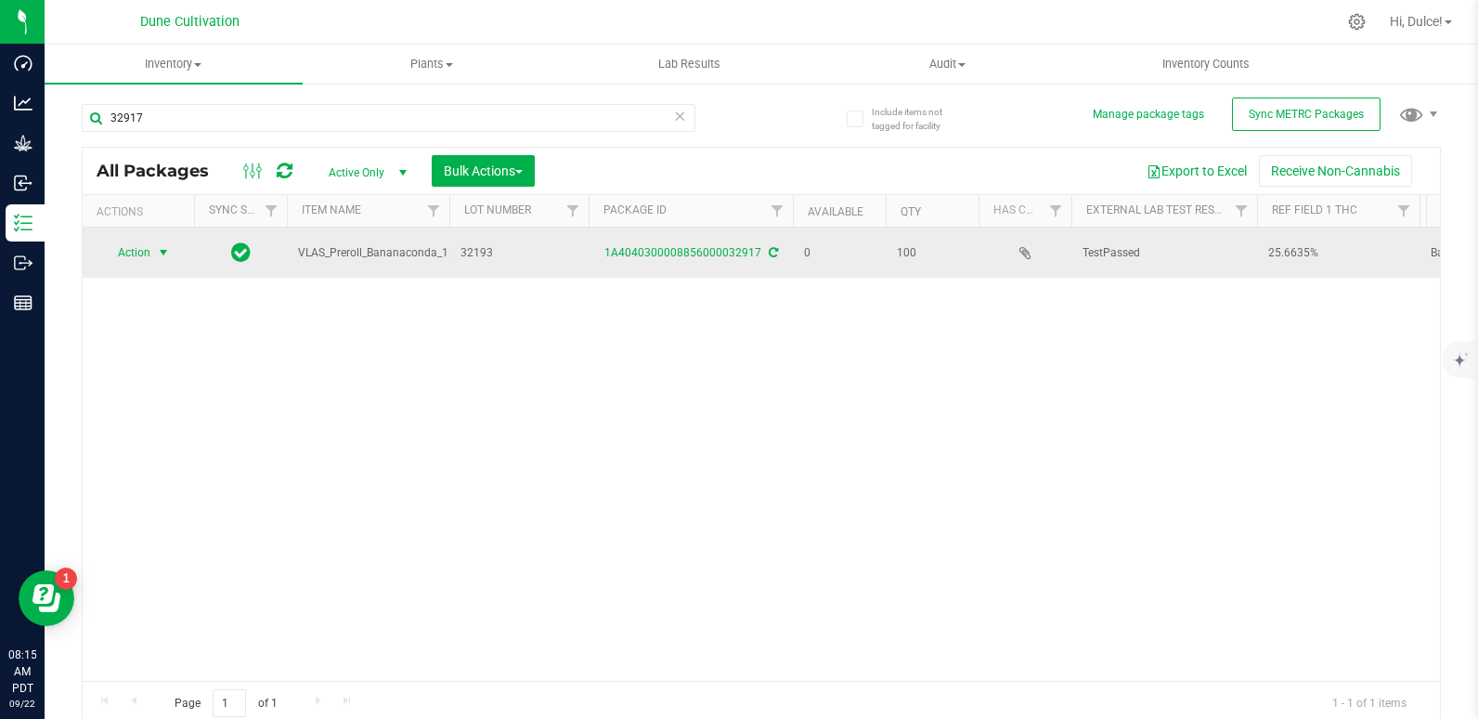
type input "32917"
click at [146, 251] on span "Action" at bounding box center [126, 253] width 50 height 26
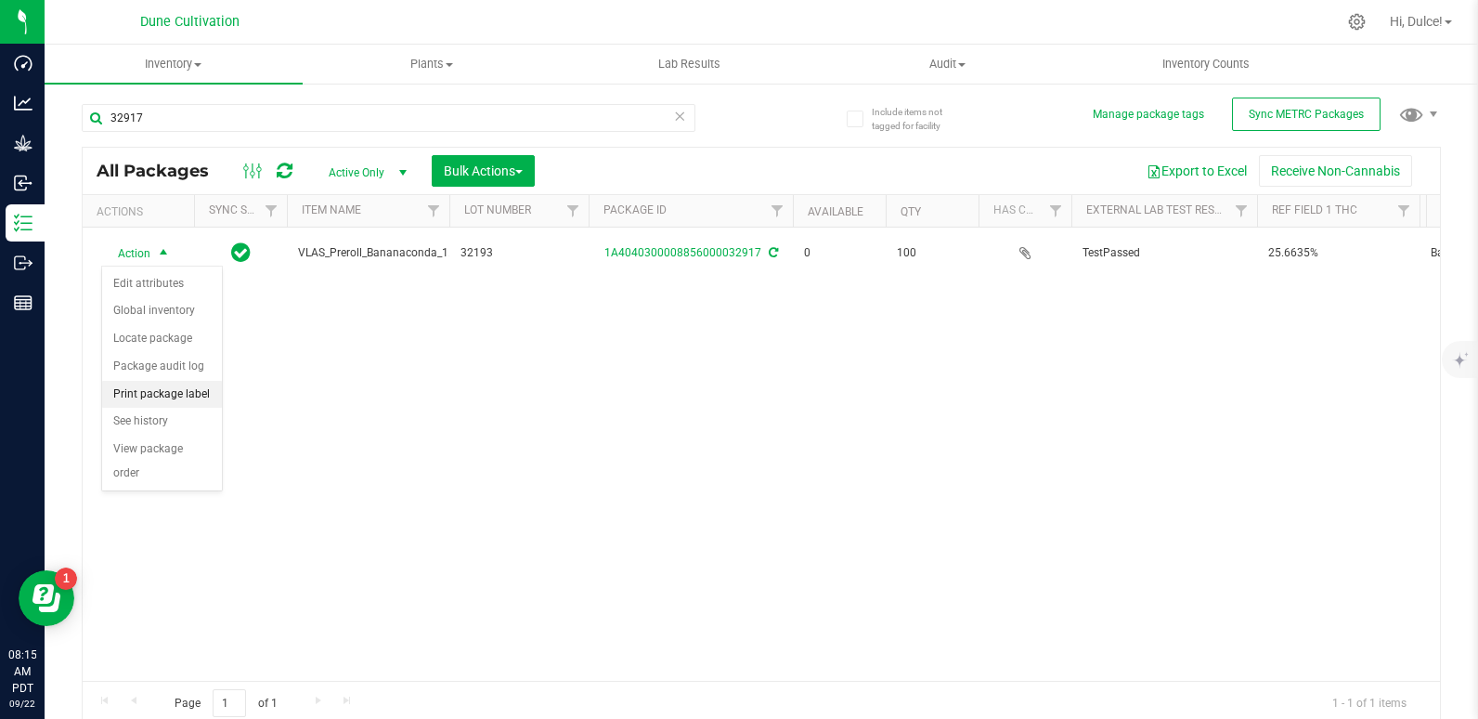
click at [191, 395] on li "Print package label" at bounding box center [162, 395] width 120 height 28
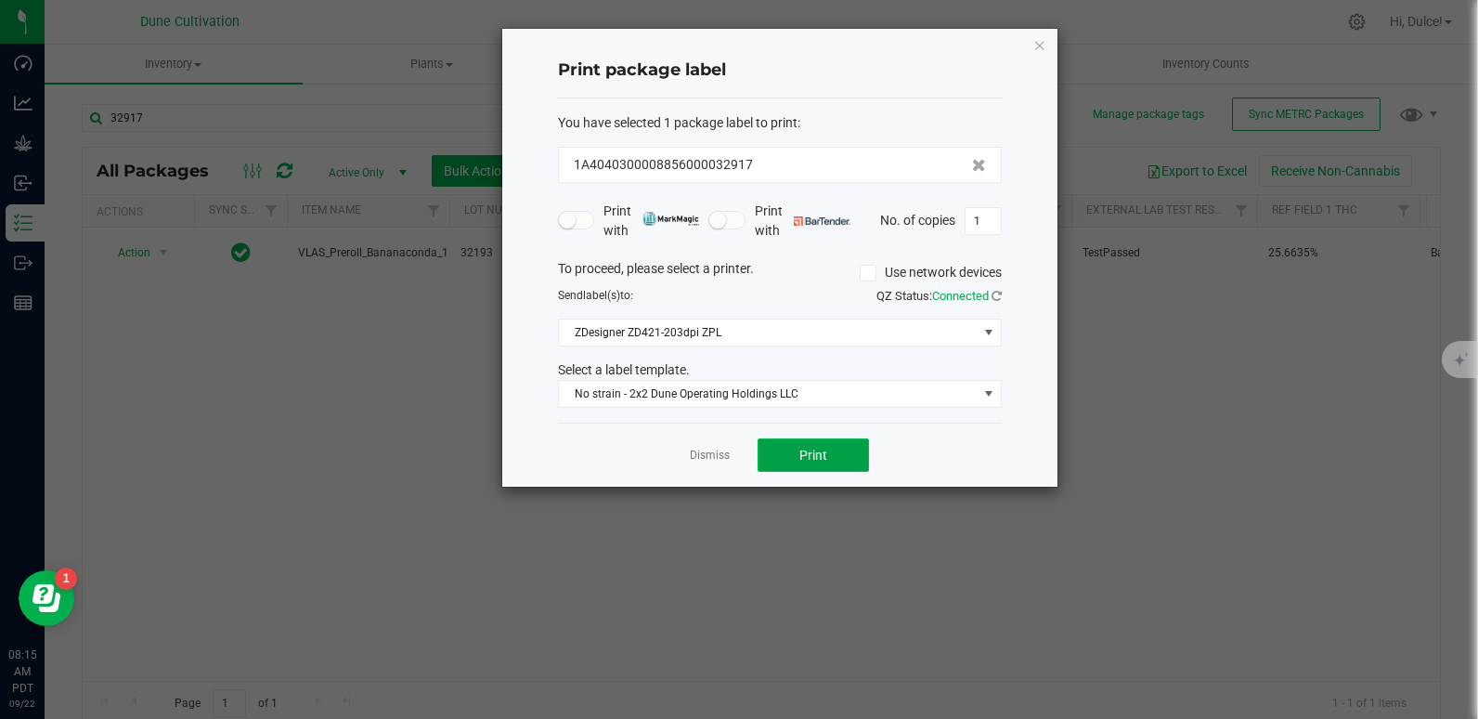
click at [803, 459] on span "Print" at bounding box center [813, 454] width 28 height 15
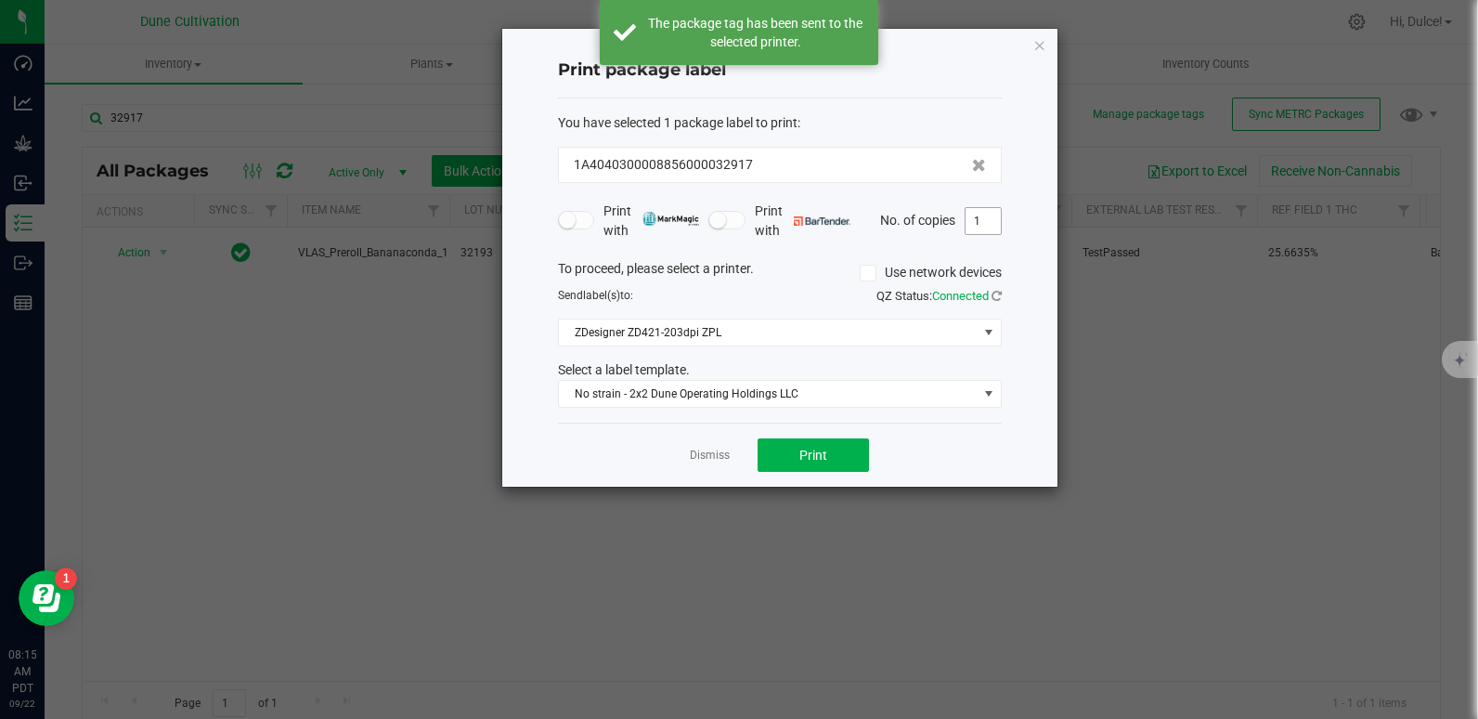
click at [979, 217] on input "1" at bounding box center [983, 221] width 35 height 26
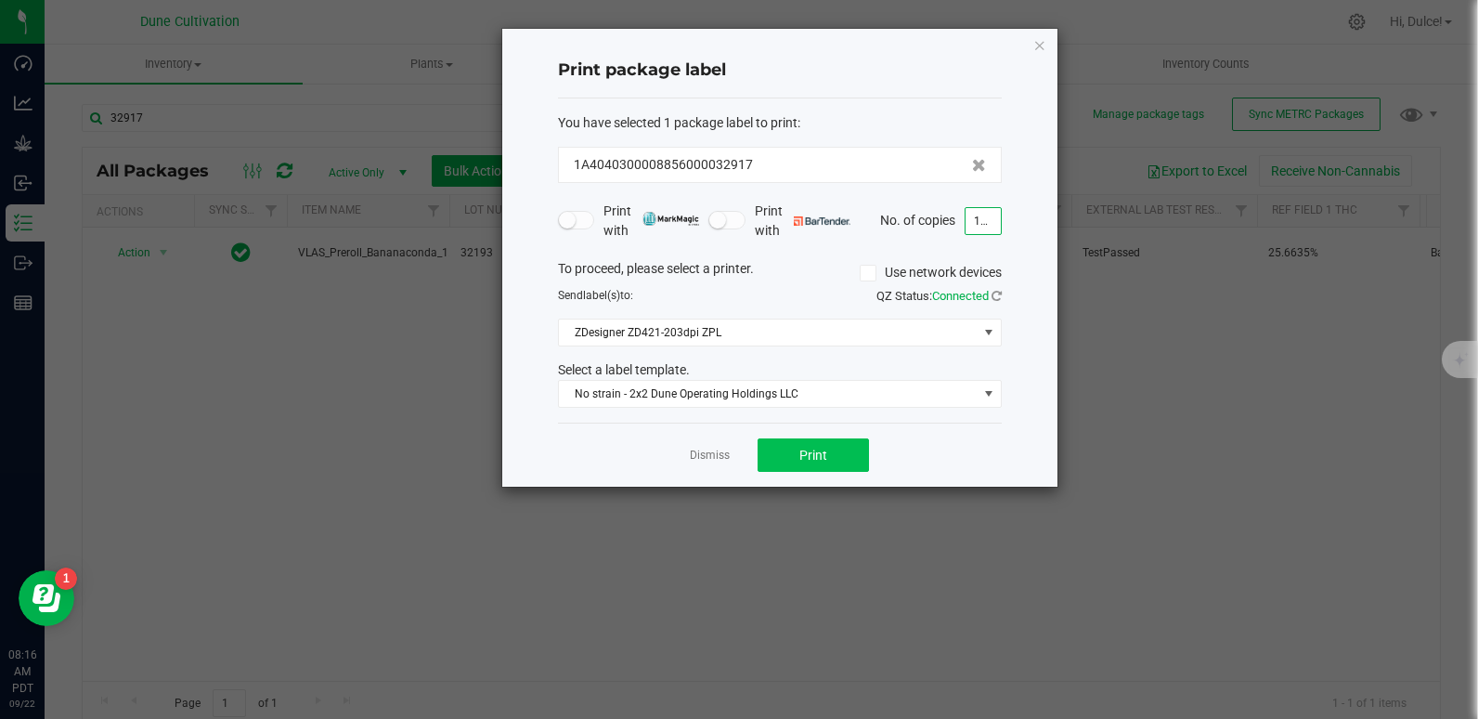
type input "100"
click at [829, 461] on button "Print" at bounding box center [813, 454] width 111 height 33
click at [1043, 43] on icon "button" at bounding box center [1039, 44] width 13 height 22
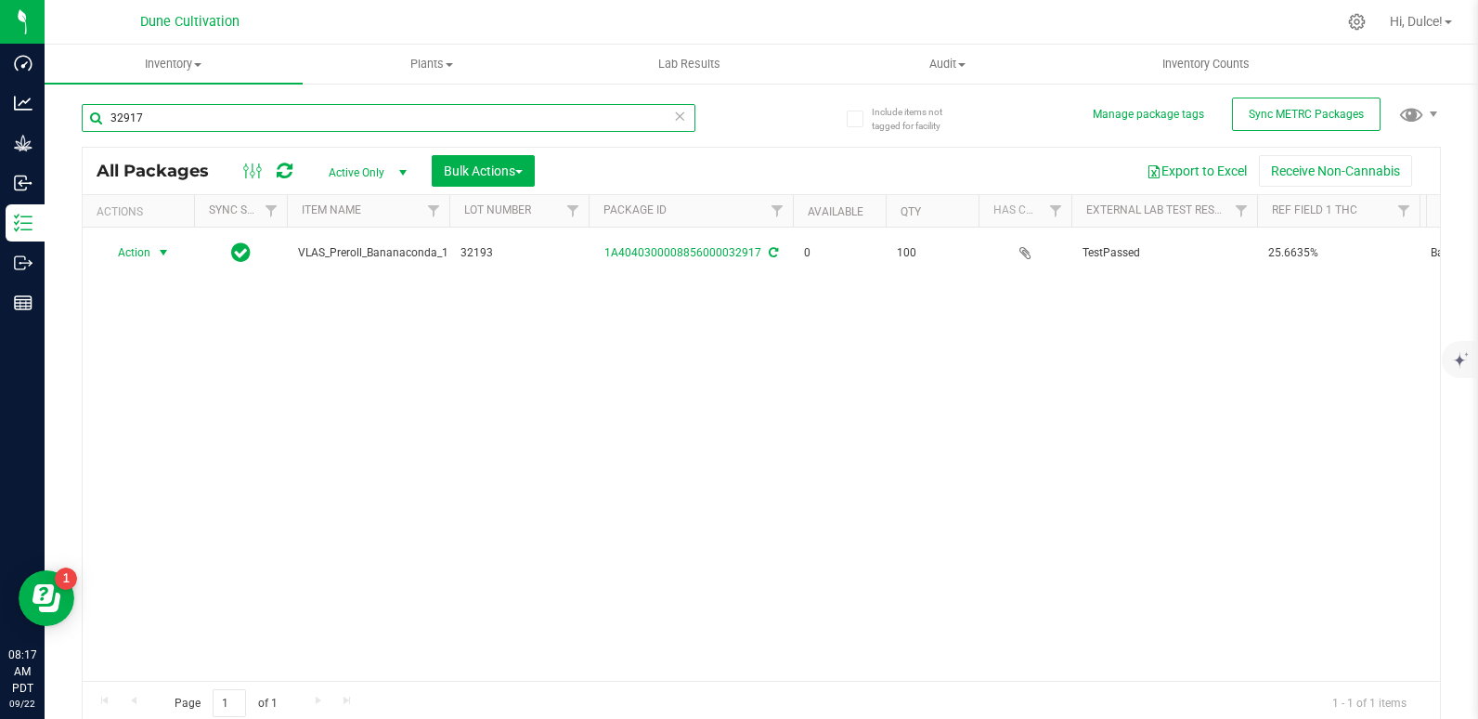
click at [318, 125] on input "32917" at bounding box center [389, 118] width 614 height 28
type input "32918"
click at [682, 255] on link "1A4040300008856000032918" at bounding box center [682, 252] width 157 height 13
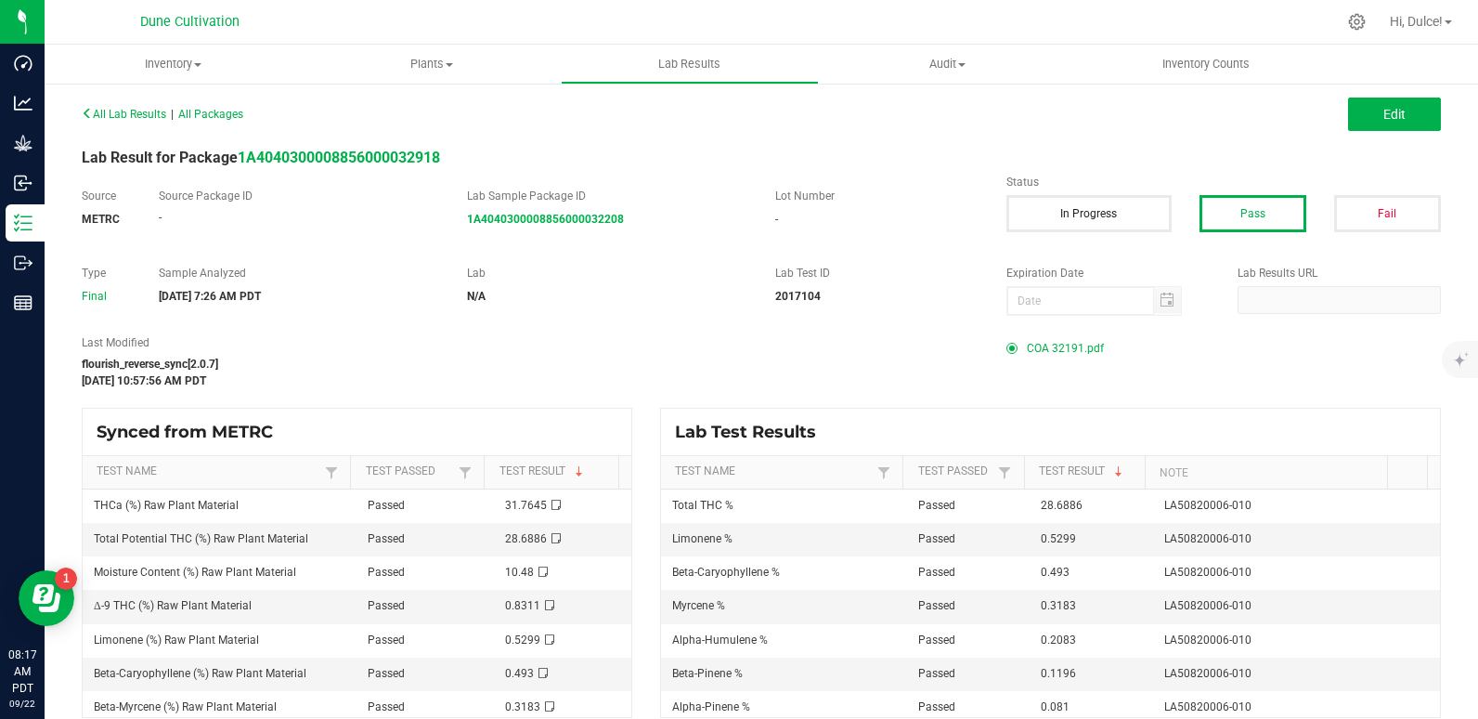
click at [1033, 336] on span "COA 32191.pdf" at bounding box center [1065, 348] width 77 height 28
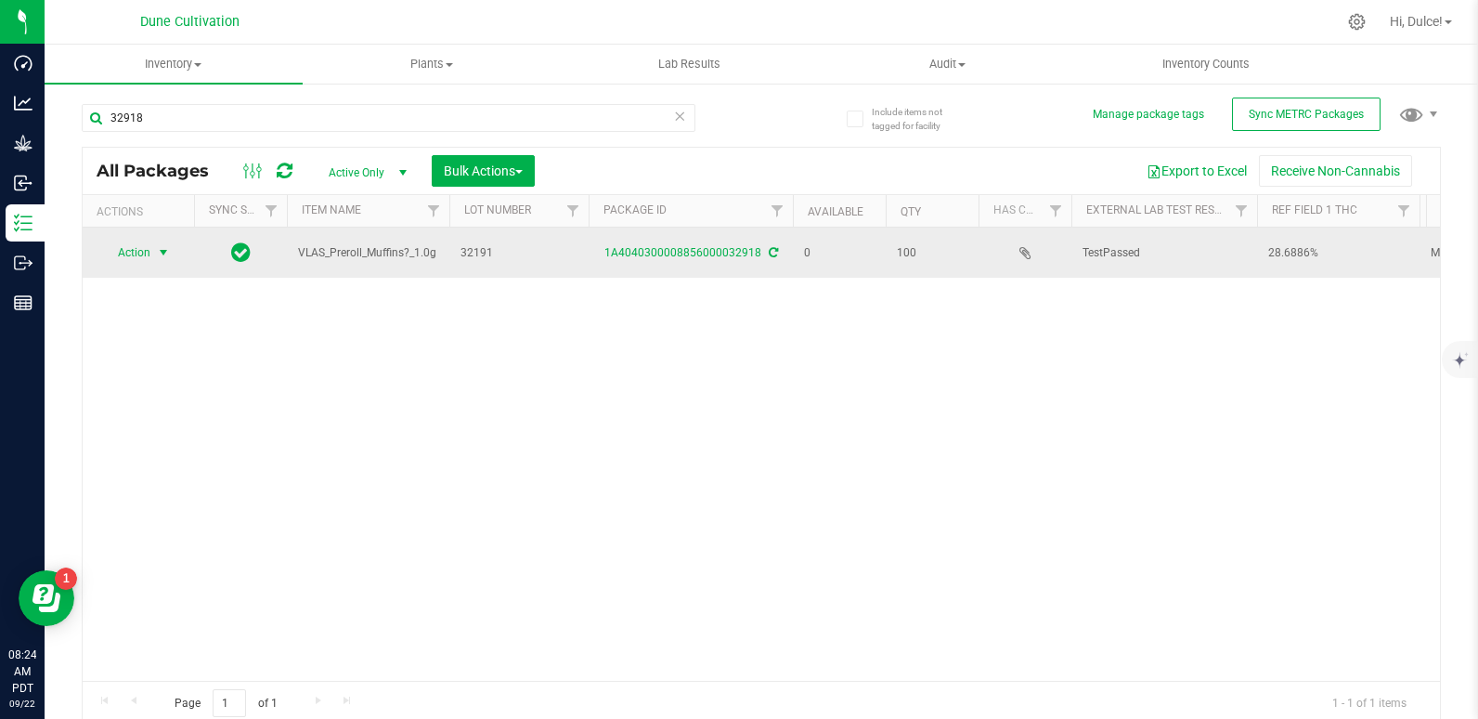
click at [118, 256] on span "Action" at bounding box center [126, 253] width 50 height 26
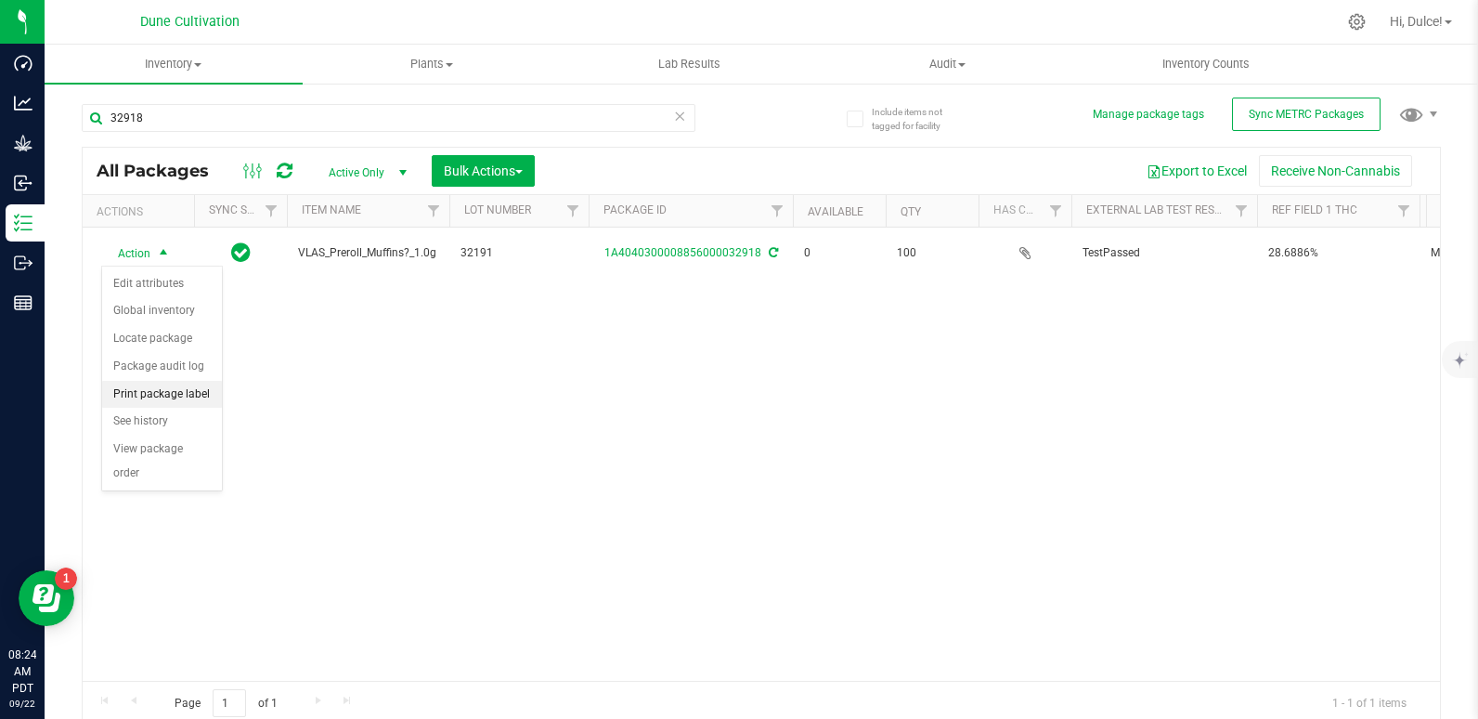
click at [136, 392] on li "Print package label" at bounding box center [162, 395] width 120 height 28
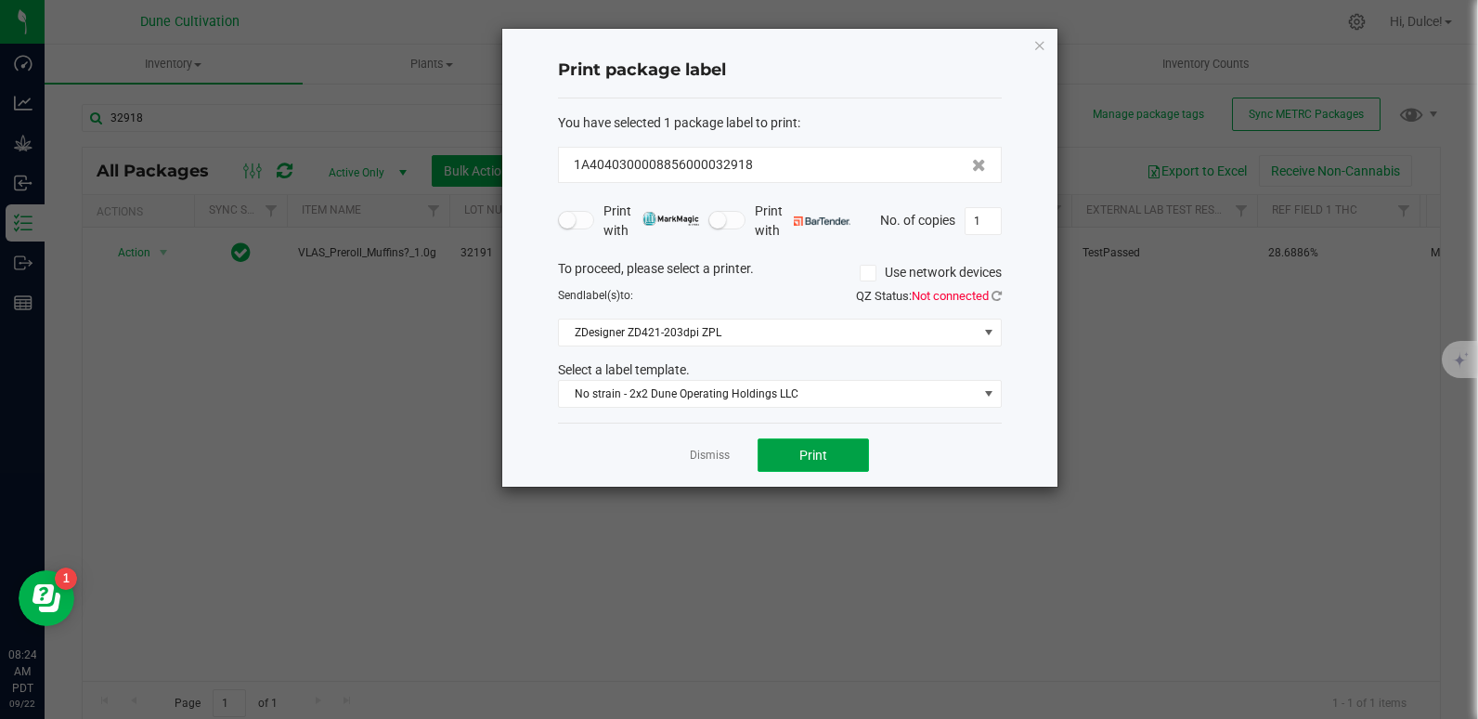
click at [843, 457] on button "Print" at bounding box center [813, 454] width 111 height 33
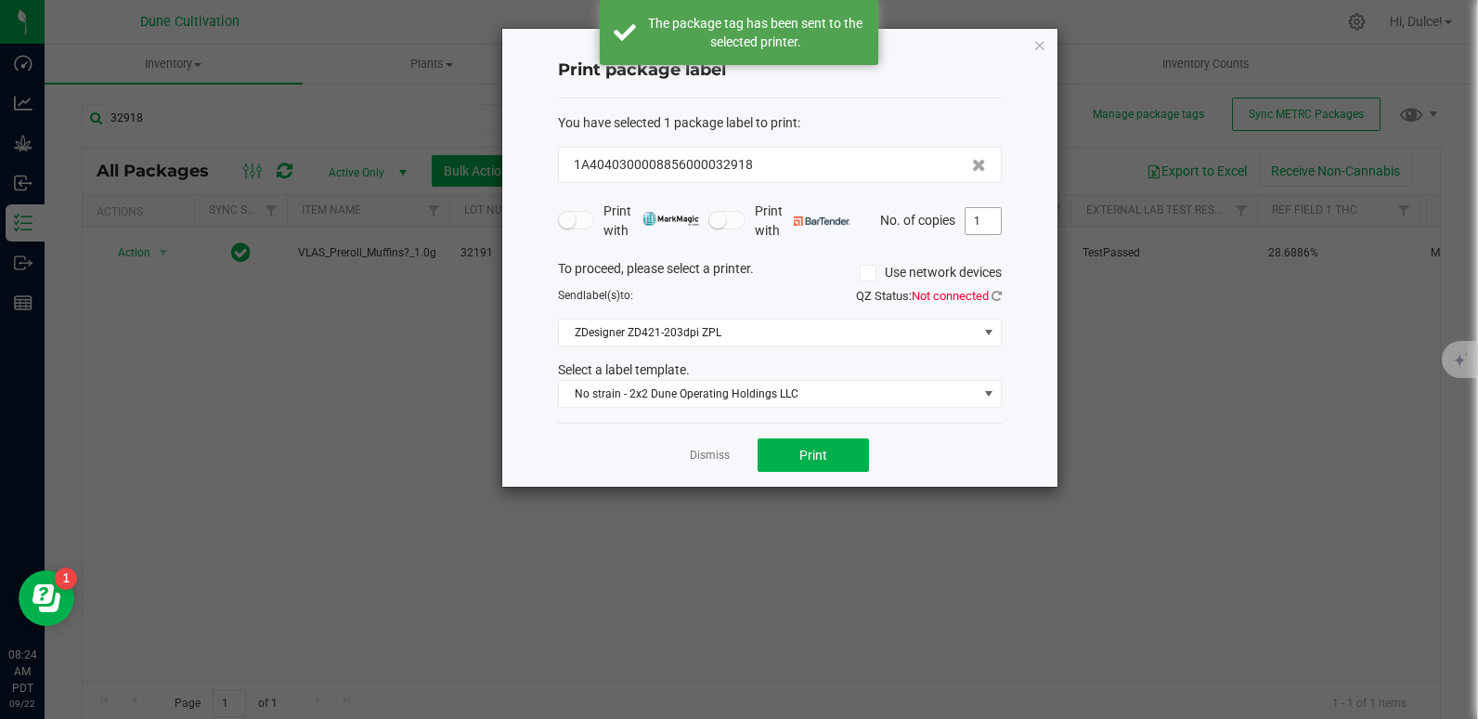
click at [990, 221] on input "1" at bounding box center [983, 221] width 35 height 26
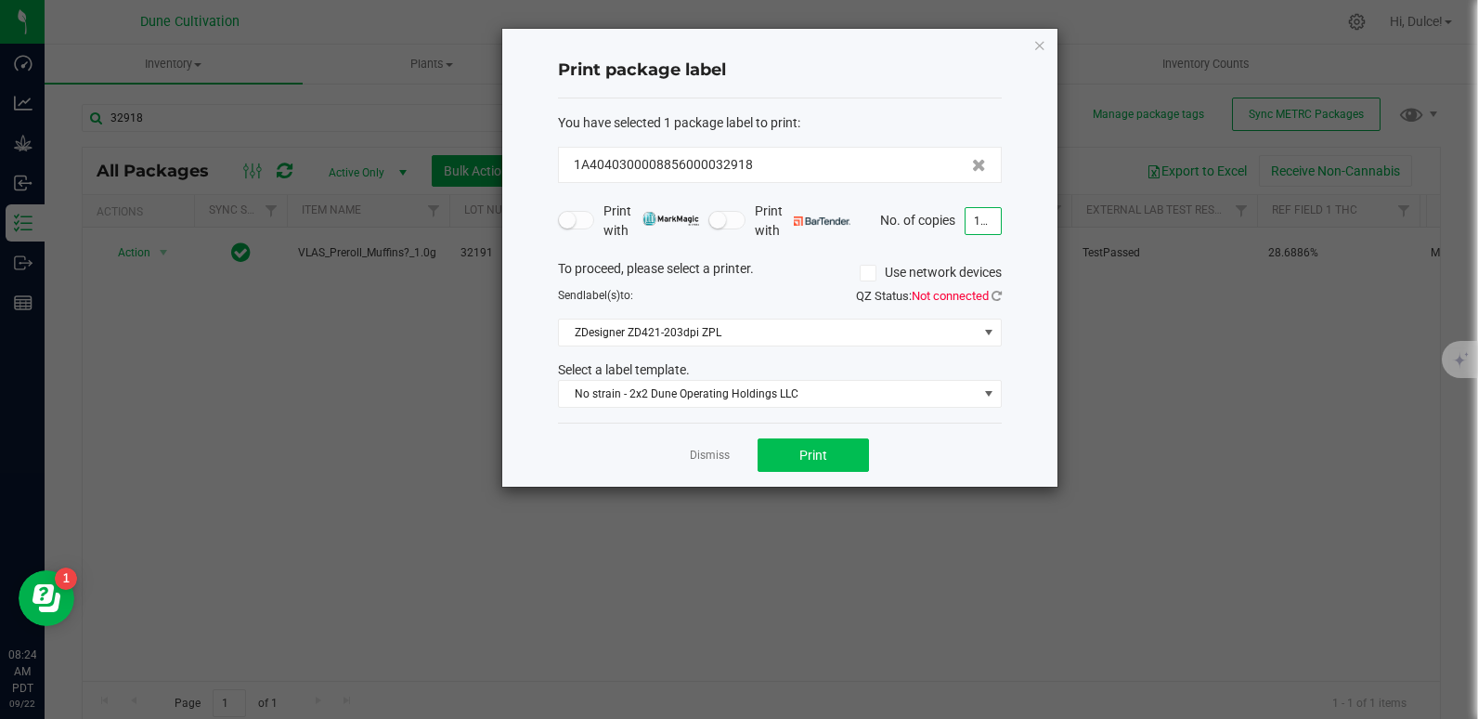
type input "100"
click at [829, 448] on button "Print" at bounding box center [813, 454] width 111 height 33
click at [1044, 43] on icon "button" at bounding box center [1039, 44] width 13 height 22
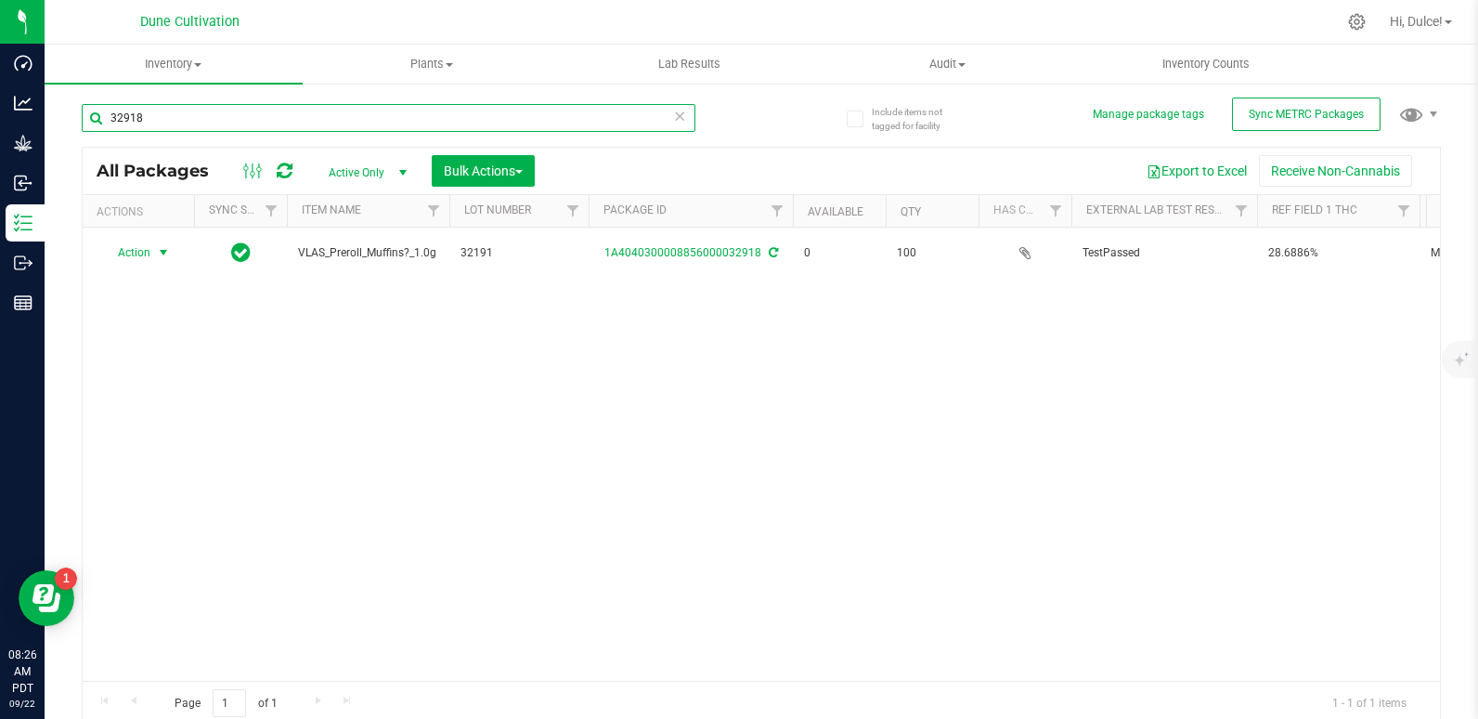
click at [464, 131] on input "32918" at bounding box center [389, 118] width 614 height 28
click at [291, 120] on input "32918" at bounding box center [389, 118] width 614 height 28
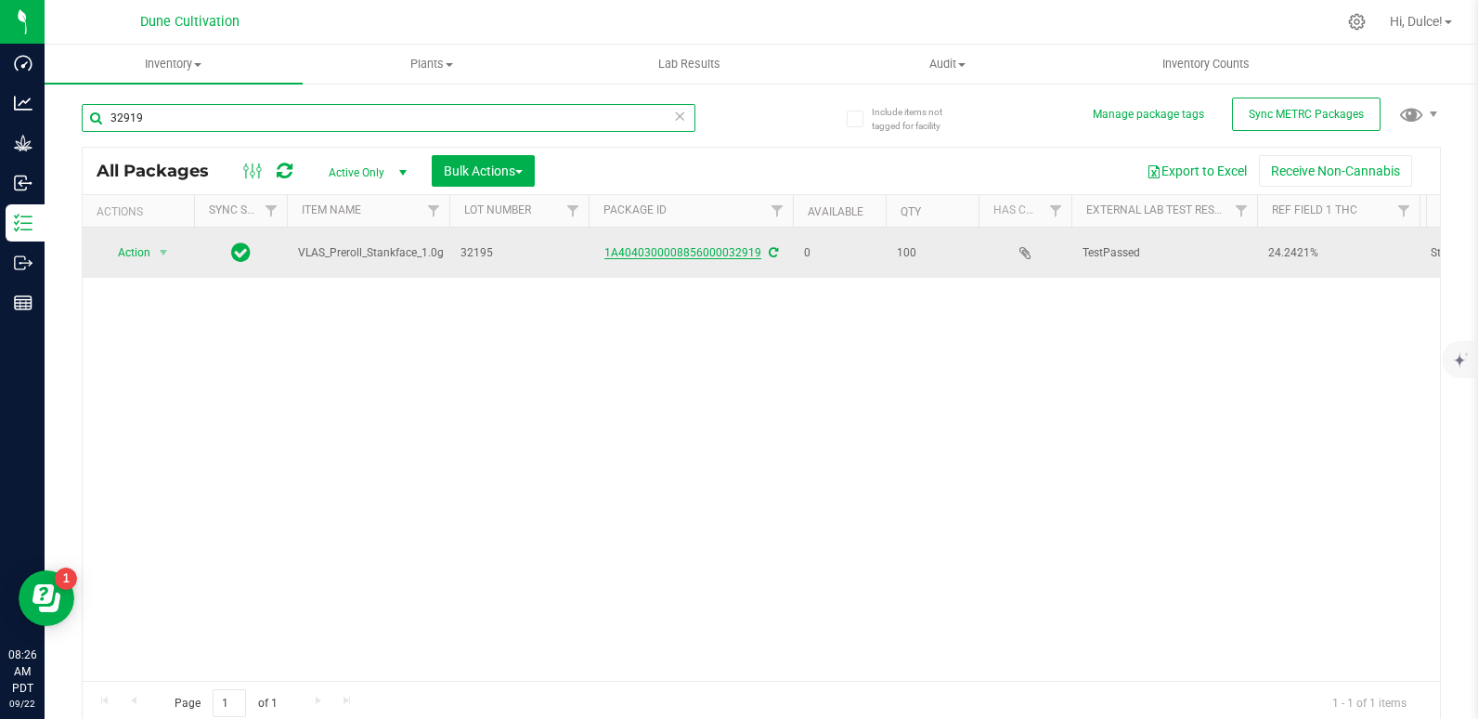
type input "32919"
click at [661, 250] on link "1A4040300008856000032919" at bounding box center [682, 252] width 157 height 13
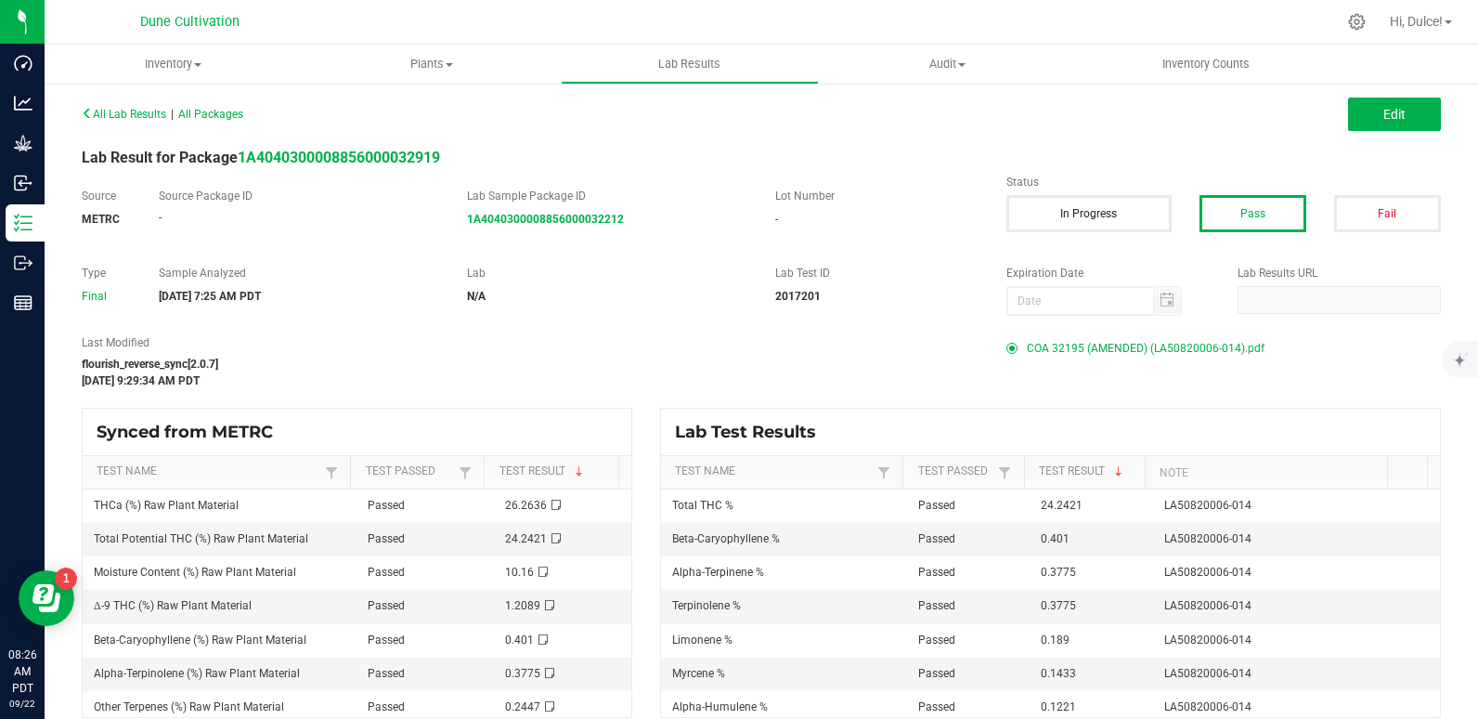
click at [1076, 344] on span "COA 32195 (AMENDED) (LA50820006-014).pdf" at bounding box center [1146, 348] width 238 height 28
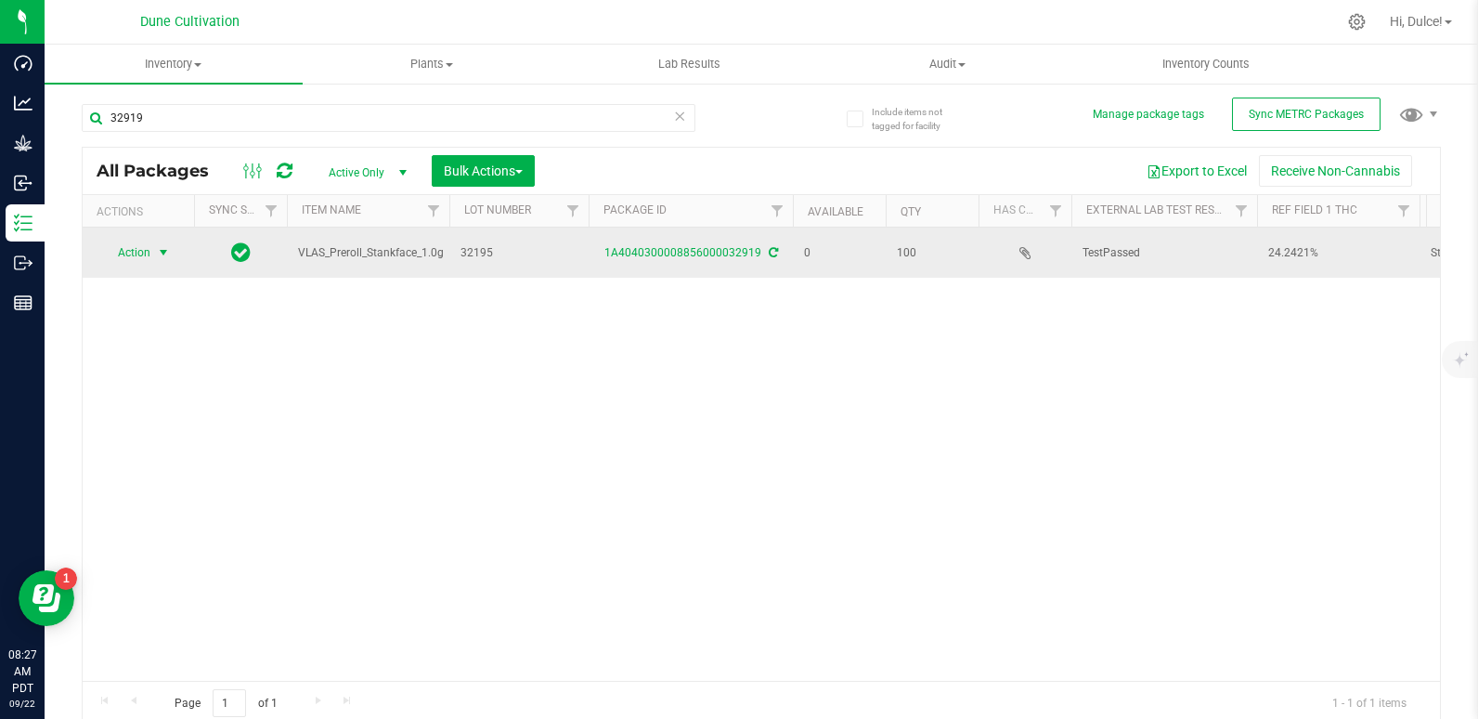
click at [145, 257] on span "Action" at bounding box center [126, 253] width 50 height 26
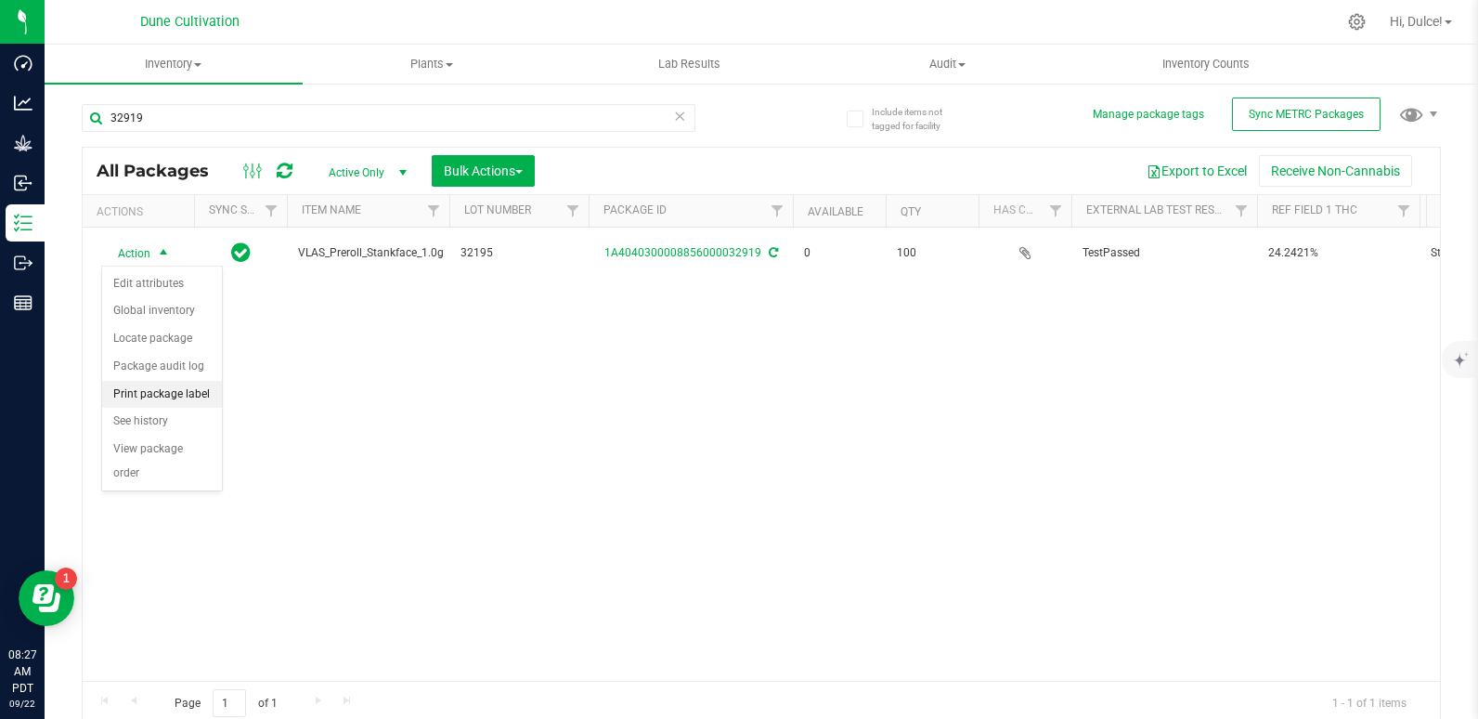
click at [147, 393] on li "Print package label" at bounding box center [162, 395] width 120 height 28
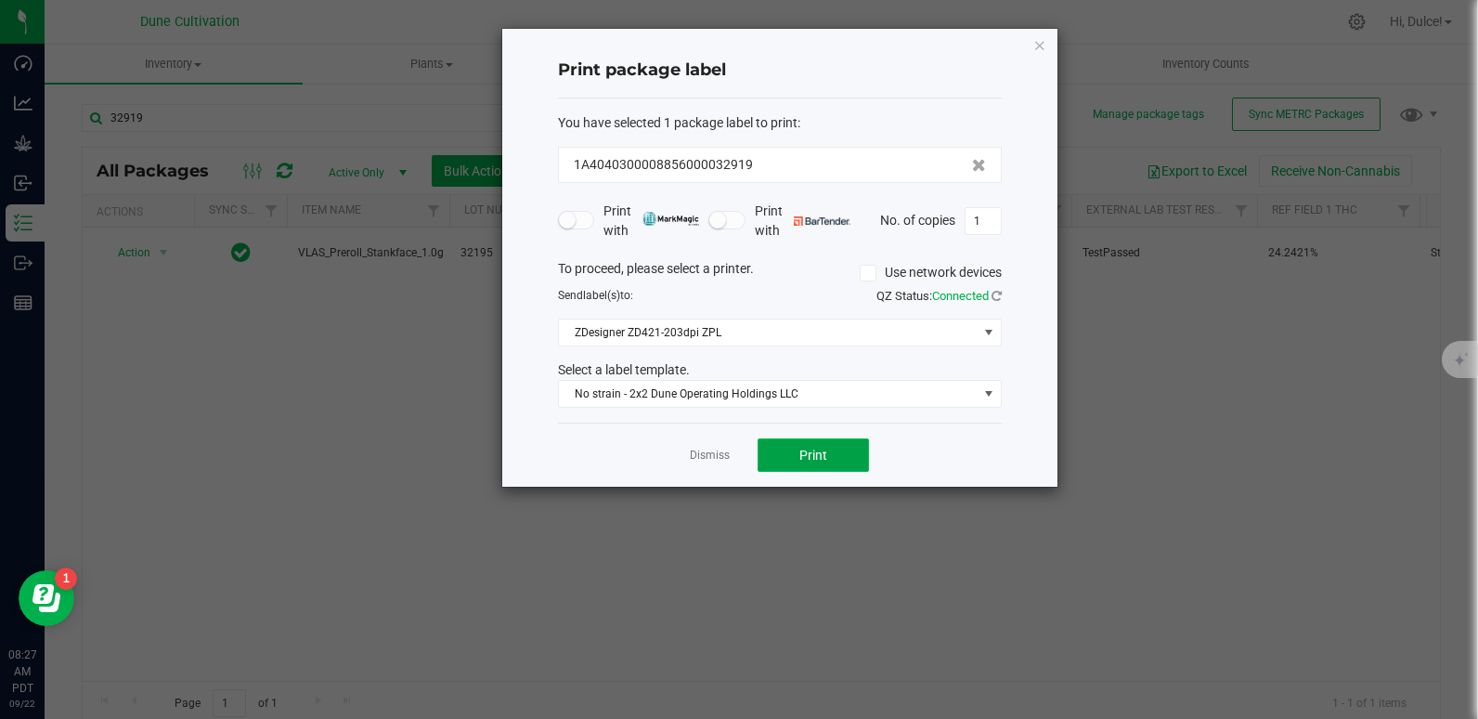
click at [791, 464] on button "Print" at bounding box center [813, 454] width 111 height 33
click at [1041, 51] on icon "button" at bounding box center [1039, 44] width 13 height 22
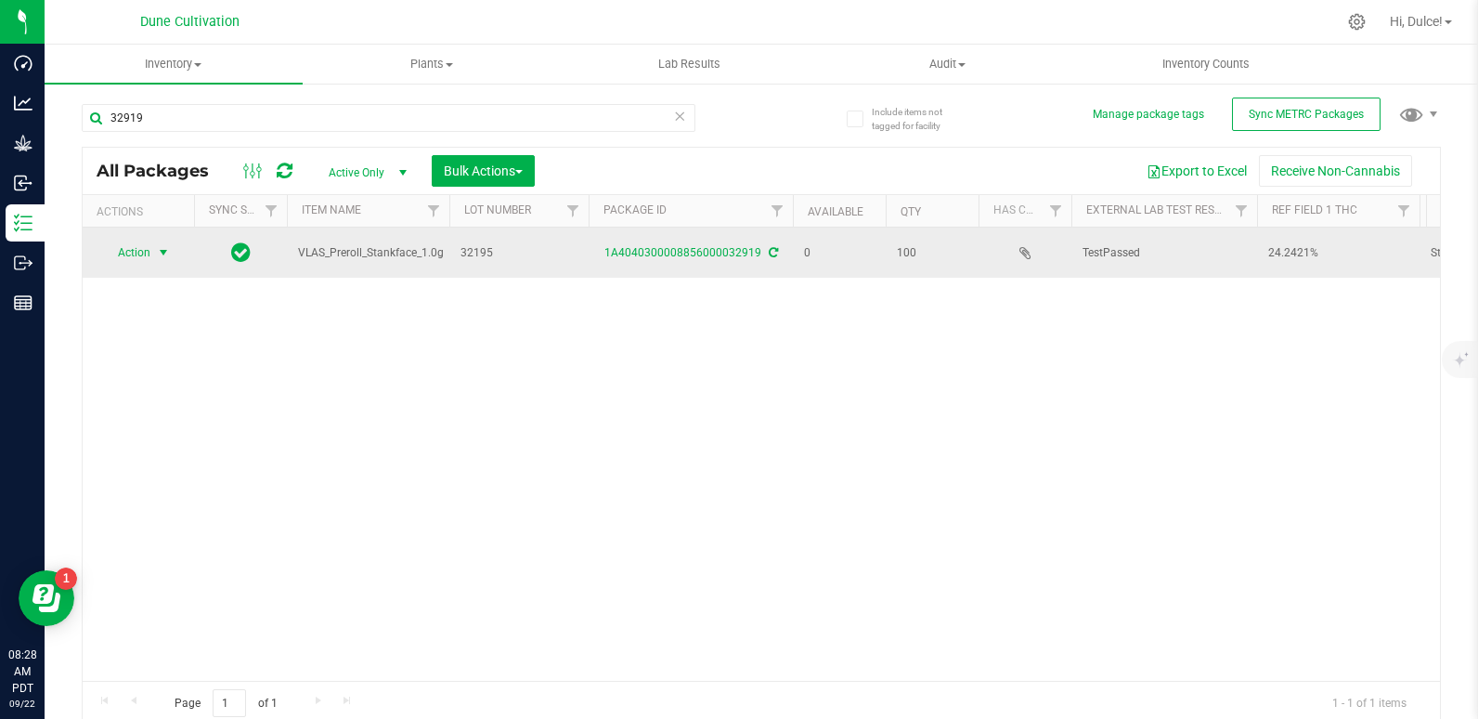
click at [155, 251] on span "select" at bounding box center [163, 253] width 23 height 26
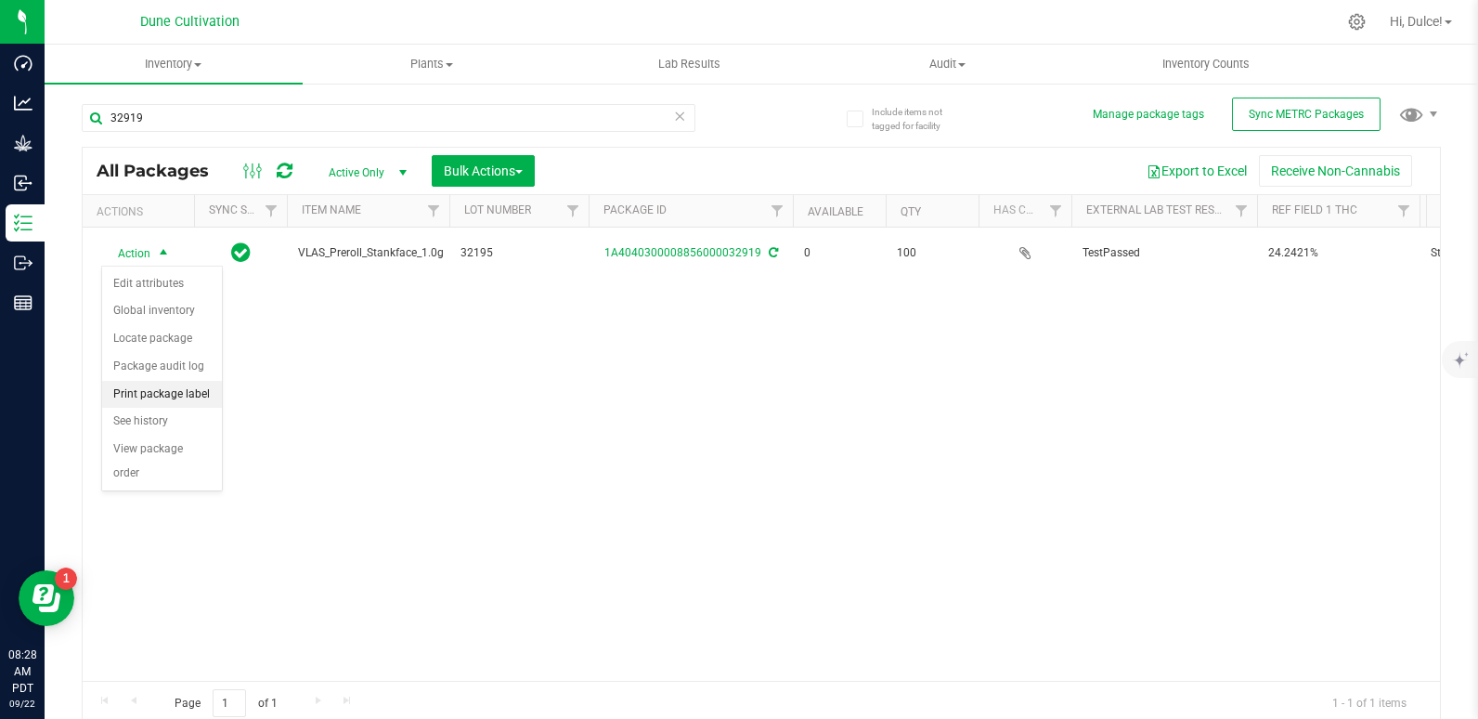
click at [193, 393] on li "Print package label" at bounding box center [162, 395] width 120 height 28
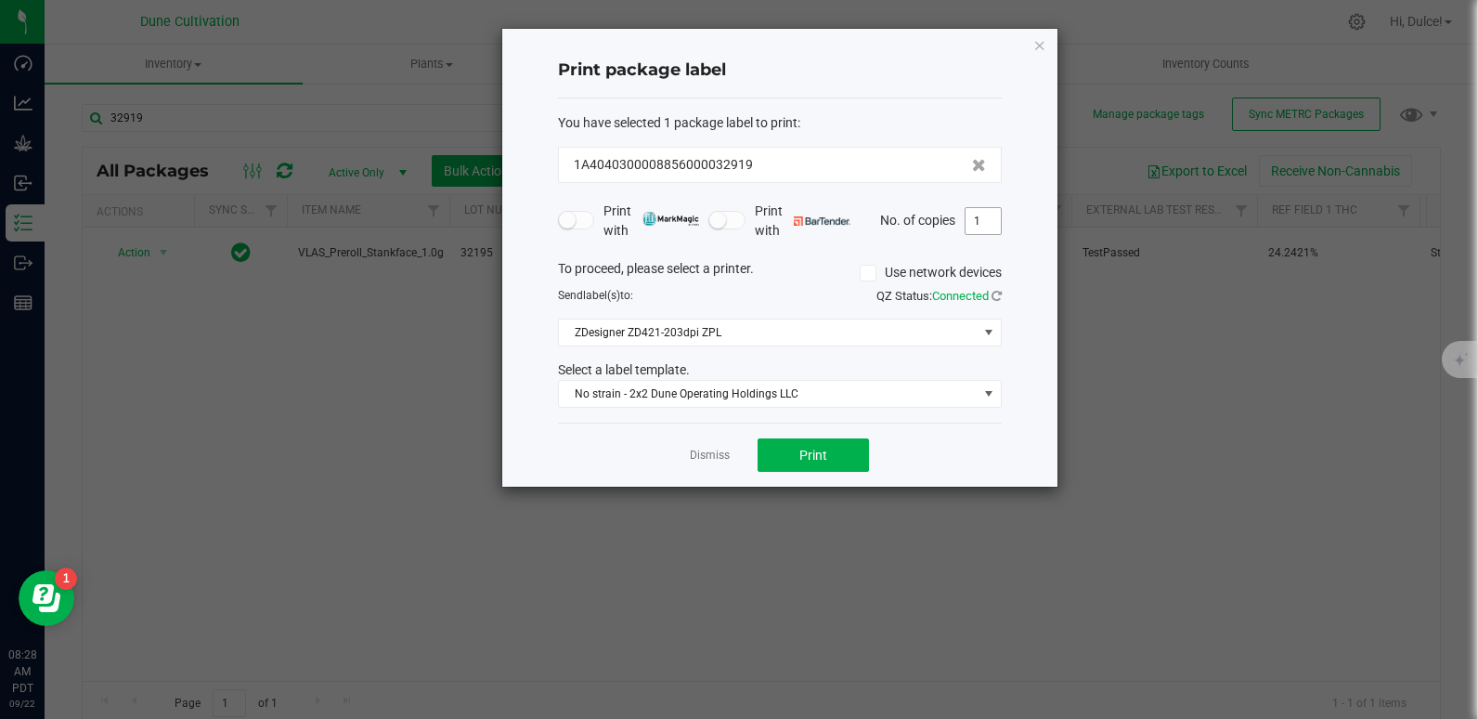
click at [998, 226] on input "1" at bounding box center [983, 221] width 35 height 26
type input "100"
click at [805, 461] on span "Print" at bounding box center [813, 454] width 28 height 15
click at [1036, 45] on icon "button" at bounding box center [1039, 44] width 13 height 22
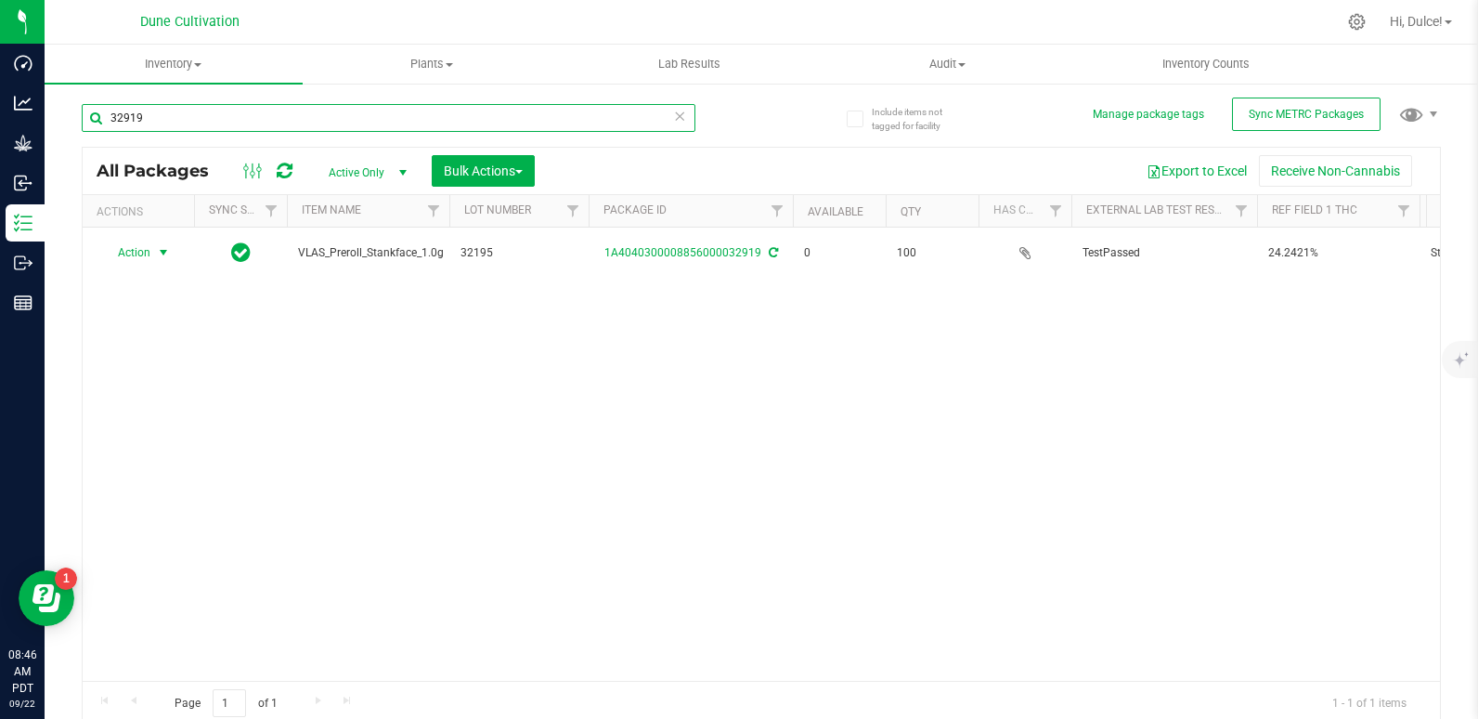
click at [279, 115] on input "32919" at bounding box center [389, 118] width 614 height 28
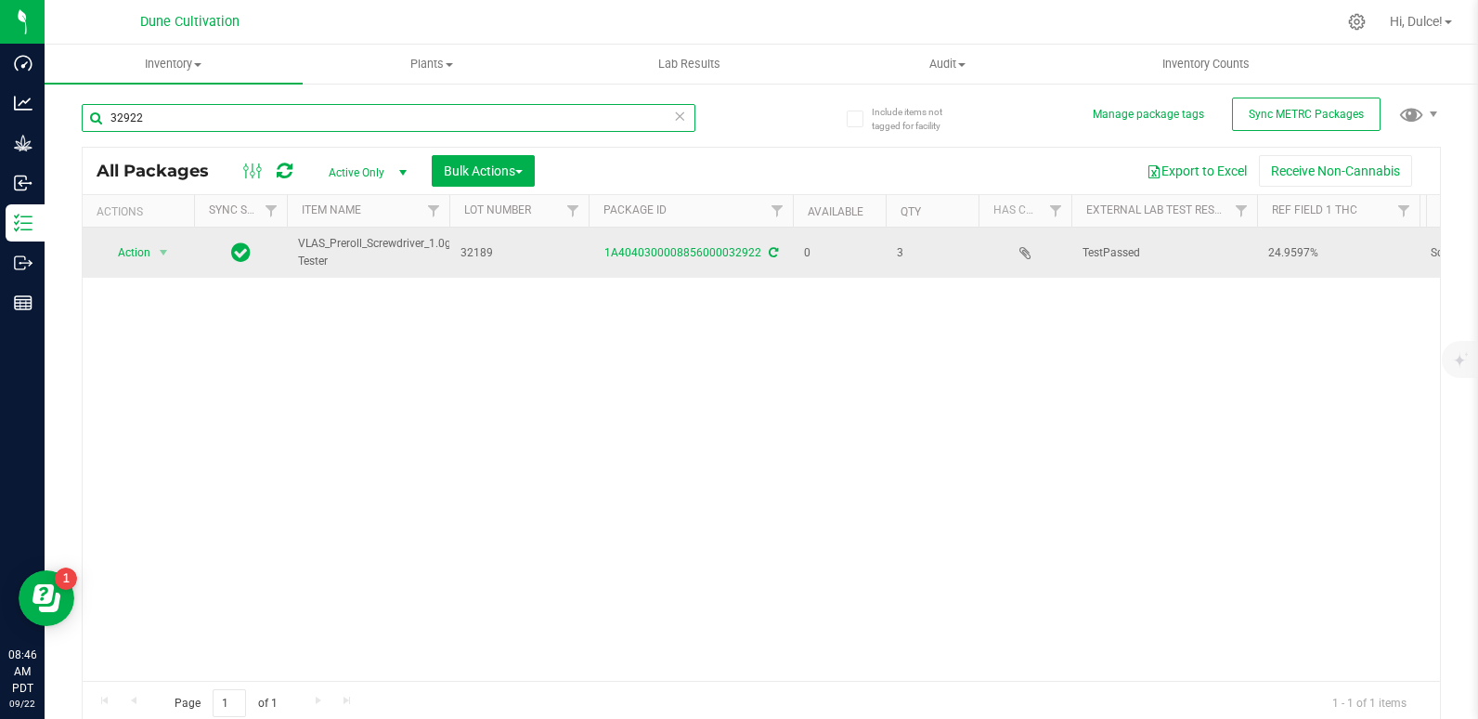
type input "32922"
click at [627, 264] on td "1A4040300008856000032922" at bounding box center [691, 252] width 204 height 50
click at [722, 250] on link "1A4040300008856000032922" at bounding box center [682, 252] width 157 height 13
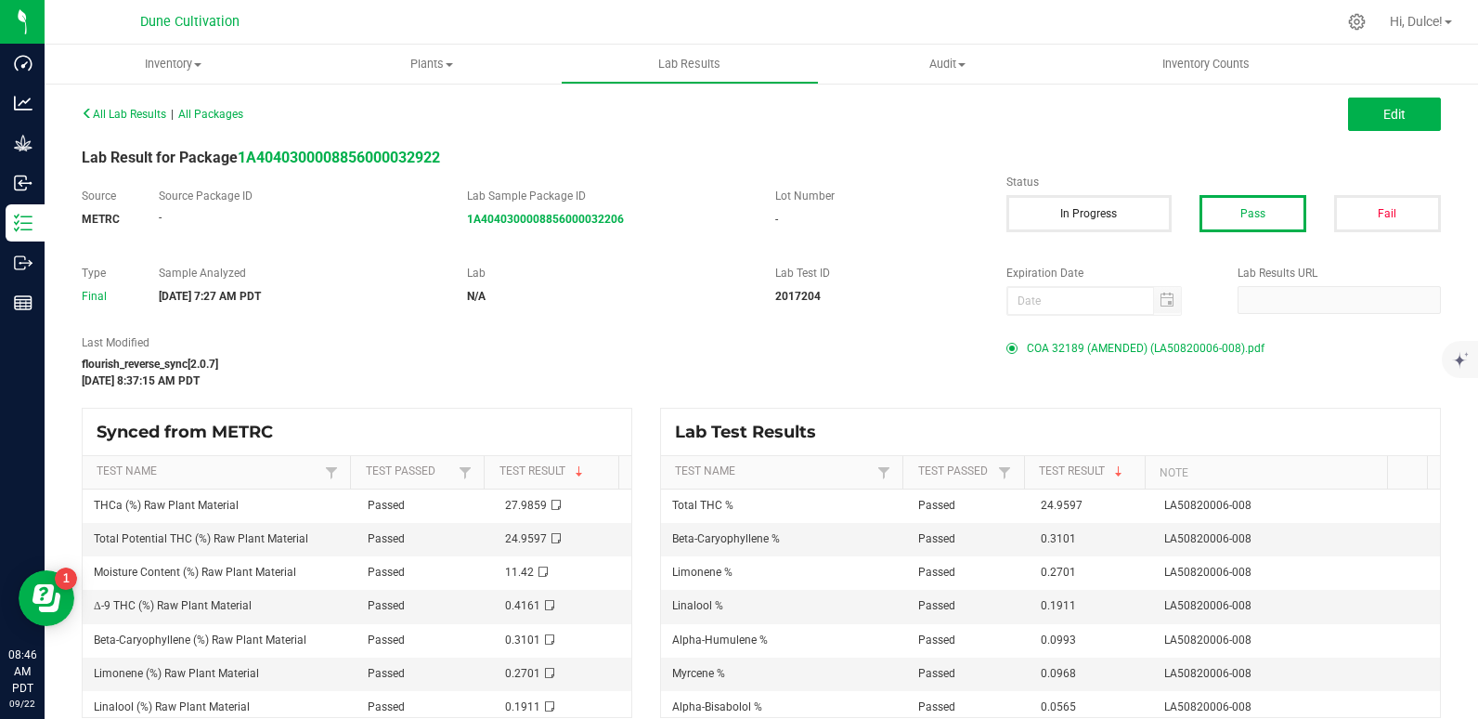
click at [1098, 343] on span "COA 32189 (AMENDED) (LA50820006-008).pdf" at bounding box center [1146, 348] width 238 height 28
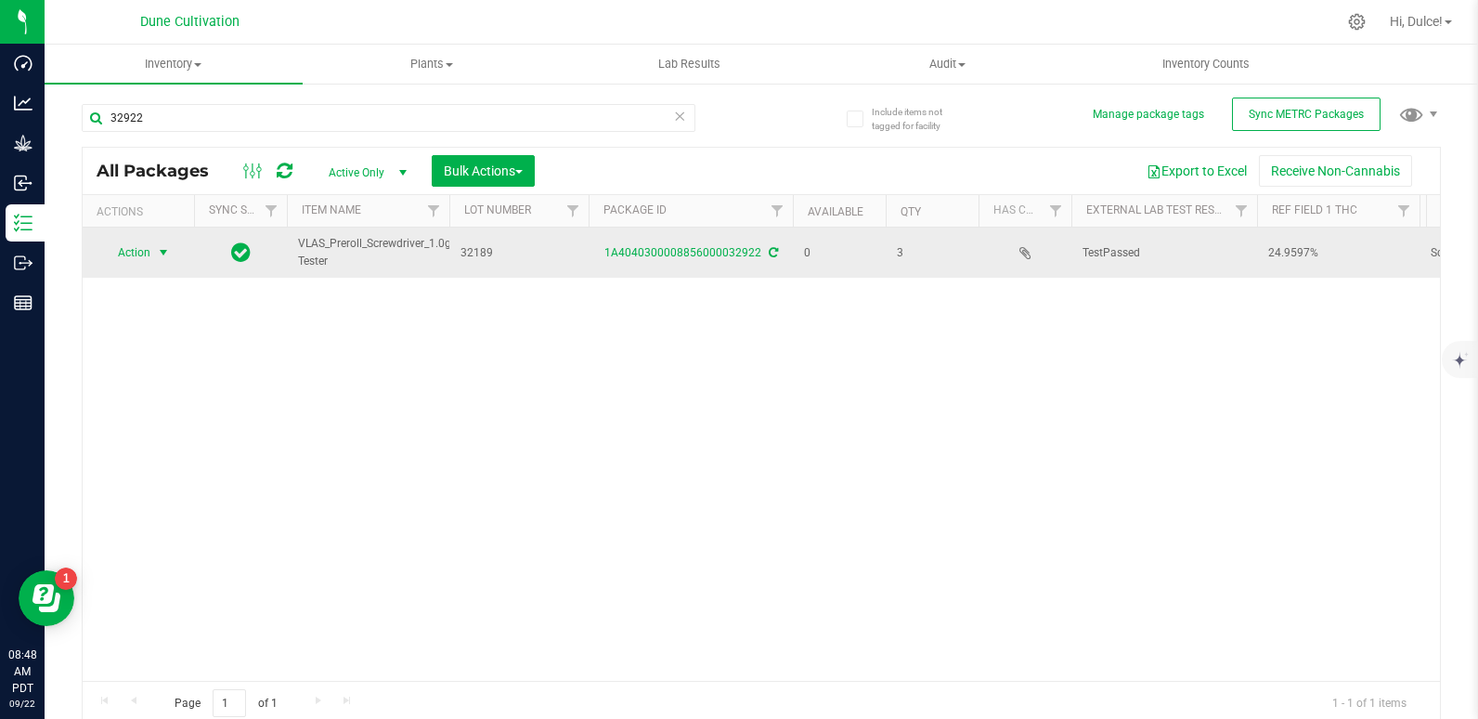
click at [134, 255] on span "Action" at bounding box center [126, 253] width 50 height 26
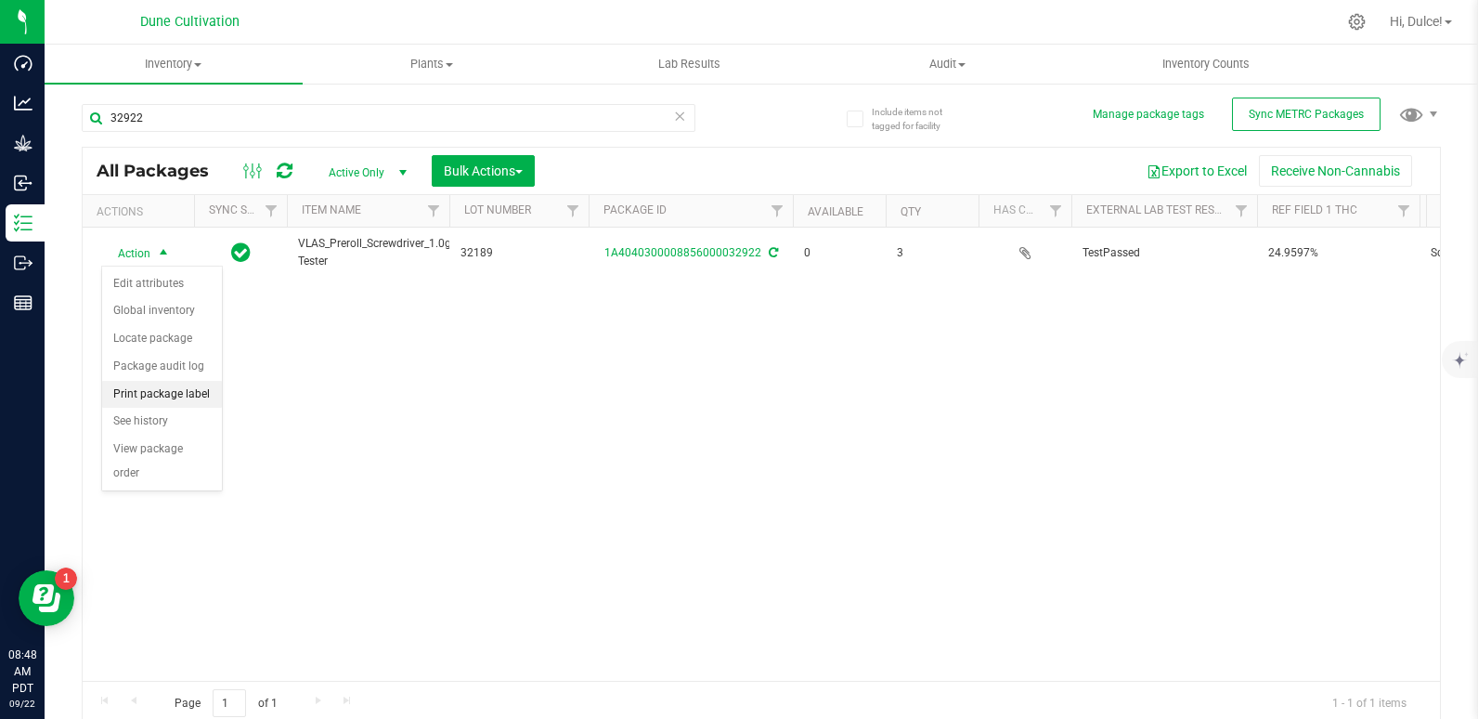
click at [142, 391] on li "Print package label" at bounding box center [162, 395] width 120 height 28
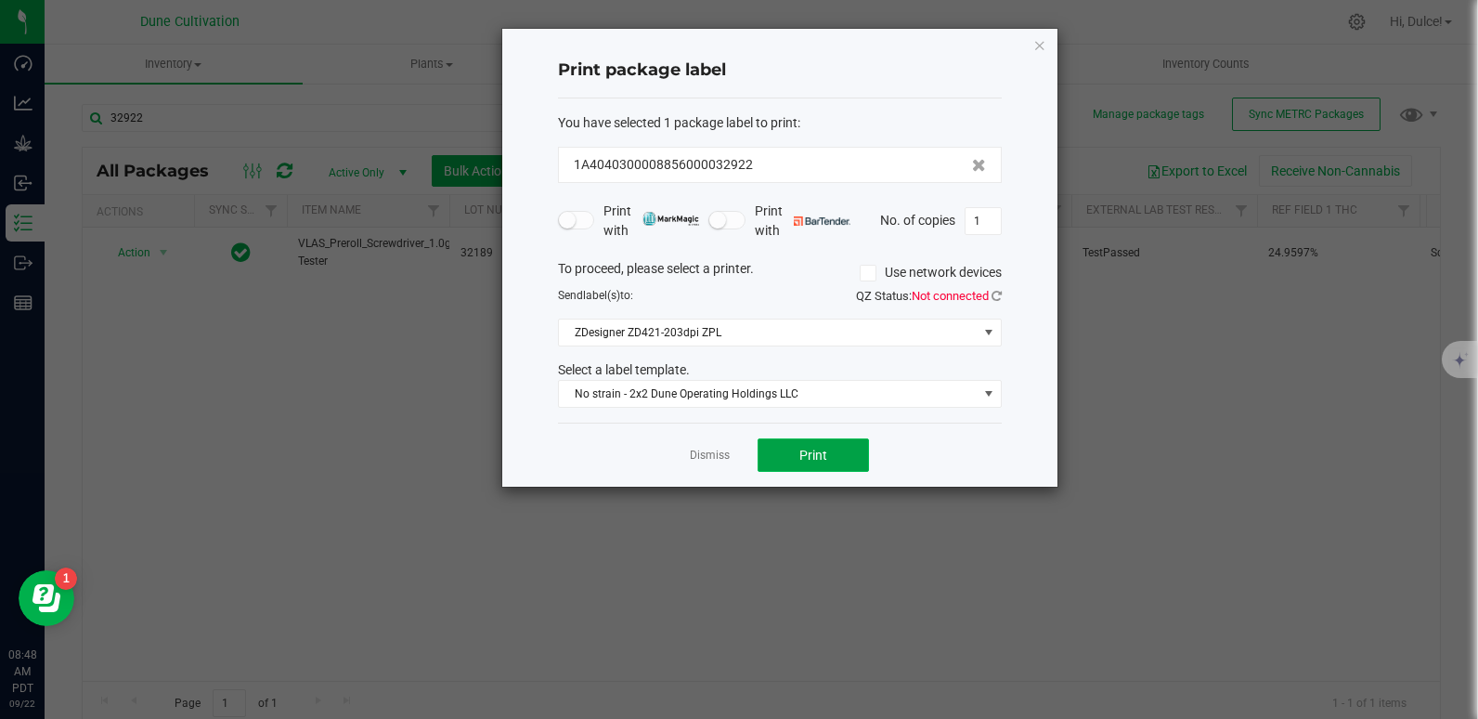
click at [823, 448] on span "Print" at bounding box center [813, 454] width 28 height 15
click at [979, 226] on input "1" at bounding box center [983, 221] width 35 height 26
type input "3"
click at [844, 439] on button "Print" at bounding box center [813, 454] width 111 height 33
click at [1036, 43] on icon "button" at bounding box center [1039, 44] width 13 height 22
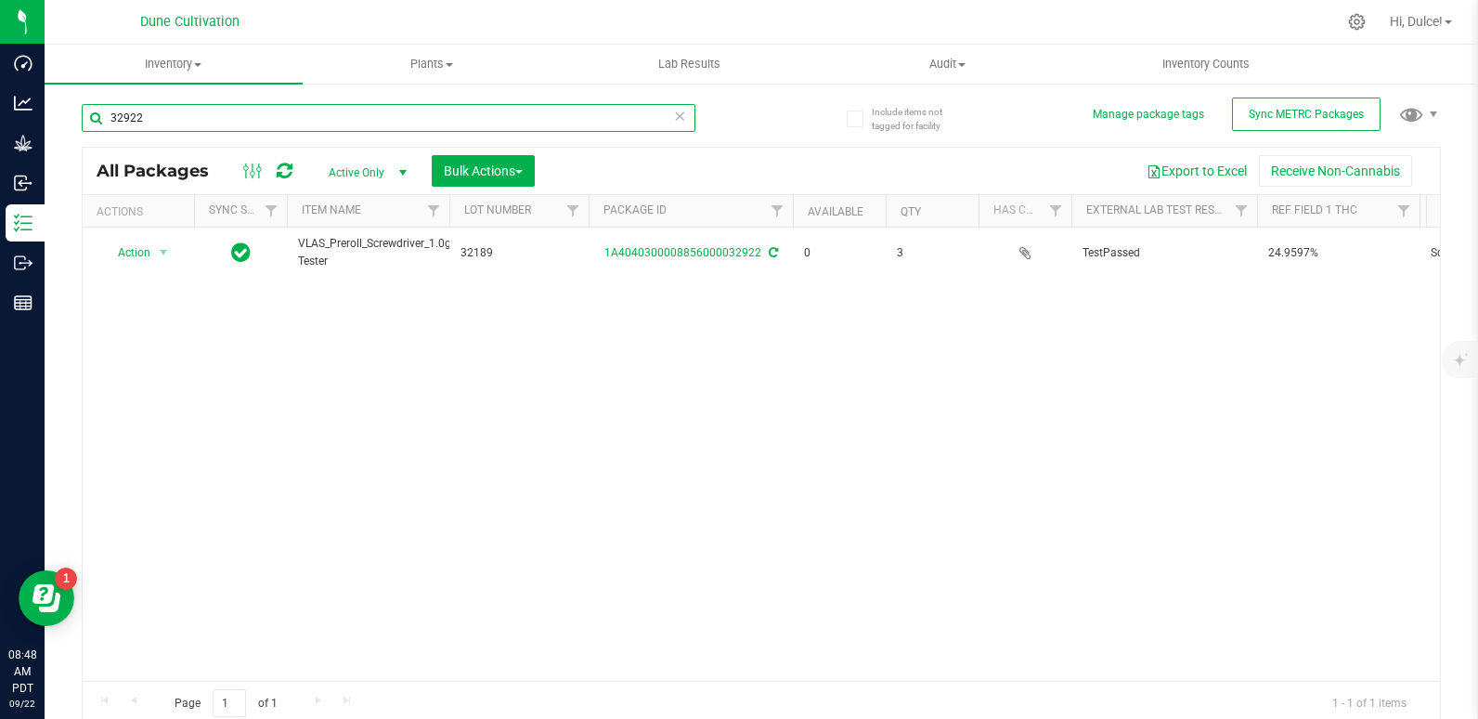
click at [564, 127] on input "32922" at bounding box center [389, 118] width 614 height 28
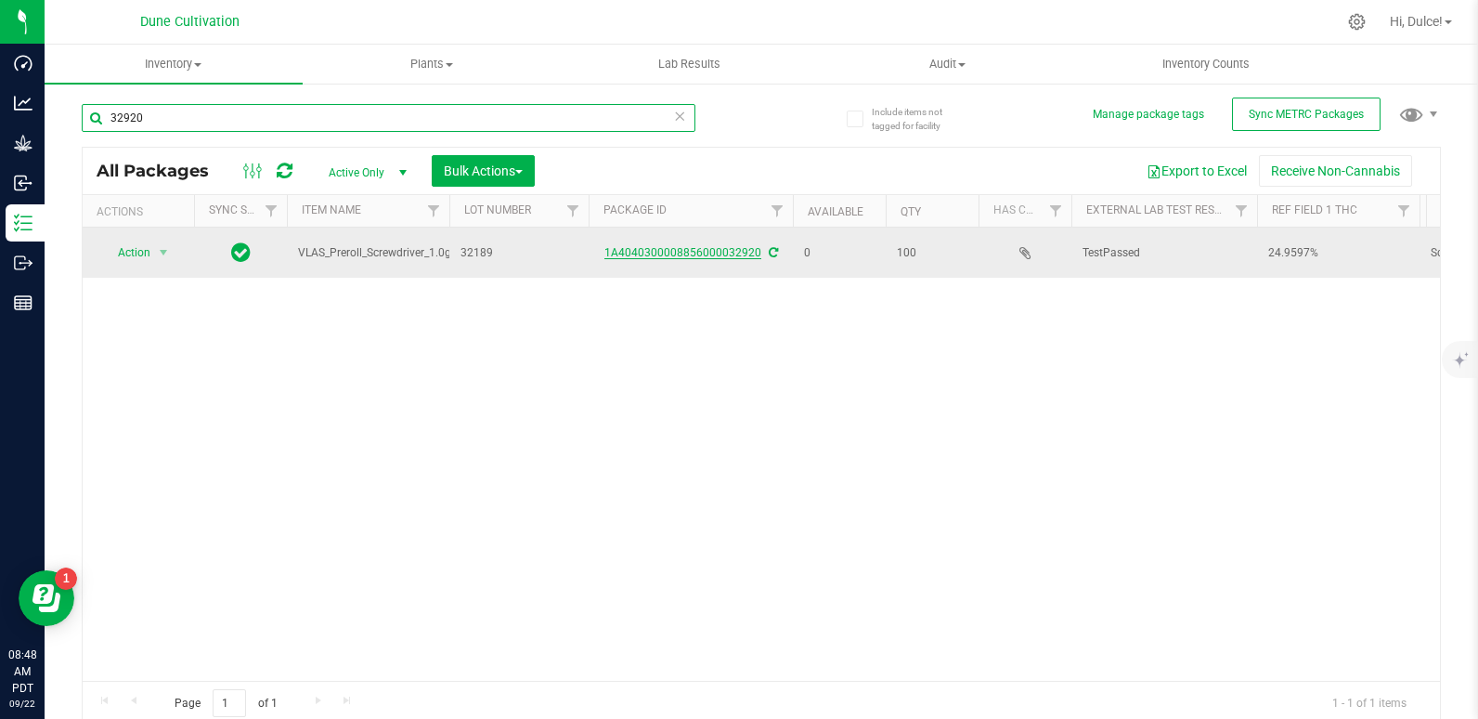
type input "32920"
click at [652, 253] on link "1A4040300008856000032920" at bounding box center [682, 252] width 157 height 13
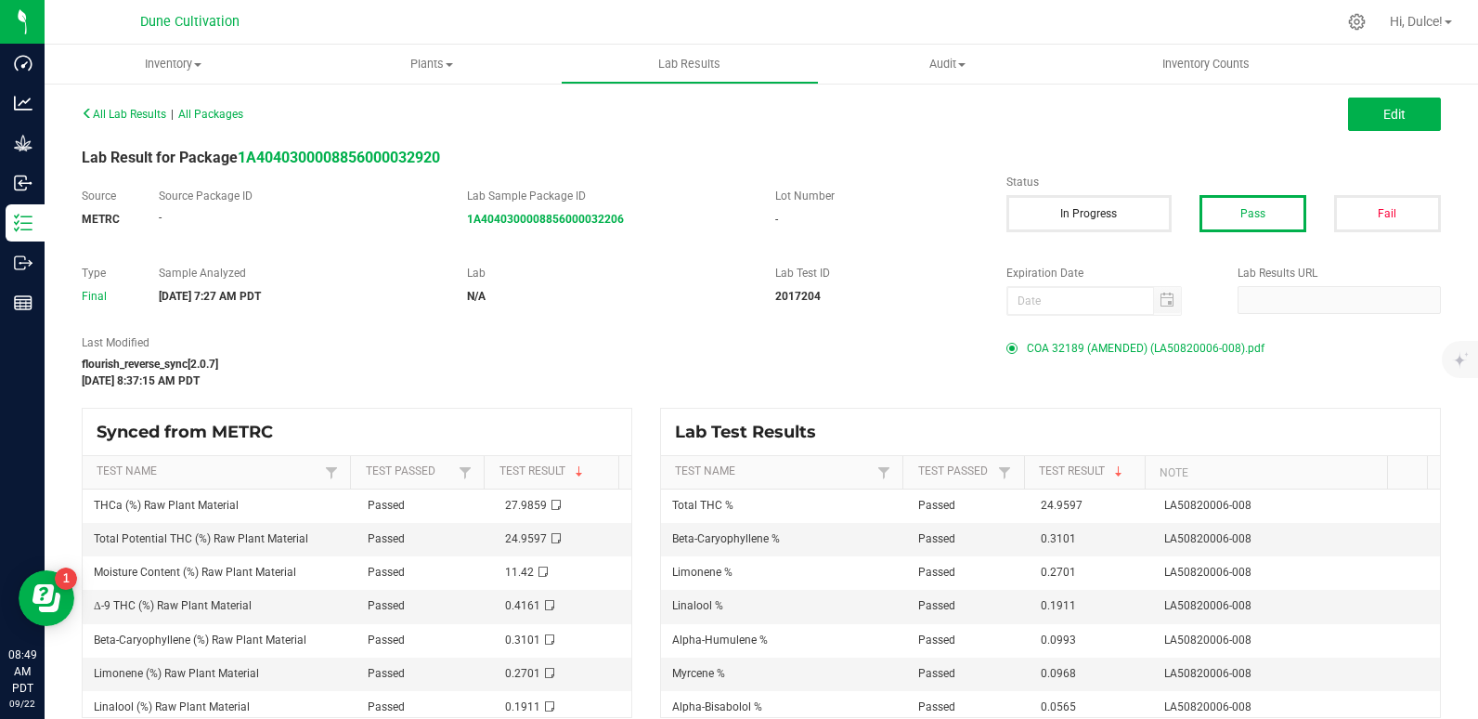
click at [1079, 342] on span "COA 32189 (AMENDED) (LA50820006-008).pdf" at bounding box center [1146, 348] width 238 height 28
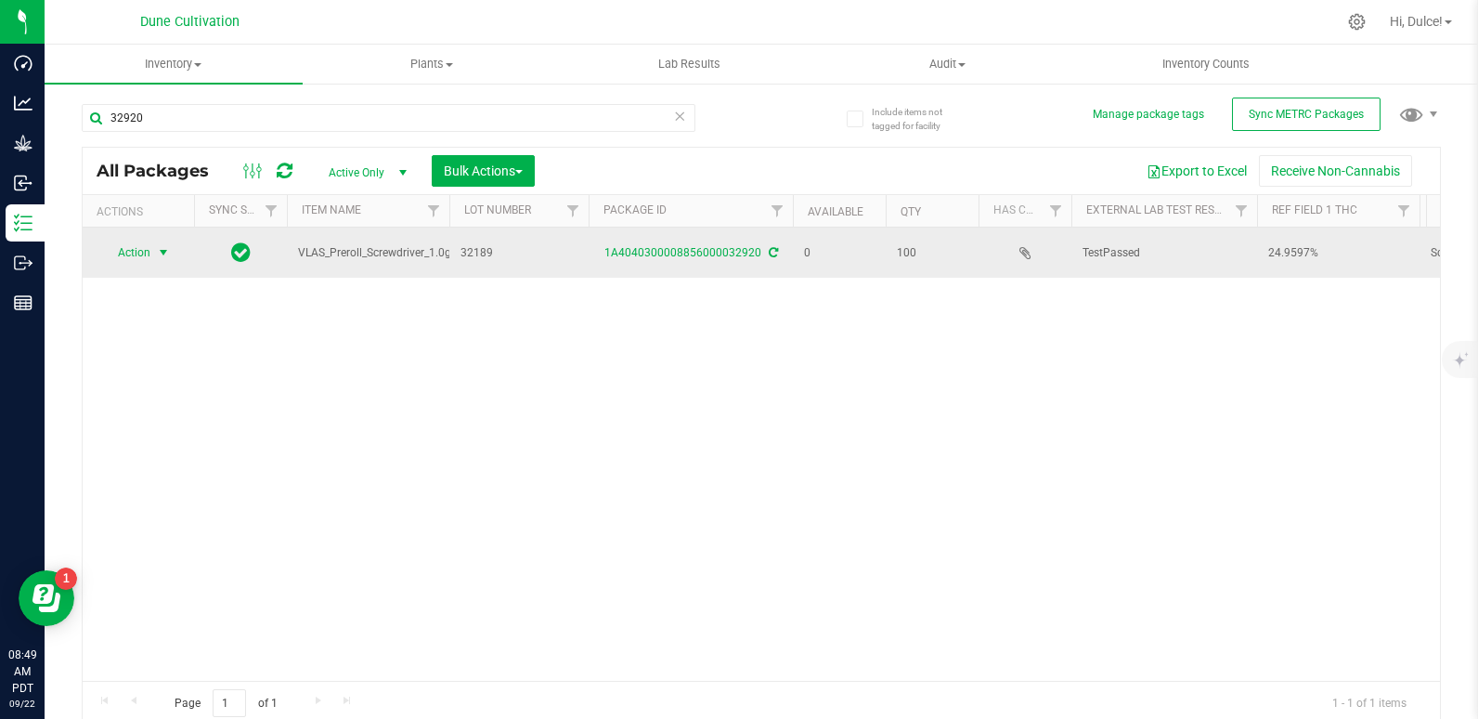
click at [152, 249] on span "select" at bounding box center [163, 253] width 23 height 26
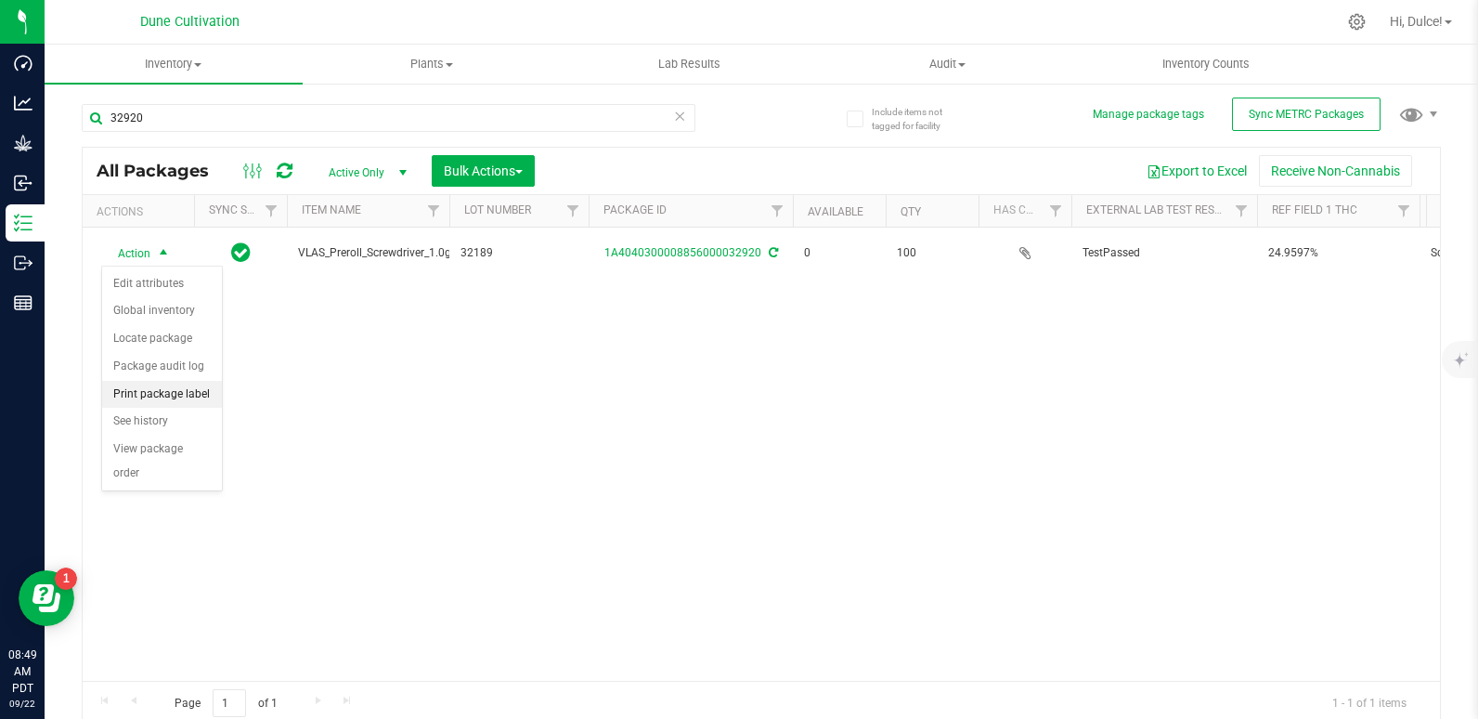
click at [175, 392] on li "Print package label" at bounding box center [162, 395] width 120 height 28
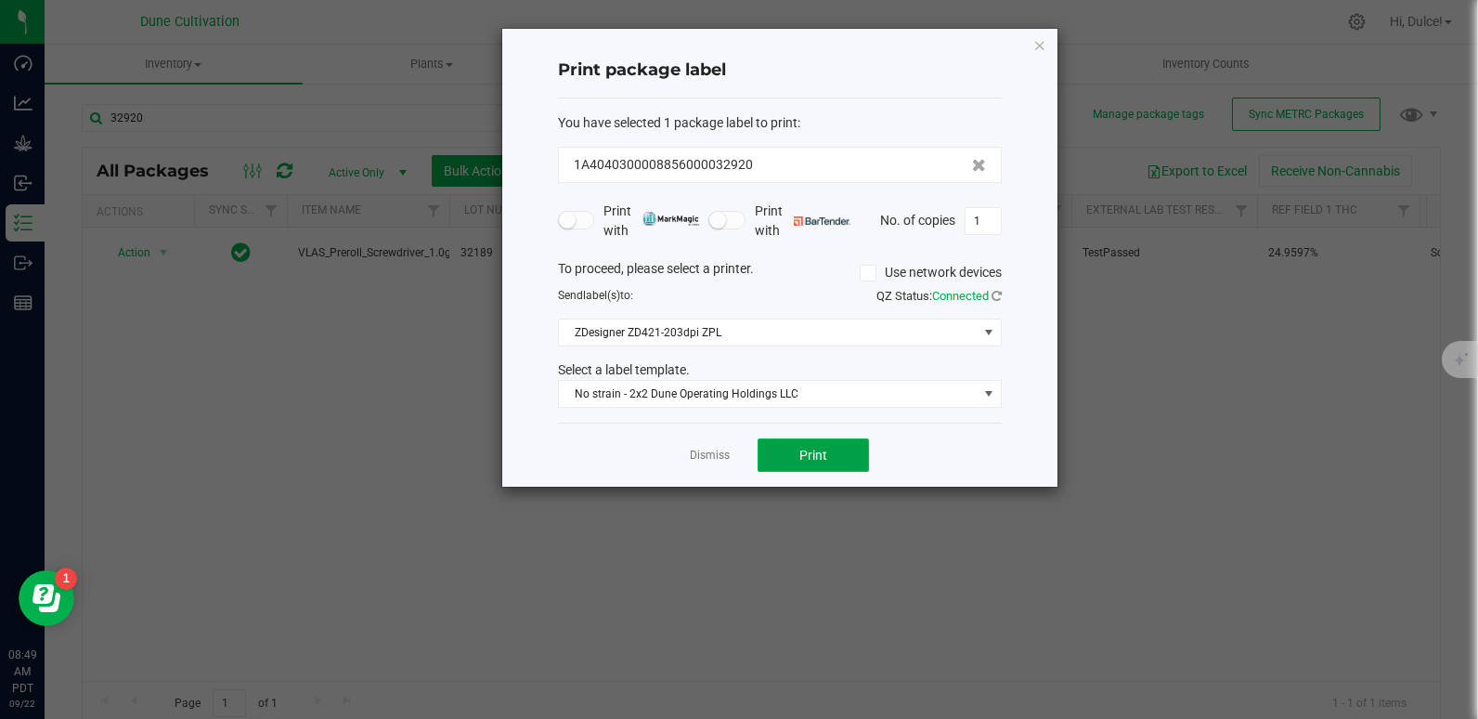
click at [832, 451] on button "Print" at bounding box center [813, 454] width 111 height 33
click at [991, 214] on input "1" at bounding box center [983, 221] width 35 height 26
type input "100"
click at [820, 456] on span "Print" at bounding box center [813, 454] width 28 height 15
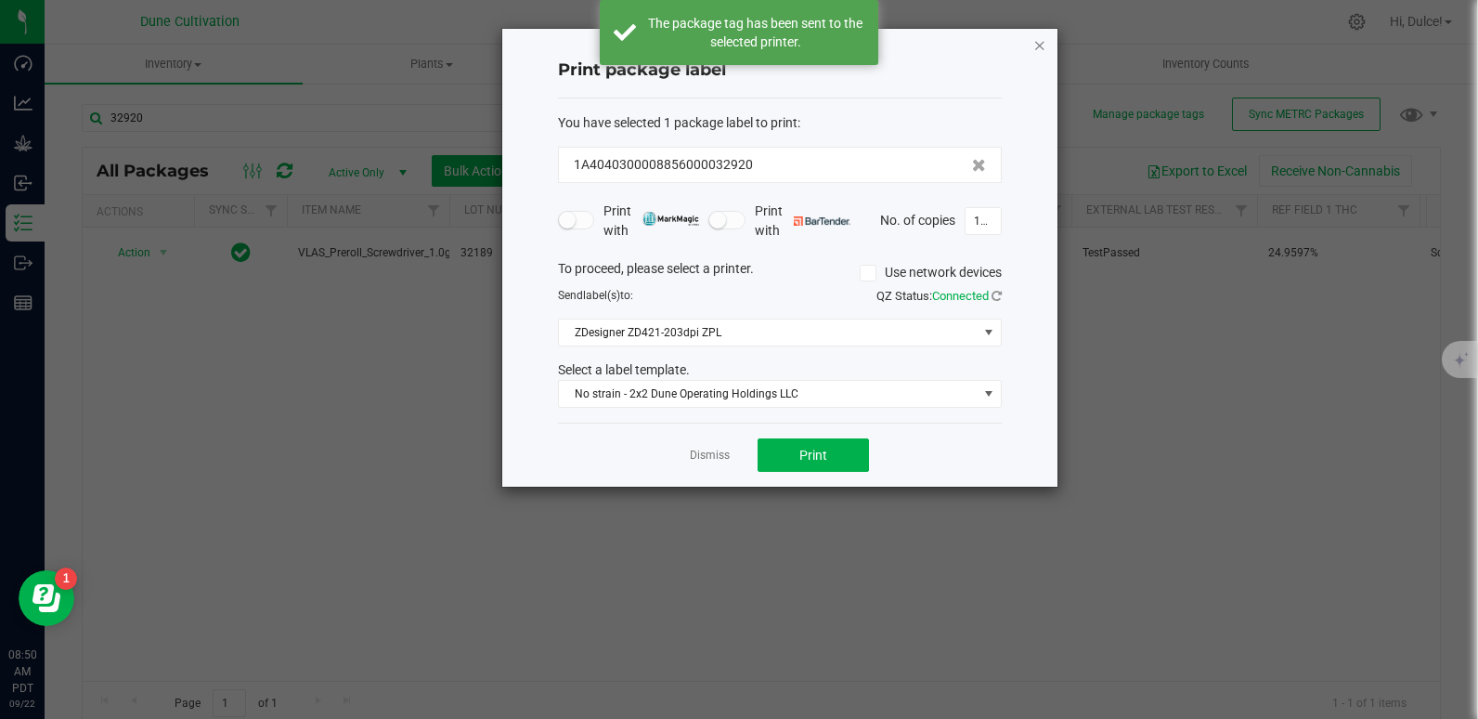
click at [1037, 43] on icon "button" at bounding box center [1039, 44] width 13 height 22
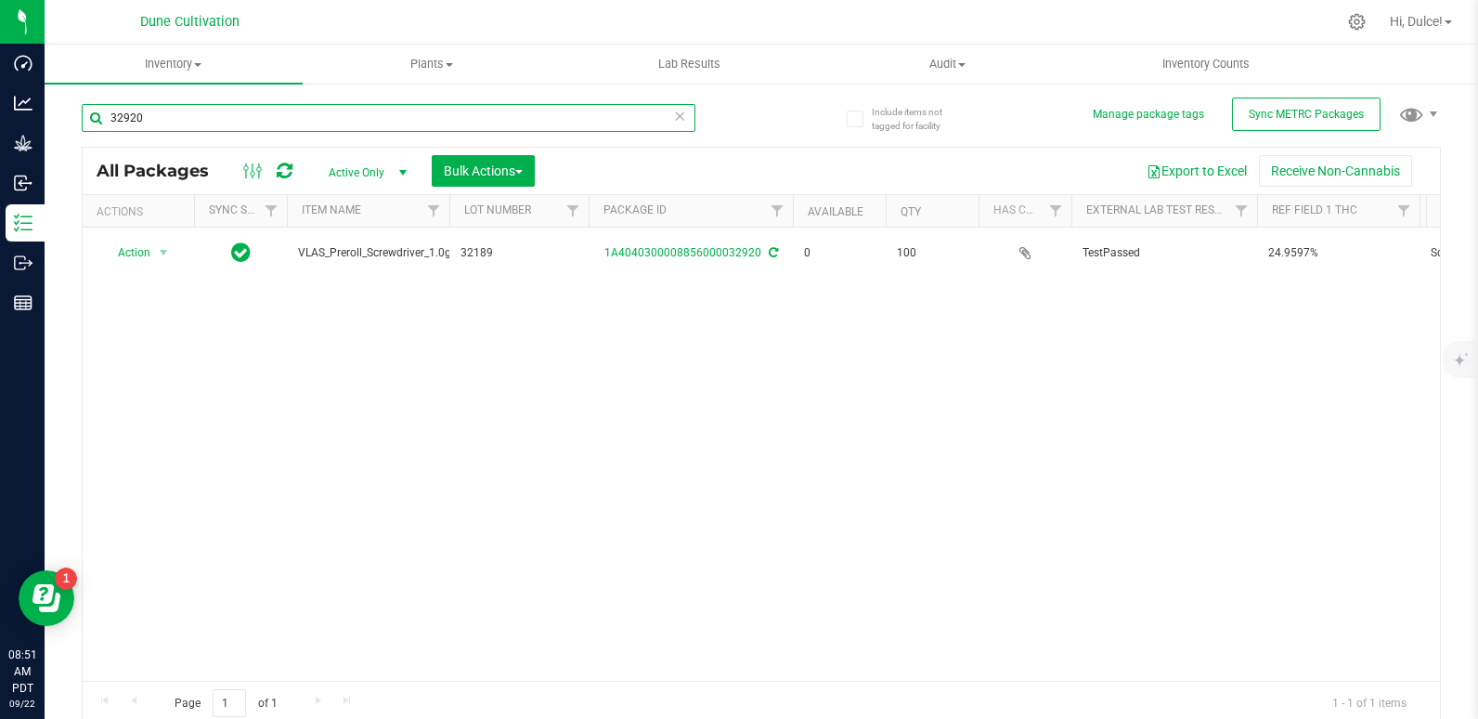
click at [604, 122] on input "32920" at bounding box center [389, 118] width 614 height 28
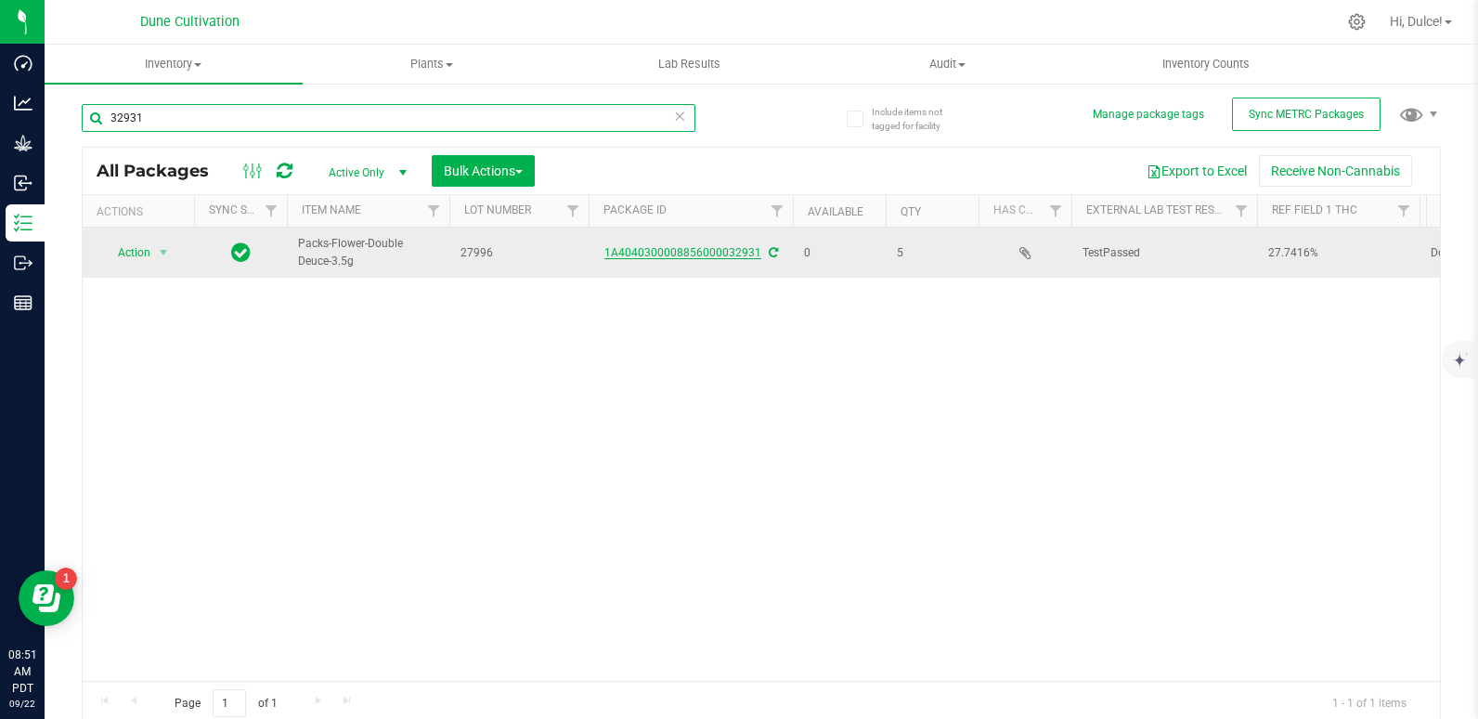
type input "32931"
click at [679, 254] on link "1A4040300008856000032931" at bounding box center [682, 252] width 157 height 13
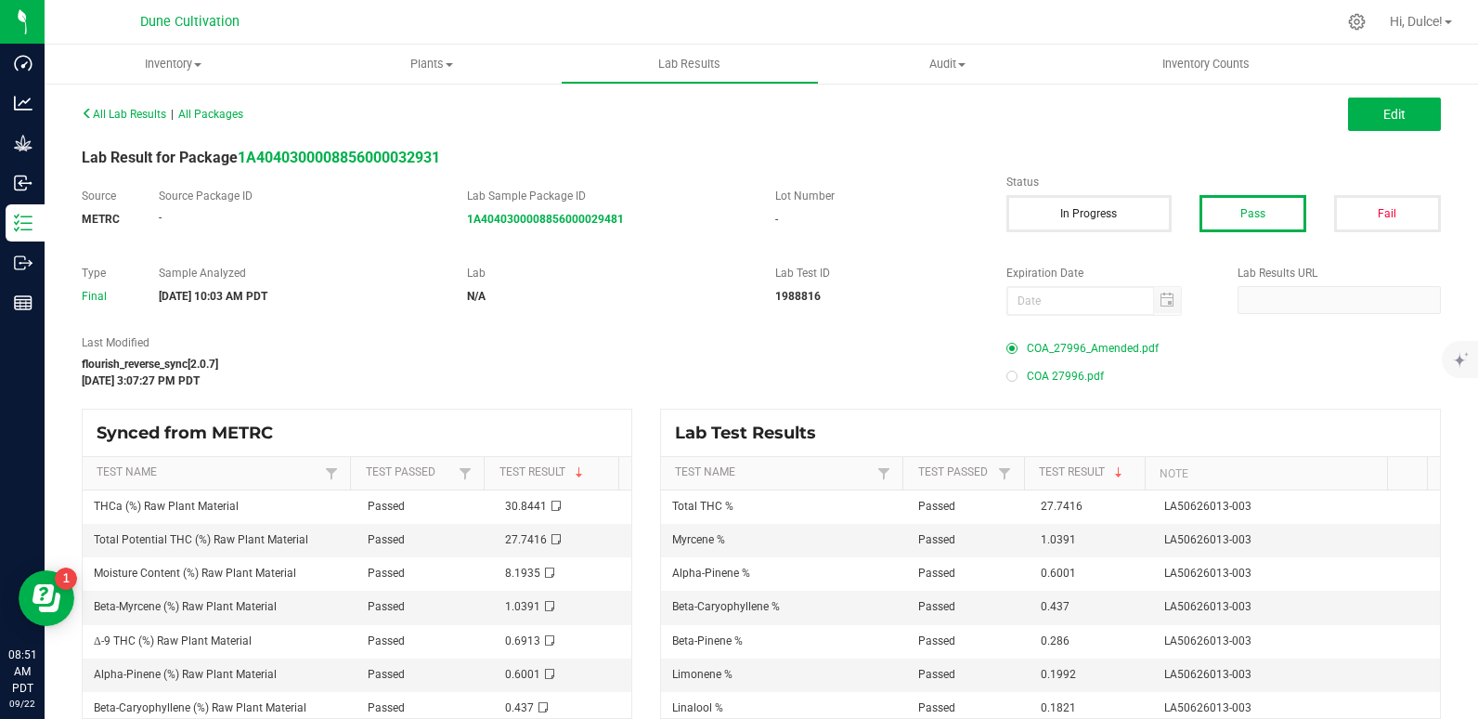
click at [1076, 352] on span "COA_27996_Amended.pdf" at bounding box center [1093, 348] width 132 height 28
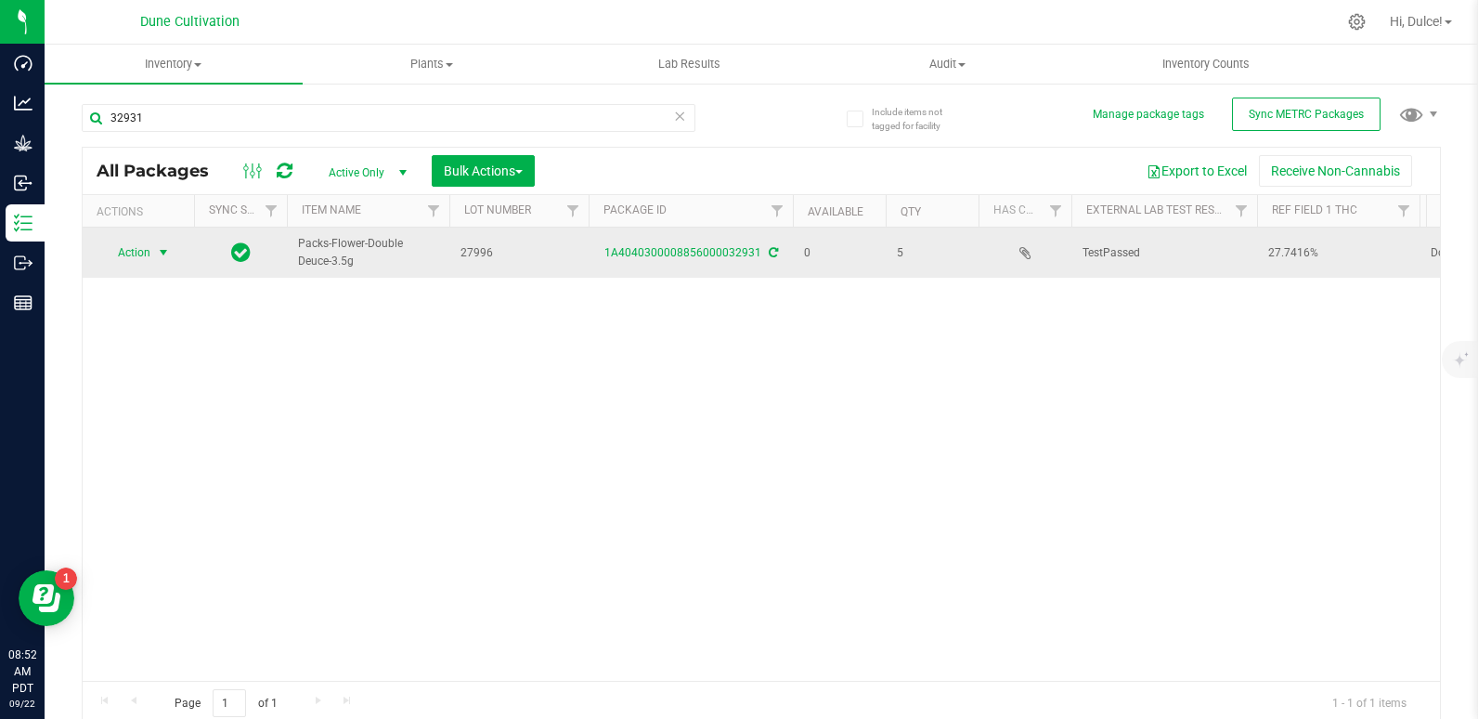
click at [128, 257] on span "Action" at bounding box center [126, 253] width 50 height 26
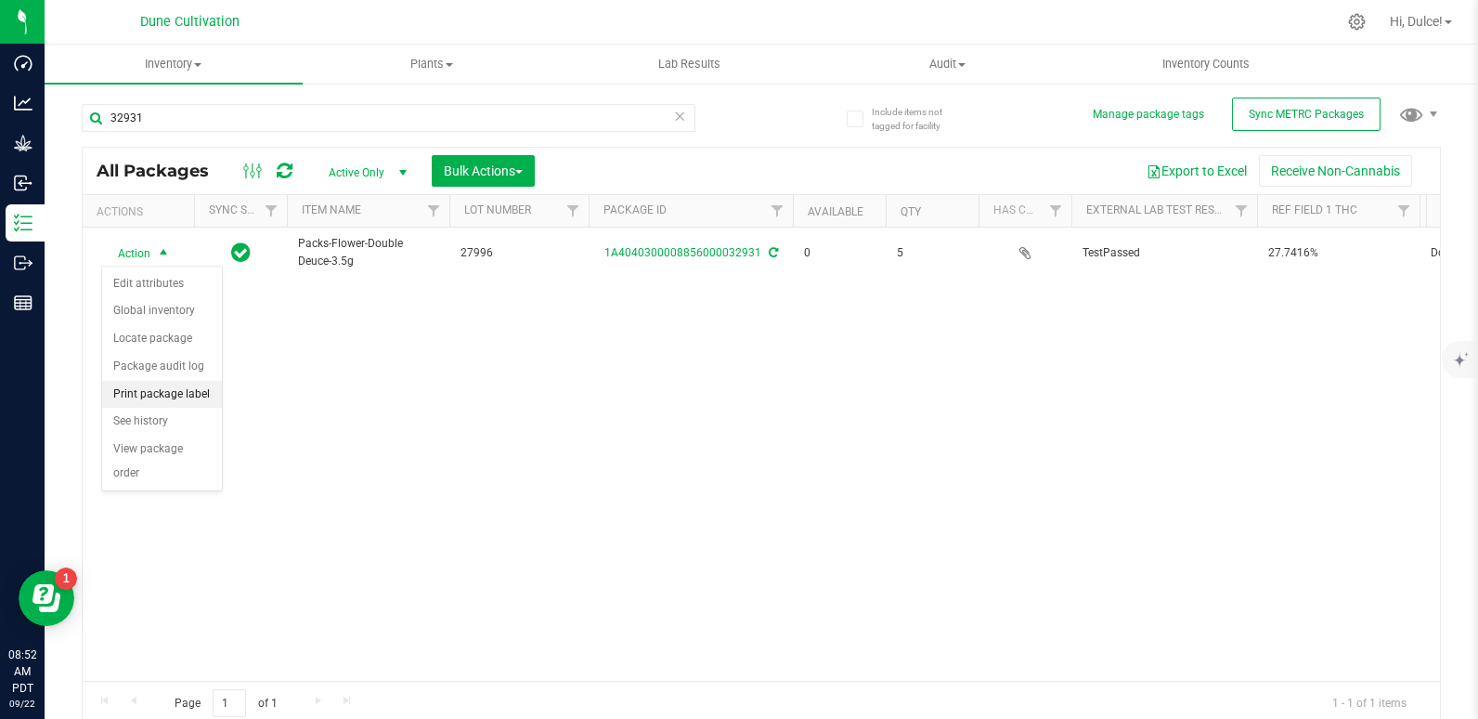
click at [140, 390] on li "Print package label" at bounding box center [162, 395] width 120 height 28
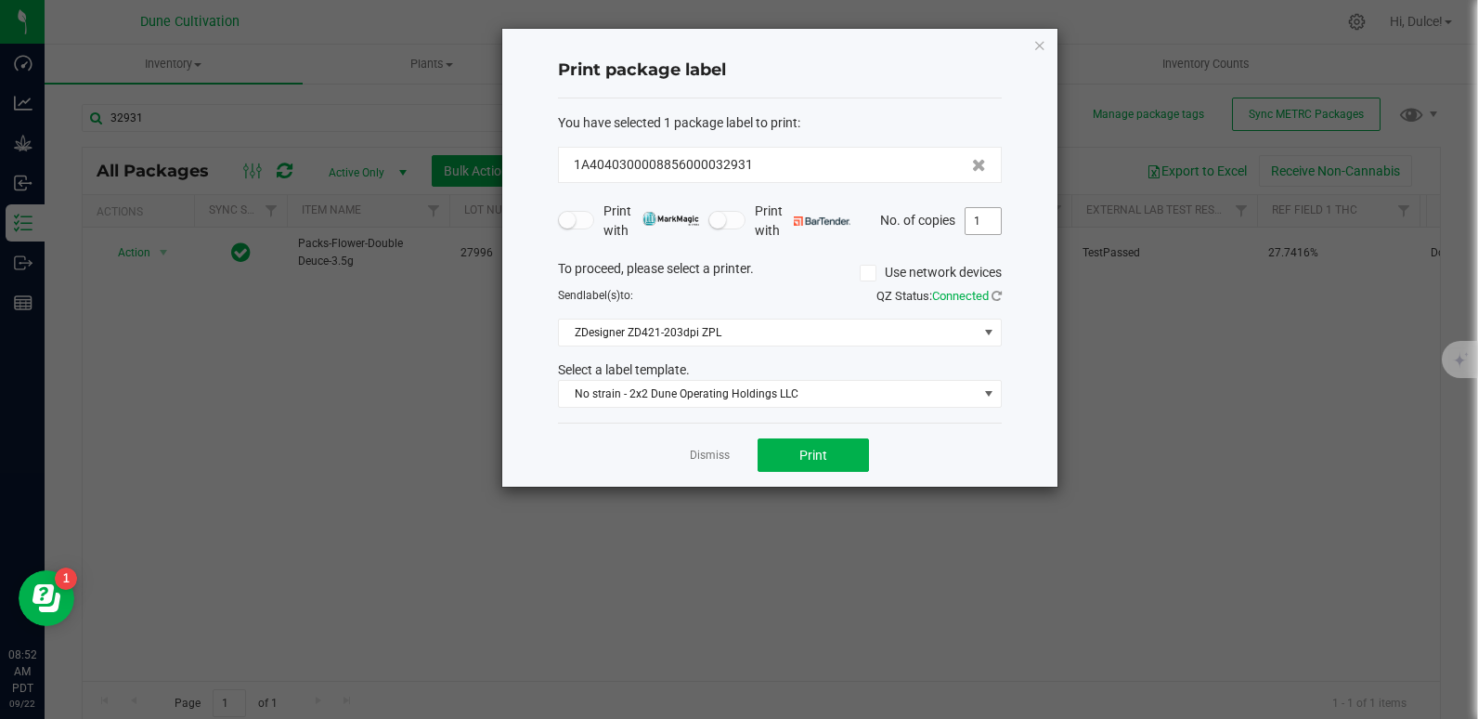
click at [988, 221] on input "1" at bounding box center [983, 221] width 35 height 26
click at [851, 447] on button "Print" at bounding box center [813, 454] width 111 height 33
click at [987, 213] on input "5" at bounding box center [983, 221] width 35 height 26
type input "1"
click at [815, 441] on button "Print" at bounding box center [813, 454] width 111 height 33
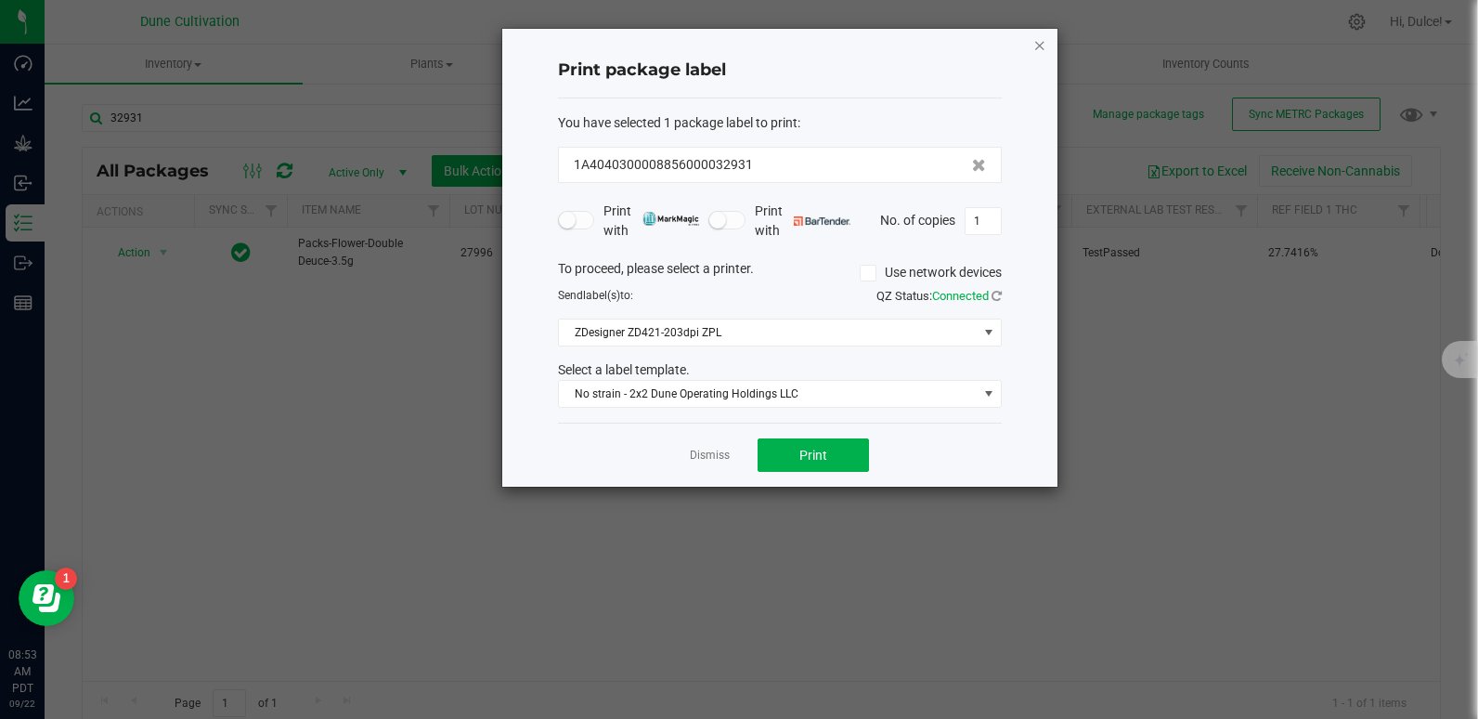
click at [1038, 45] on icon "button" at bounding box center [1039, 44] width 13 height 22
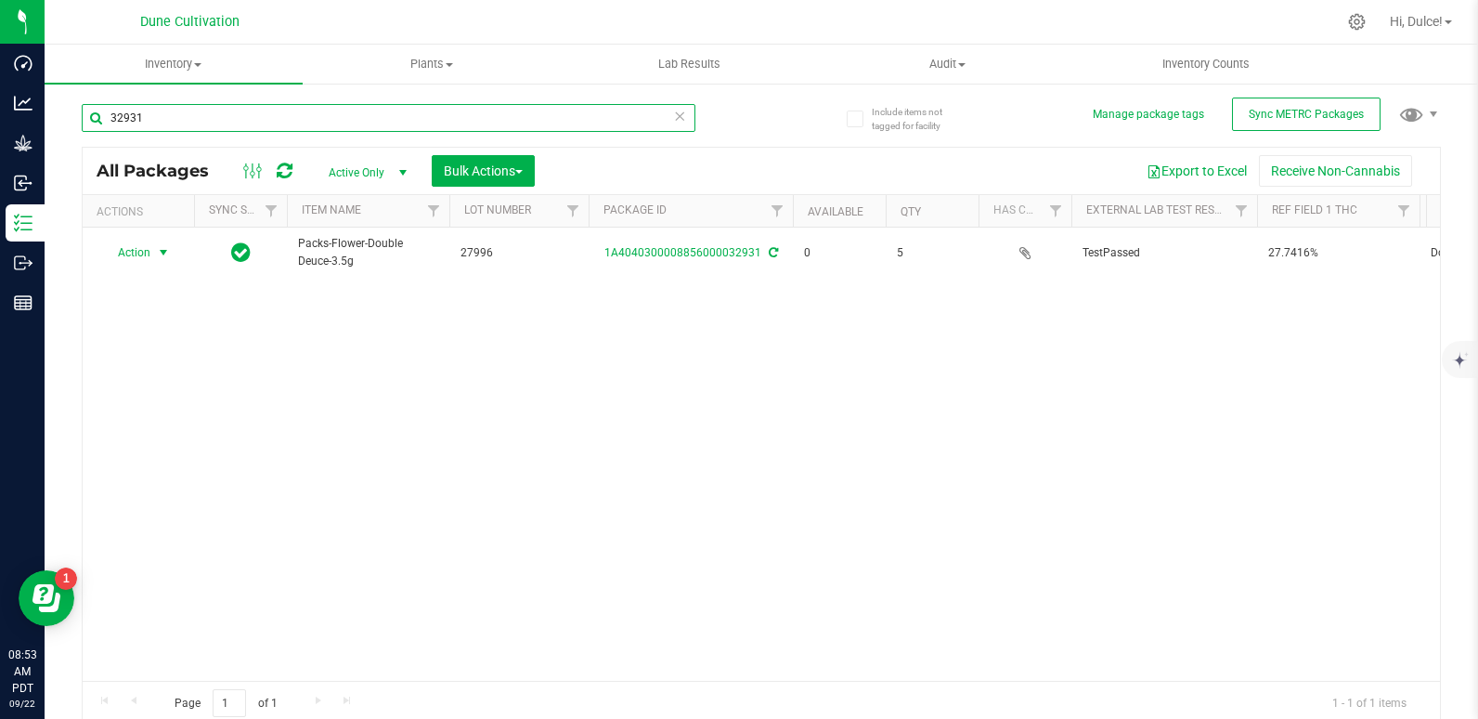
click at [372, 114] on input "32931" at bounding box center [389, 118] width 614 height 28
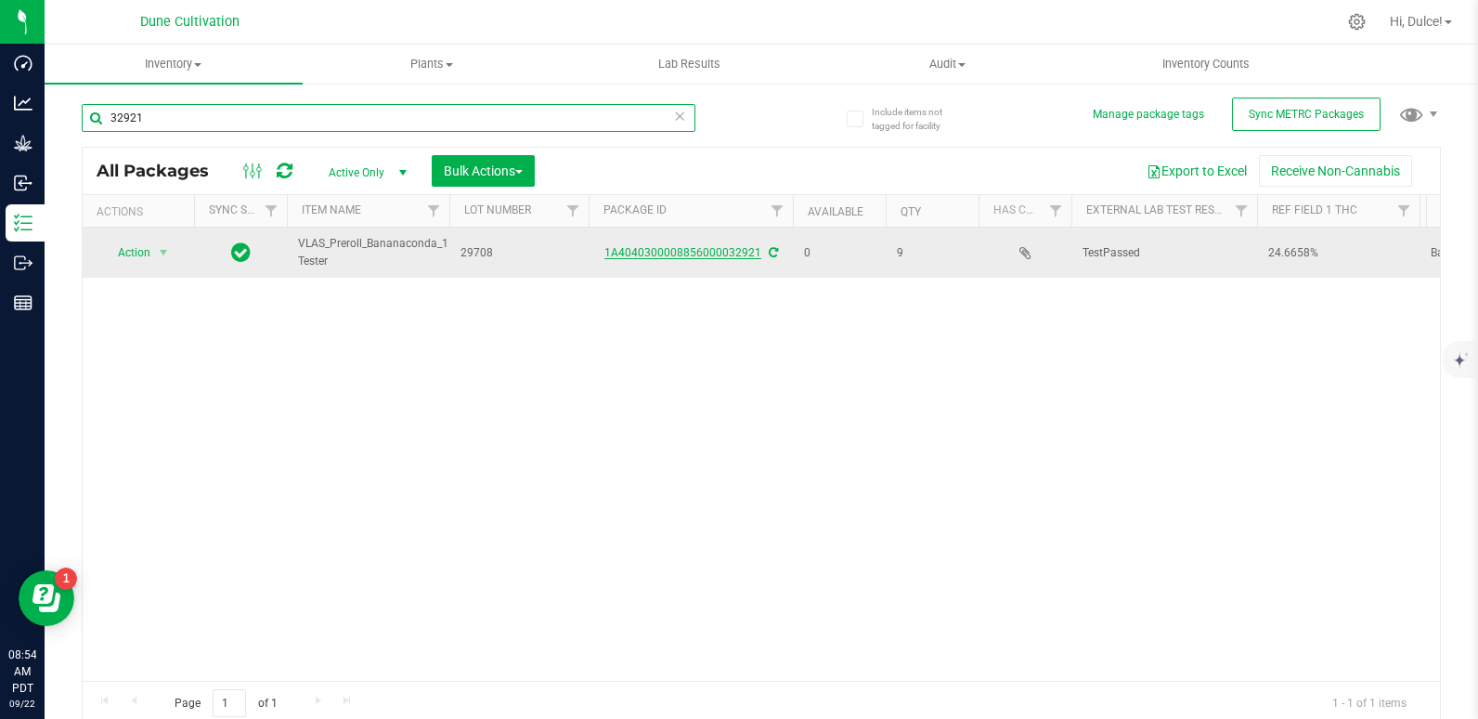
type input "32921"
click at [641, 253] on link "1A4040300008856000032921" at bounding box center [682, 252] width 157 height 13
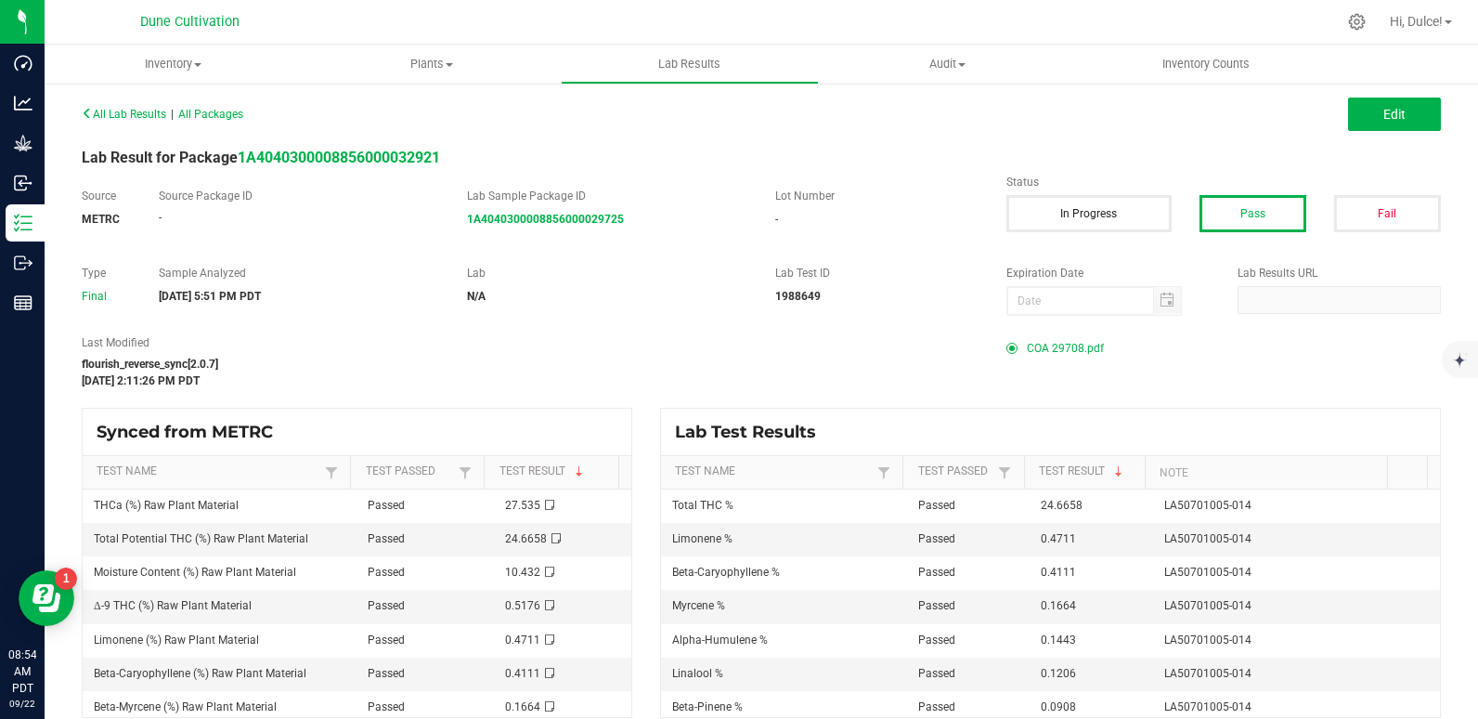
click at [1040, 353] on span "COA 29708.pdf" at bounding box center [1065, 348] width 77 height 28
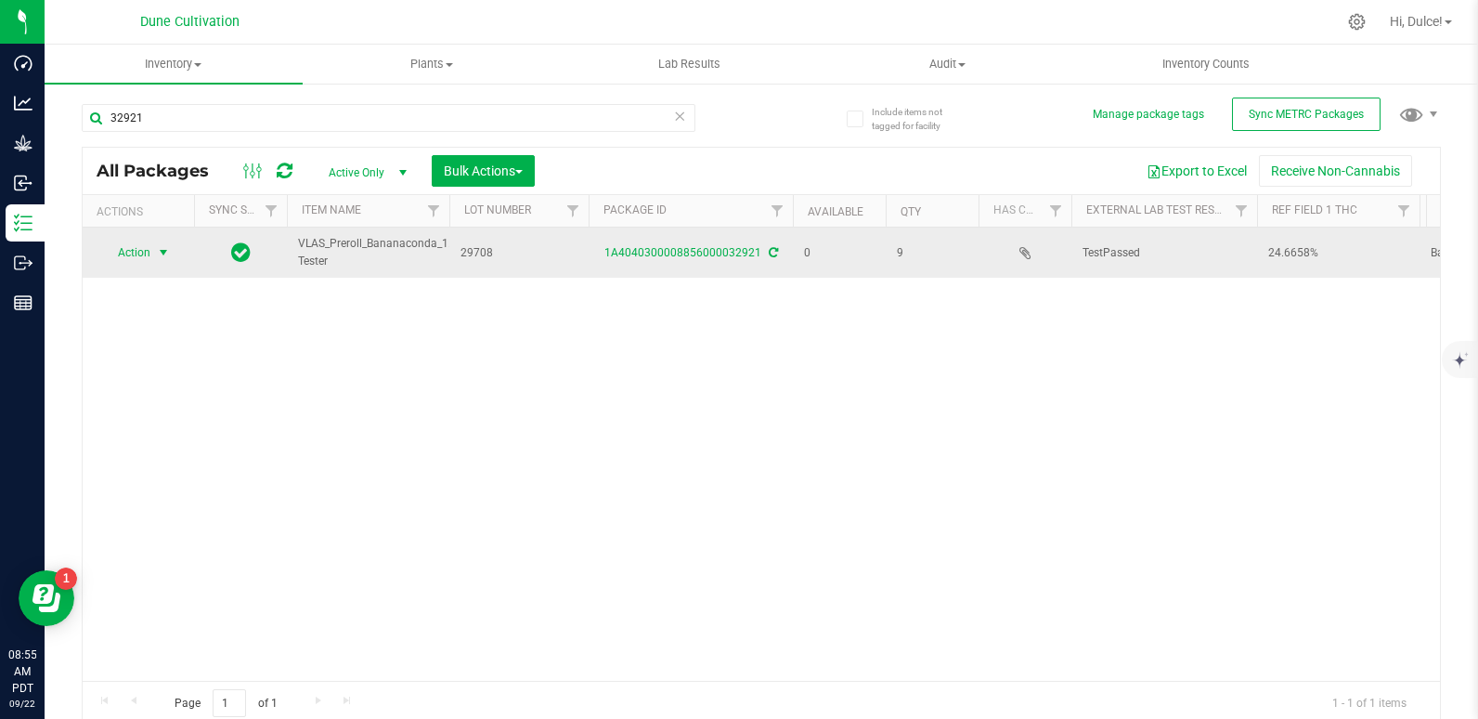
click at [123, 251] on span "Action" at bounding box center [126, 253] width 50 height 26
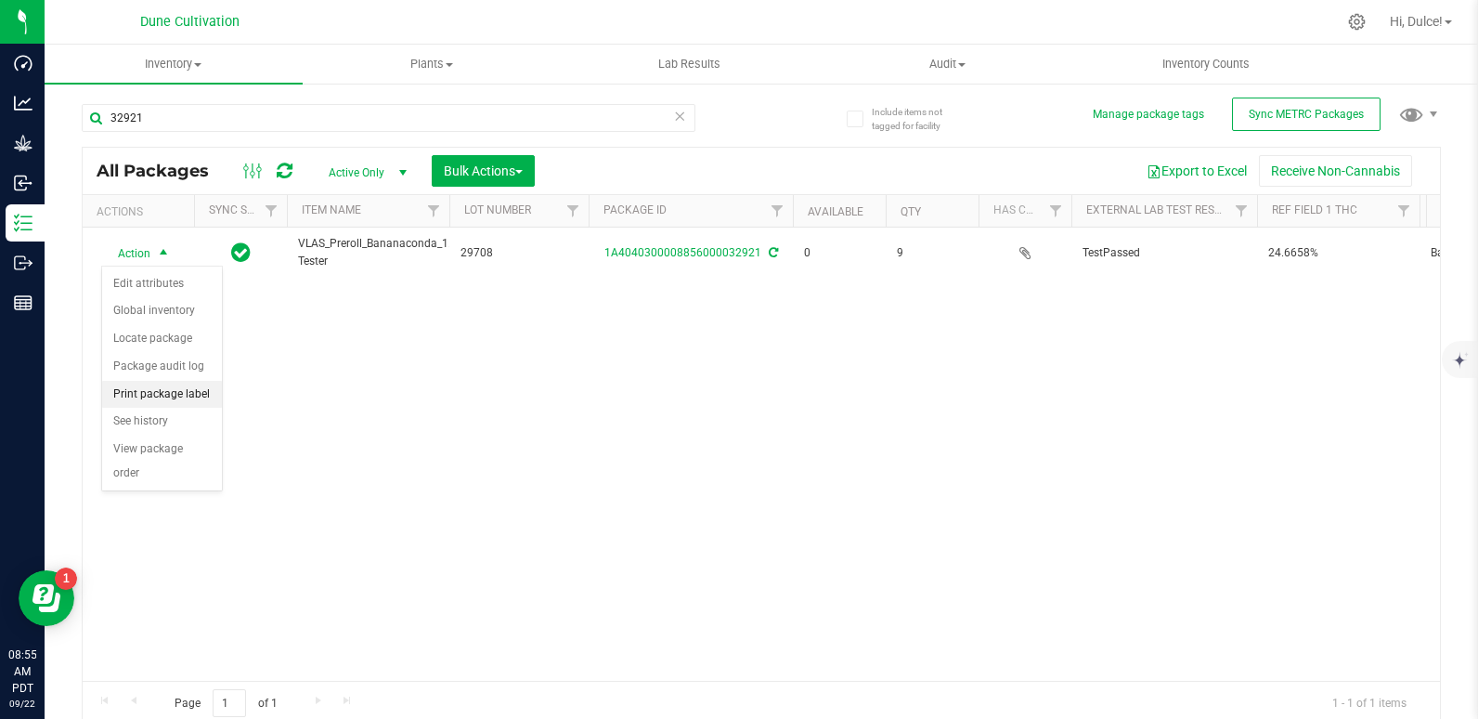
click at [181, 395] on li "Print package label" at bounding box center [162, 395] width 120 height 28
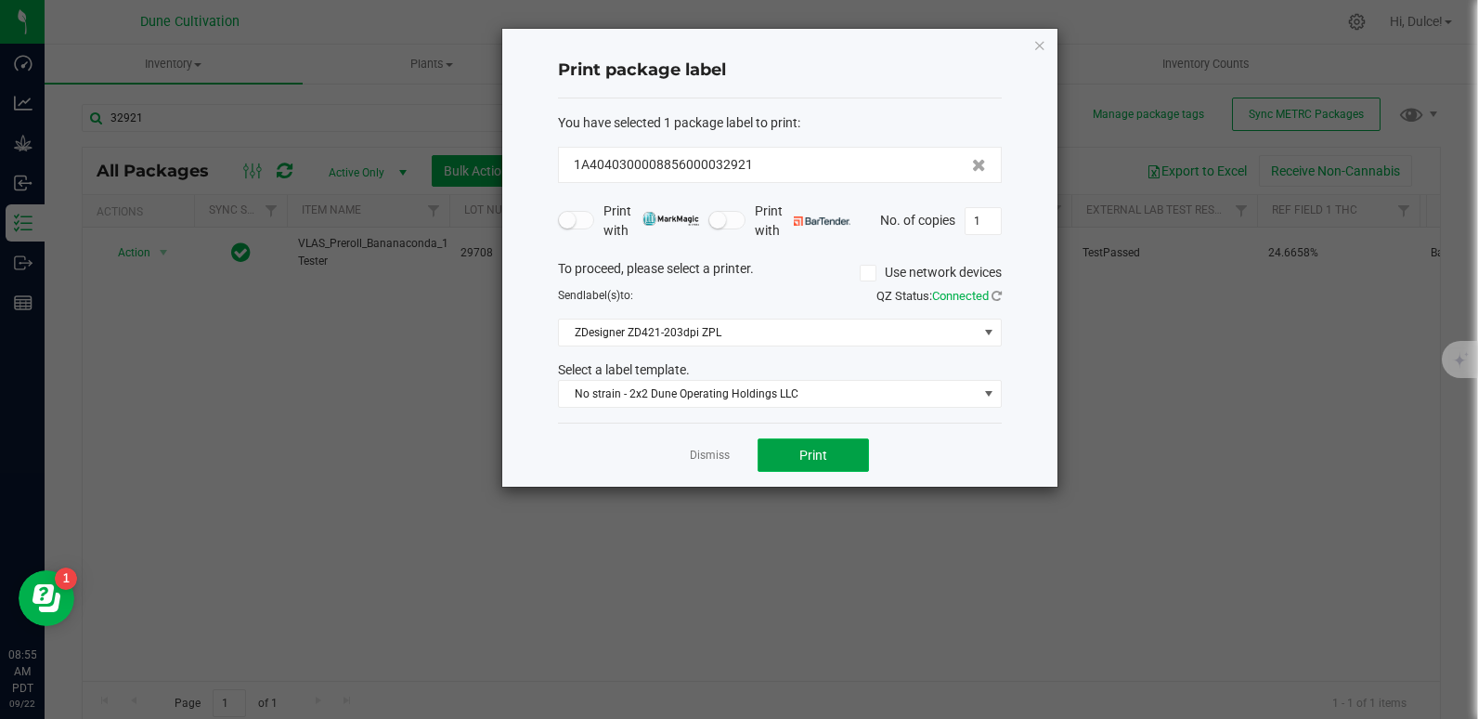
click at [791, 461] on button "Print" at bounding box center [813, 454] width 111 height 33
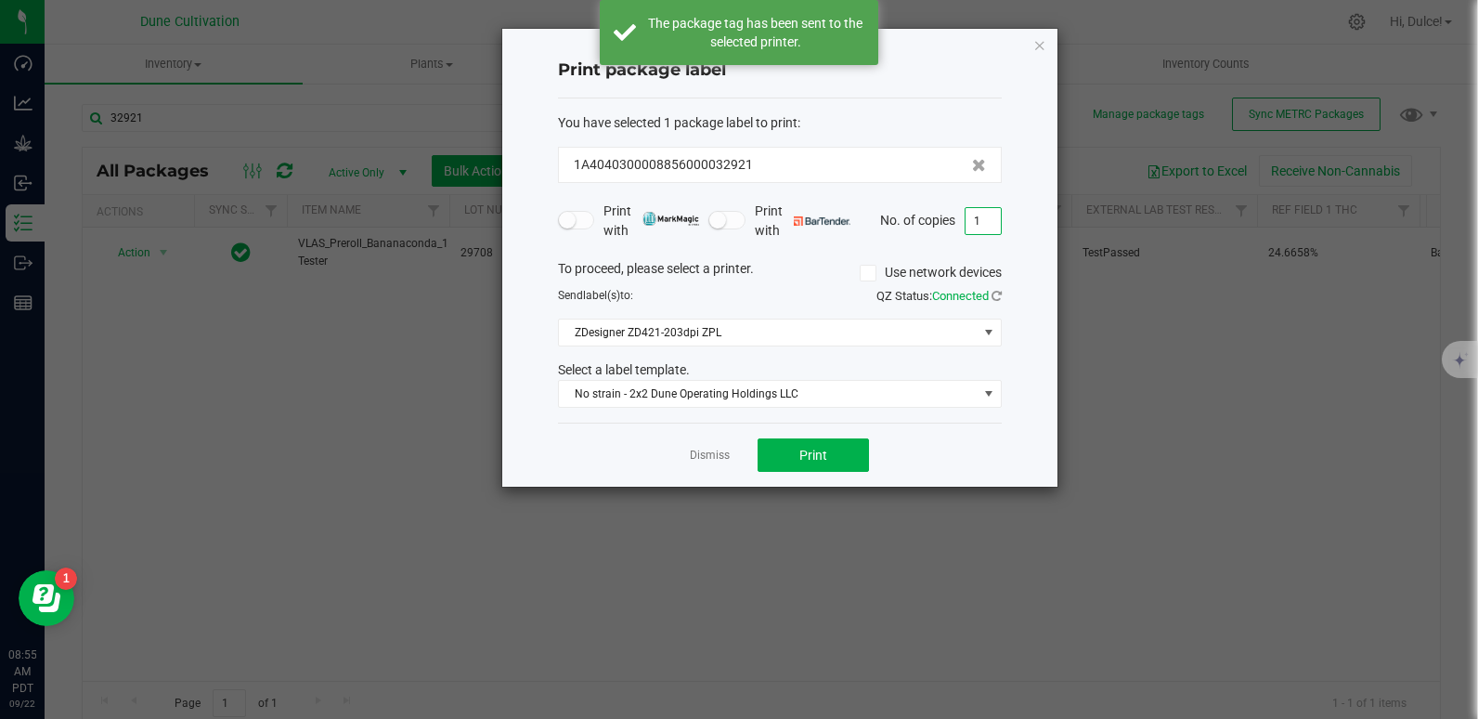
click at [997, 218] on input "1" at bounding box center [983, 221] width 35 height 26
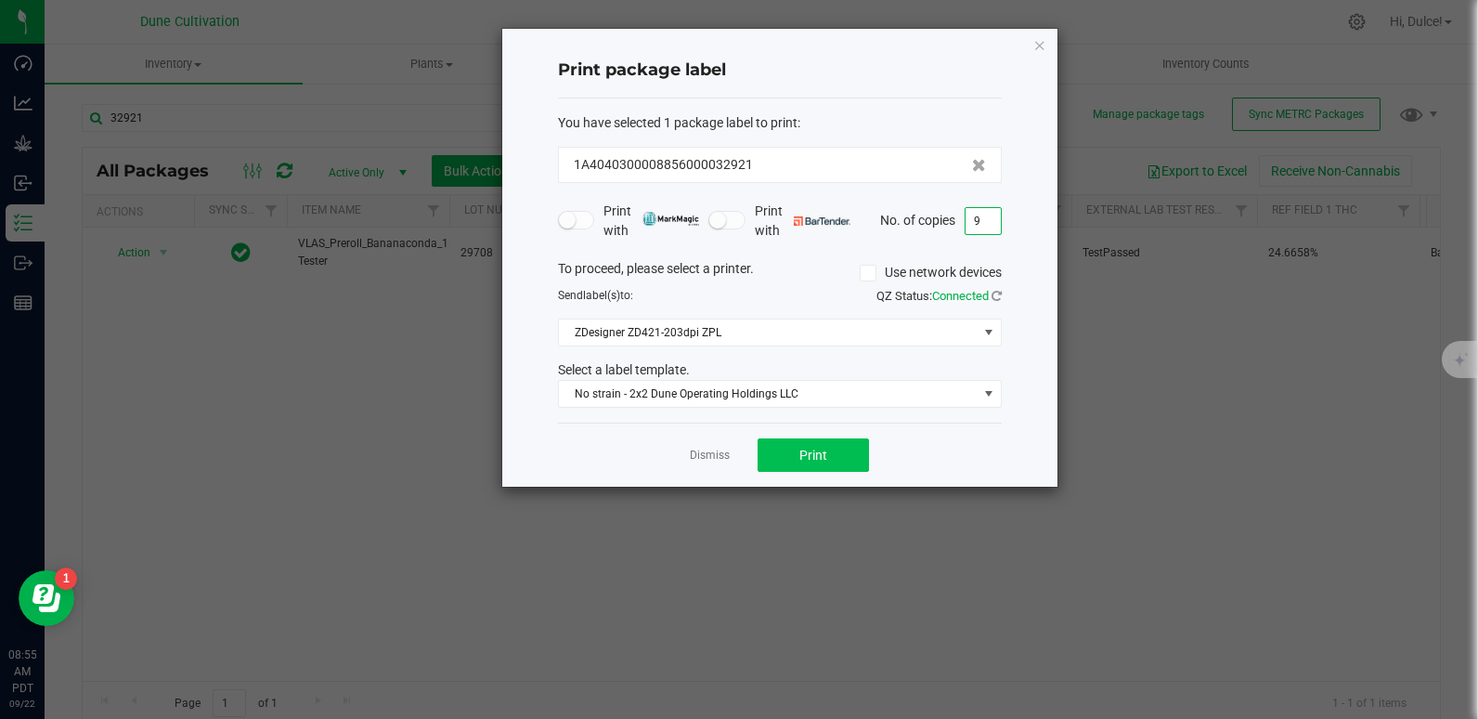
type input "9"
click at [832, 456] on button "Print" at bounding box center [813, 454] width 111 height 33
click at [1040, 45] on icon "button" at bounding box center [1039, 44] width 13 height 22
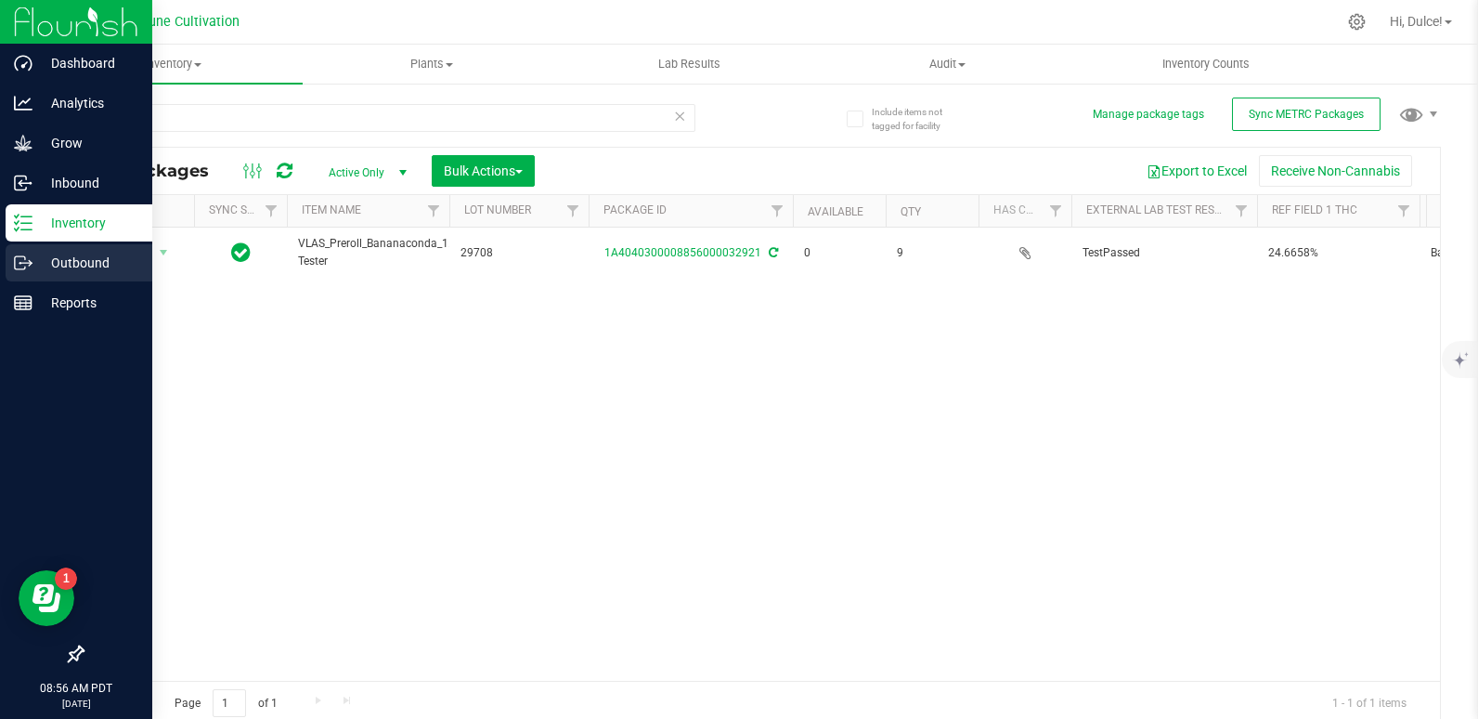
click at [15, 269] on icon at bounding box center [20, 262] width 10 height 13
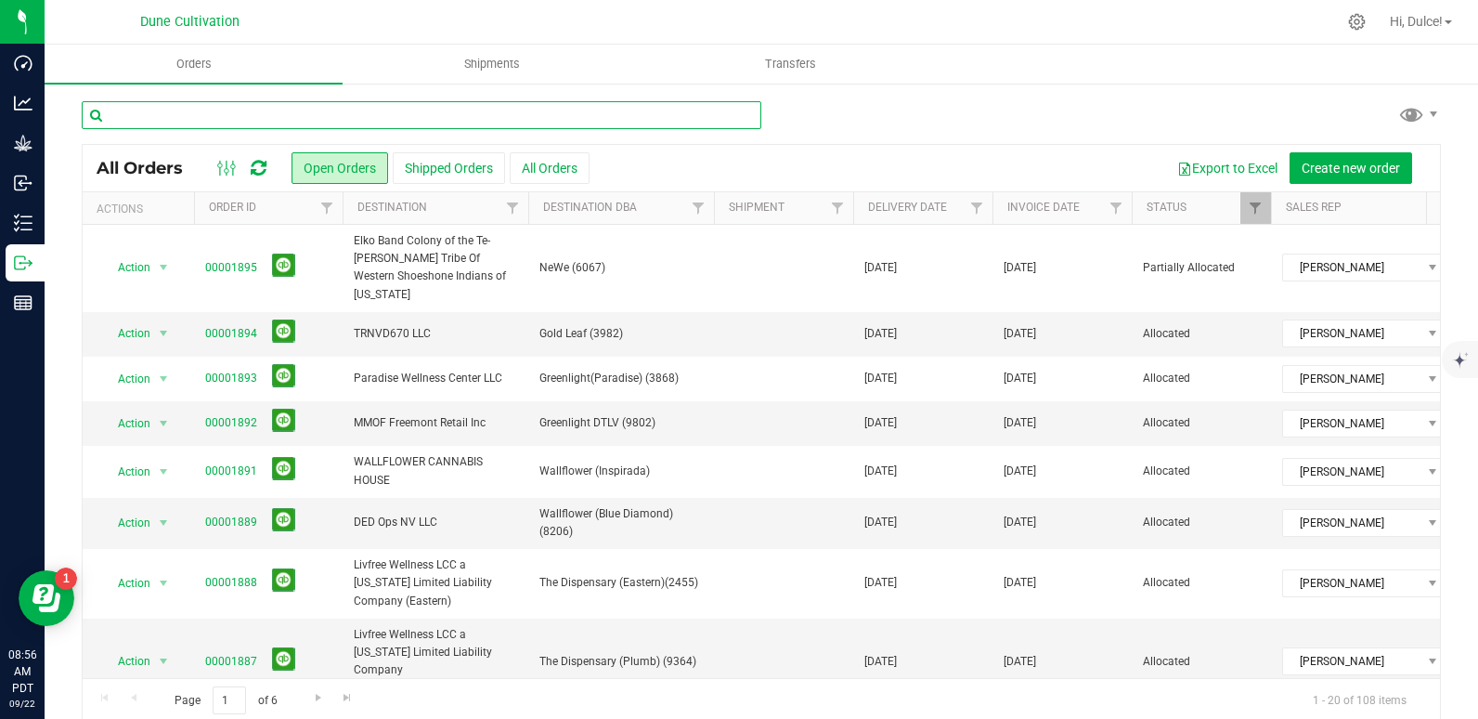
click at [345, 110] on input "text" at bounding box center [422, 115] width 680 height 28
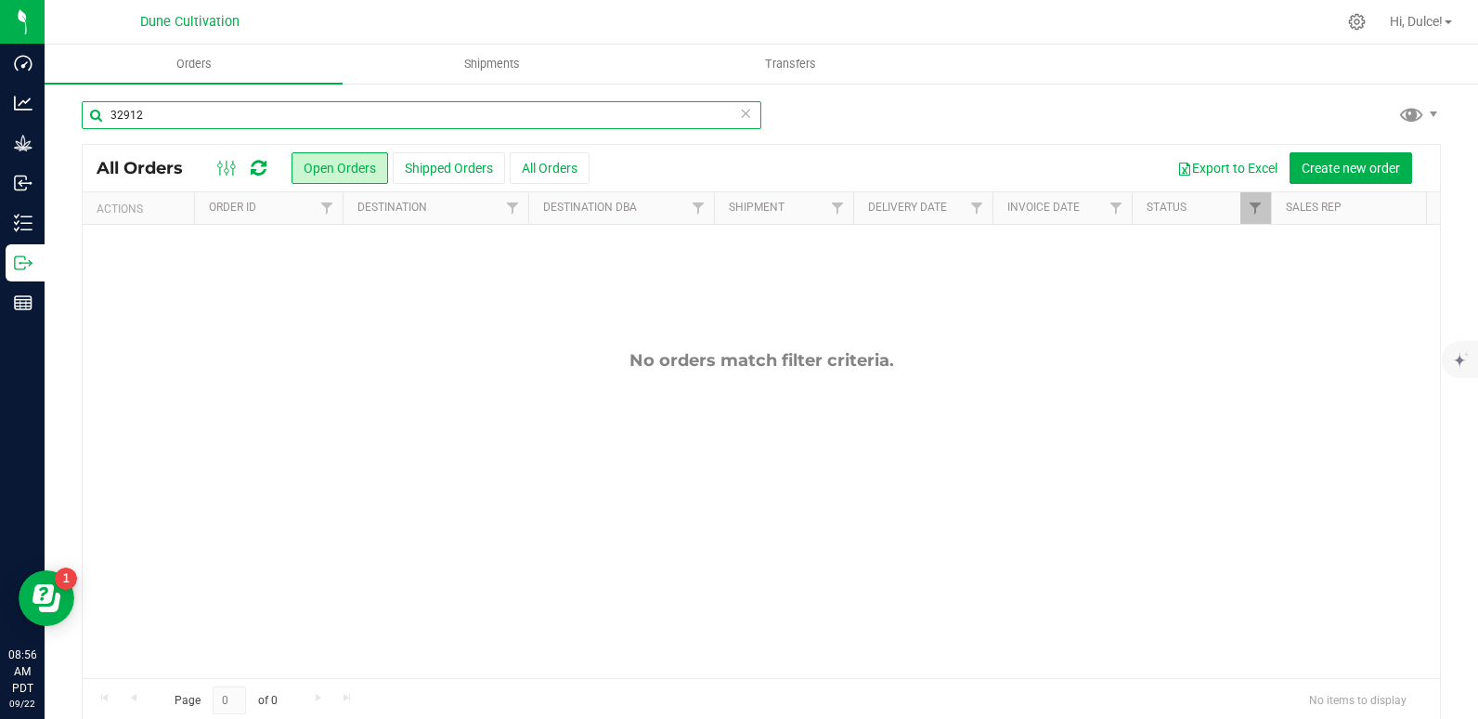
type input "32912"
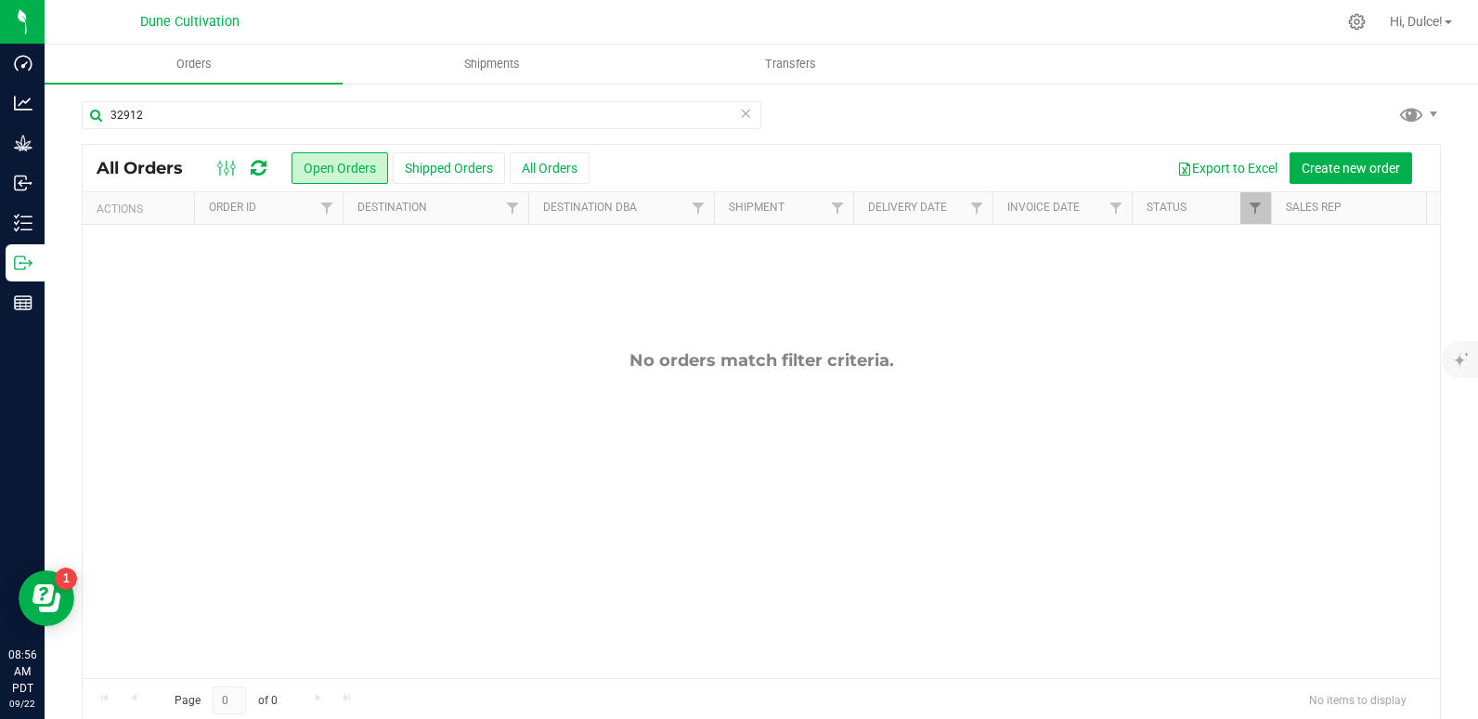
click at [744, 112] on icon at bounding box center [745, 112] width 13 height 22
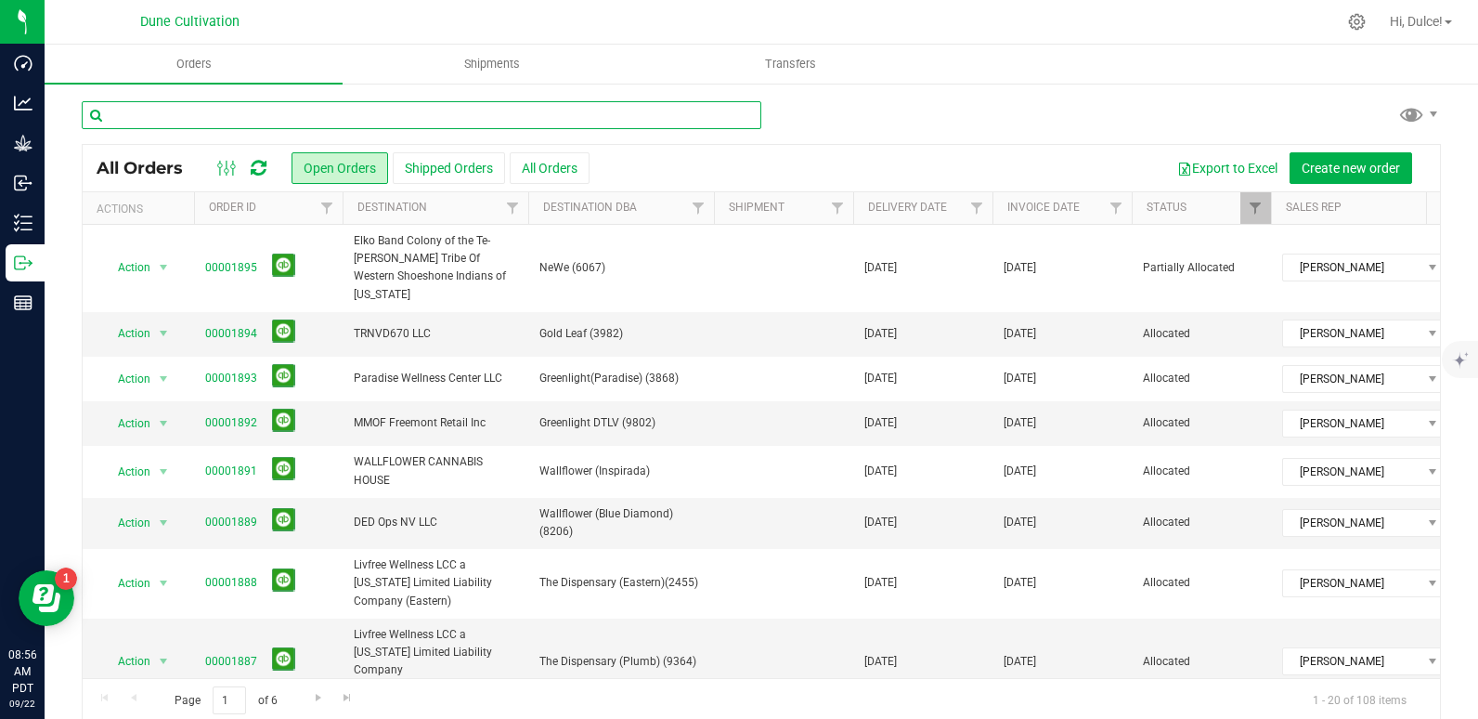
click at [262, 121] on input "text" at bounding box center [422, 115] width 680 height 28
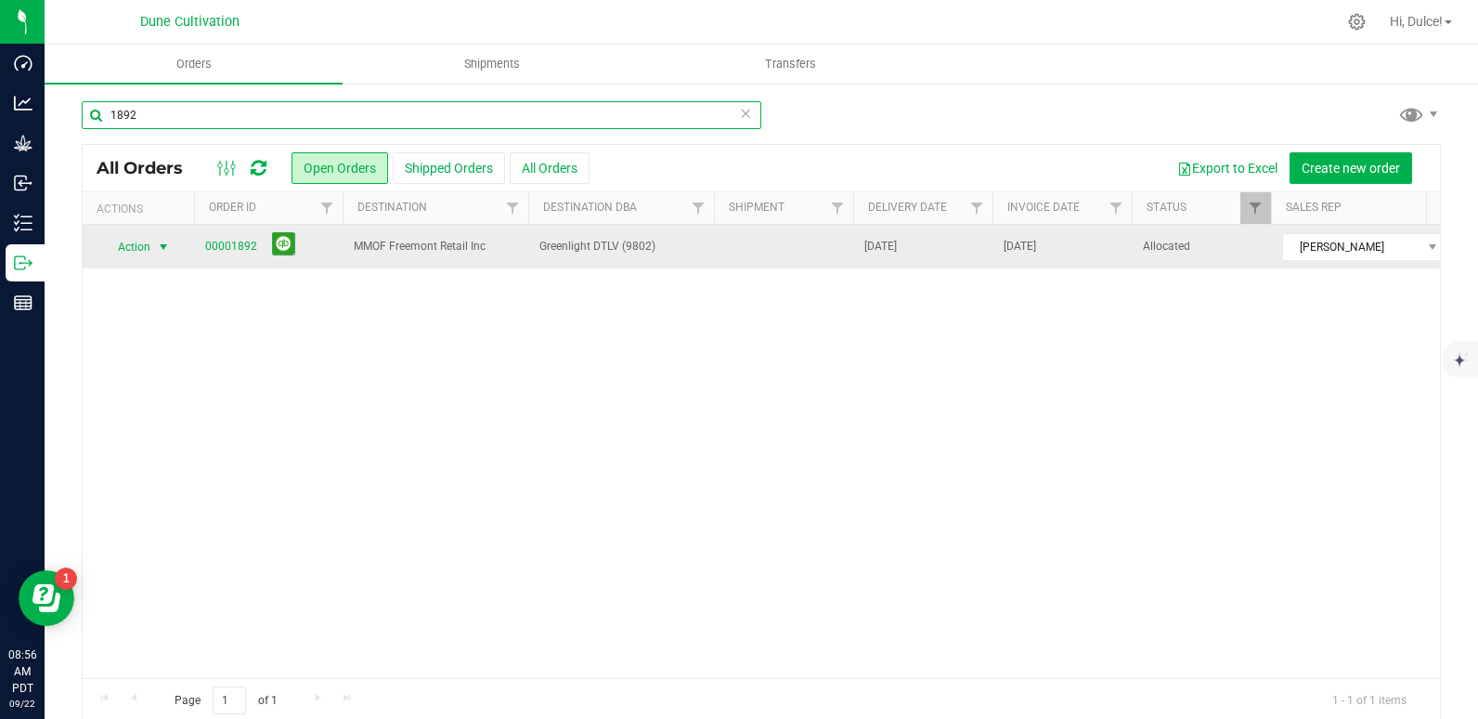
type input "1892"
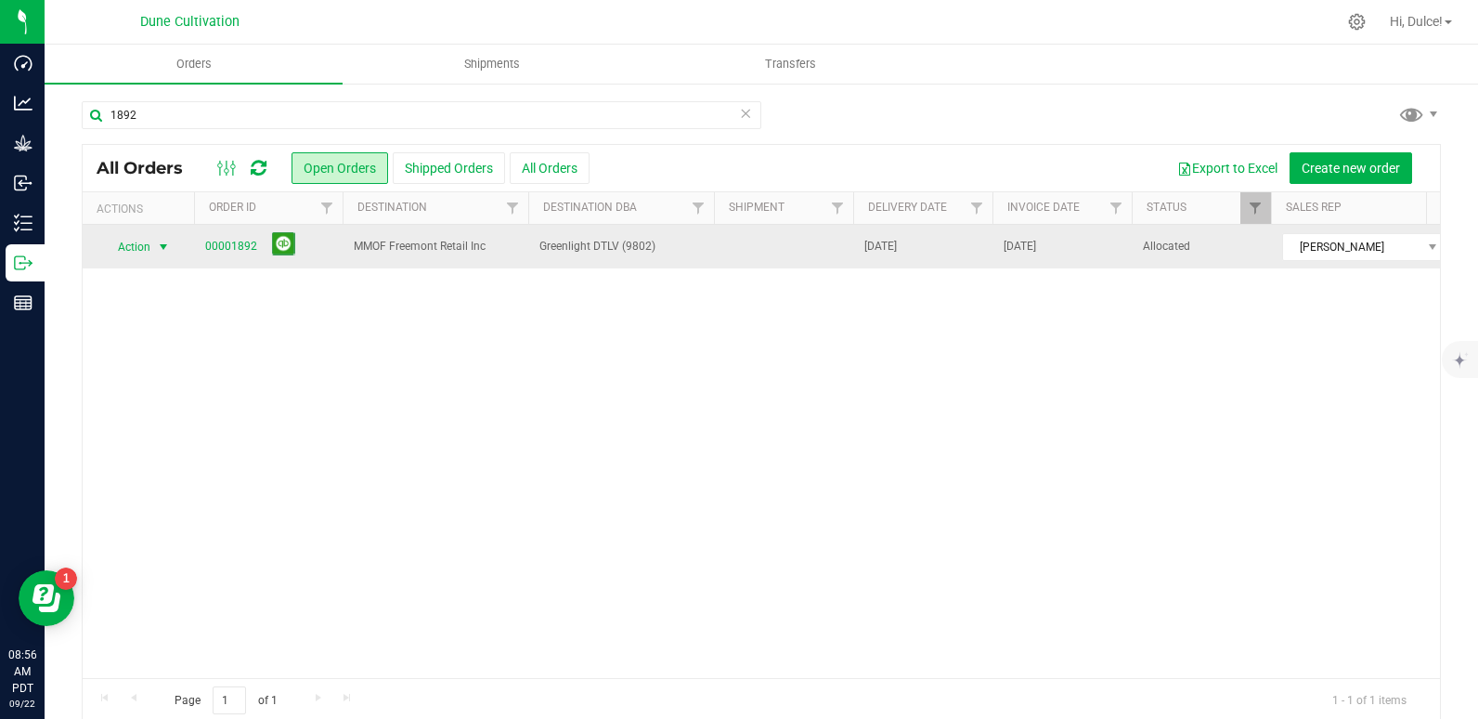
click at [137, 243] on span "Action" at bounding box center [126, 247] width 50 height 26
click at [225, 242] on link "00001892" at bounding box center [231, 247] width 52 height 18
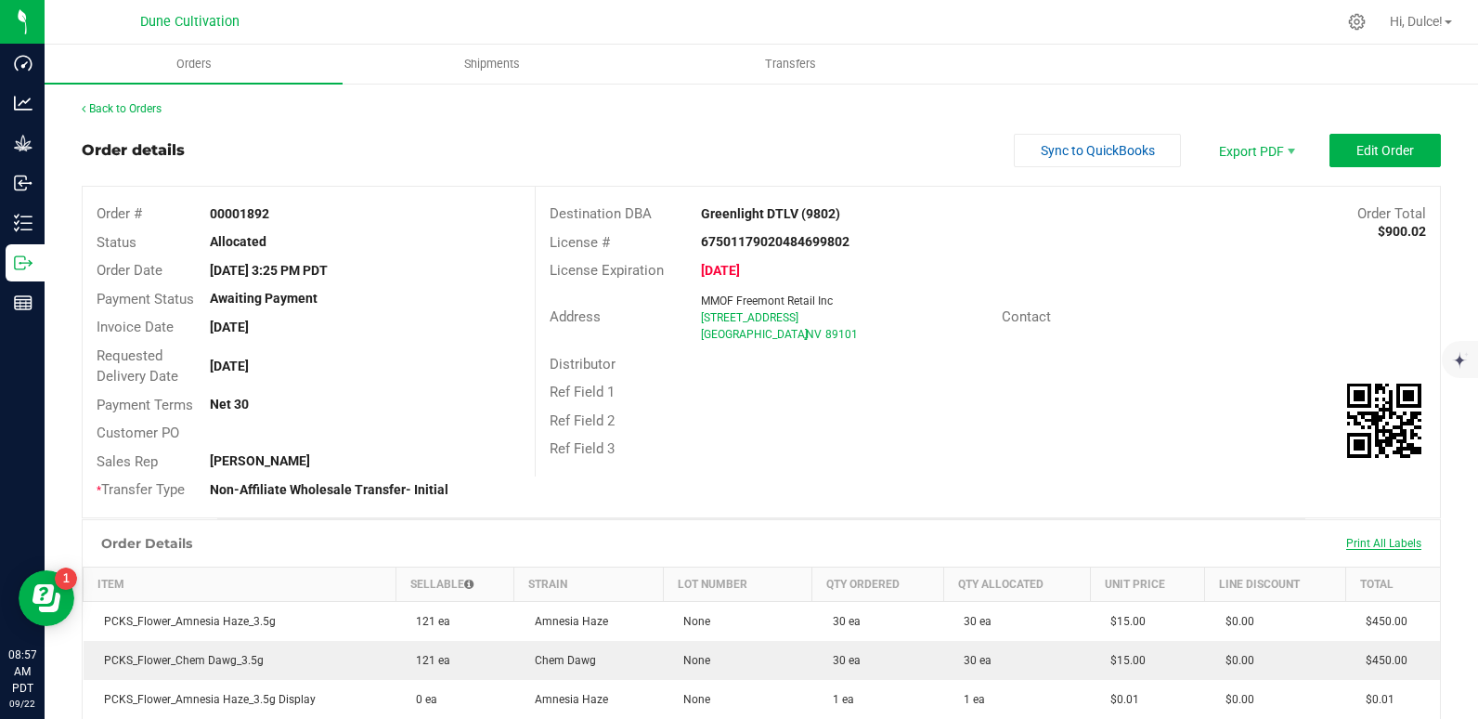
click at [1389, 539] on span "Print All Labels" at bounding box center [1383, 543] width 75 height 13
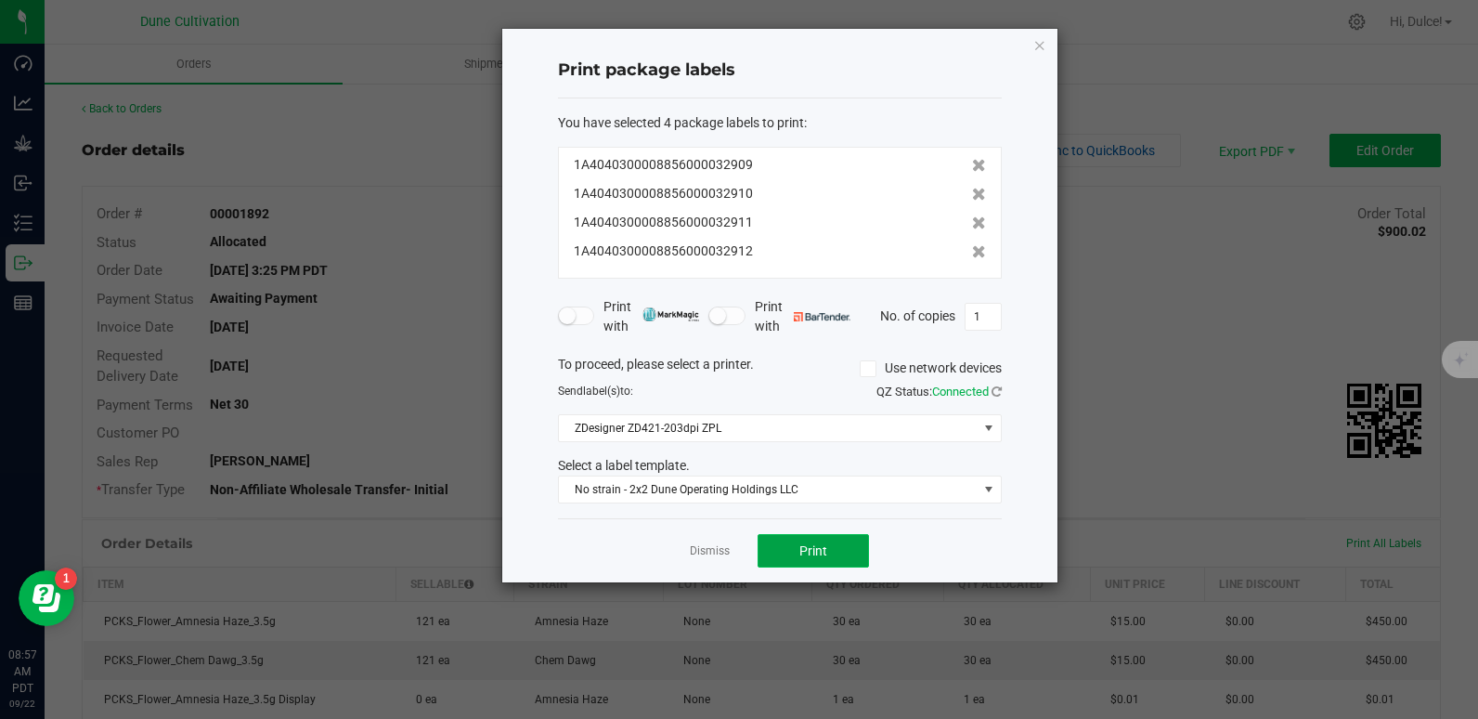
click at [792, 557] on button "Print" at bounding box center [813, 550] width 111 height 33
click at [1037, 46] on icon "button" at bounding box center [1039, 44] width 13 height 22
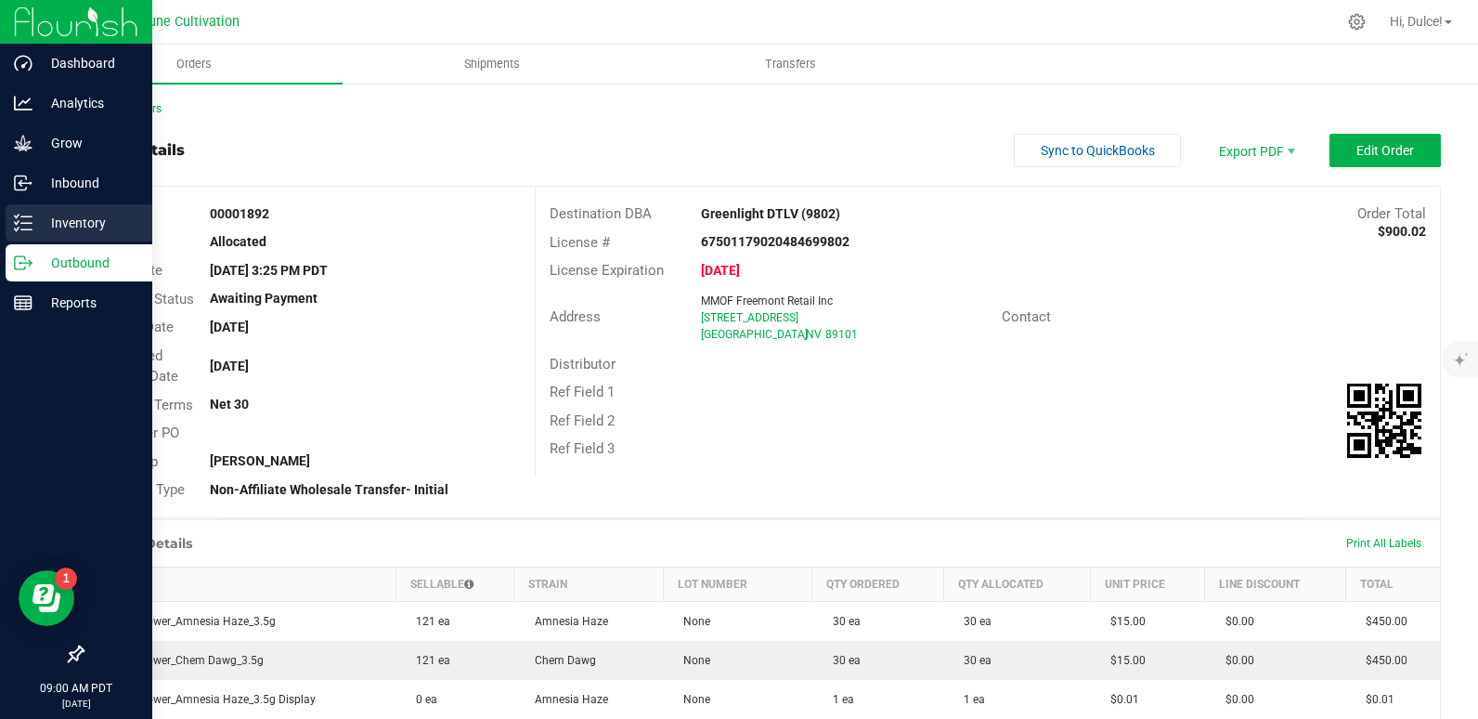
click at [33, 216] on p "Inventory" at bounding box center [87, 223] width 111 height 22
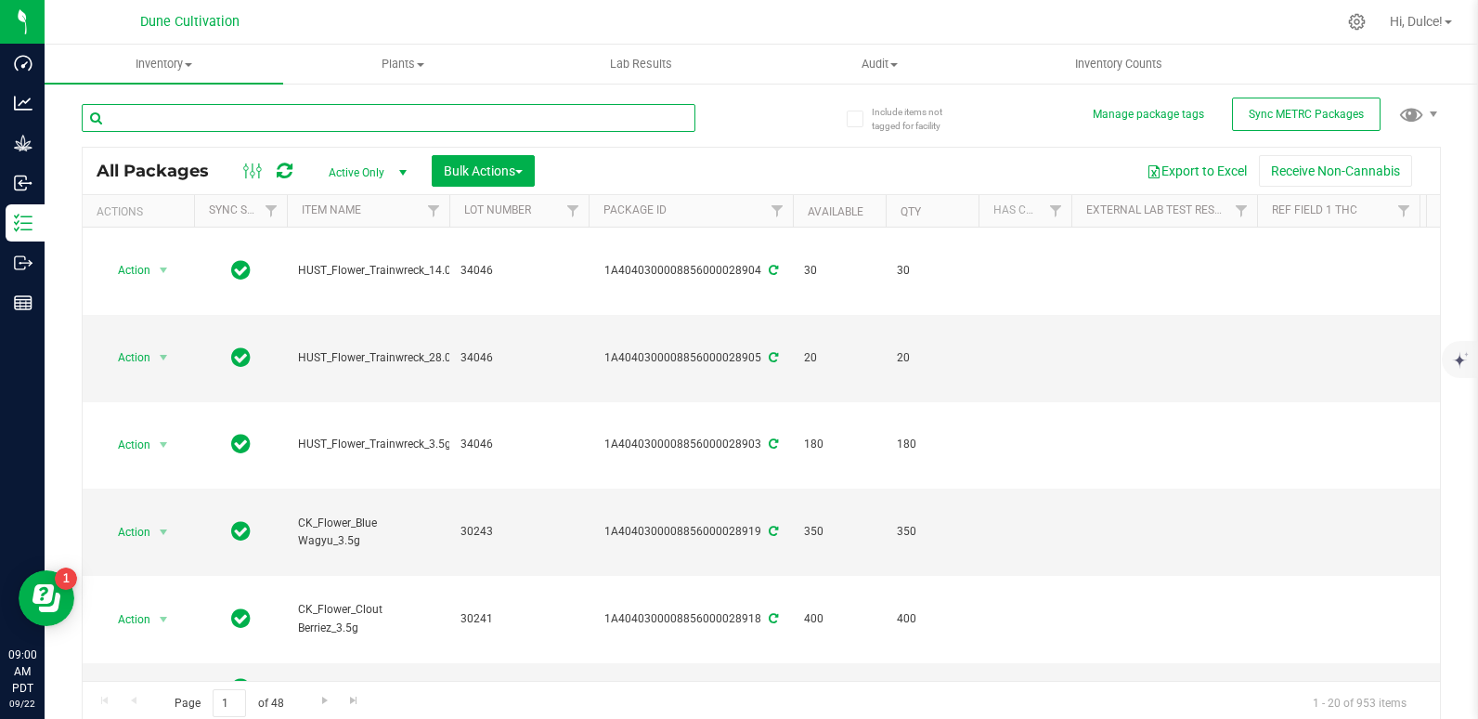
click at [224, 108] on input "text" at bounding box center [389, 118] width 614 height 28
type input "2"
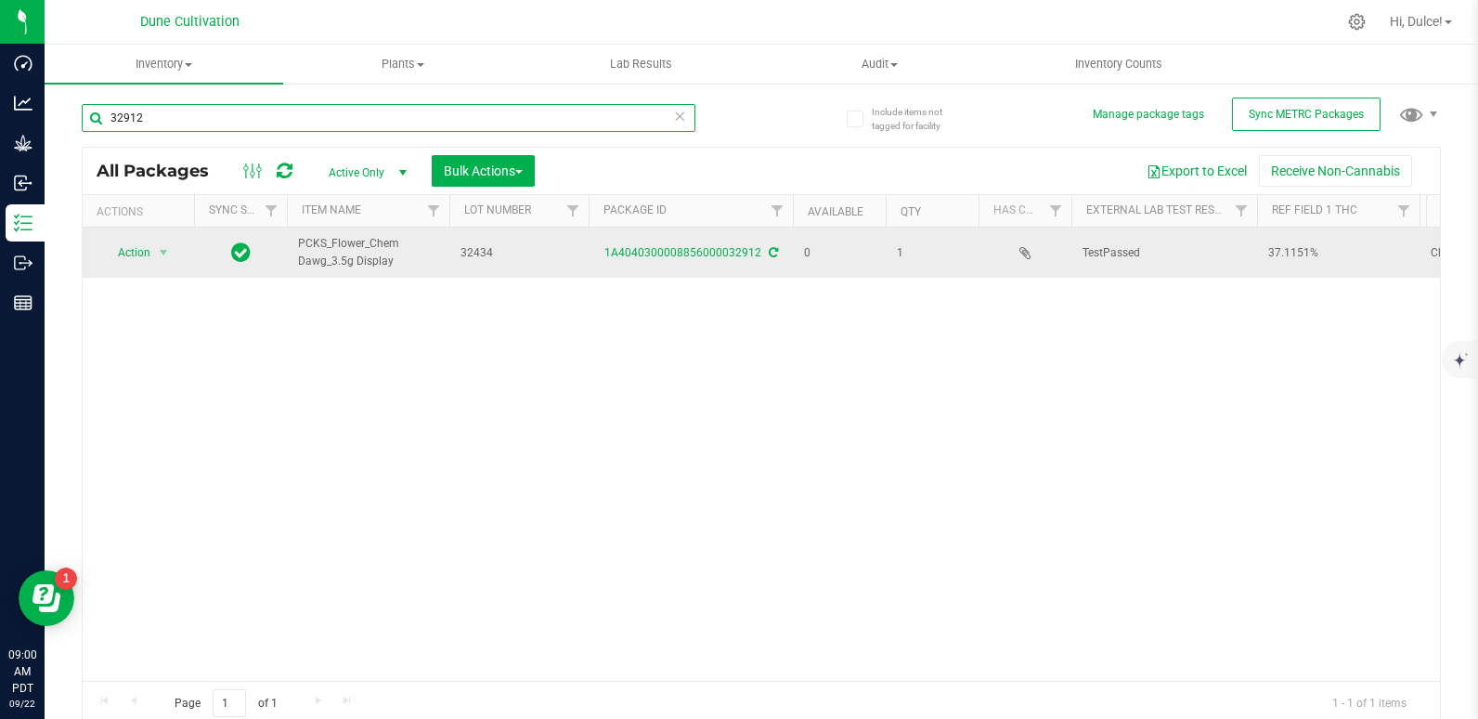
type input "32912"
click at [642, 244] on div "1A4040300008856000032912" at bounding box center [691, 253] width 210 height 18
drag, startPoint x: 641, startPoint y: 245, endPoint x: 618, endPoint y: 236, distance: 24.1
click at [618, 236] on td "1A4040300008856000032912" at bounding box center [691, 252] width 204 height 50
click at [629, 252] on link "1A4040300008856000032912" at bounding box center [682, 252] width 157 height 13
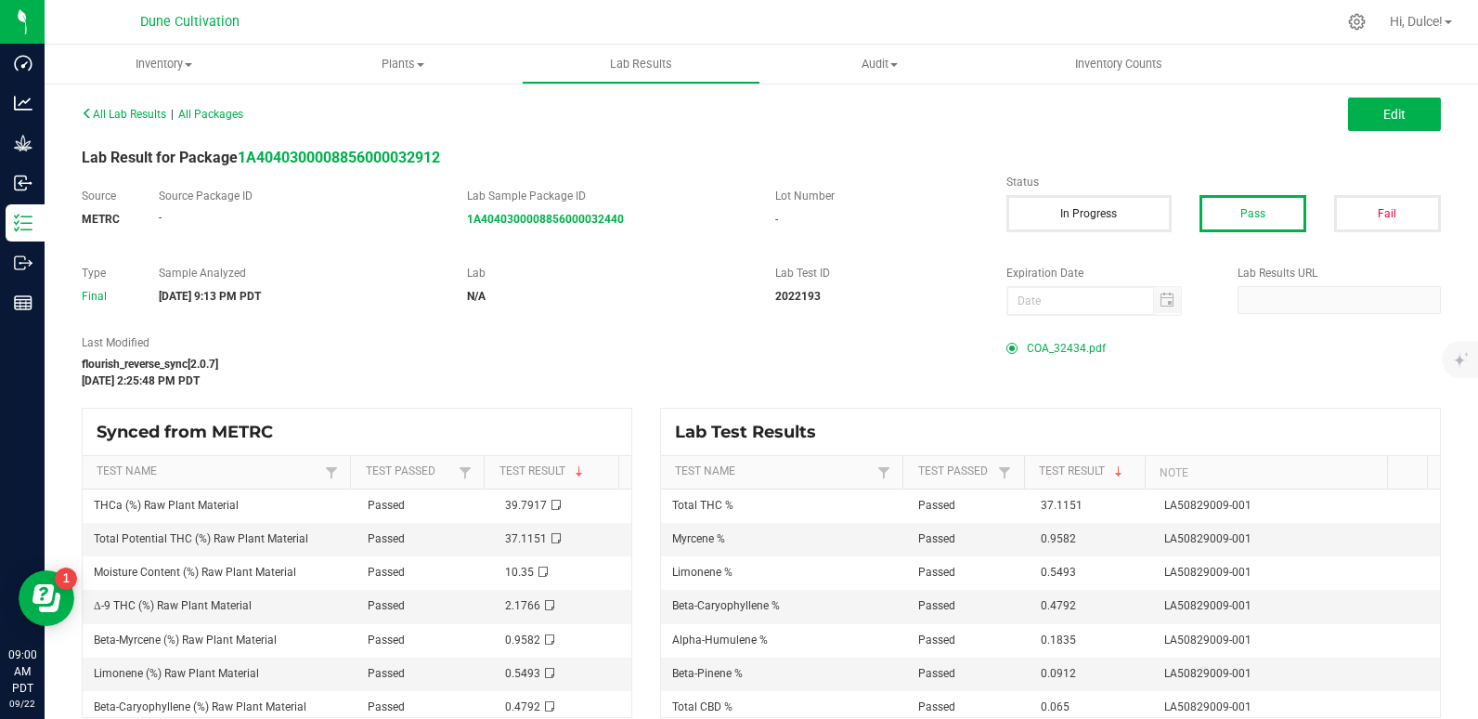
click at [1050, 347] on span "COA_32434.pdf" at bounding box center [1066, 348] width 79 height 28
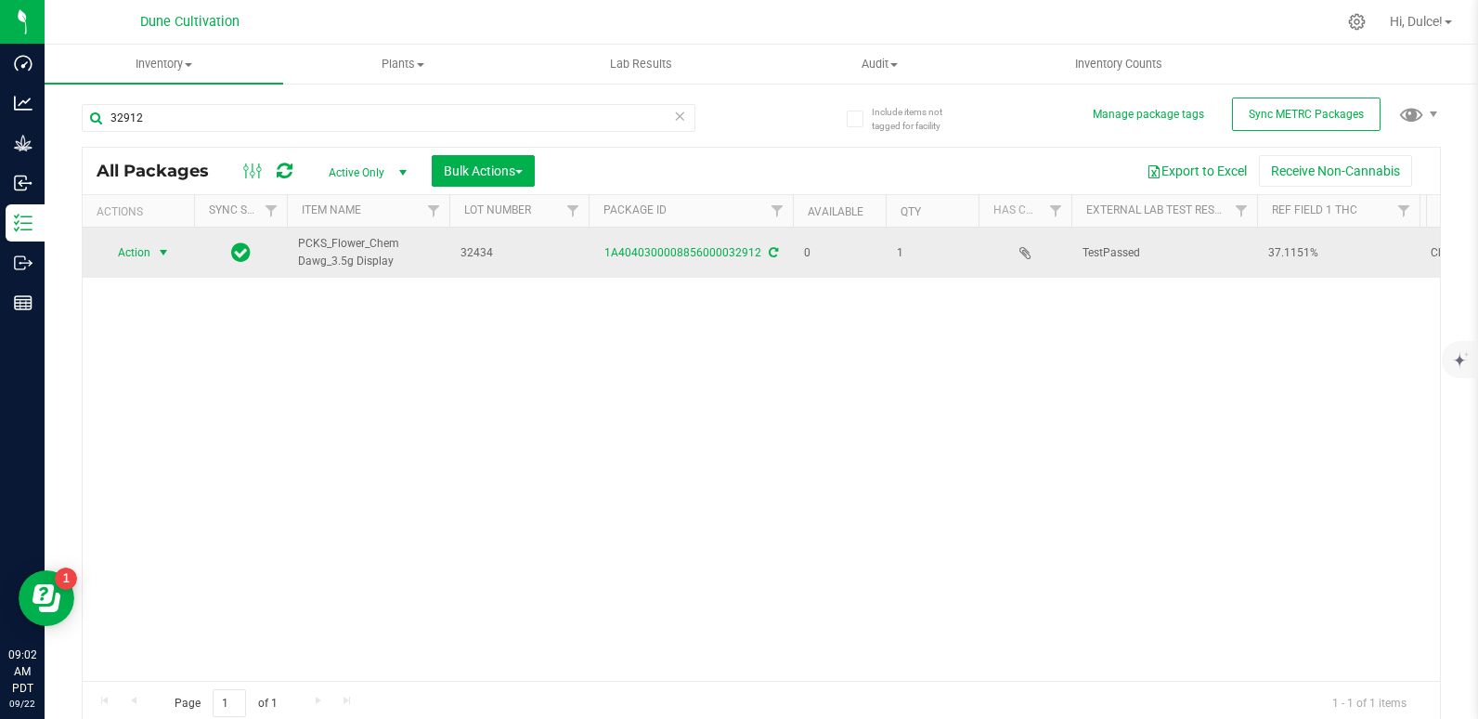
click at [148, 255] on span "Action" at bounding box center [126, 253] width 50 height 26
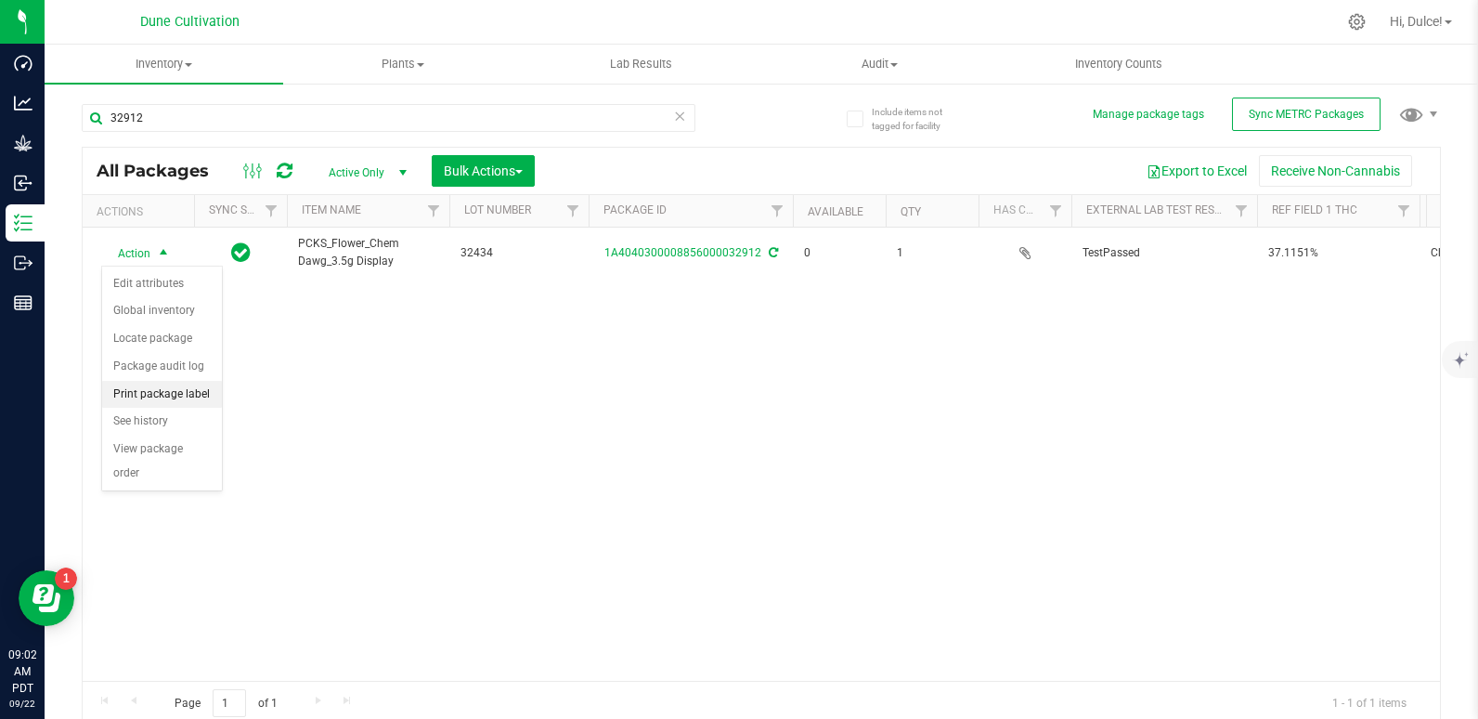
click at [174, 390] on li "Print package label" at bounding box center [162, 395] width 120 height 28
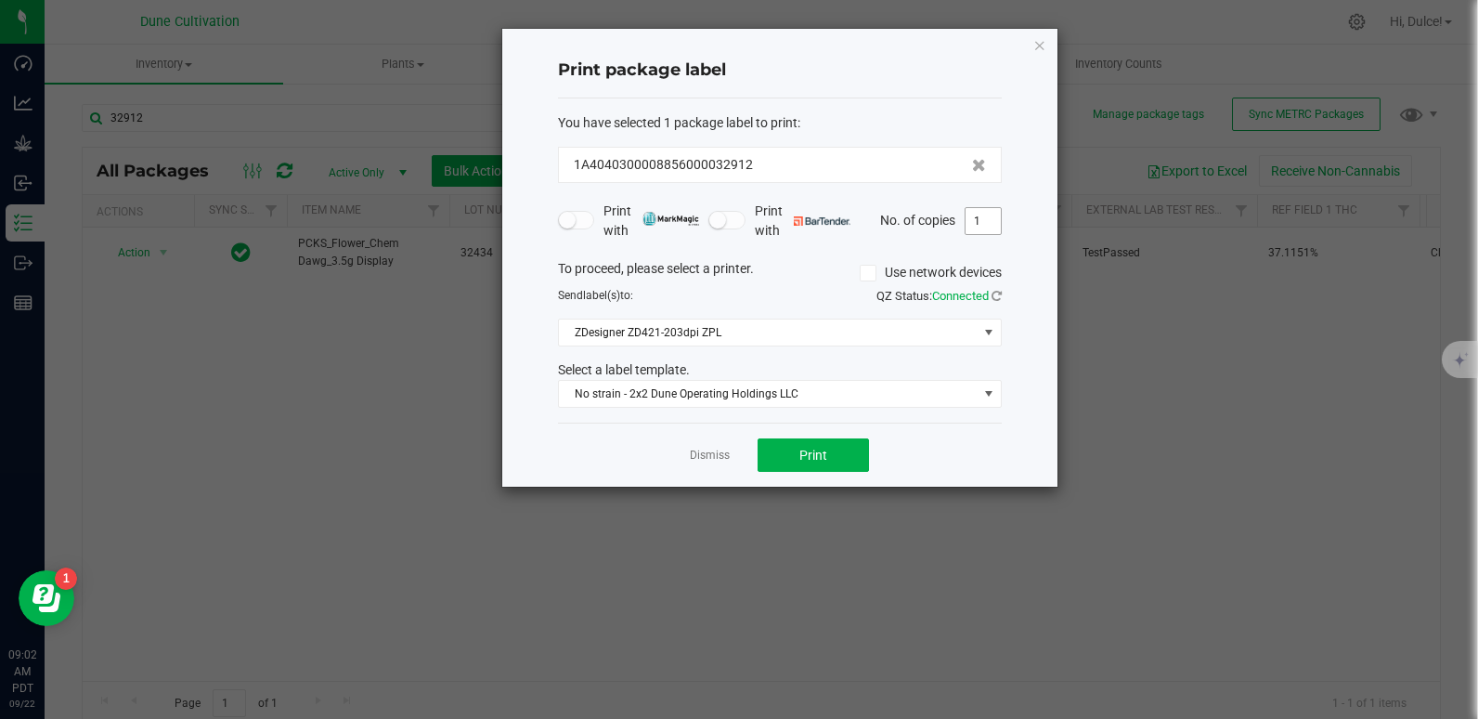
click at [979, 214] on input "1" at bounding box center [983, 221] width 35 height 26
type input "2"
click at [781, 458] on button "Print" at bounding box center [813, 454] width 111 height 33
click at [1040, 41] on icon "button" at bounding box center [1039, 44] width 13 height 22
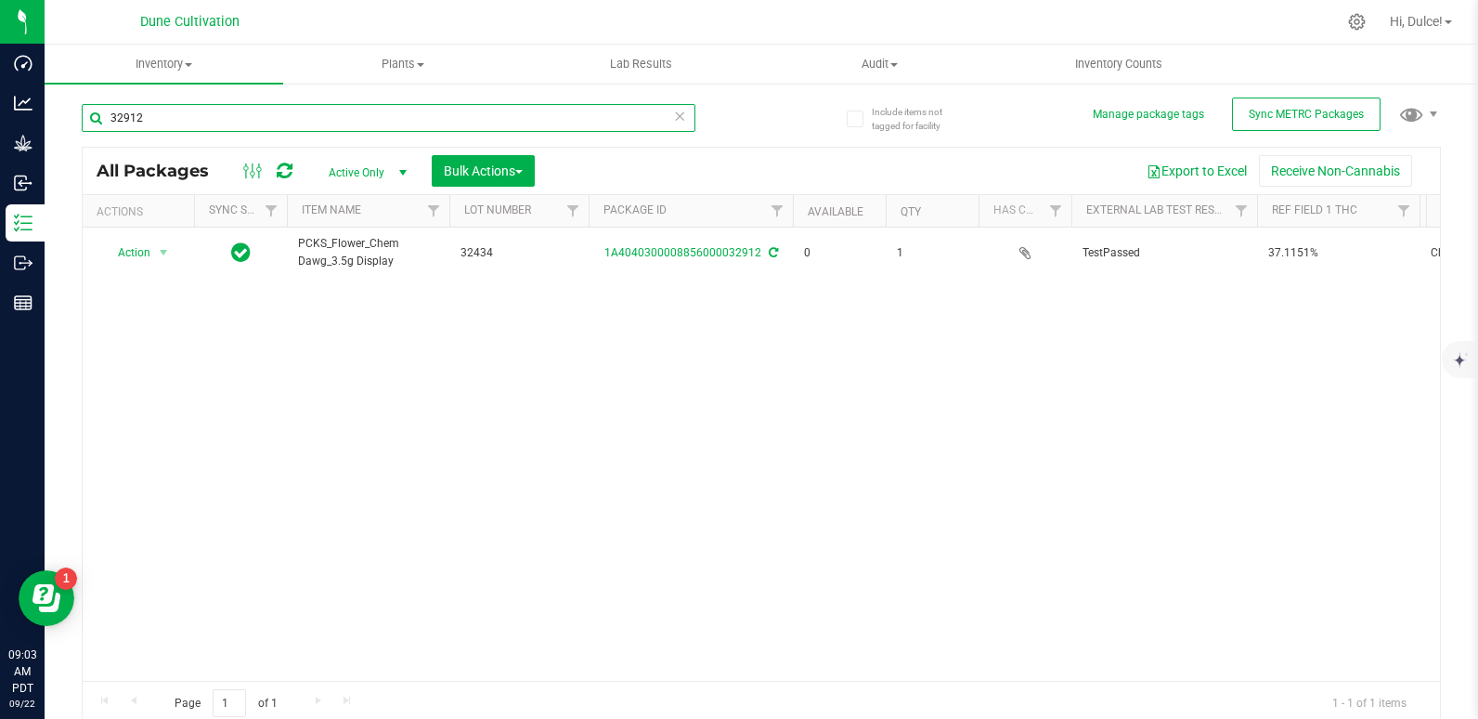
click at [433, 119] on input "32912" at bounding box center [389, 118] width 614 height 28
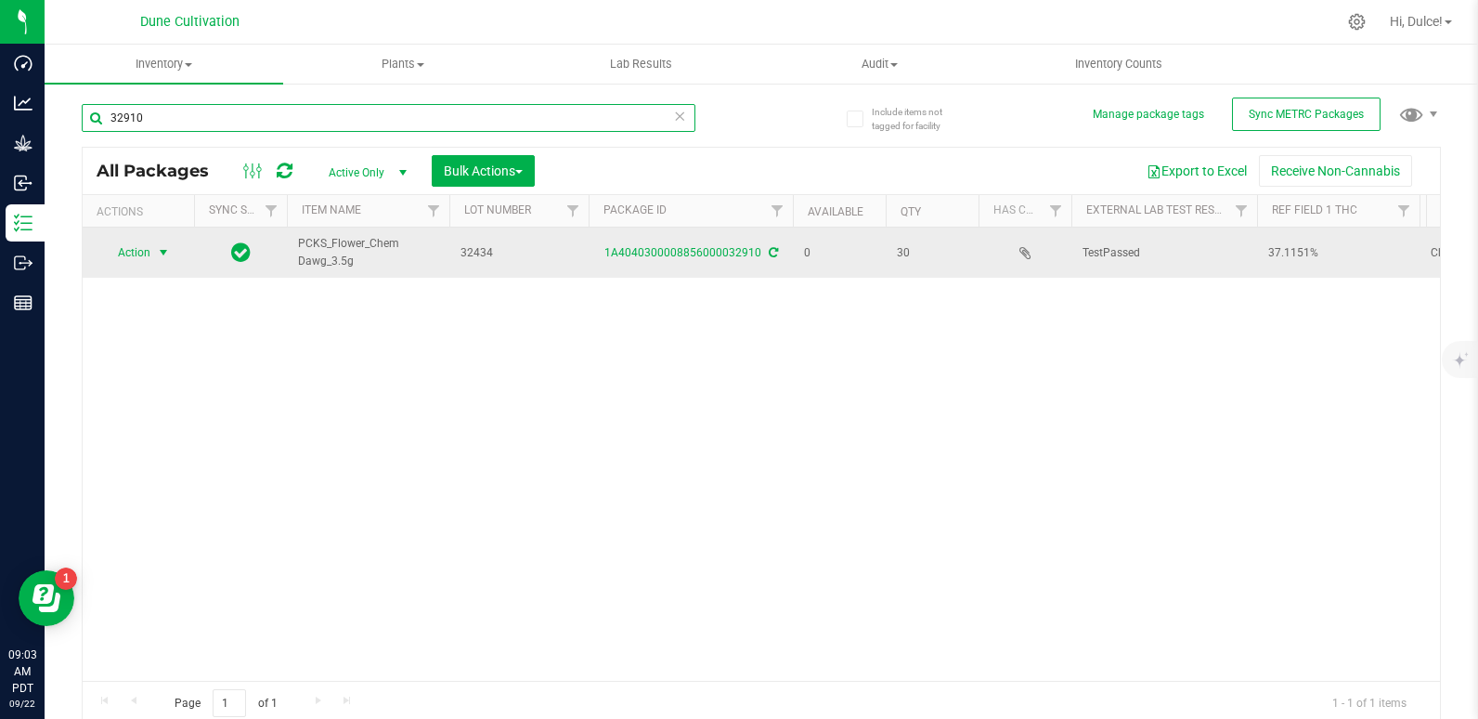
type input "32910"
click at [125, 258] on span "Action" at bounding box center [126, 253] width 50 height 26
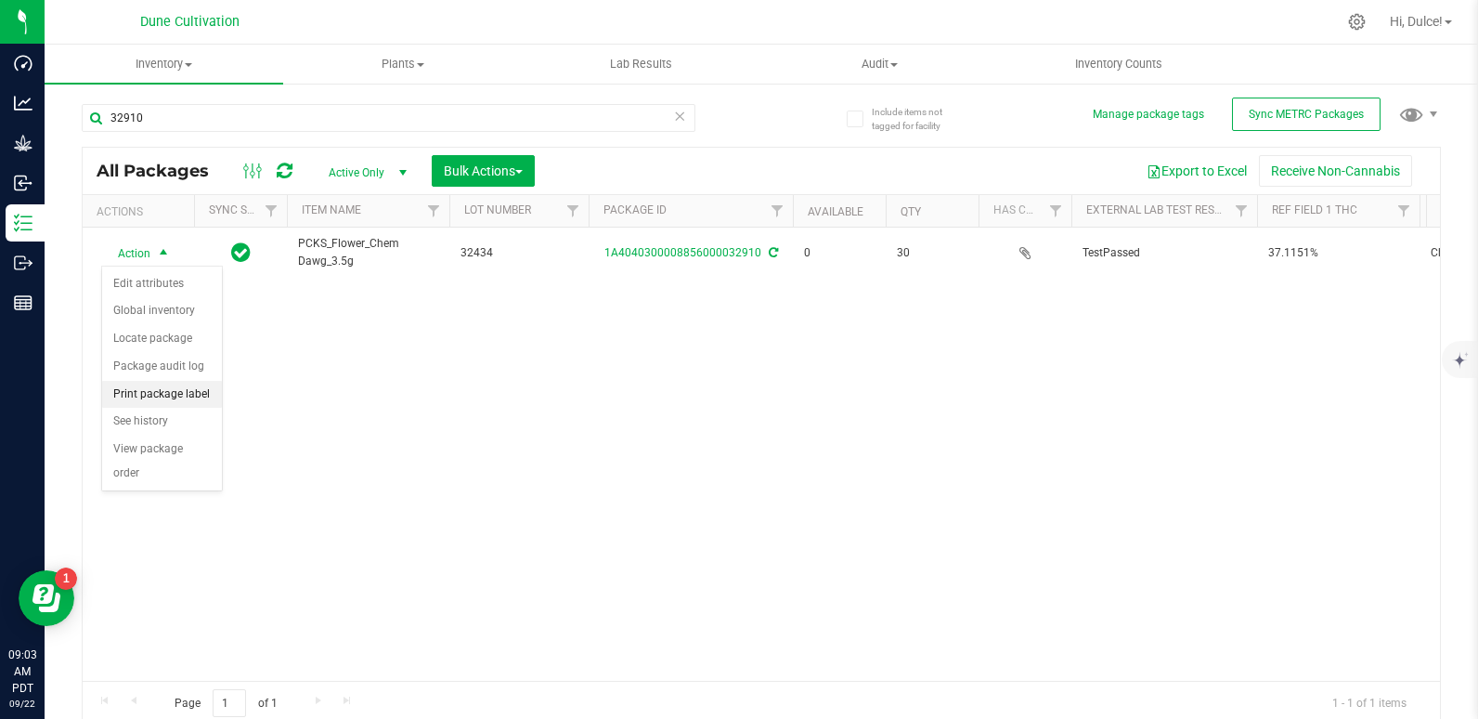
click at [167, 381] on li "Print package label" at bounding box center [162, 395] width 120 height 28
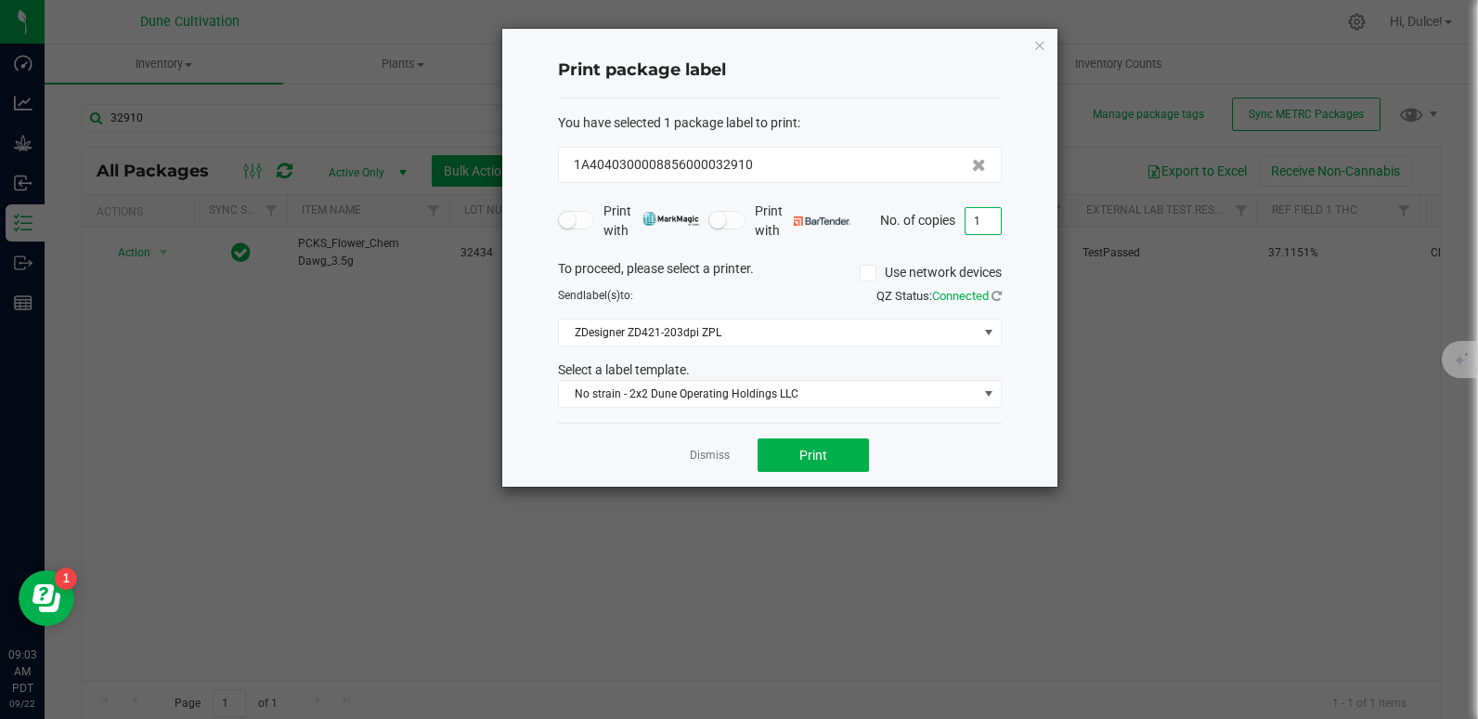
click at [972, 221] on input "1" at bounding box center [983, 221] width 35 height 26
click at [822, 460] on span "Print" at bounding box center [813, 454] width 28 height 15
click at [980, 217] on input "30" at bounding box center [983, 221] width 35 height 26
type input "1"
click at [785, 438] on button "Print" at bounding box center [813, 454] width 111 height 33
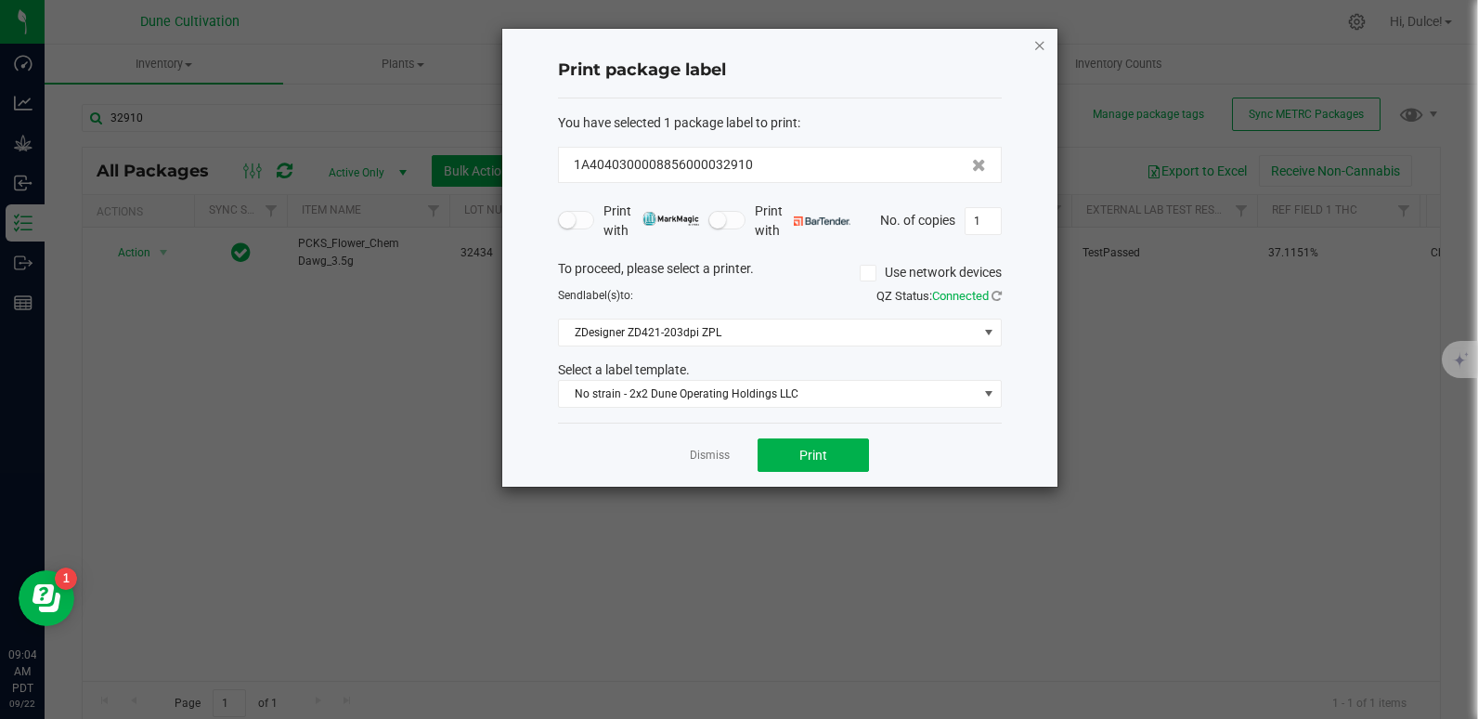
click at [1041, 36] on icon "button" at bounding box center [1039, 44] width 13 height 22
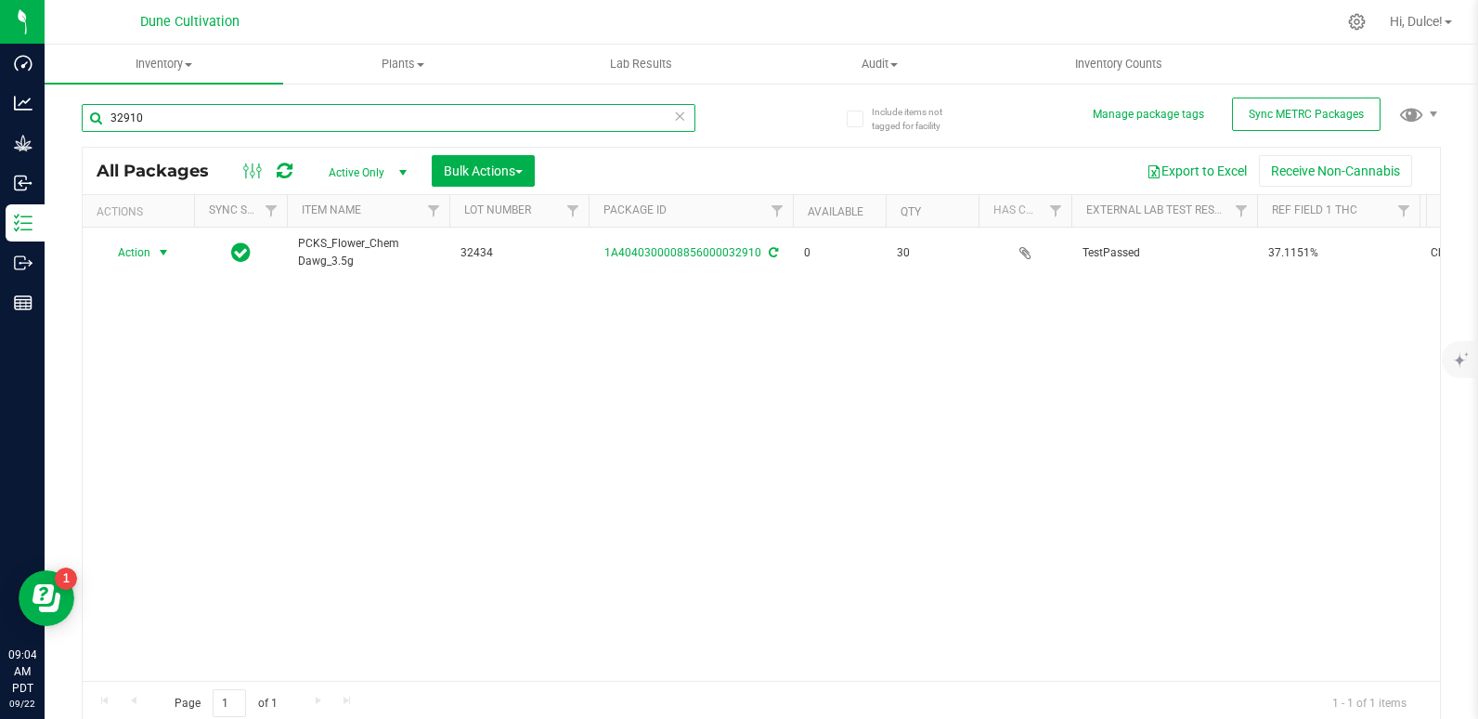
click at [577, 114] on input "32910" at bounding box center [389, 118] width 614 height 28
click at [556, 137] on div "32910" at bounding box center [389, 125] width 614 height 43
click at [560, 131] on input "32910" at bounding box center [389, 118] width 614 height 28
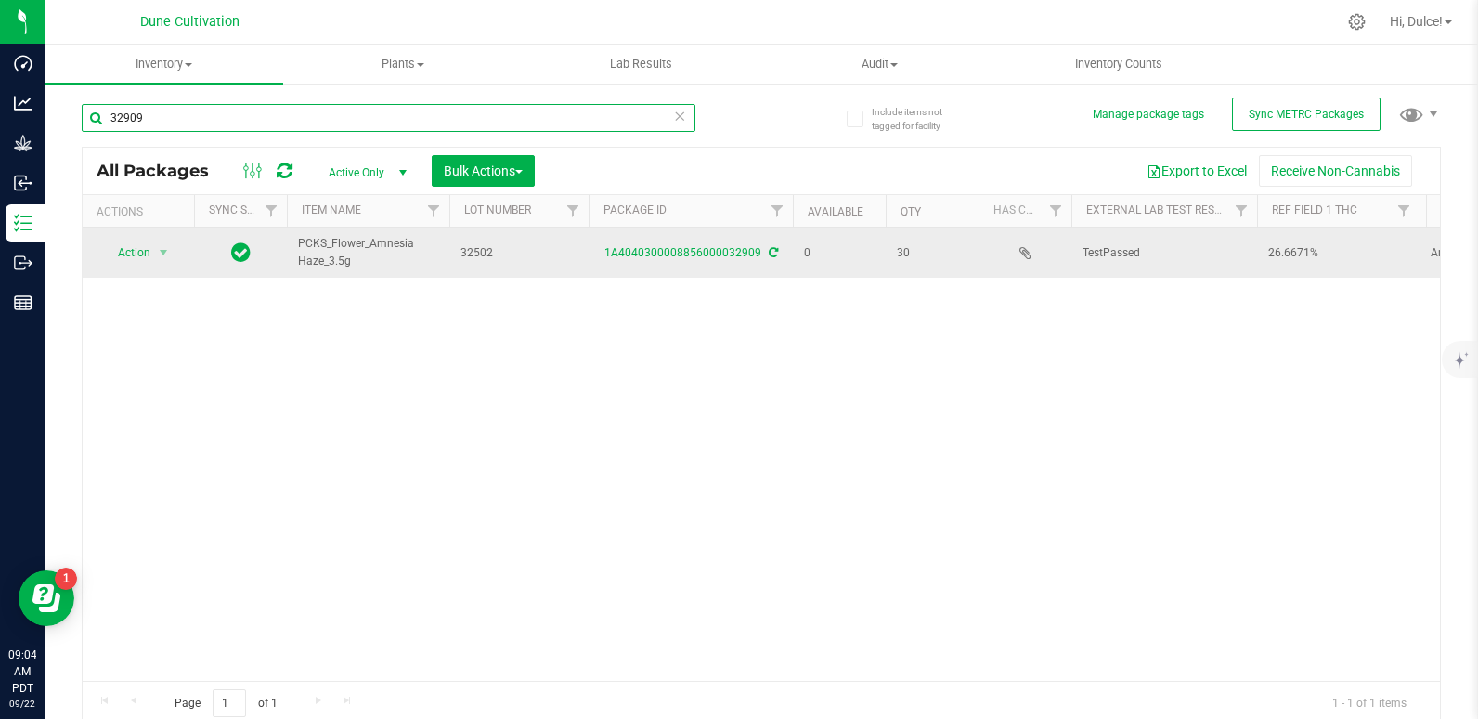
type input "32909"
click at [650, 241] on td "1A4040300008856000032909" at bounding box center [691, 252] width 204 height 50
click at [712, 258] on link "1A4040300008856000032909" at bounding box center [682, 252] width 157 height 13
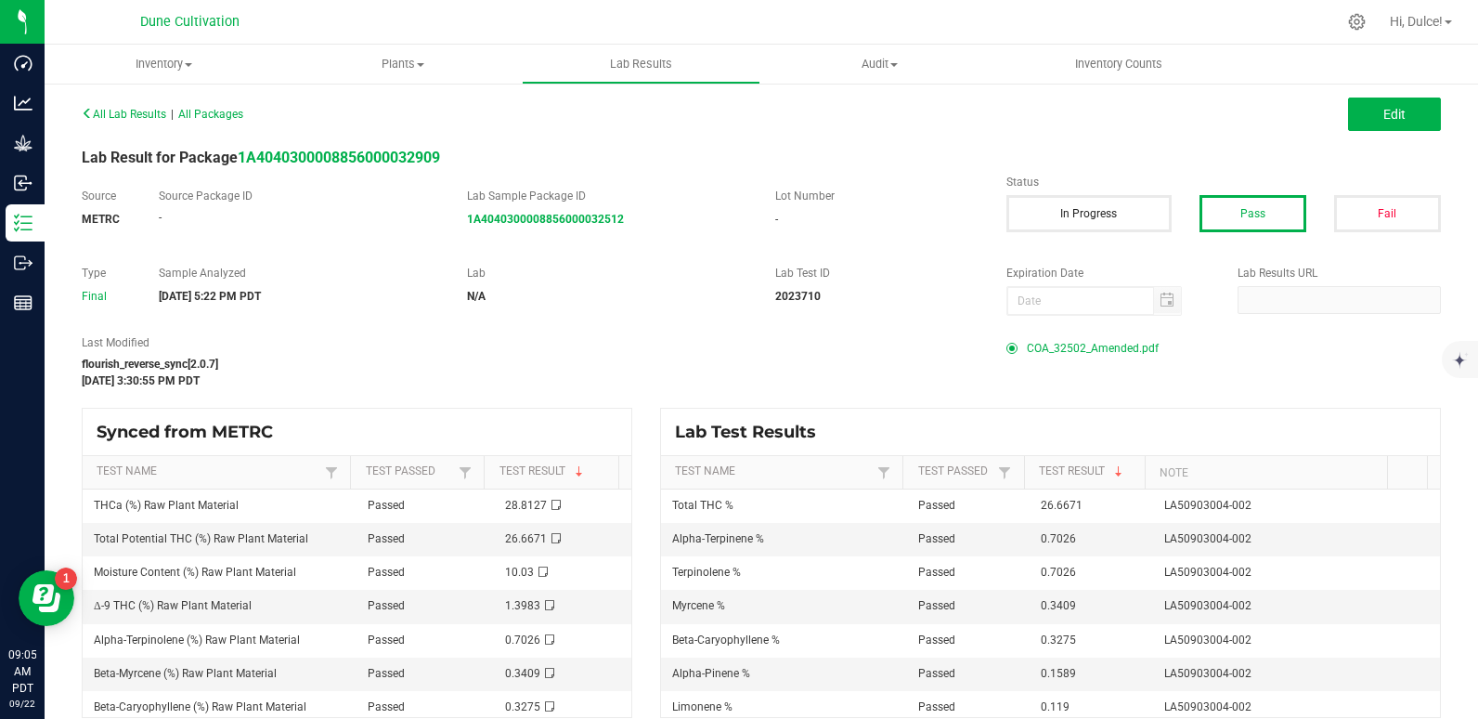
click at [1050, 344] on span "COA_32502_Amended.pdf" at bounding box center [1093, 348] width 132 height 28
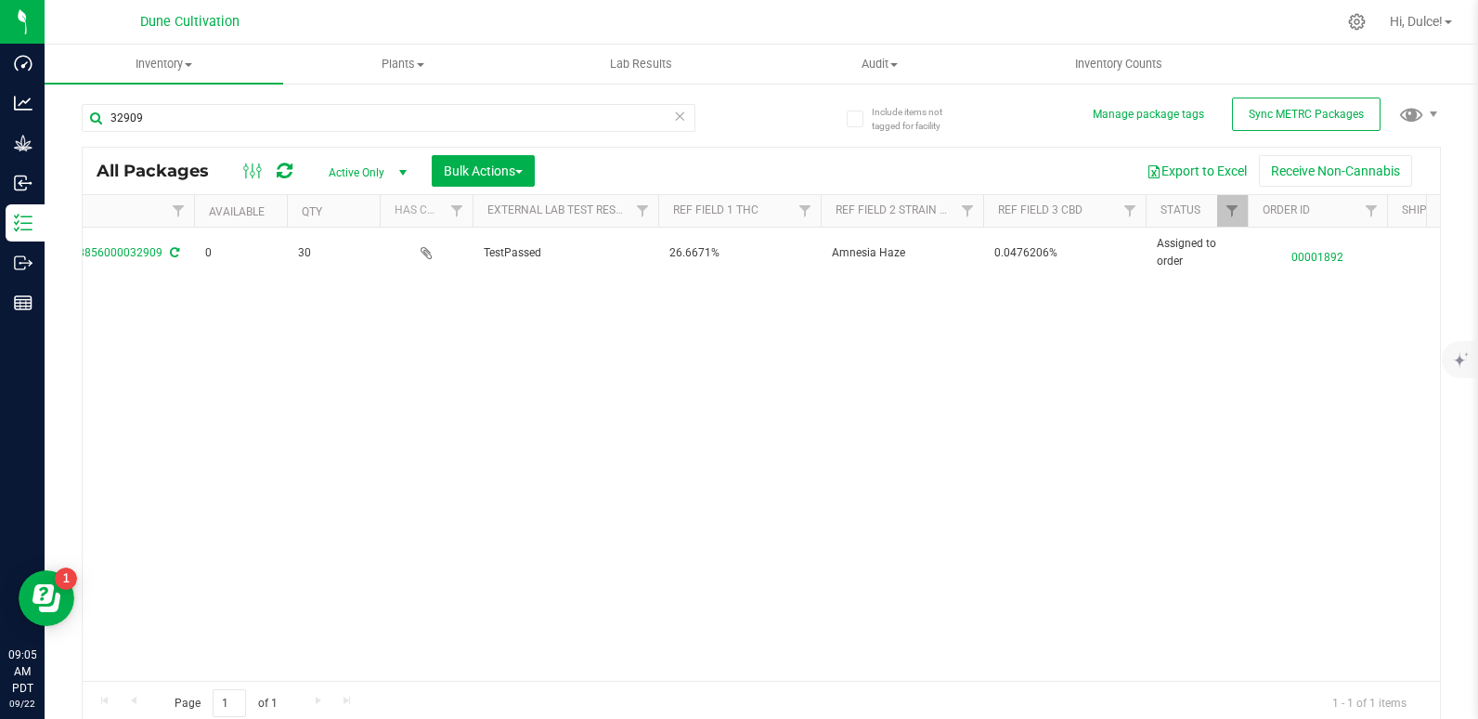
scroll to position [0, 606]
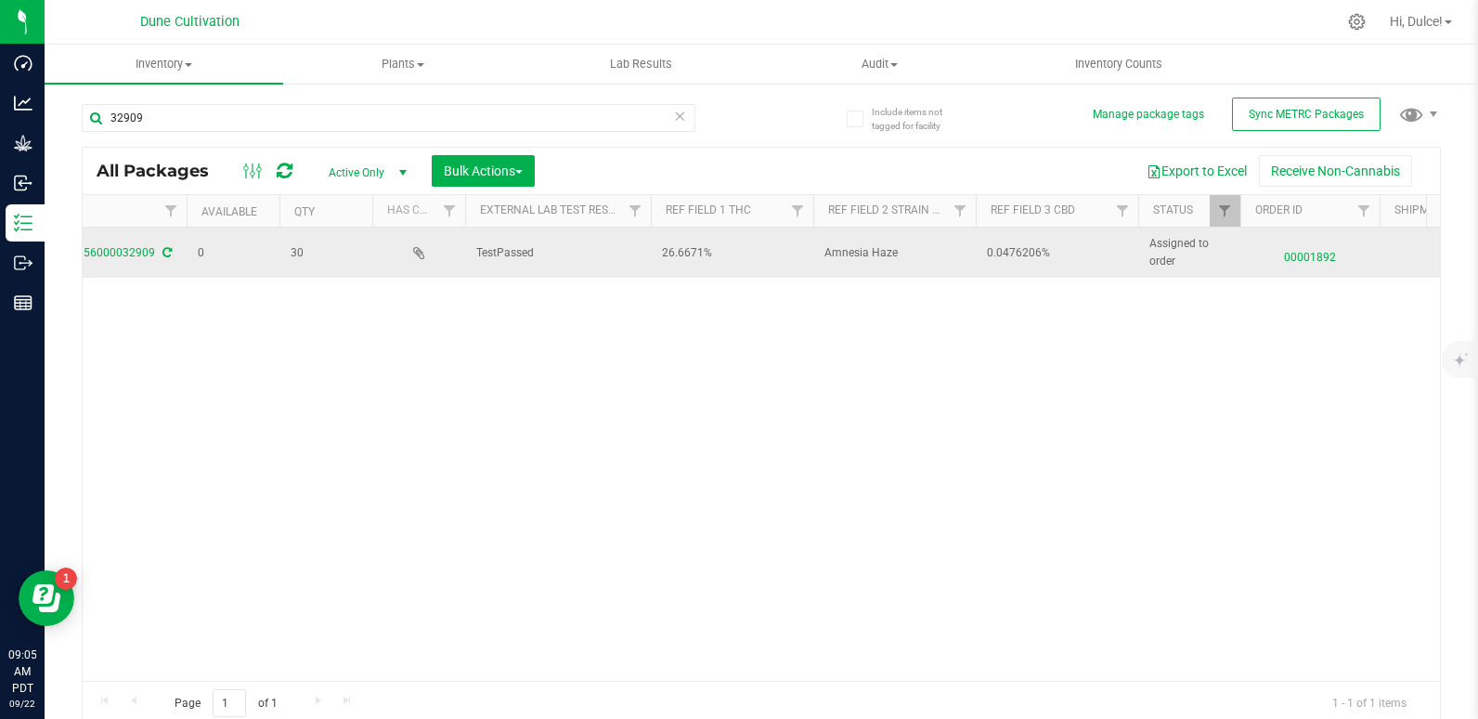
click at [1018, 251] on span "0.0476206%" at bounding box center [1057, 253] width 140 height 18
click at [1018, 251] on input "0.0476206%" at bounding box center [1053, 253] width 156 height 29
type input "%"
click at [1018, 251] on input "%" at bounding box center [1053, 253] width 156 height 29
click at [1040, 256] on input "Total CBD 0.0476%" at bounding box center [1053, 253] width 156 height 29
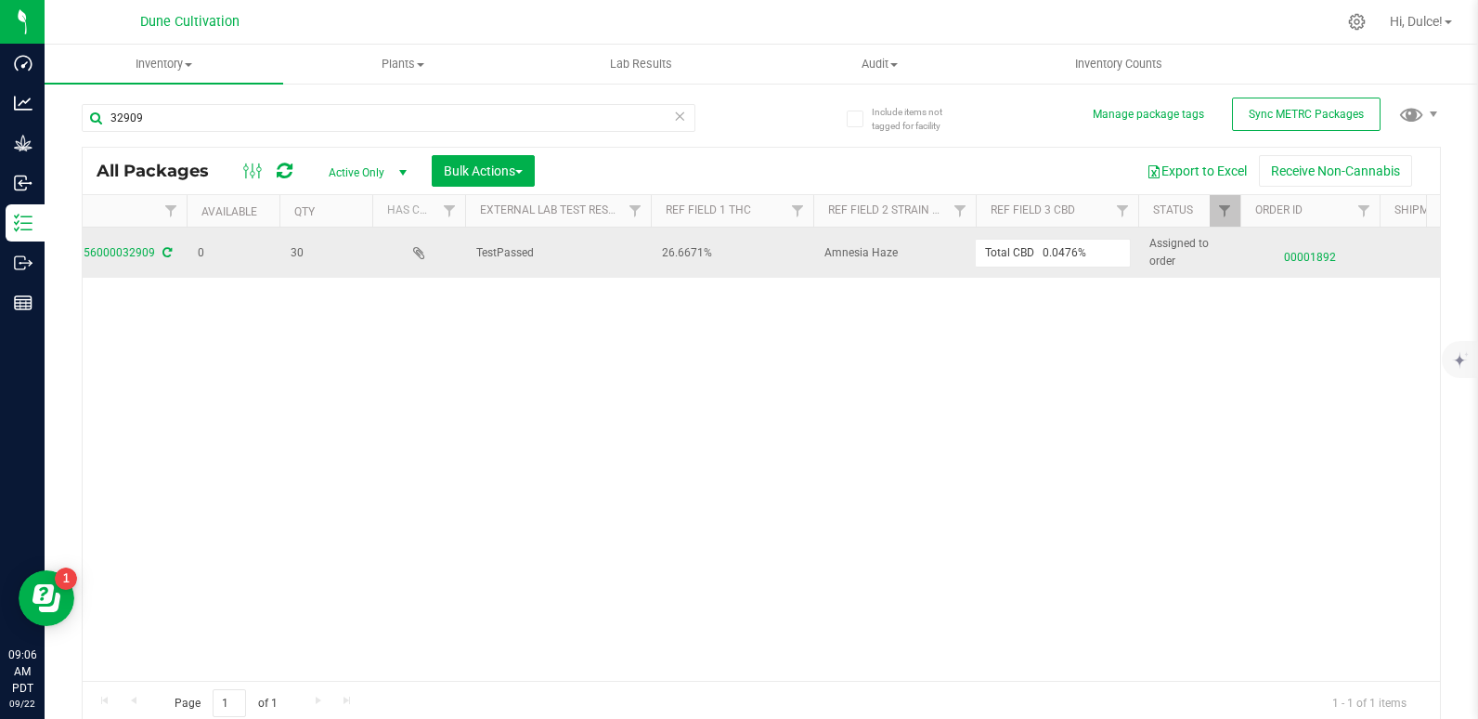
drag, startPoint x: 1042, startPoint y: 256, endPoint x: 966, endPoint y: 247, distance: 76.7
type input "0.0476%"
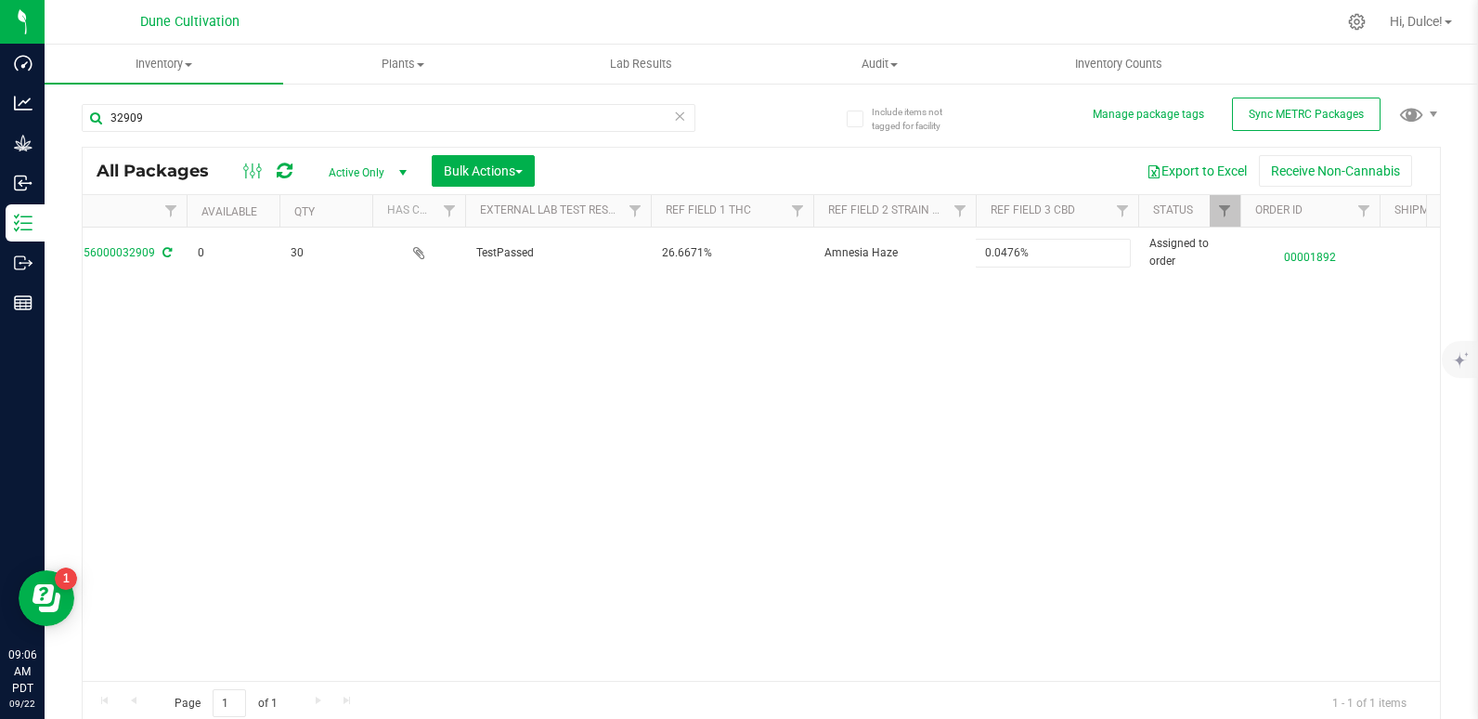
click at [953, 324] on div "All Packages Active Only Active Only Lab Samples Locked All External Internal B…" at bounding box center [761, 436] width 1359 height 579
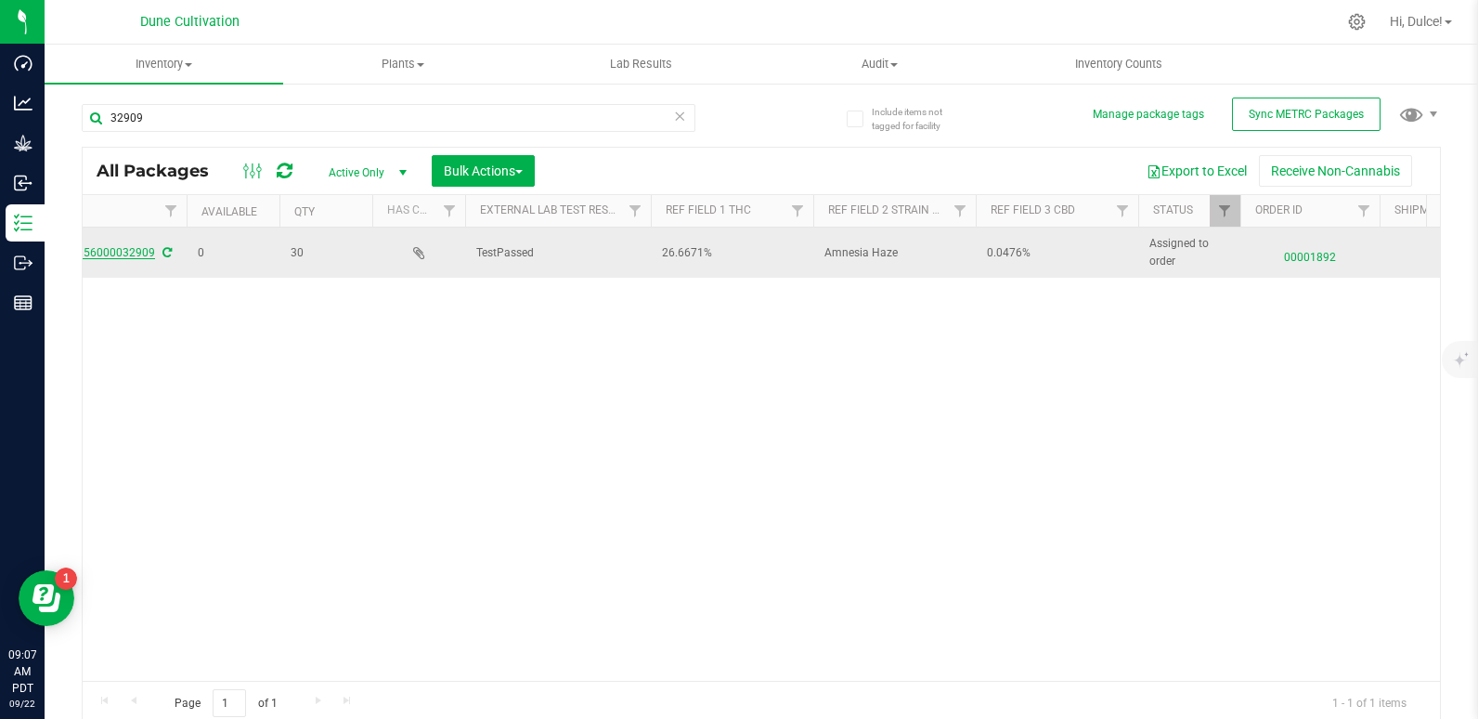
scroll to position [0, 0]
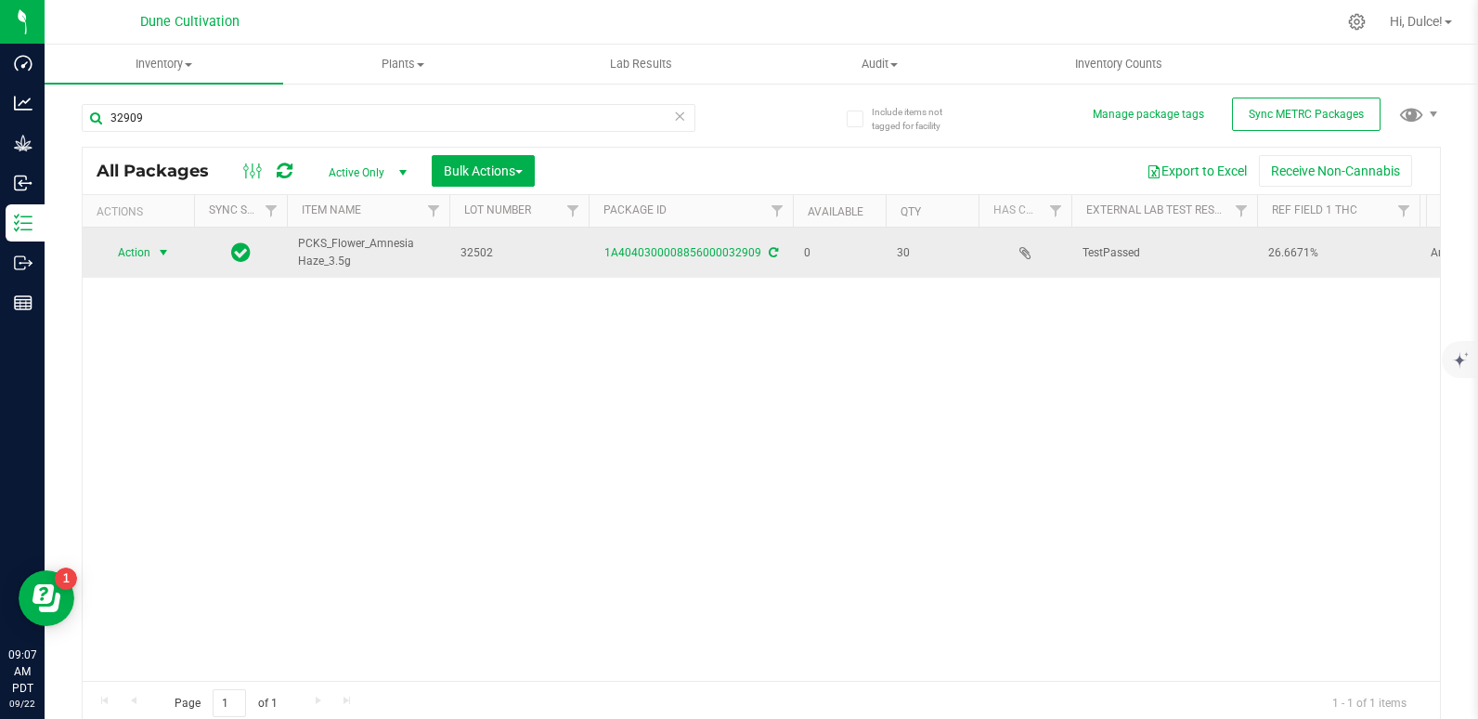
click at [119, 251] on span "Action" at bounding box center [126, 253] width 50 height 26
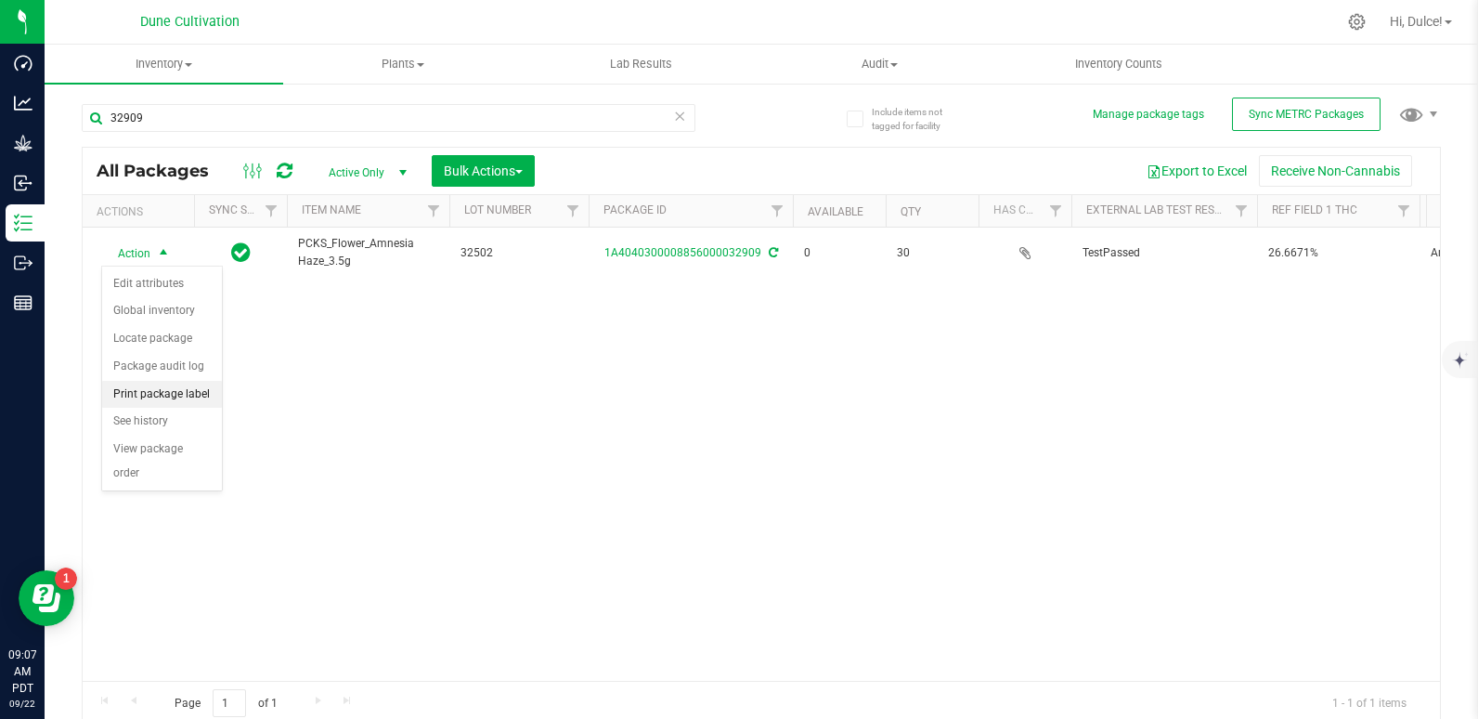
click at [175, 390] on li "Print package label" at bounding box center [162, 395] width 120 height 28
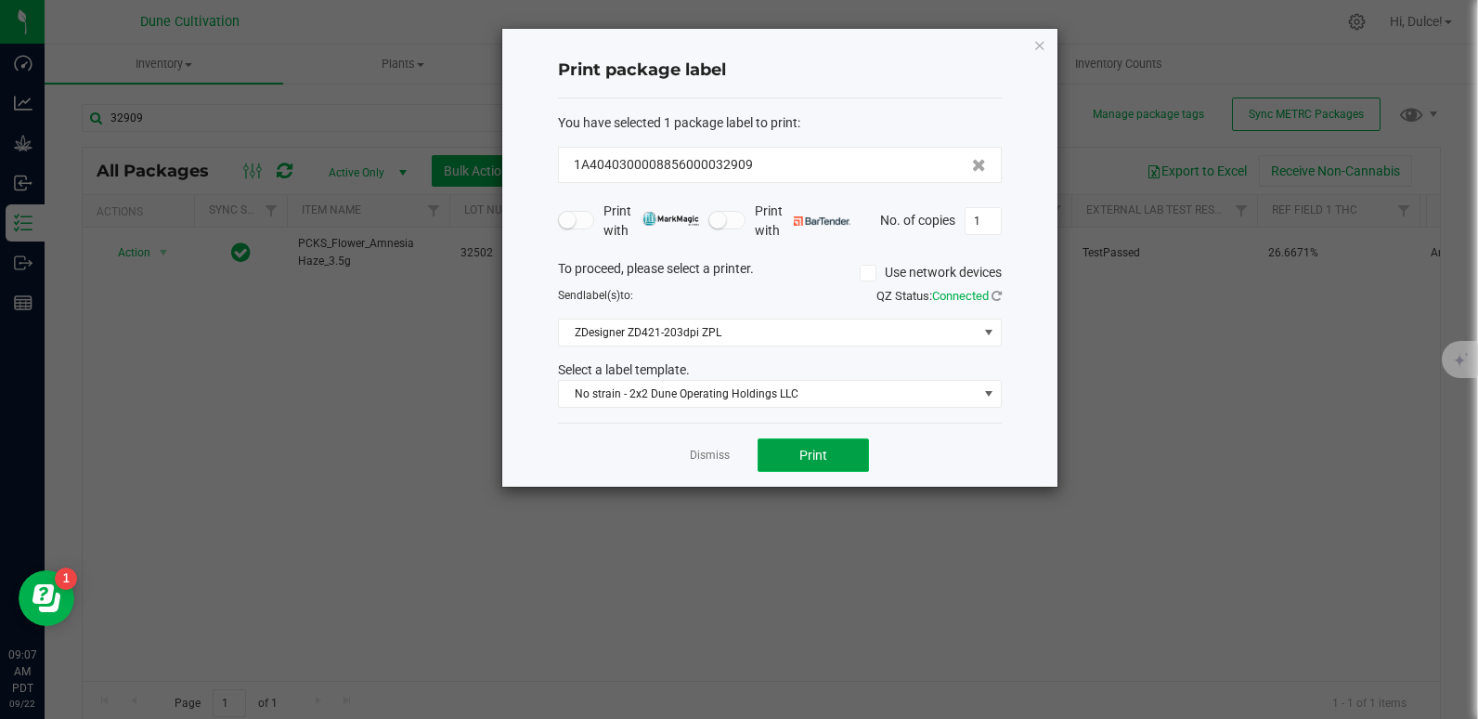
click at [840, 439] on button "Print" at bounding box center [813, 454] width 111 height 33
click at [1033, 48] on icon "button" at bounding box center [1039, 44] width 13 height 22
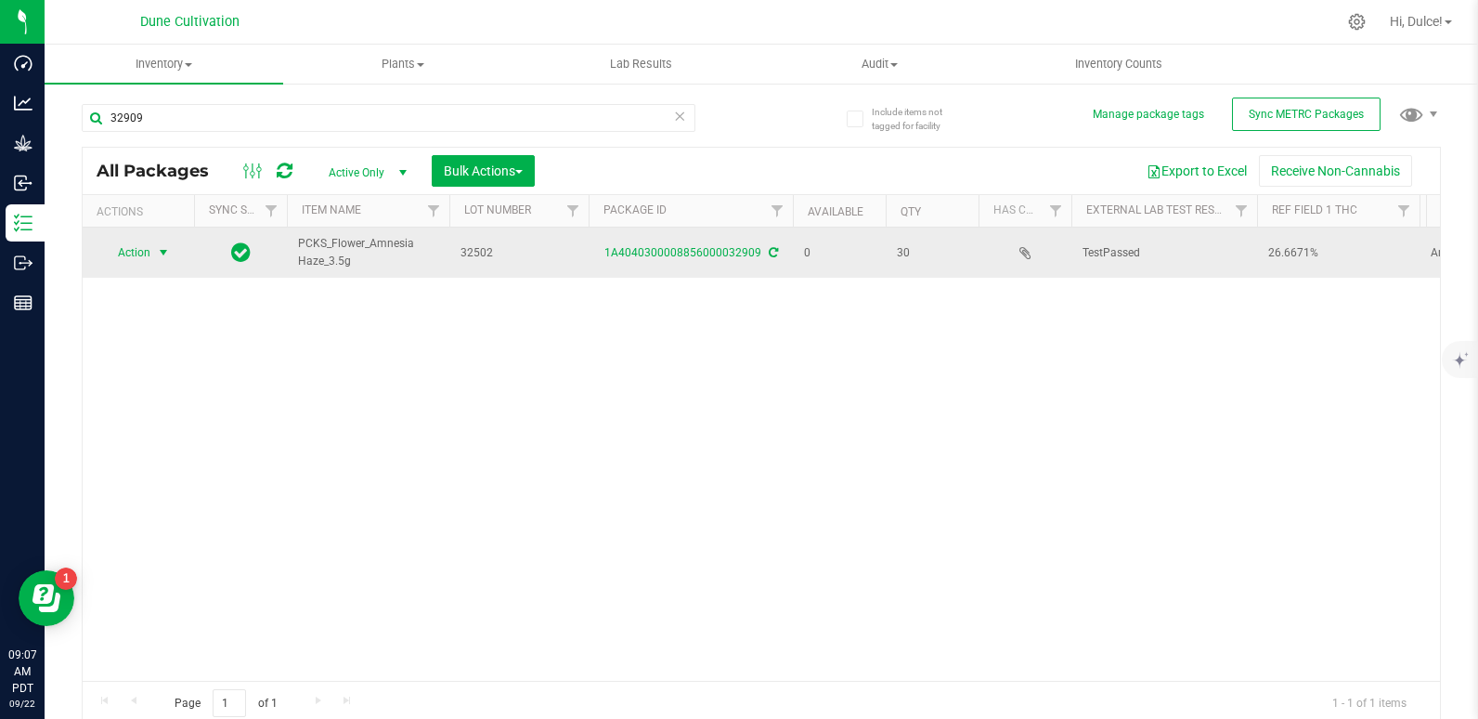
click at [123, 247] on span "Action" at bounding box center [126, 253] width 50 height 26
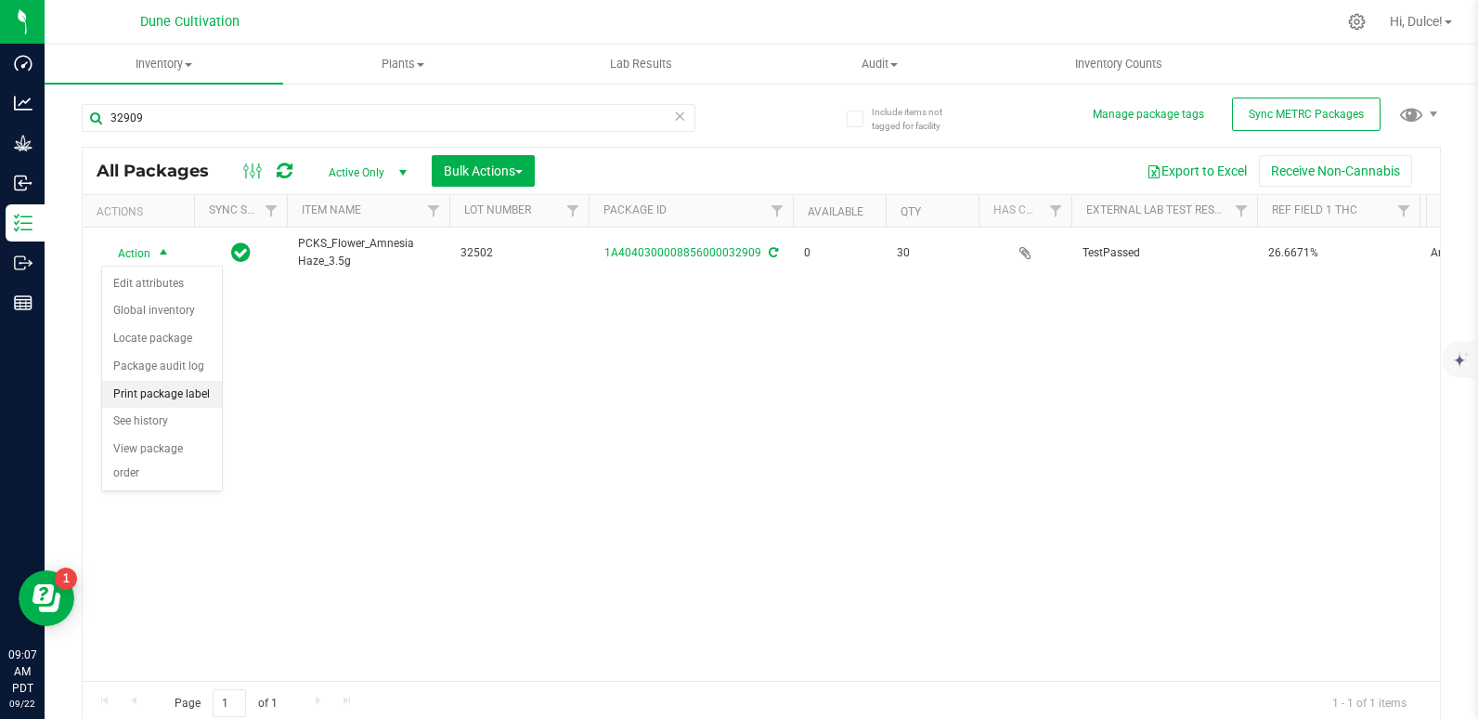
click at [189, 390] on li "Print package label" at bounding box center [162, 395] width 120 height 28
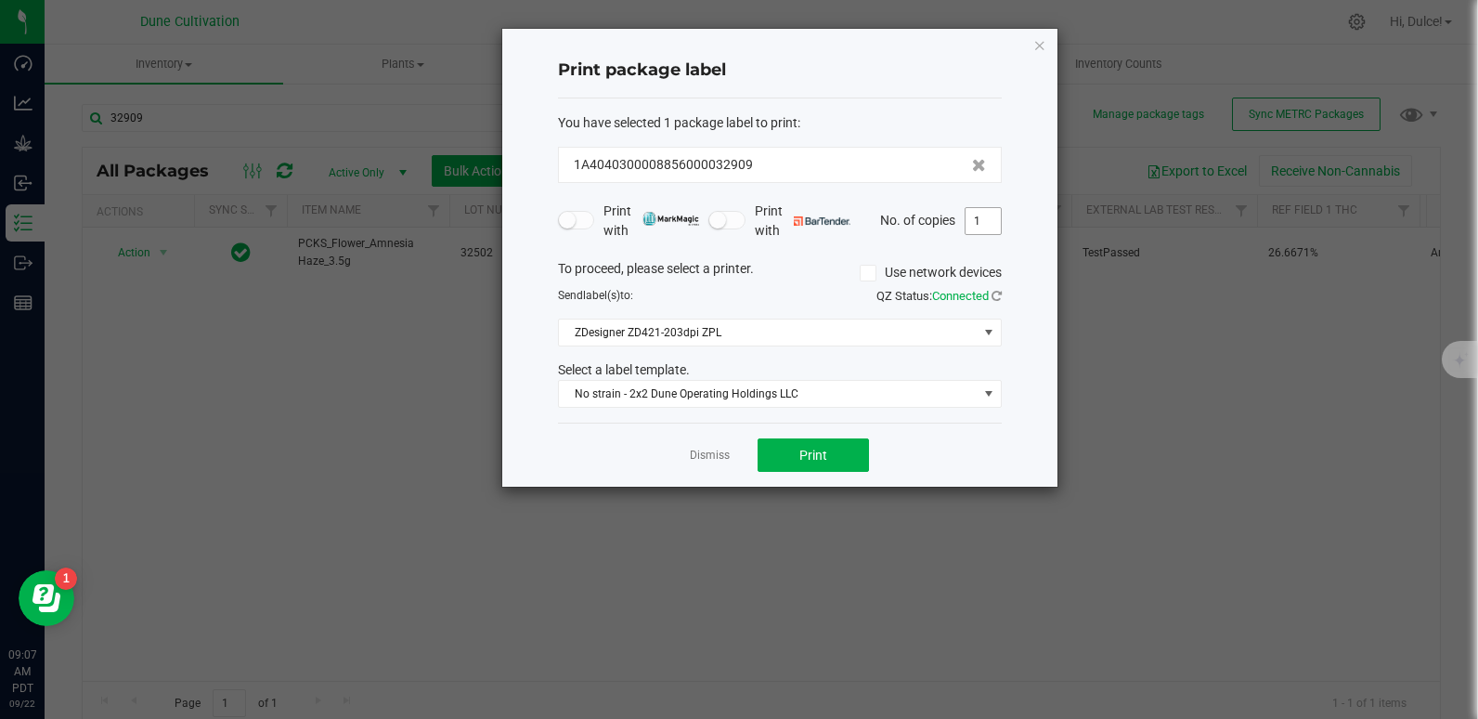
click at [988, 213] on input "1" at bounding box center [983, 221] width 35 height 26
type input "30"
click at [819, 452] on span "Print" at bounding box center [813, 454] width 28 height 15
click at [1033, 46] on icon "button" at bounding box center [1039, 44] width 13 height 22
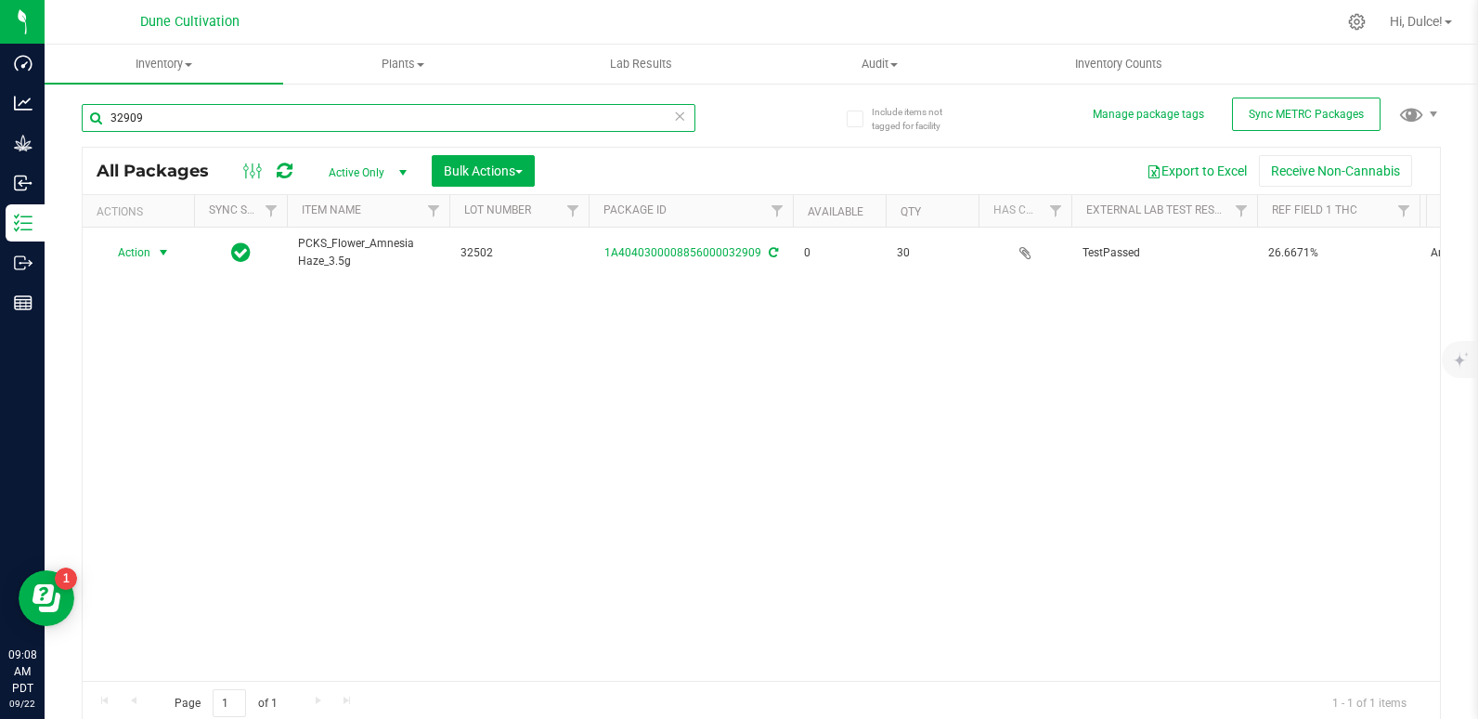
click at [344, 108] on input "32909" at bounding box center [389, 118] width 614 height 28
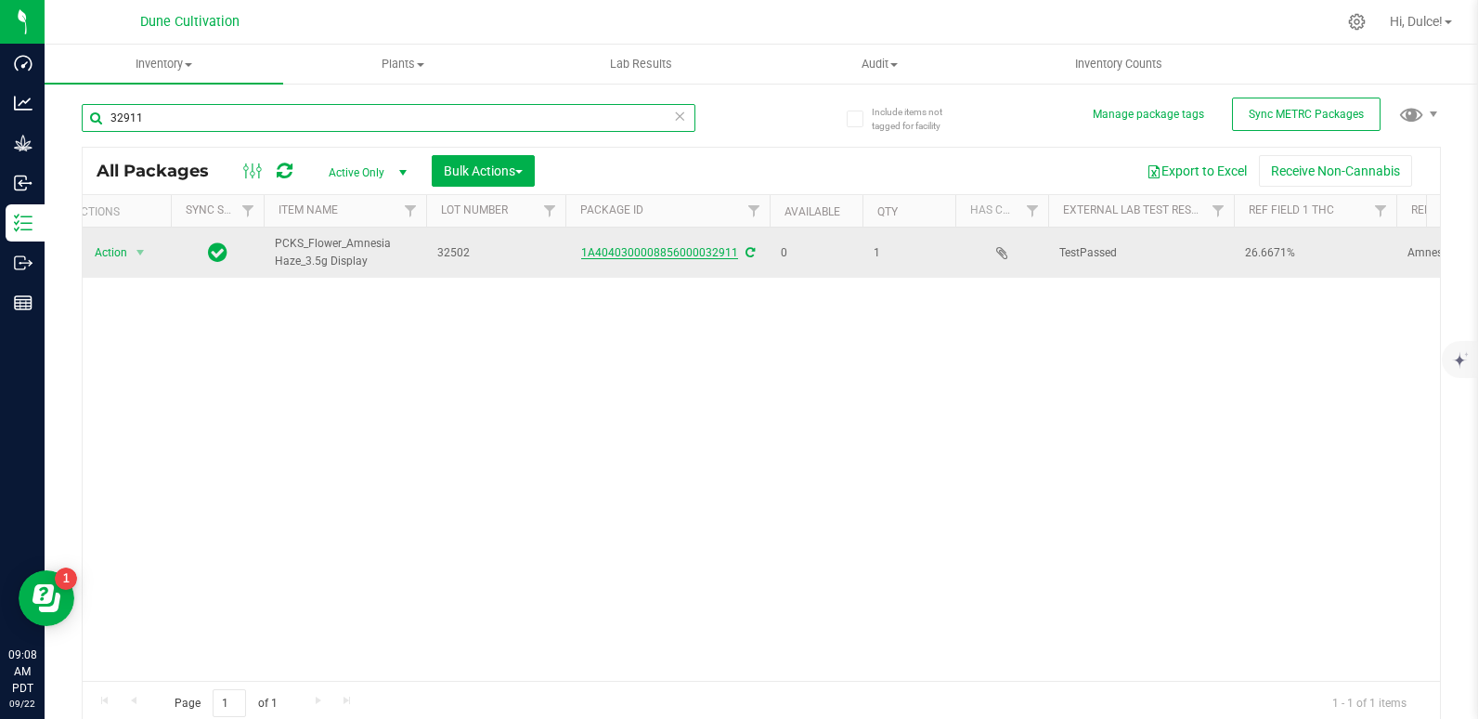
type input "32911"
click at [658, 255] on link "1A4040300008856000032911" at bounding box center [659, 252] width 157 height 13
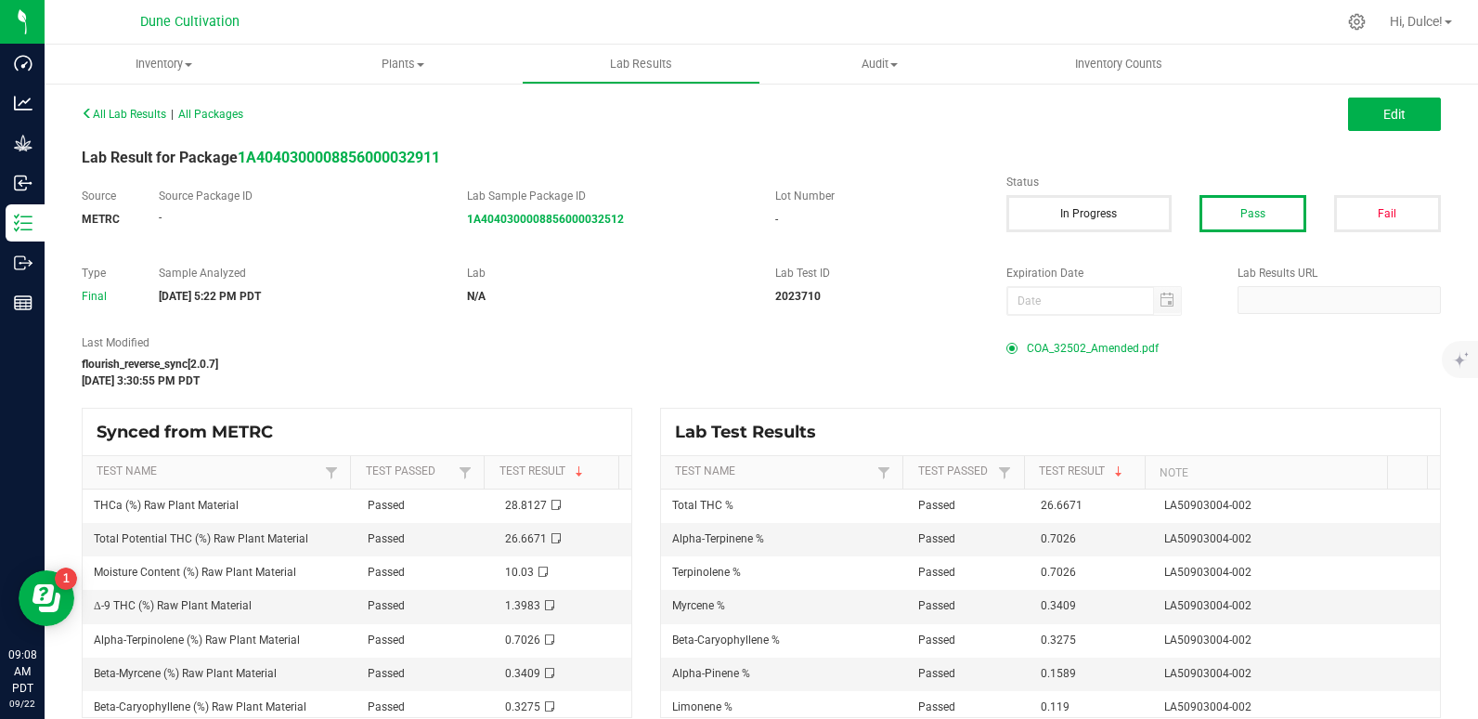
click at [1031, 352] on span "COA_32502_Amended.pdf" at bounding box center [1093, 348] width 132 height 28
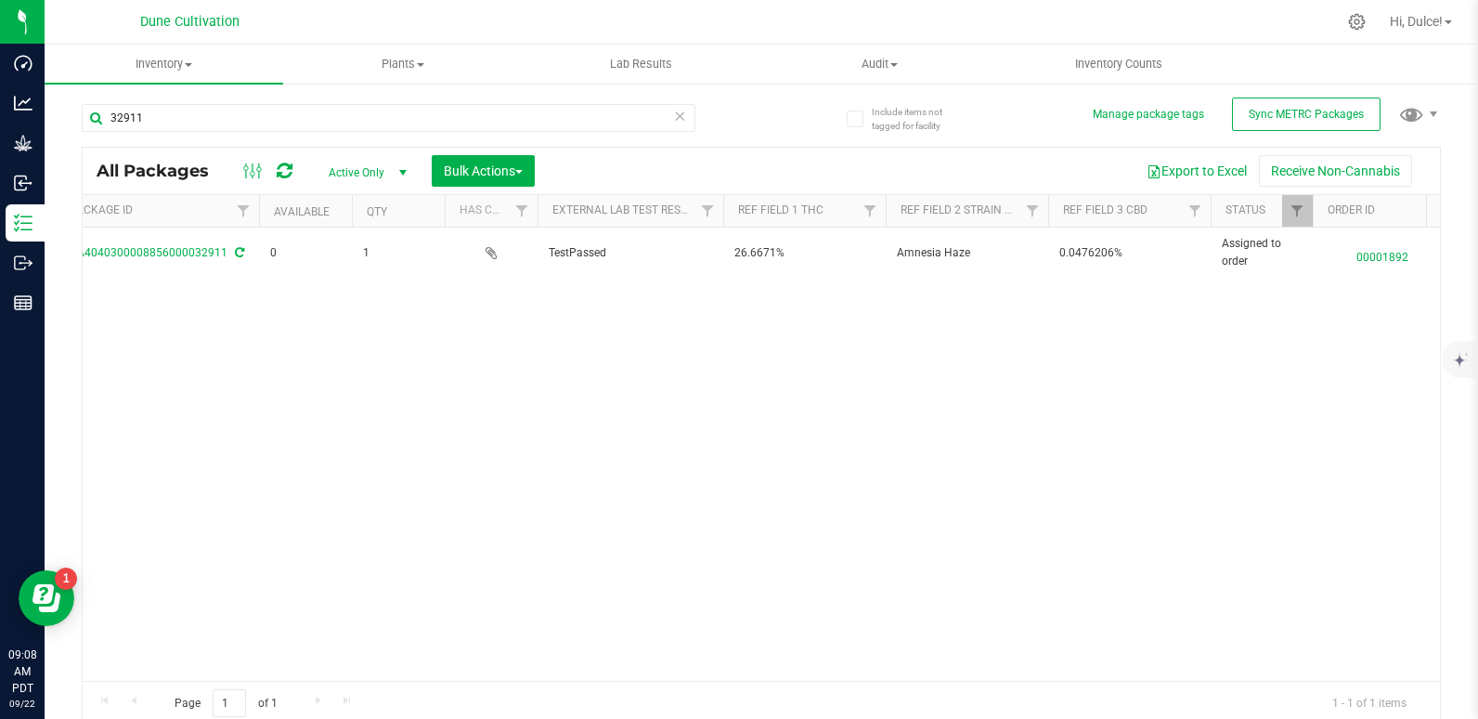
scroll to position [0, 535]
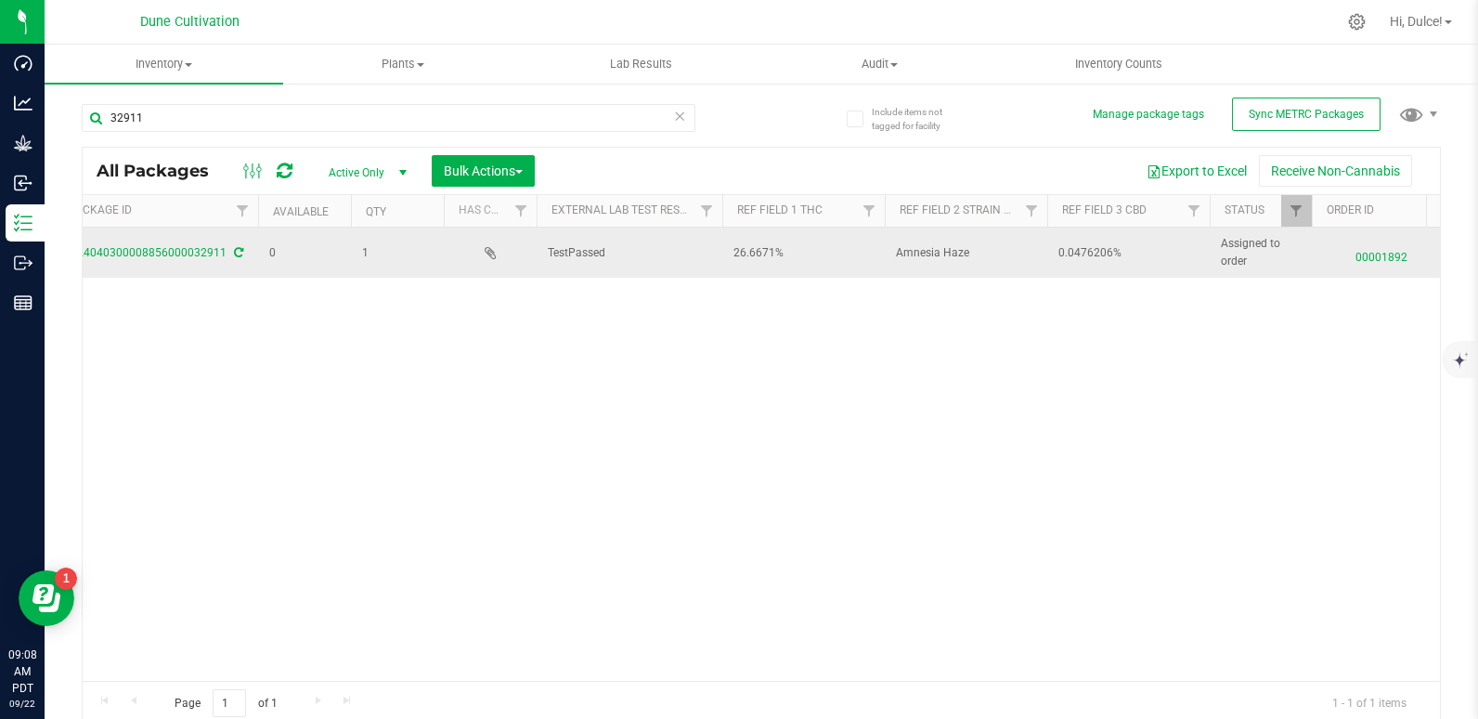
click at [1095, 254] on span "0.0476206%" at bounding box center [1128, 253] width 140 height 18
click at [1095, 254] on input "0.0476206%" at bounding box center [1124, 253] width 156 height 29
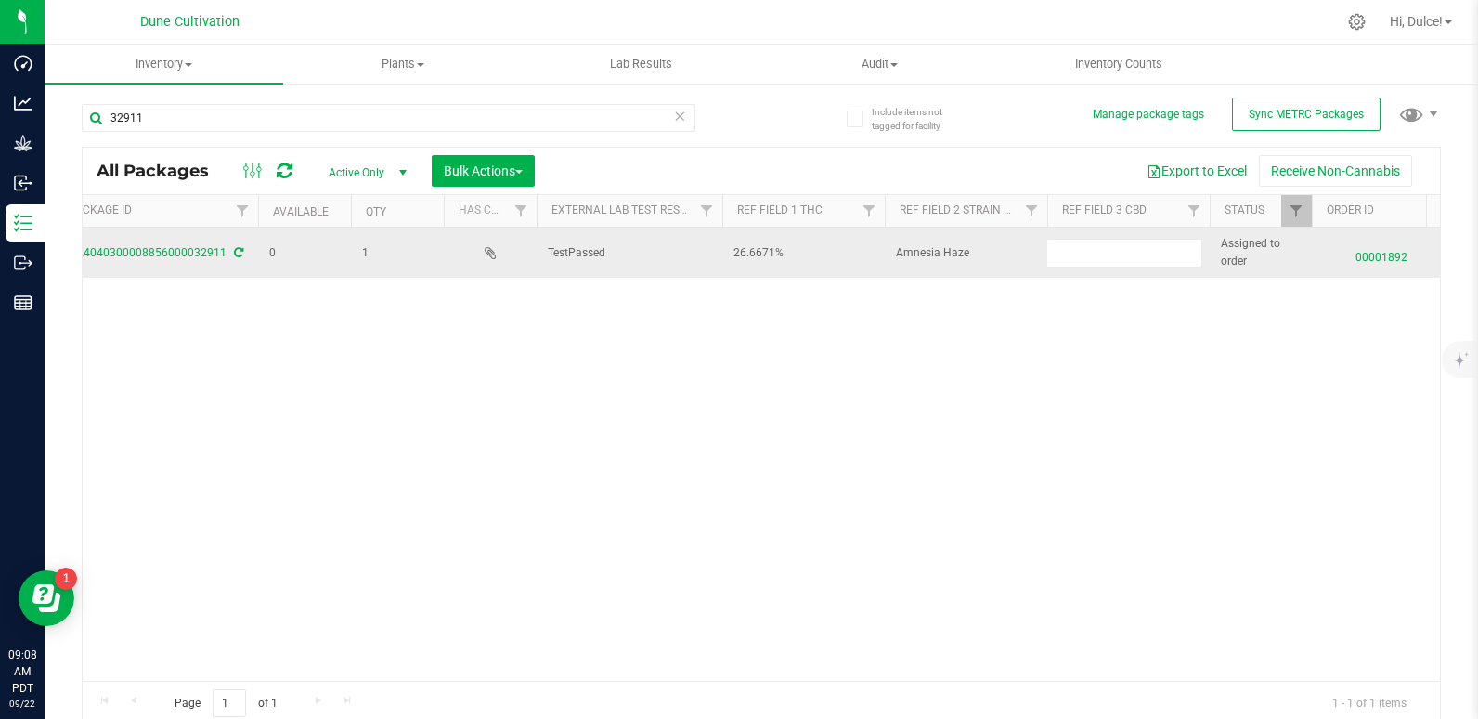
type input "0.0476"
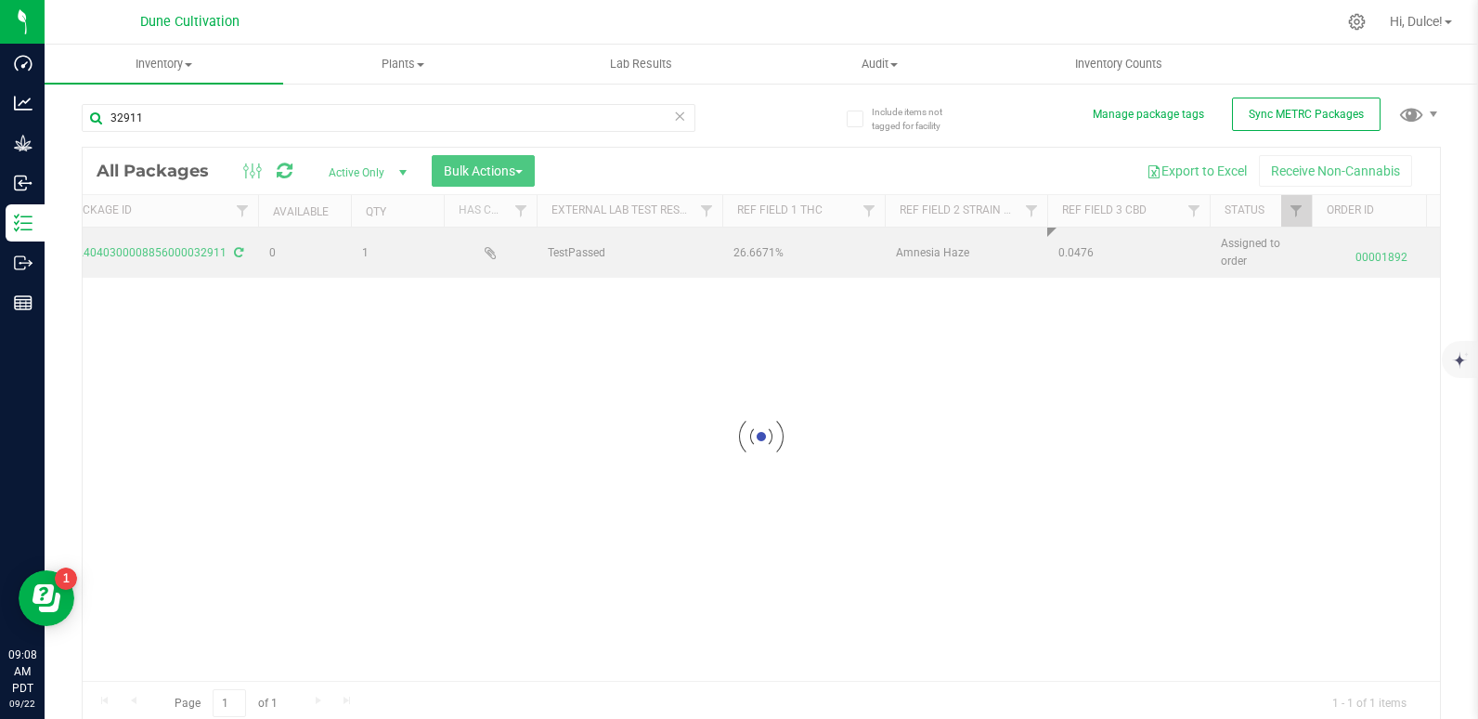
click at [864, 343] on div "Loading... All Packages Active Only Active Only Lab Samples Locked All External…" at bounding box center [761, 436] width 1359 height 579
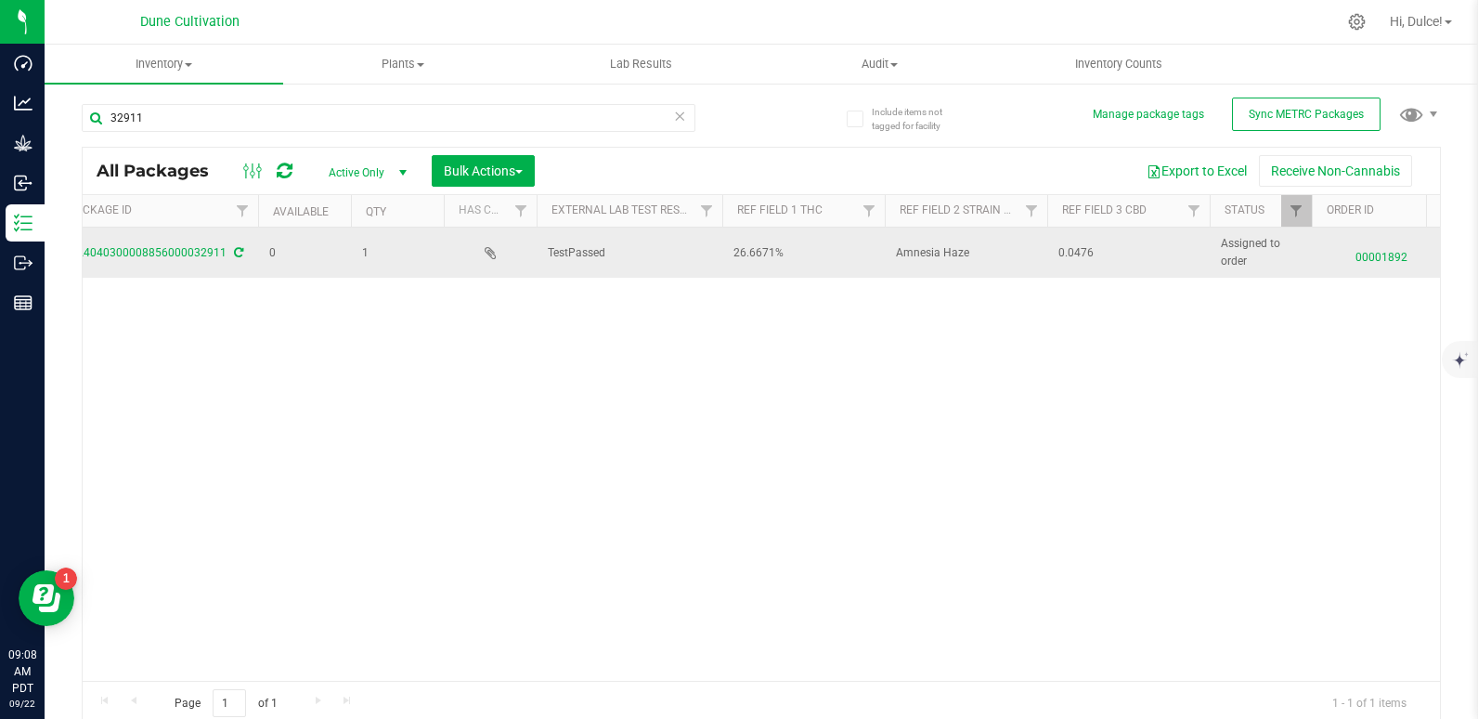
scroll to position [0, 0]
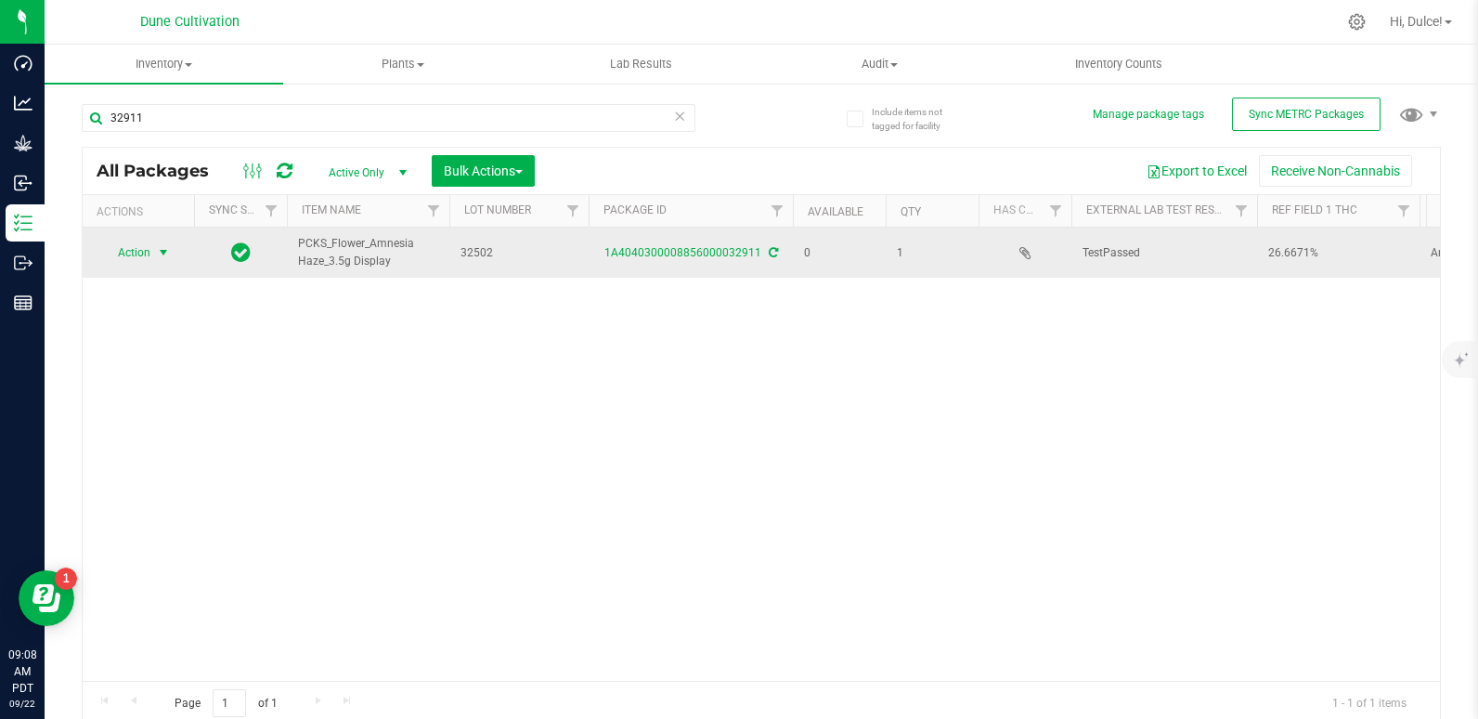
click at [136, 266] on span "Action" at bounding box center [126, 253] width 50 height 26
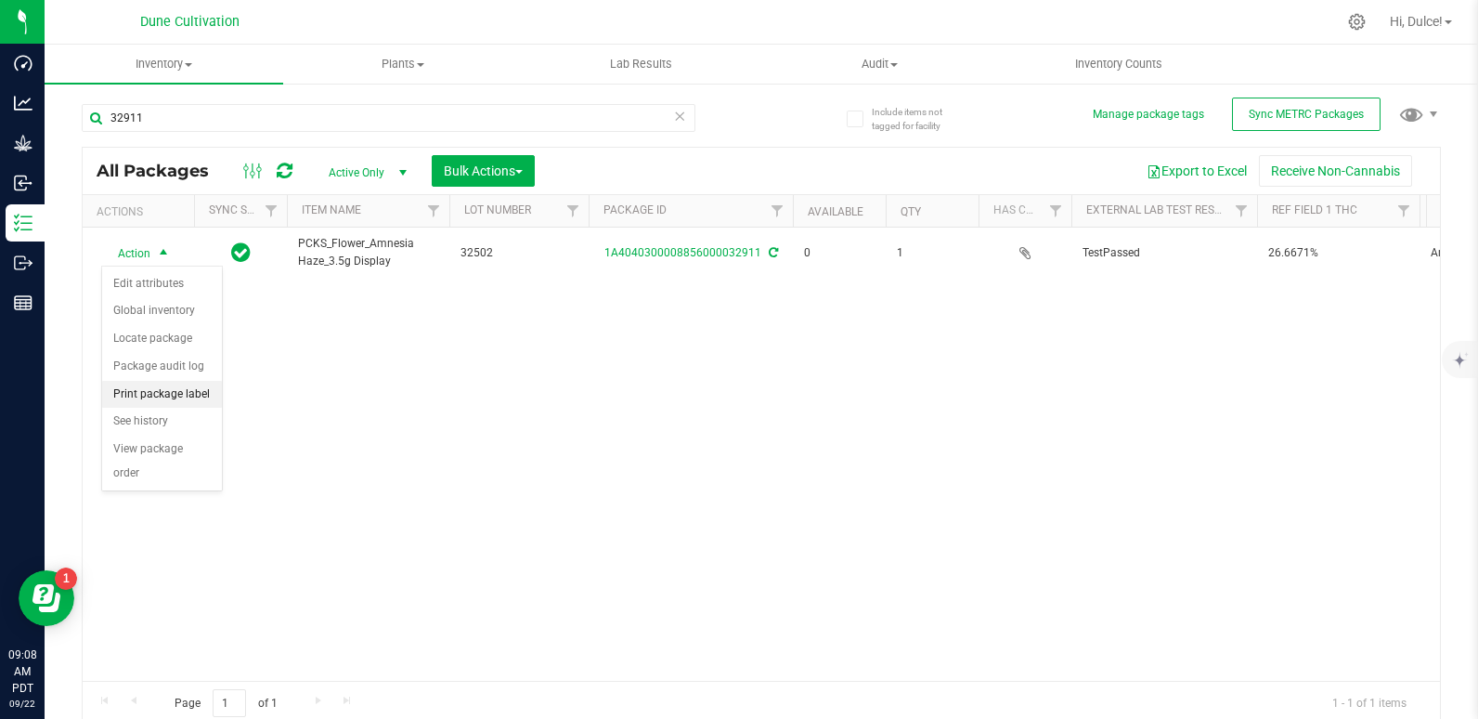
click at [138, 390] on li "Print package label" at bounding box center [162, 395] width 120 height 28
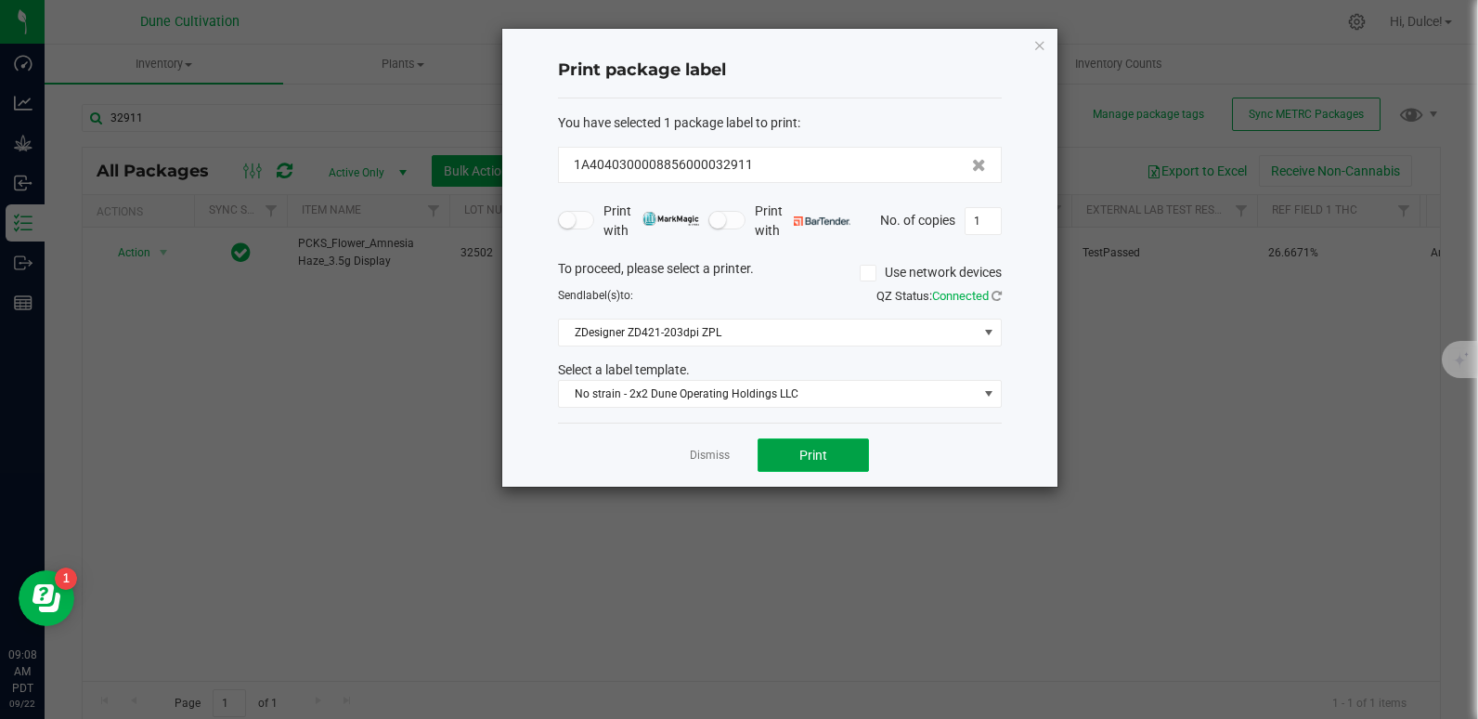
click at [796, 453] on button "Print" at bounding box center [813, 454] width 111 height 33
click at [1040, 44] on icon "button" at bounding box center [1039, 44] width 13 height 22
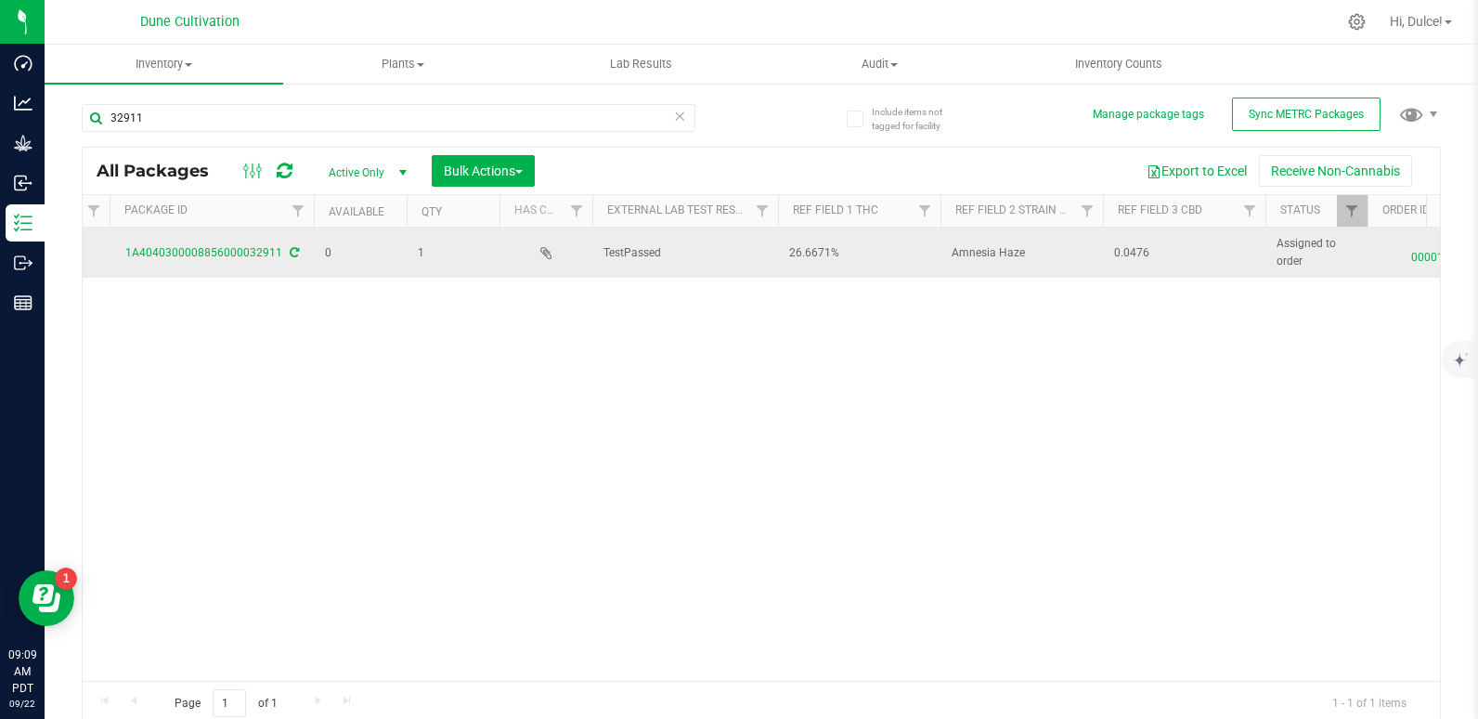
scroll to position [0, 486]
click at [1135, 251] on span "0.0476" at bounding box center [1177, 253] width 140 height 18
type input "0.0476%"
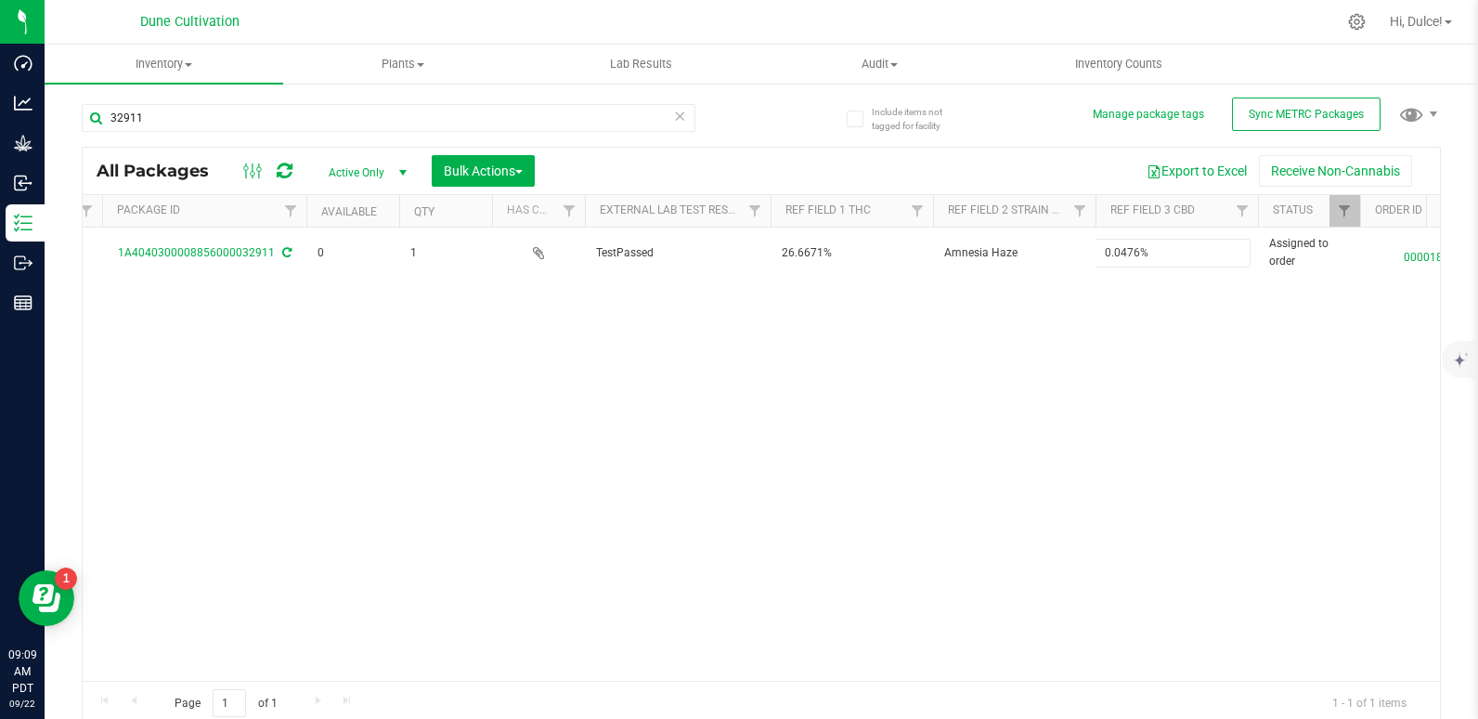
click at [980, 344] on div "All Packages Active Only Active Only Lab Samples Locked All External Internal B…" at bounding box center [761, 436] width 1359 height 579
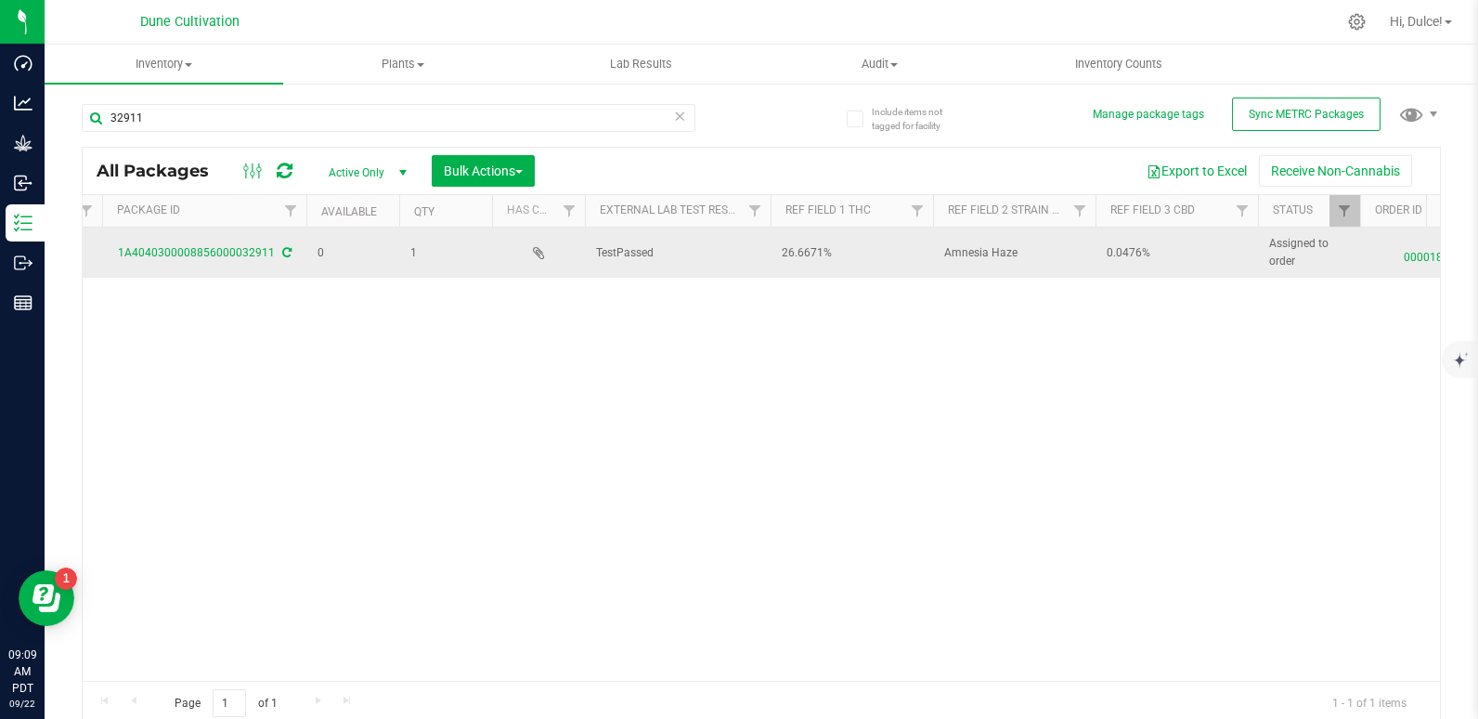
scroll to position [0, 0]
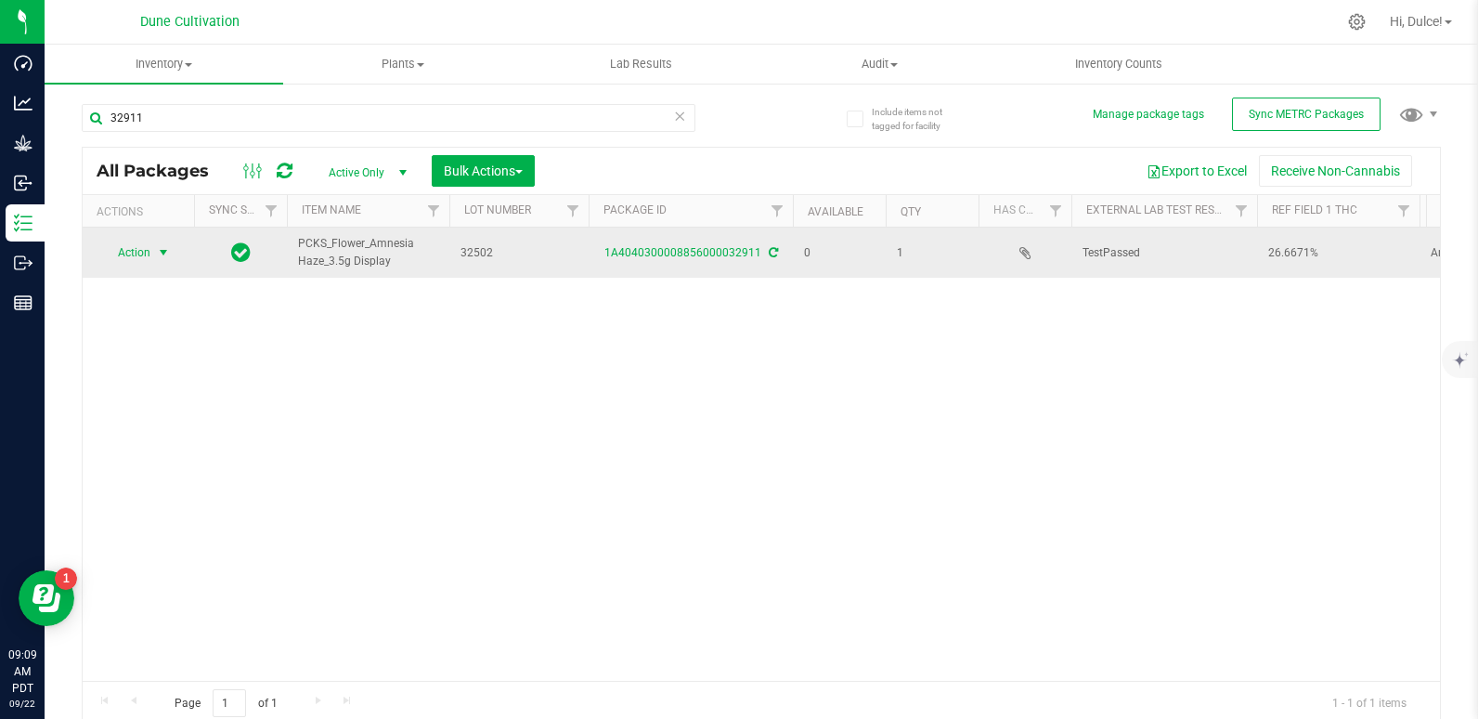
click at [113, 254] on span "Action" at bounding box center [126, 253] width 50 height 26
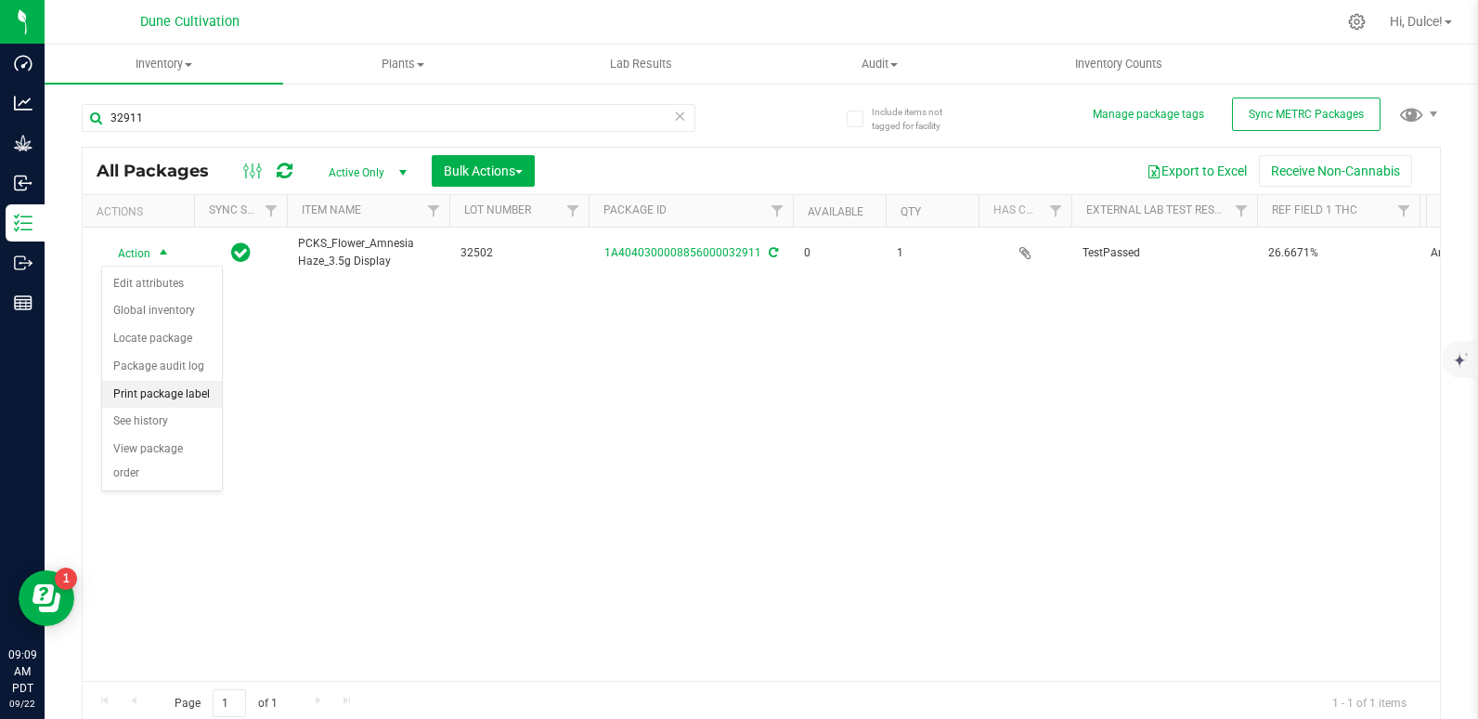
click at [129, 390] on li "Print package label" at bounding box center [162, 395] width 120 height 28
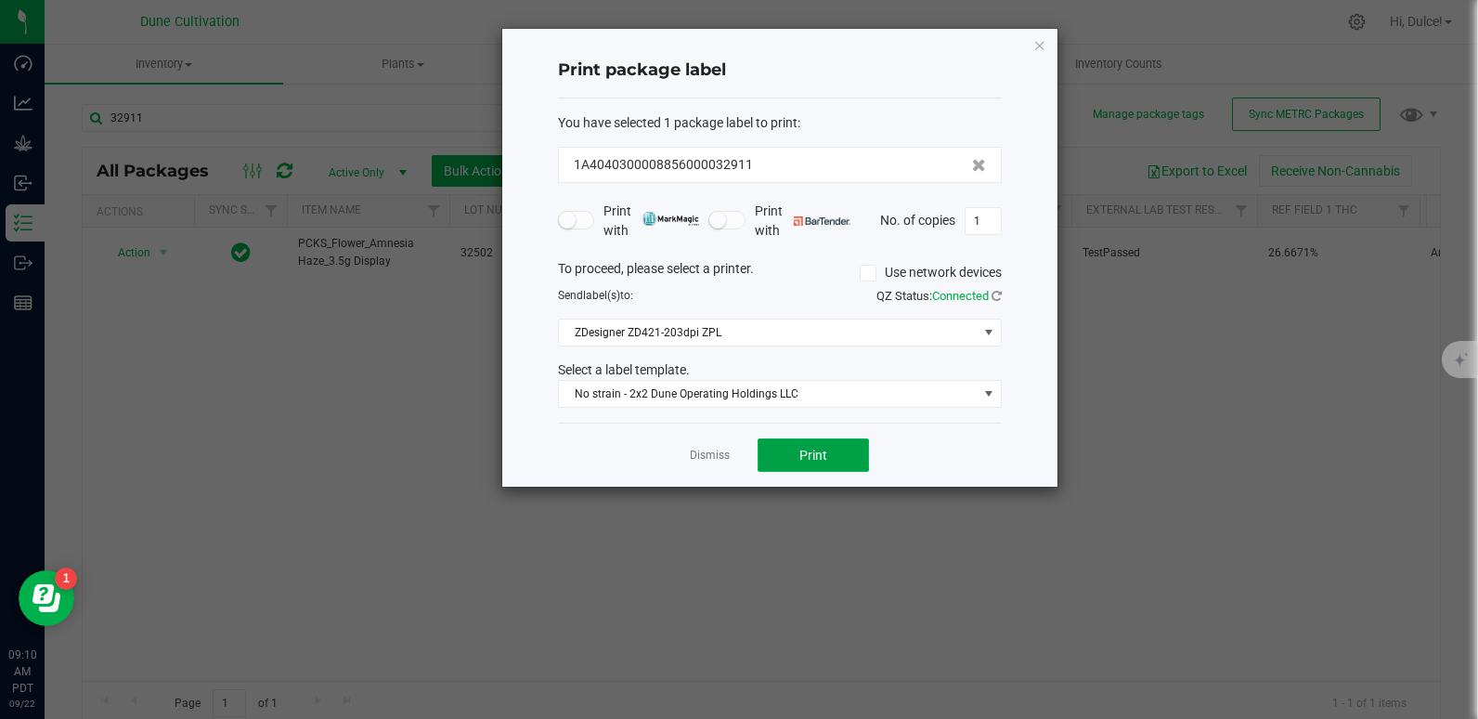
click at [840, 465] on button "Print" at bounding box center [813, 454] width 111 height 33
click at [1045, 55] on icon "button" at bounding box center [1039, 44] width 13 height 22
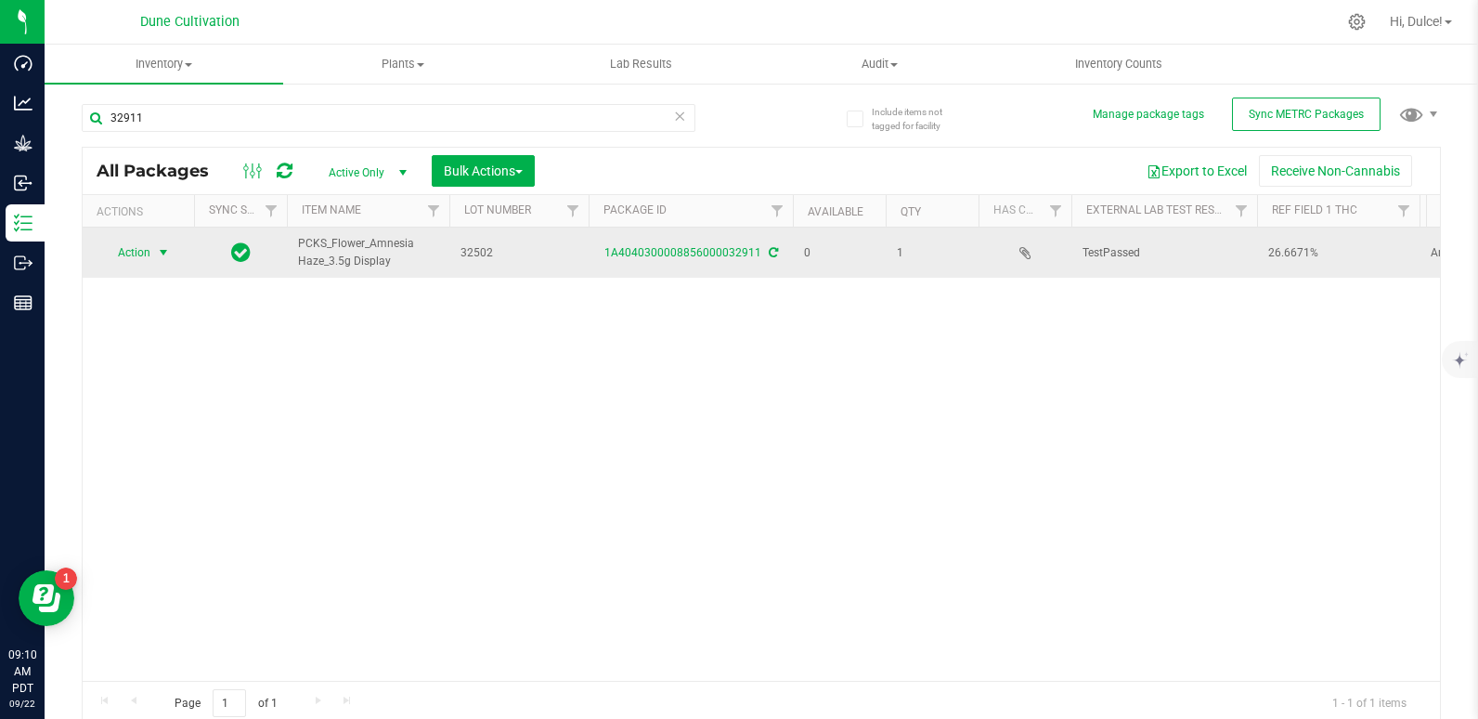
click at [124, 256] on span "Action" at bounding box center [126, 253] width 50 height 26
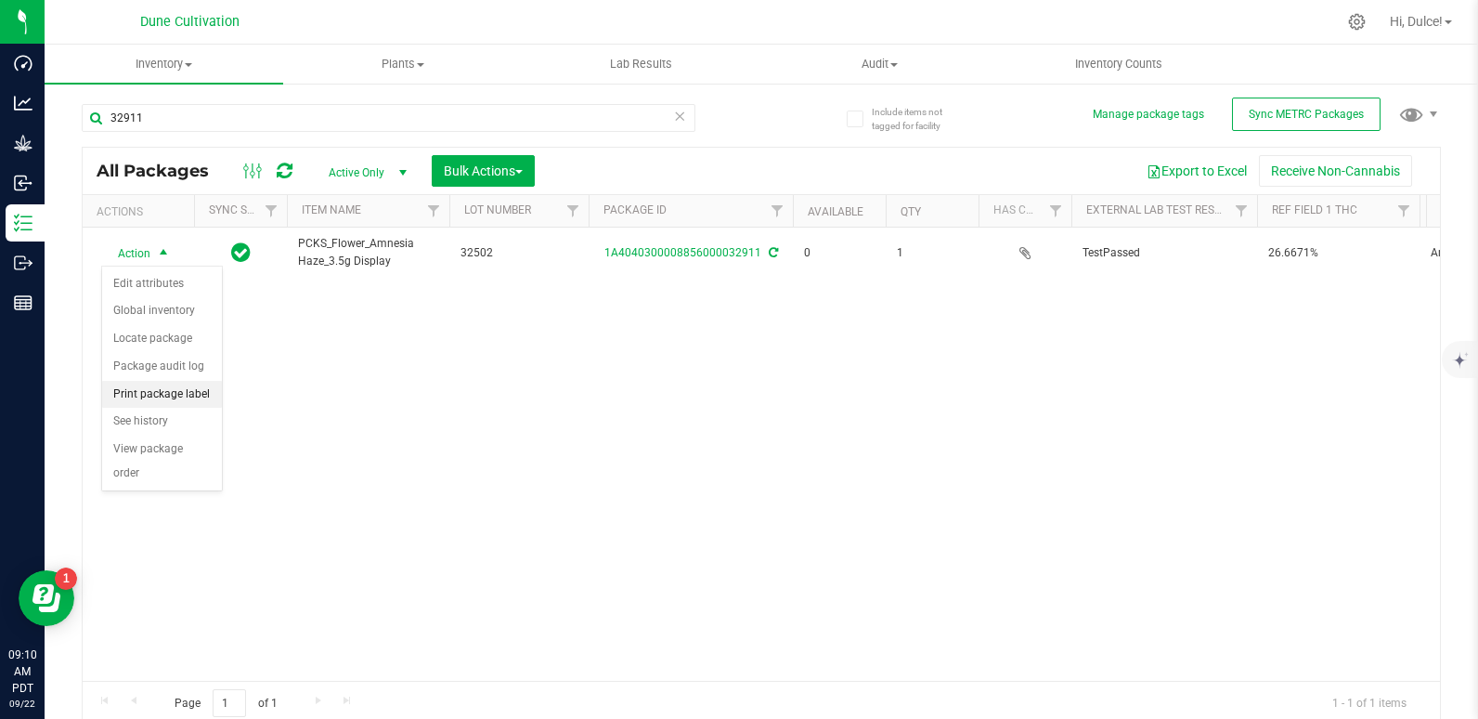
click at [167, 393] on li "Print package label" at bounding box center [162, 395] width 120 height 28
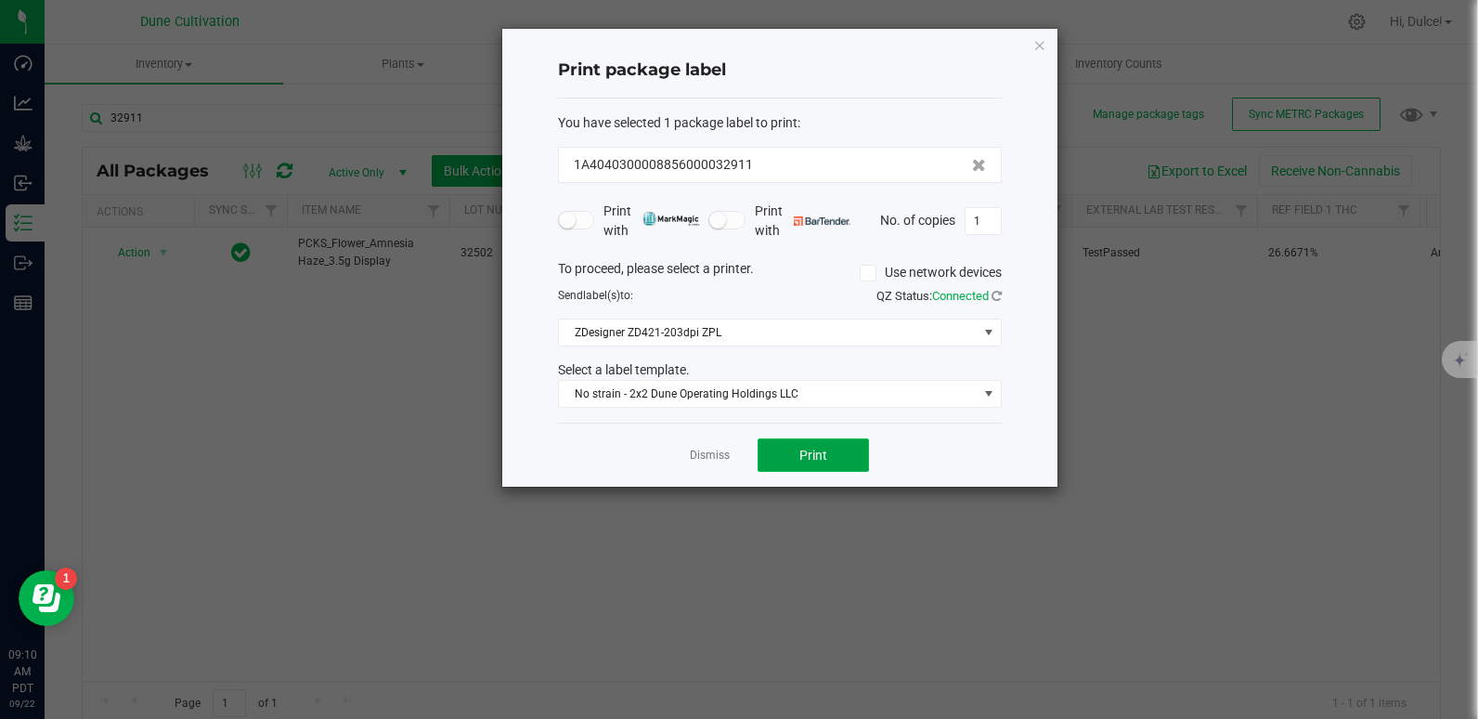
click at [805, 465] on button "Print" at bounding box center [813, 454] width 111 height 33
click at [1039, 45] on icon "button" at bounding box center [1039, 44] width 13 height 22
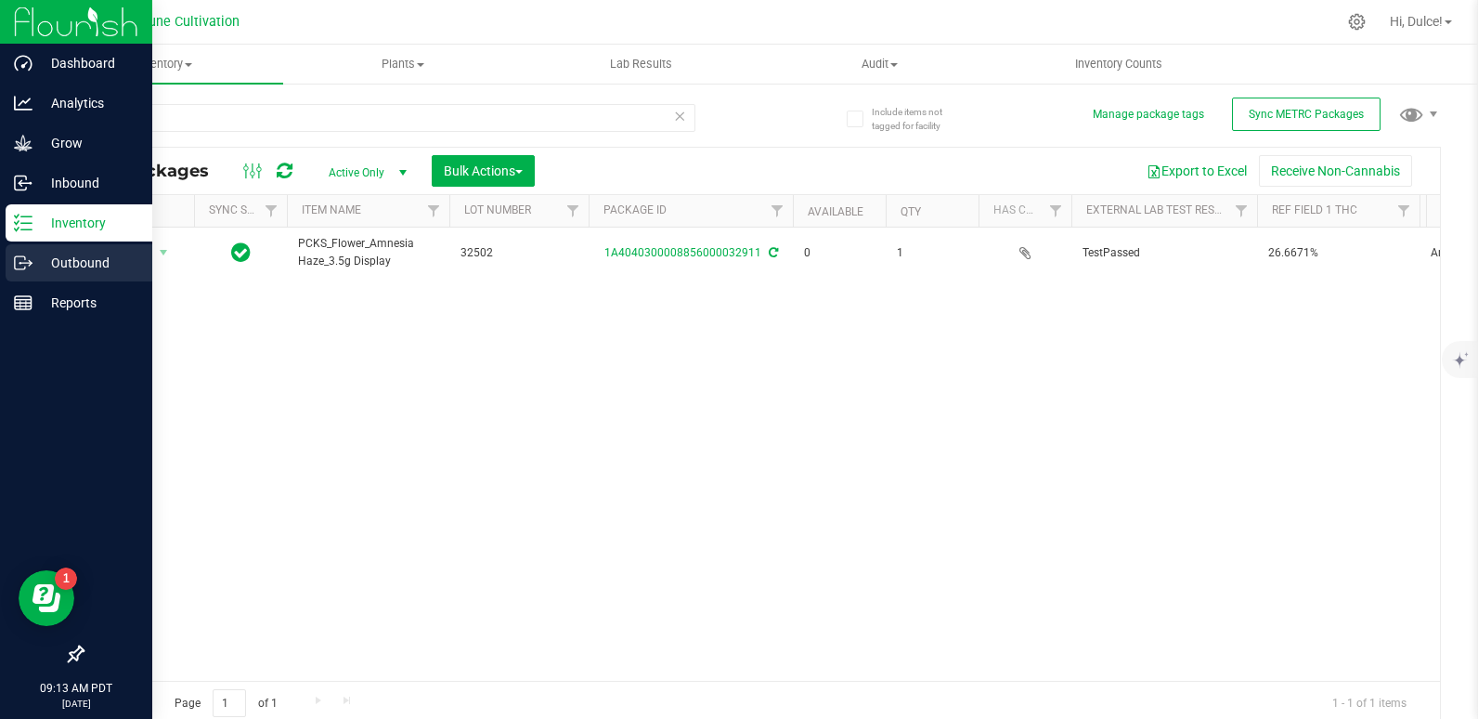
click at [56, 261] on p "Outbound" at bounding box center [87, 263] width 111 height 22
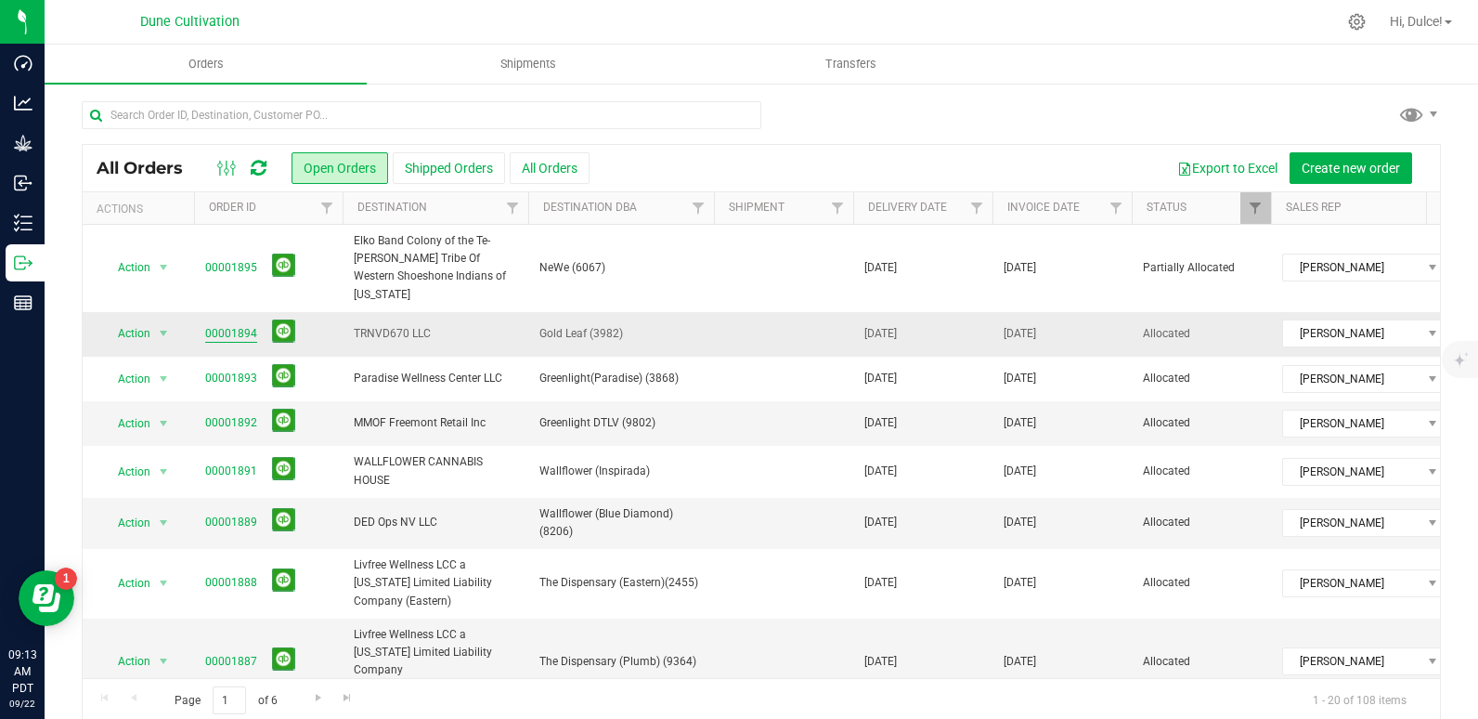
click at [239, 325] on link "00001894" at bounding box center [231, 334] width 52 height 18
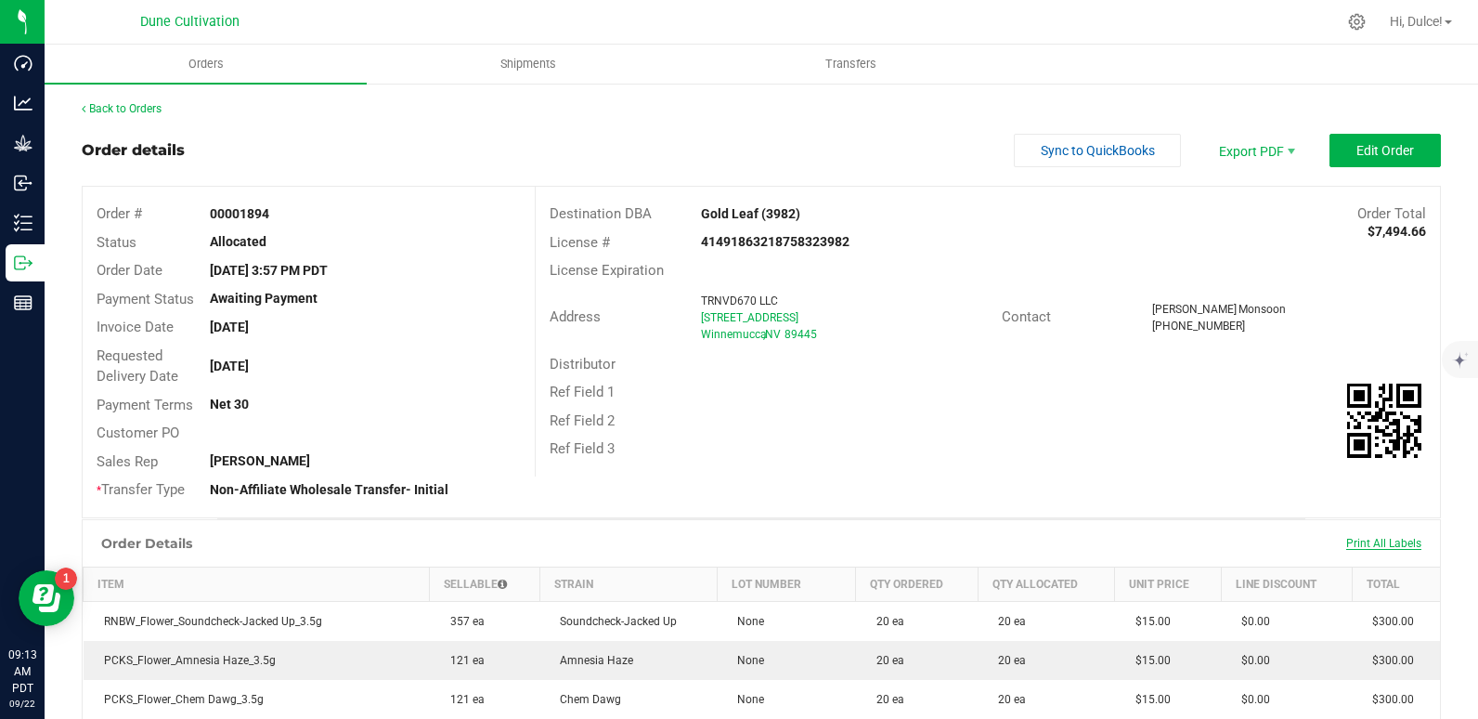
click at [1381, 544] on span "Print All Labels" at bounding box center [1383, 543] width 75 height 13
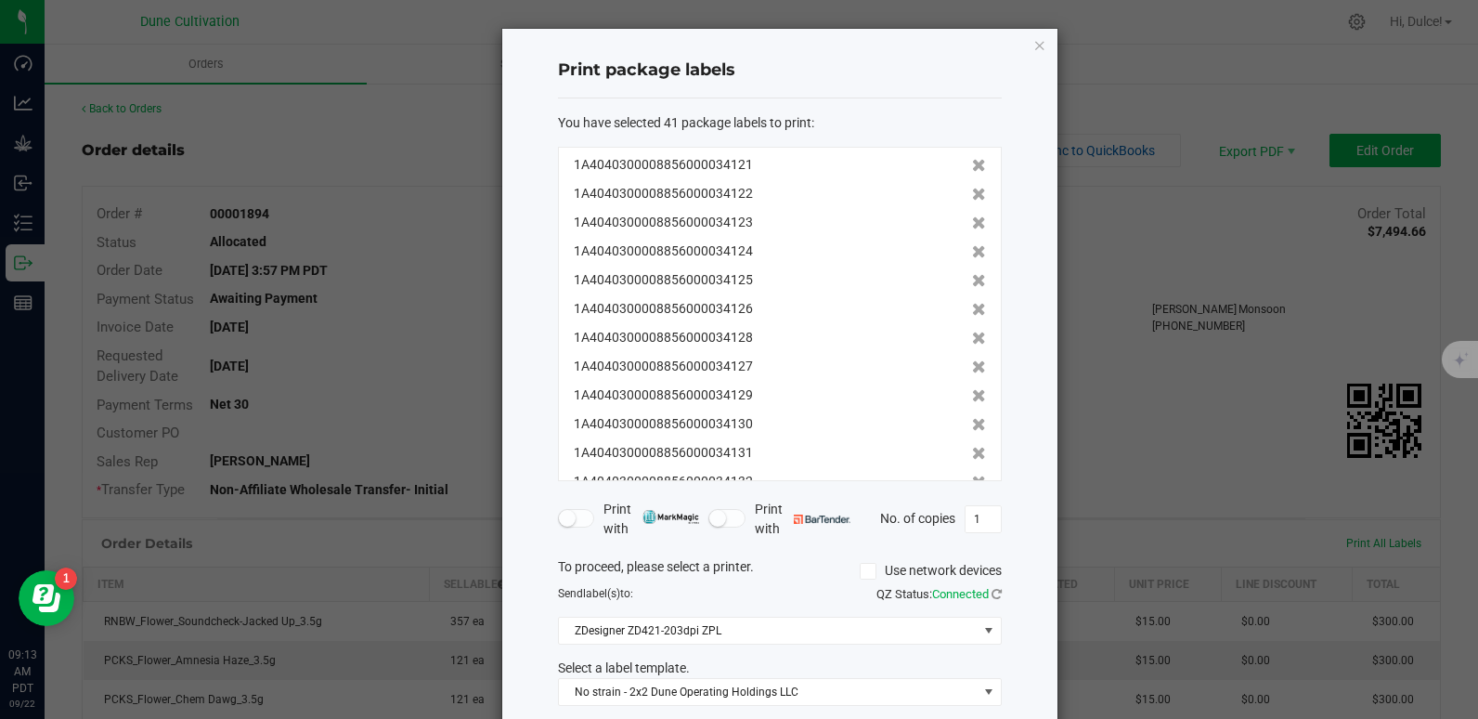
scroll to position [95, 0]
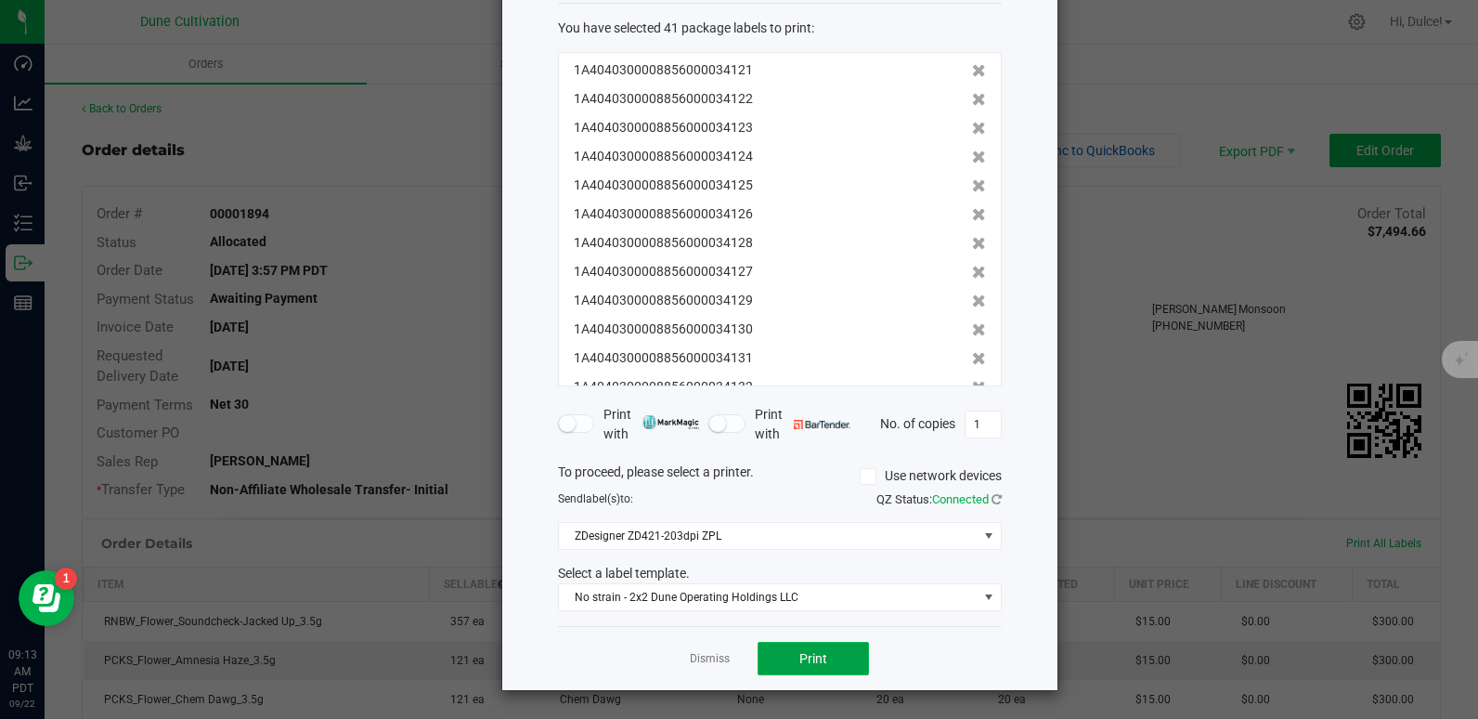
click at [780, 657] on button "Print" at bounding box center [813, 658] width 111 height 33
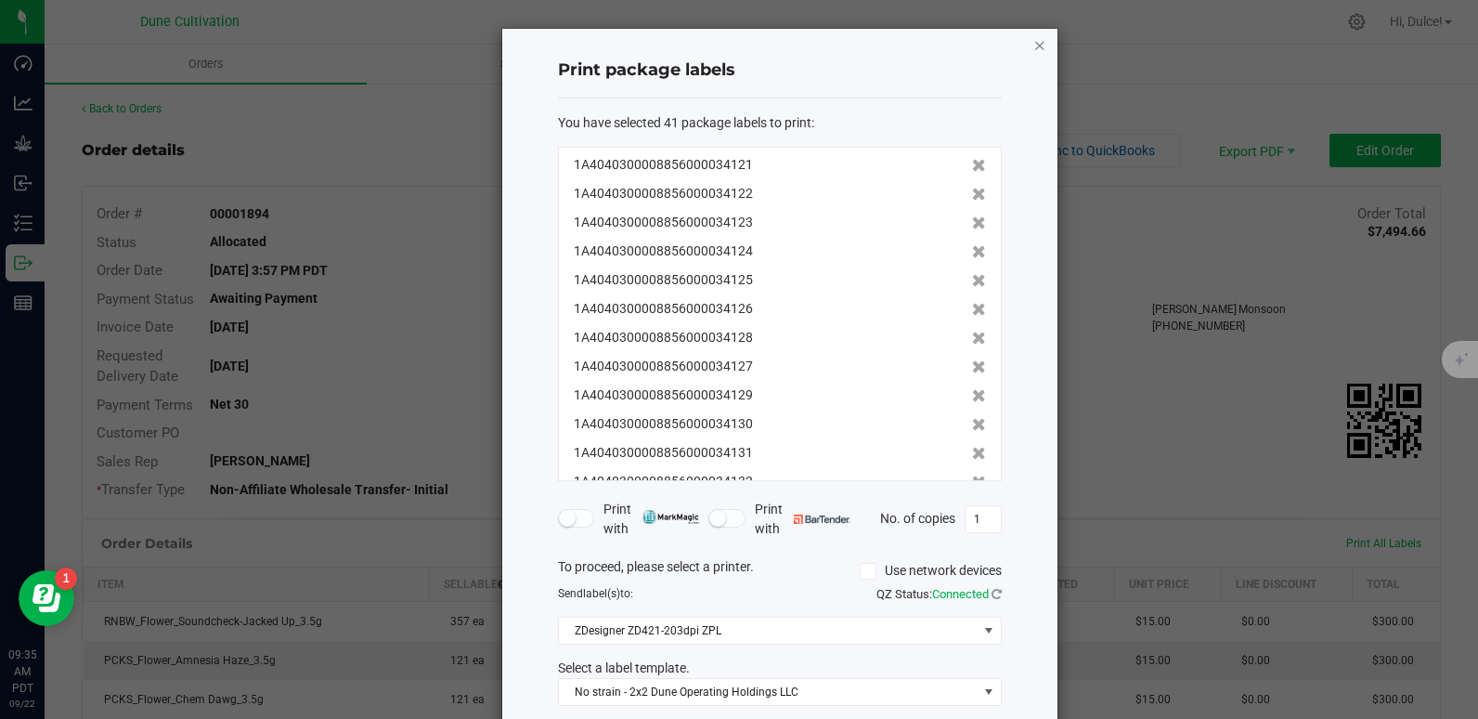
click at [1033, 43] on icon "button" at bounding box center [1039, 44] width 13 height 22
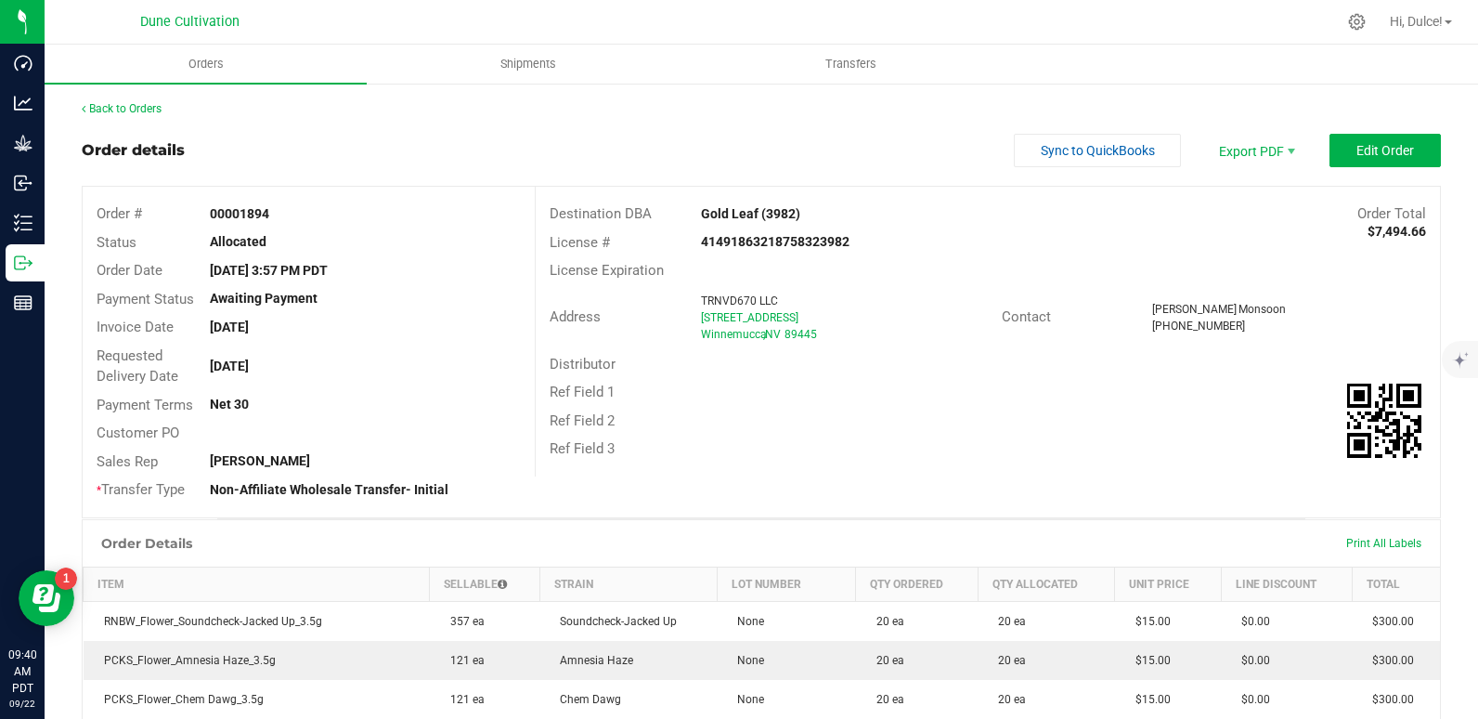
click at [1029, 43] on nav "Dune Cultivation Hi, Dulce!" at bounding box center [761, 22] width 1433 height 45
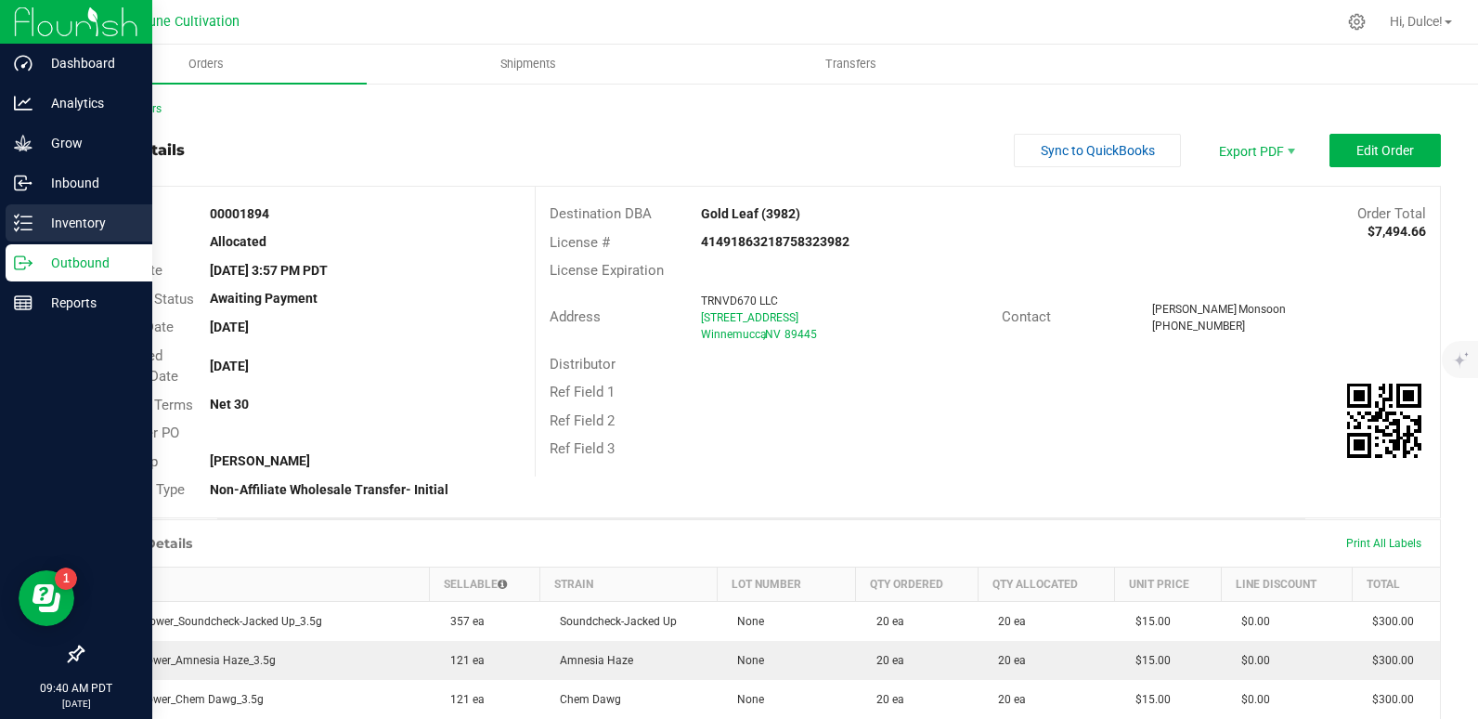
click at [9, 212] on div "Inventory" at bounding box center [79, 222] width 147 height 37
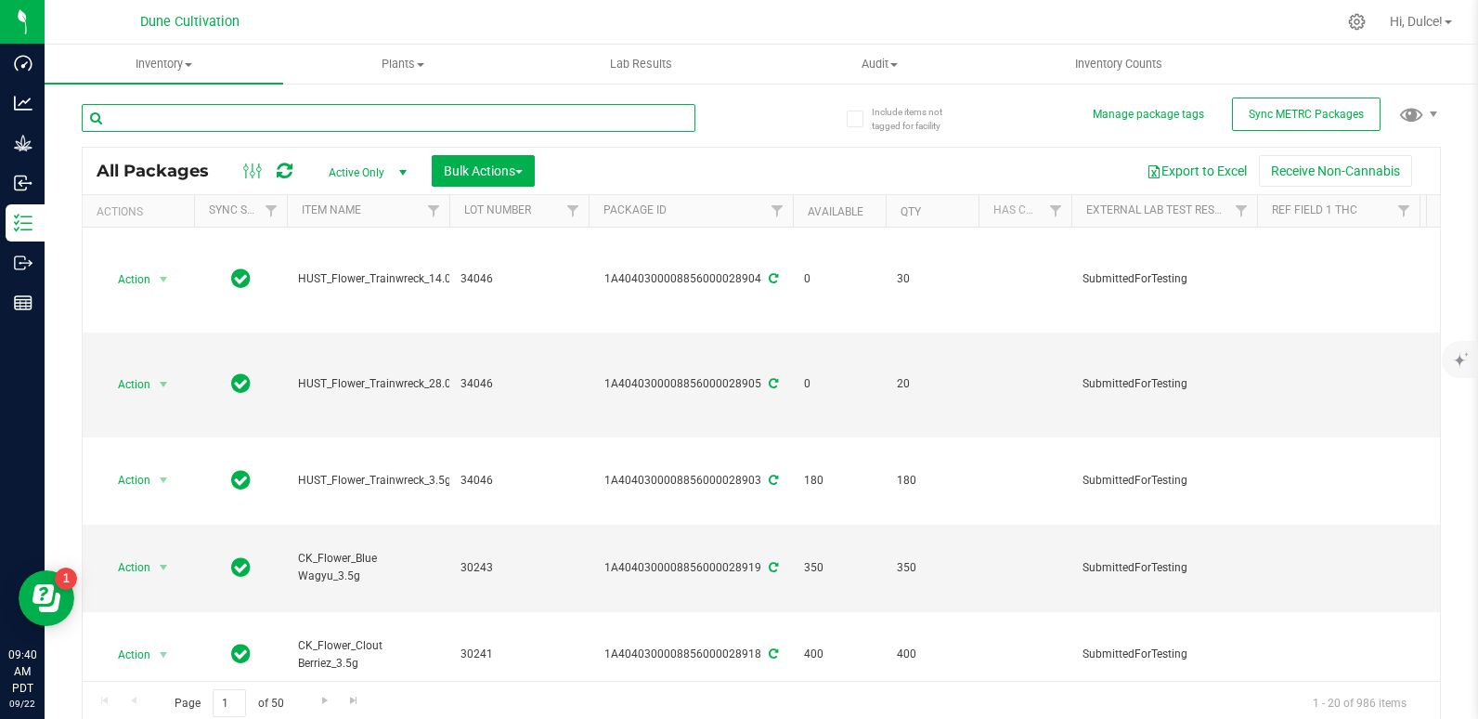
click at [203, 118] on input "text" at bounding box center [389, 118] width 614 height 28
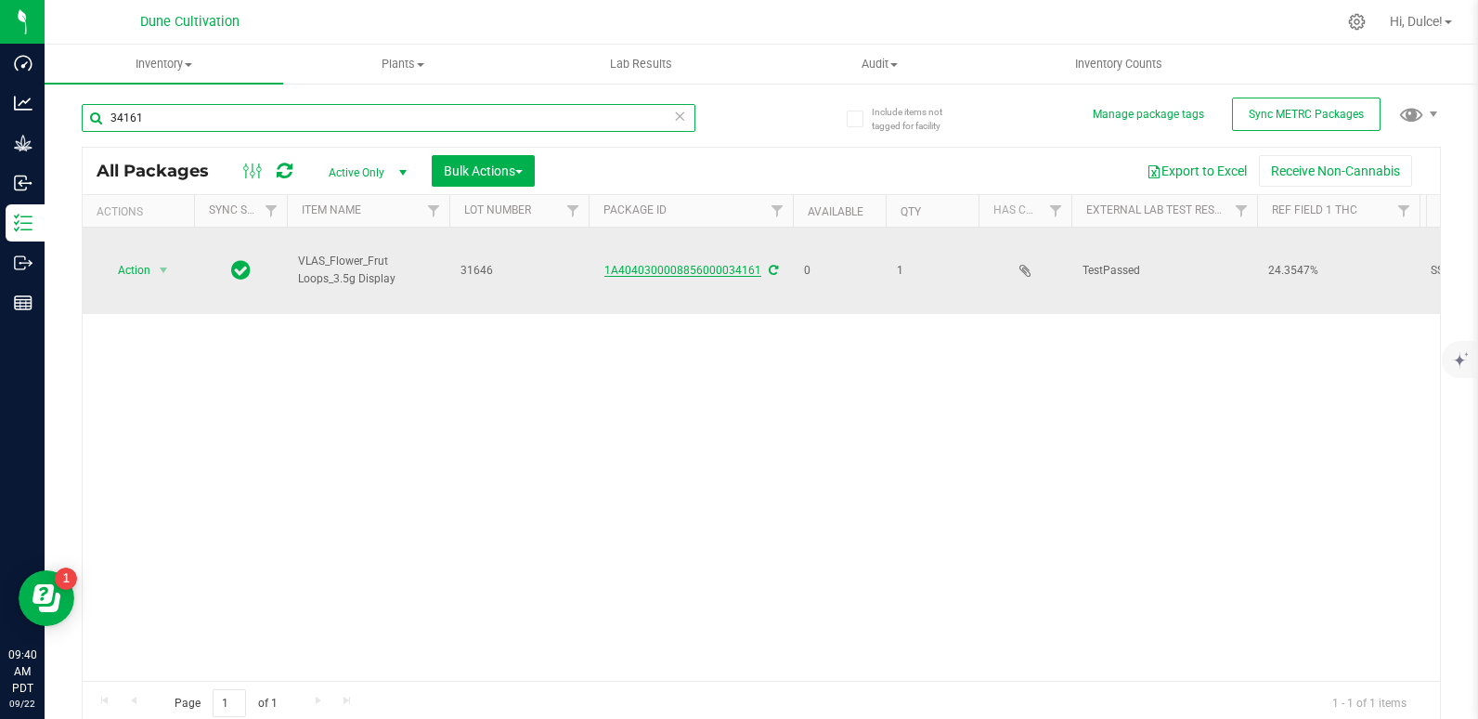
type input "34161"
click at [727, 264] on link "1A4040300008856000034161" at bounding box center [682, 270] width 157 height 13
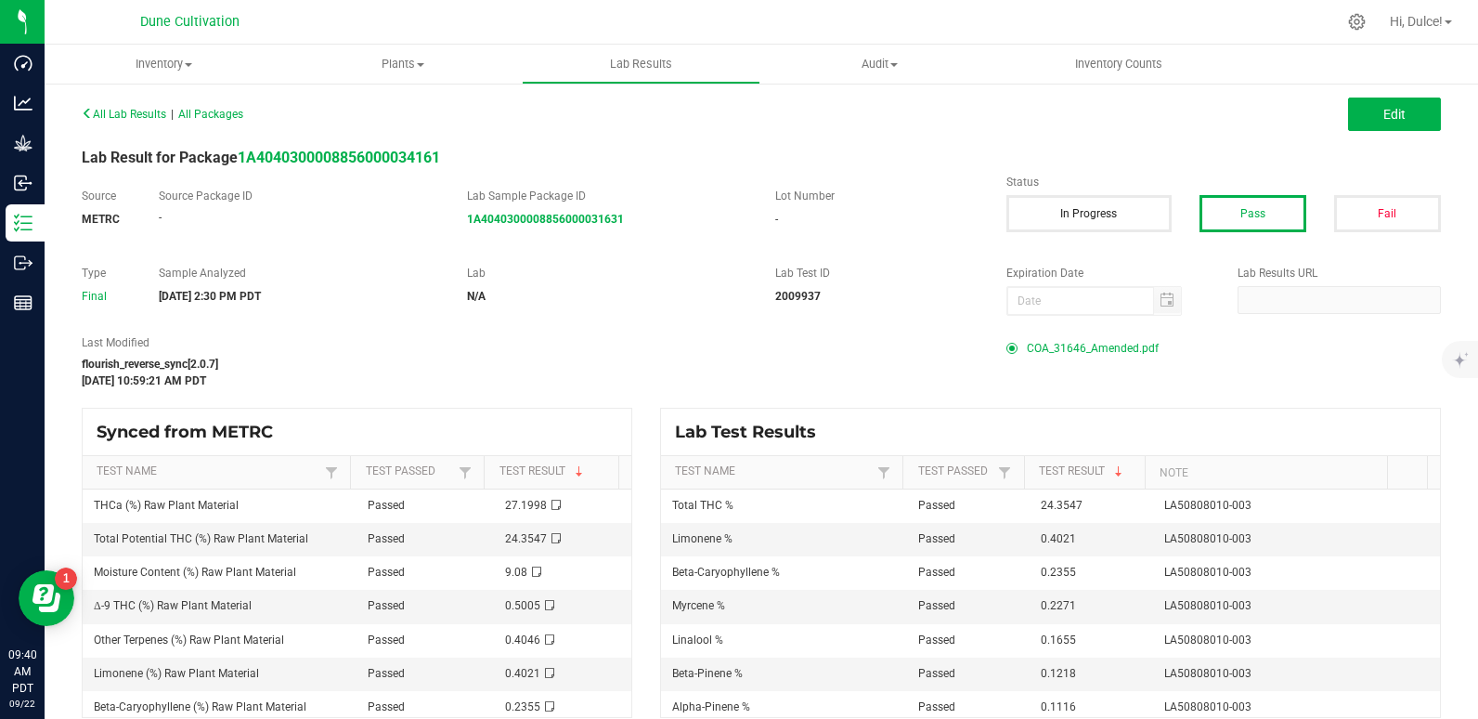
click at [1027, 350] on span "COA_31646_Amended.pdf" at bounding box center [1093, 348] width 132 height 28
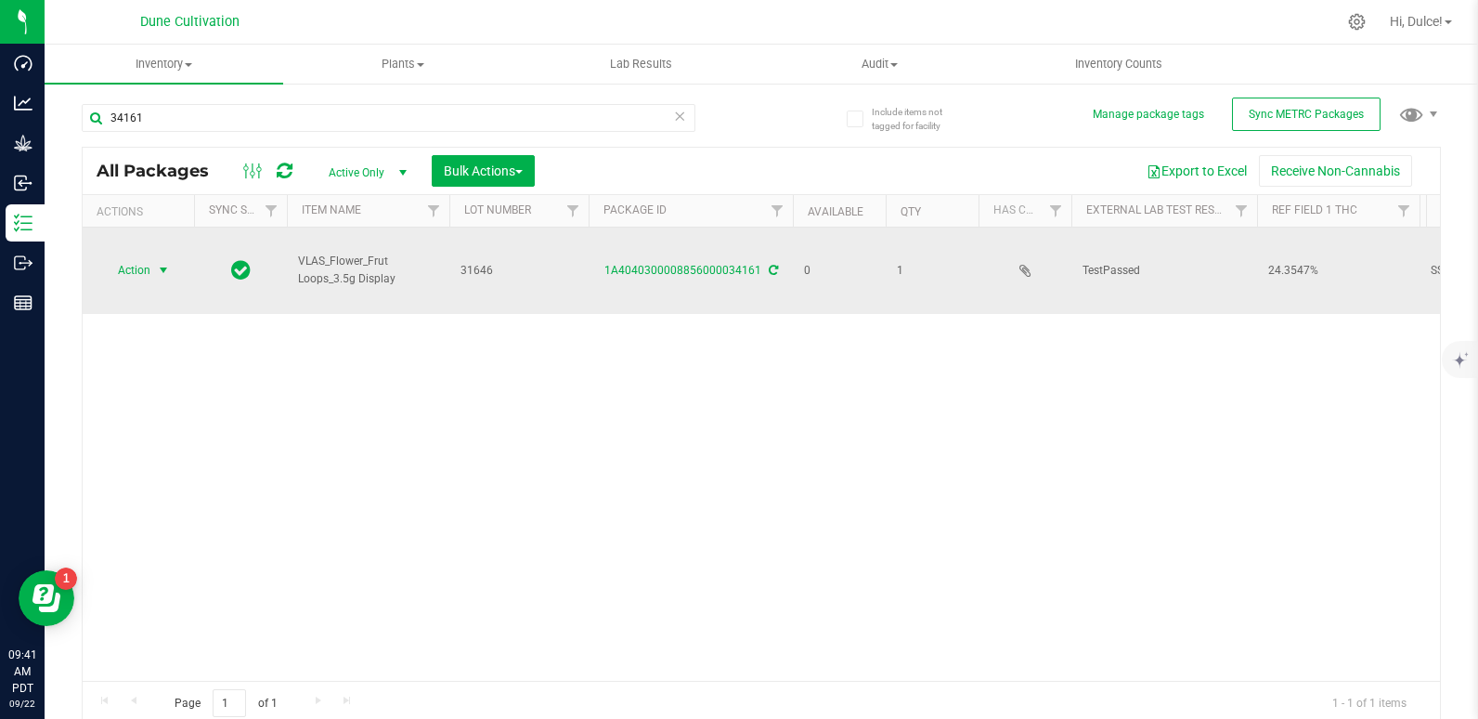
click at [129, 257] on span "Action" at bounding box center [126, 270] width 50 height 26
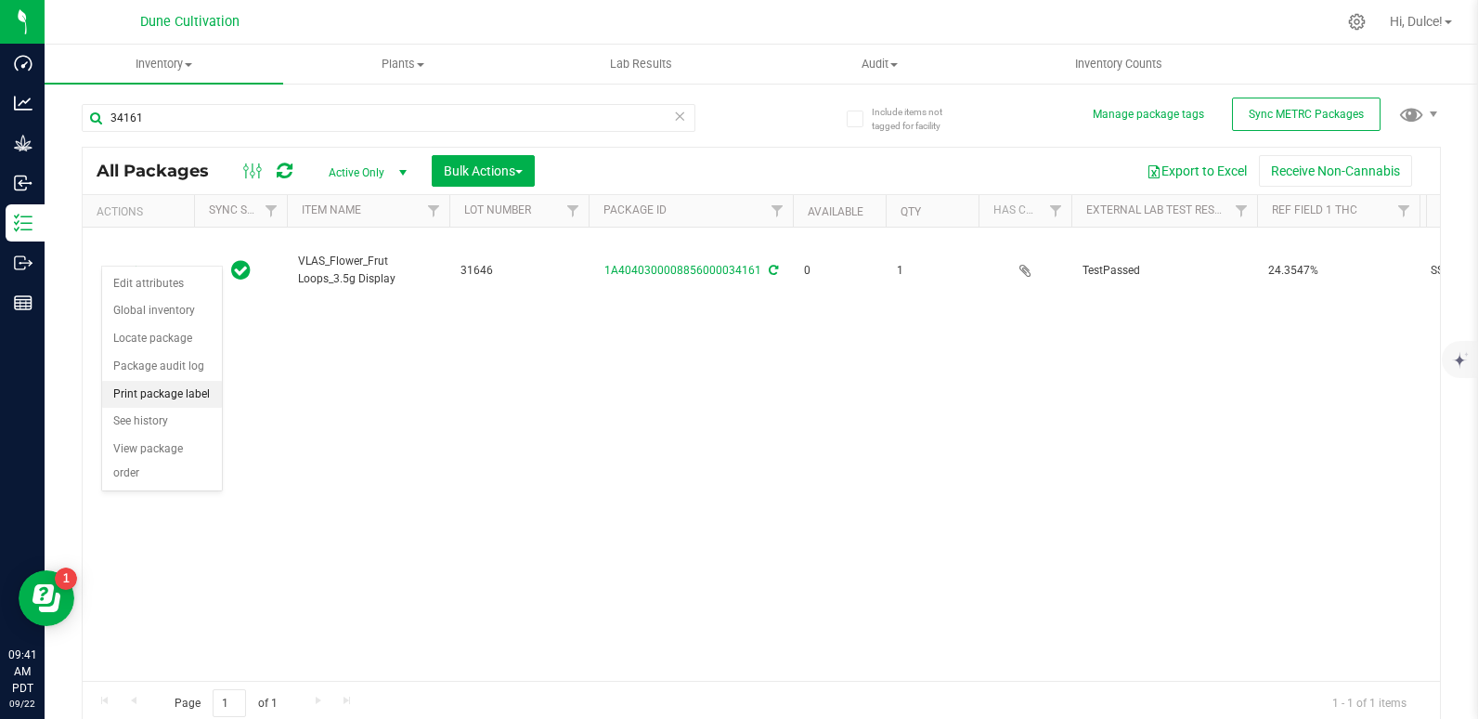
click at [179, 394] on li "Print package label" at bounding box center [162, 395] width 120 height 28
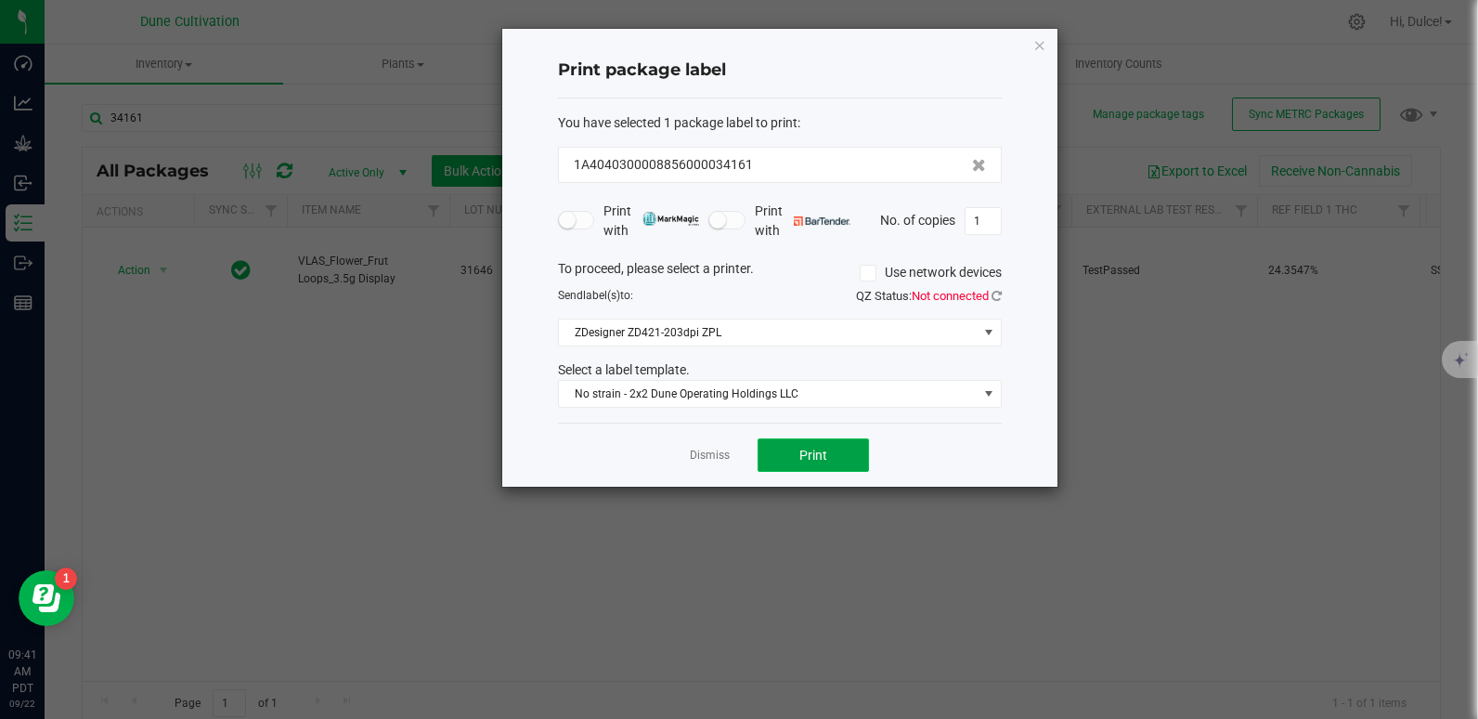
click at [807, 453] on span "Print" at bounding box center [813, 454] width 28 height 15
click at [804, 448] on span "Print" at bounding box center [813, 454] width 28 height 15
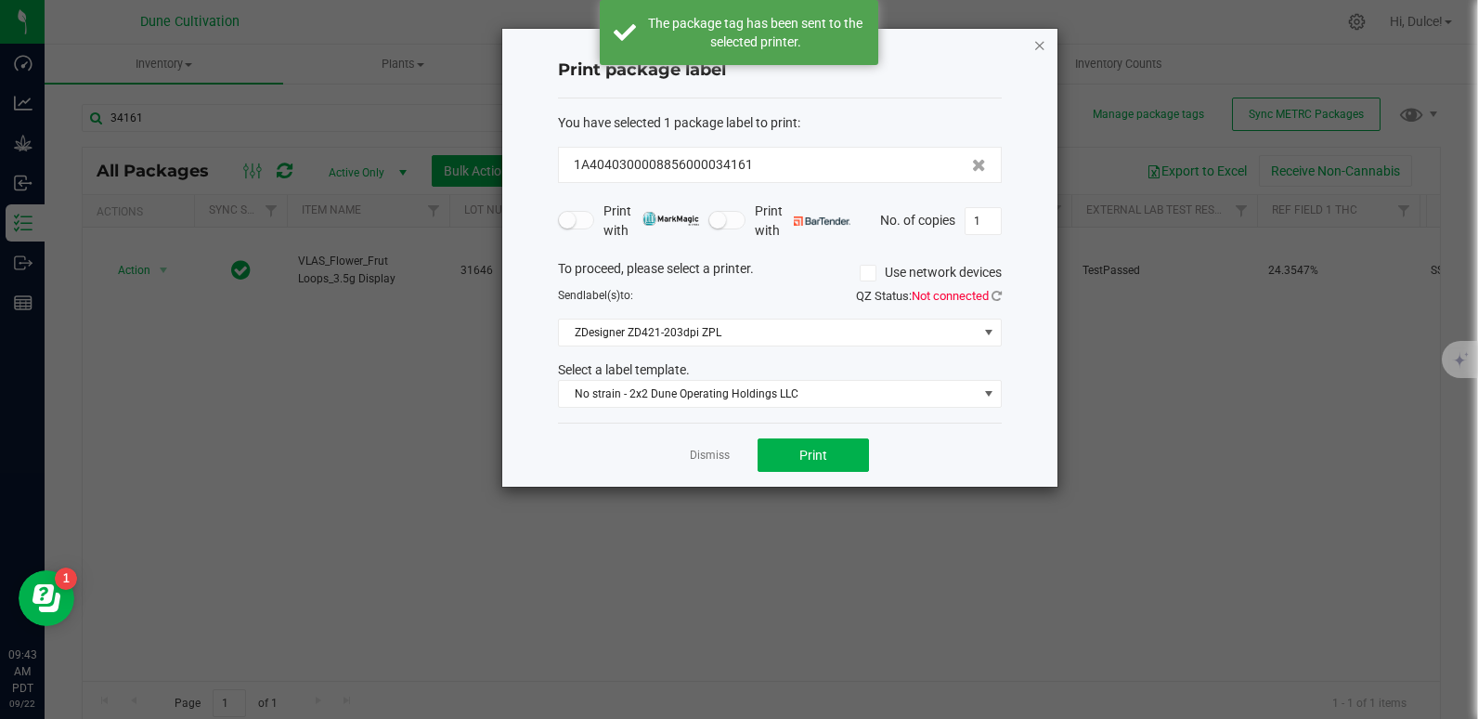
click at [1038, 48] on icon "button" at bounding box center [1039, 44] width 13 height 22
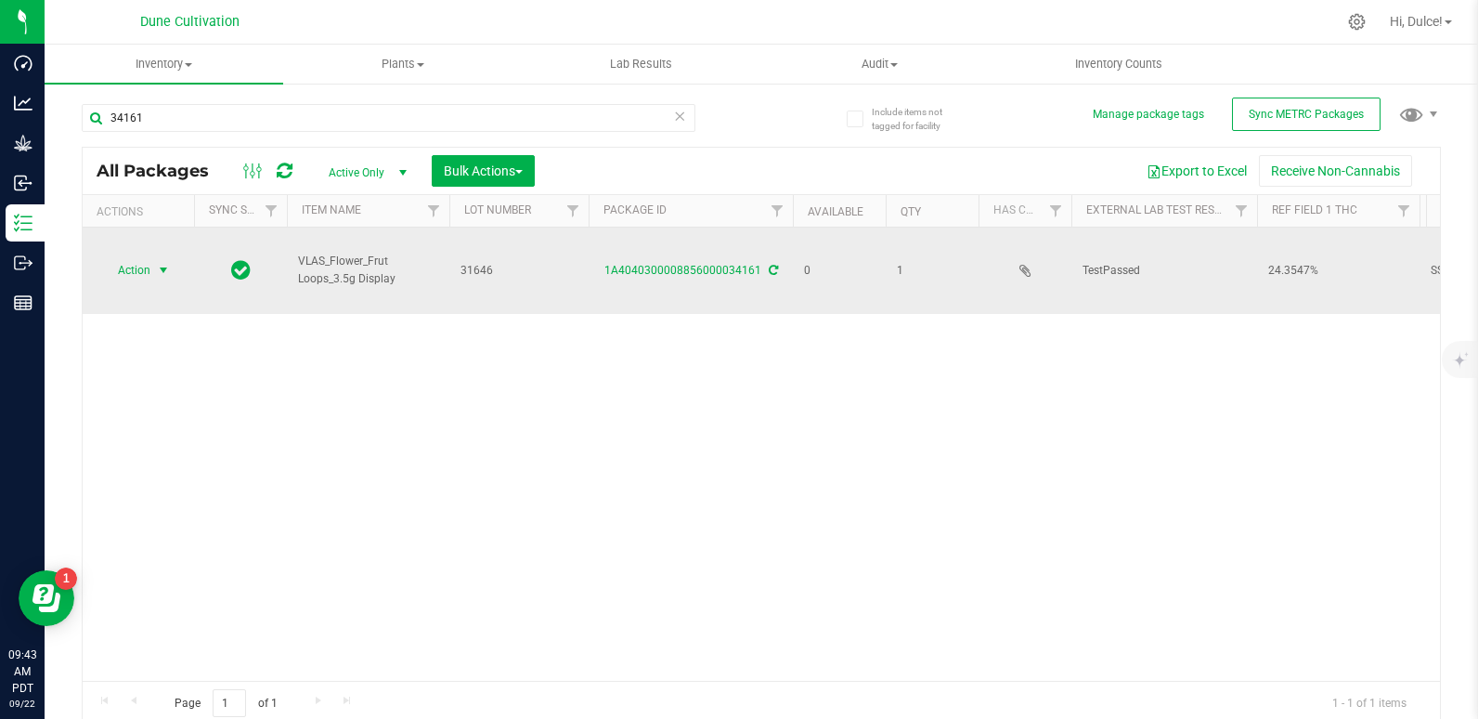
click at [147, 257] on span "Action" at bounding box center [126, 270] width 50 height 26
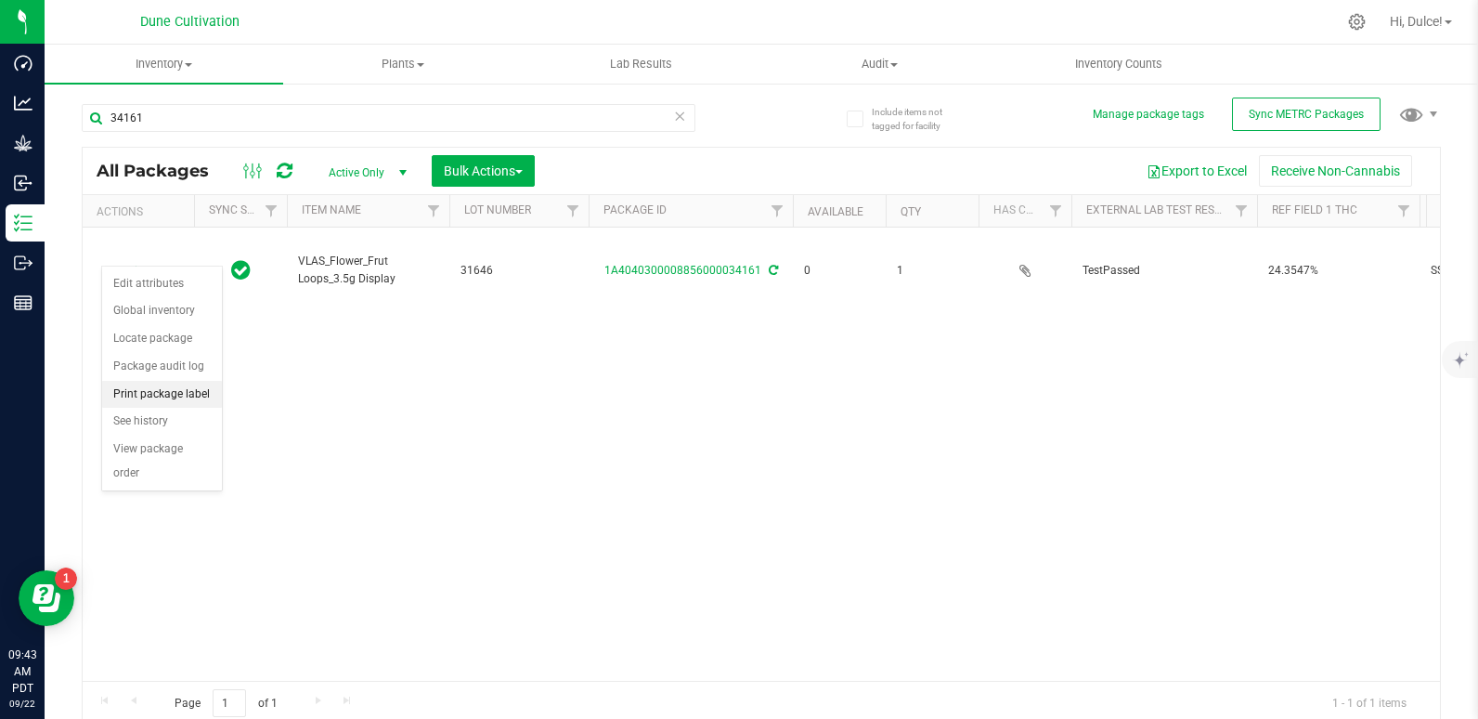
click at [186, 382] on li "Print package label" at bounding box center [162, 395] width 120 height 28
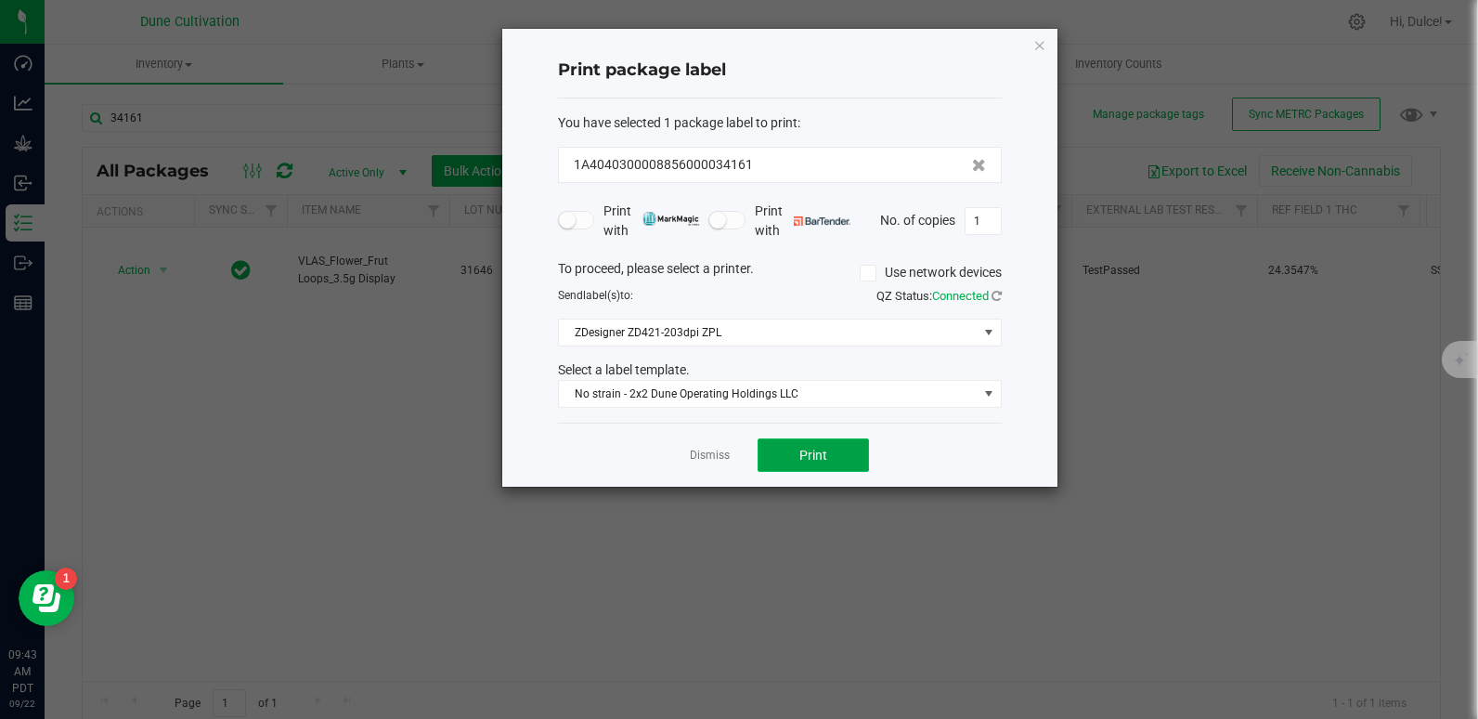
click at [849, 452] on button "Print" at bounding box center [813, 454] width 111 height 33
click at [1042, 47] on icon "button" at bounding box center [1039, 44] width 13 height 22
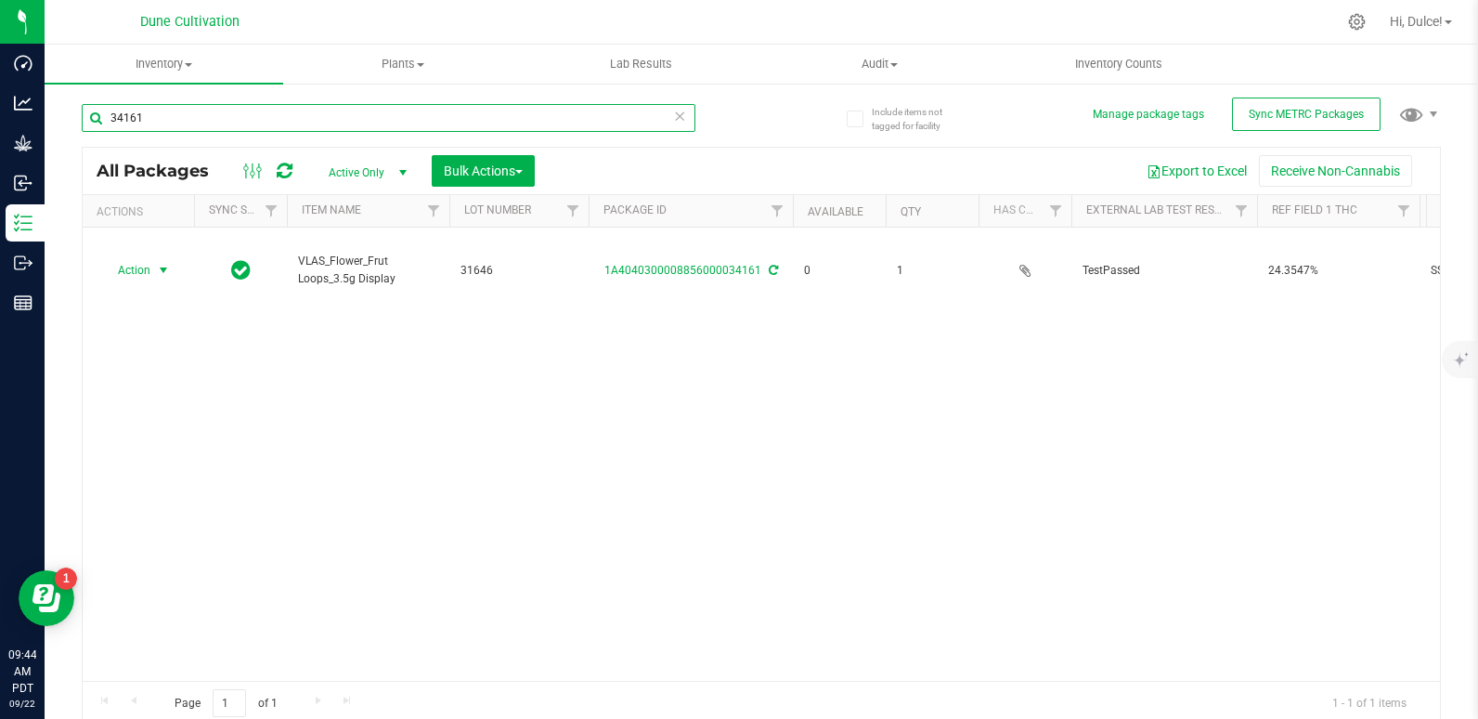
click at [464, 116] on input "34161" at bounding box center [389, 118] width 614 height 28
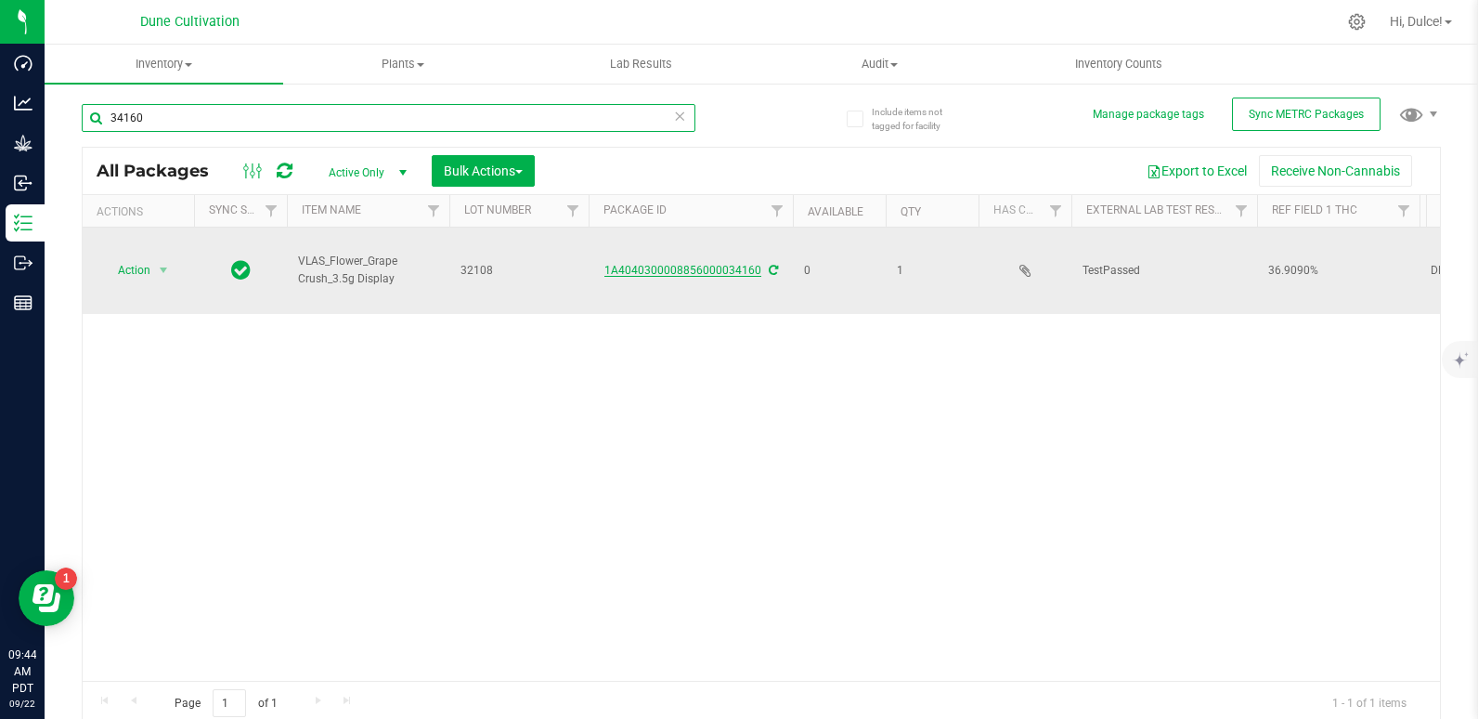
type input "34160"
click at [666, 264] on link "1A4040300008856000034160" at bounding box center [682, 270] width 157 height 13
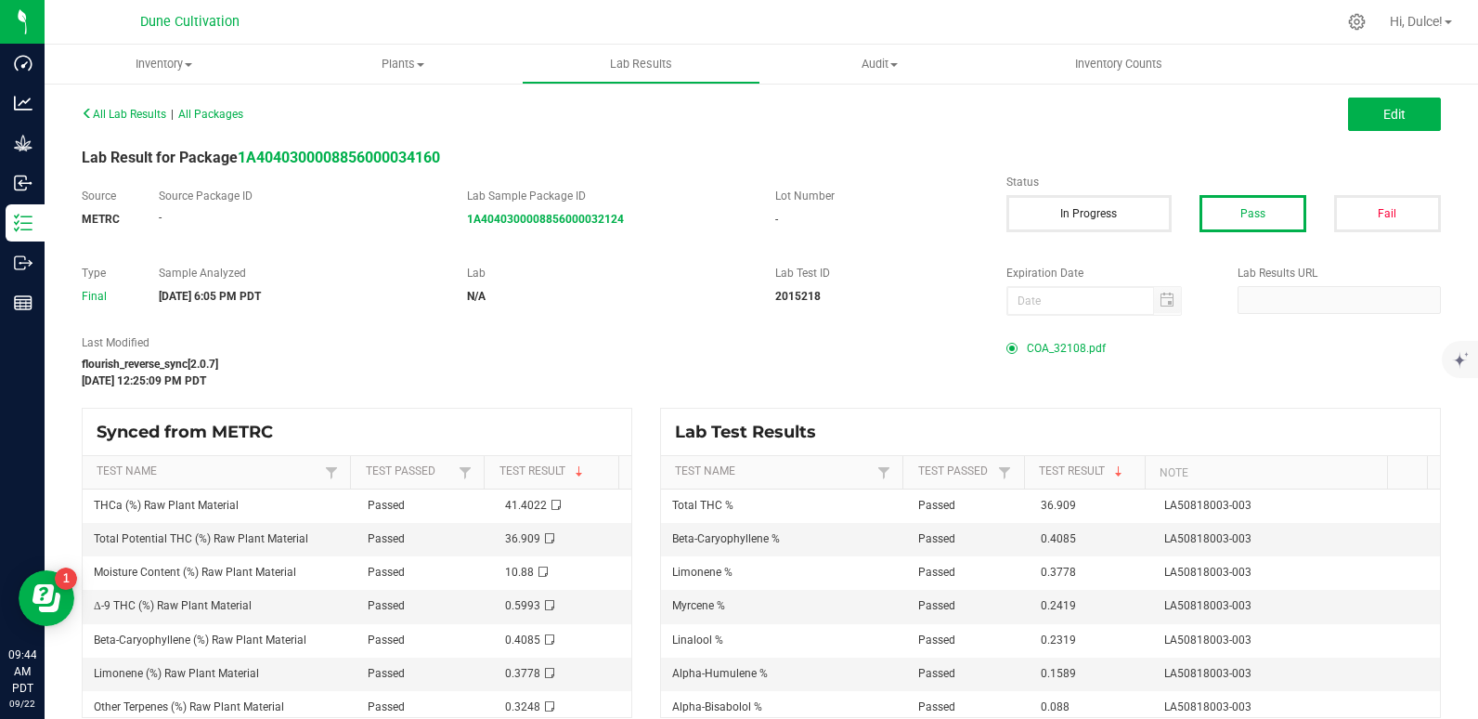
click at [1076, 352] on span "COA_32108.pdf" at bounding box center [1066, 348] width 79 height 28
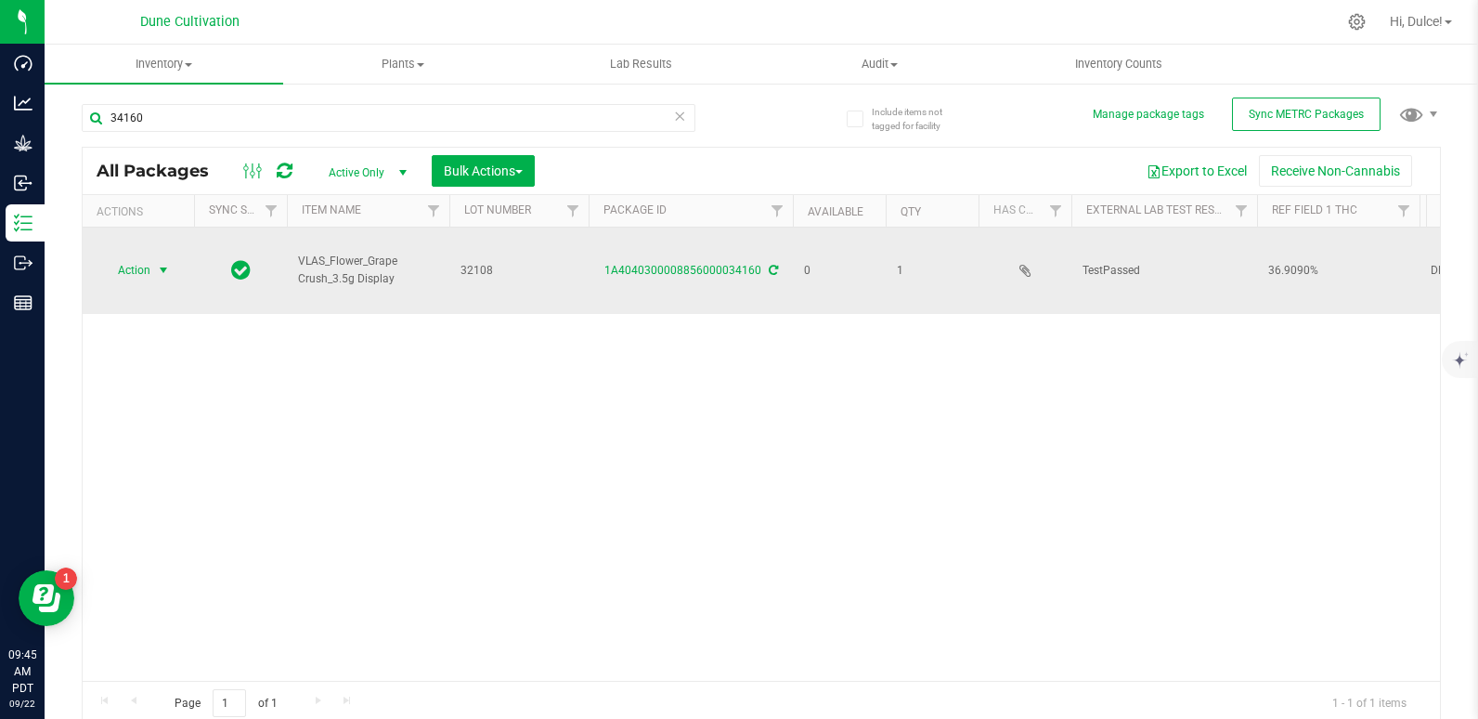
click at [121, 257] on span "Action" at bounding box center [126, 270] width 50 height 26
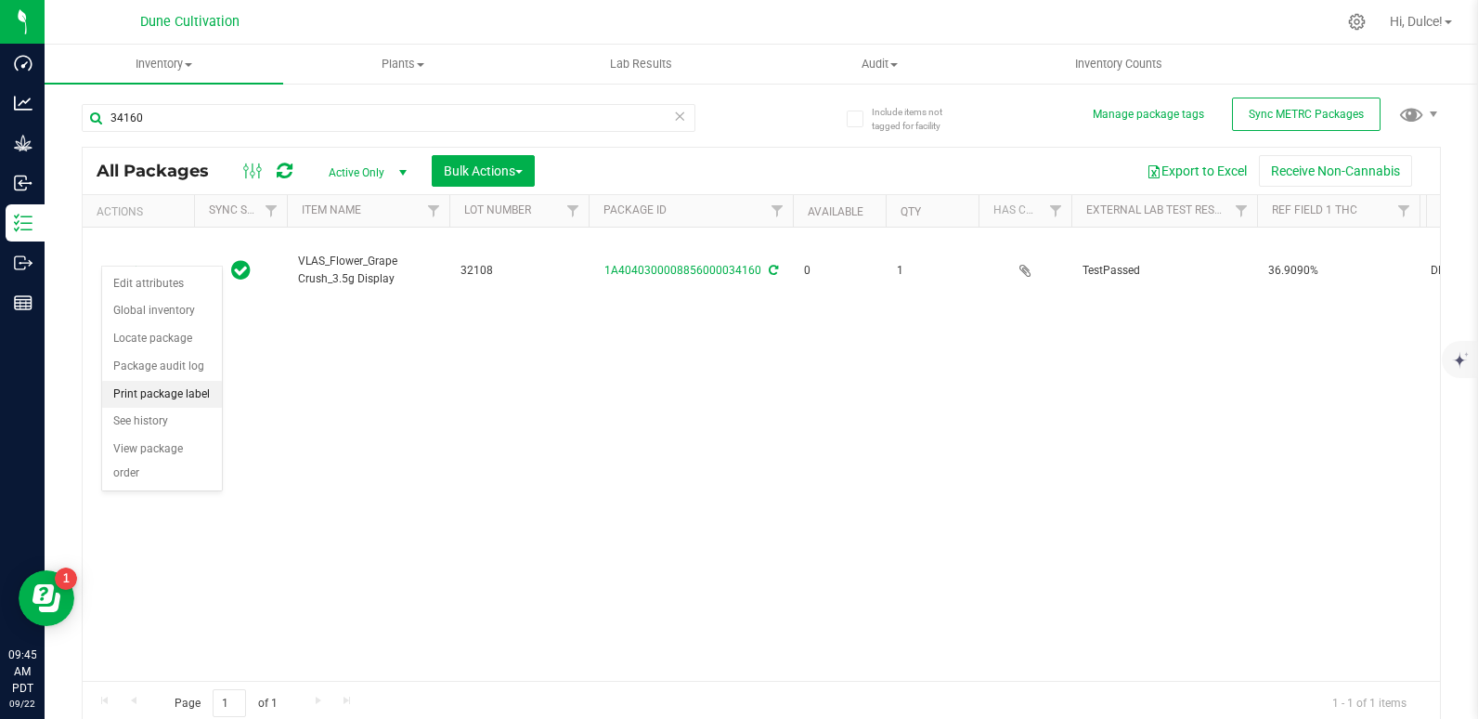
click at [164, 393] on li "Print package label" at bounding box center [162, 395] width 120 height 28
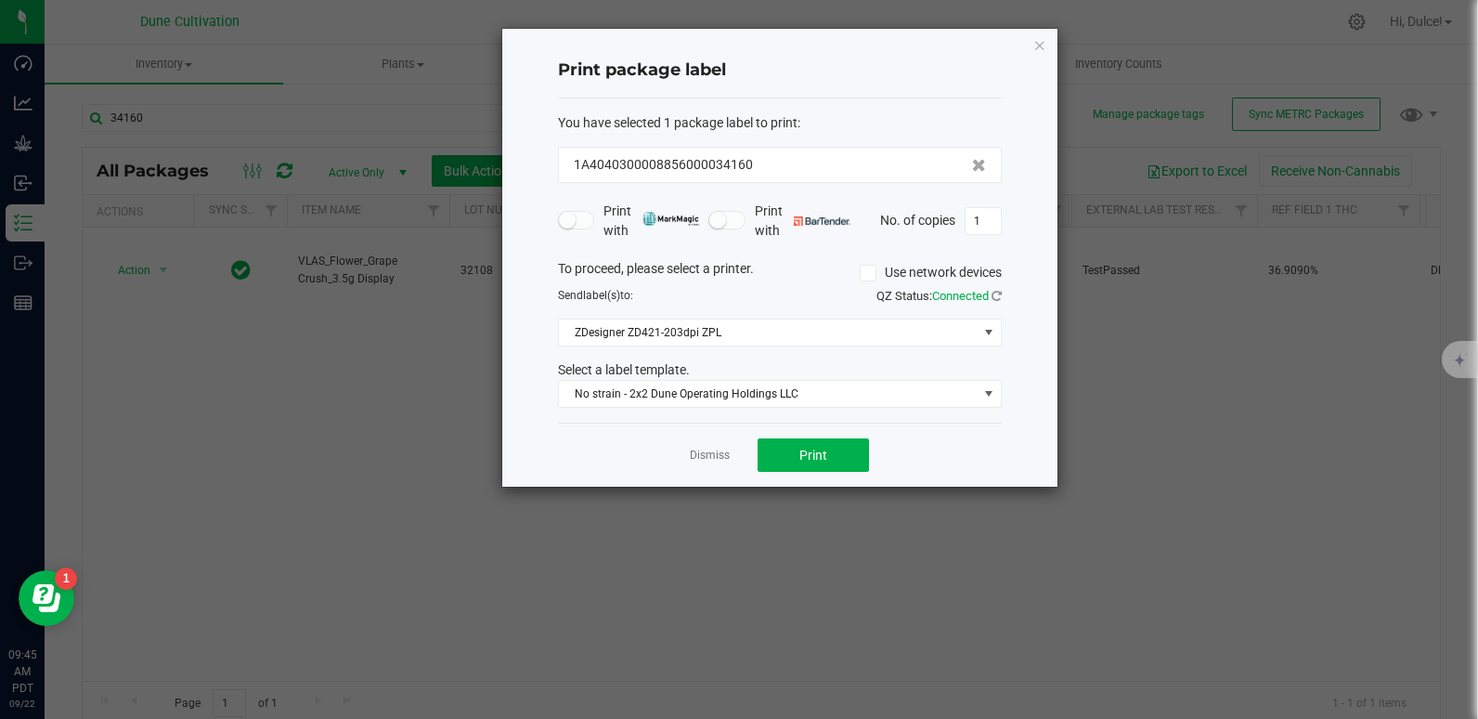
click at [823, 428] on div "Dismiss Print" at bounding box center [780, 454] width 444 height 64
click at [816, 465] on button "Print" at bounding box center [813, 454] width 111 height 33
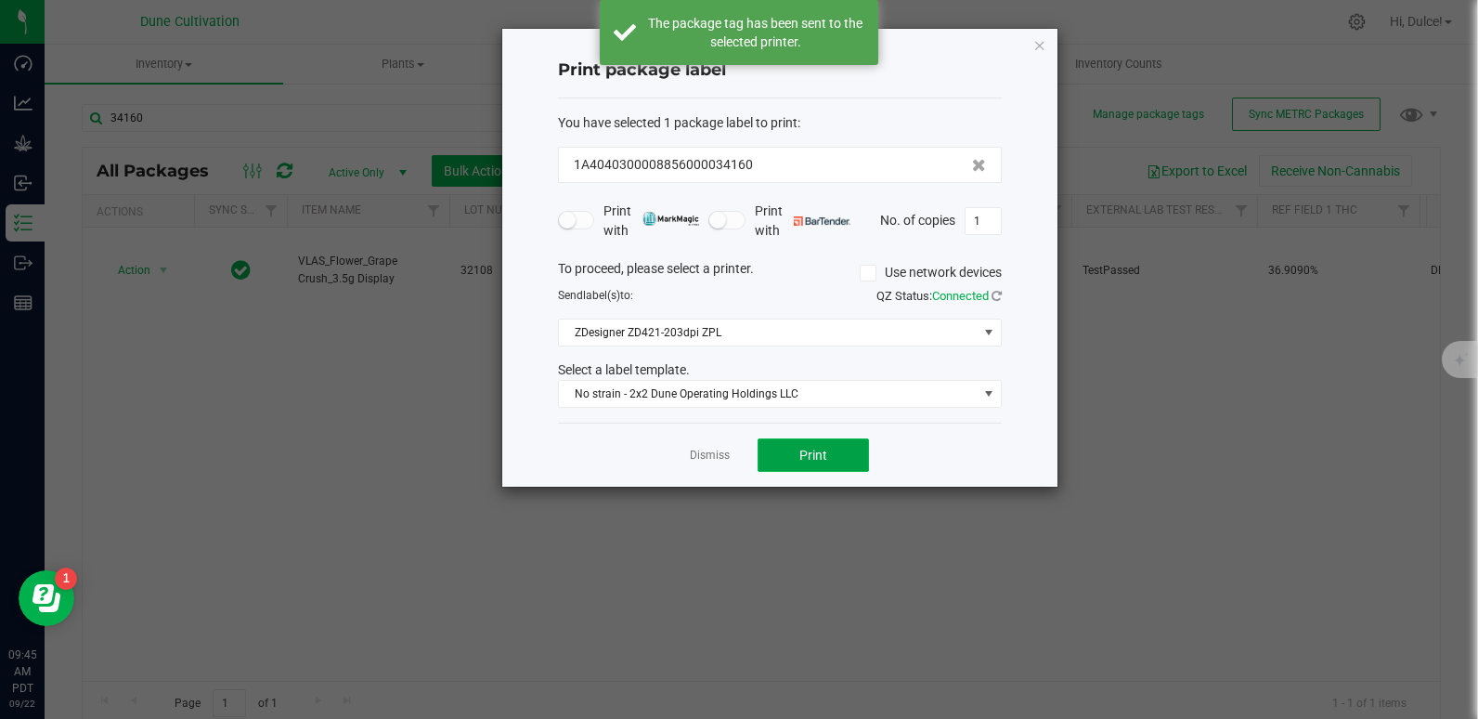
click at [820, 452] on span "Print" at bounding box center [813, 454] width 28 height 15
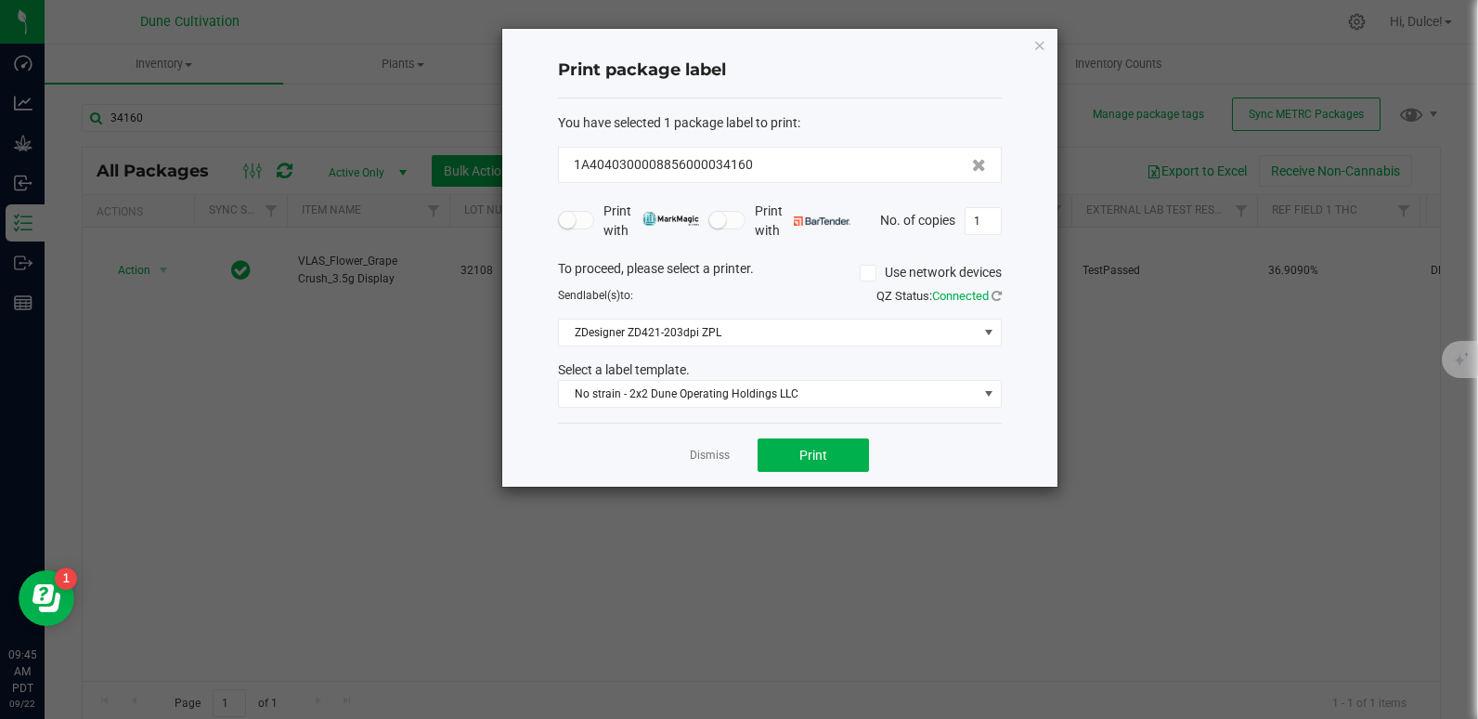
click at [821, 431] on div "Dismiss Print" at bounding box center [780, 454] width 444 height 64
click at [818, 441] on button "Print" at bounding box center [813, 454] width 111 height 33
click at [1038, 45] on icon "button" at bounding box center [1039, 44] width 13 height 22
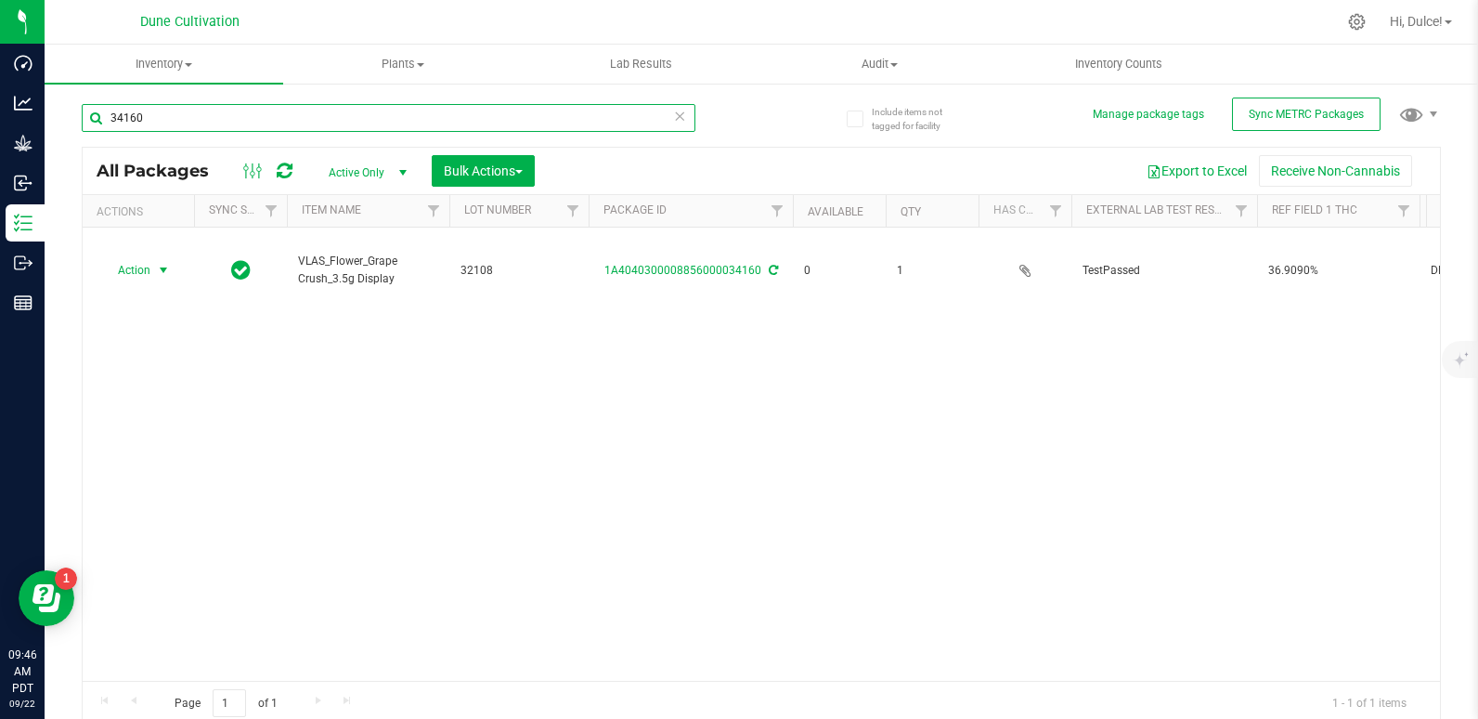
click at [348, 118] on input "34160" at bounding box center [389, 118] width 614 height 28
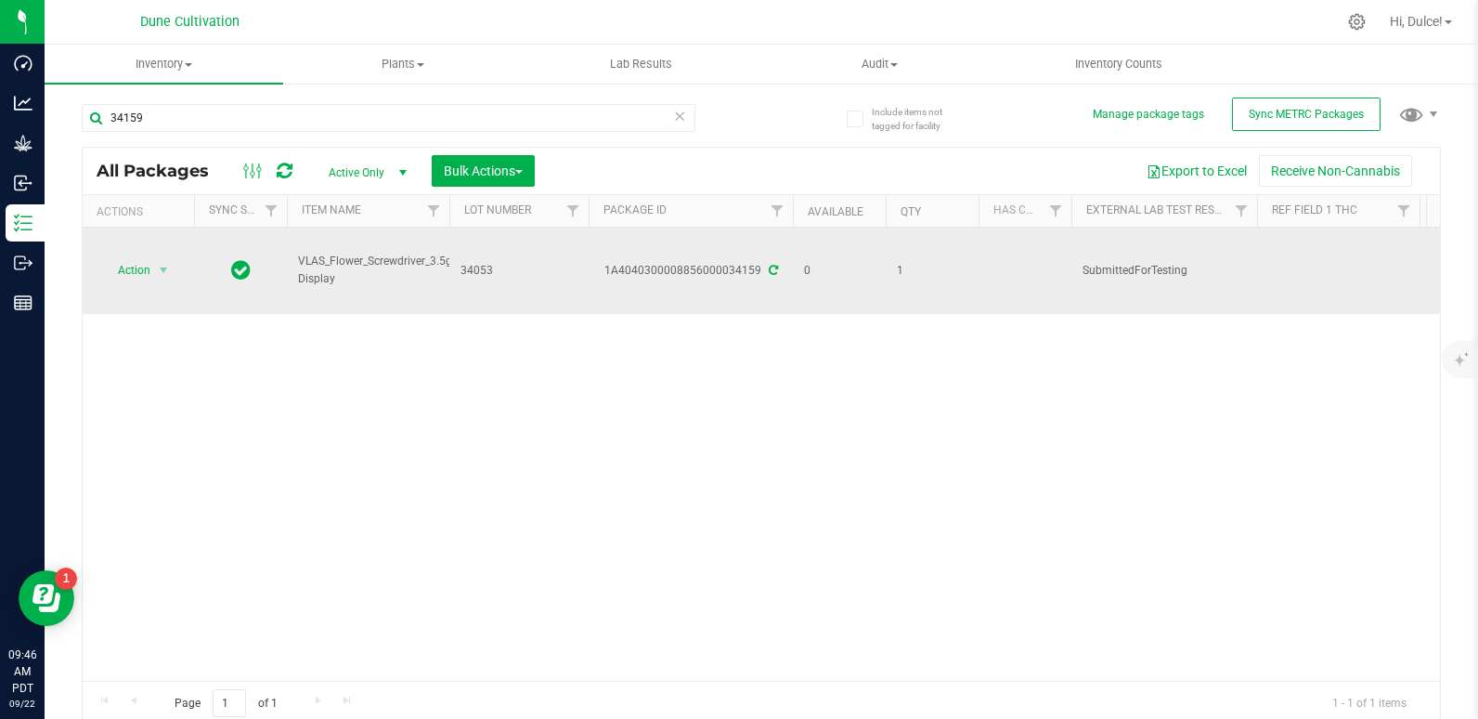
click at [769, 265] on icon at bounding box center [773, 270] width 9 height 11
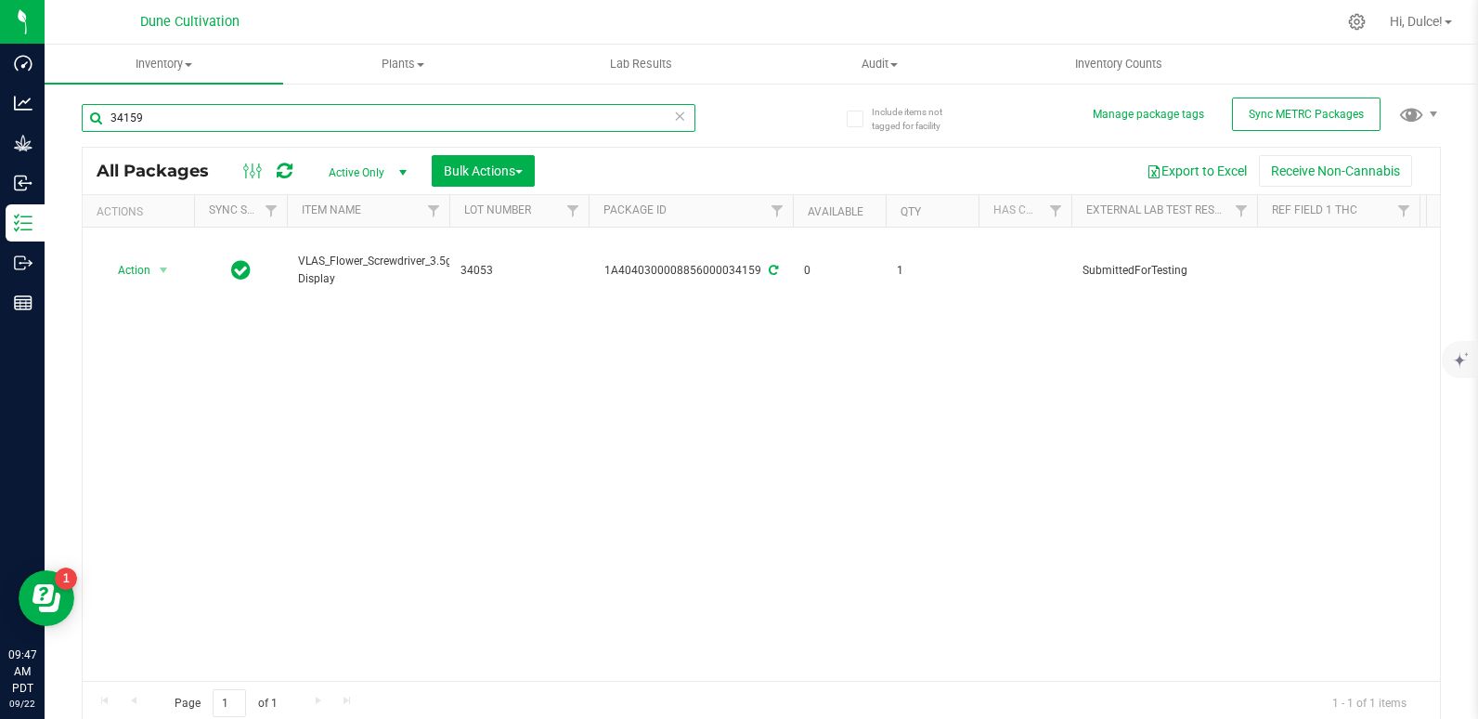
click at [377, 124] on input "34159" at bounding box center [389, 118] width 614 height 28
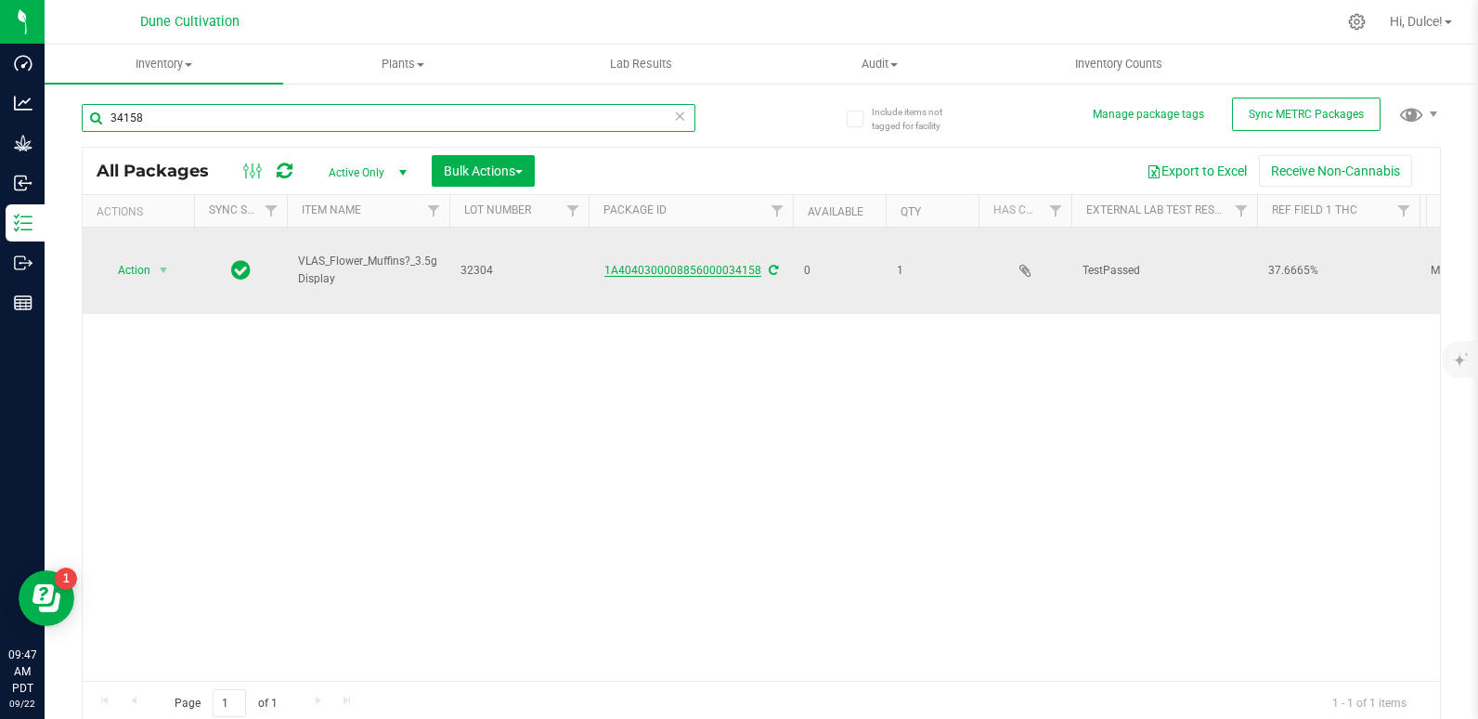
type input "34158"
click at [713, 264] on link "1A4040300008856000034158" at bounding box center [682, 270] width 157 height 13
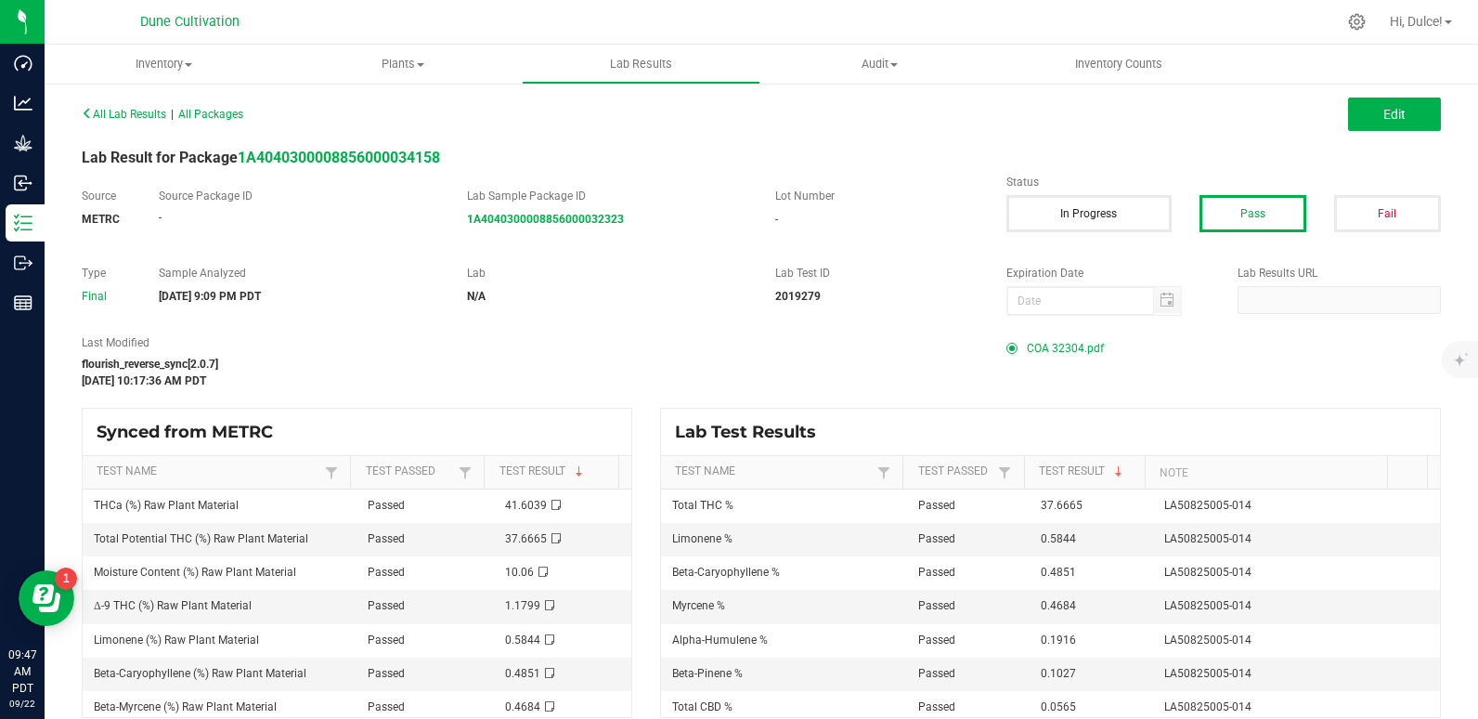
click at [1032, 344] on span "COA 32304.pdf" at bounding box center [1065, 348] width 77 height 28
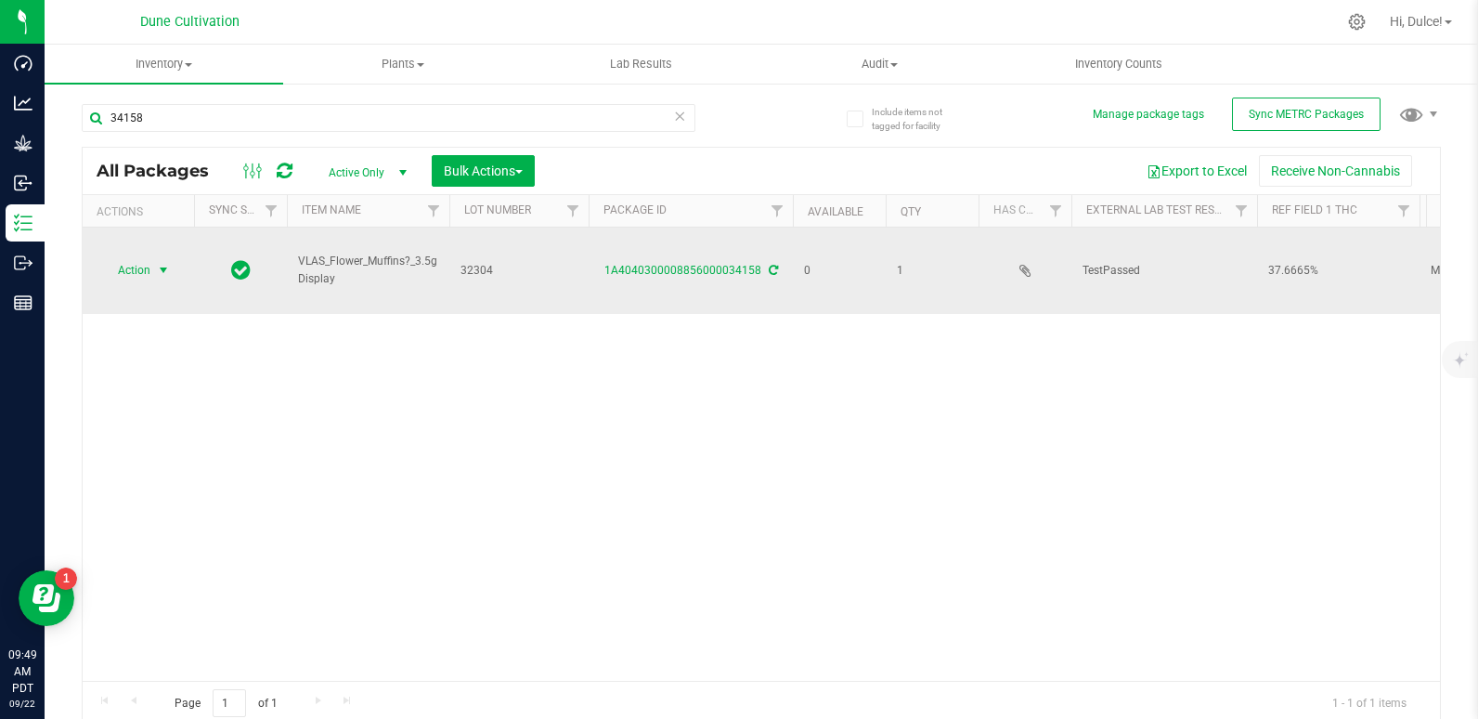
click at [108, 257] on span "Action" at bounding box center [126, 270] width 50 height 26
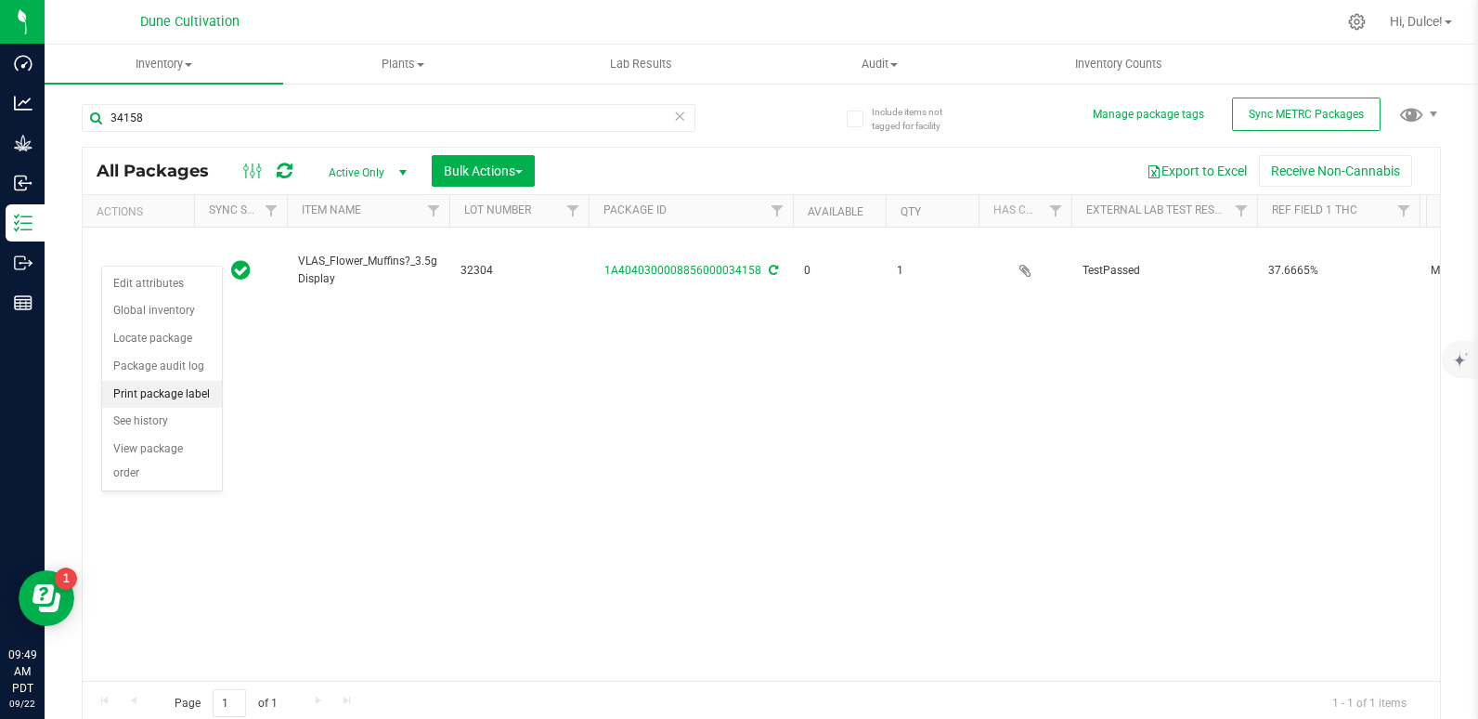
click at [175, 395] on li "Print package label" at bounding box center [162, 395] width 120 height 28
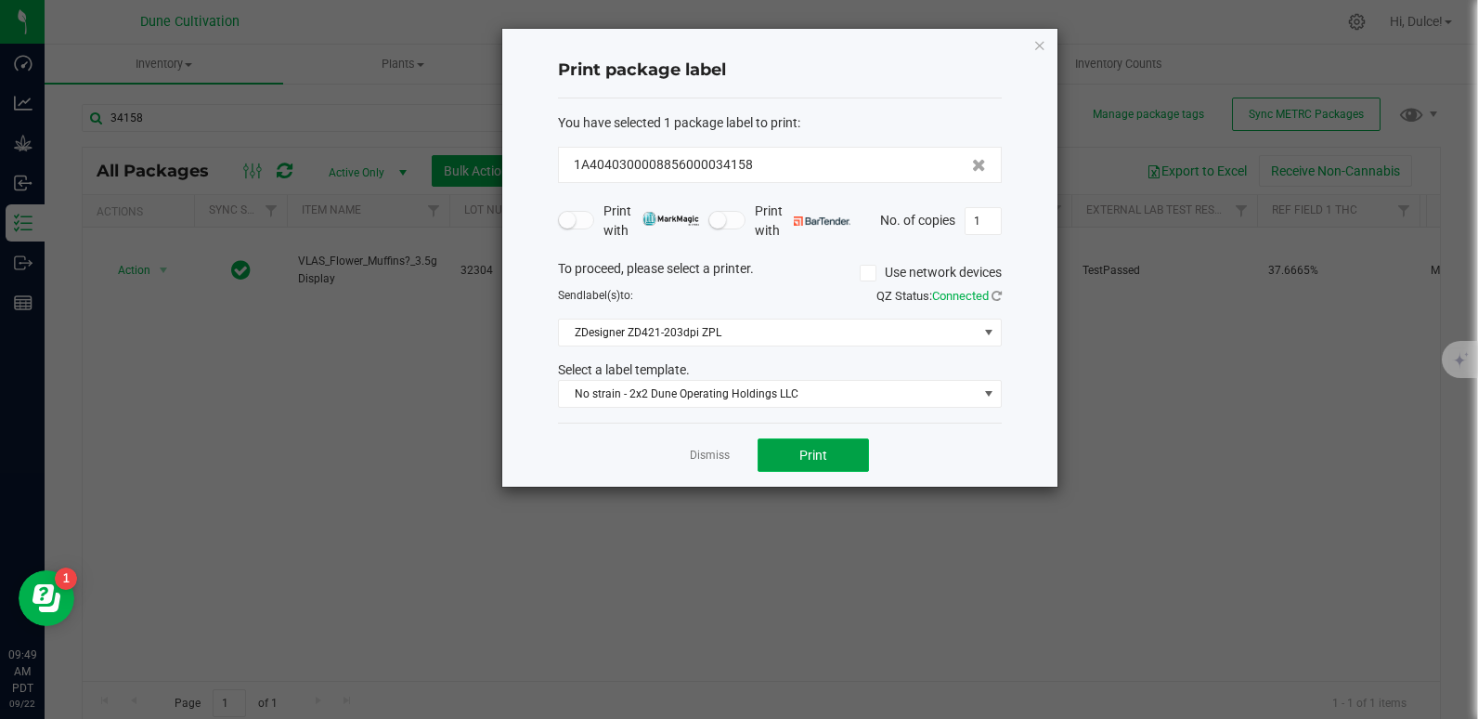
click at [810, 449] on span "Print" at bounding box center [813, 454] width 28 height 15
click at [810, 457] on span "Print" at bounding box center [813, 454] width 28 height 15
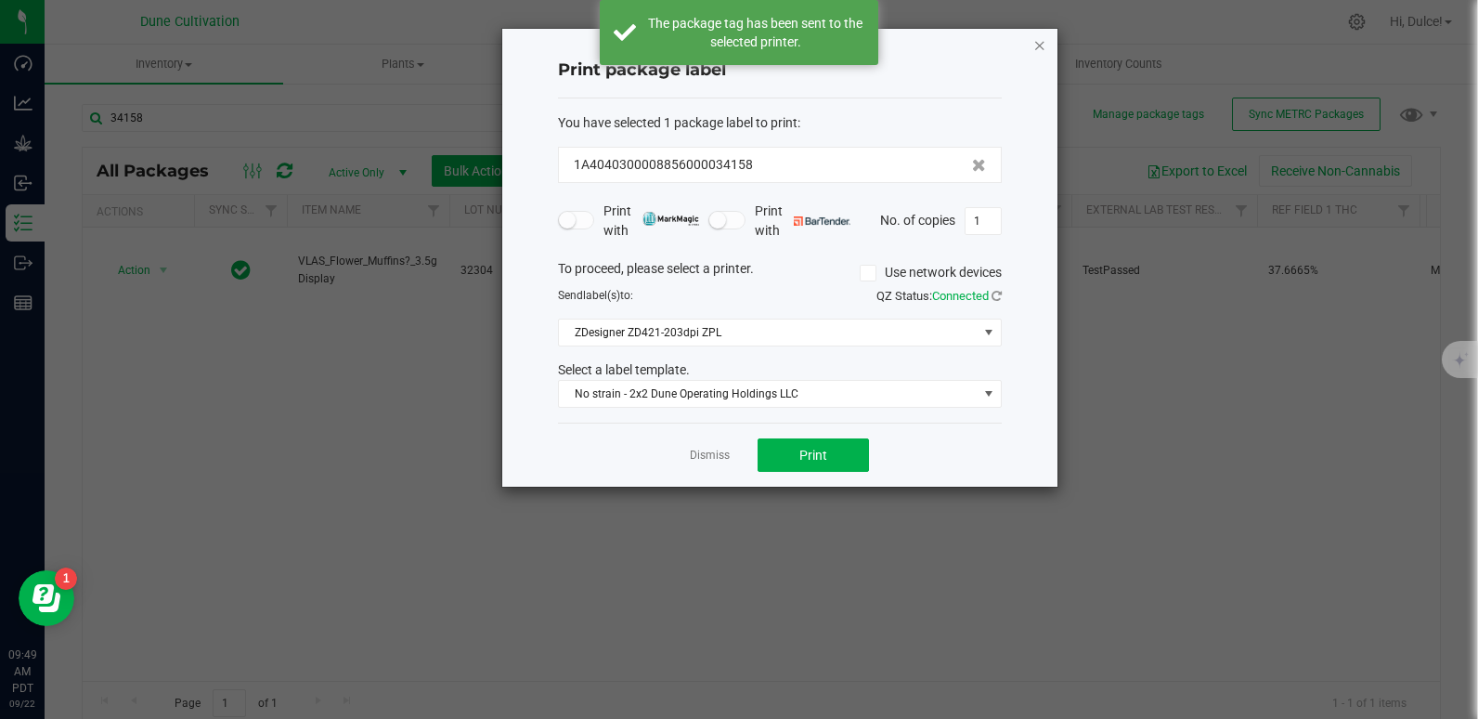
click at [1044, 48] on icon "button" at bounding box center [1039, 44] width 13 height 22
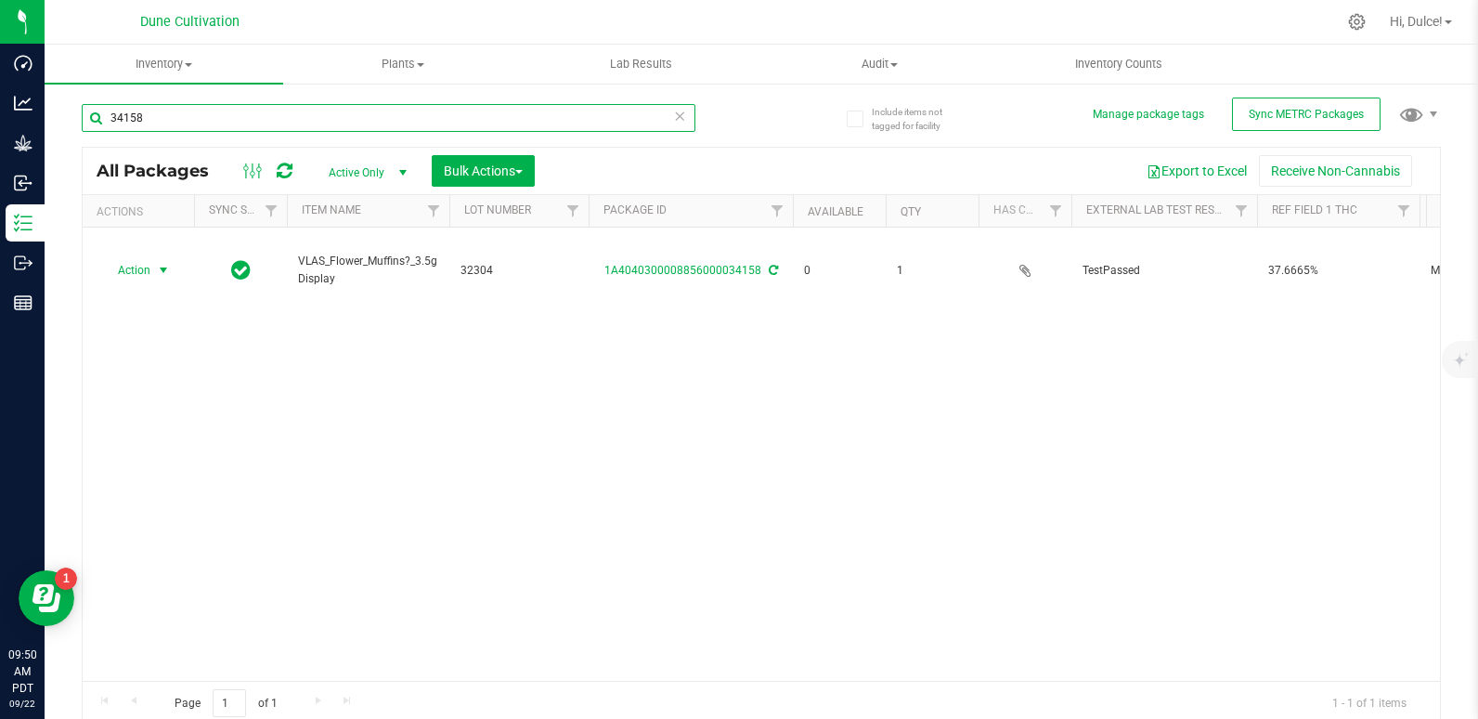
click at [593, 108] on input "34158" at bounding box center [389, 118] width 614 height 28
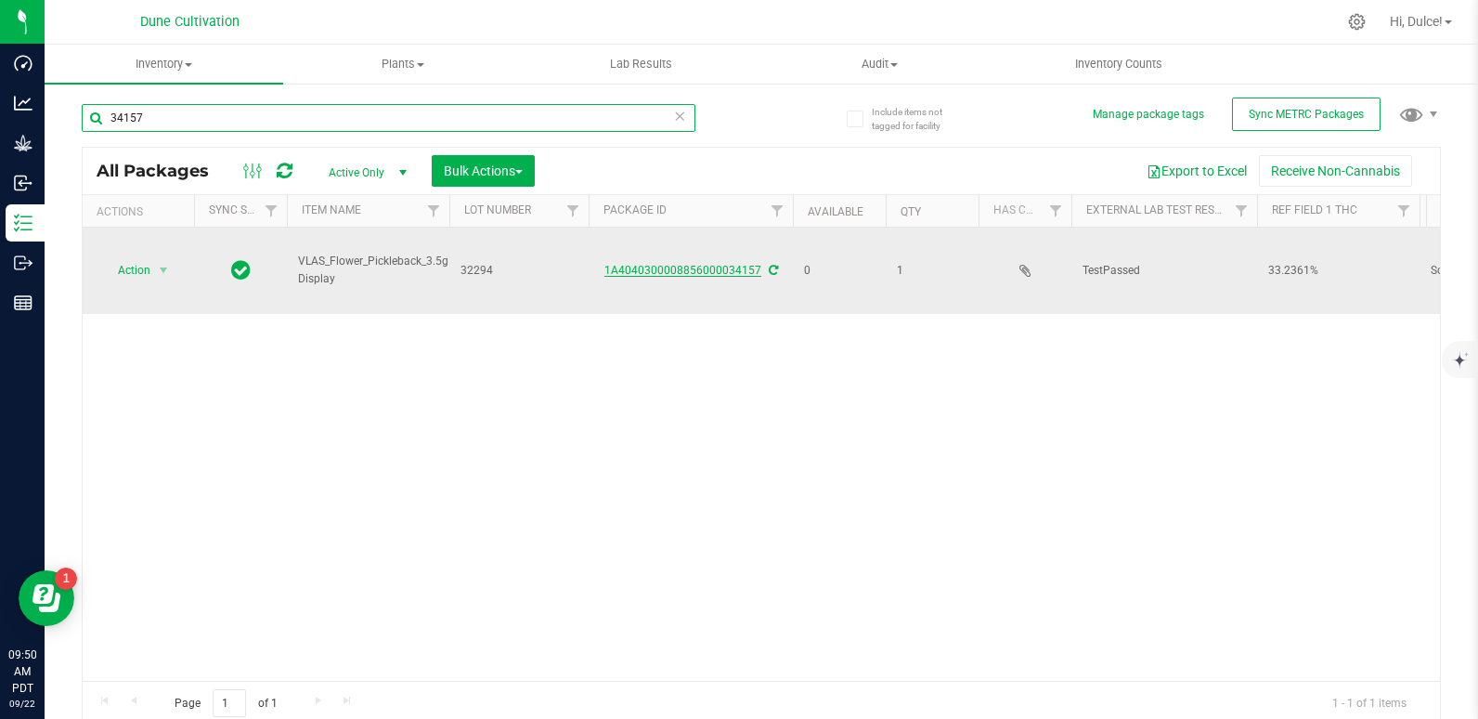
type input "34157"
click at [703, 264] on link "1A4040300008856000034157" at bounding box center [682, 270] width 157 height 13
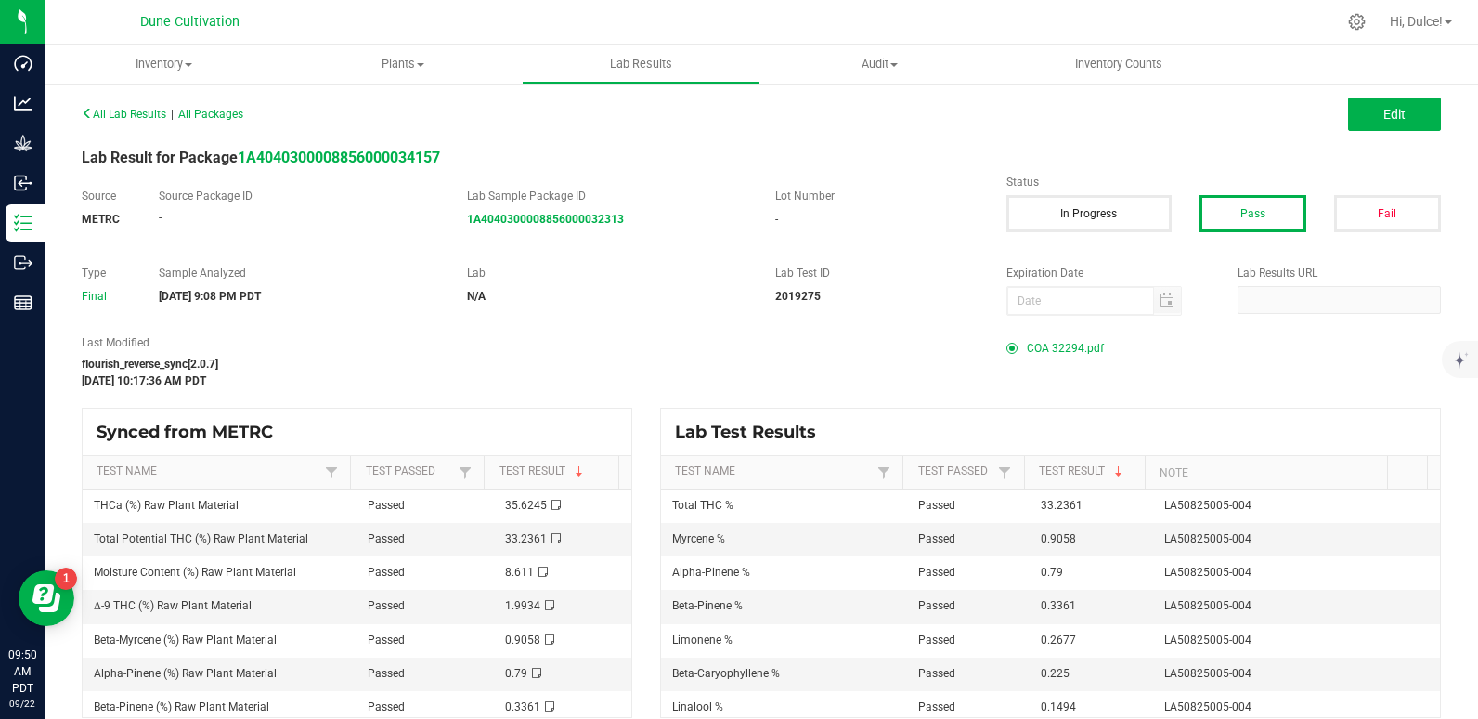
click at [1039, 349] on span "COA 32294.pdf" at bounding box center [1065, 348] width 77 height 28
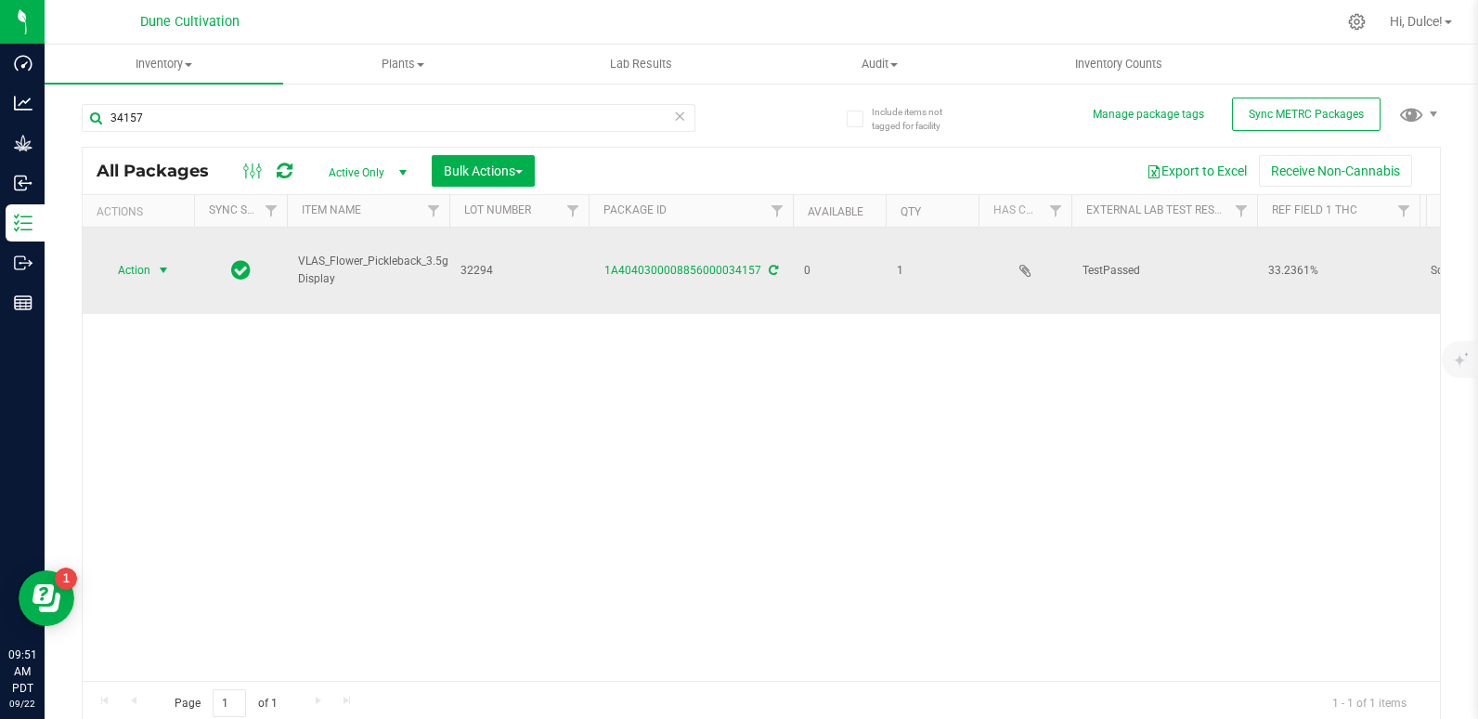
click at [148, 257] on span "Action" at bounding box center [126, 270] width 50 height 26
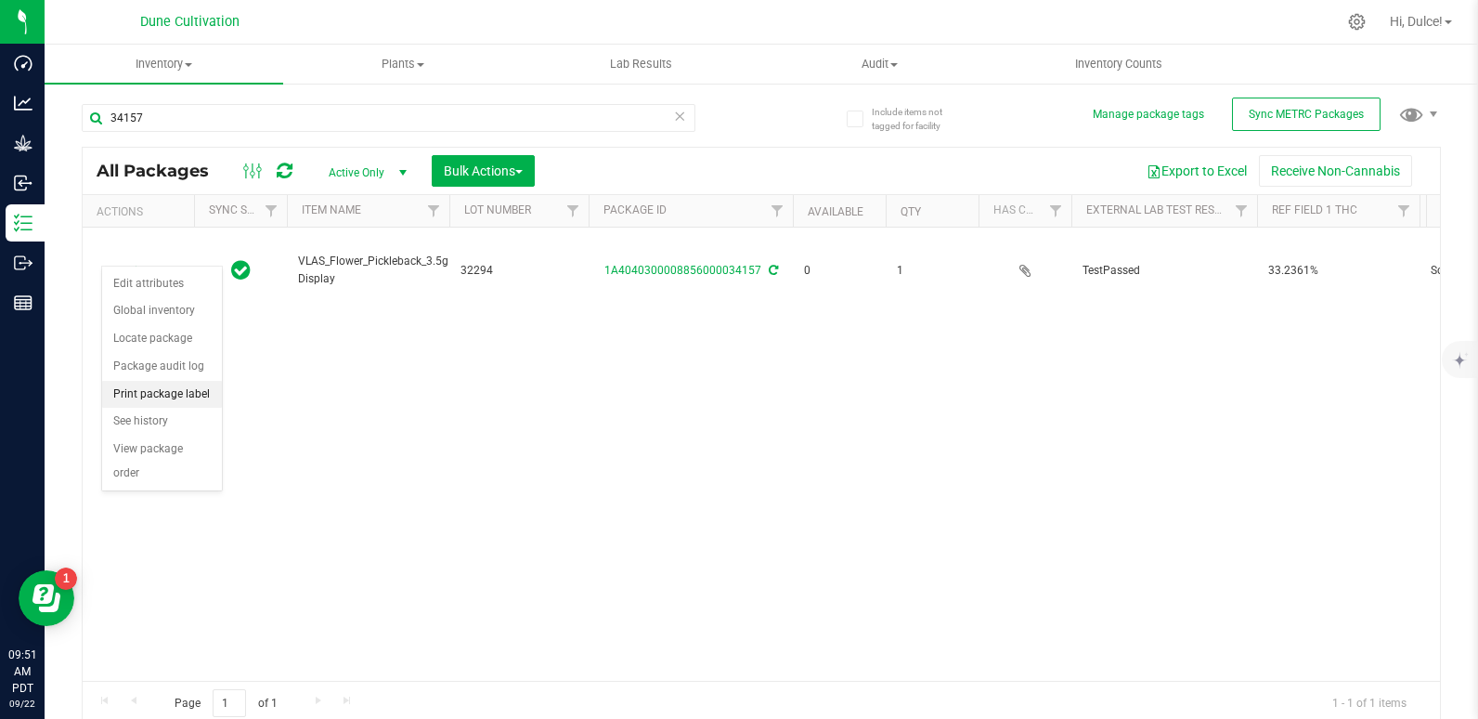
click at [149, 389] on li "Print package label" at bounding box center [162, 395] width 120 height 28
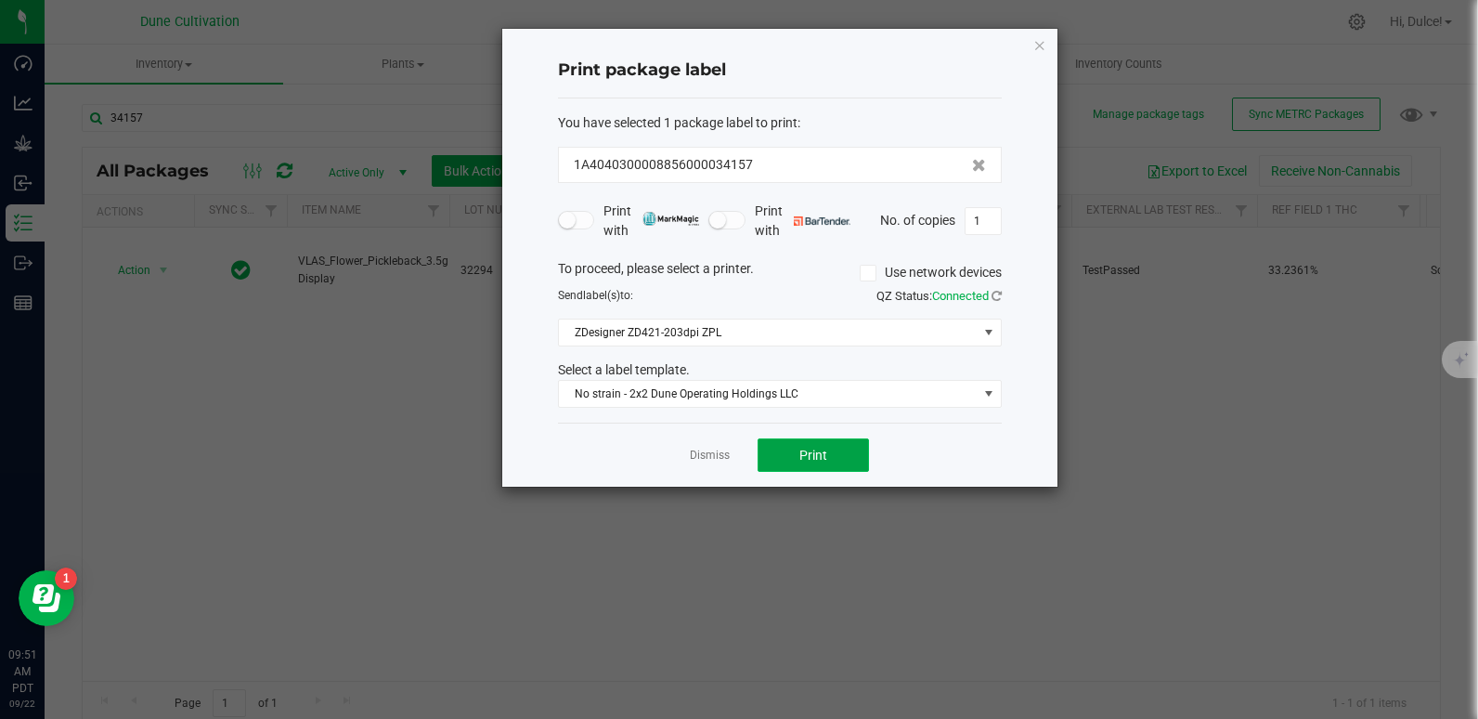
click at [852, 446] on button "Print" at bounding box center [813, 454] width 111 height 33
drag, startPoint x: 847, startPoint y: 453, endPoint x: 801, endPoint y: 448, distance: 45.7
click at [801, 448] on span "Print" at bounding box center [813, 454] width 28 height 15
click at [1040, 44] on icon "button" at bounding box center [1039, 44] width 13 height 22
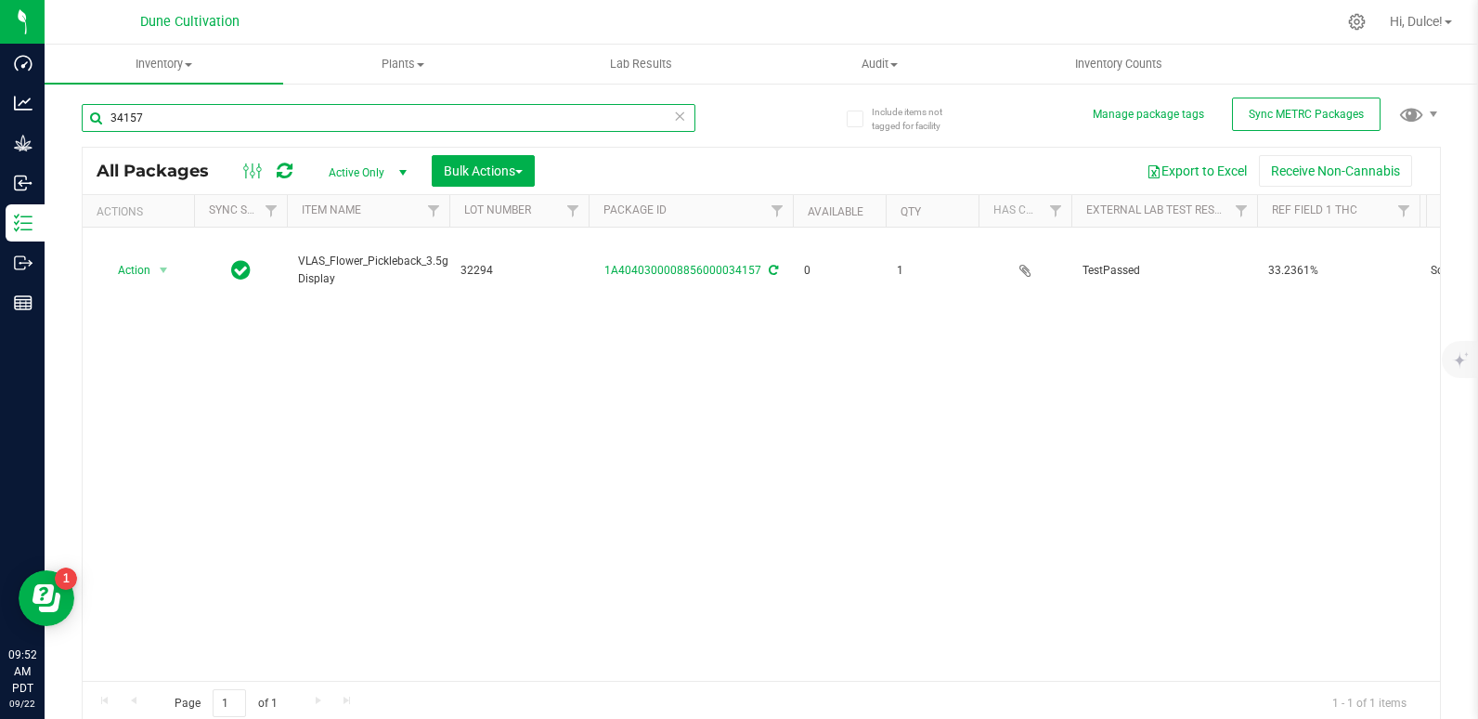
click at [535, 120] on input "34157" at bounding box center [389, 118] width 614 height 28
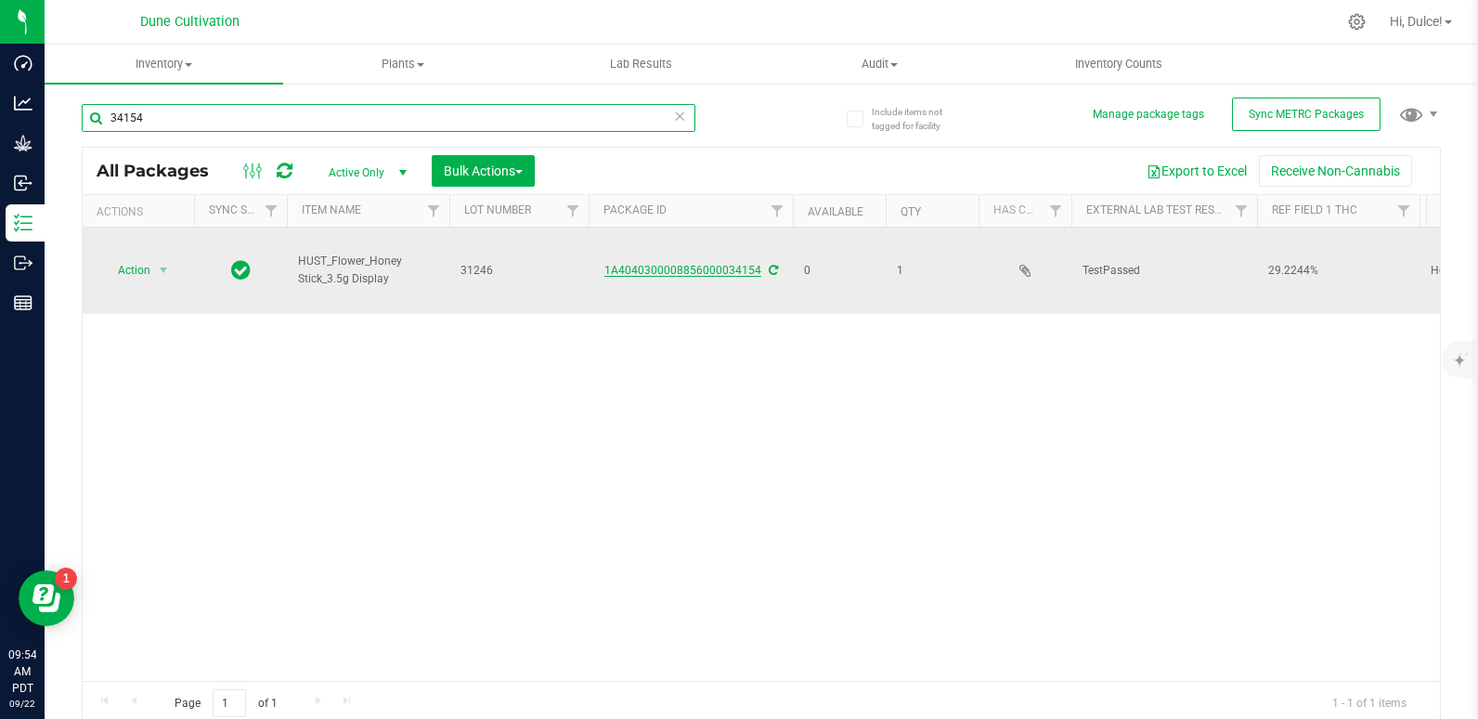
type input "34154"
click at [742, 264] on link "1A4040300008856000034154" at bounding box center [682, 270] width 157 height 13
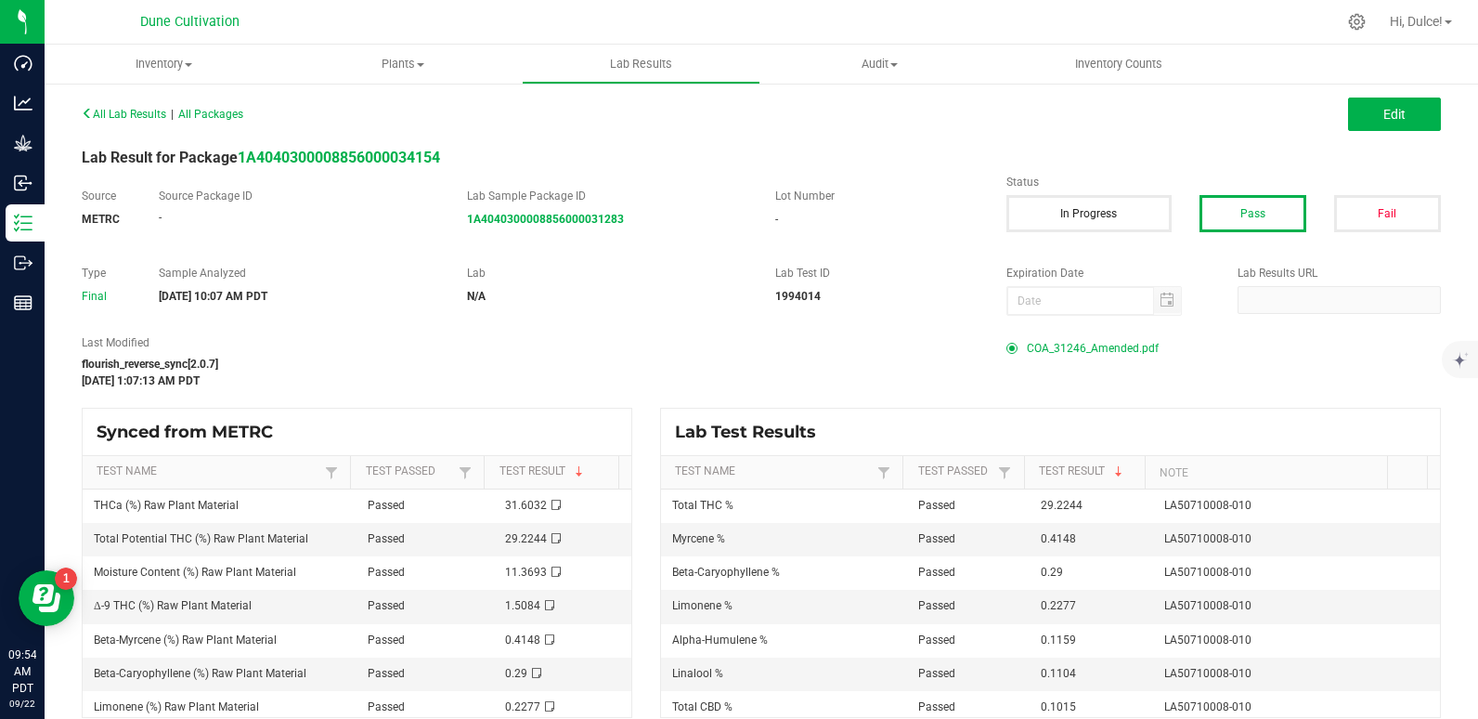
click at [1063, 347] on span "COA_31246_Amended.pdf" at bounding box center [1093, 348] width 132 height 28
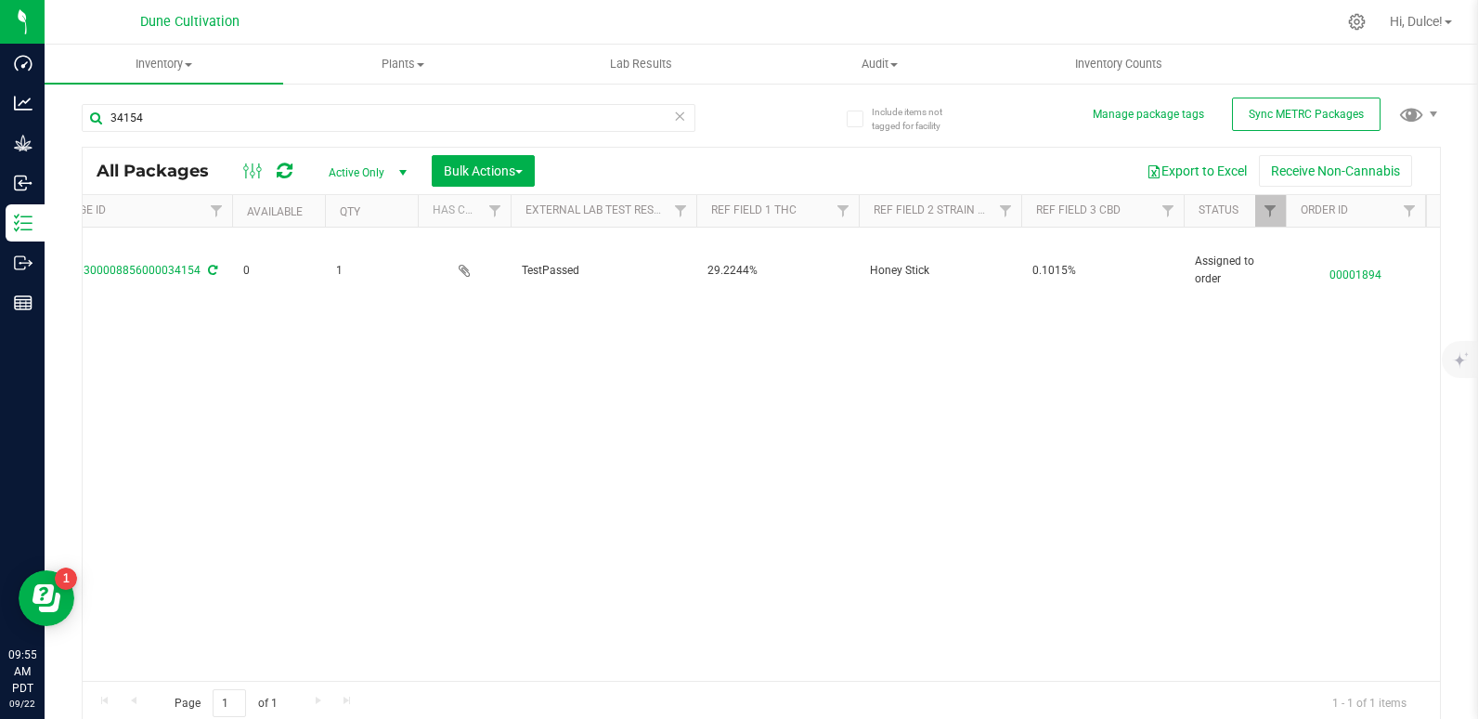
scroll to position [0, 567]
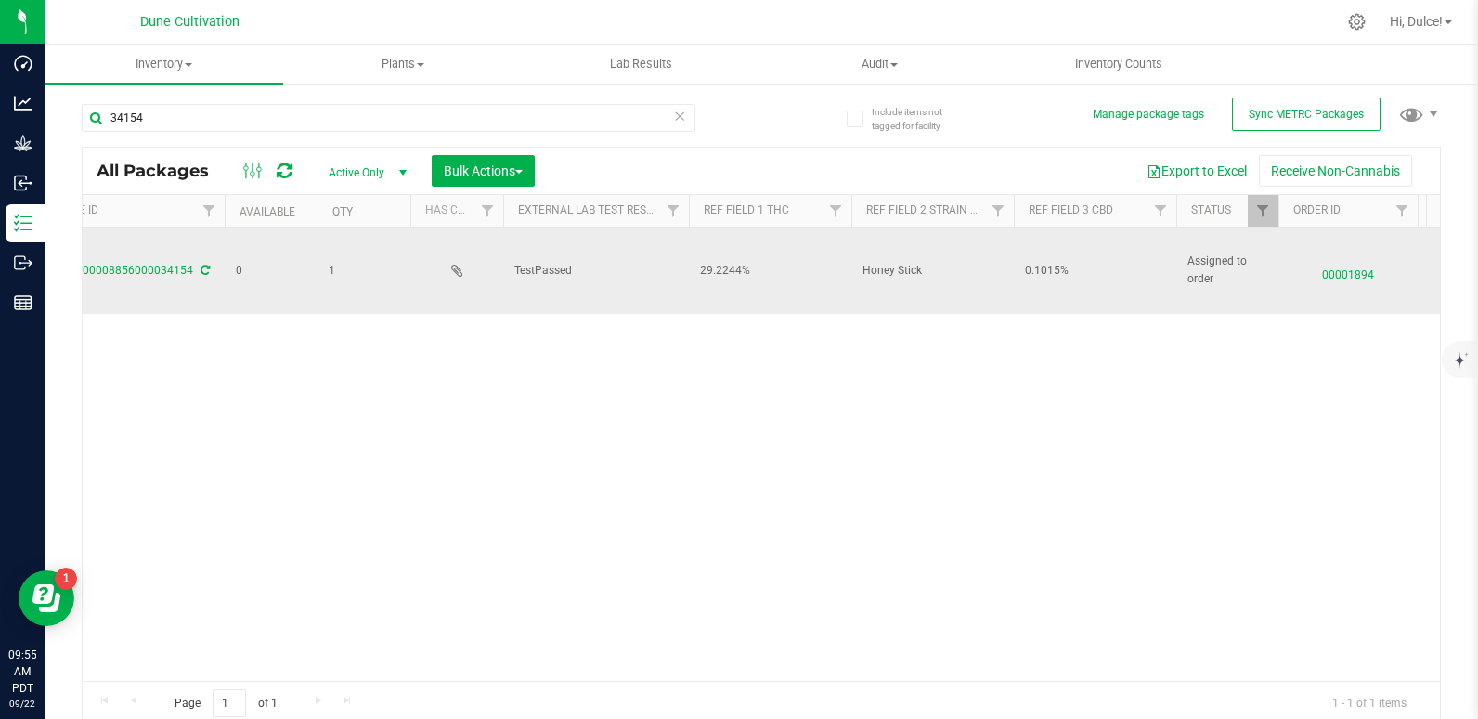
click at [1036, 262] on span "0.1015%" at bounding box center [1095, 271] width 140 height 18
click at [1036, 257] on input "0.1015%" at bounding box center [1091, 270] width 156 height 29
type input "%0.101500%"
click at [1027, 256] on input "%0.101500%" at bounding box center [1091, 270] width 156 height 29
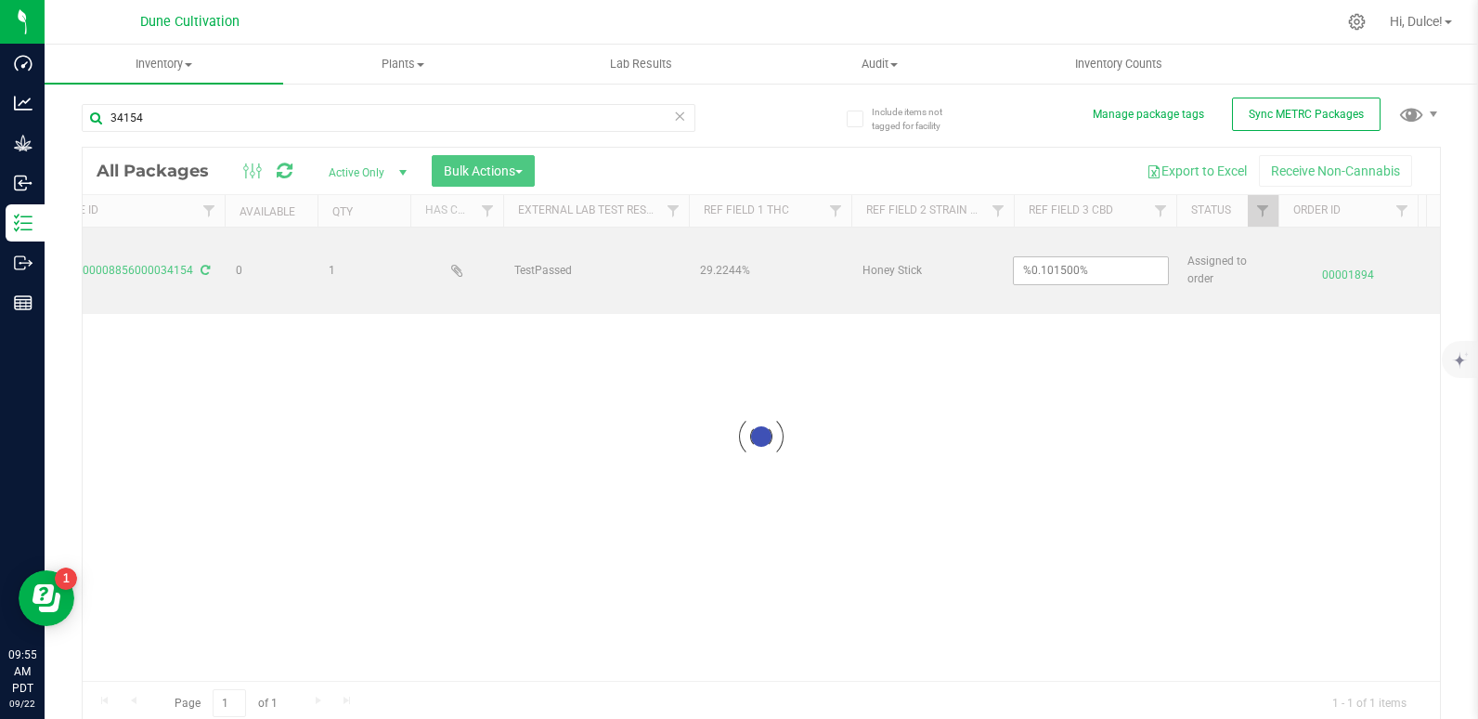
click at [959, 319] on div "Loading... All Packages Active Only Active Only Lab Samples Locked All External…" at bounding box center [761, 436] width 1359 height 579
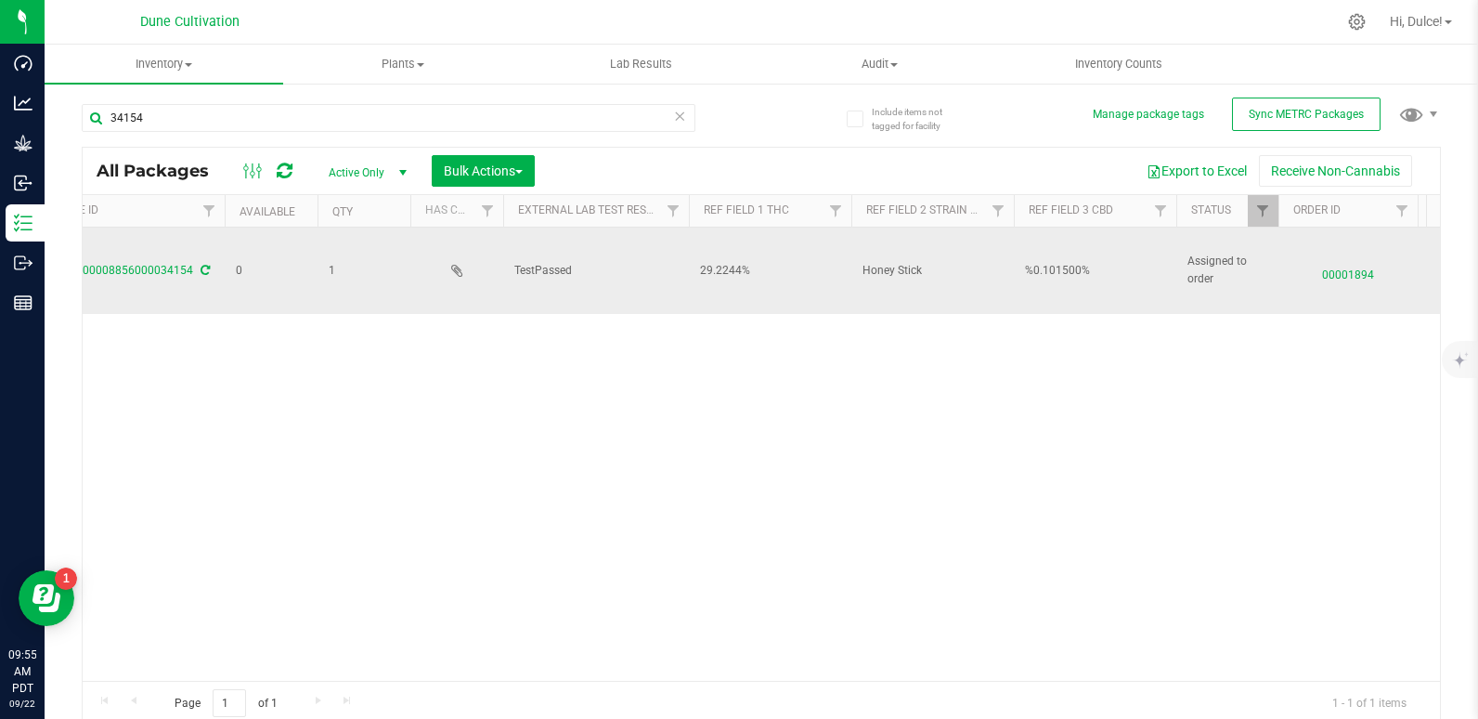
click at [1031, 262] on span "%0.101500%" at bounding box center [1095, 271] width 140 height 18
drag, startPoint x: 1031, startPoint y: 253, endPoint x: 1027, endPoint y: 279, distance: 27.3
click at [1027, 279] on div "Action Action Edit attributes Global inventory Locate package Package audit log…" at bounding box center [761, 453] width 1357 height 453
click at [1031, 262] on span "%0.101500%" at bounding box center [1095, 271] width 140 height 18
click at [1030, 256] on input "%0.101500%" at bounding box center [1091, 270] width 156 height 29
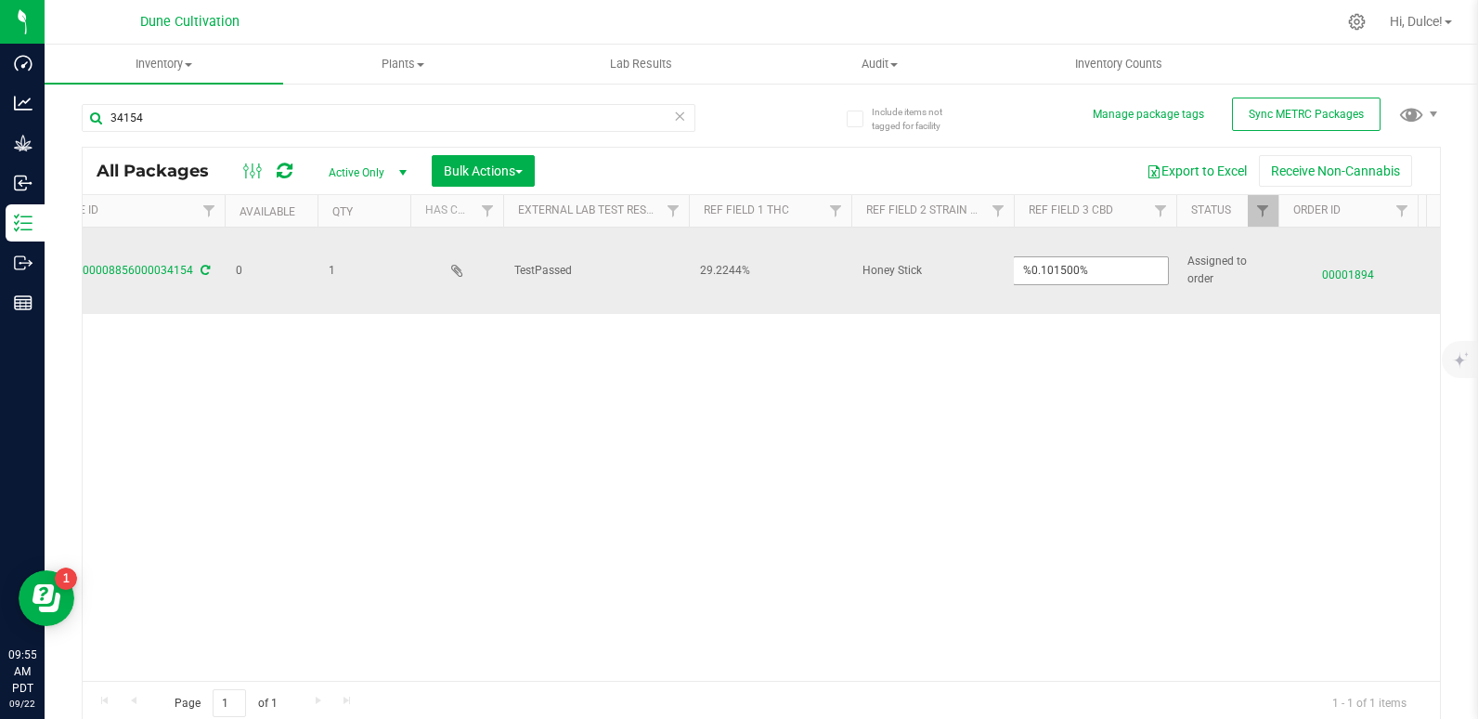
type input "0.101500%"
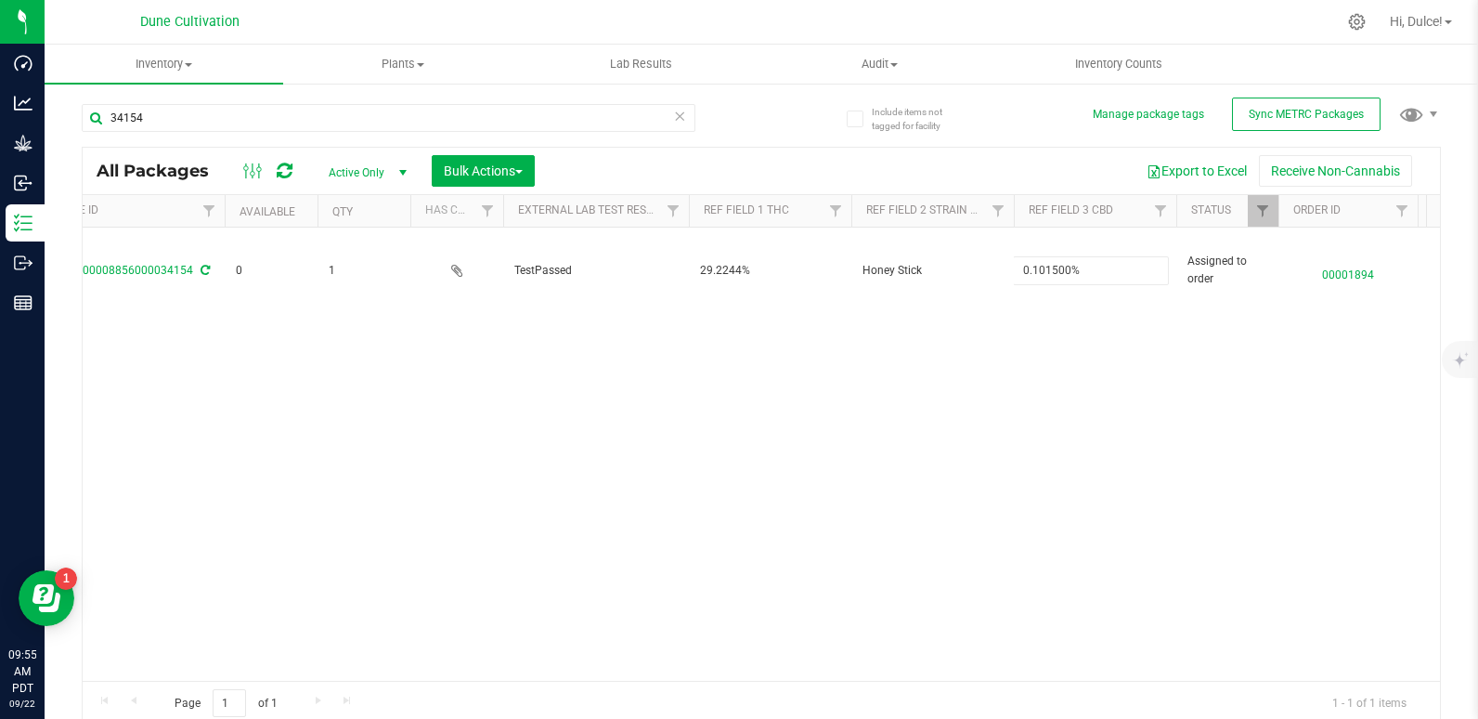
click at [982, 373] on div "All Packages Active Only Active Only Lab Samples Locked All External Internal B…" at bounding box center [761, 436] width 1359 height 579
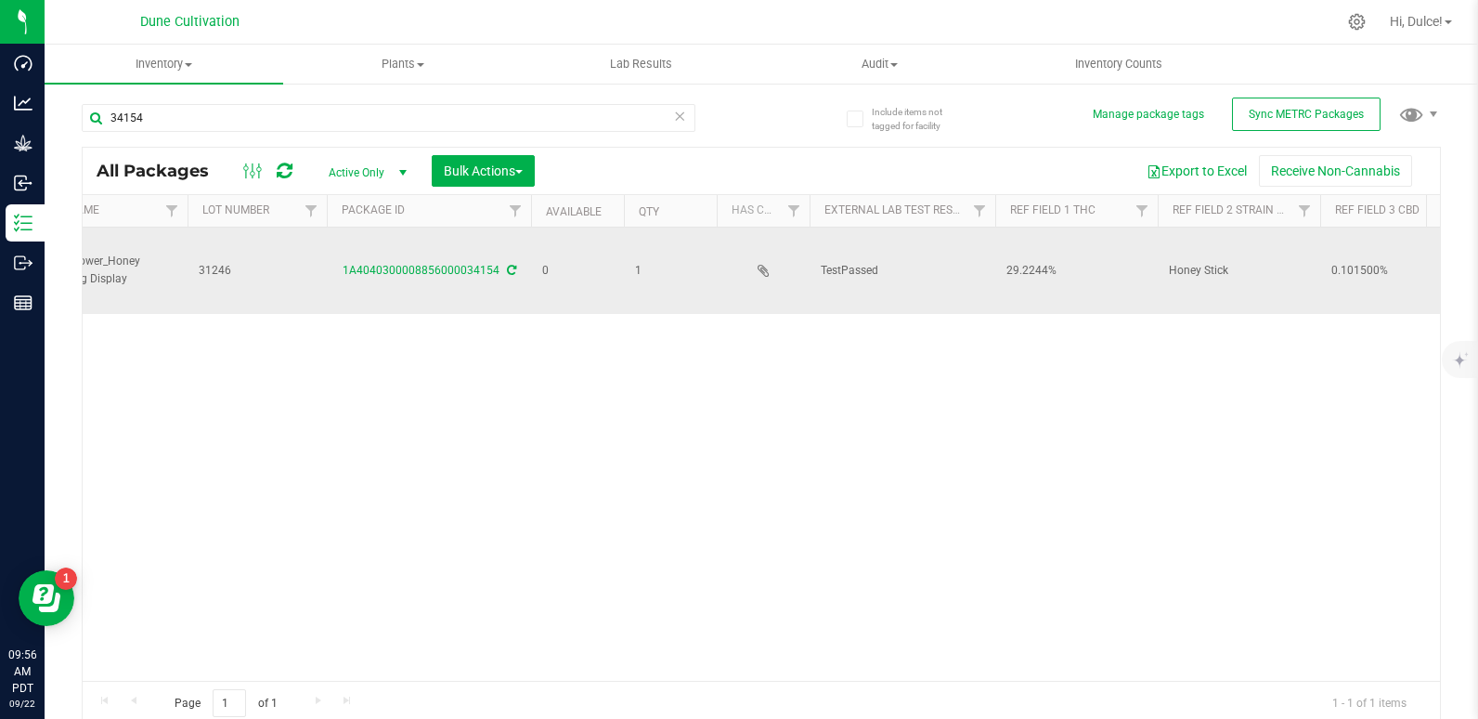
scroll to position [0, 0]
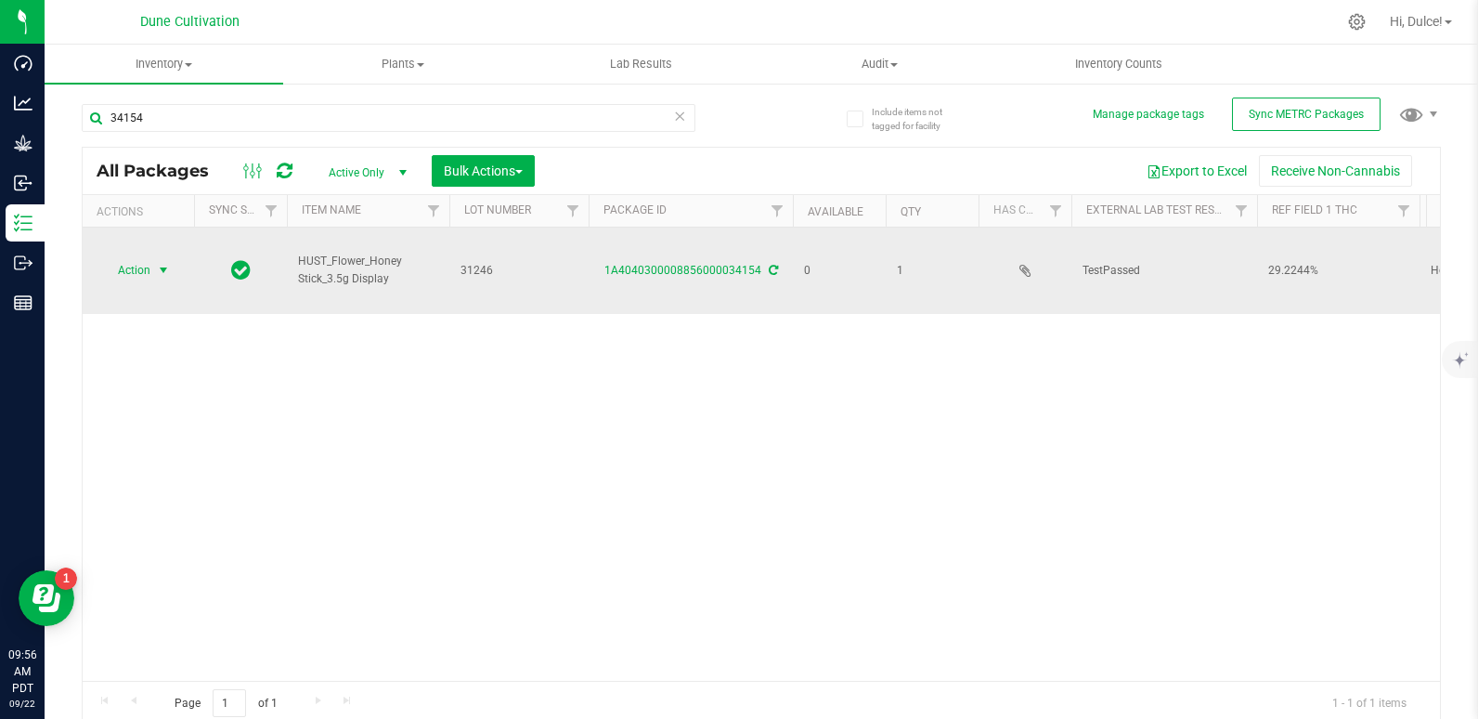
click at [148, 265] on span "Action" at bounding box center [126, 270] width 50 height 26
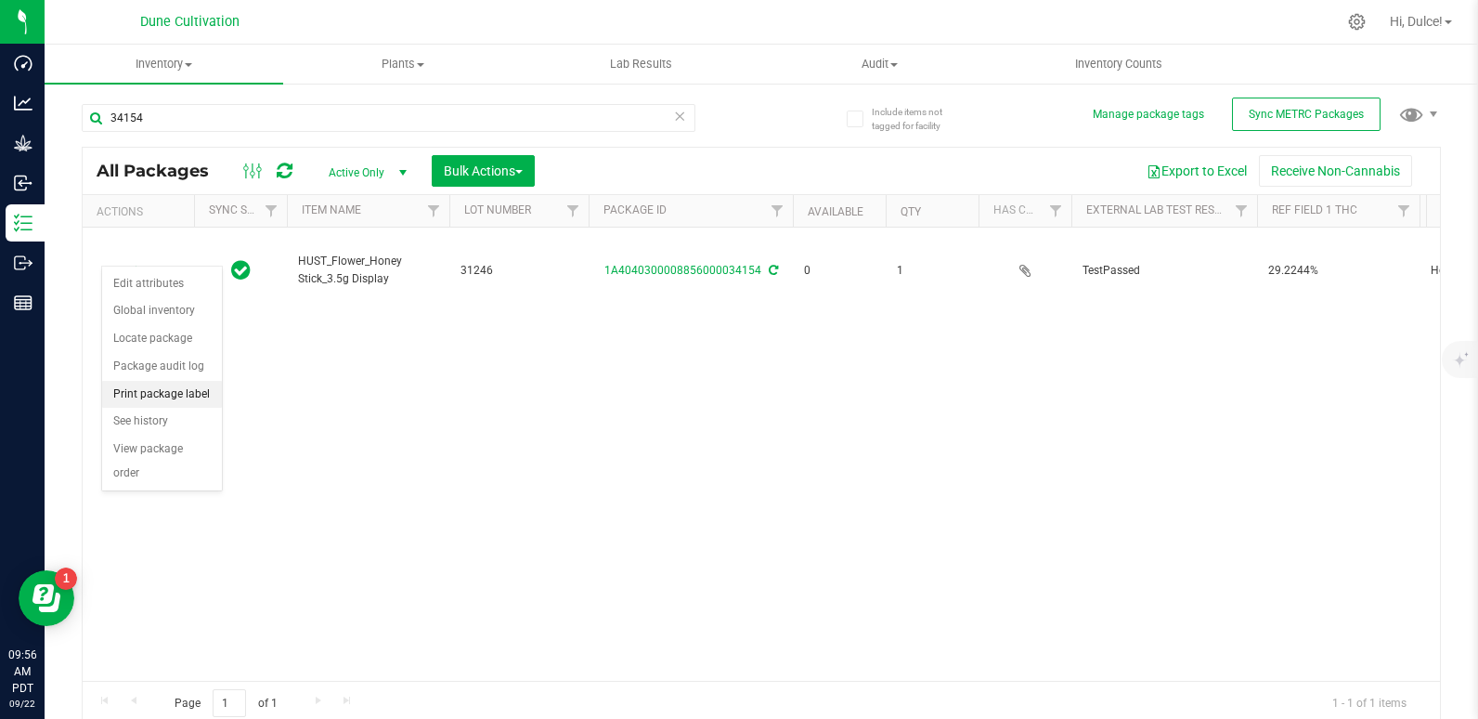
click at [154, 395] on li "Print package label" at bounding box center [162, 395] width 120 height 28
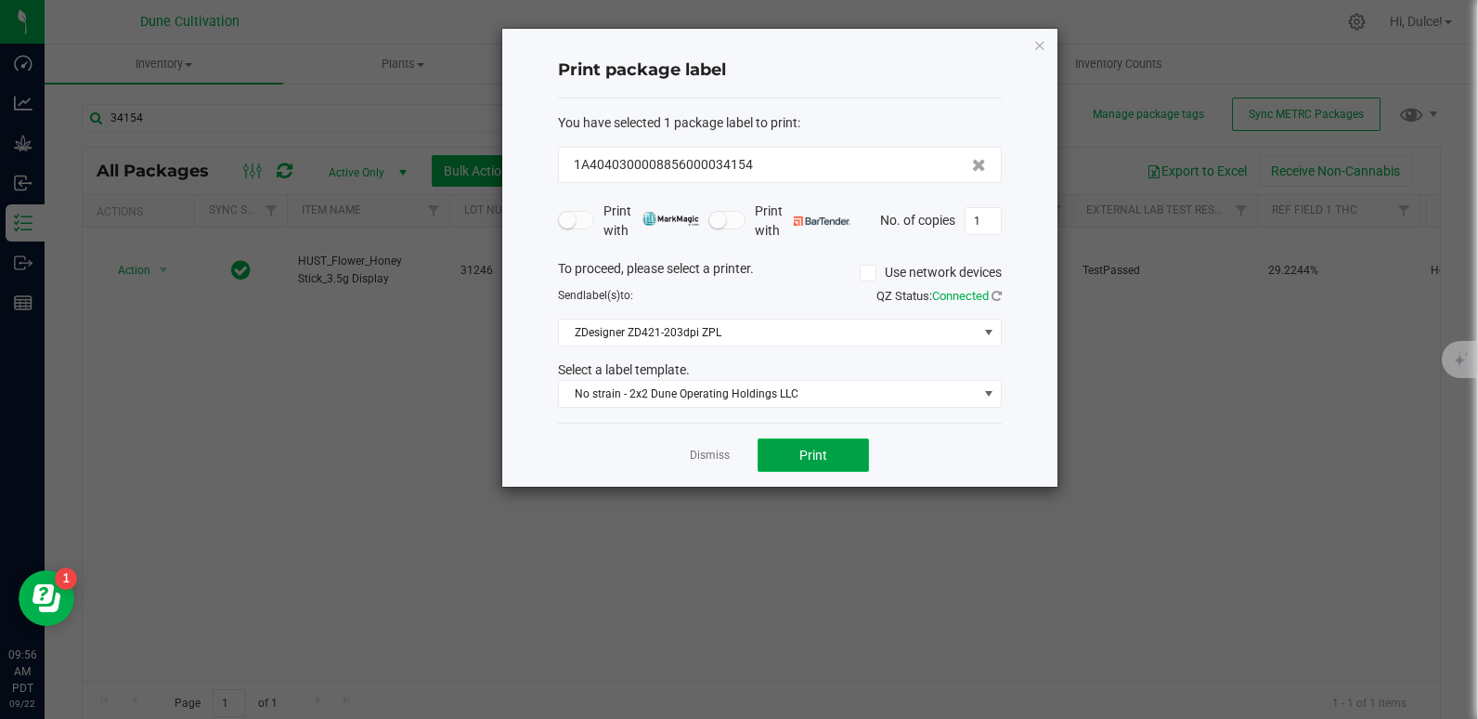
click at [828, 469] on button "Print" at bounding box center [813, 454] width 111 height 33
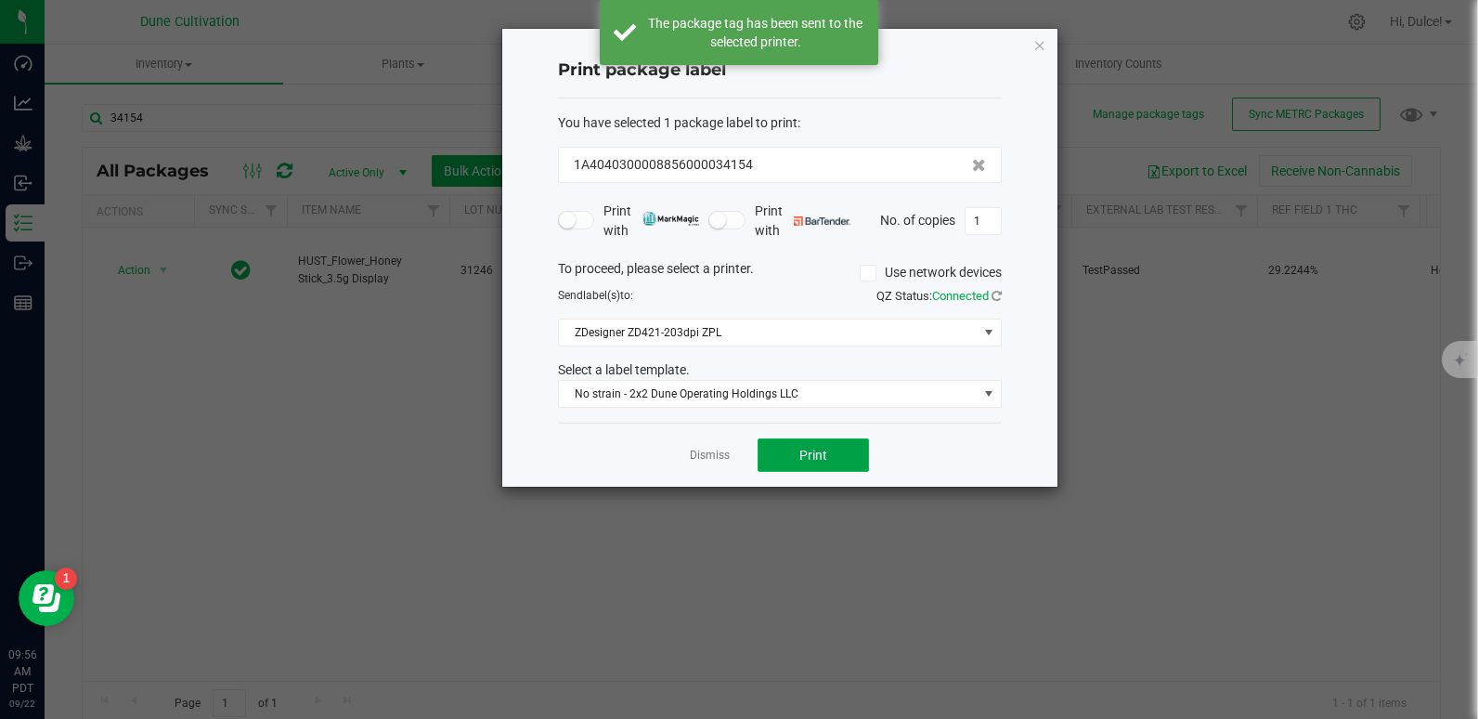
click at [835, 460] on button "Print" at bounding box center [813, 454] width 111 height 33
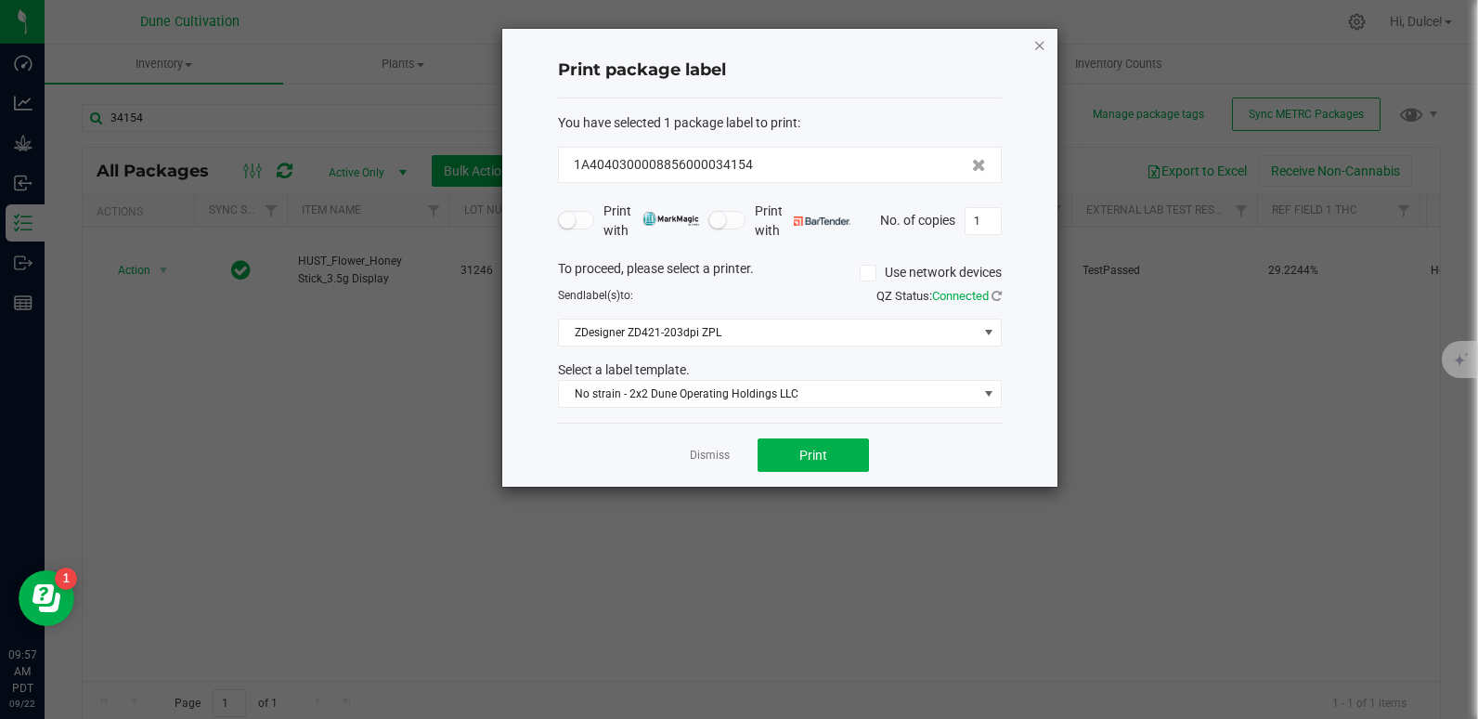
click at [1036, 48] on icon "button" at bounding box center [1039, 44] width 13 height 22
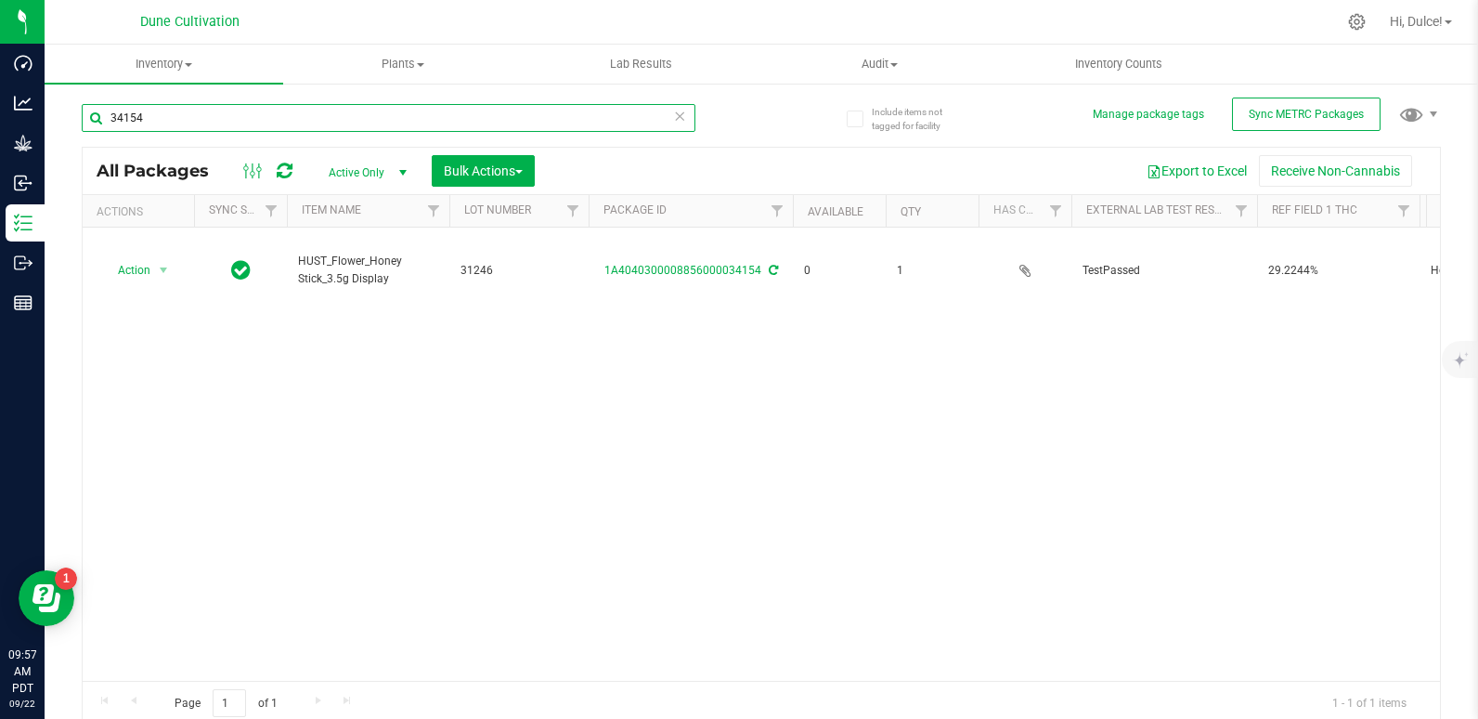
click at [434, 116] on input "34154" at bounding box center [389, 118] width 614 height 28
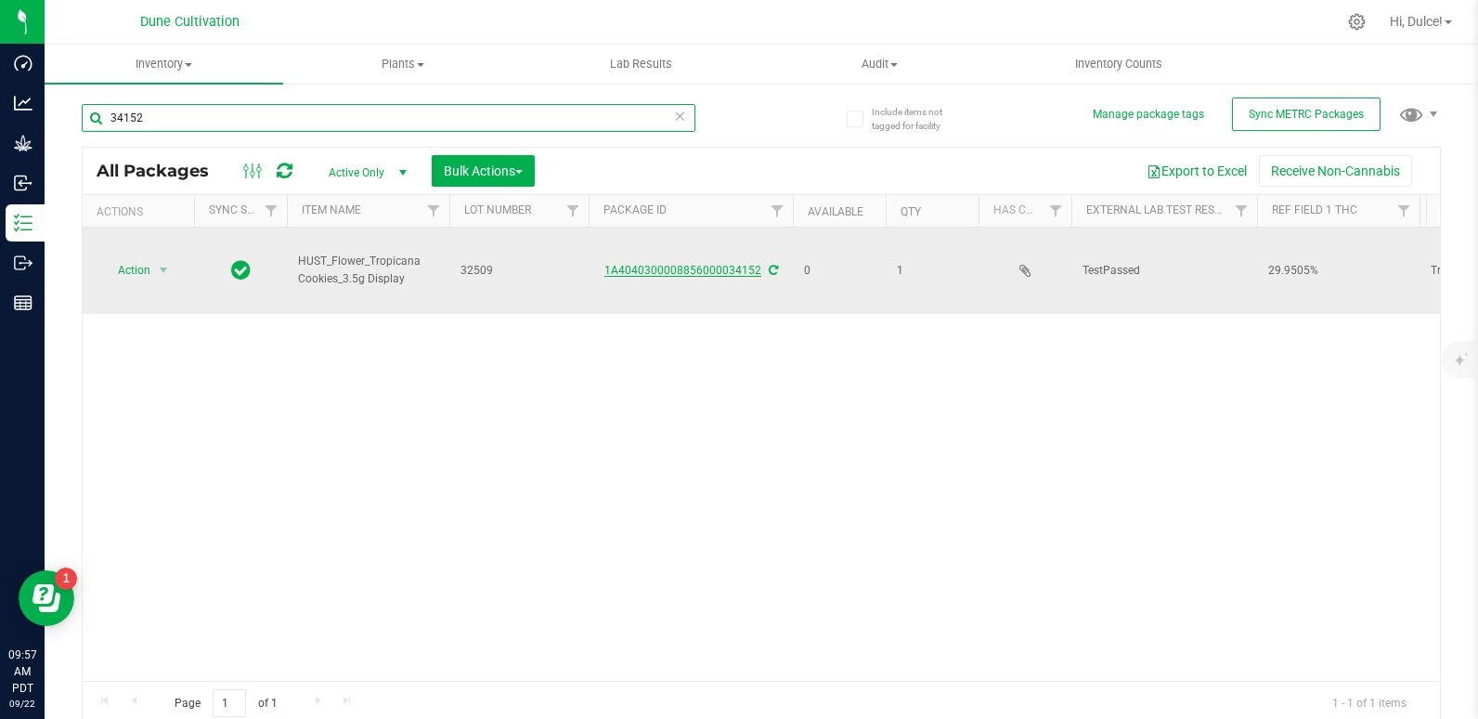
type input "34152"
click at [666, 264] on link "1A4040300008856000034152" at bounding box center [682, 270] width 157 height 13
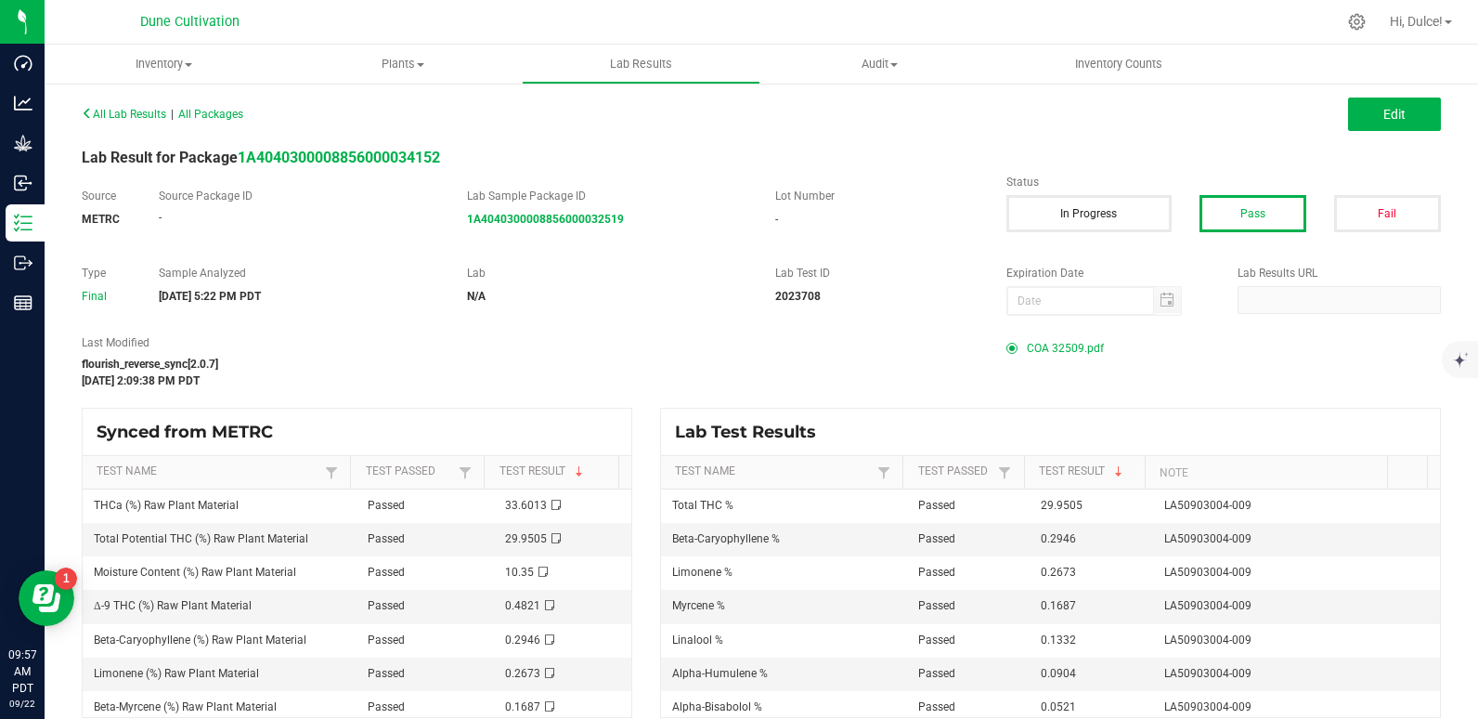
click at [1062, 336] on span "COA 32509.pdf" at bounding box center [1065, 348] width 77 height 28
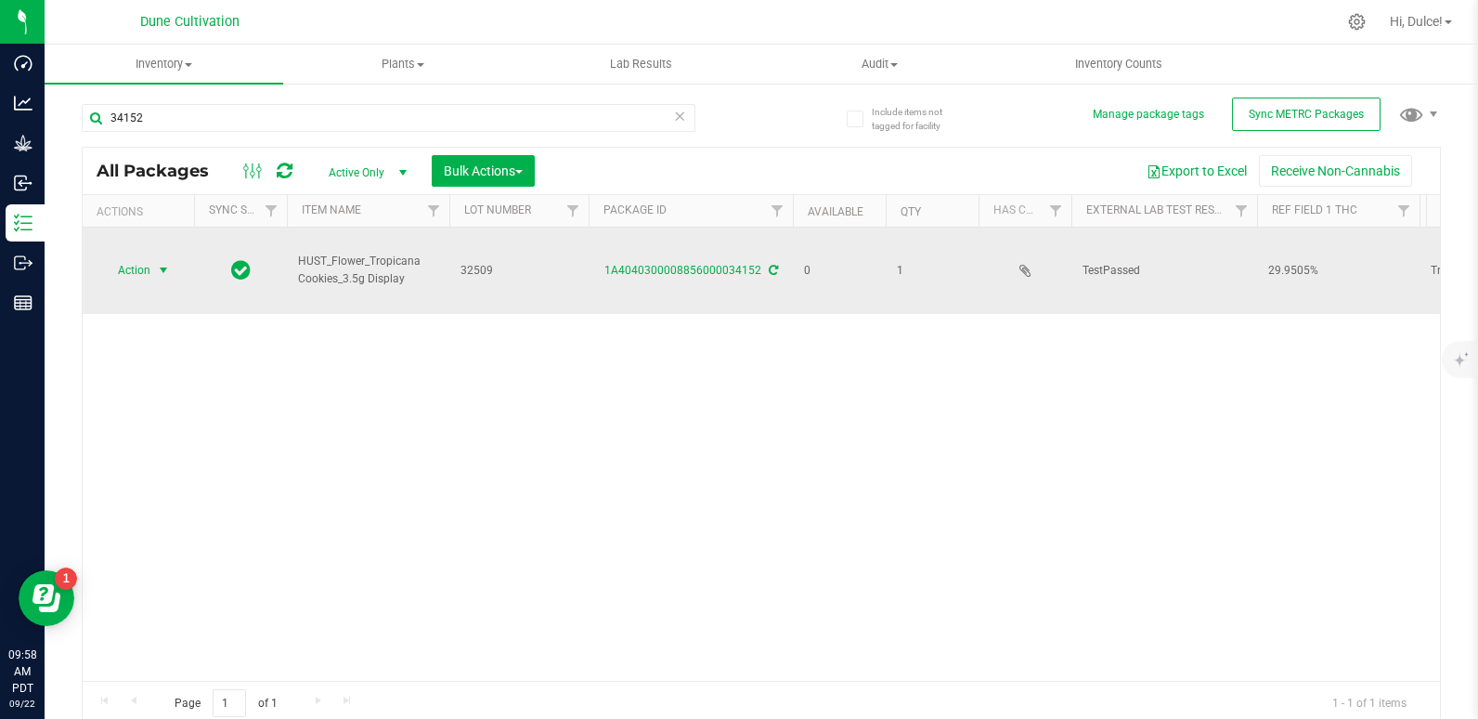
click at [122, 257] on span "Action" at bounding box center [126, 270] width 50 height 26
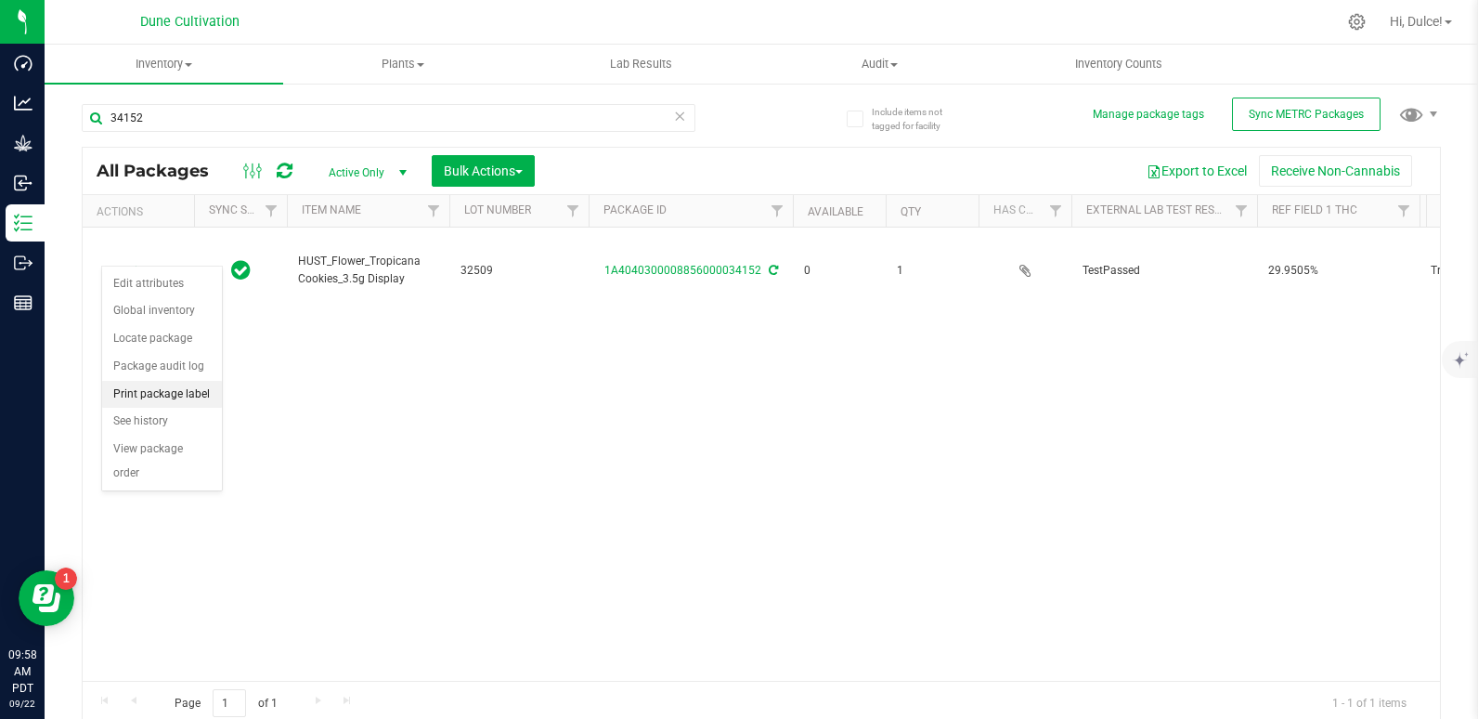
click at [163, 393] on li "Print package label" at bounding box center [162, 395] width 120 height 28
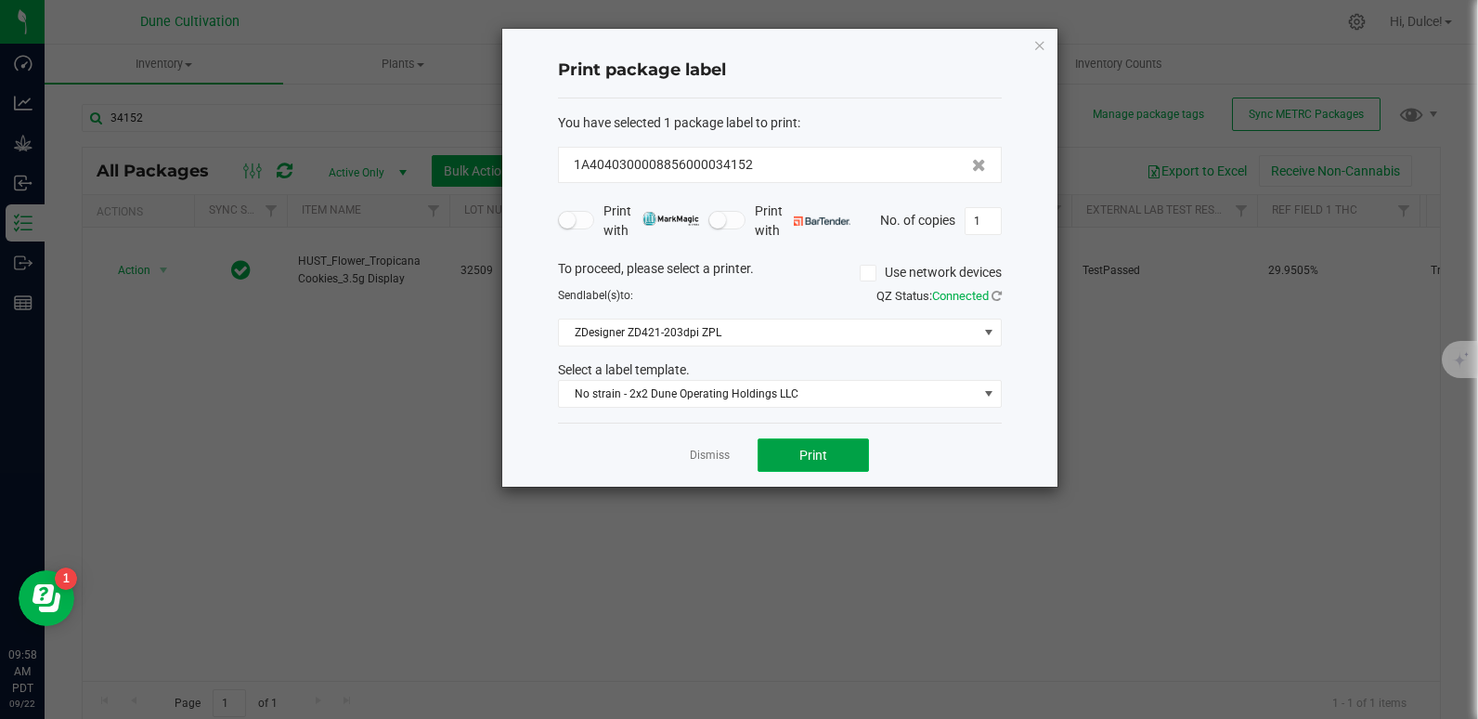
click at [825, 447] on span "Print" at bounding box center [813, 454] width 28 height 15
click at [1043, 51] on icon "button" at bounding box center [1039, 44] width 13 height 22
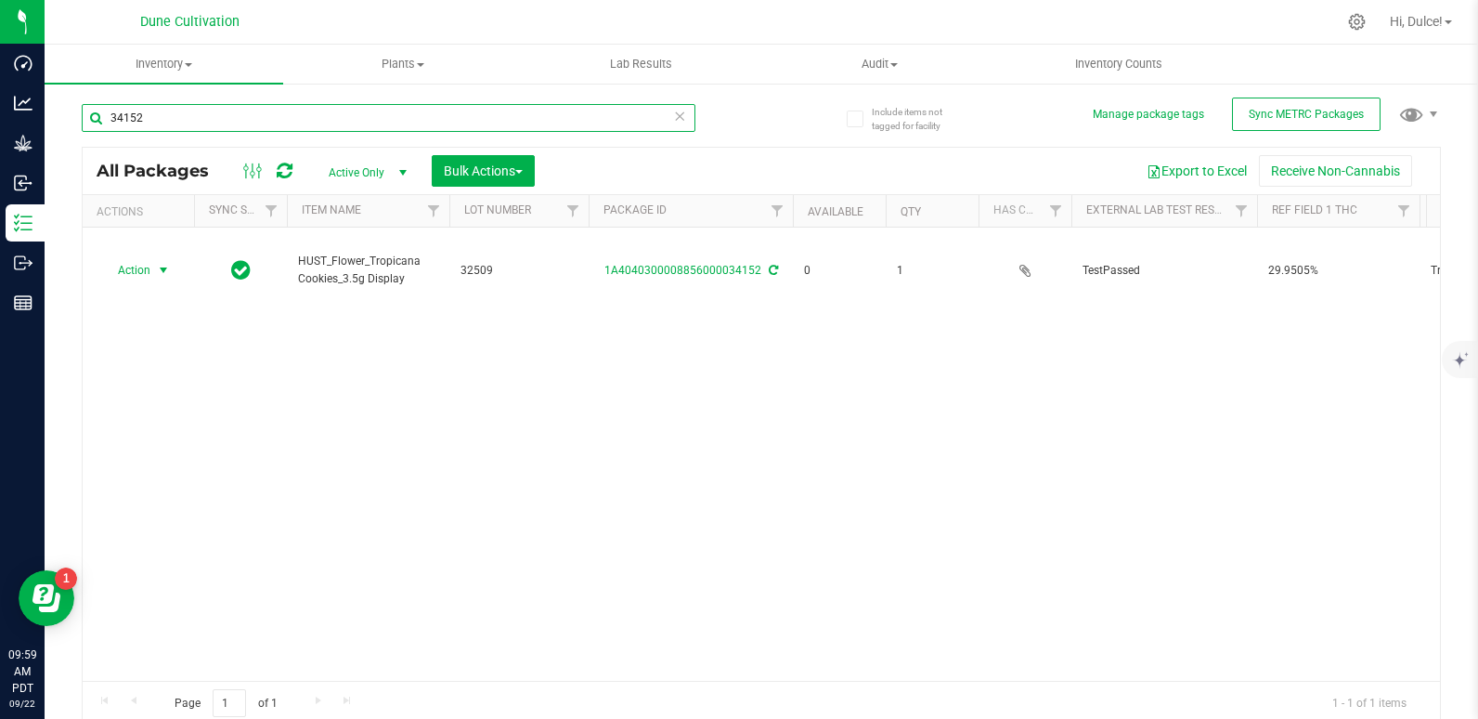
click at [497, 121] on input "34152" at bounding box center [389, 118] width 614 height 28
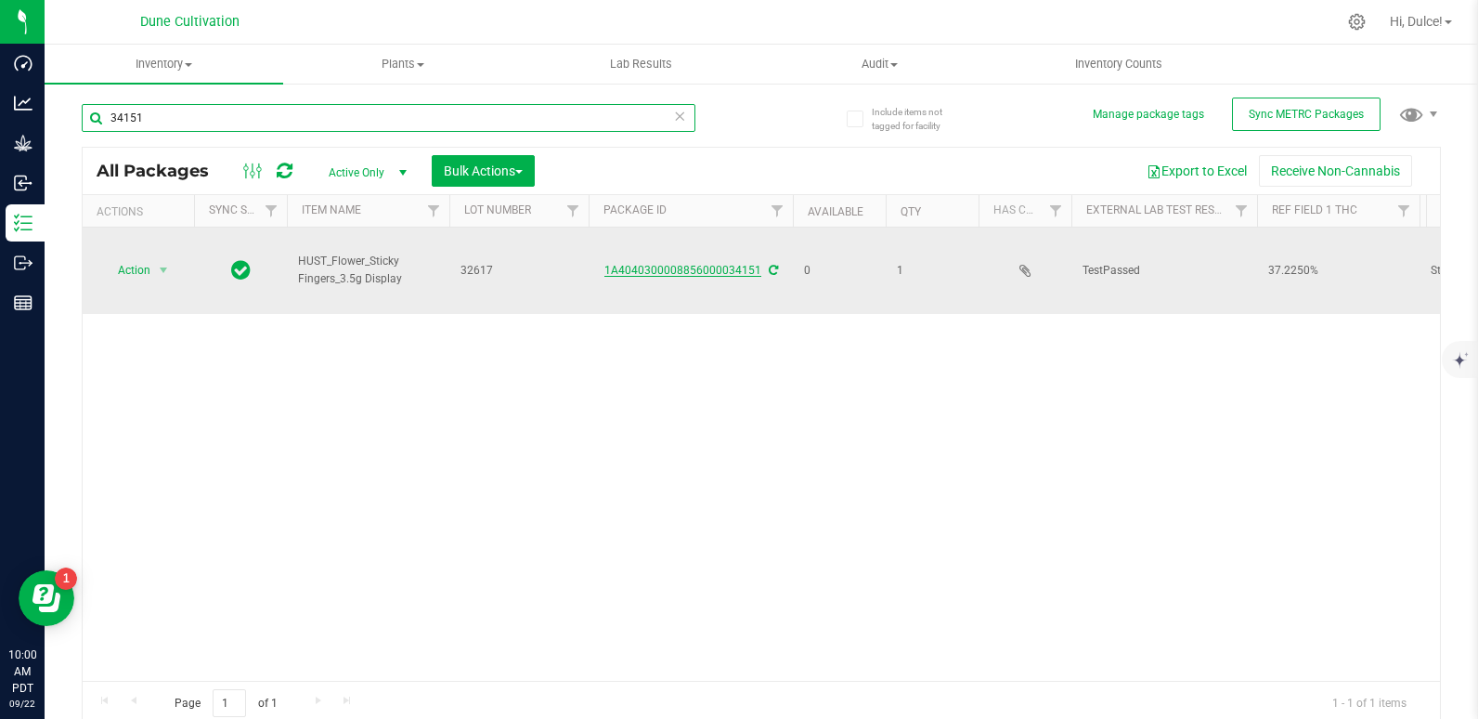
type input "34151"
click at [649, 264] on link "1A4040300008856000034151" at bounding box center [682, 270] width 157 height 13
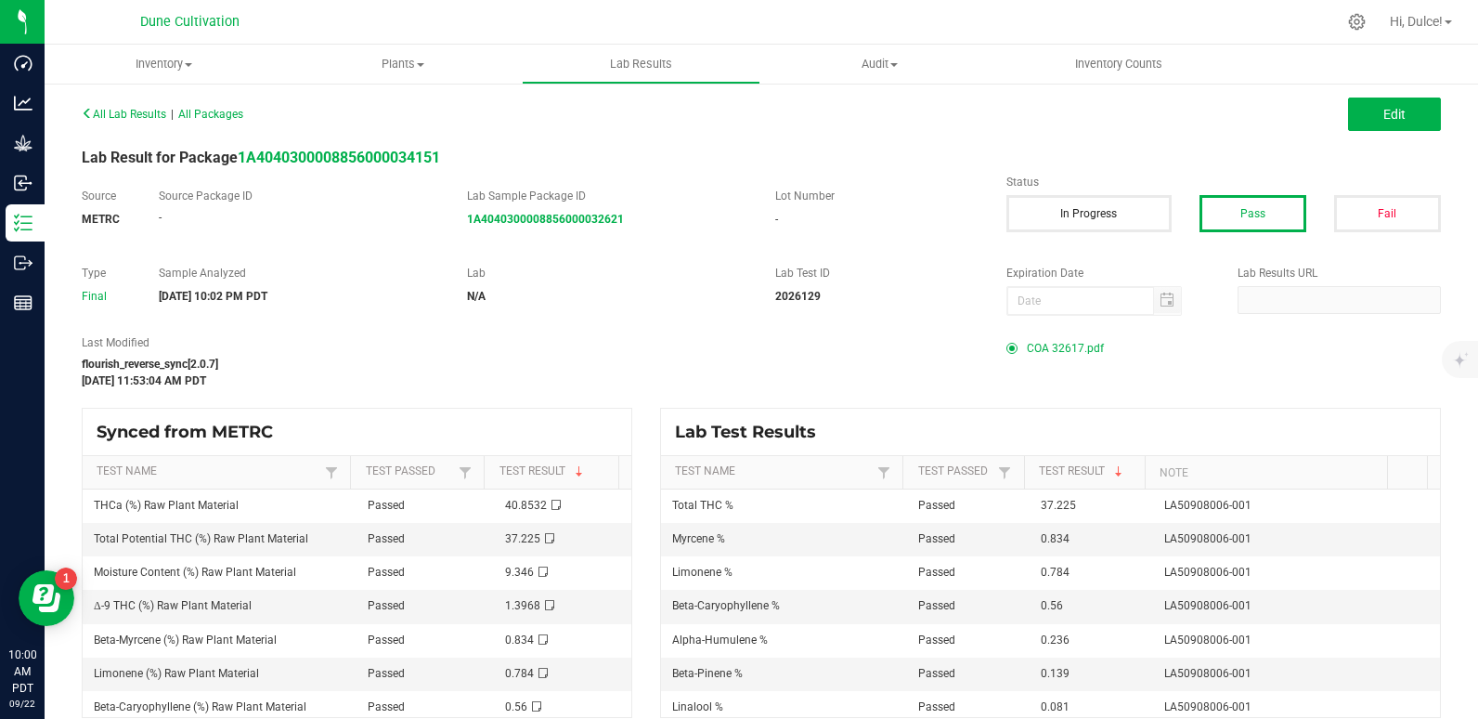
click at [1027, 344] on span "COA 32617.pdf" at bounding box center [1065, 348] width 77 height 28
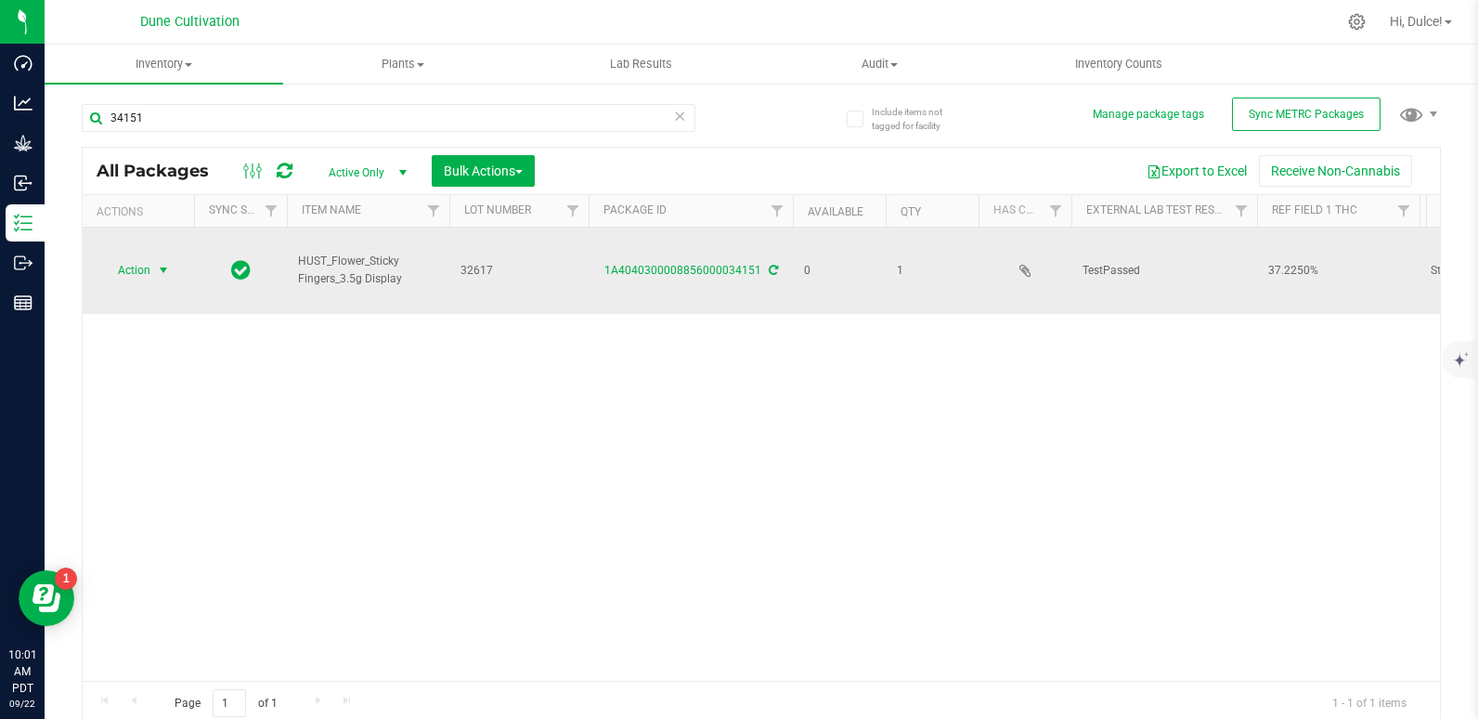
click at [109, 257] on span "Action" at bounding box center [126, 270] width 50 height 26
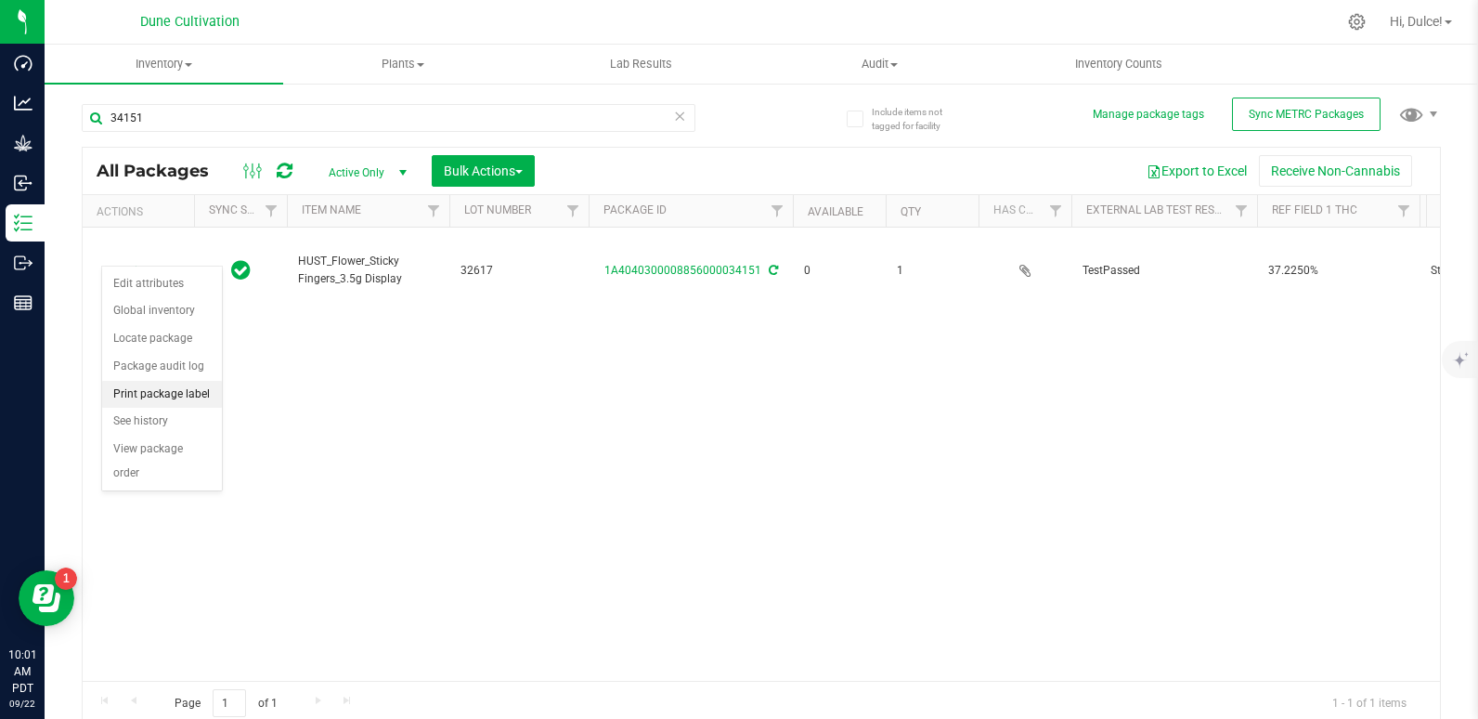
click at [148, 399] on li "Print package label" at bounding box center [162, 395] width 120 height 28
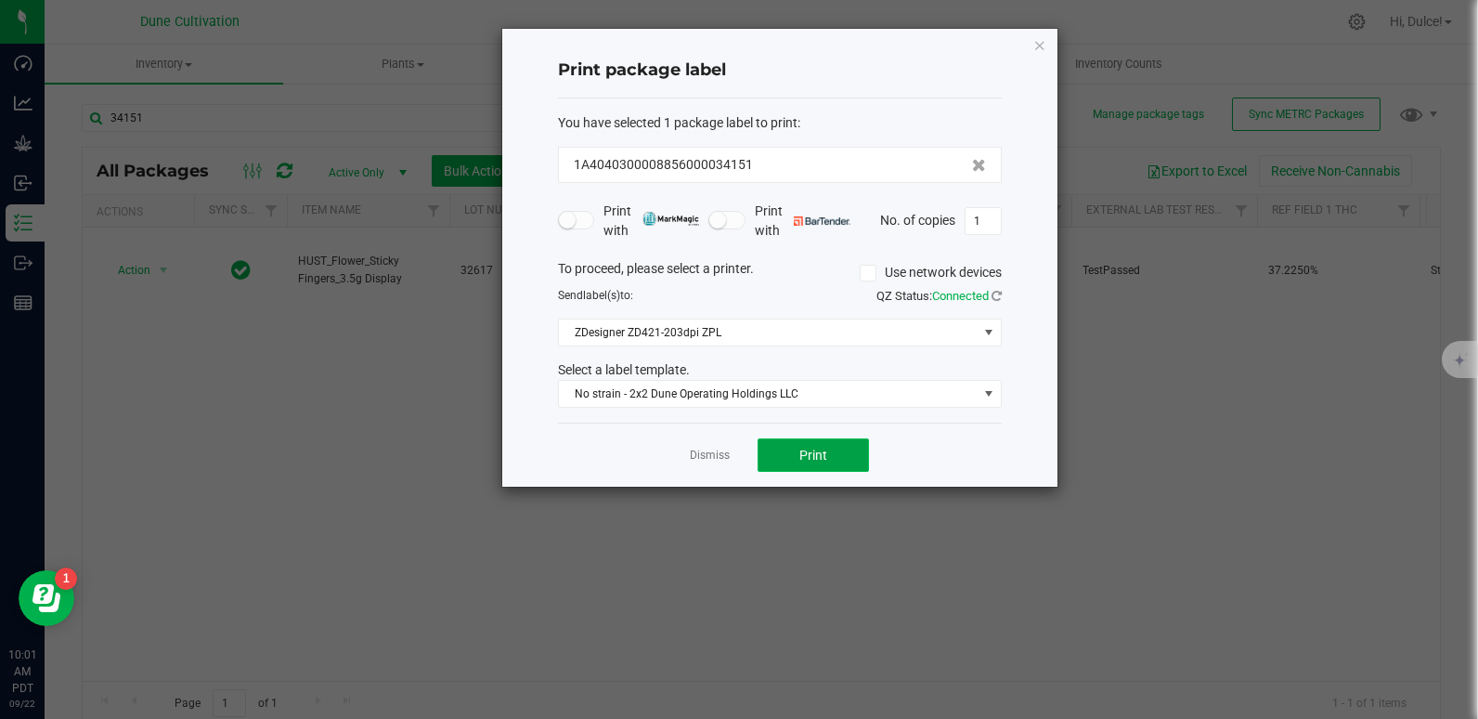
click at [812, 463] on button "Print" at bounding box center [813, 454] width 111 height 33
click at [1036, 50] on icon "button" at bounding box center [1039, 44] width 13 height 22
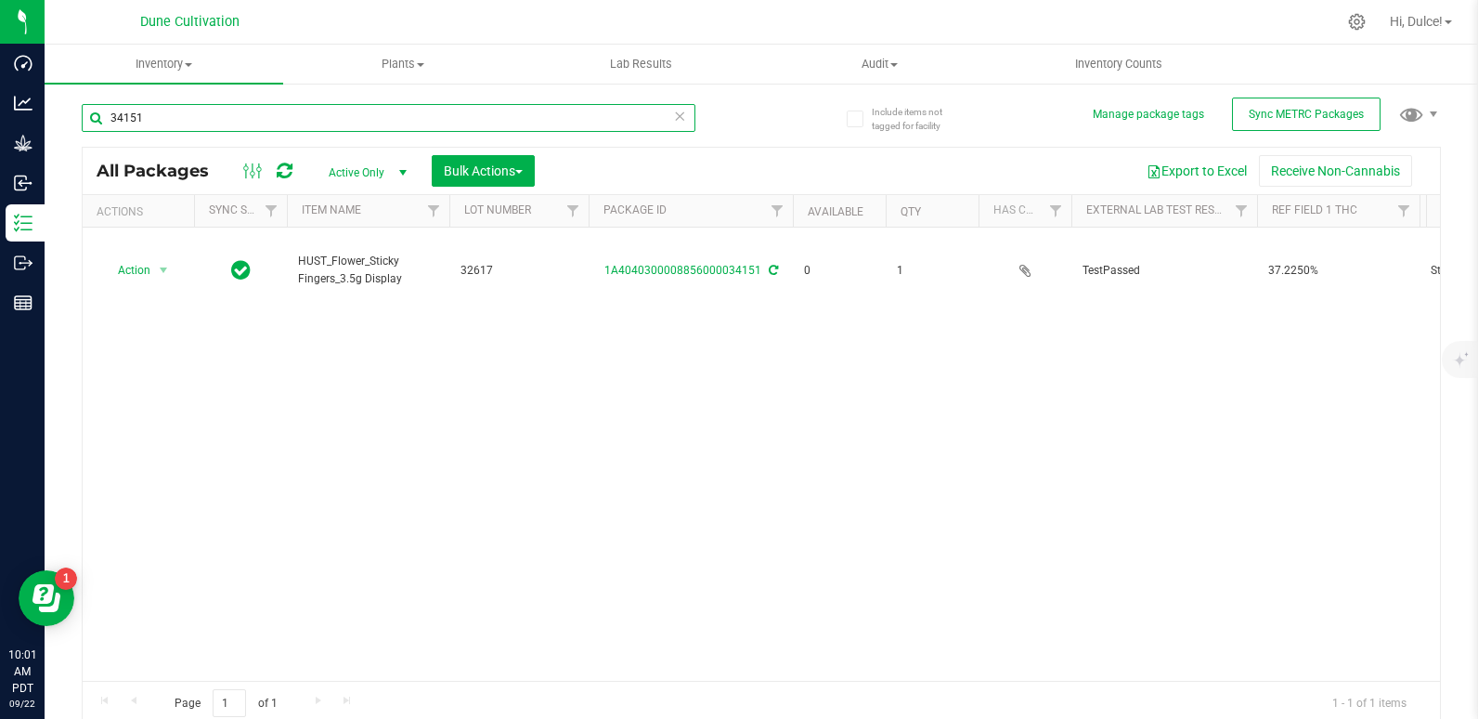
click at [544, 119] on input "34151" at bounding box center [389, 118] width 614 height 28
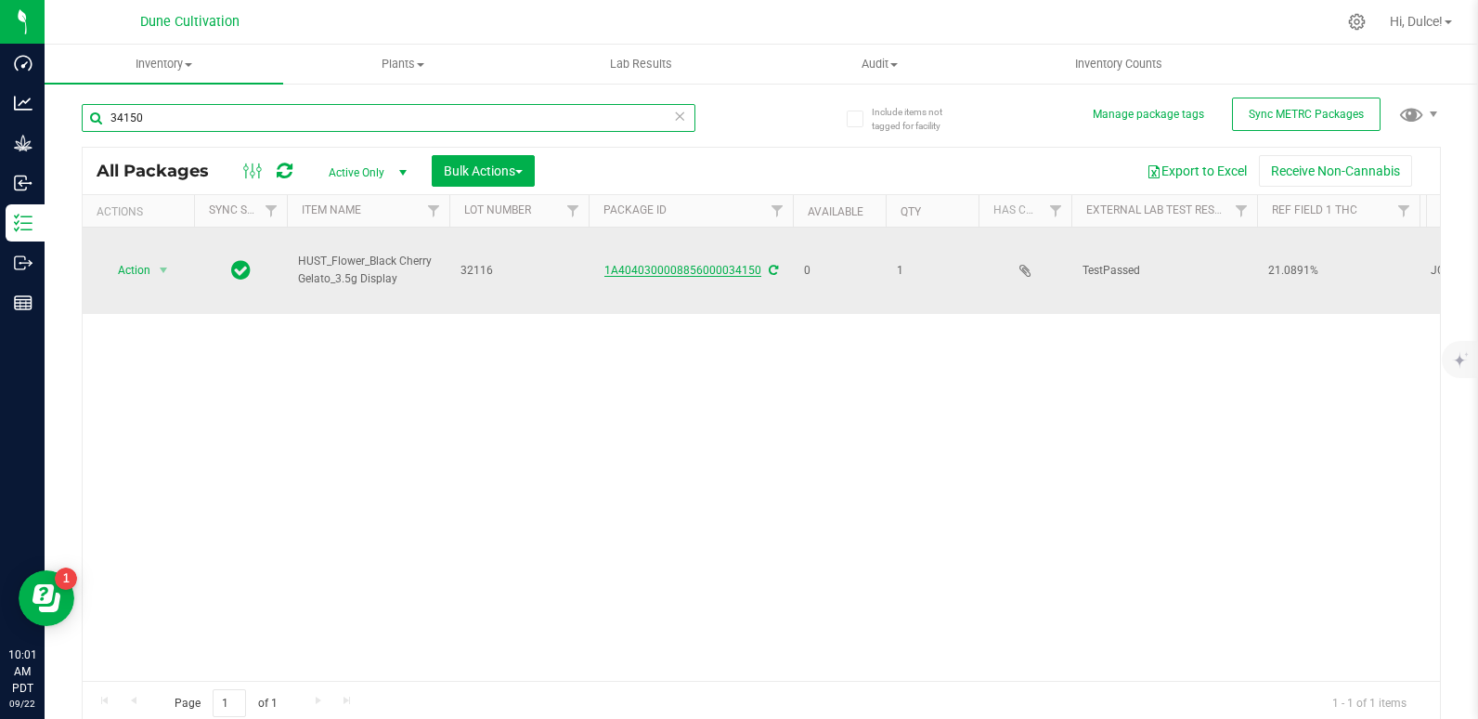
type input "34150"
click at [660, 264] on link "1A4040300008856000034150" at bounding box center [682, 270] width 157 height 13
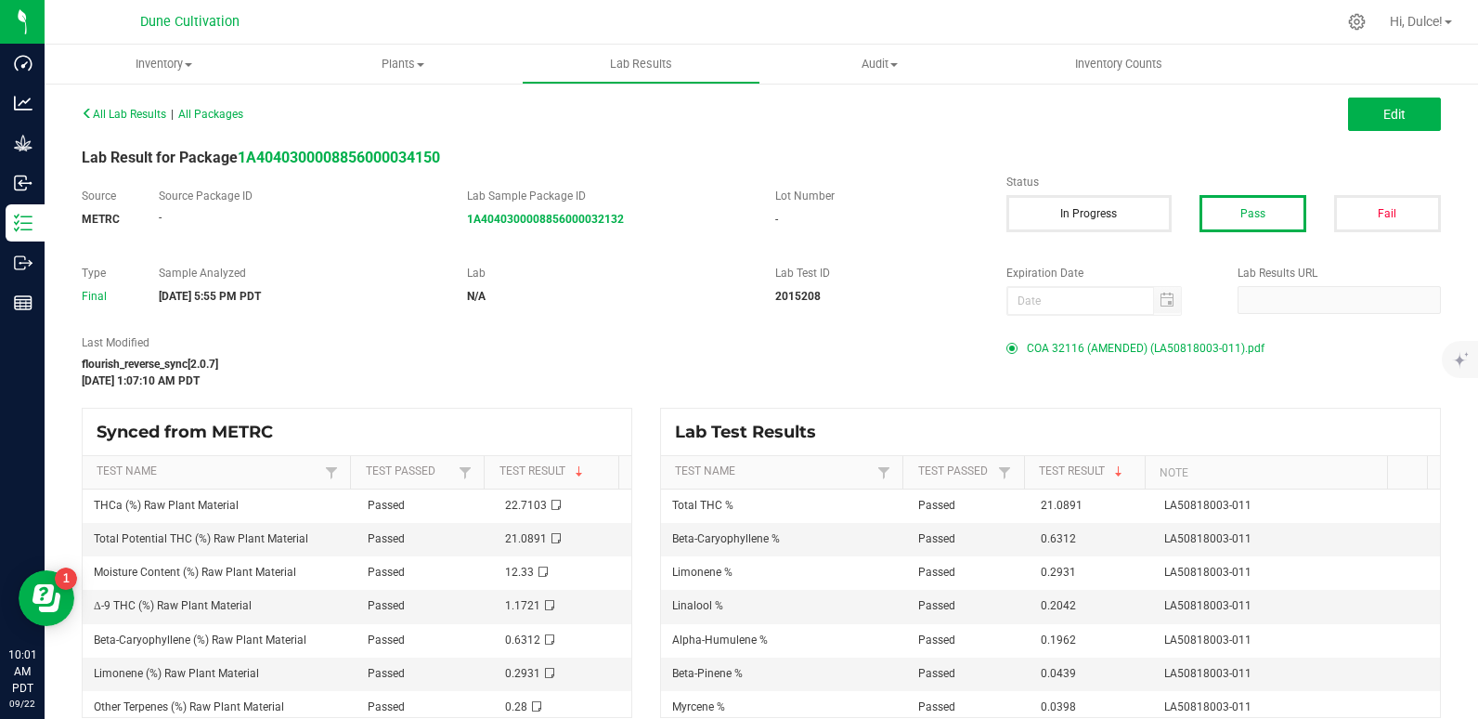
click at [1075, 359] on span "COA 32116 (AMENDED) (LA50818003-011).pdf" at bounding box center [1146, 348] width 238 height 28
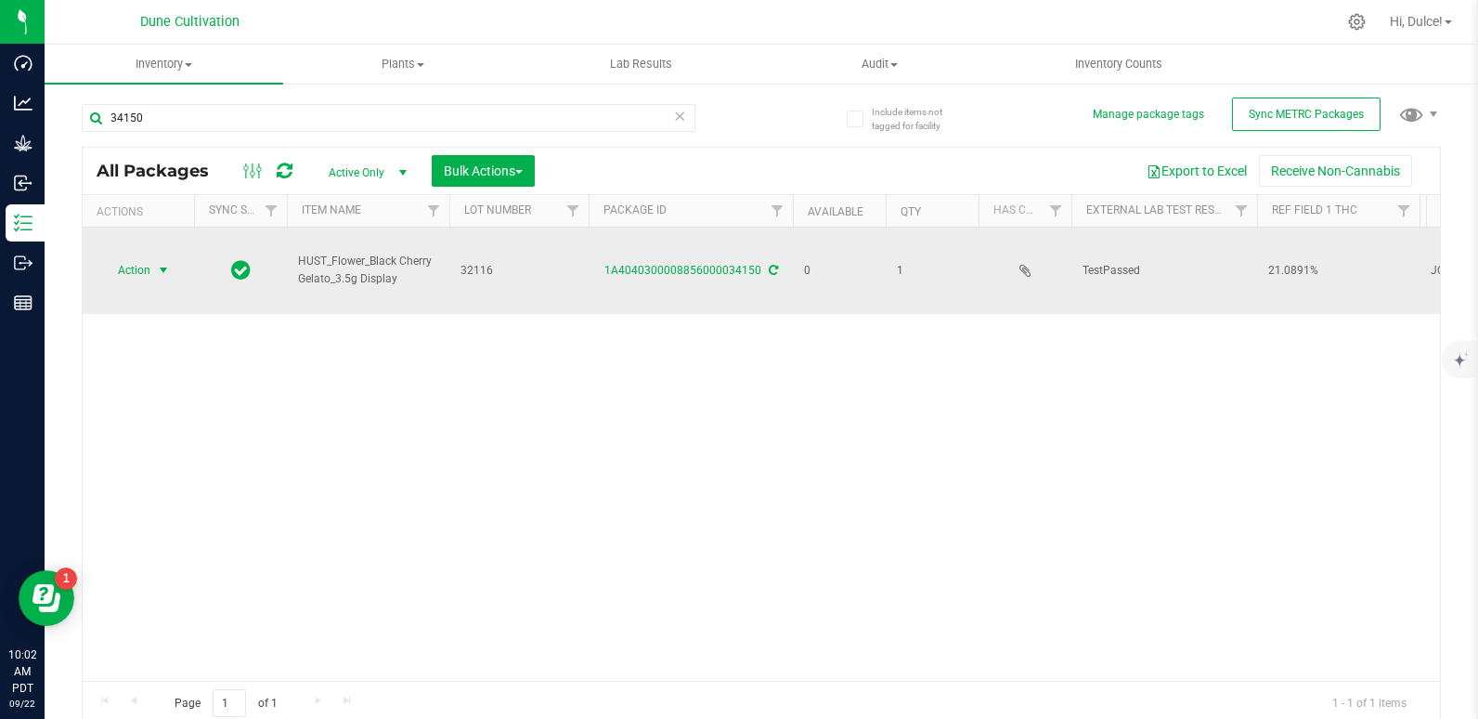
click at [139, 261] on span "Action" at bounding box center [126, 270] width 50 height 26
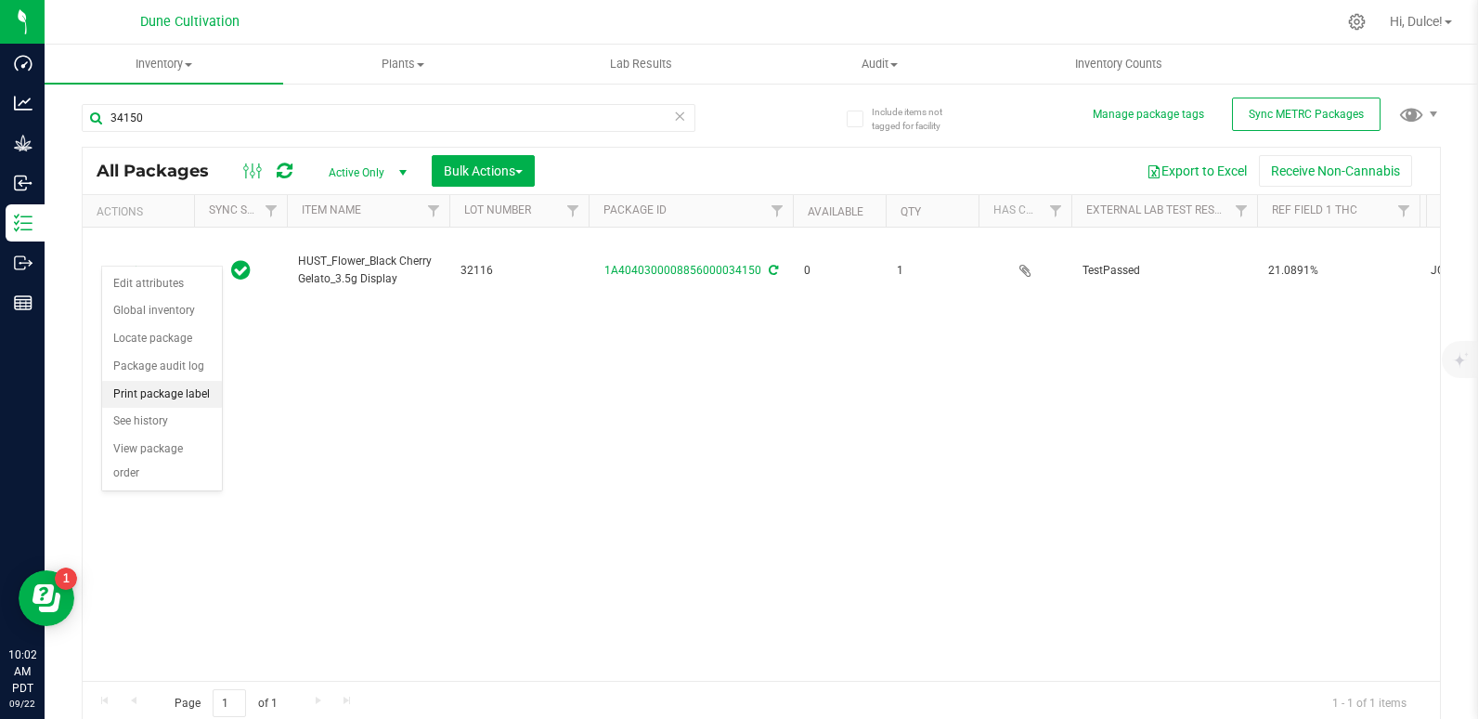
click at [153, 394] on li "Print package label" at bounding box center [162, 395] width 120 height 28
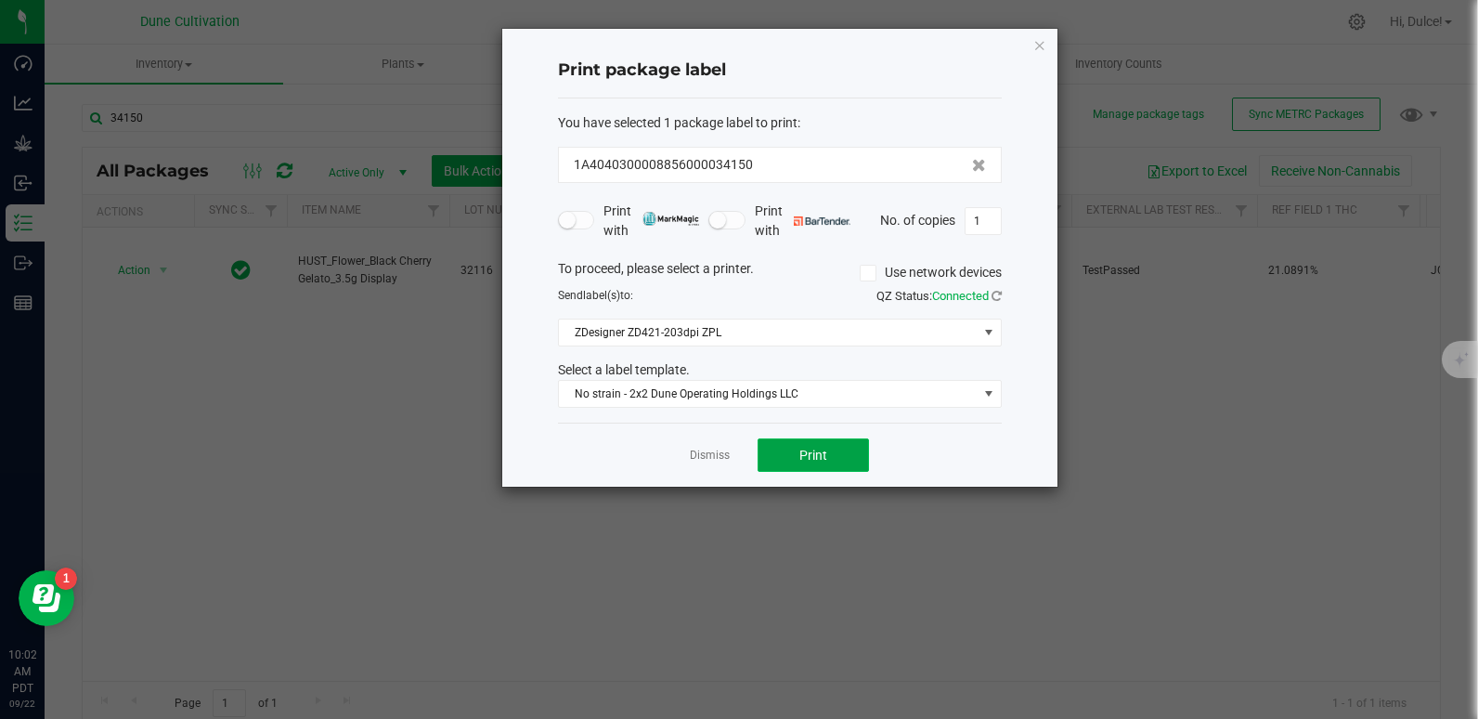
click at [849, 468] on button "Print" at bounding box center [813, 454] width 111 height 33
click at [804, 453] on span "Print" at bounding box center [813, 454] width 28 height 15
click at [1040, 48] on icon "button" at bounding box center [1039, 44] width 13 height 22
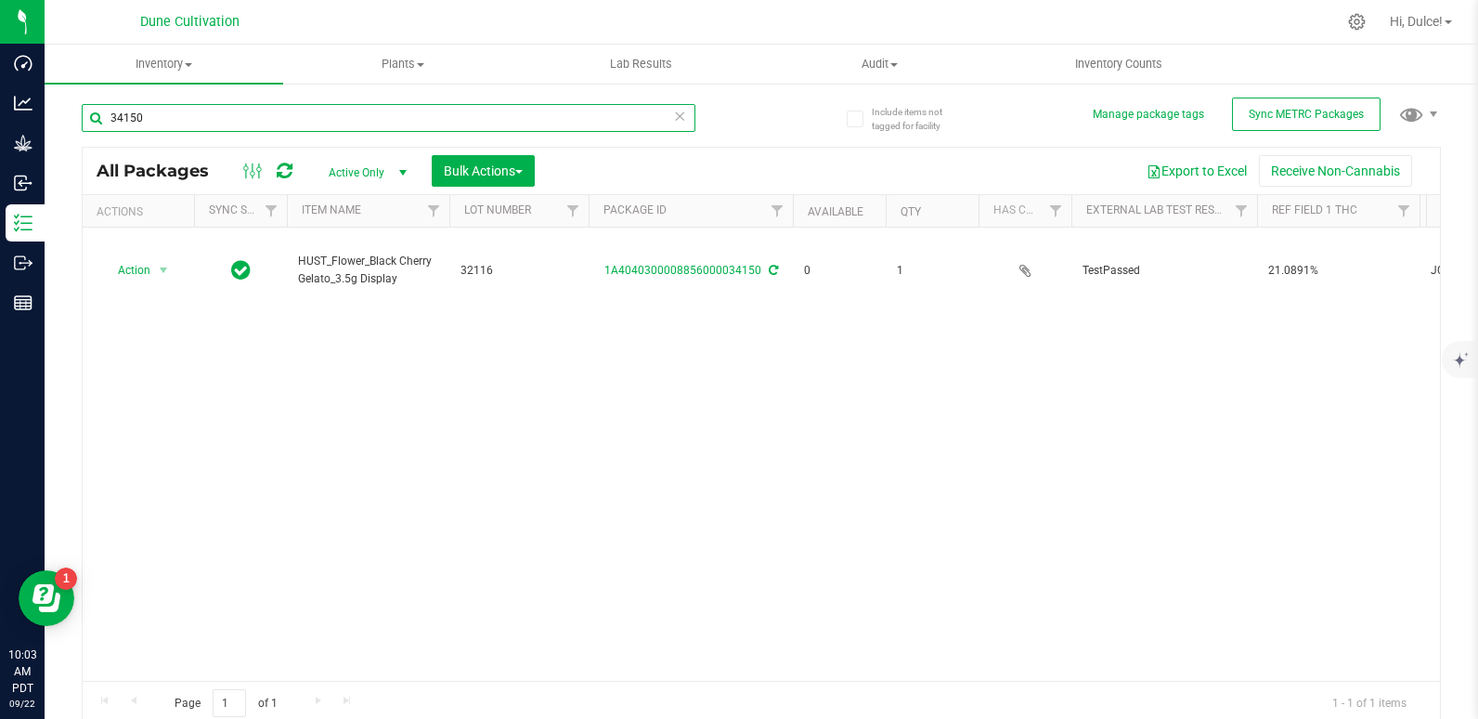
click at [464, 117] on input "34150" at bounding box center [389, 118] width 614 height 28
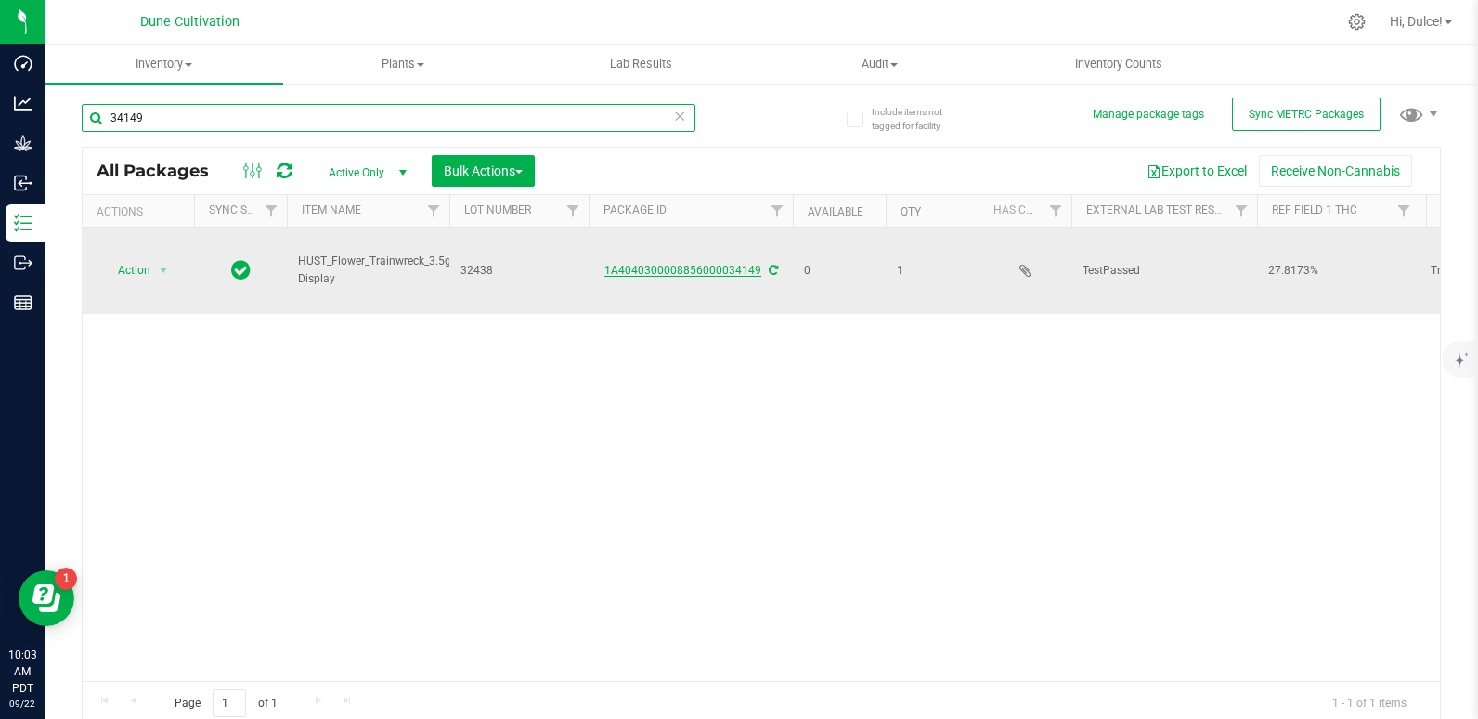
type input "34149"
click at [661, 264] on link "1A4040300008856000034149" at bounding box center [682, 270] width 157 height 13
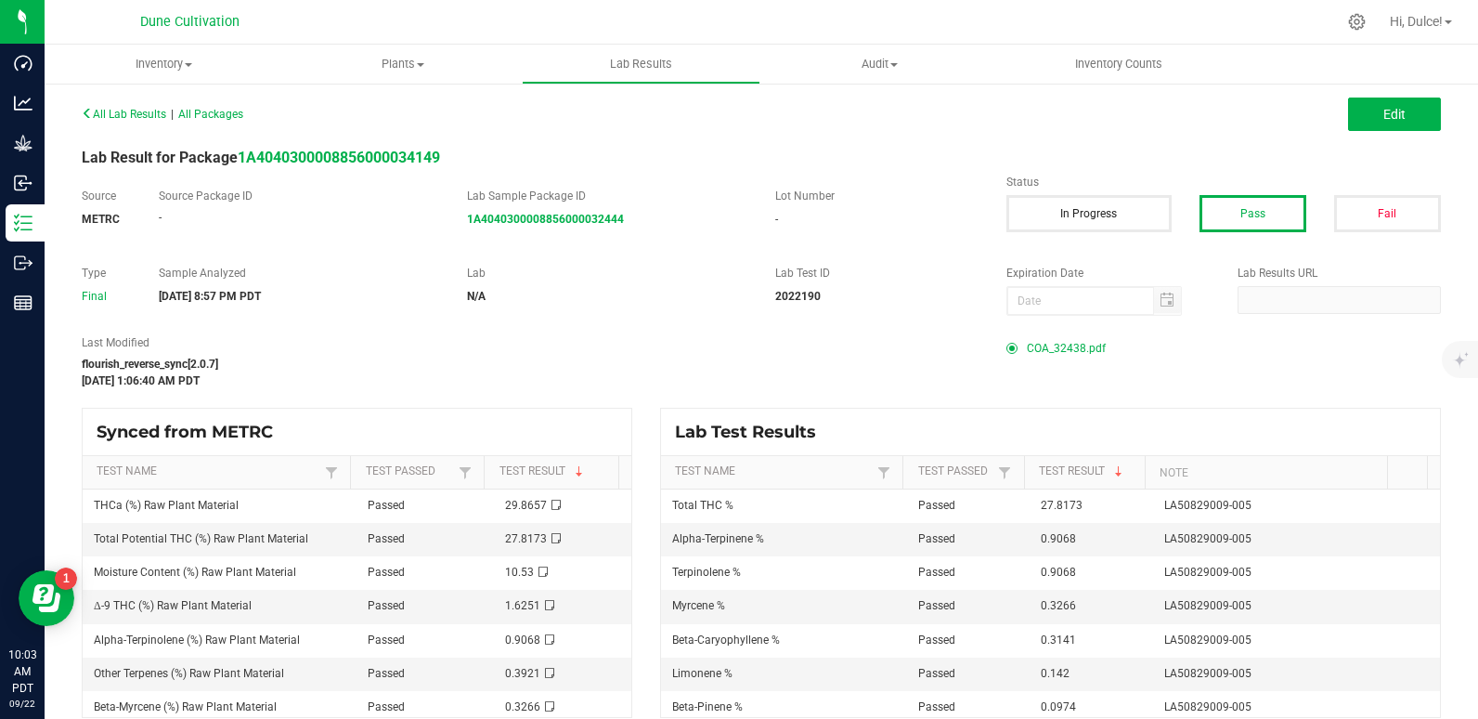
click at [1009, 349] on div at bounding box center [1012, 348] width 6 height 6
click at [1027, 347] on span "COA_32438.pdf" at bounding box center [1066, 348] width 79 height 28
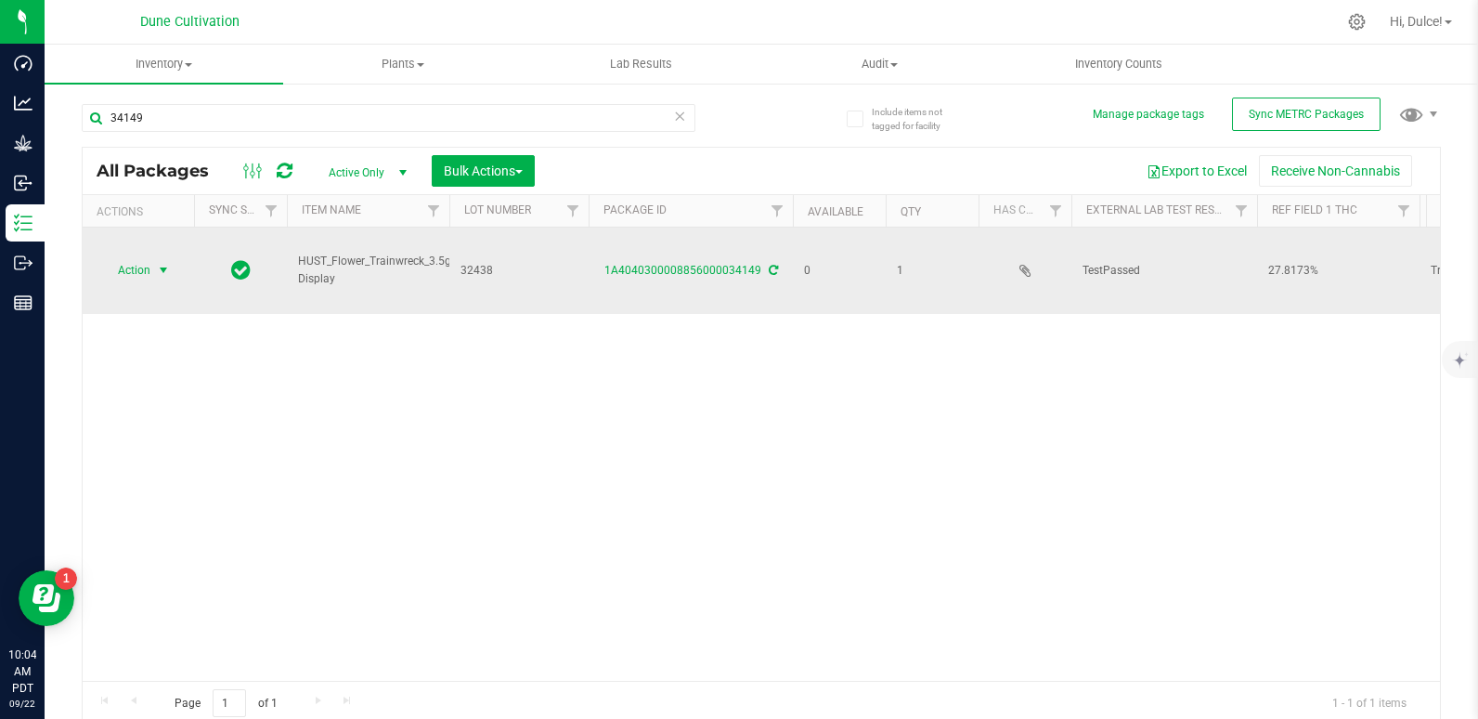
click at [123, 257] on span "Action" at bounding box center [126, 270] width 50 height 26
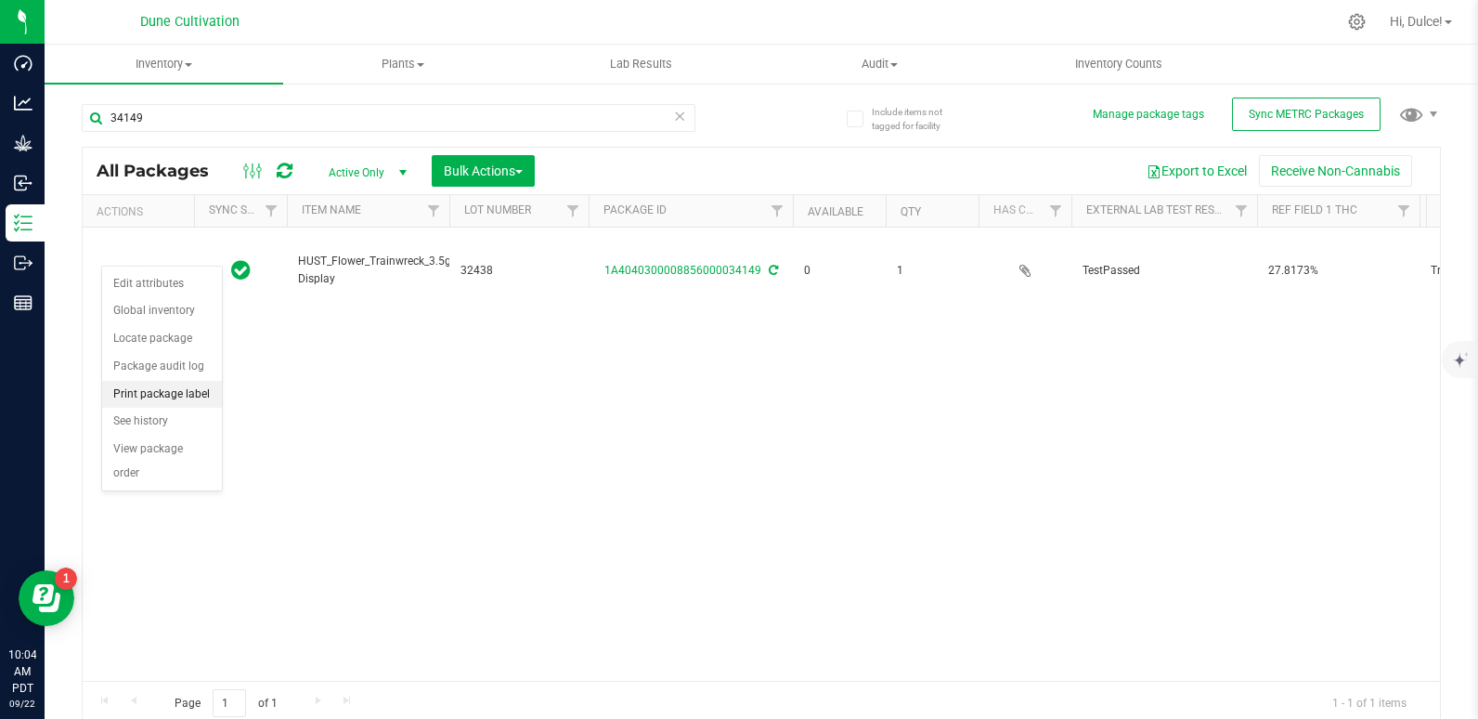
click at [148, 398] on li "Print package label" at bounding box center [162, 395] width 120 height 28
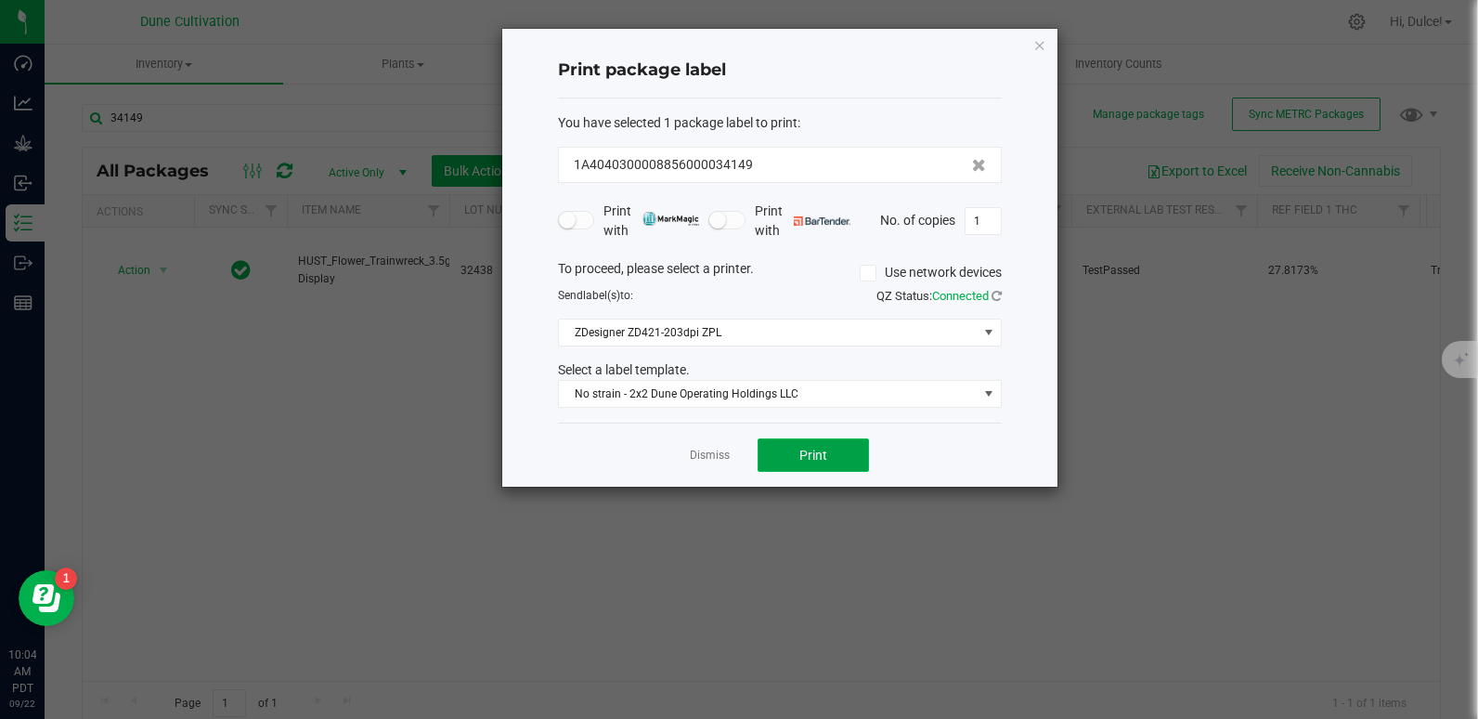
click at [846, 458] on button "Print" at bounding box center [813, 454] width 111 height 33
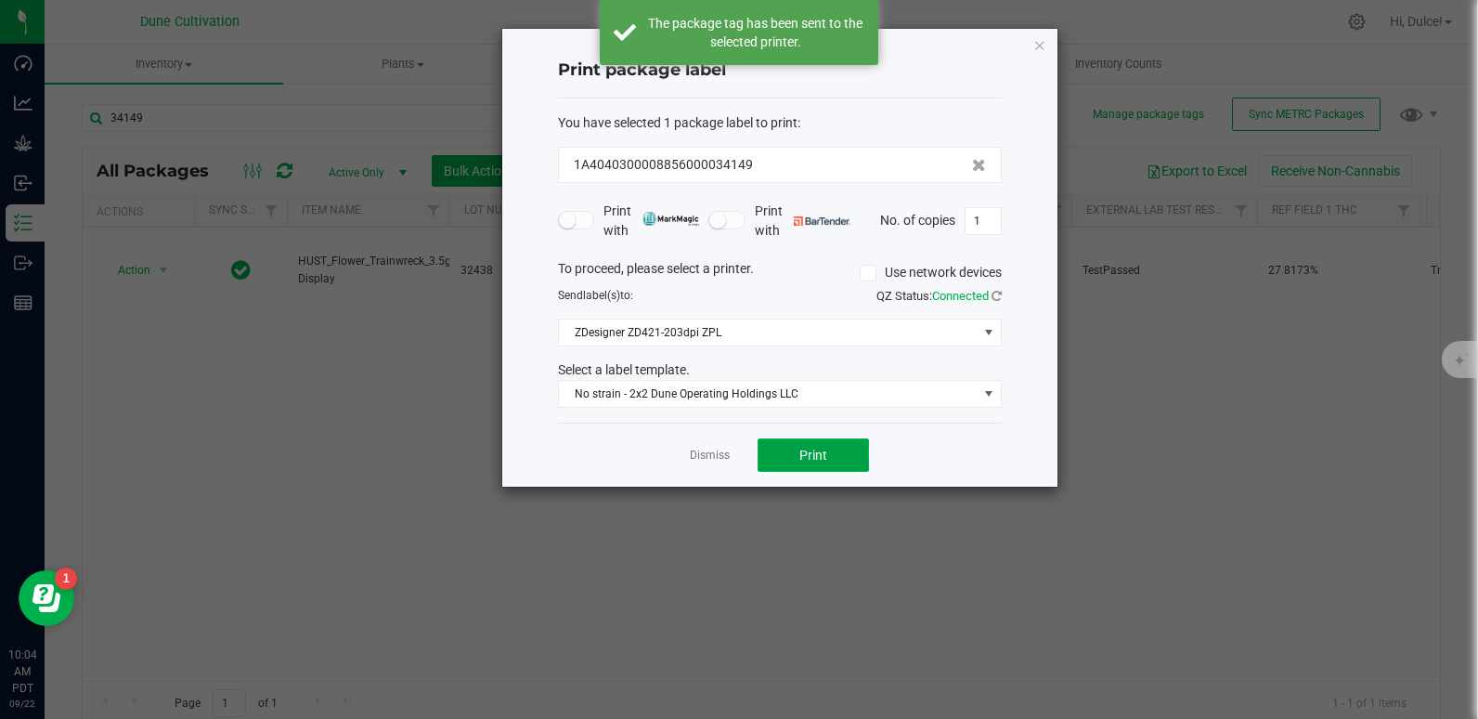
drag, startPoint x: 831, startPoint y: 446, endPoint x: 823, endPoint y: 456, distance: 13.2
click at [823, 456] on span "Print" at bounding box center [813, 454] width 28 height 15
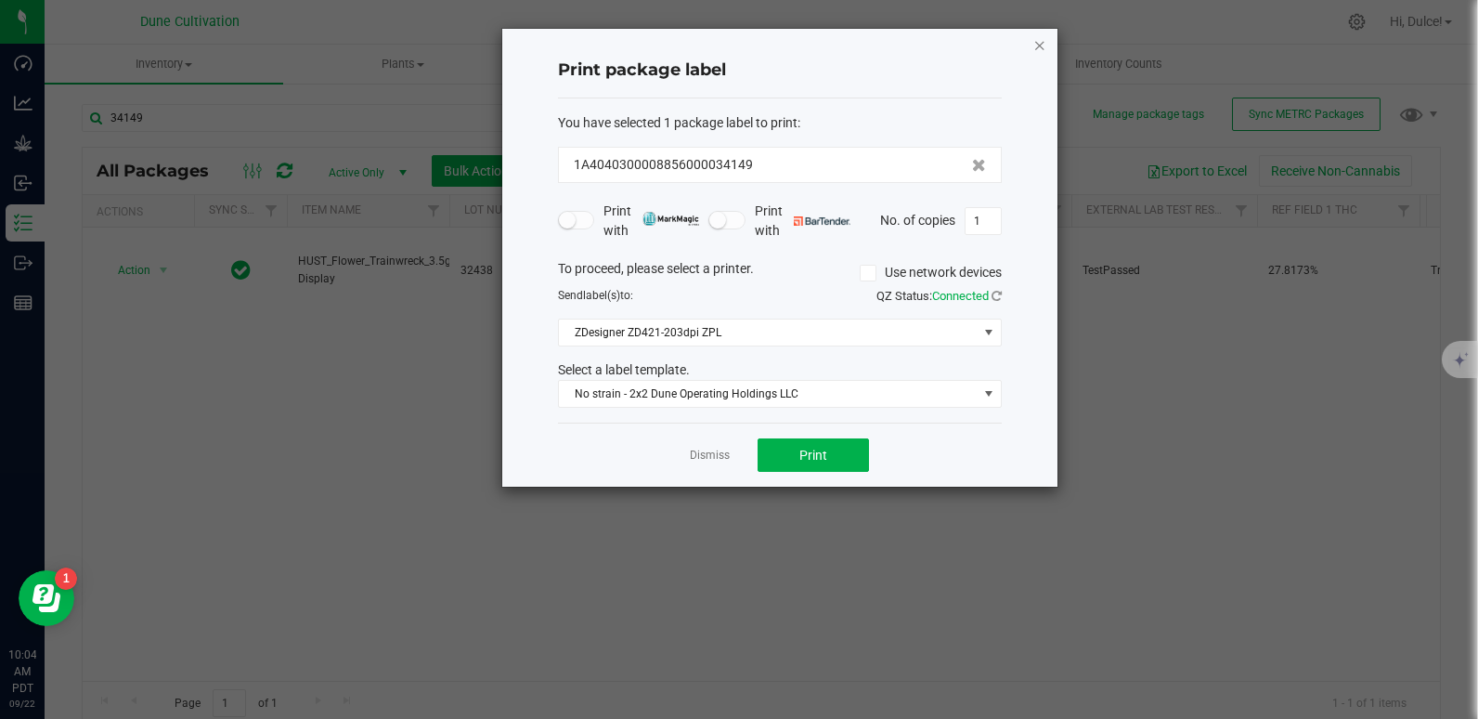
click at [1041, 35] on icon "button" at bounding box center [1039, 44] width 13 height 22
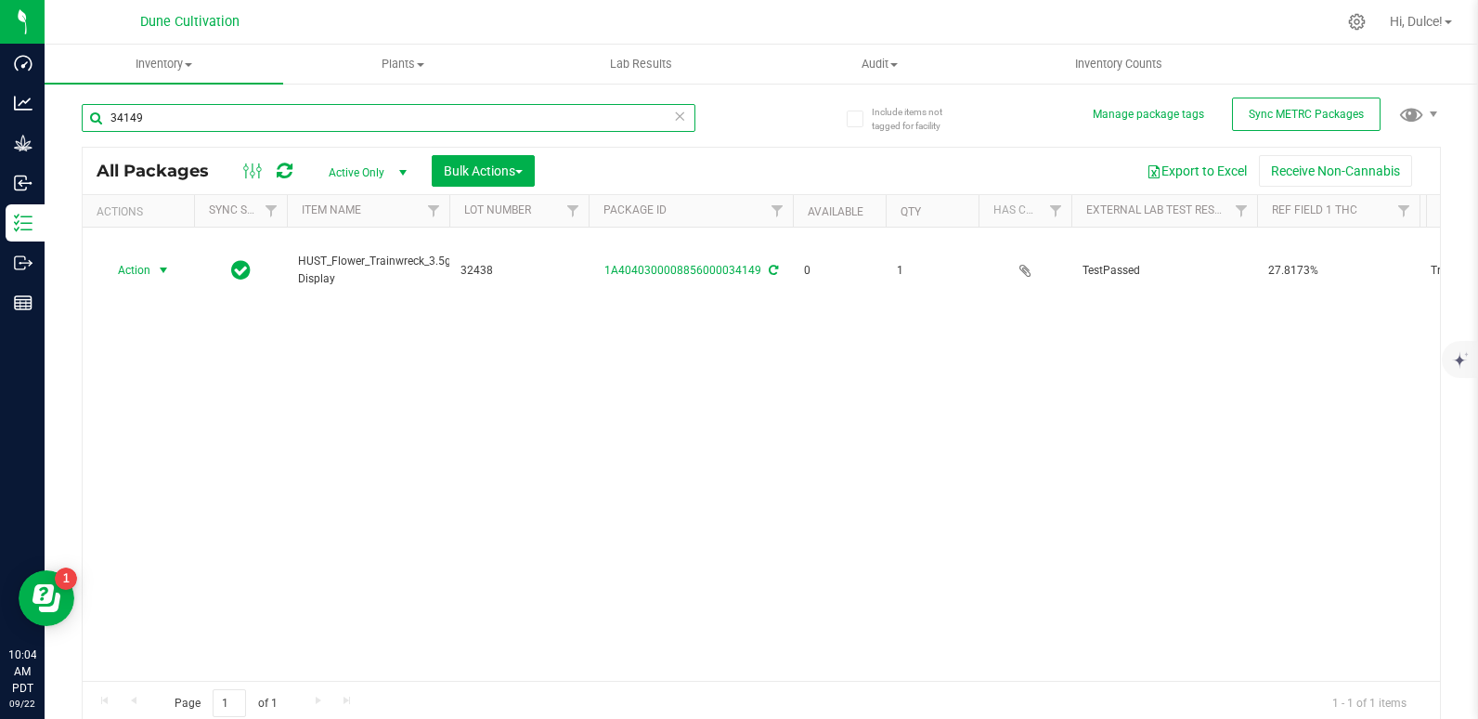
click at [540, 121] on input "34149" at bounding box center [389, 118] width 614 height 28
type input "34148"
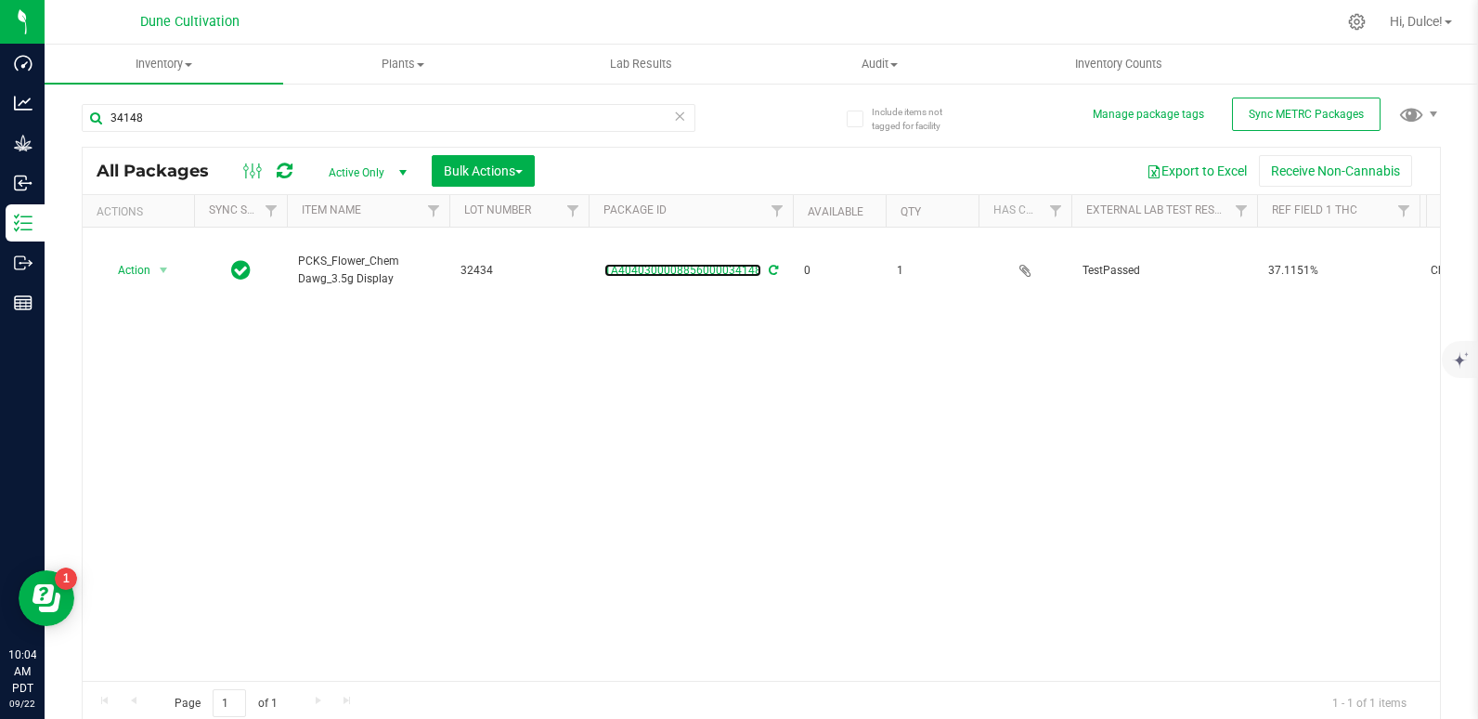
click at [738, 264] on link "1A4040300008856000034148" at bounding box center [682, 270] width 157 height 13
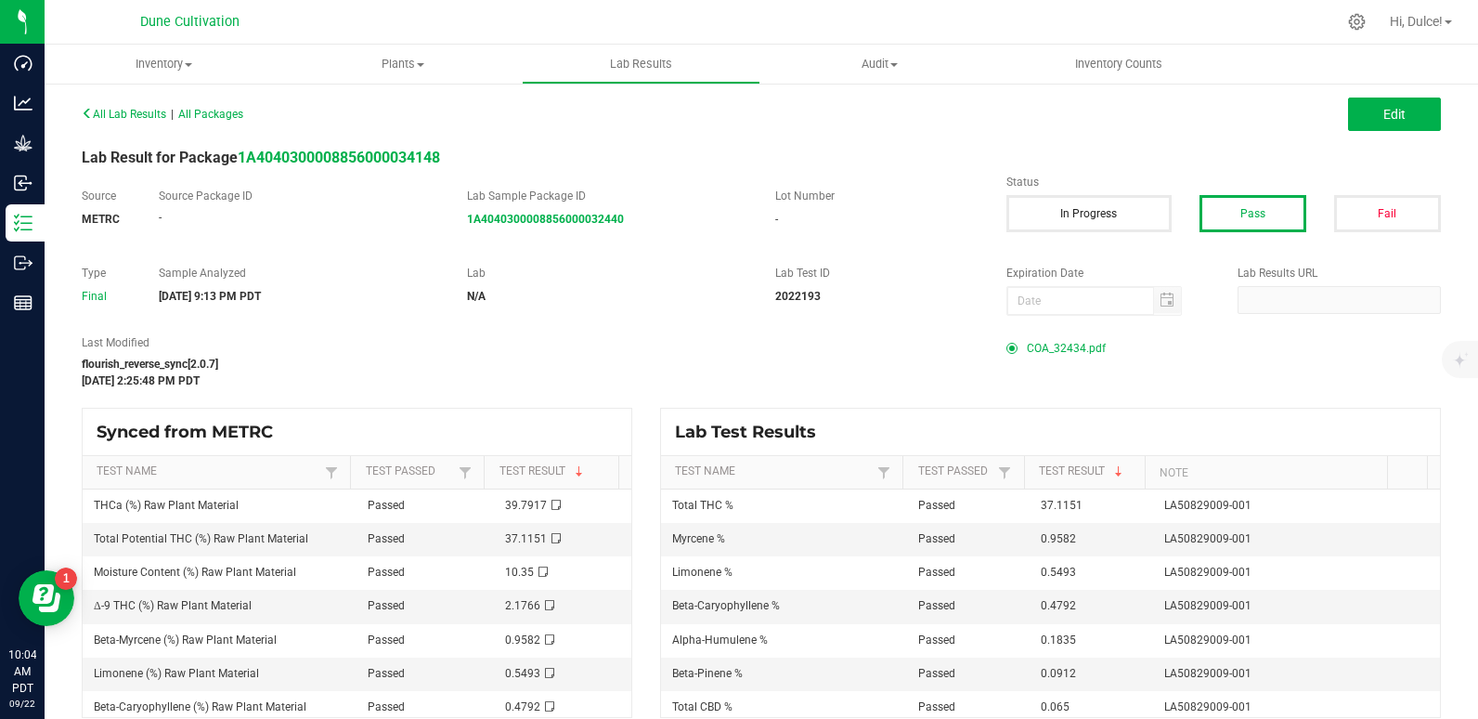
click at [1067, 354] on span "COA_32434.pdf" at bounding box center [1066, 348] width 79 height 28
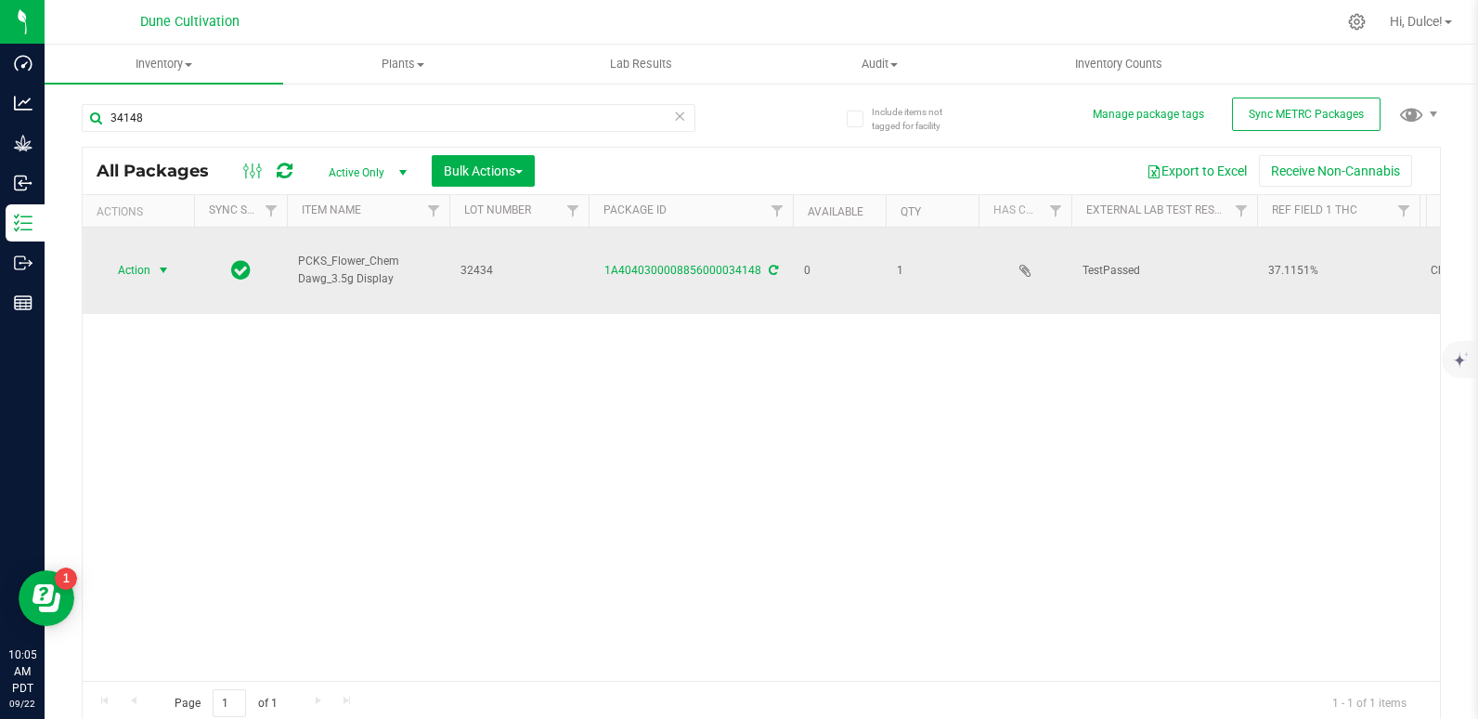
click at [126, 261] on span "Action" at bounding box center [126, 270] width 50 height 26
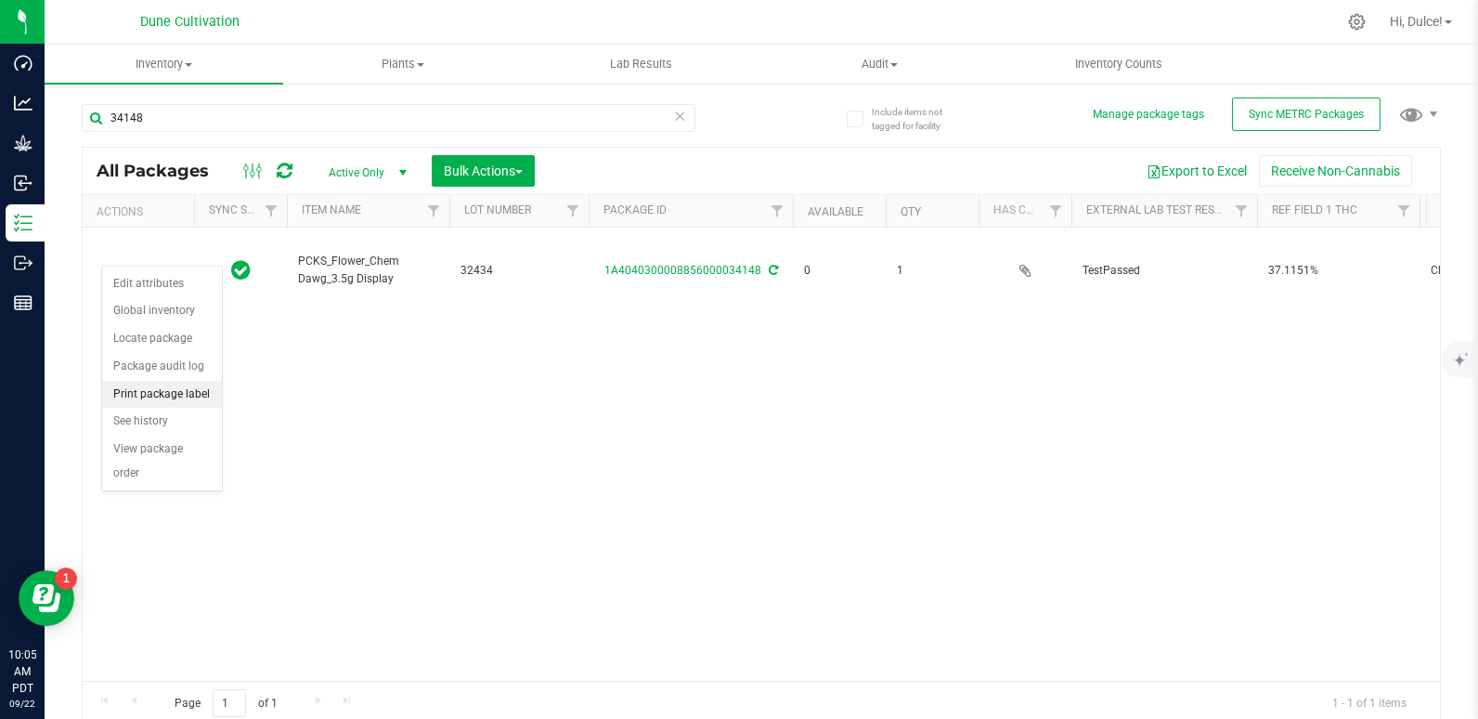
click at [164, 395] on li "Print package label" at bounding box center [162, 395] width 120 height 28
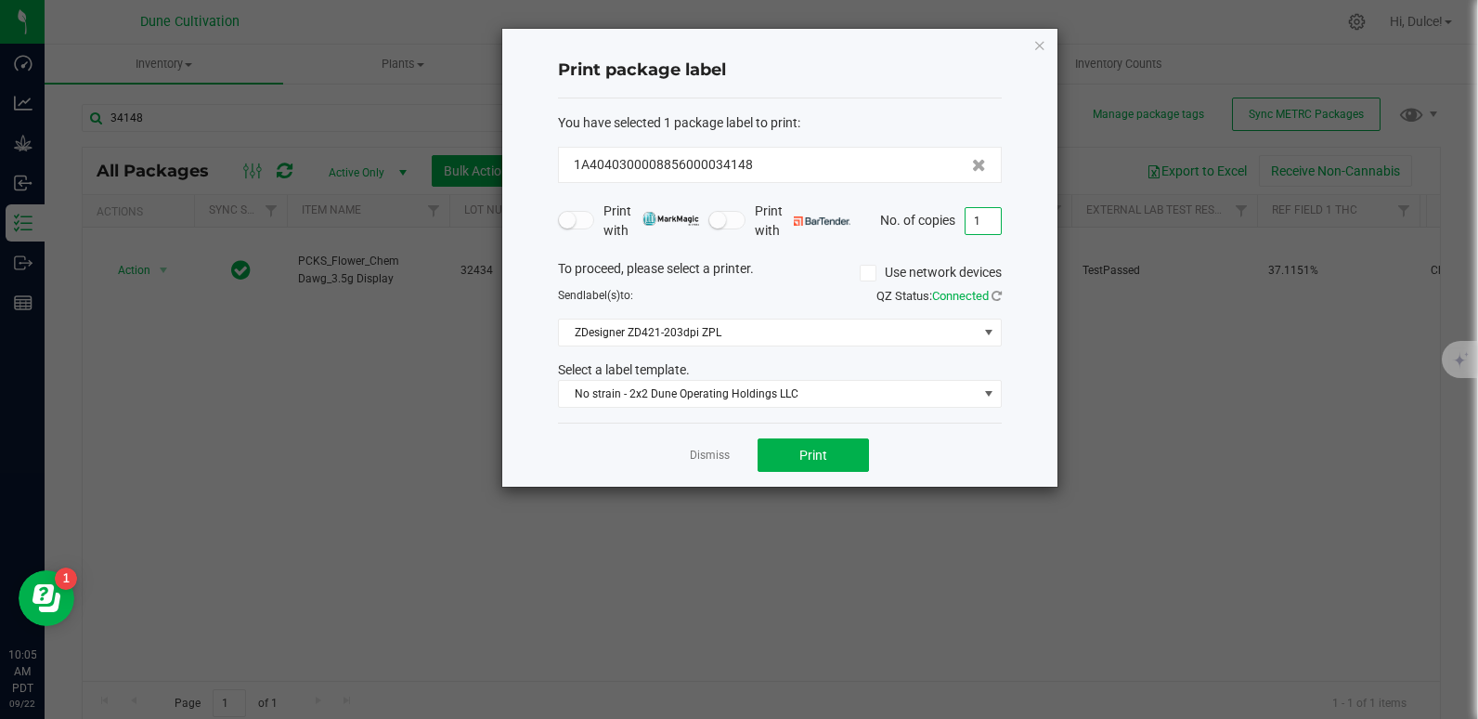
click at [976, 214] on input "1" at bounding box center [983, 221] width 35 height 26
type input "2"
click at [835, 452] on button "Print" at bounding box center [813, 454] width 111 height 33
click at [1039, 44] on icon "button" at bounding box center [1039, 44] width 13 height 22
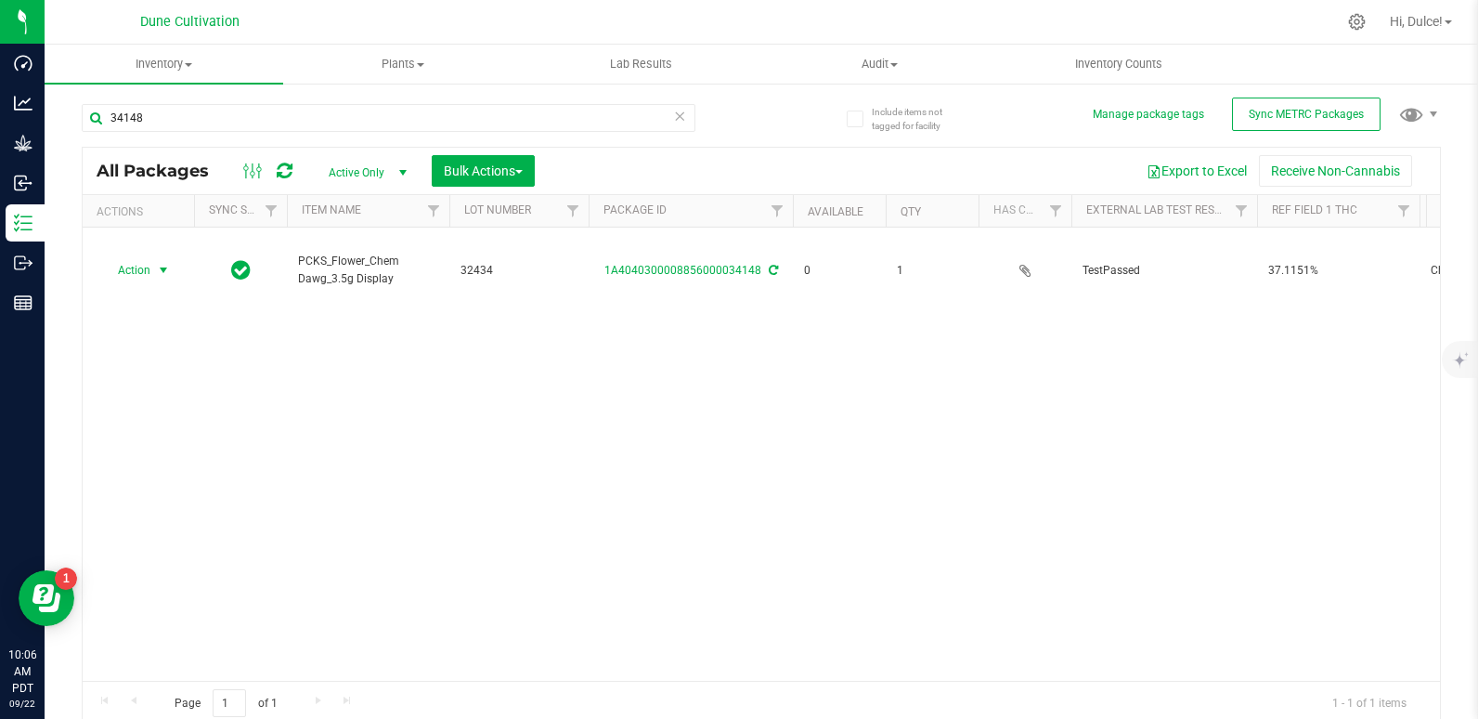
click at [540, 133] on div "34148" at bounding box center [389, 125] width 614 height 43
click at [505, 119] on input "34148" at bounding box center [389, 118] width 614 height 28
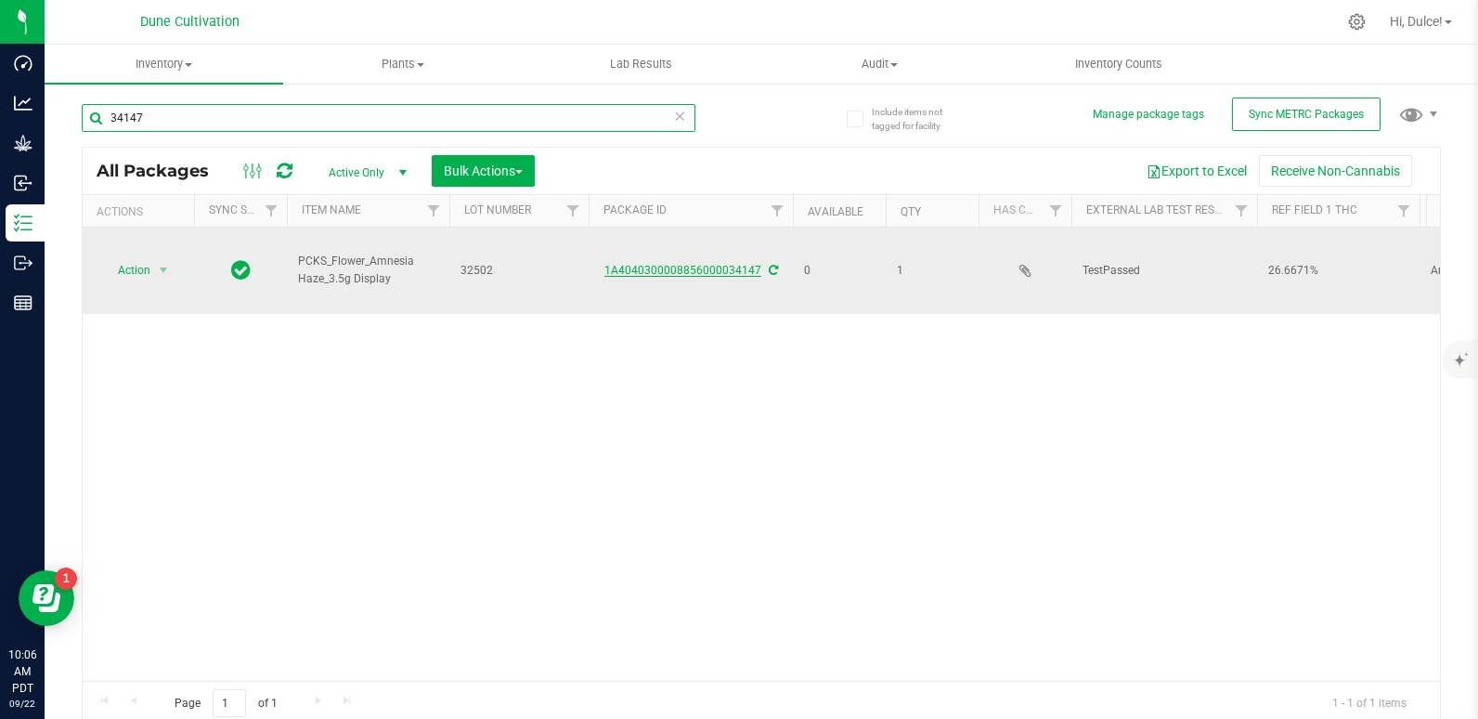
type input "34147"
click at [696, 264] on link "1A4040300008856000034147" at bounding box center [682, 270] width 157 height 13
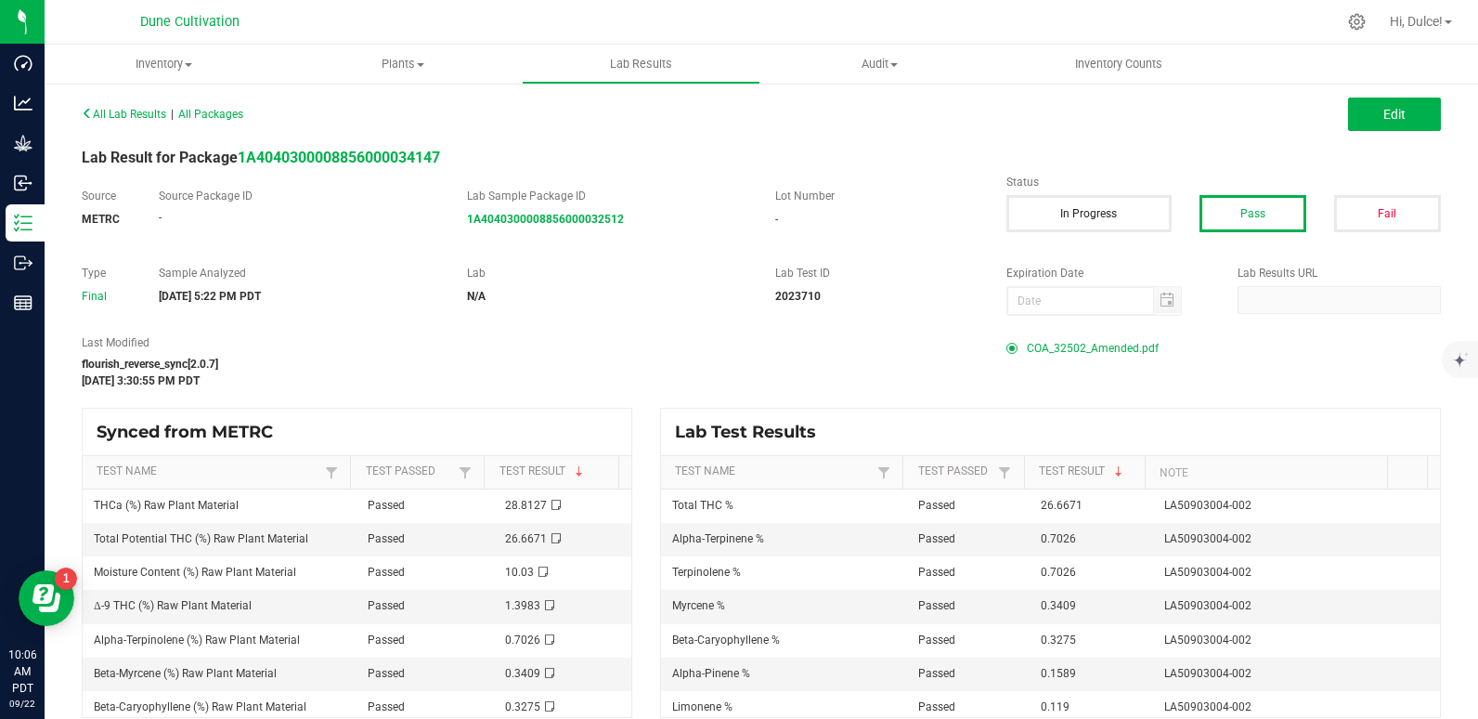
click at [1050, 332] on div "All Lab Results | All Packages Edit Lab Result for Package 1A404030000885600003…" at bounding box center [761, 408] width 1359 height 617
click at [1042, 344] on span "COA_32502_Amended.pdf" at bounding box center [1093, 348] width 132 height 28
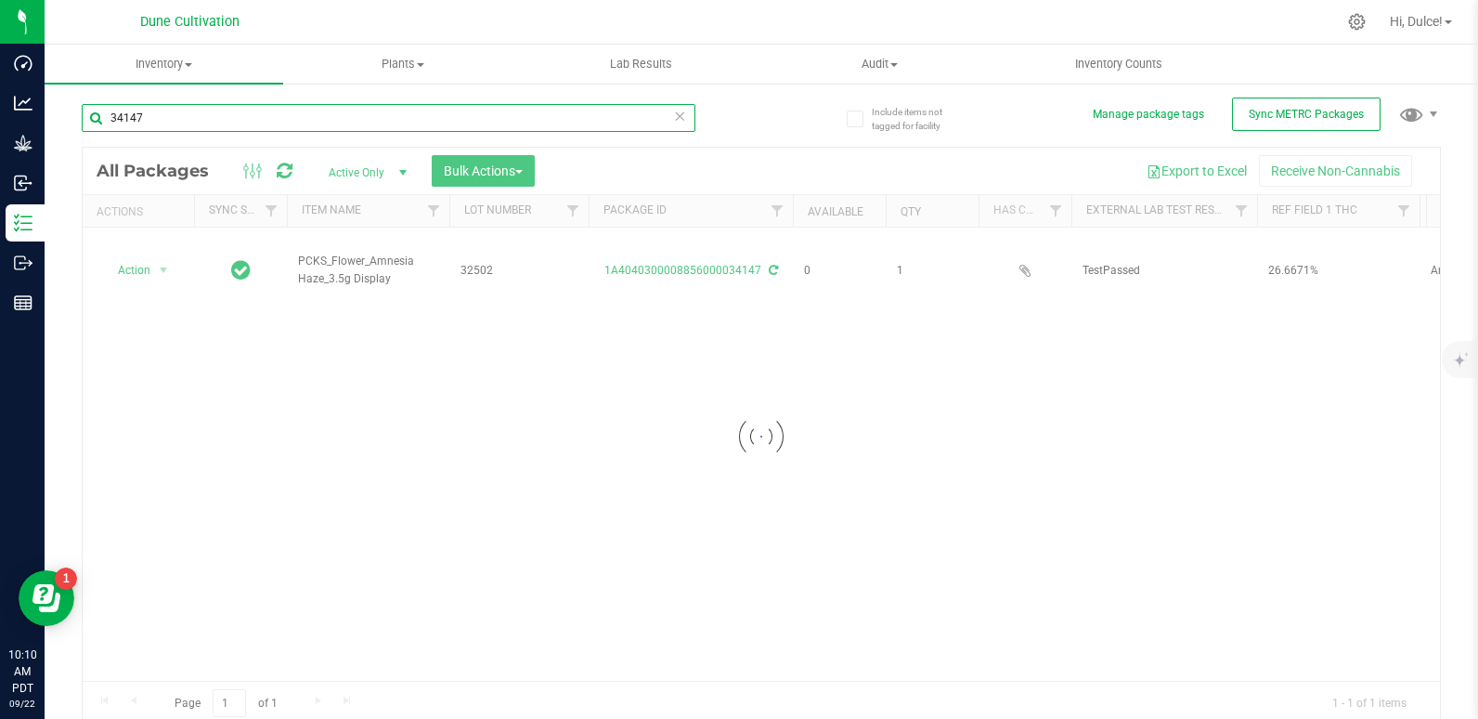
click at [217, 121] on input "34147" at bounding box center [389, 118] width 614 height 28
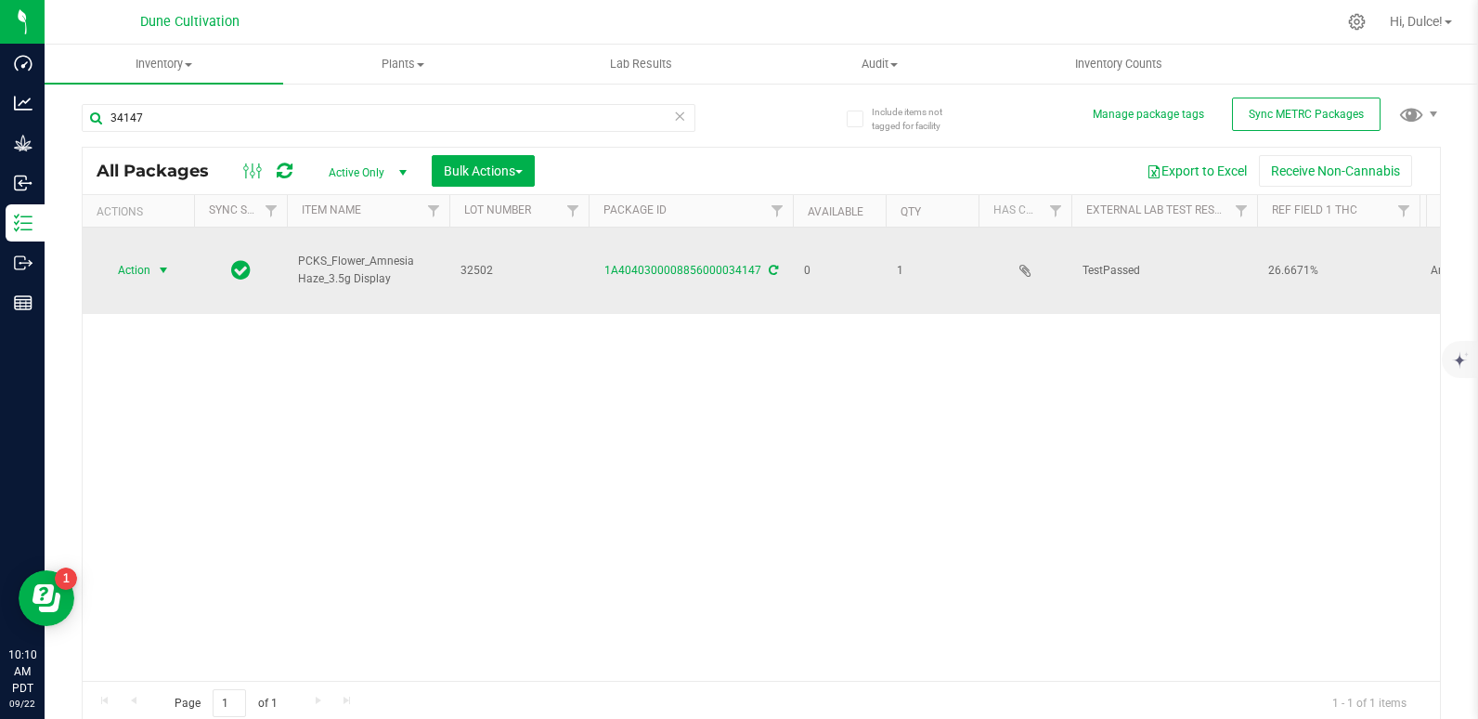
click at [101, 257] on span "Action" at bounding box center [126, 270] width 50 height 26
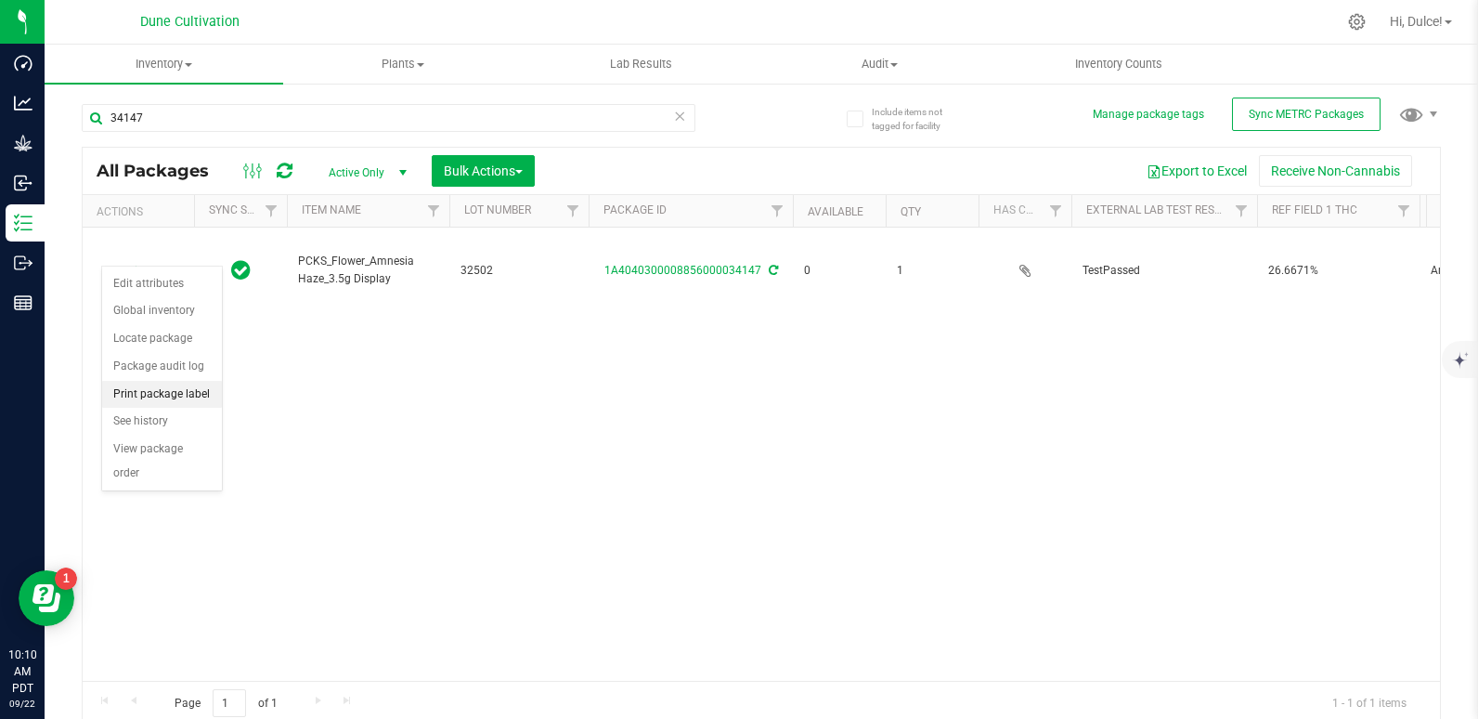
click at [148, 386] on li "Print package label" at bounding box center [162, 395] width 120 height 28
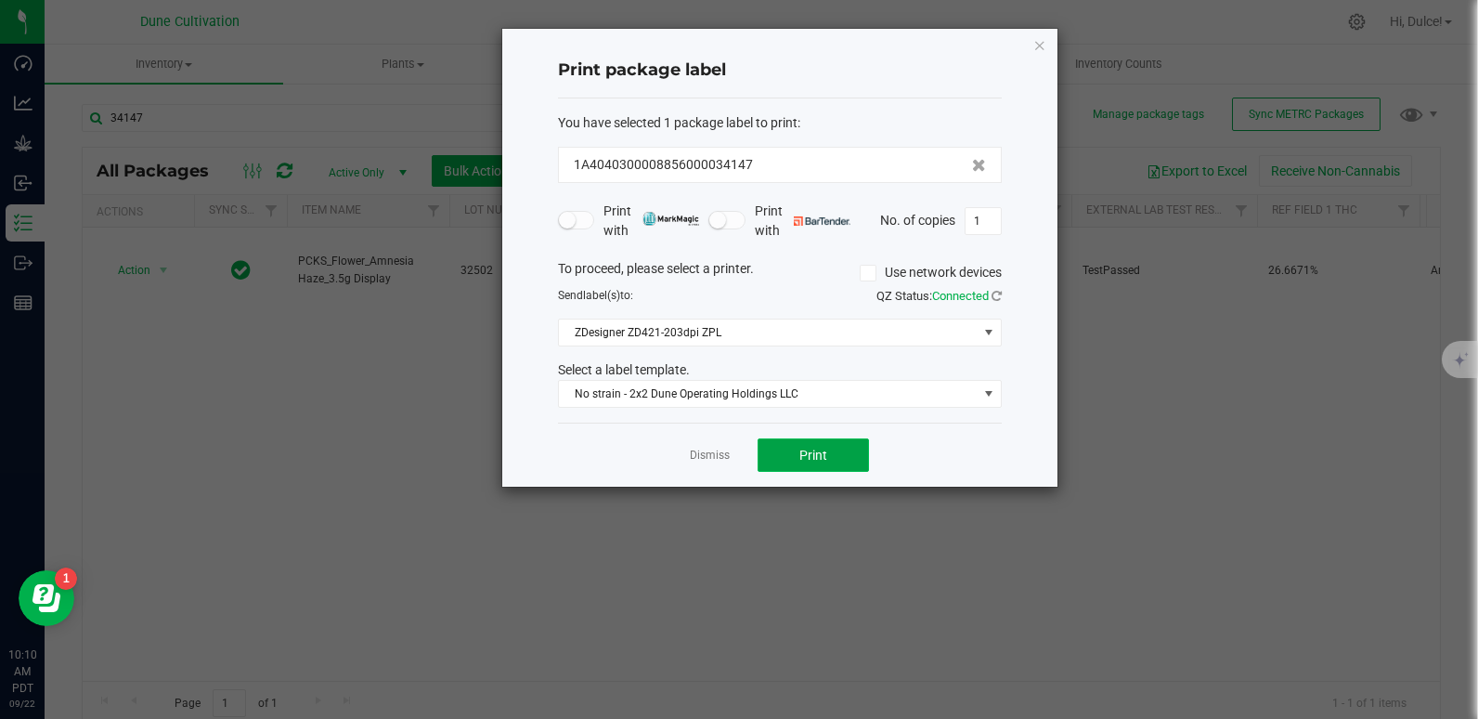
click at [789, 451] on button "Print" at bounding box center [813, 454] width 111 height 33
click at [1034, 49] on icon "button" at bounding box center [1039, 44] width 13 height 22
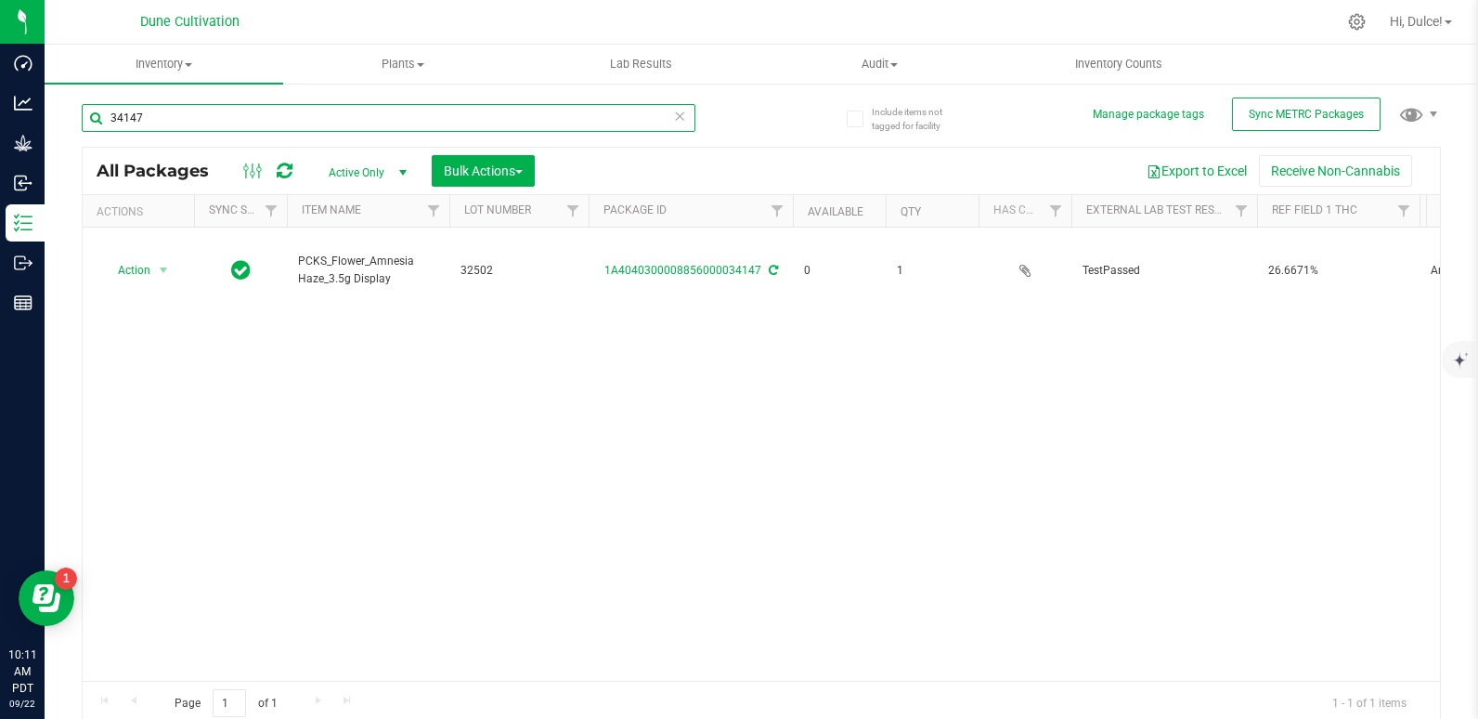
click at [580, 120] on input "34147" at bounding box center [389, 118] width 614 height 28
type input "341"
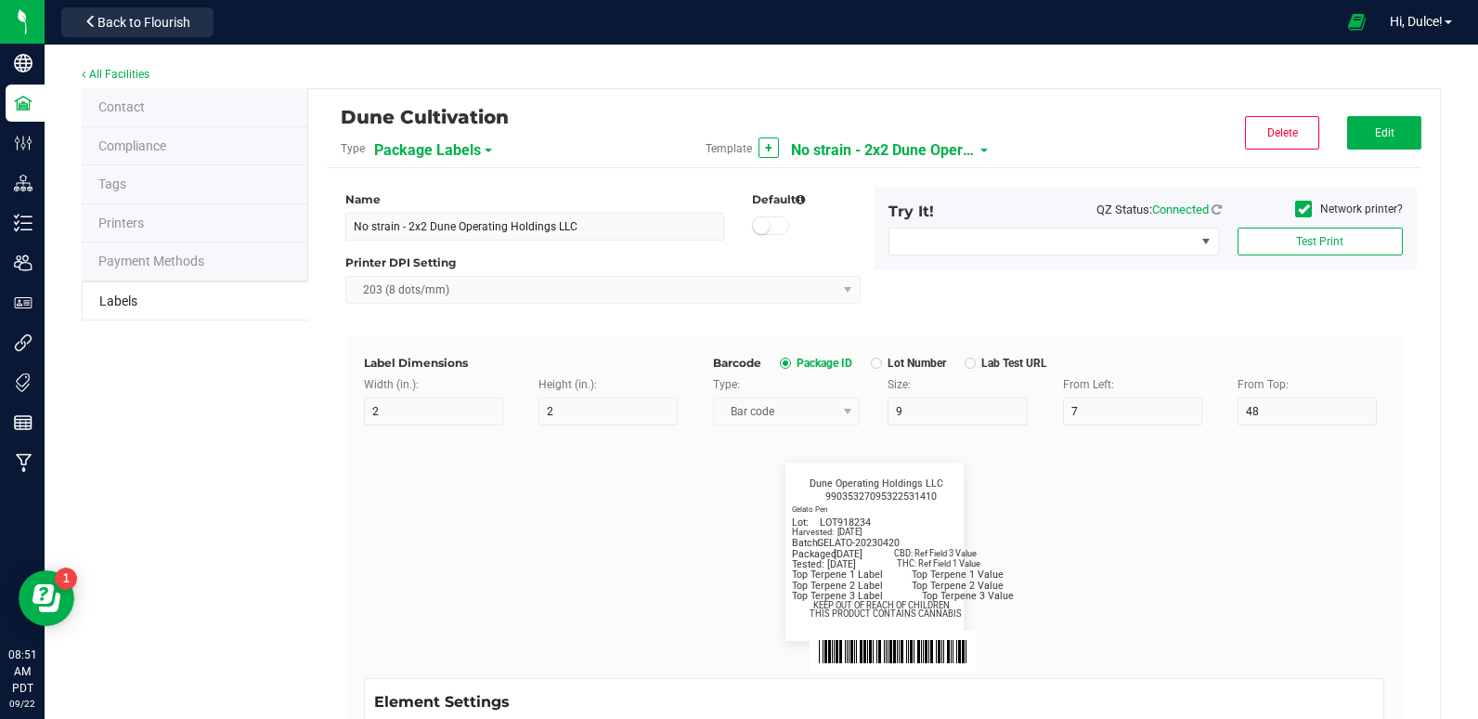
scroll to position [831, 0]
click at [1347, 131] on button "Edit" at bounding box center [1384, 132] width 74 height 33
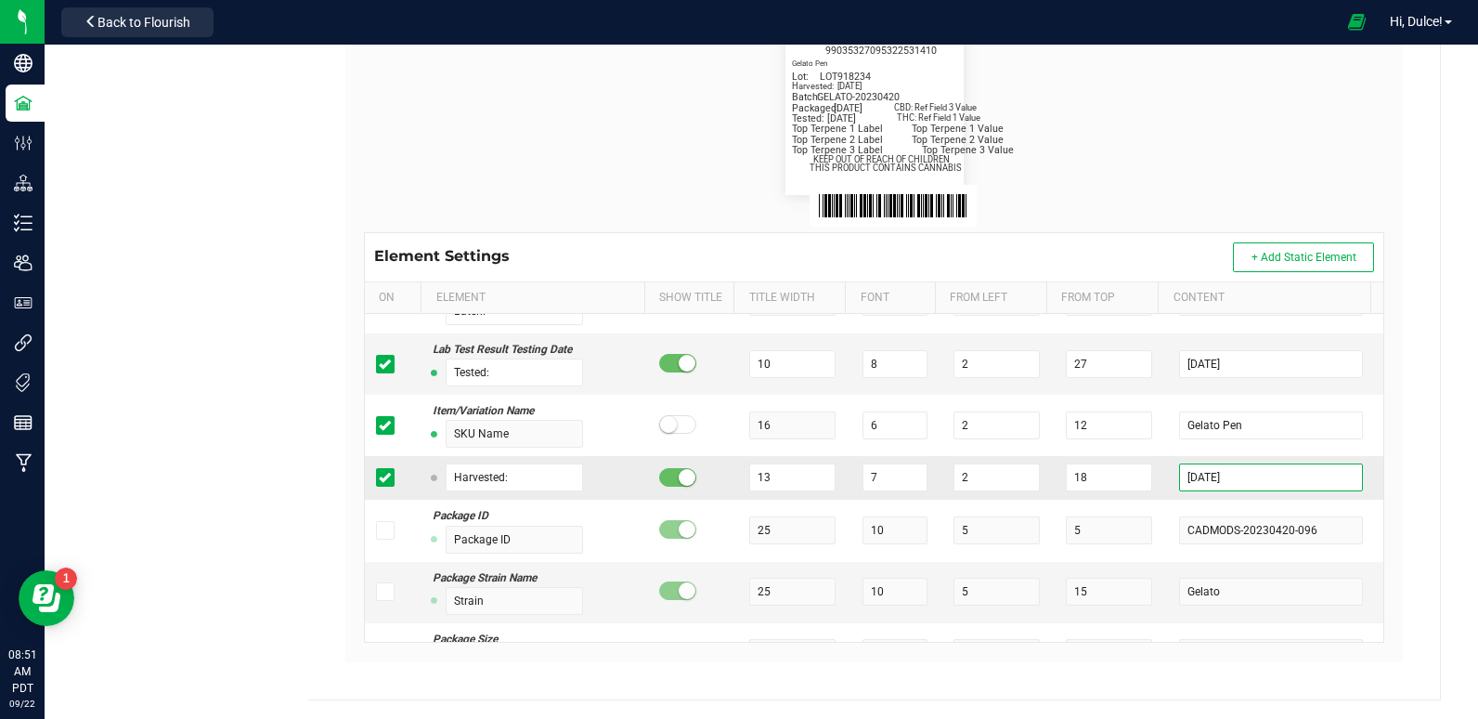
click at [1224, 473] on input "[DATE]" at bounding box center [1270, 477] width 183 height 28
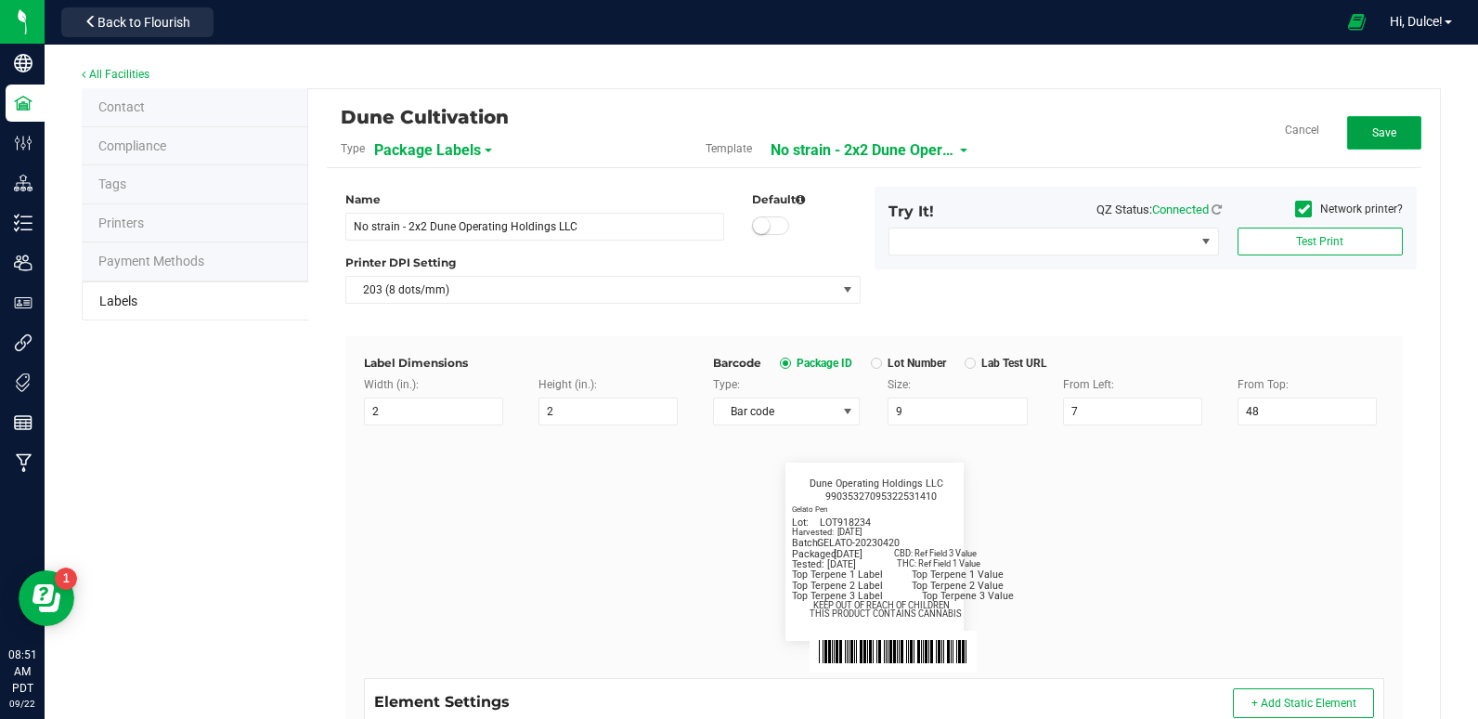
click at [1374, 121] on button "Save" at bounding box center [1384, 132] width 74 height 33
click at [1368, 119] on button "Edit" at bounding box center [1384, 132] width 74 height 33
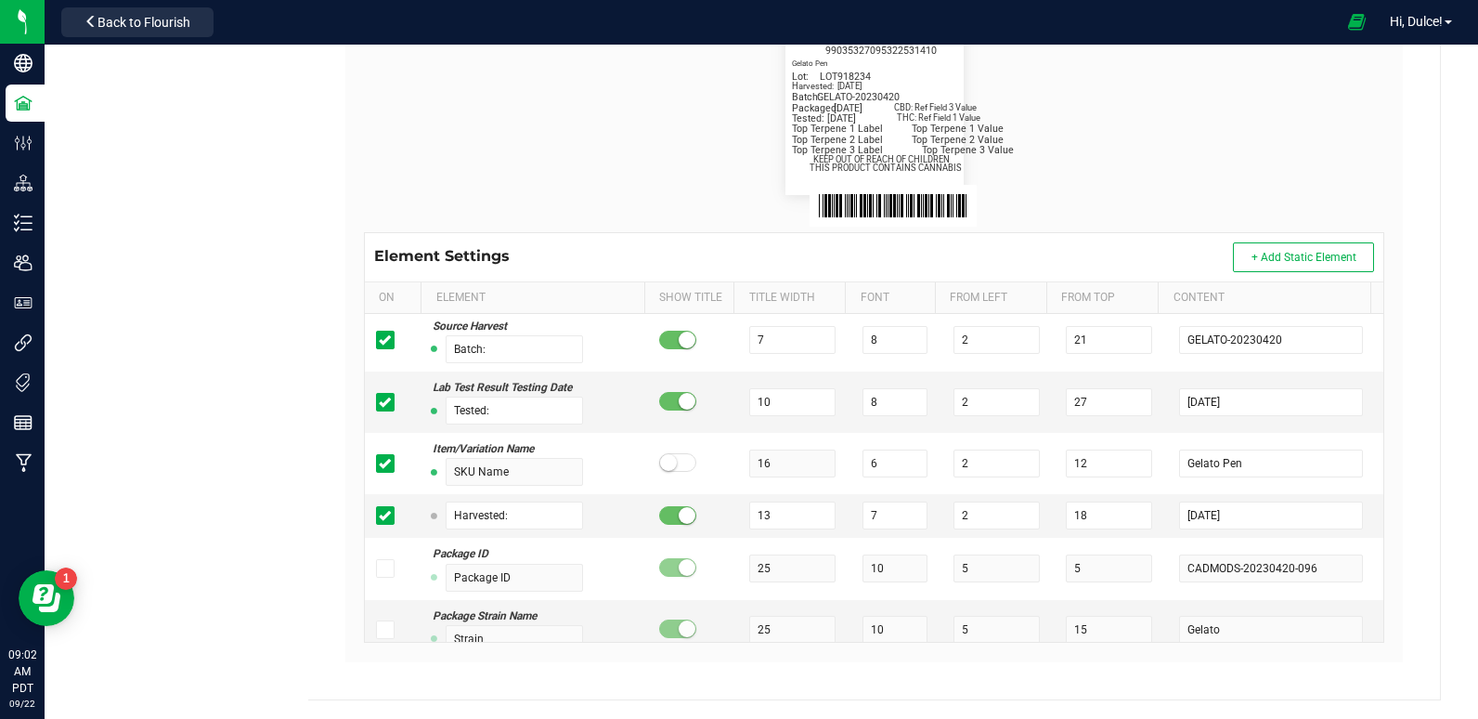
scroll to position [794, 0]
click at [1251, 512] on input "[DATE]" at bounding box center [1270, 514] width 183 height 28
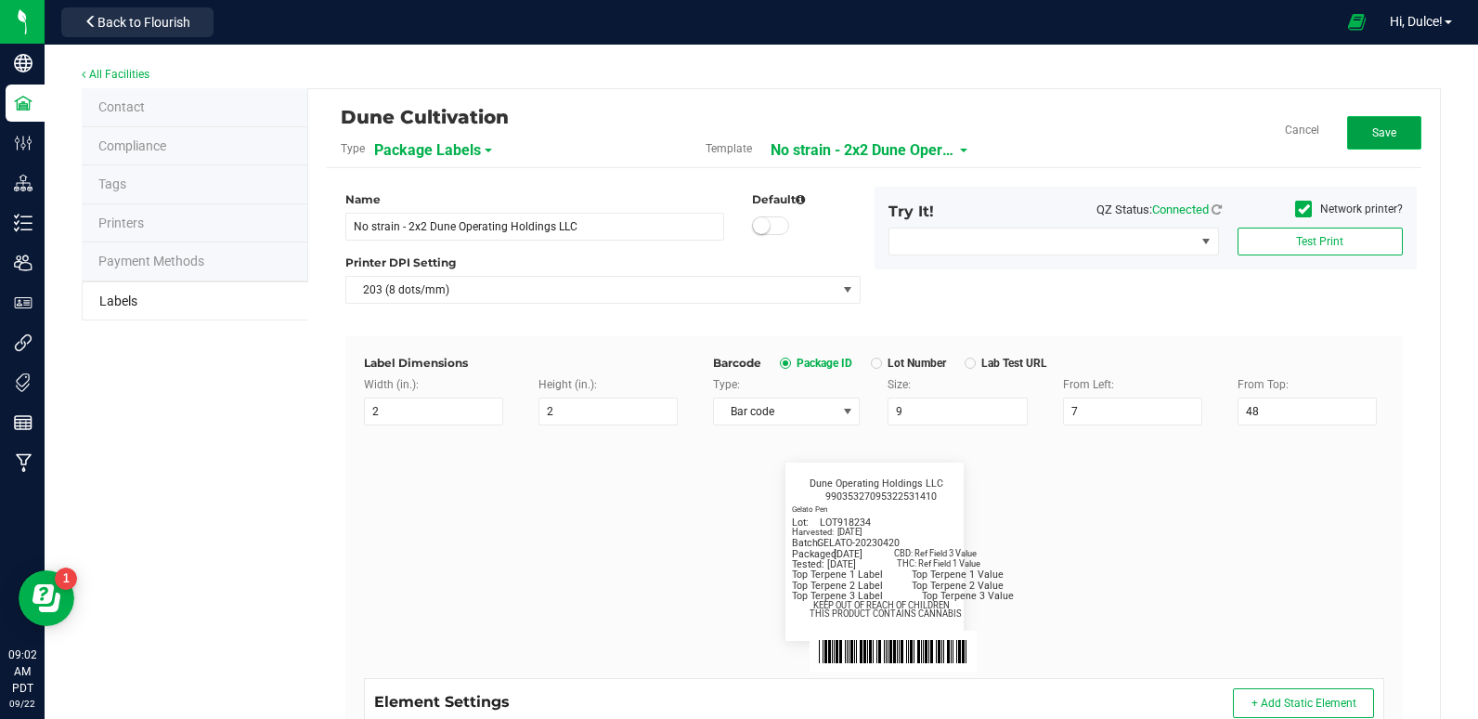
click at [1372, 133] on span "Save" at bounding box center [1384, 132] width 24 height 13
click at [1376, 129] on span "Edit" at bounding box center [1384, 132] width 19 height 13
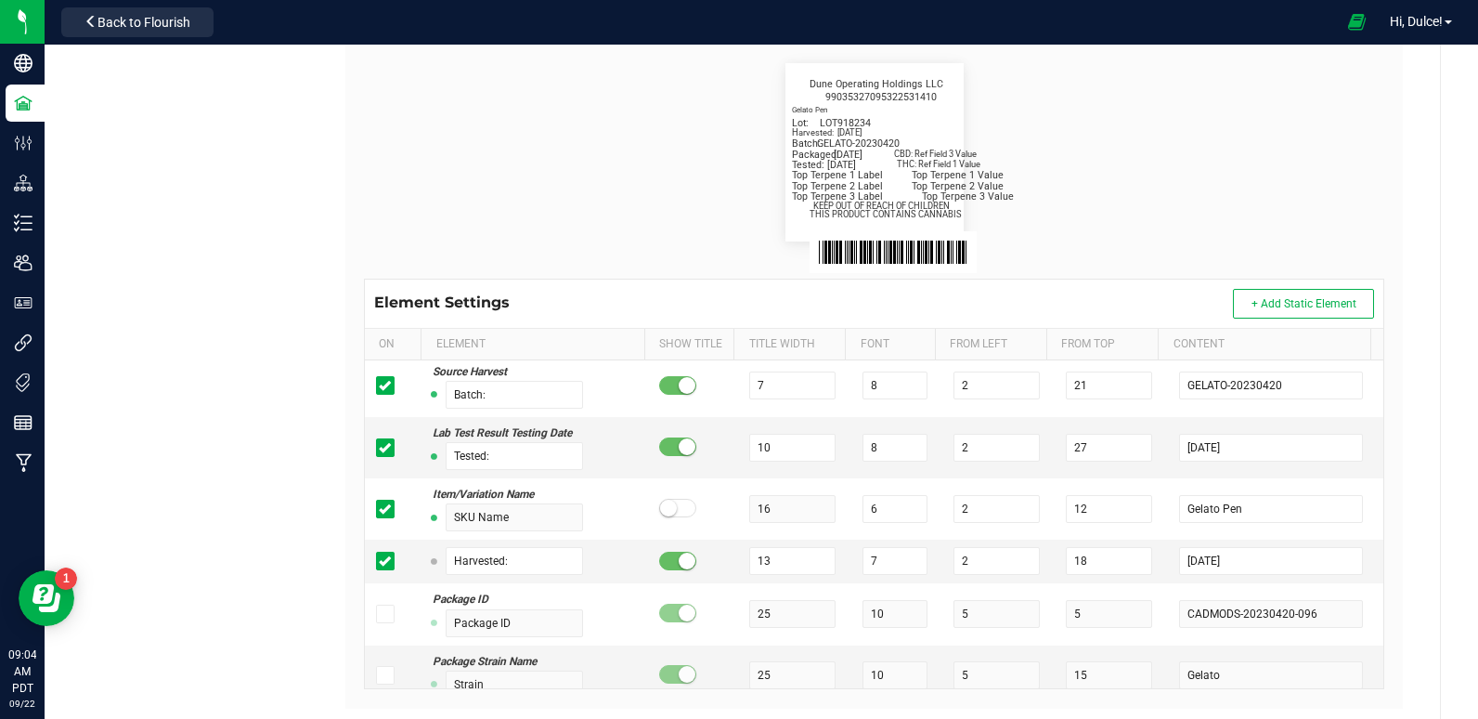
scroll to position [400, 0]
click at [1238, 546] on input "[DATE]" at bounding box center [1270, 560] width 183 height 28
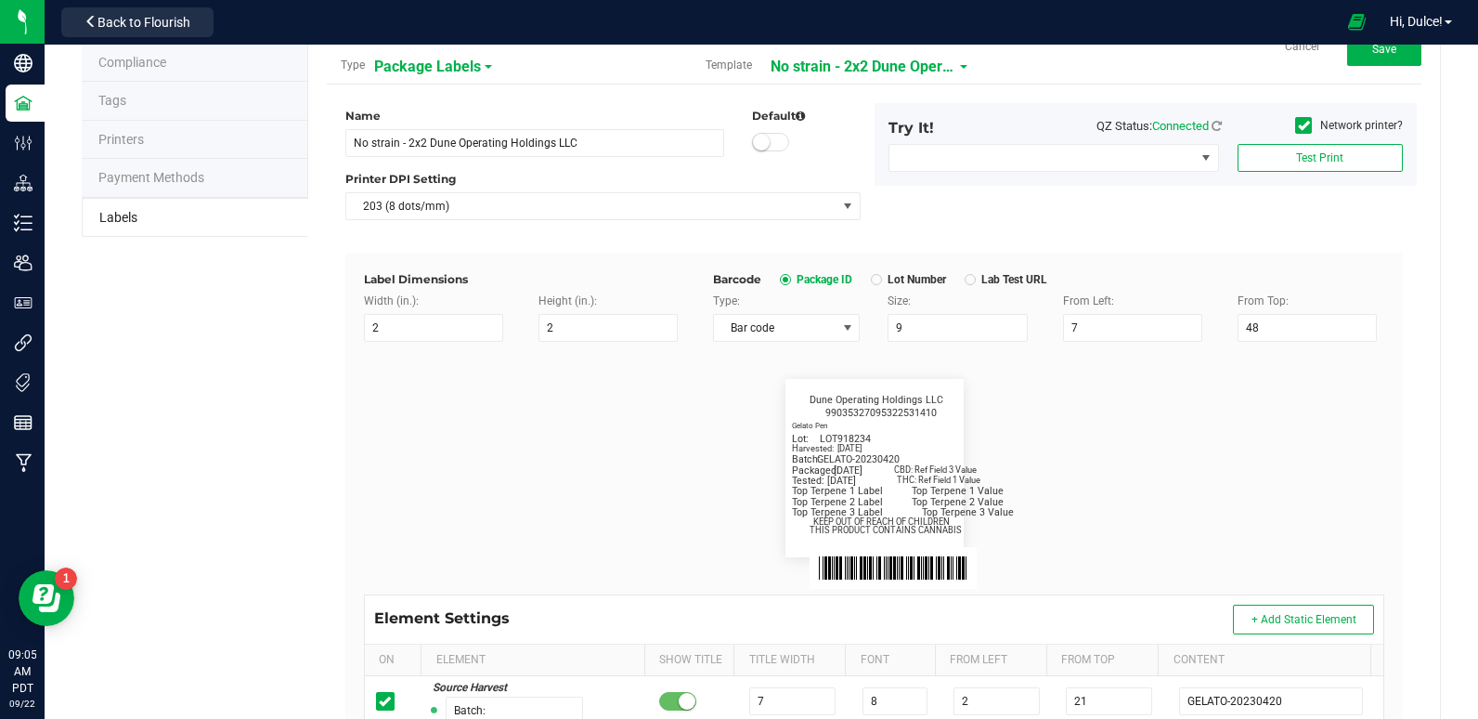
scroll to position [0, 0]
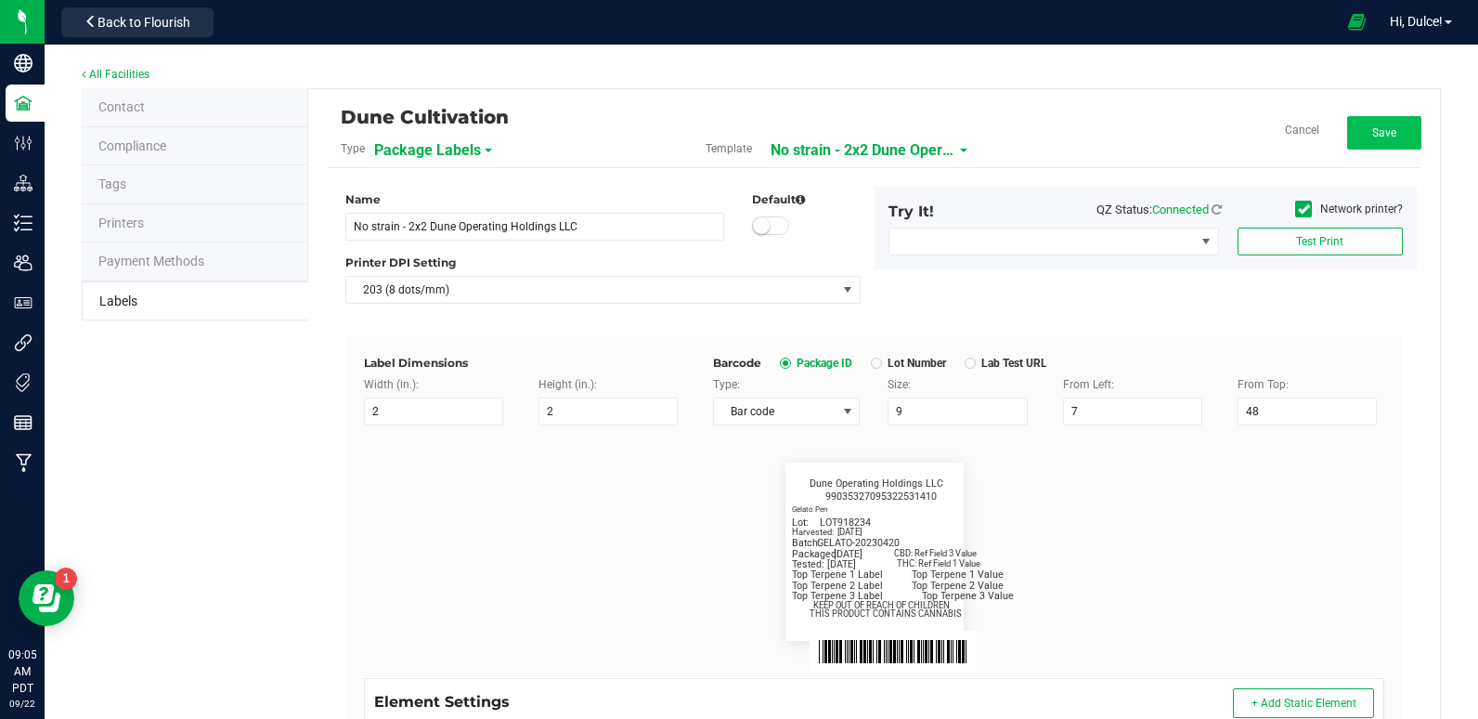
type input "[DATE]"
click at [1385, 130] on button "Save" at bounding box center [1384, 132] width 74 height 33
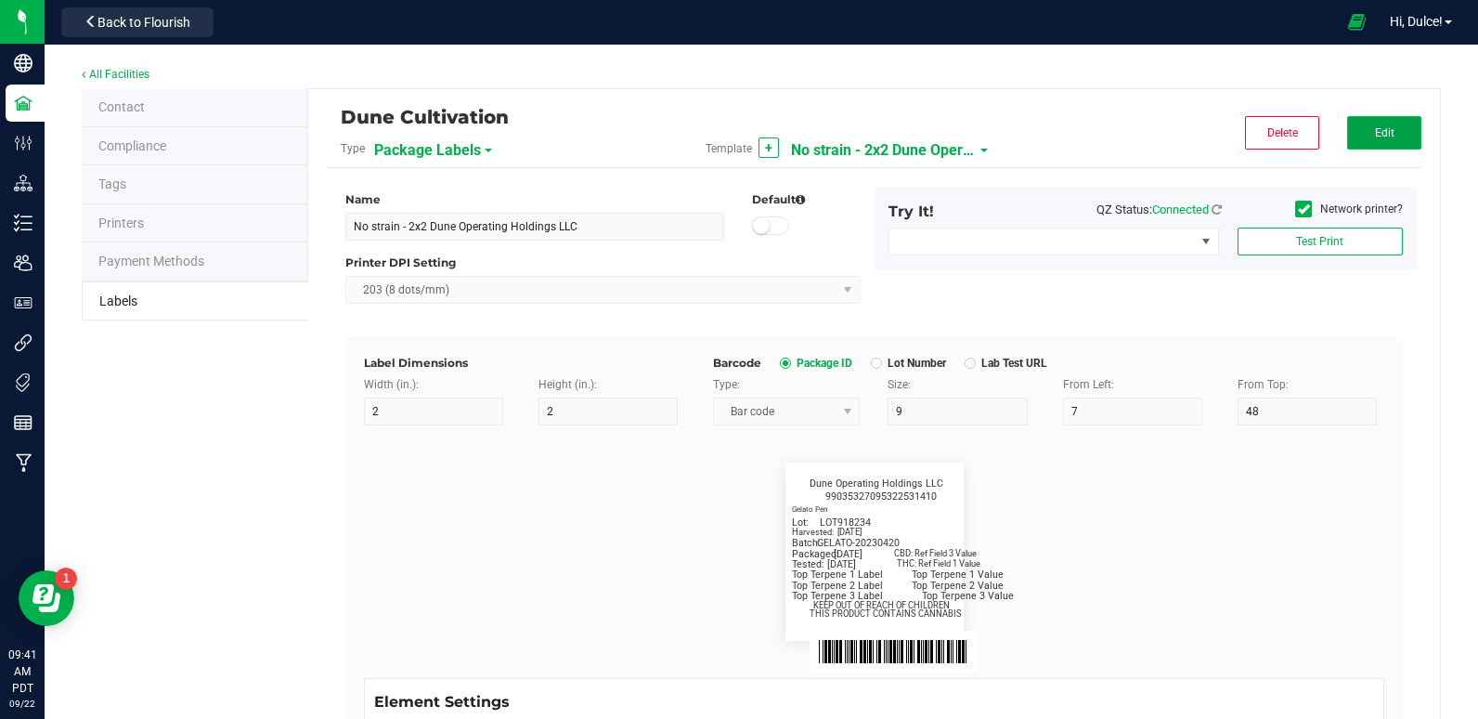
click at [1375, 132] on span "Edit" at bounding box center [1384, 132] width 19 height 13
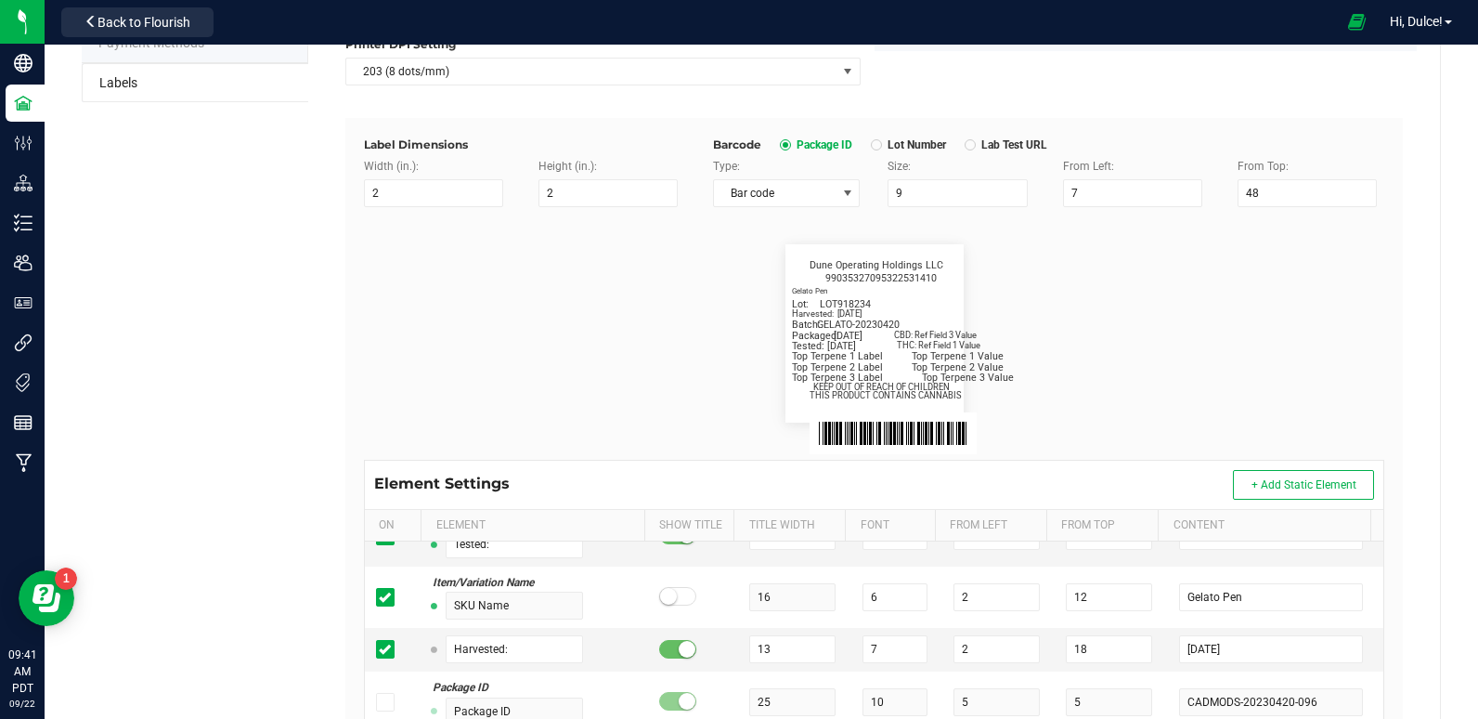
scroll to position [888, 0]
click at [1256, 645] on input "[DATE]" at bounding box center [1270, 648] width 183 height 28
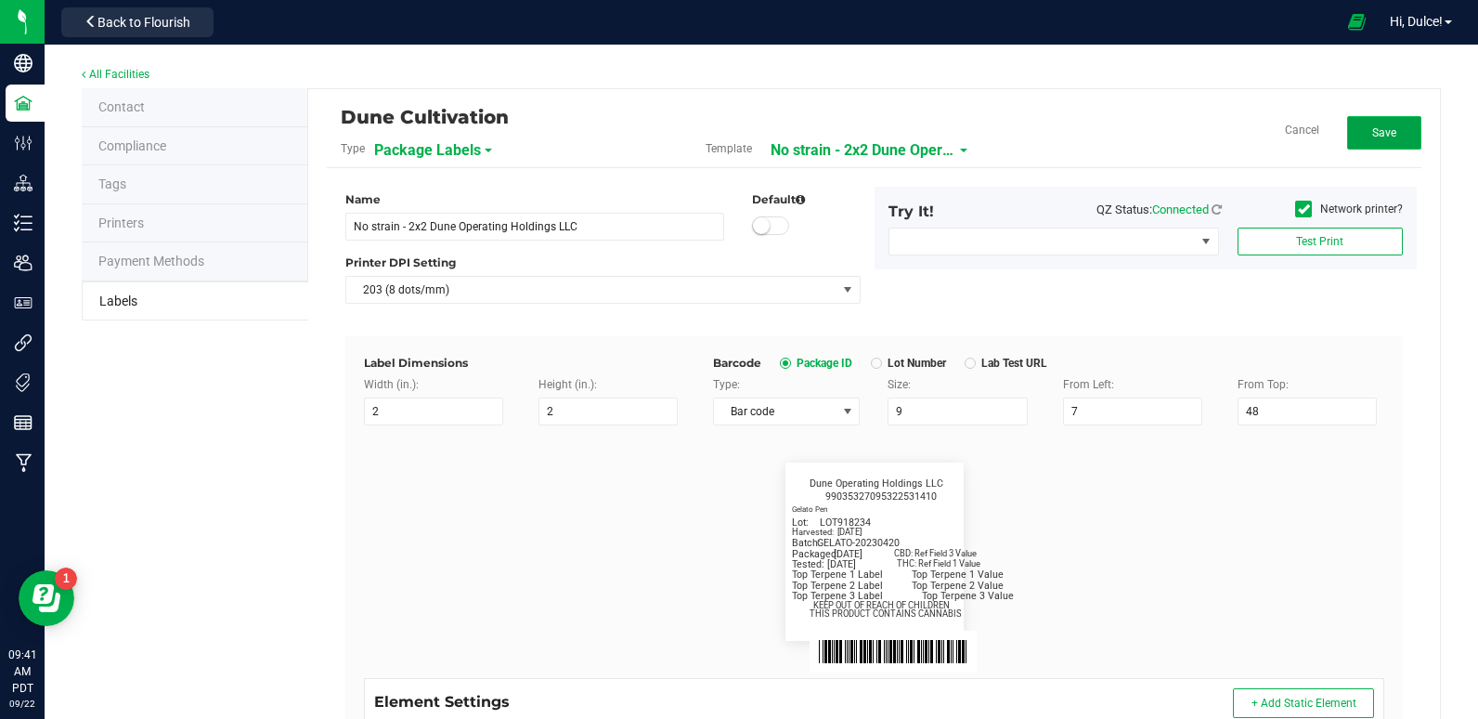
click at [1372, 136] on span "Save" at bounding box center [1384, 132] width 24 height 13
click at [1380, 144] on button "Edit" at bounding box center [1384, 132] width 74 height 33
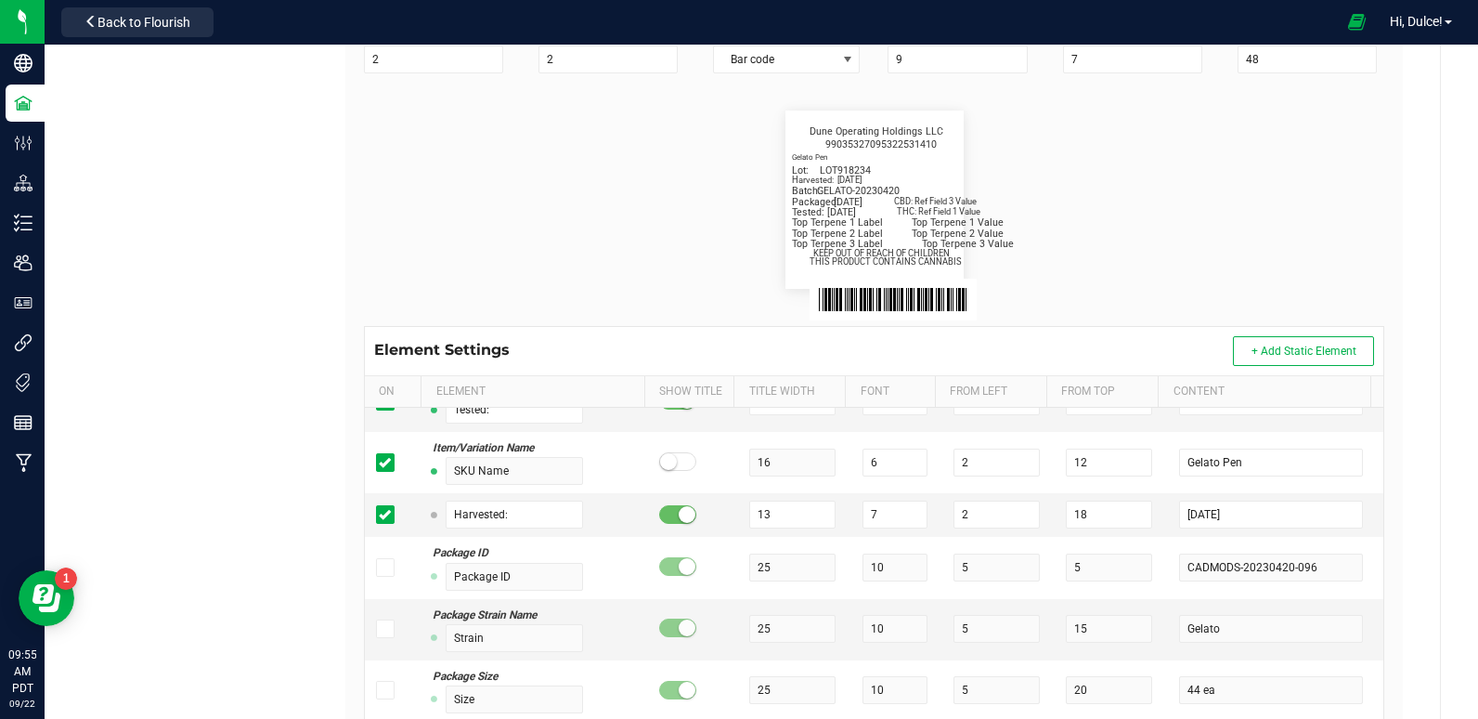
scroll to position [353, 0]
click at [1234, 526] on input "[DATE]" at bounding box center [1270, 513] width 183 height 28
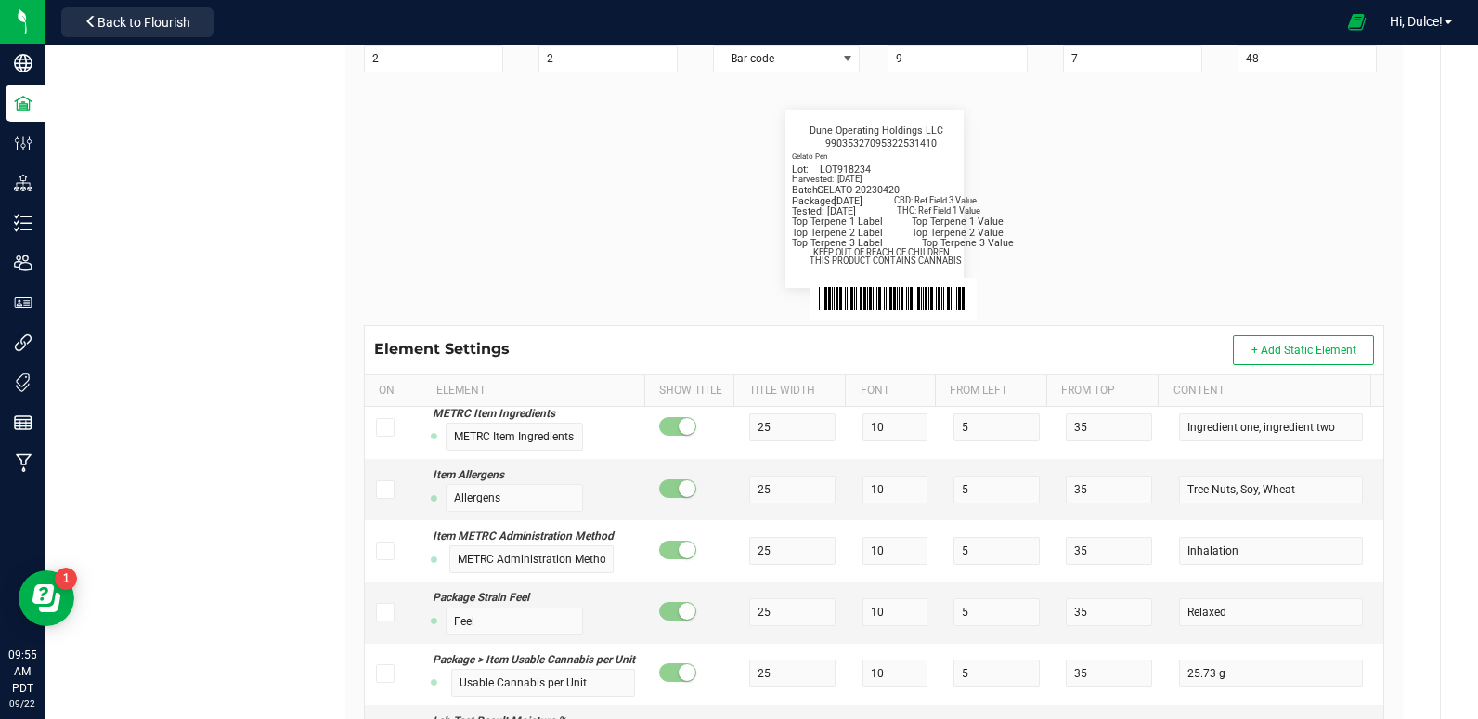
scroll to position [0, 0]
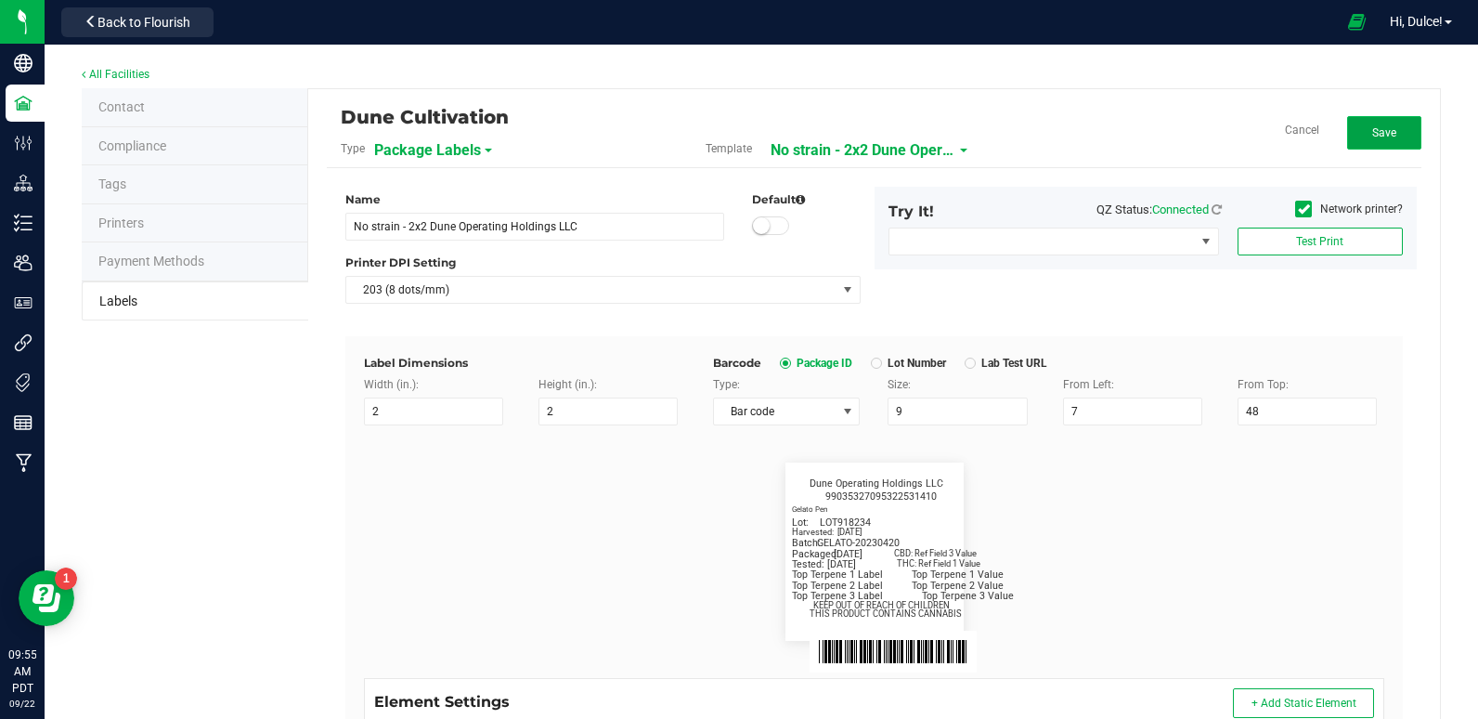
click at [1347, 132] on button "Save" at bounding box center [1384, 132] width 74 height 33
click at [1347, 139] on button "Edit" at bounding box center [1384, 132] width 74 height 33
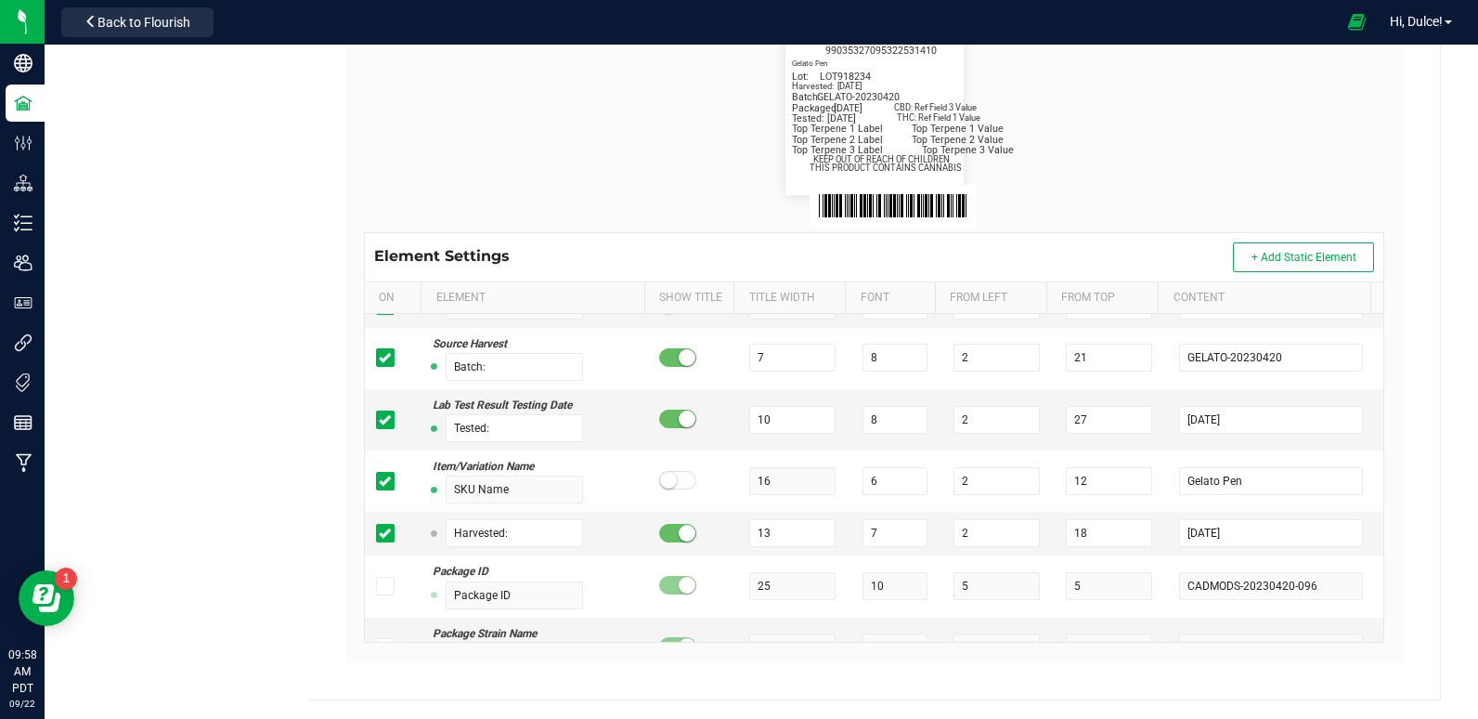
scroll to position [772, 0]
click at [1235, 524] on input "[DATE]" at bounding box center [1270, 536] width 183 height 28
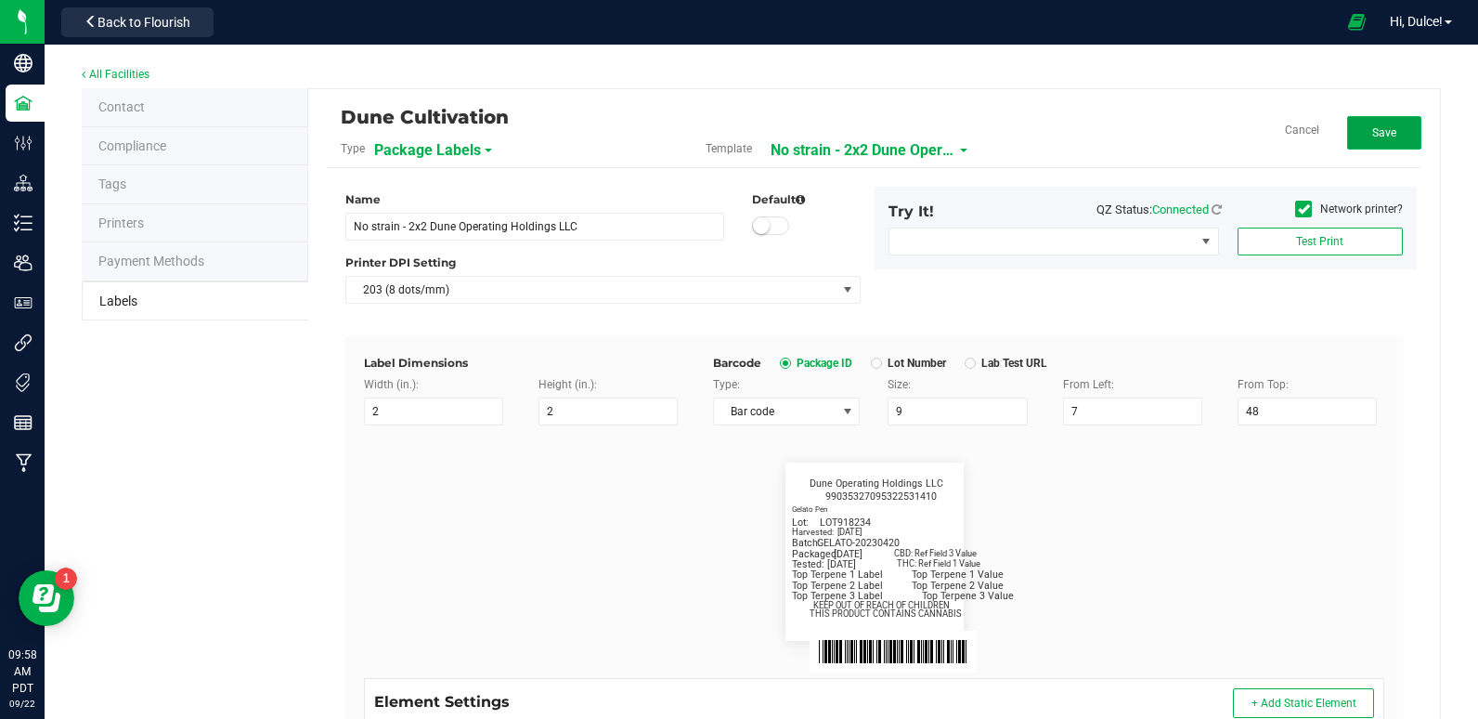
click at [1372, 132] on span "Save" at bounding box center [1384, 132] width 24 height 13
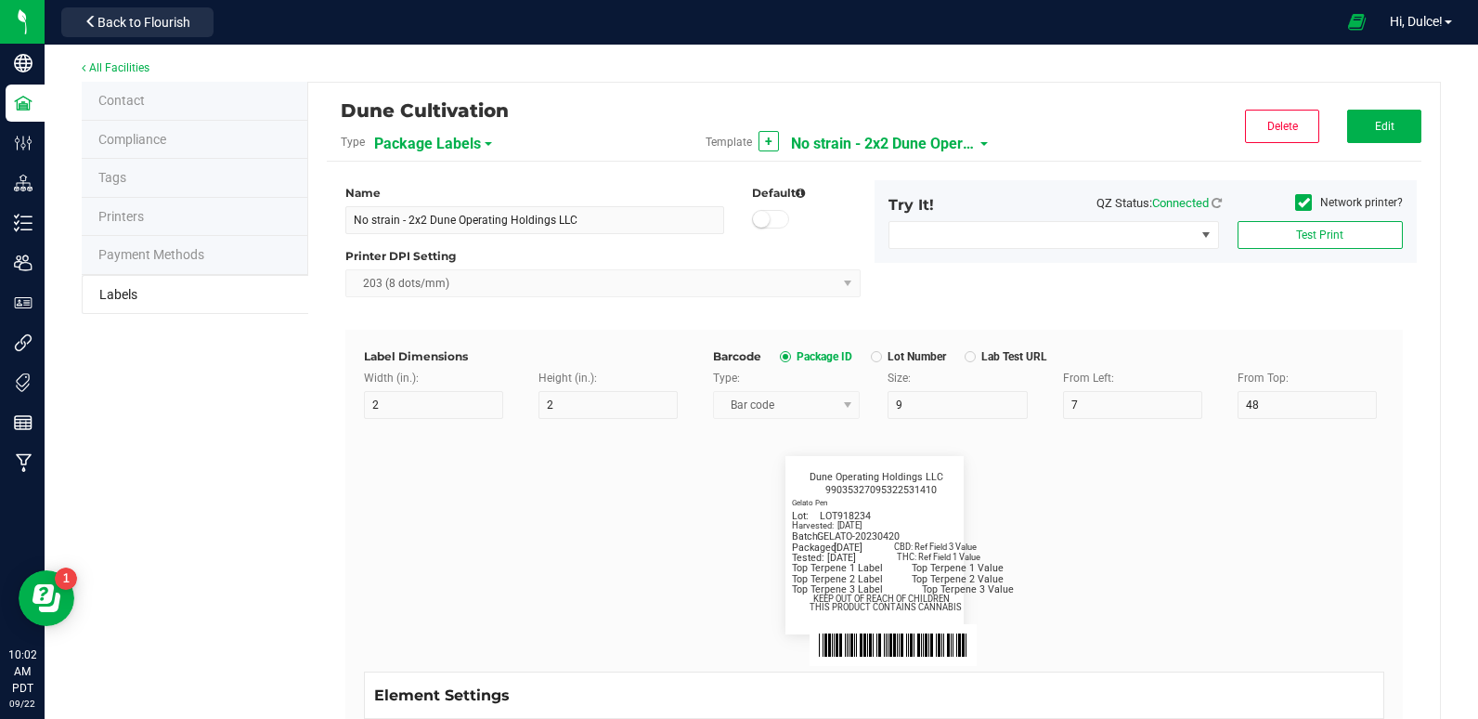
scroll to position [3, 0]
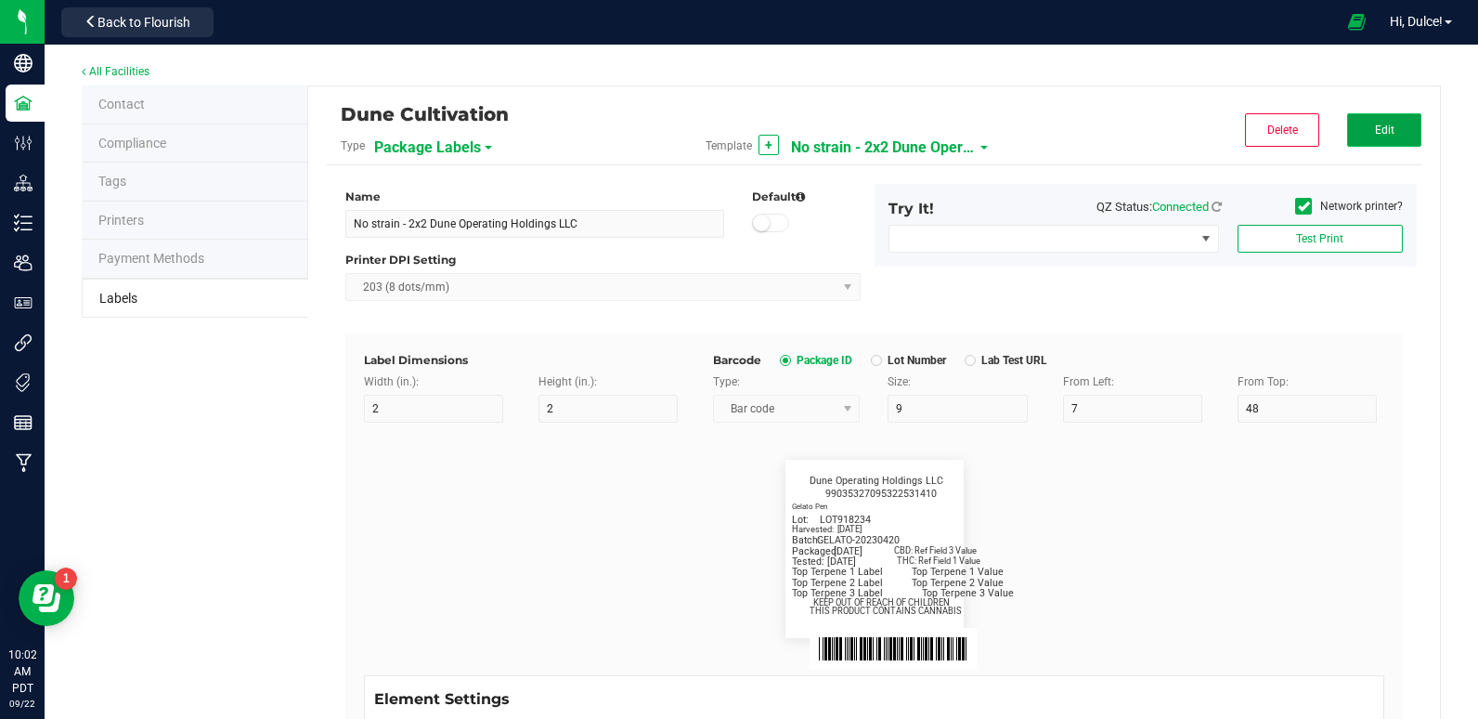
click at [1356, 129] on button "Edit" at bounding box center [1384, 129] width 74 height 33
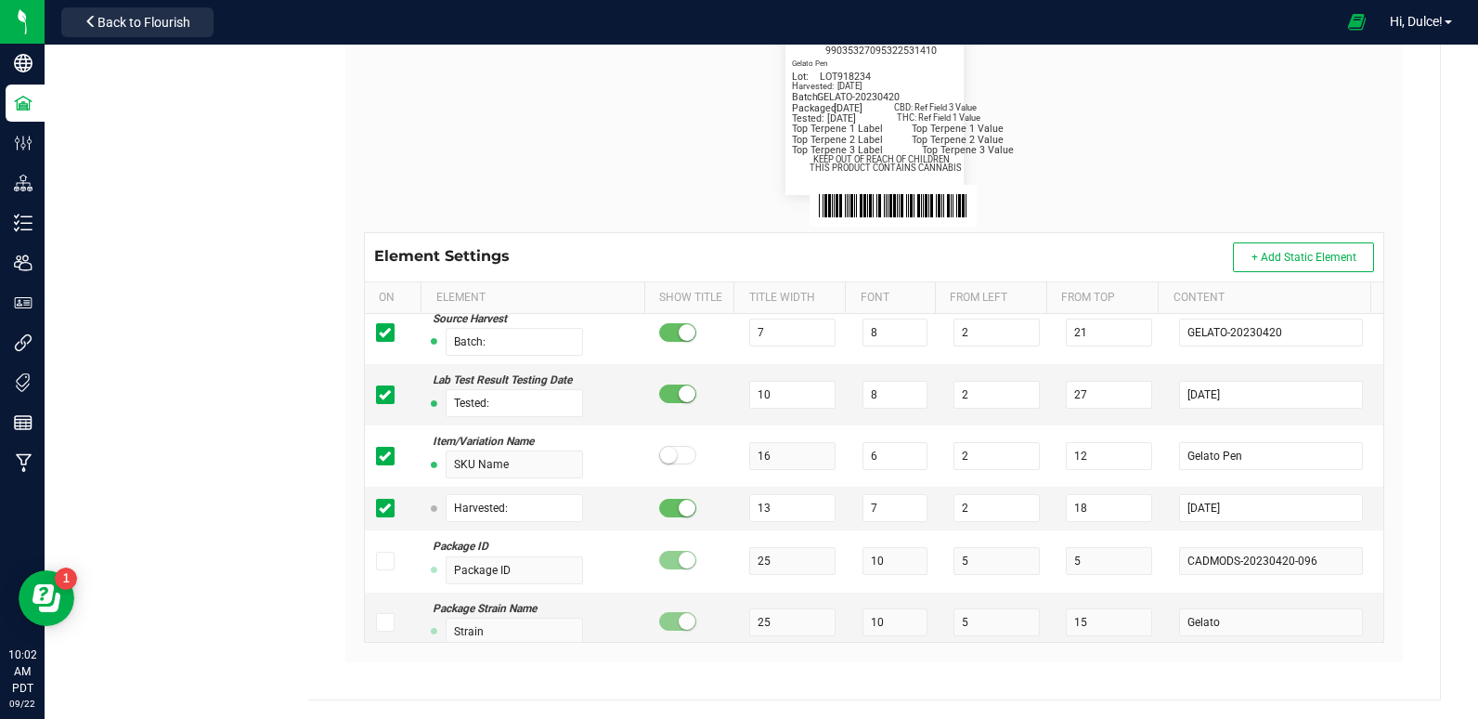
scroll to position [801, 0]
click at [1227, 503] on input "[DATE]" at bounding box center [1270, 507] width 183 height 28
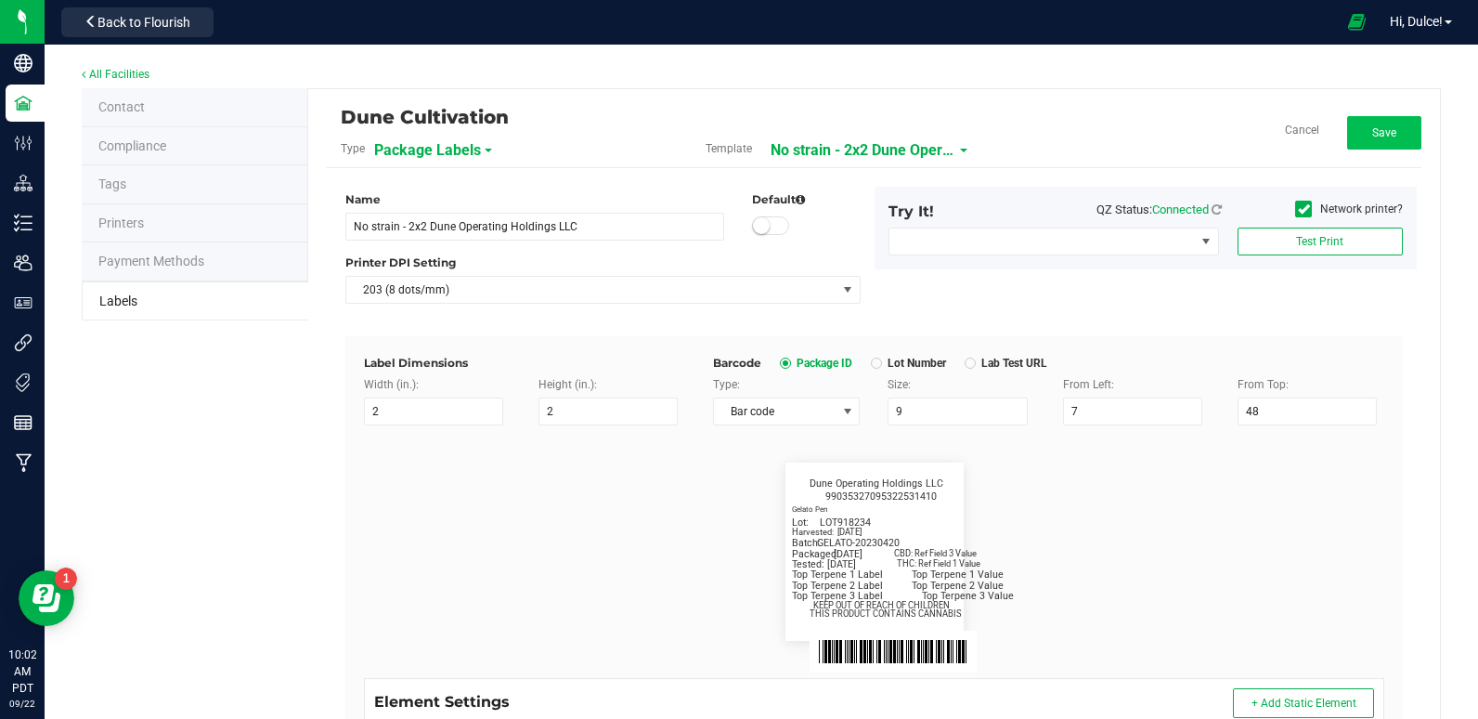
type input "[DATE]"
click at [1372, 136] on span "Save" at bounding box center [1384, 132] width 24 height 13
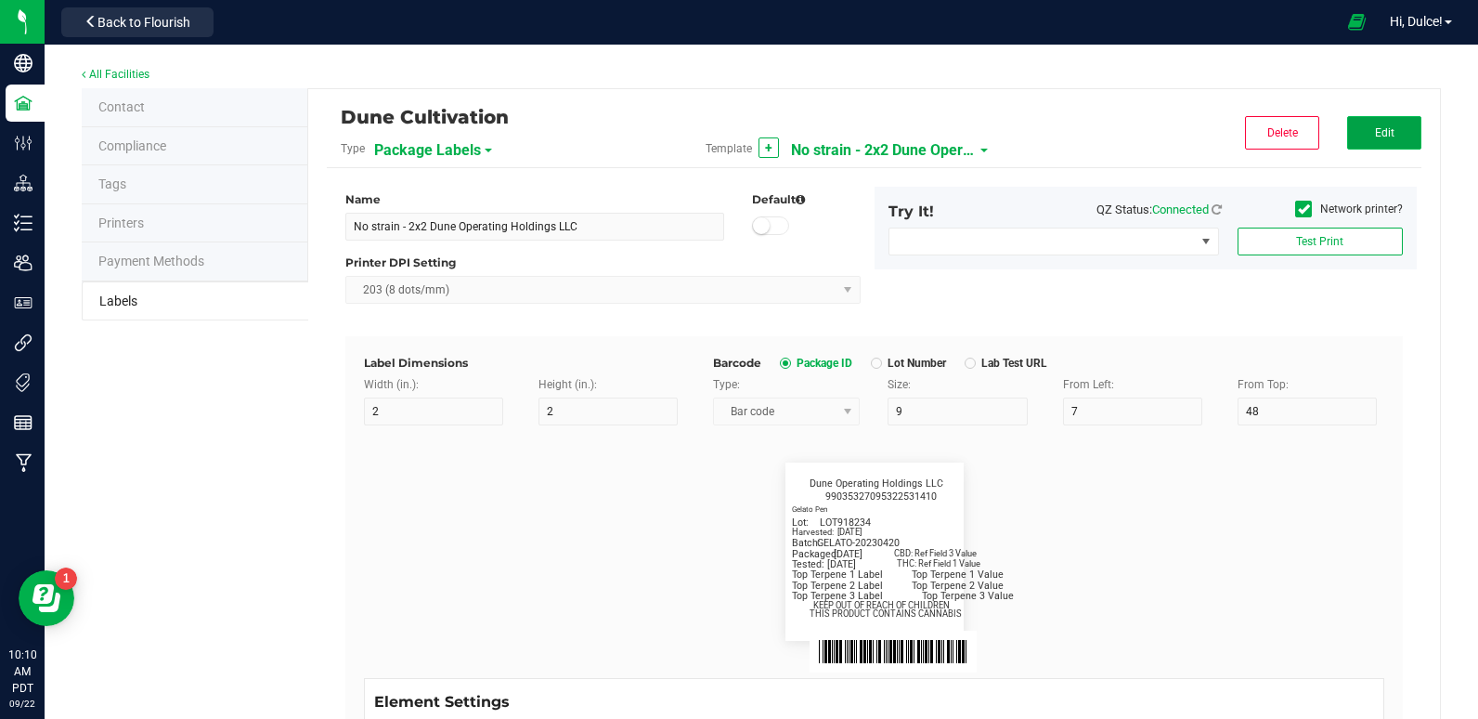
click at [1394, 133] on button "Edit" at bounding box center [1384, 132] width 74 height 33
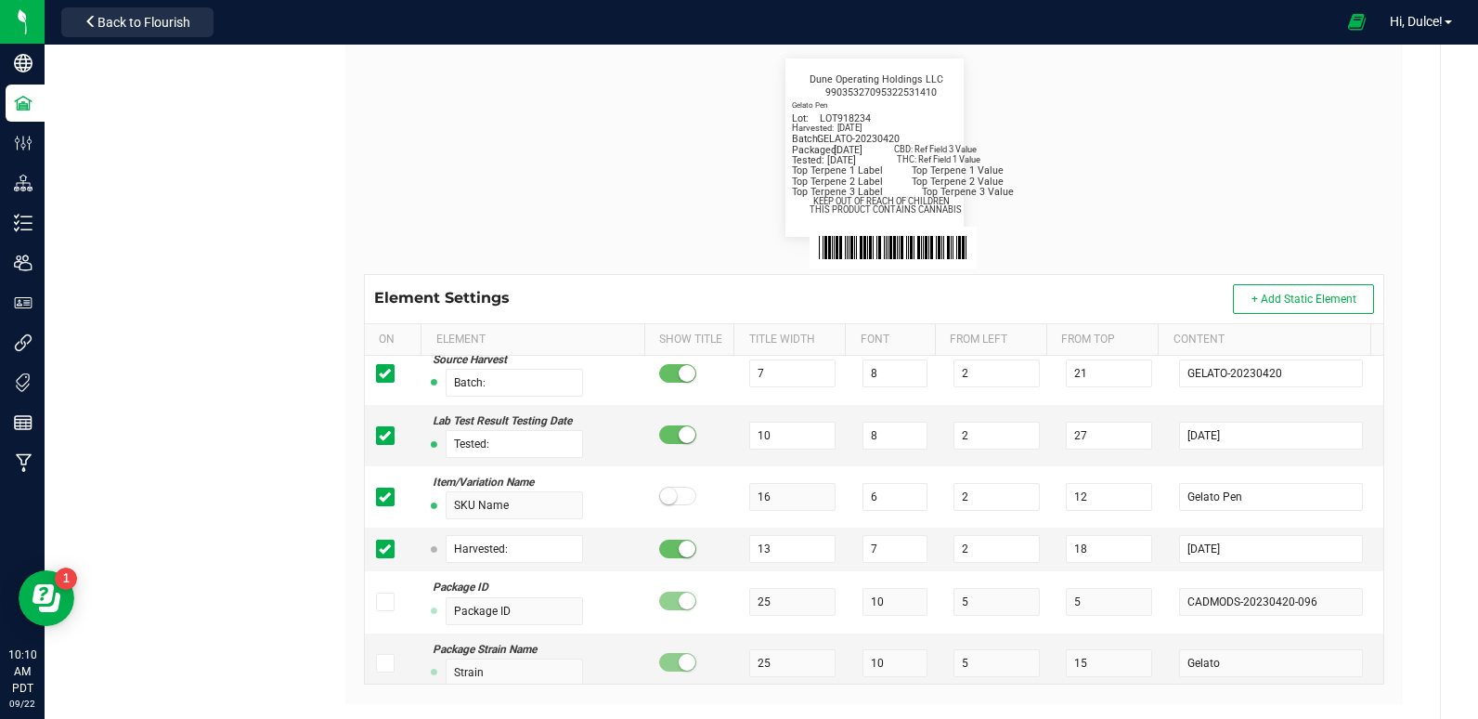
scroll to position [446, 0]
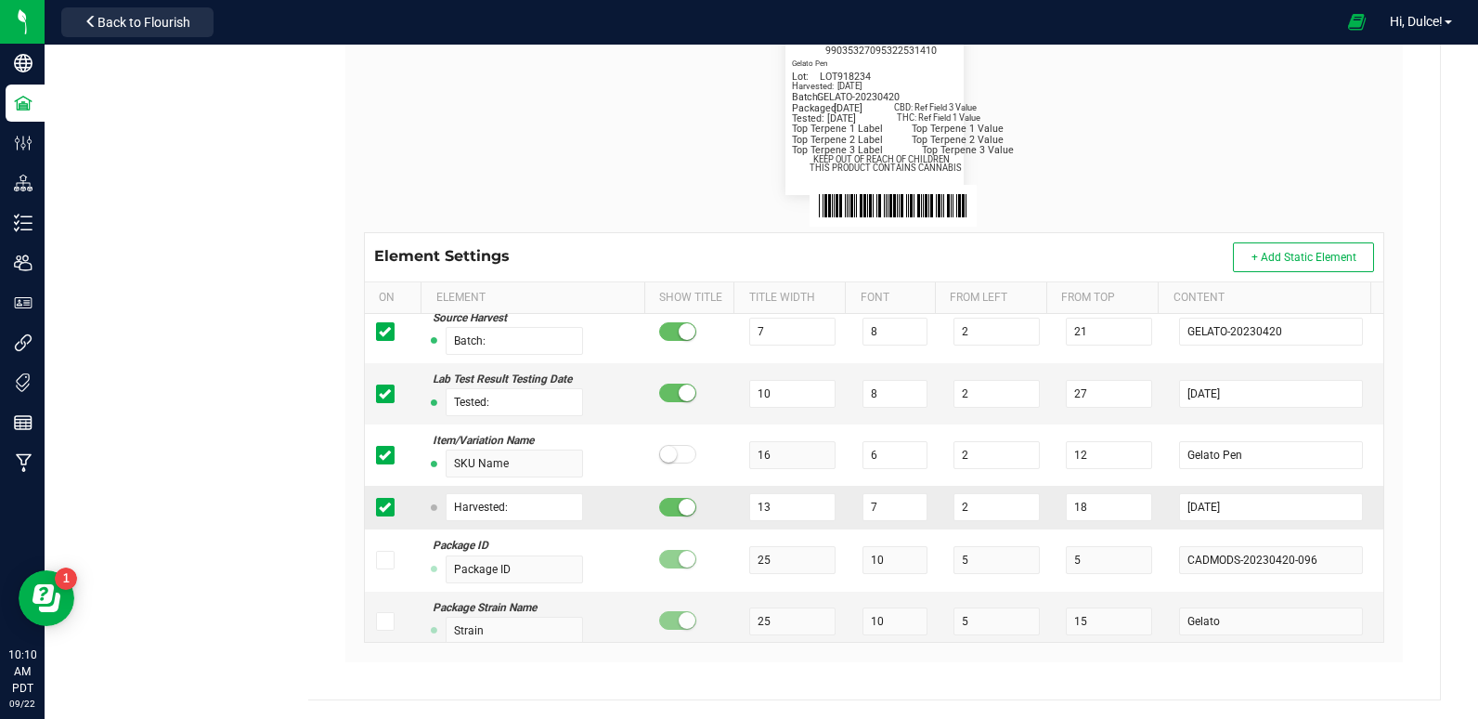
click at [379, 507] on icon at bounding box center [385, 507] width 12 height 0
click at [0, 0] on input "checkbox" at bounding box center [0, 0] width 0 height 0
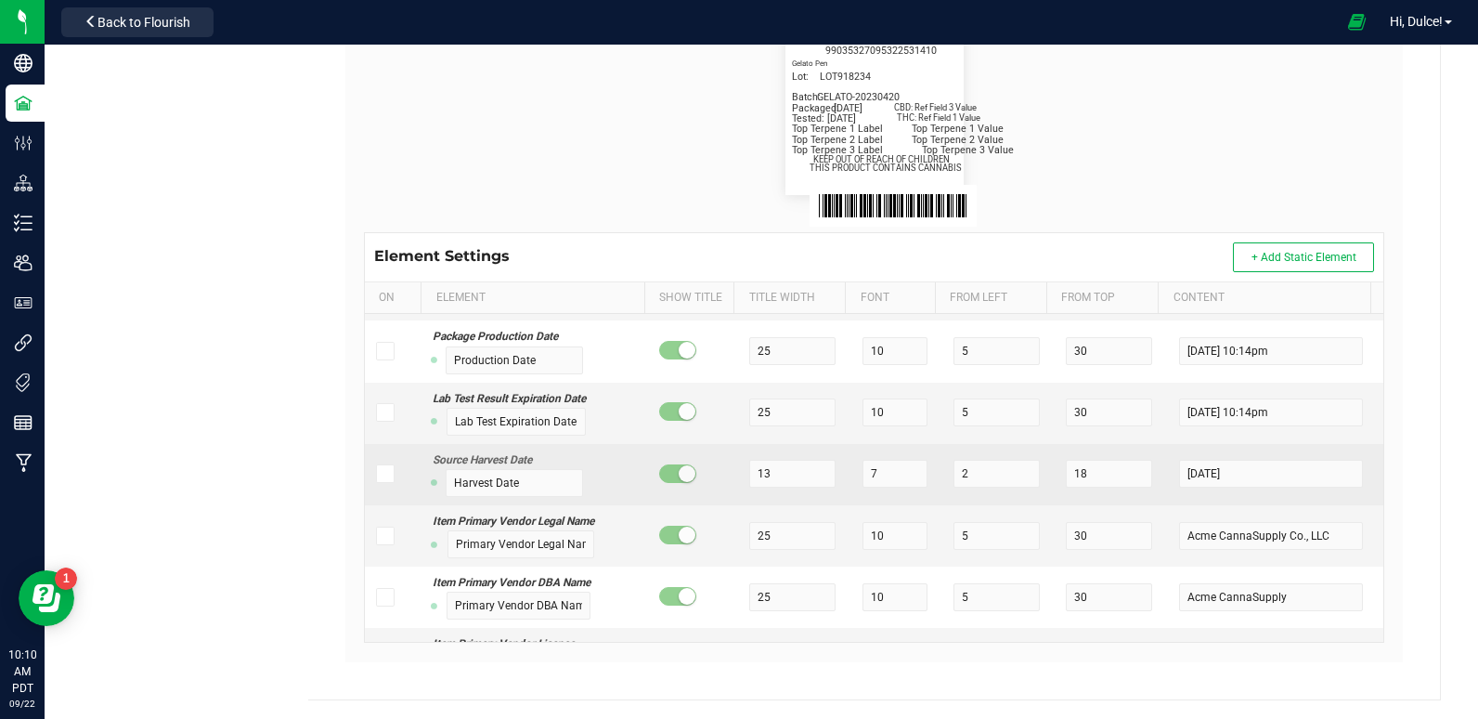
click at [384, 473] on icon at bounding box center [385, 473] width 12 height 0
click at [0, 0] on input "checkbox" at bounding box center [0, 0] width 0 height 0
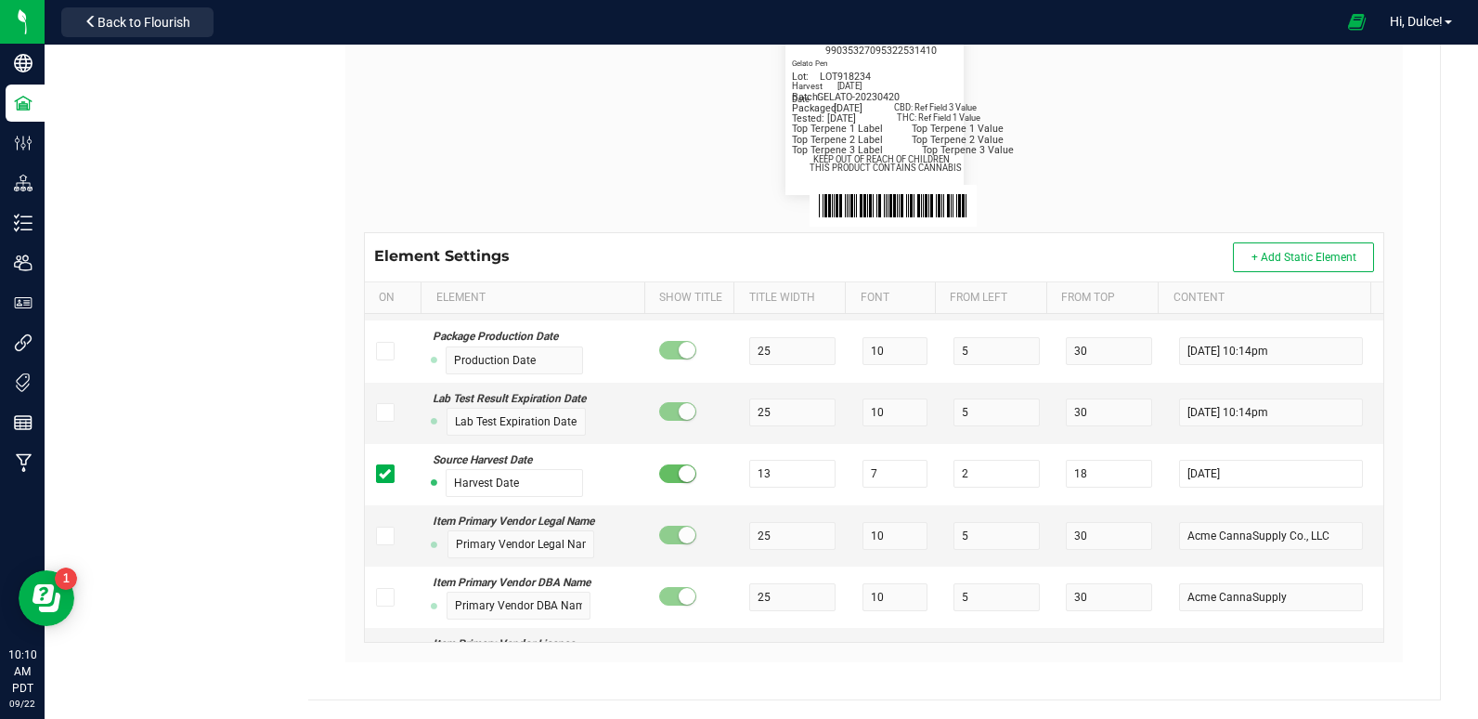
scroll to position [0, 0]
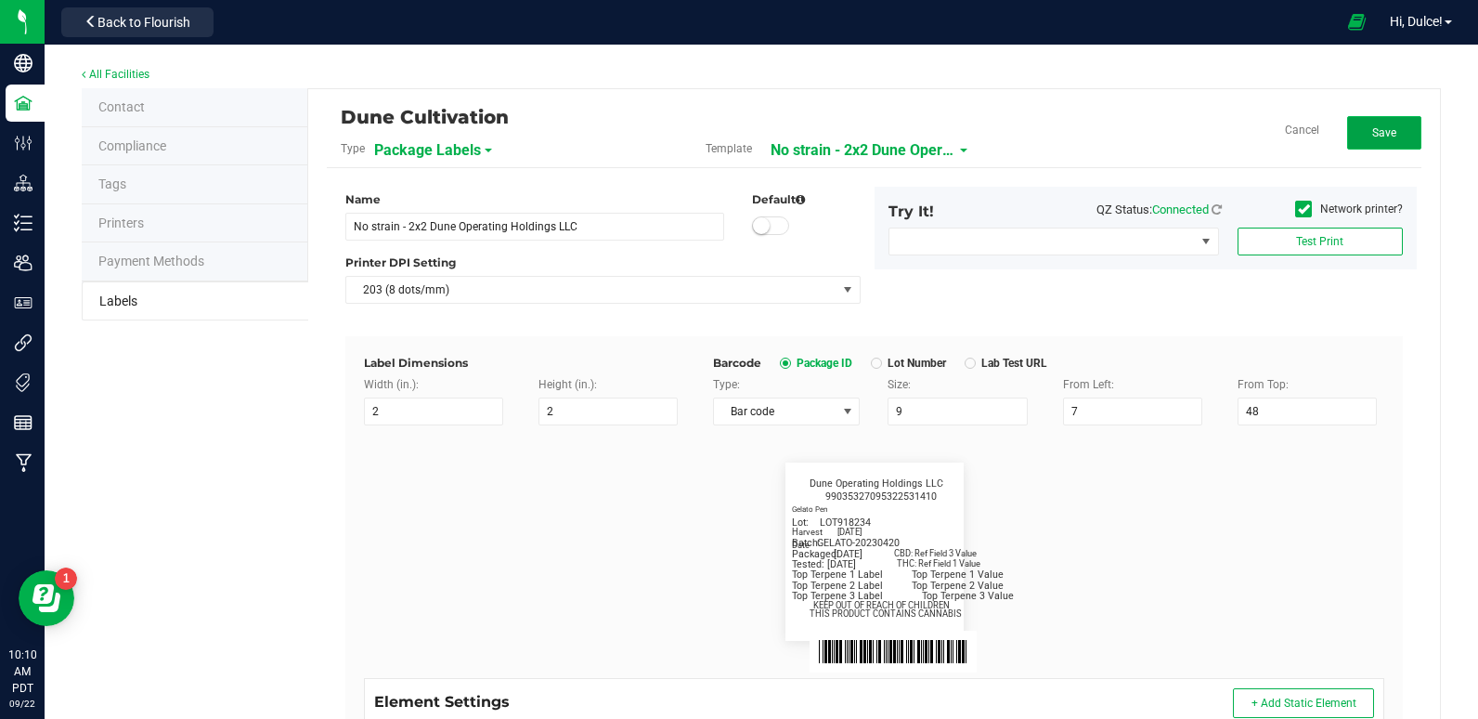
click at [1393, 125] on button "Save" at bounding box center [1384, 132] width 74 height 33
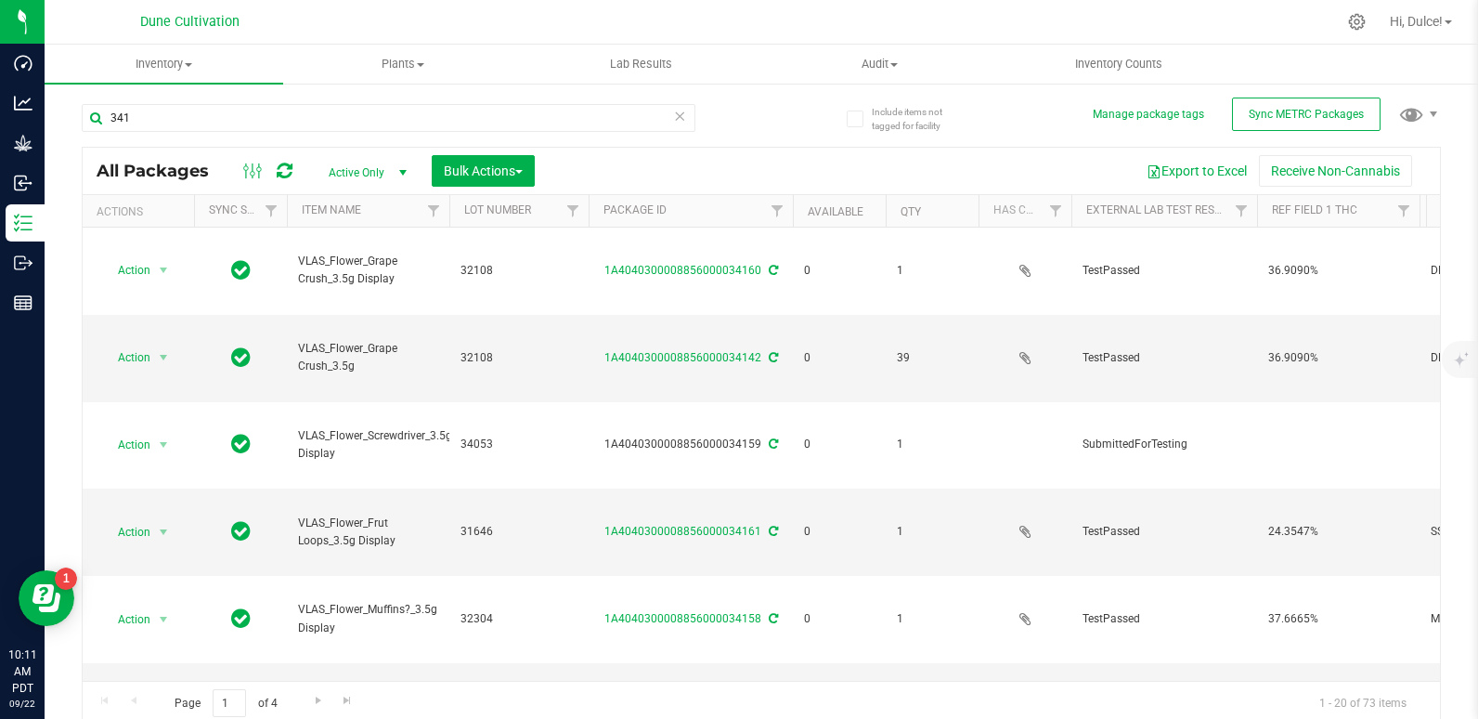
type input "341"
